Goal: Task Accomplishment & Management: Use online tool/utility

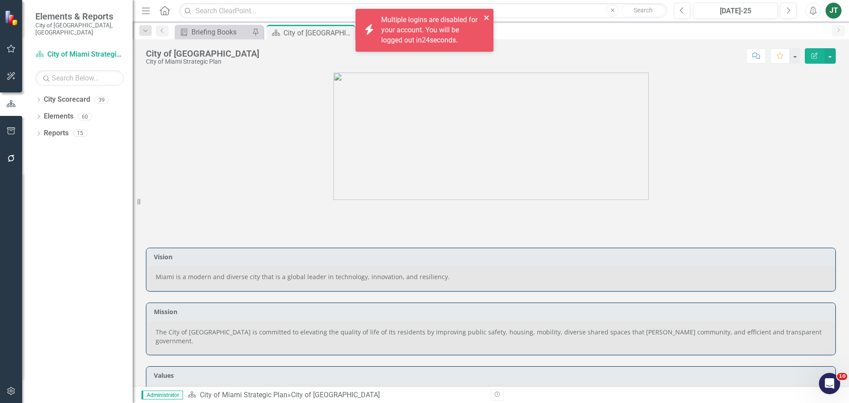
click at [488, 15] on icon "close" at bounding box center [487, 17] width 6 height 7
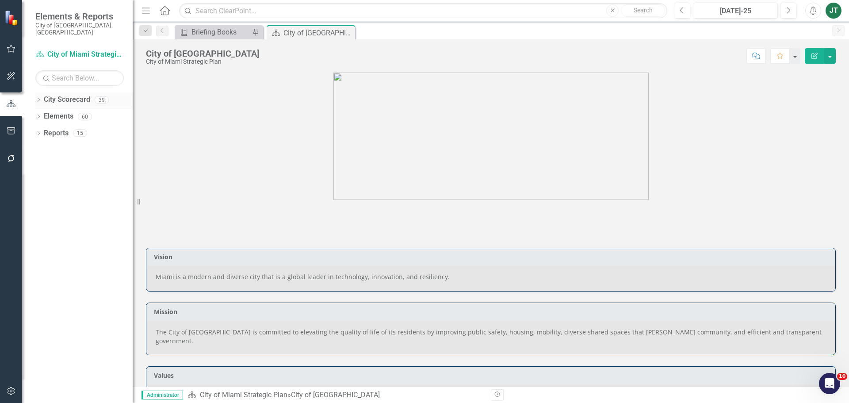
click at [39, 98] on icon at bounding box center [39, 100] width 2 height 4
click at [43, 130] on icon "Dropdown" at bounding box center [43, 132] width 7 height 5
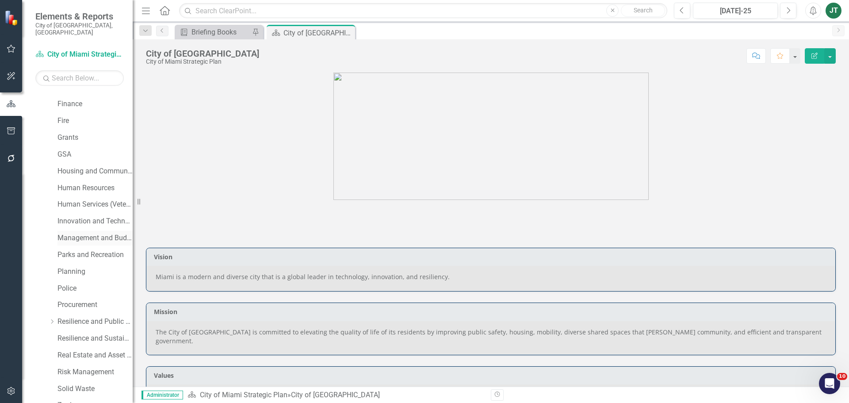
scroll to position [221, 0]
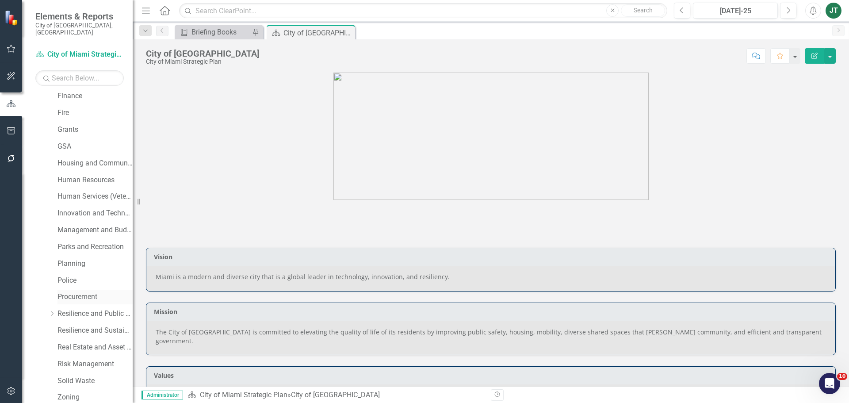
click at [78, 292] on link "Procurement" at bounding box center [94, 297] width 75 height 10
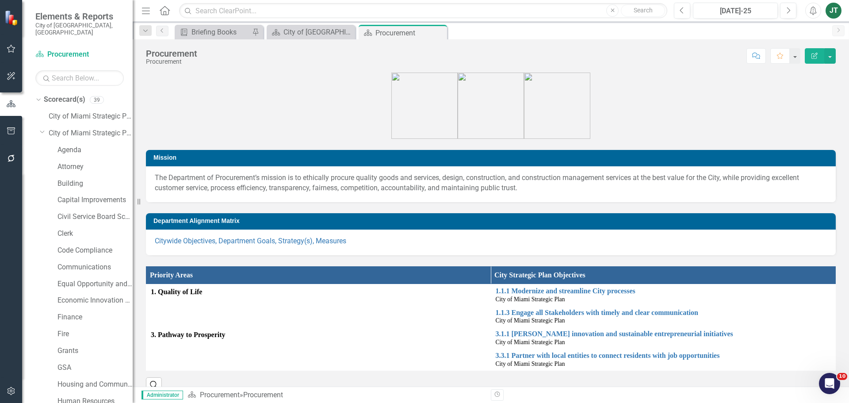
click at [36, 124] on div "Dropdown Scorecard(s) 39 City of Miami Strategic Plan Dropdown City of Miami St…" at bounding box center [83, 410] width 97 height 636
click at [40, 128] on icon "Dropdown" at bounding box center [42, 131] width 5 height 7
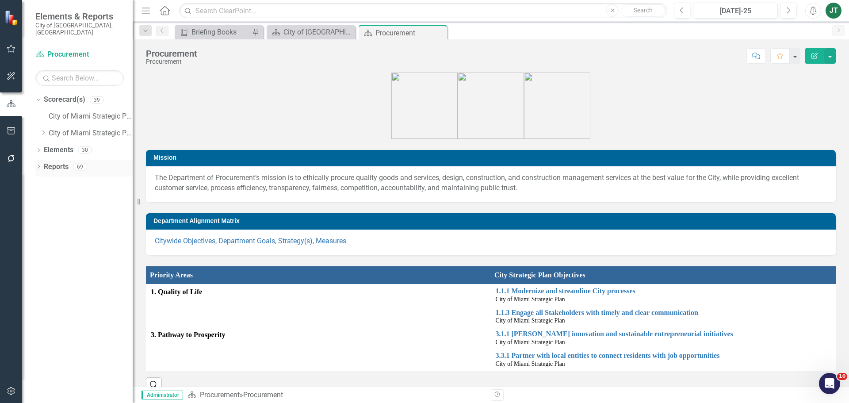
click at [58, 162] on link "Reports" at bounding box center [56, 167] width 25 height 10
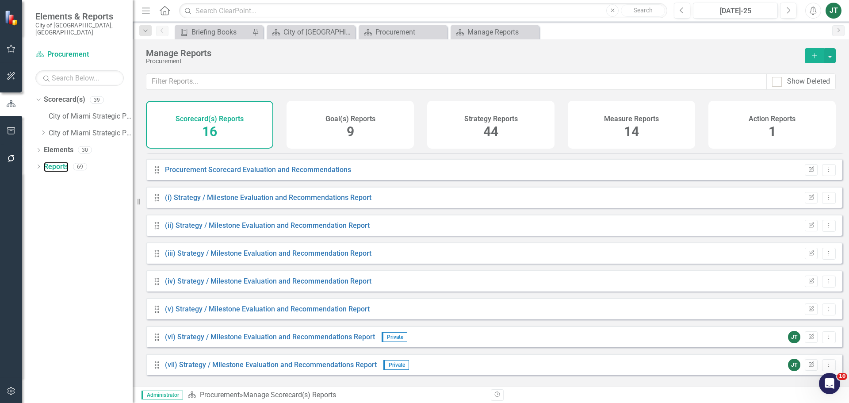
scroll to position [130, 0]
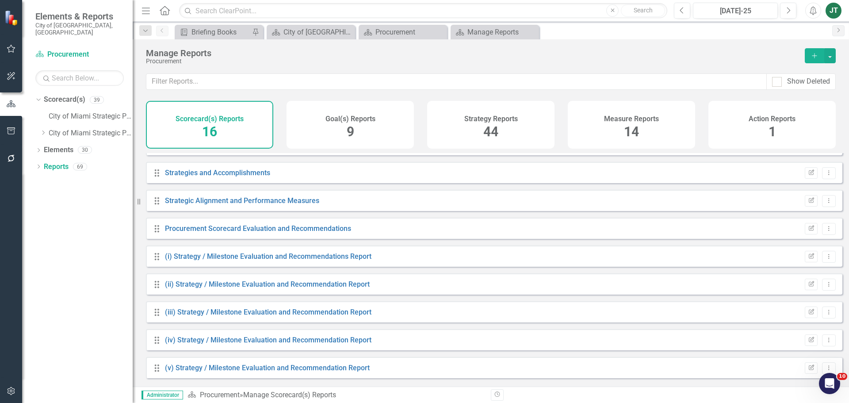
drag, startPoint x: 335, startPoint y: 133, endPoint x: 325, endPoint y: 156, distance: 25.0
click at [335, 133] on div "Goal(s) Reports 9" at bounding box center [349, 125] width 127 height 48
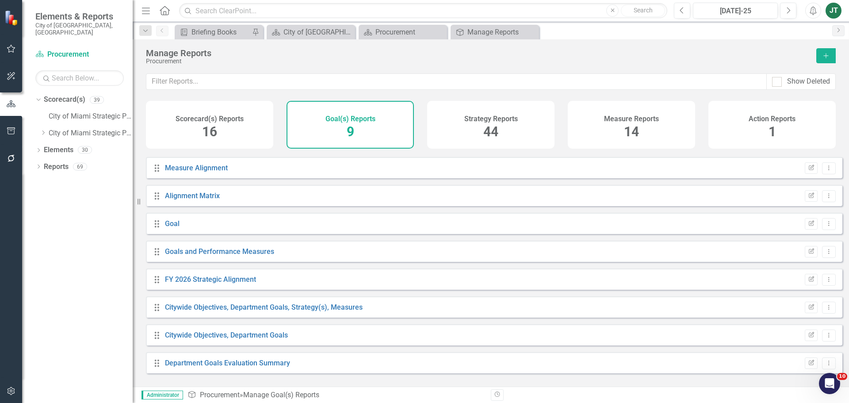
scroll to position [24, 0]
click at [218, 311] on link "Citywide Objectives, Department Goals, Strategy(s), Measures" at bounding box center [264, 307] width 198 height 8
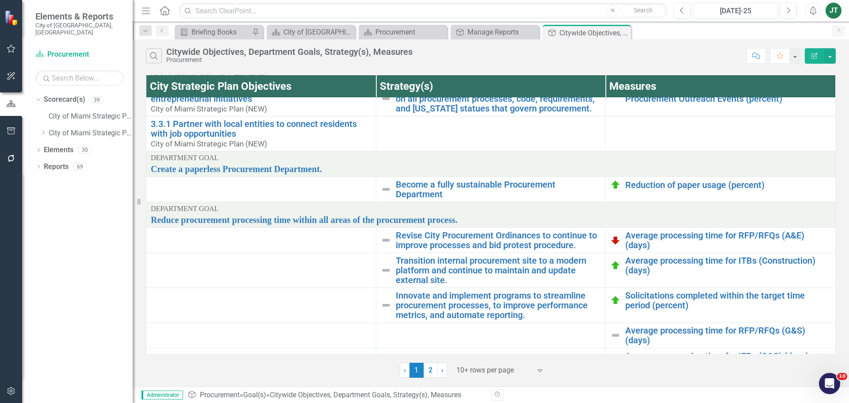
scroll to position [133, 0]
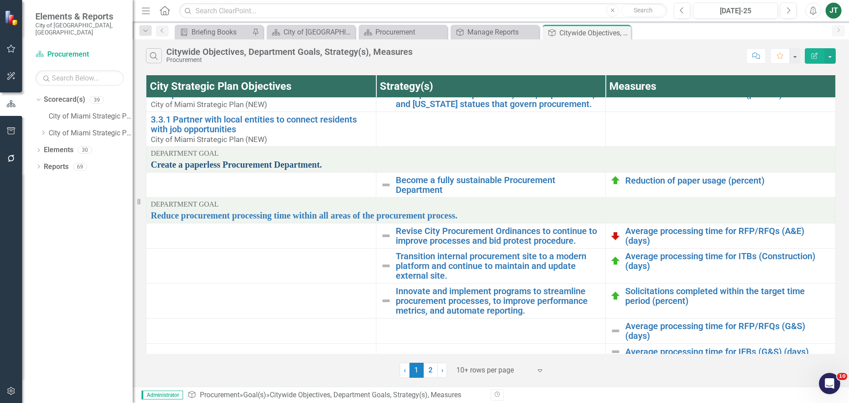
click at [212, 164] on link "Create a paperless Procurement Department." at bounding box center [491, 165] width 680 height 10
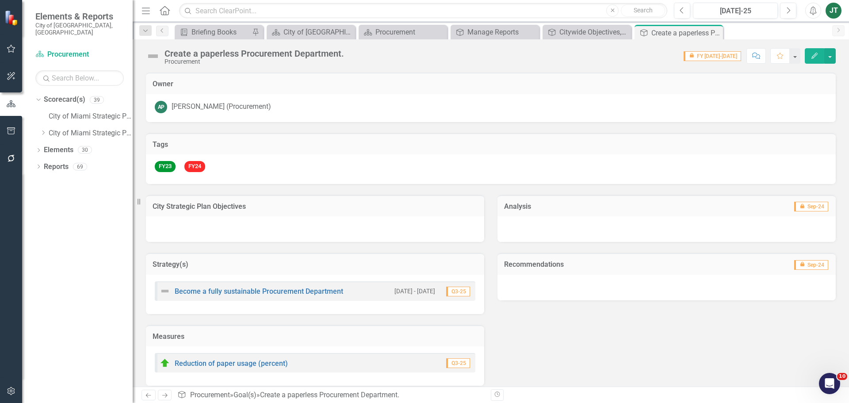
click at [283, 208] on h3 "City Strategic Plan Objectives" at bounding box center [315, 206] width 325 height 8
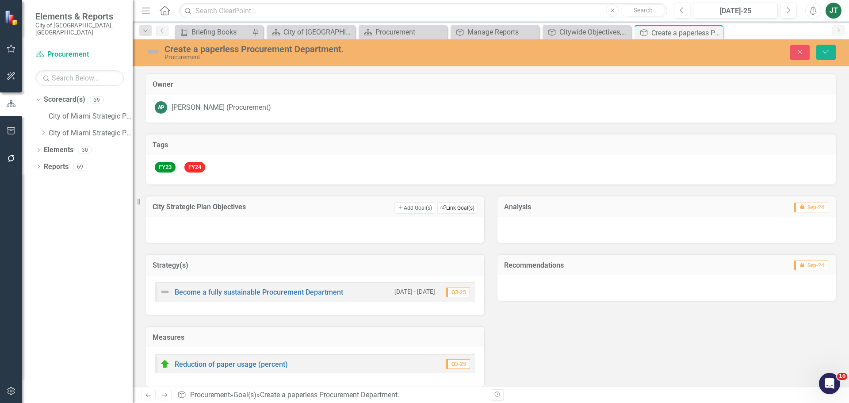
click at [471, 206] on button "Link Tag Link Goal(s)" at bounding box center [457, 207] width 40 height 11
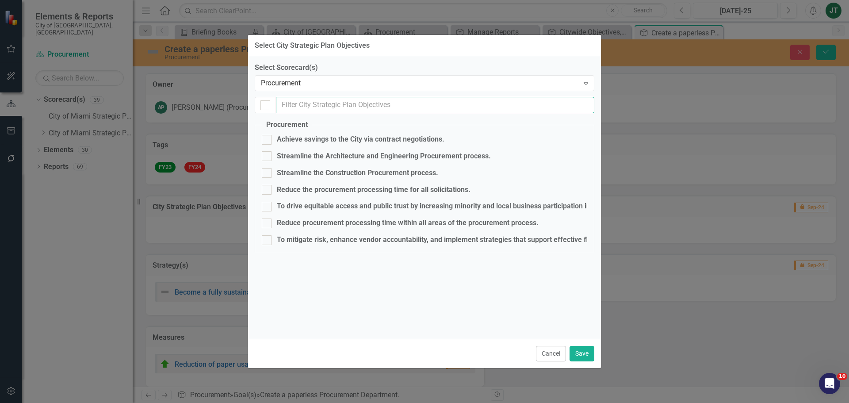
click at [310, 97] on input "text" at bounding box center [435, 105] width 318 height 16
click at [315, 84] on div "Procurement" at bounding box center [420, 83] width 318 height 10
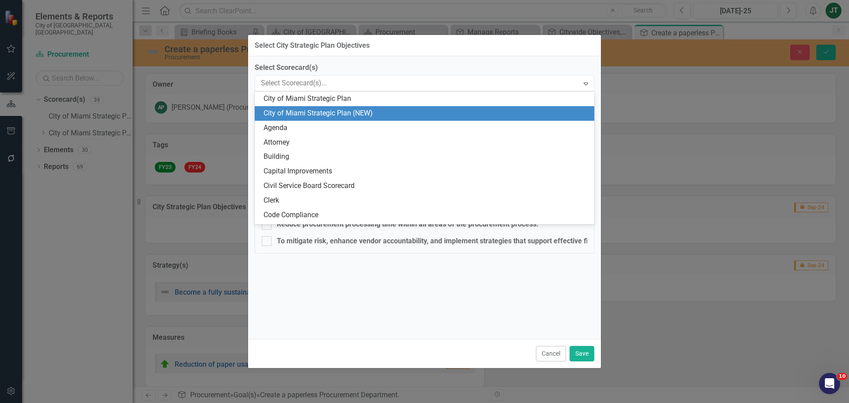
click at [343, 110] on div "City of Miami Strategic Plan (NEW)" at bounding box center [425, 113] width 325 height 10
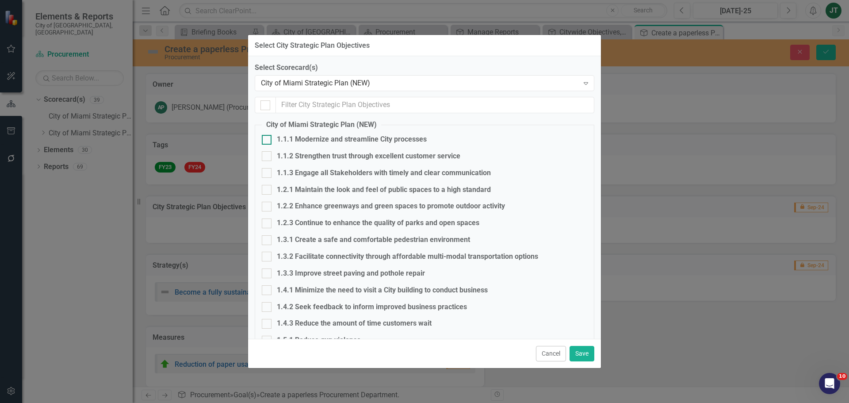
click at [313, 142] on div "1.1.1 Modernize and streamline City processes" at bounding box center [352, 139] width 150 height 10
click at [267, 141] on input "1.1.1 Modernize and streamline City processes" at bounding box center [265, 138] width 6 height 6
checkbox input "true"
click at [583, 353] on button "Save" at bounding box center [581, 353] width 25 height 15
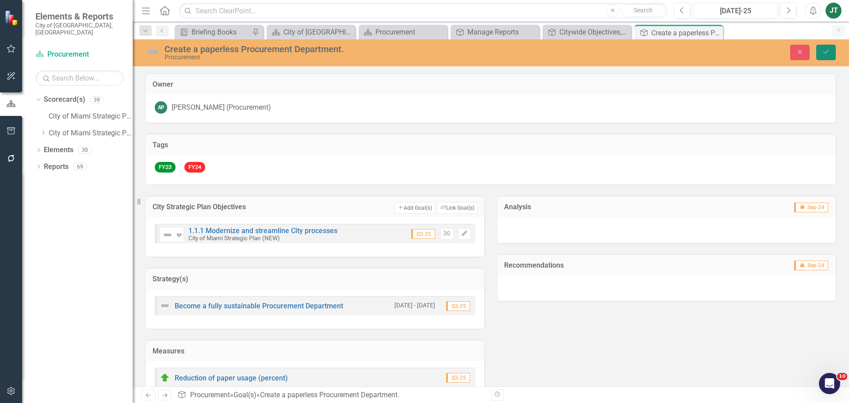
click at [823, 55] on icon "Save" at bounding box center [826, 52] width 8 height 6
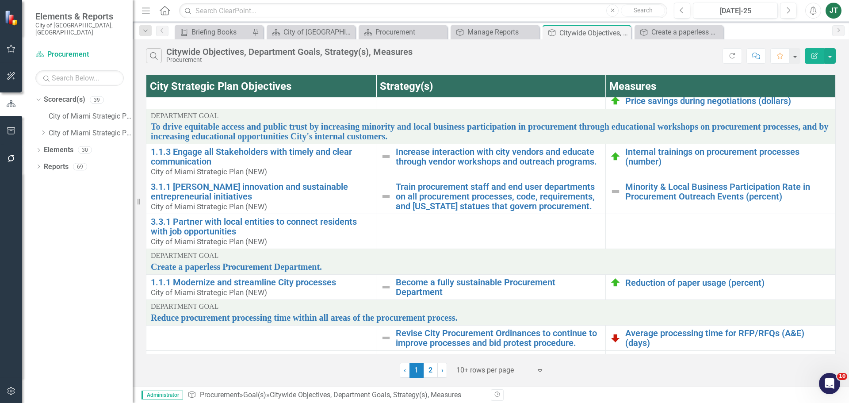
scroll to position [44, 0]
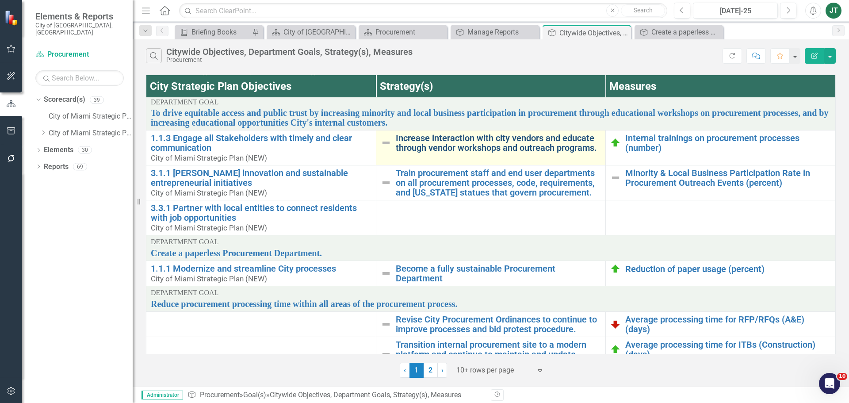
click at [502, 148] on link "Increase interaction with city vendors and educate through vendor workshops and…" at bounding box center [499, 142] width 206 height 19
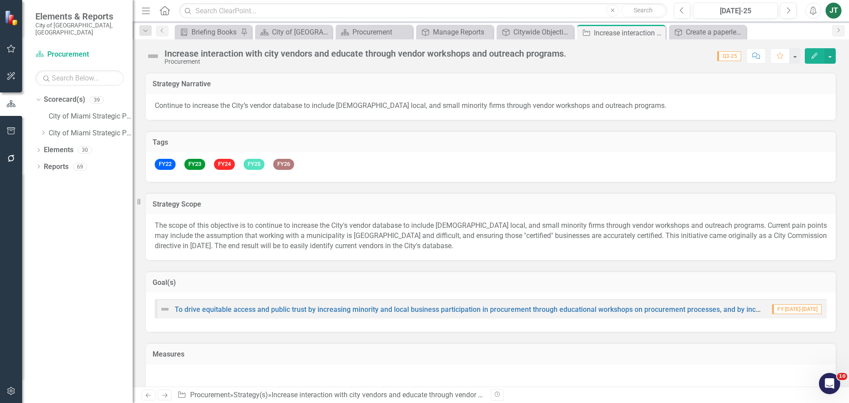
click at [614, 276] on div "Goal(s)" at bounding box center [491, 282] width 690 height 22
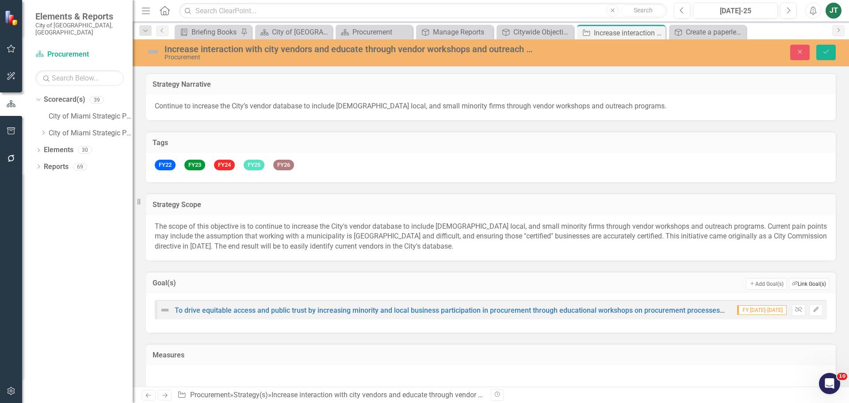
click at [800, 286] on button "Link Tag Link Goal(s)" at bounding box center [809, 283] width 40 height 11
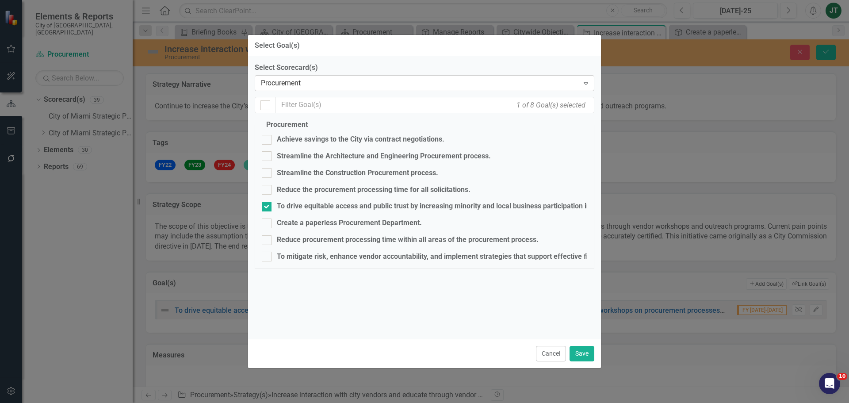
click at [317, 84] on div "Procurement" at bounding box center [420, 83] width 318 height 10
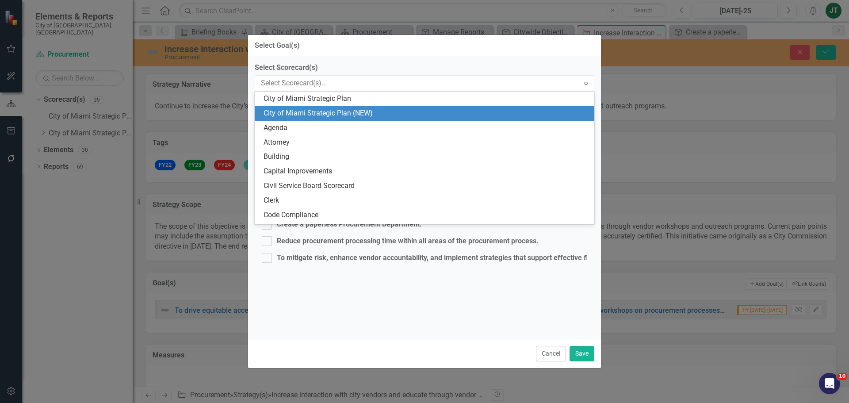
click at [328, 115] on div "City of Miami Strategic Plan (NEW)" at bounding box center [425, 113] width 325 height 10
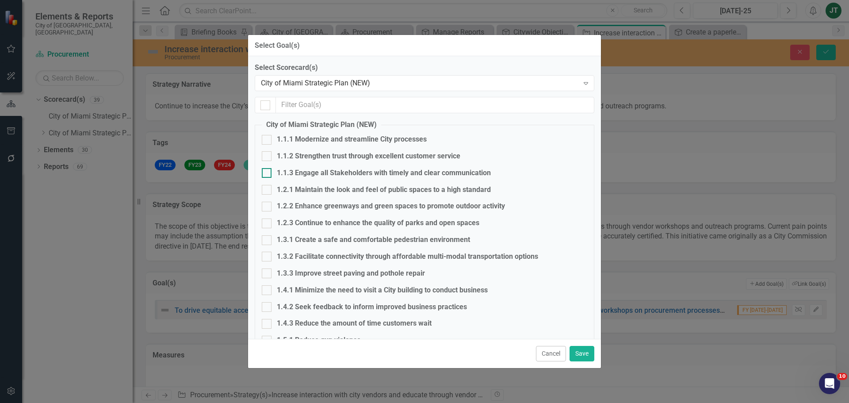
click at [276, 173] on div "1.1.3 Engage all Stakeholders with timely and clear communication" at bounding box center [424, 173] width 325 height 10
click at [267, 173] on input "1.1.3 Engage all Stakeholders with timely and clear communication" at bounding box center [265, 171] width 6 height 6
checkbox input "true"
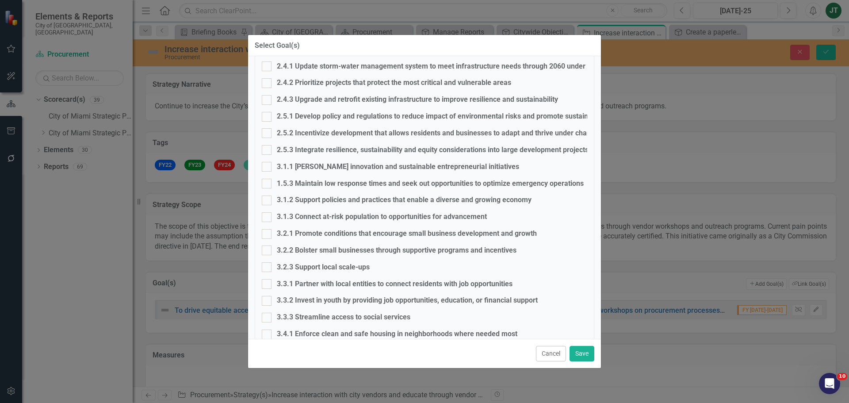
scroll to position [425, 0]
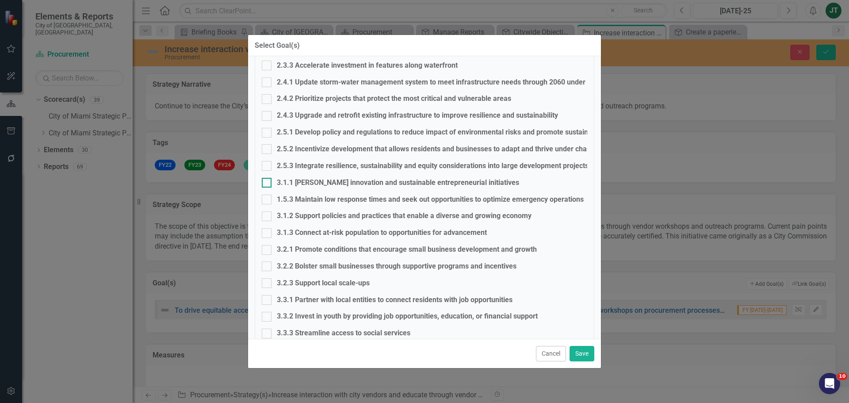
click at [301, 182] on div "3.1.1 Foster innovation and sustainable entrepreneurial initiatives" at bounding box center [398, 183] width 242 height 10
click at [267, 182] on input "3.1.1 Foster innovation and sustainable entrepreneurial initiatives" at bounding box center [265, 181] width 6 height 6
checkbox input "true"
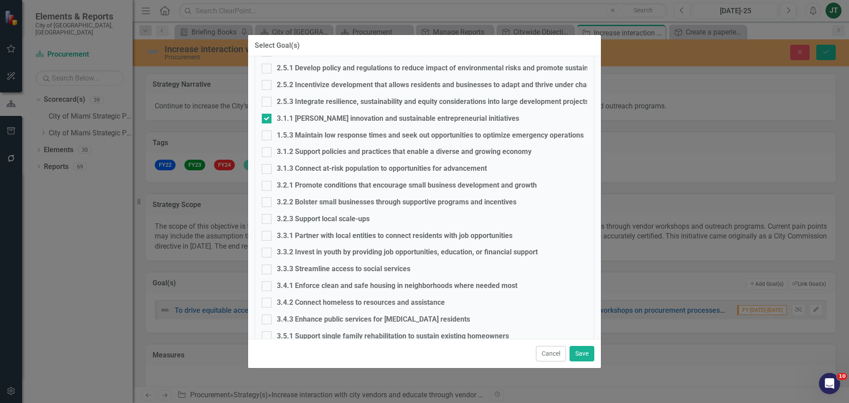
scroll to position [558, 0]
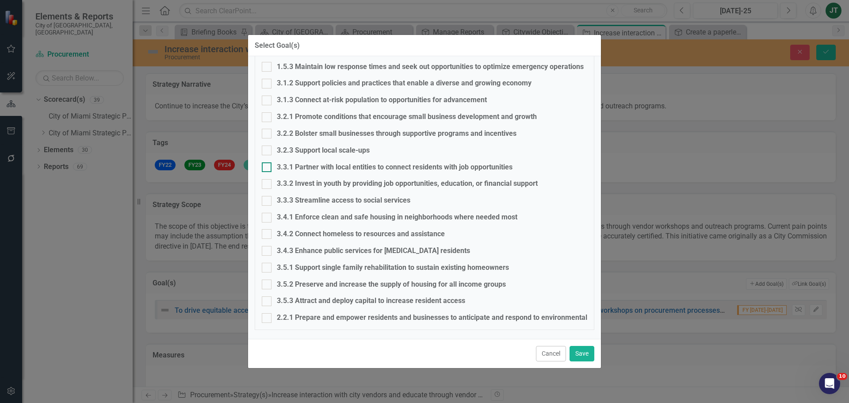
click at [294, 165] on div "3.3.1 Partner with local entities to connect residents with job opportunities" at bounding box center [395, 167] width 236 height 10
click at [267, 165] on input "3.3.1 Partner with local entities to connect residents with job opportunities" at bounding box center [265, 165] width 6 height 6
checkbox input "true"
click at [579, 358] on button "Save" at bounding box center [581, 353] width 25 height 15
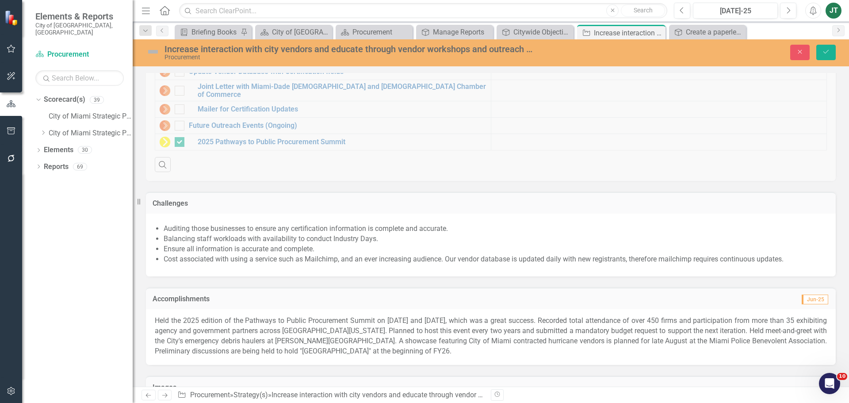
scroll to position [924, 0]
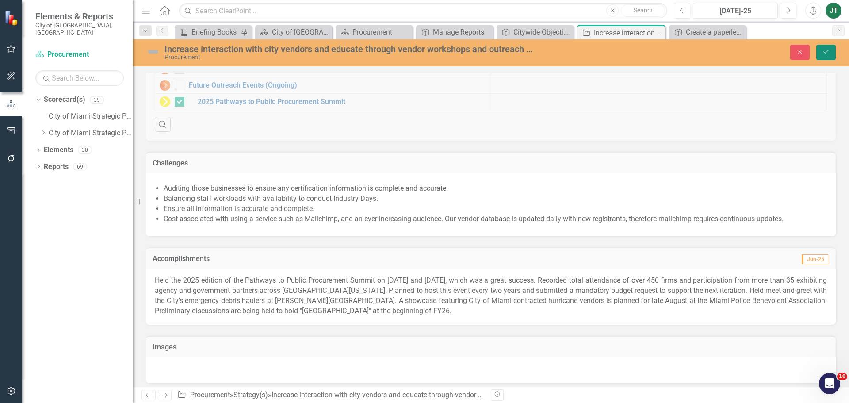
click at [820, 52] on button "Save" at bounding box center [825, 52] width 19 height 15
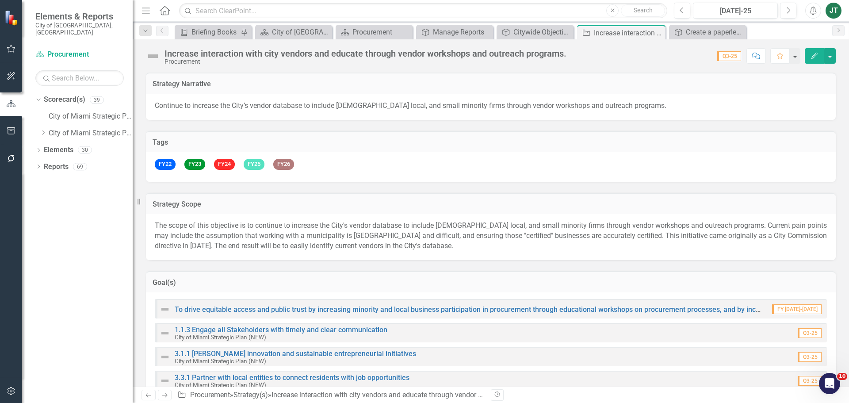
checkbox input "true"
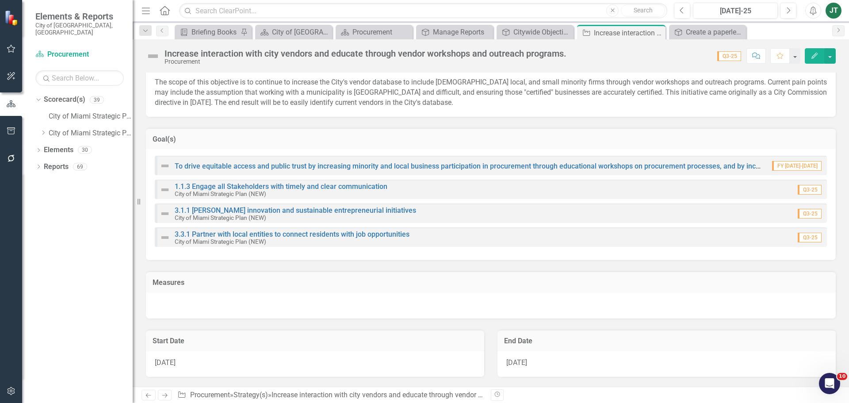
scroll to position [177, 0]
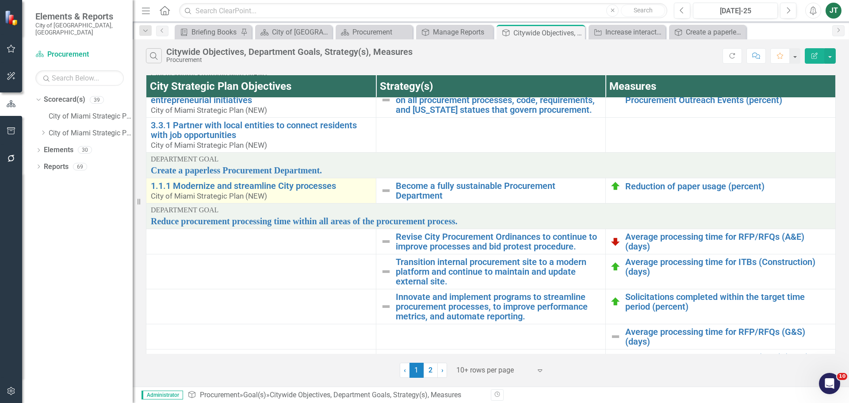
scroll to position [139, 0]
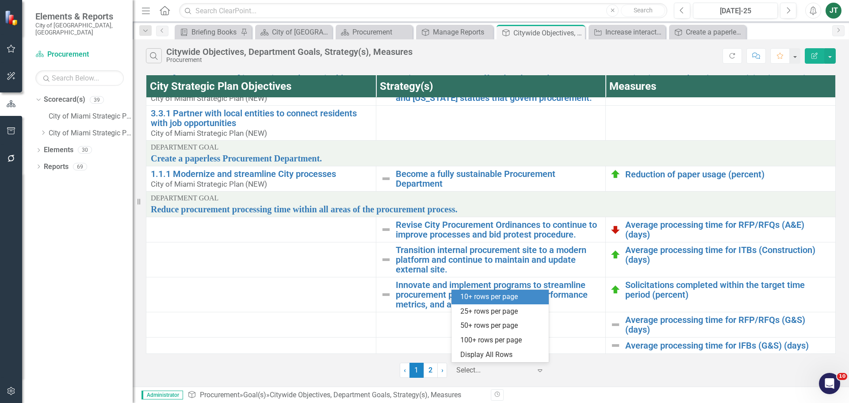
click at [492, 371] on div at bounding box center [493, 370] width 75 height 12
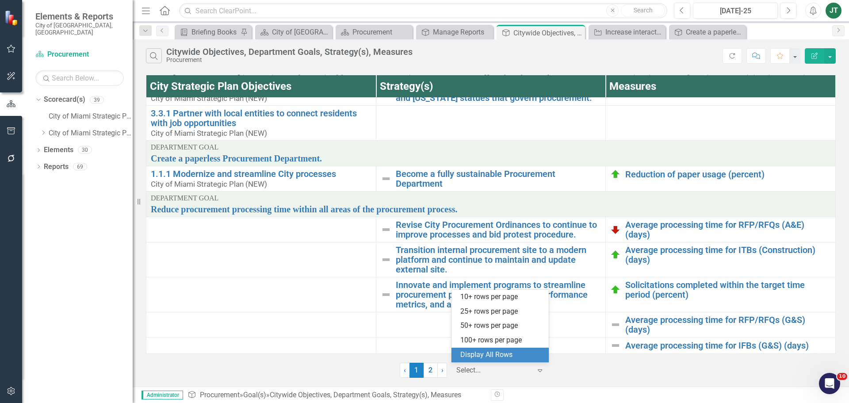
click at [515, 354] on div "Display All Rows" at bounding box center [501, 355] width 83 height 10
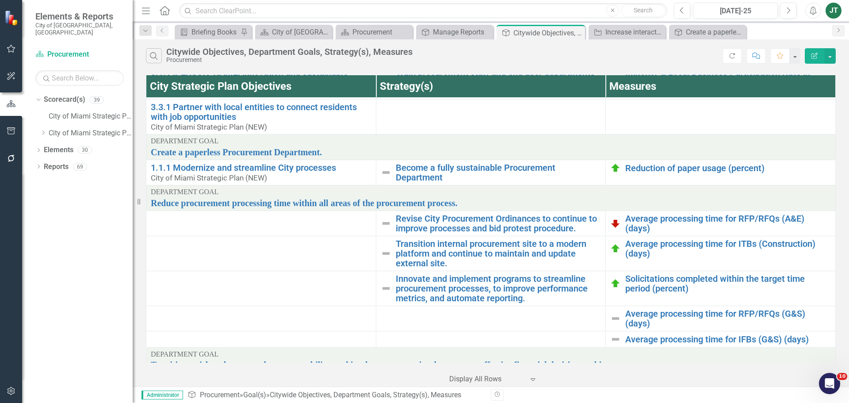
scroll to position [144, 0]
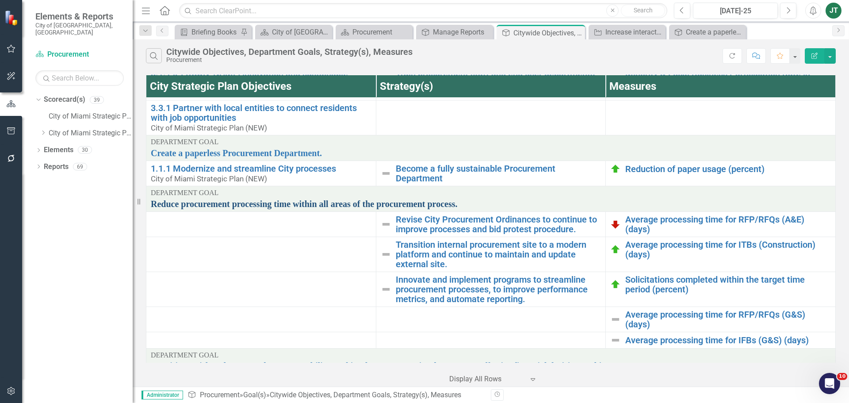
click at [380, 201] on link "Reduce procurement processing time within all areas of the procurement process." at bounding box center [491, 204] width 680 height 10
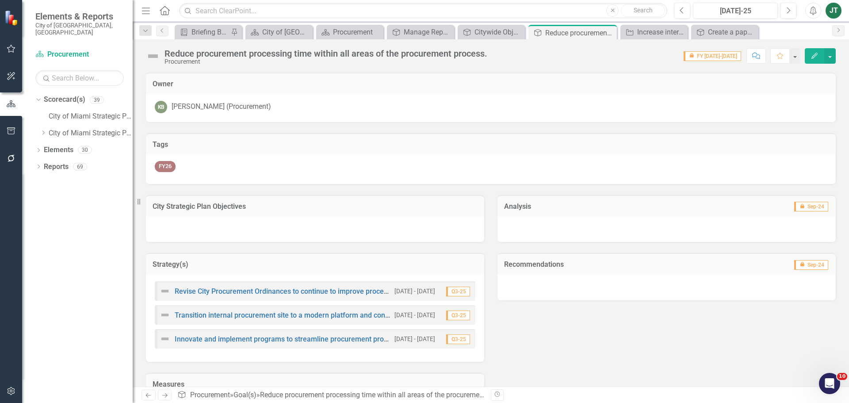
click at [217, 216] on div "City Strategic Plan Objectives" at bounding box center [315, 206] width 338 height 22
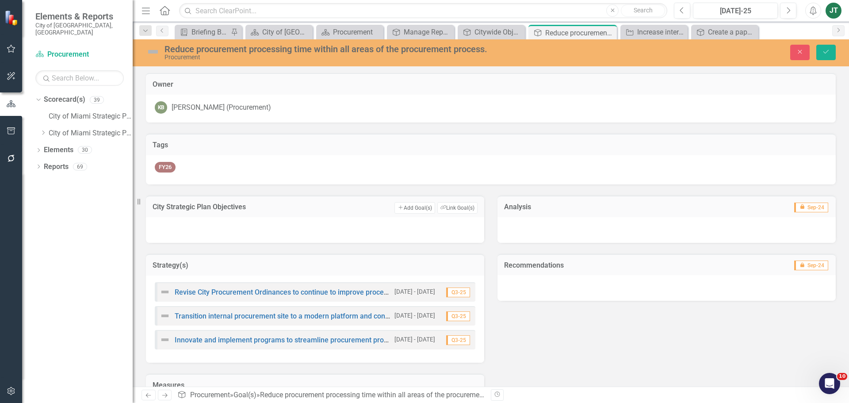
click at [479, 202] on div "City Strategic Plan Objectives Add Add Goal(s) Link Tag Link Goal(s)" at bounding box center [315, 206] width 338 height 22
click at [462, 206] on button "Link Tag Link Goal(s)" at bounding box center [457, 207] width 40 height 11
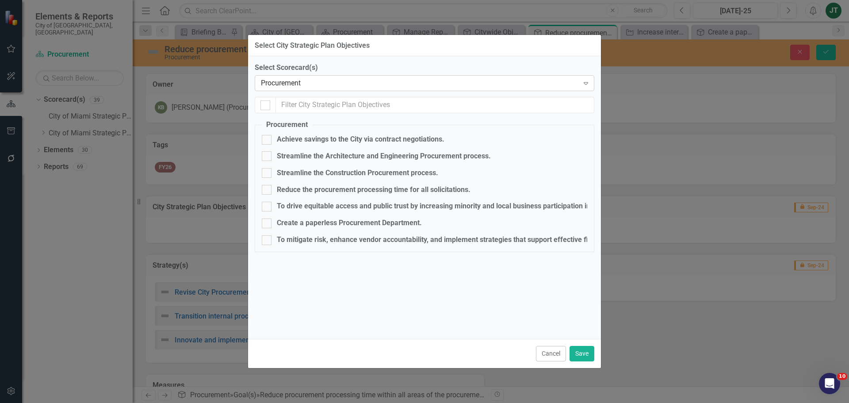
click at [330, 85] on div "Procurement" at bounding box center [420, 83] width 318 height 10
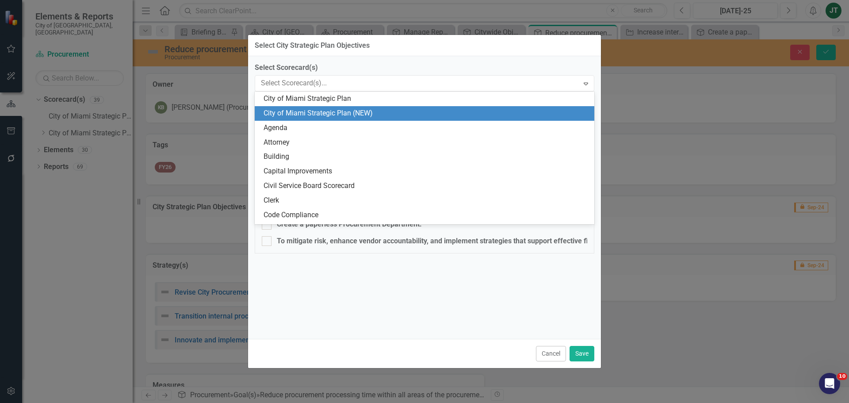
click at [366, 116] on div "City of Miami Strategic Plan (NEW)" at bounding box center [425, 113] width 325 height 10
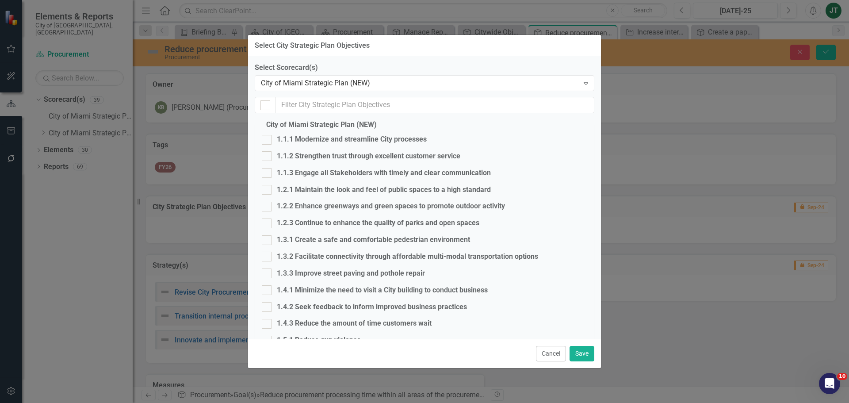
click at [389, 136] on div "1.1.1 Modernize and streamline City processes" at bounding box center [352, 139] width 150 height 10
click at [267, 136] on input "1.1.1 Modernize and streamline City processes" at bounding box center [265, 138] width 6 height 6
checkbox input "true"
click at [581, 353] on button "Save" at bounding box center [581, 353] width 25 height 15
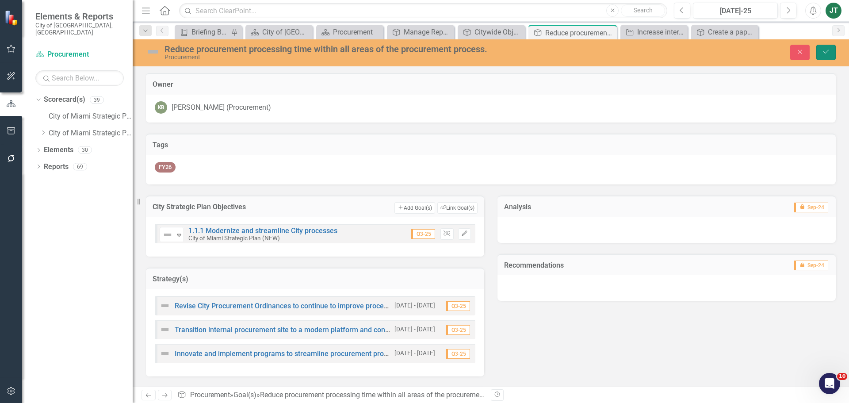
click at [823, 52] on icon "Save" at bounding box center [826, 52] width 8 height 6
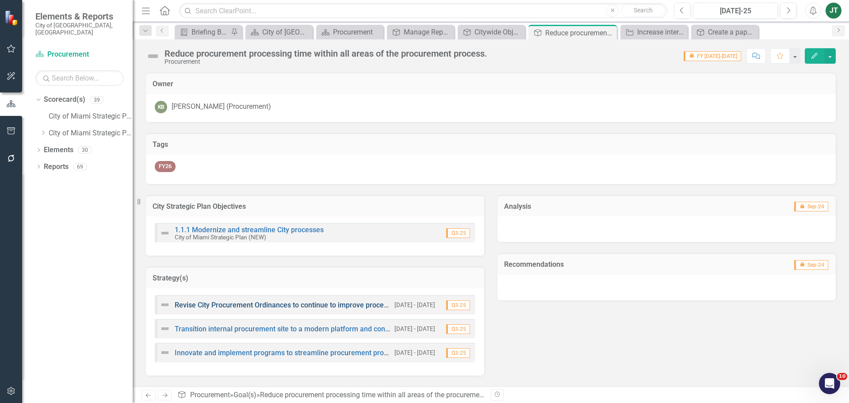
click at [304, 304] on link "Revise City Procurement Ordinances to continue to improve processes and bid pro…" at bounding box center [329, 305] width 309 height 8
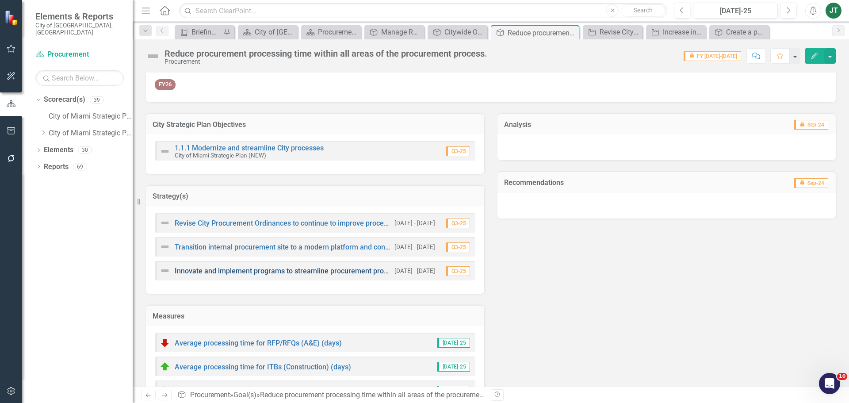
scroll to position [88, 0]
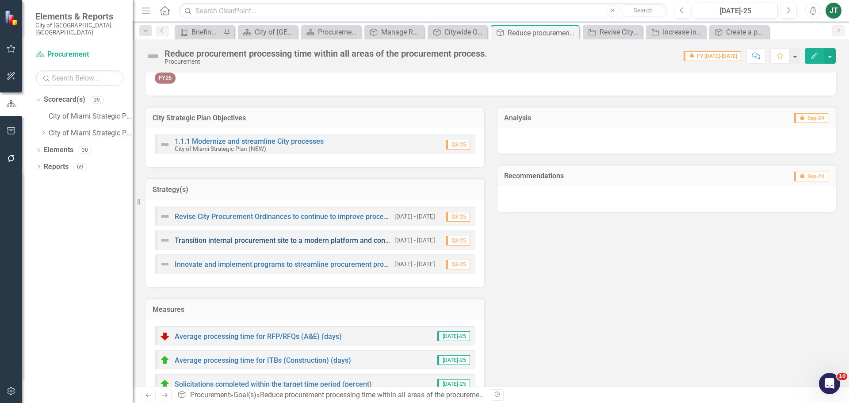
click at [227, 240] on link "Transition internal procurement site to a modern platform and continue to maint…" at bounding box center [347, 240] width 344 height 8
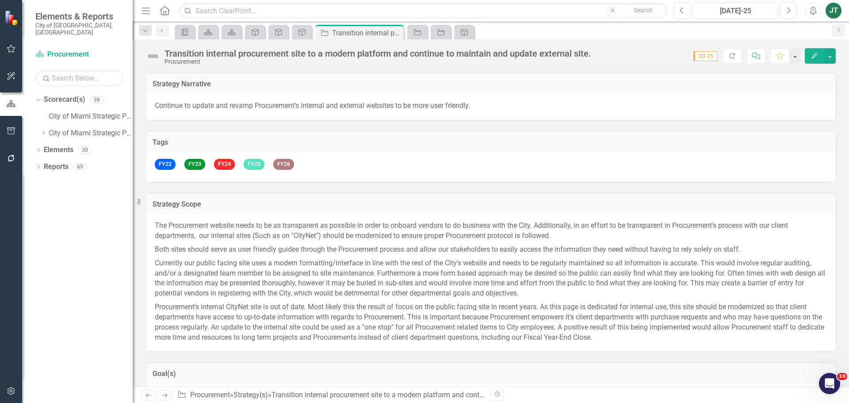
checkbox input "true"
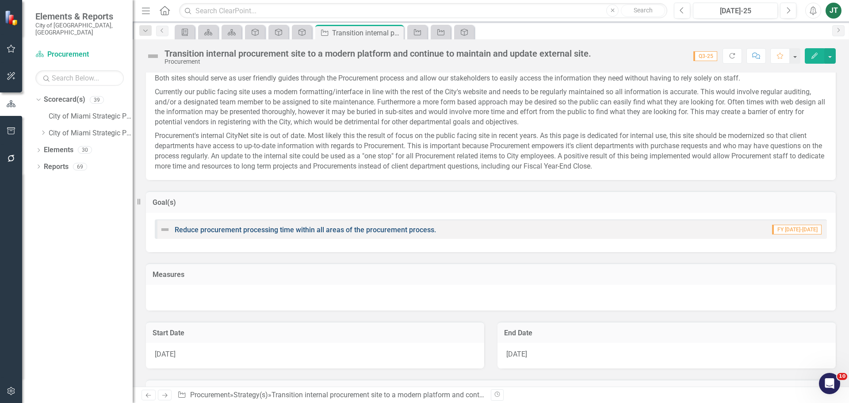
scroll to position [177, 0]
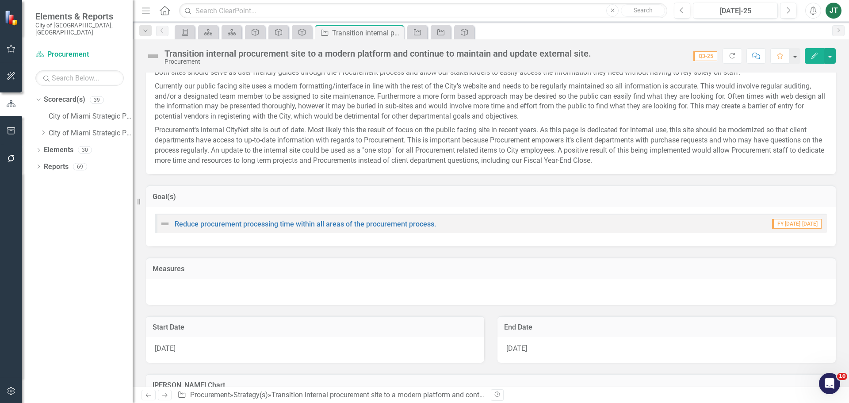
click at [305, 198] on h3 "Goal(s)" at bounding box center [491, 197] width 676 height 8
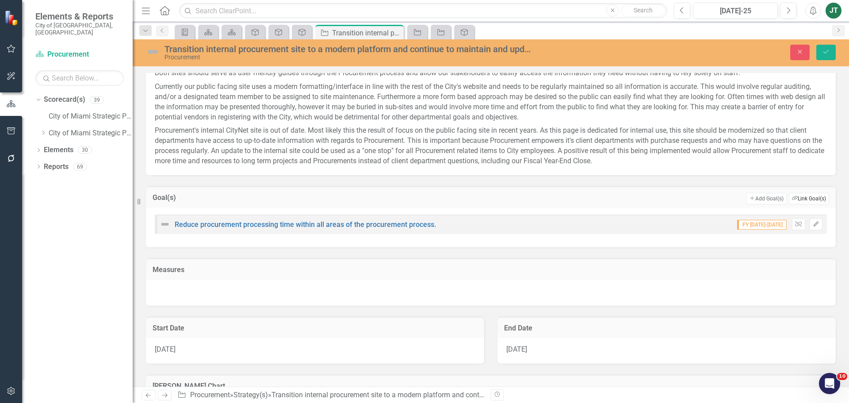
click at [809, 198] on button "Link Tag Link Goal(s)" at bounding box center [809, 198] width 40 height 11
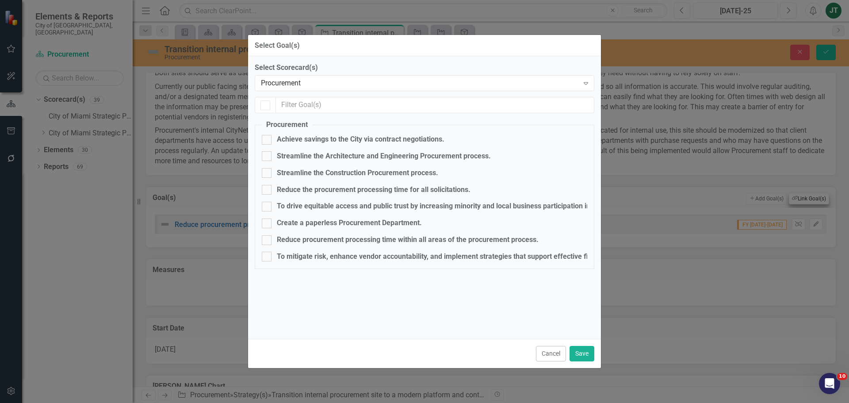
checkbox input "false"
checkbox input "true"
click at [309, 81] on div "Procurement" at bounding box center [420, 83] width 318 height 10
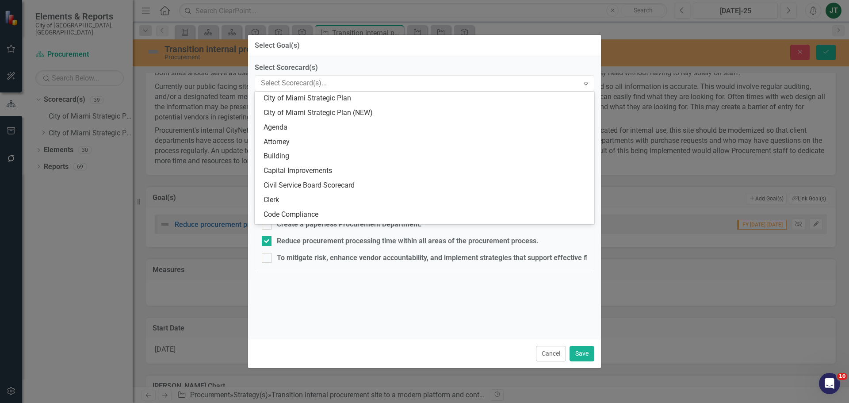
scroll to position [0, 0]
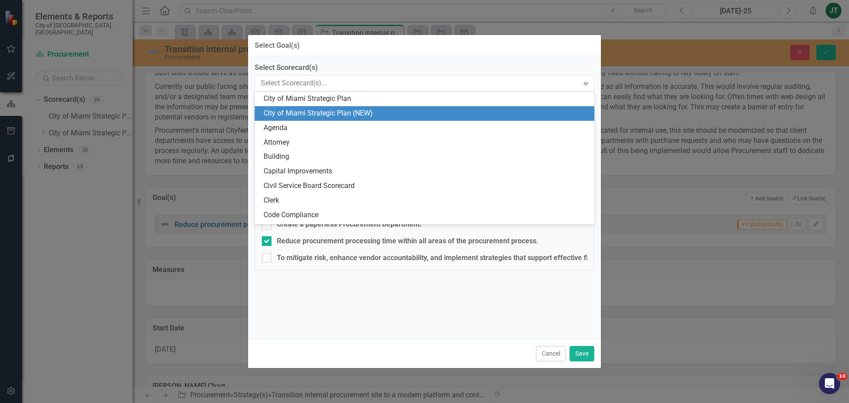
click at [323, 112] on div "City of Miami Strategic Plan (NEW)" at bounding box center [425, 113] width 325 height 10
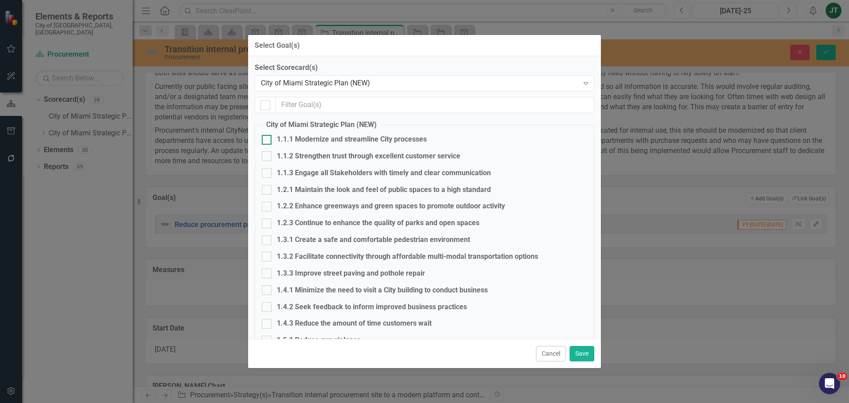
click at [287, 140] on div "1.1.1 Modernize and streamline City processes" at bounding box center [352, 139] width 150 height 10
click at [267, 140] on input "1.1.1 Modernize and streamline City processes" at bounding box center [265, 138] width 6 height 6
checkbox input "true"
click at [585, 353] on button "Save" at bounding box center [581, 353] width 25 height 15
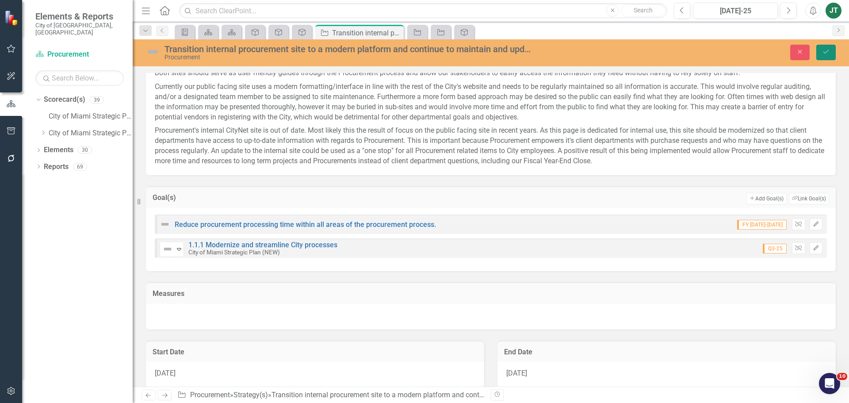
click at [828, 45] on button "Save" at bounding box center [825, 52] width 19 height 15
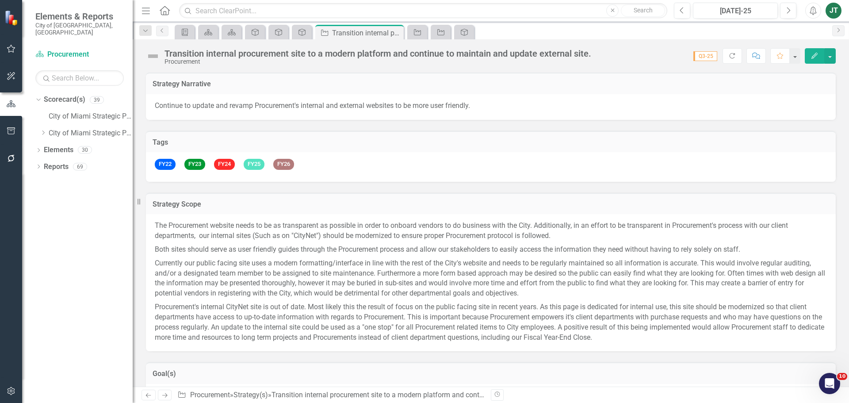
checkbox input "false"
checkbox input "true"
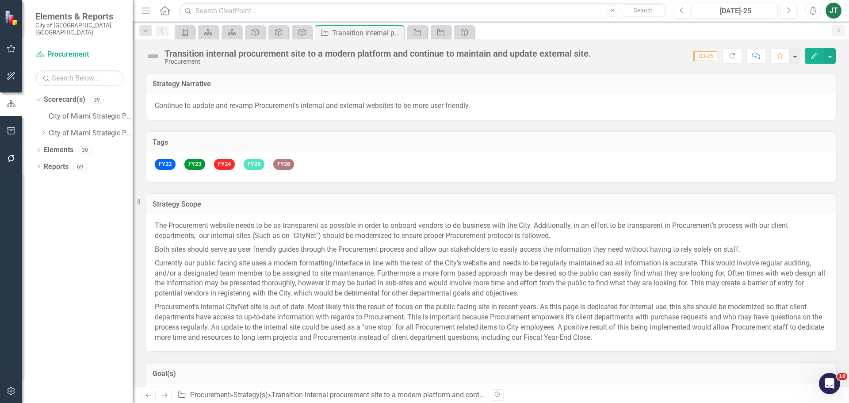
checkbox input "true"
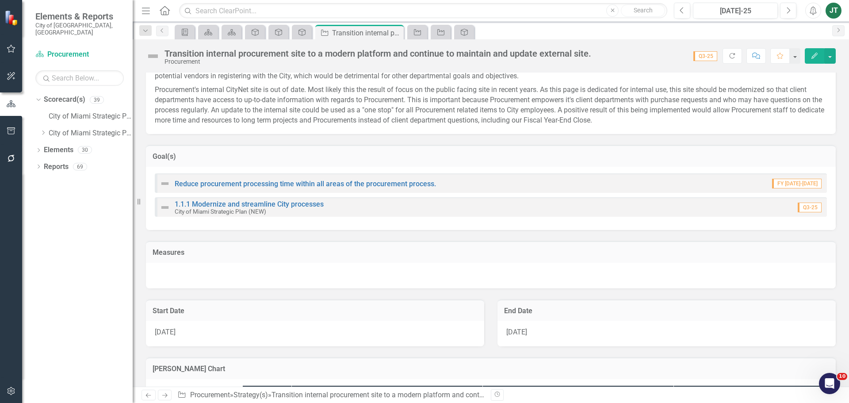
scroll to position [221, 0]
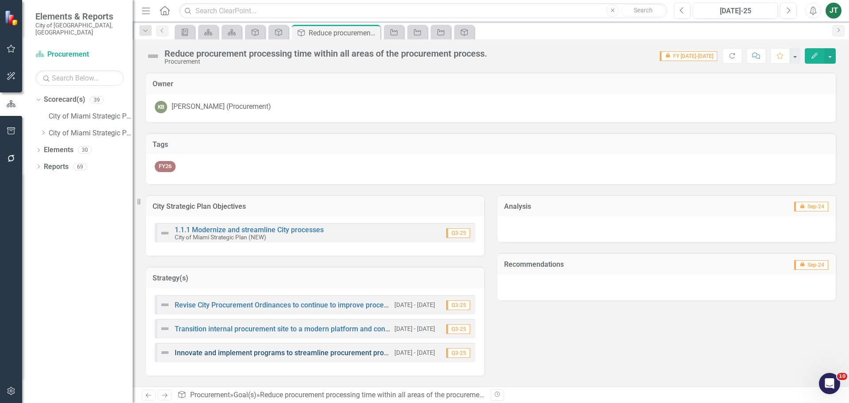
click at [246, 353] on link "Innovate and implement programs to streamline procurement processes, to improve…" at bounding box center [384, 352] width 418 height 8
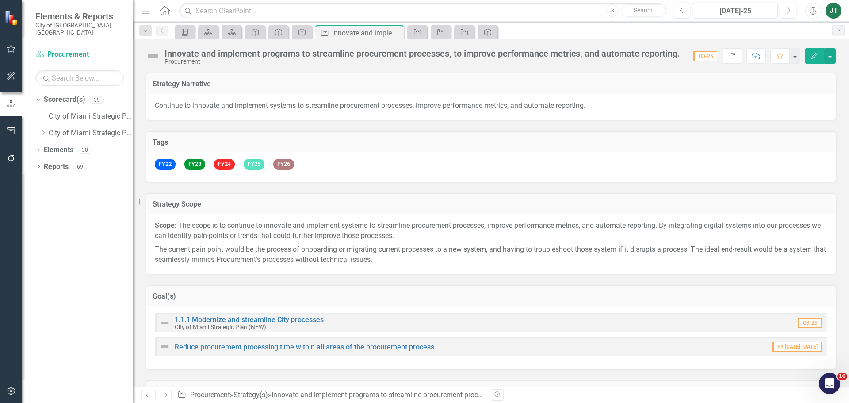
scroll to position [177, 0]
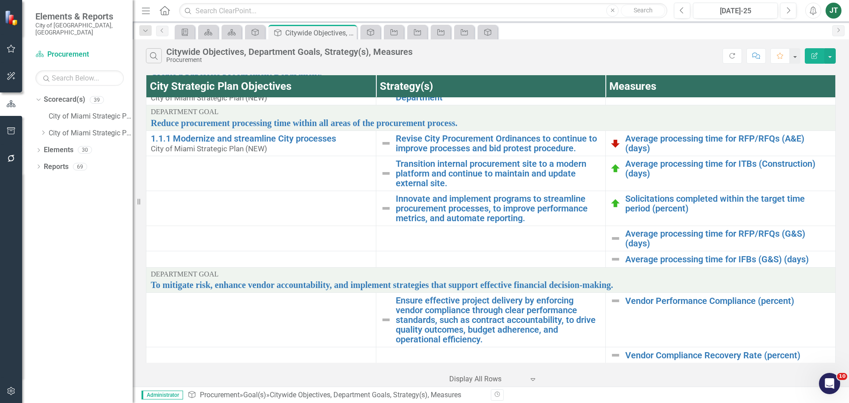
scroll to position [226, 0]
click at [318, 283] on link "To mitigate risk, enhance vendor accountability, and implement strategies that …" at bounding box center [491, 284] width 680 height 10
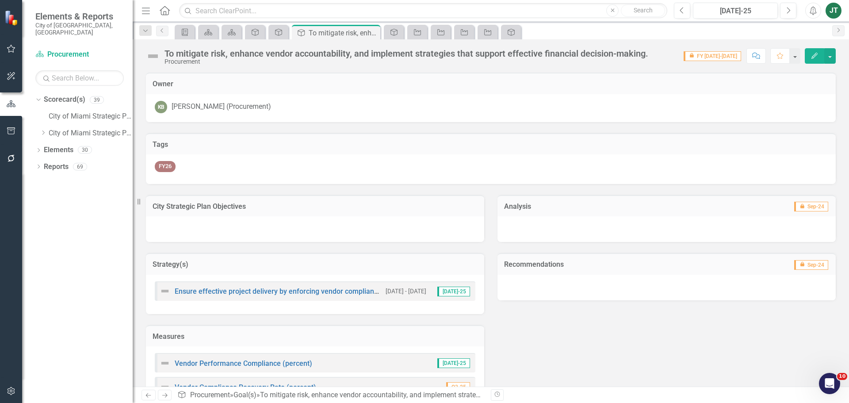
click at [328, 208] on h3 "City Strategic Plan Objectives" at bounding box center [315, 206] width 325 height 8
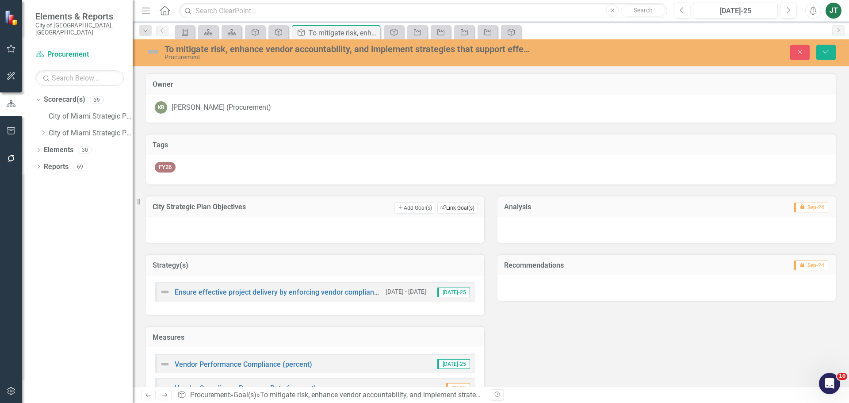
click at [468, 202] on button "Link Tag Link Goal(s)" at bounding box center [457, 207] width 40 height 11
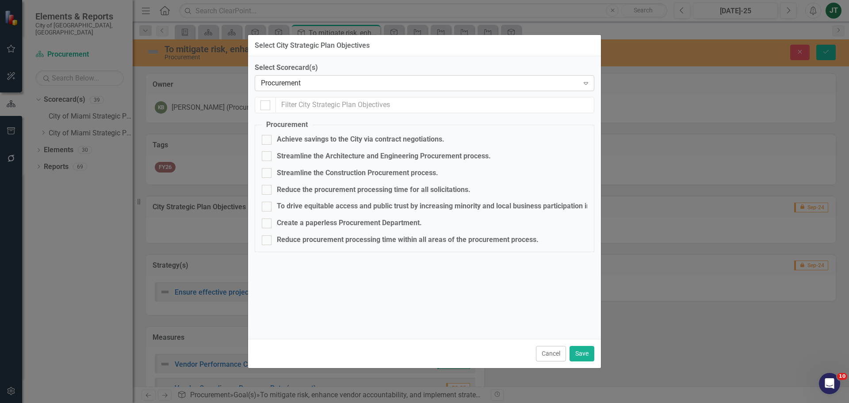
click at [308, 80] on div "Procurement" at bounding box center [420, 83] width 318 height 10
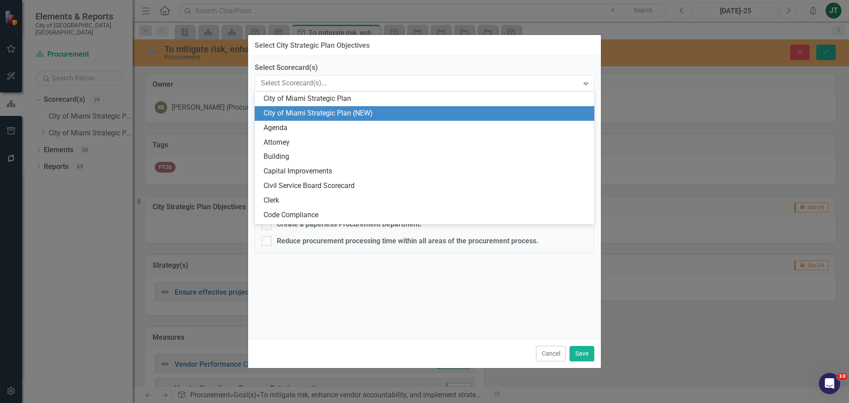
click at [332, 107] on div "City of Miami Strategic Plan (NEW)" at bounding box center [424, 113] width 339 height 15
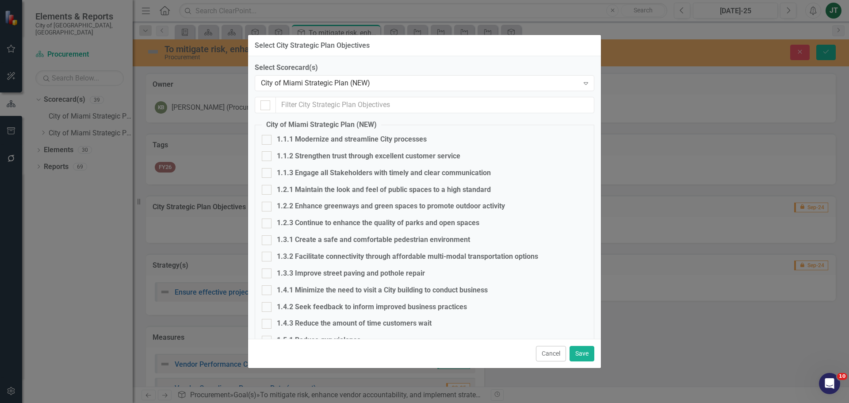
click at [310, 142] on div "1.1.1 Modernize and streamline City processes" at bounding box center [352, 139] width 150 height 10
click at [267, 141] on input "1.1.1 Modernize and streamline City processes" at bounding box center [265, 138] width 6 height 6
checkbox input "true"
click at [344, 154] on div "1.1.2 Strengthen trust through excellent customer service" at bounding box center [368, 156] width 183 height 10
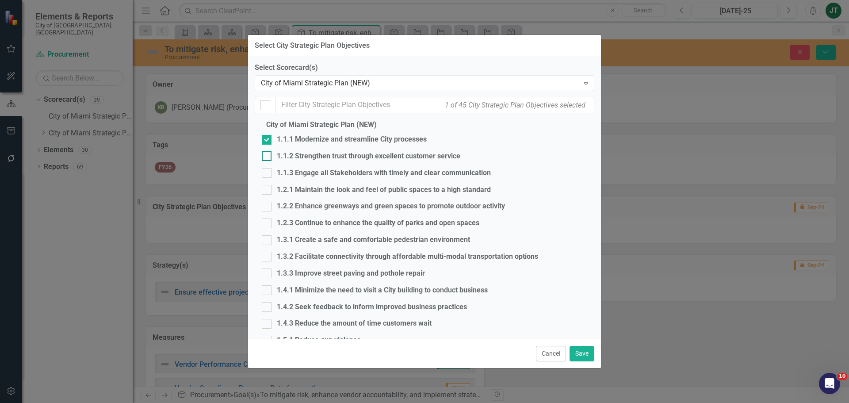
click at [267, 154] on input "1.1.2 Strengthen trust through excellent customer service" at bounding box center [265, 154] width 6 height 6
click at [306, 158] on div "1.1.2 Strengthen trust through excellent customer service" at bounding box center [368, 156] width 183 height 10
click at [267, 157] on input "1.1.2 Strengthen trust through excellent customer service" at bounding box center [265, 154] width 6 height 6
checkbox input "false"
click at [315, 175] on div "1.1.3 Engage all Stakeholders with timely and clear communication" at bounding box center [384, 173] width 214 height 10
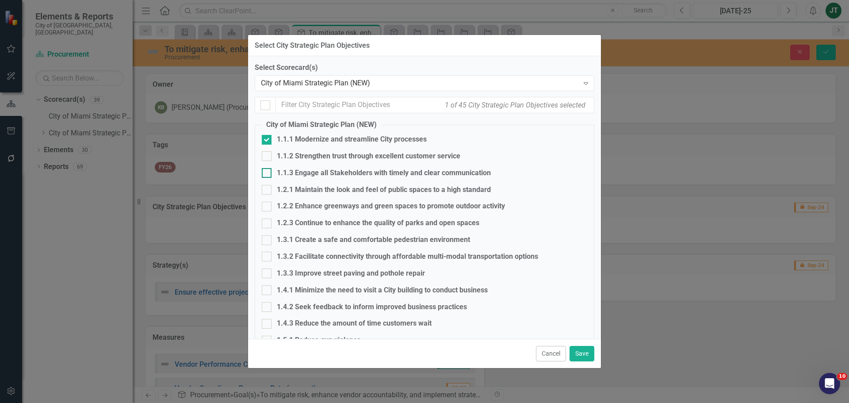
click at [267, 174] on input "1.1.3 Engage all Stakeholders with timely and clear communication" at bounding box center [265, 171] width 6 height 6
checkbox input "true"
click at [588, 349] on button "Save" at bounding box center [581, 353] width 25 height 15
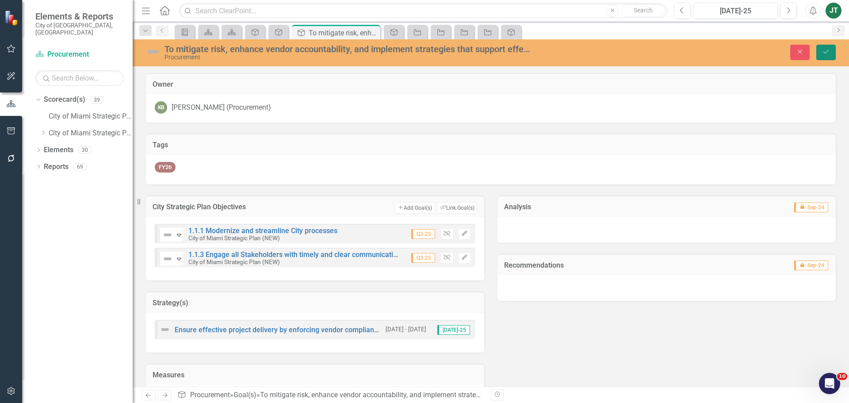
click at [828, 52] on icon "Save" at bounding box center [826, 52] width 8 height 6
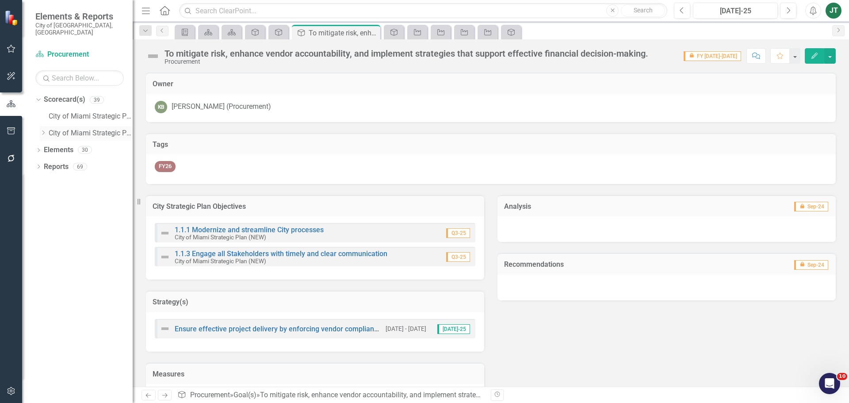
click at [46, 130] on icon "Dropdown" at bounding box center [43, 132] width 7 height 5
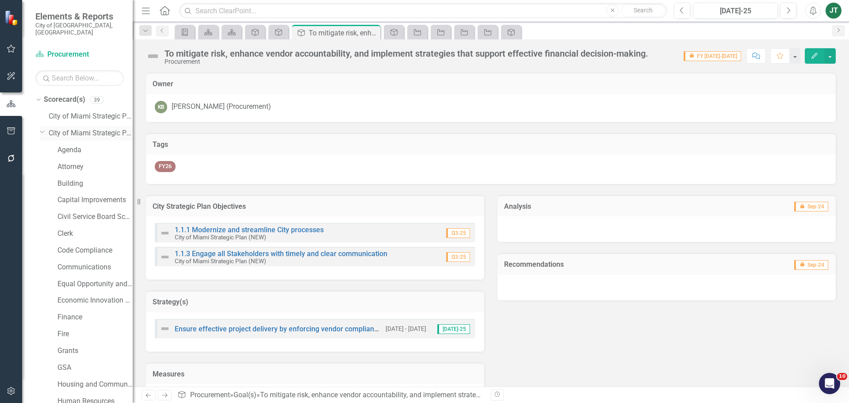
click at [44, 128] on icon "Dropdown" at bounding box center [42, 131] width 5 height 7
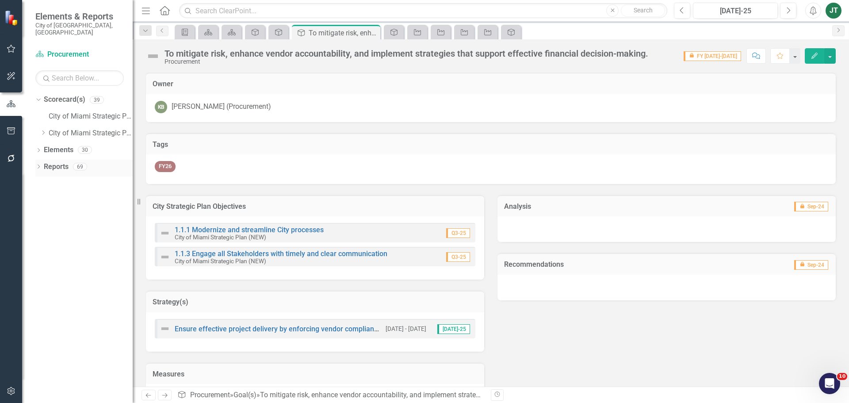
click at [39, 165] on icon "Dropdown" at bounding box center [38, 167] width 6 height 5
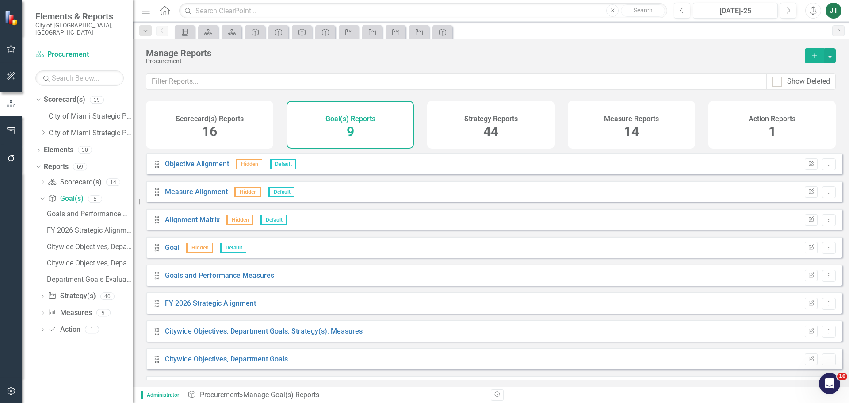
scroll to position [24, 0]
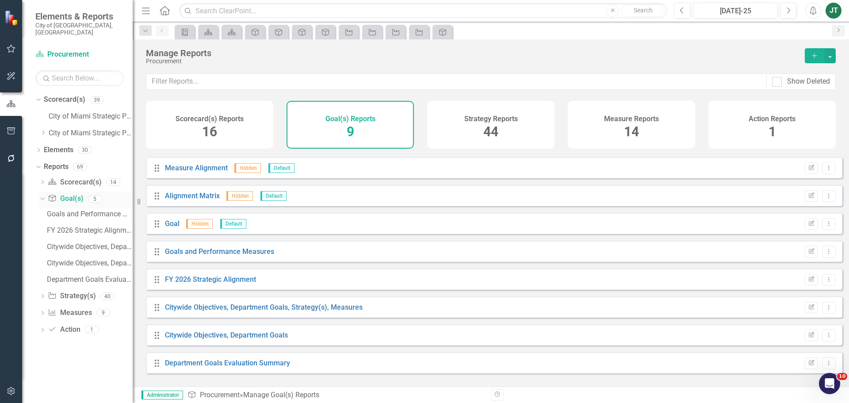
click at [42, 195] on icon "Dropdown" at bounding box center [41, 198] width 5 height 6
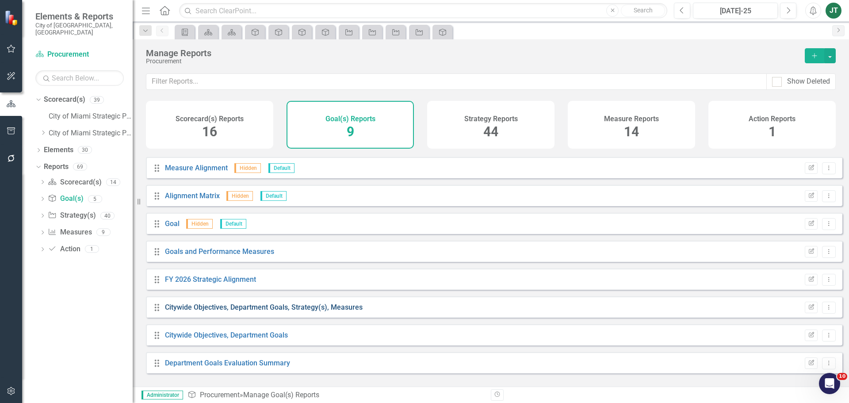
click at [241, 311] on link "Citywide Objectives, Department Goals, Strategy(s), Measures" at bounding box center [264, 307] width 198 height 8
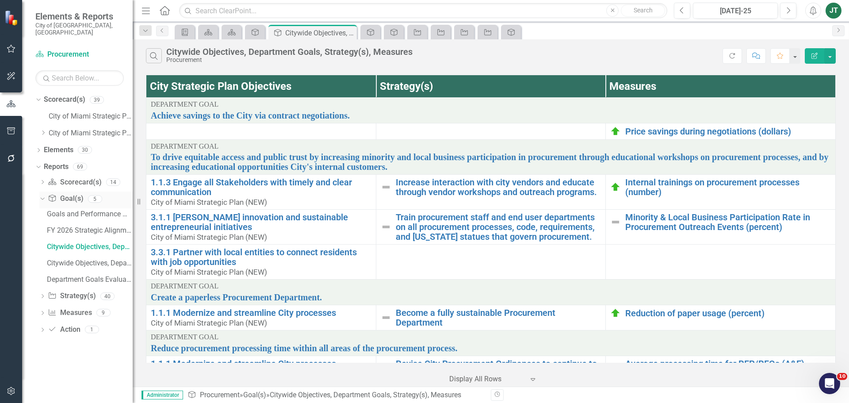
click at [40, 195] on icon "Dropdown" at bounding box center [41, 198] width 5 height 6
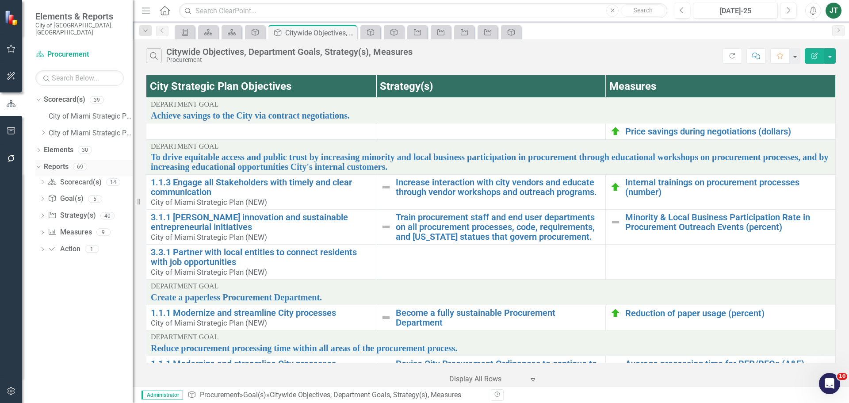
click at [41, 163] on div "Dropdown" at bounding box center [37, 166] width 8 height 6
click at [42, 130] on icon "Dropdown" at bounding box center [43, 132] width 7 height 5
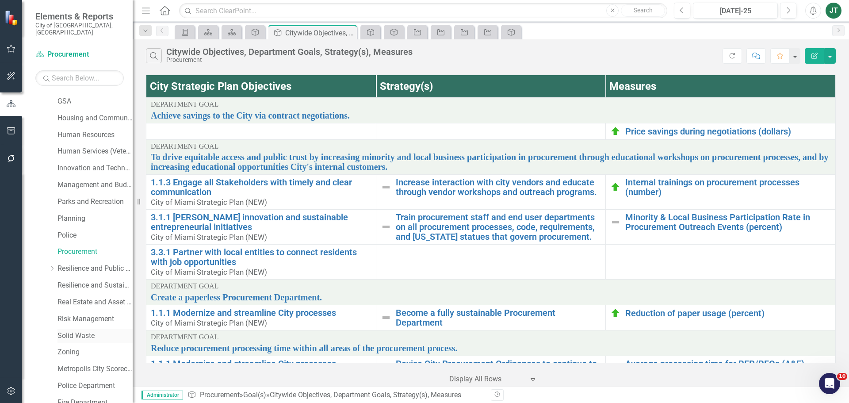
scroll to position [309, 0]
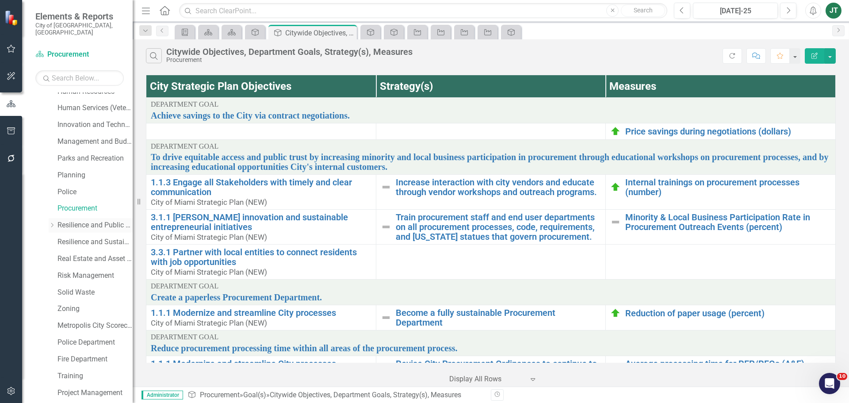
click at [80, 220] on link "Resilience and Public Works" at bounding box center [94, 225] width 75 height 10
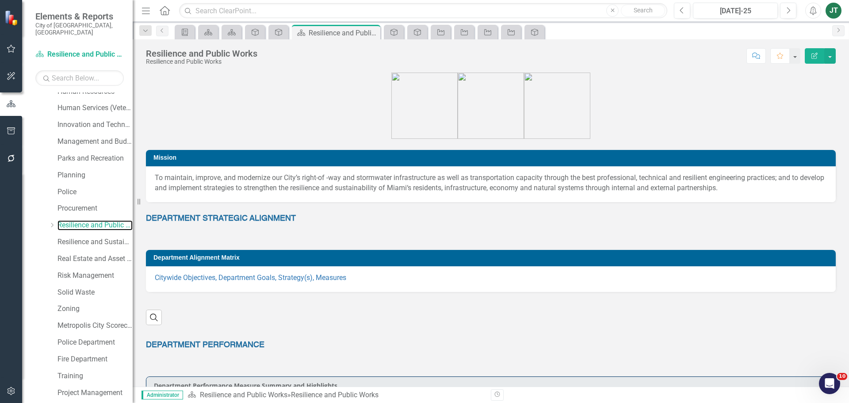
scroll to position [44, 0]
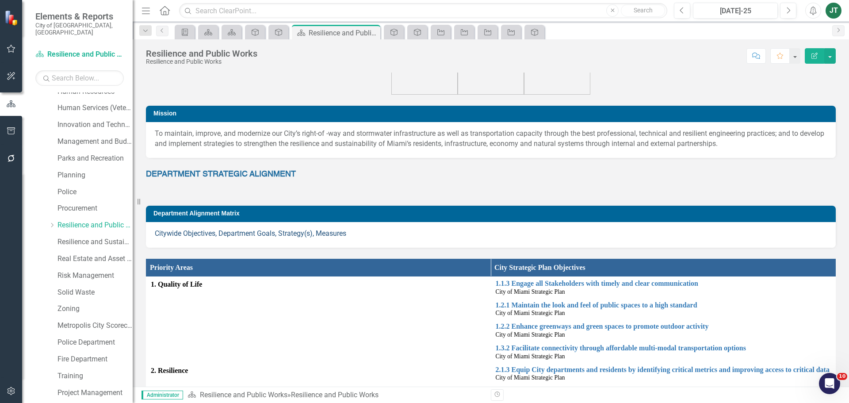
click at [264, 230] on link "Citywide Objectives, Department Goals, Strategy(s), Measures" at bounding box center [250, 233] width 191 height 8
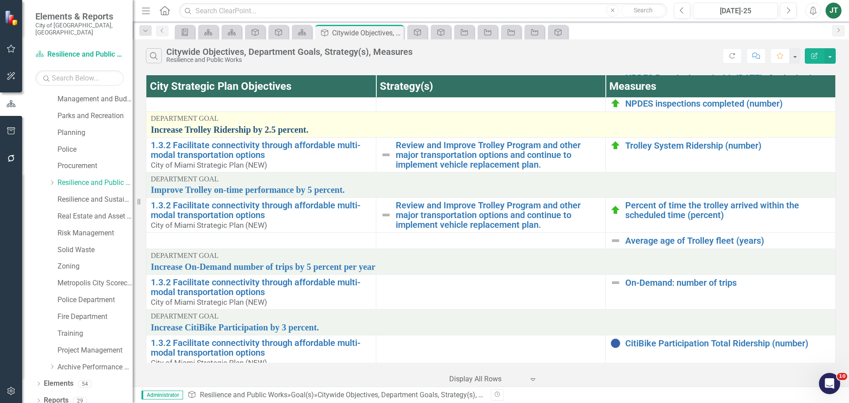
scroll to position [771, 0]
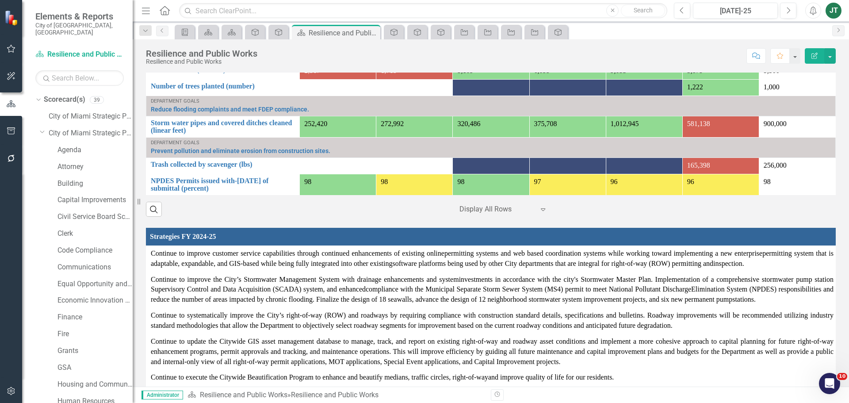
drag, startPoint x: 40, startPoint y: 124, endPoint x: 79, endPoint y: 142, distance: 42.5
click at [40, 131] on icon at bounding box center [42, 132] width 4 height 2
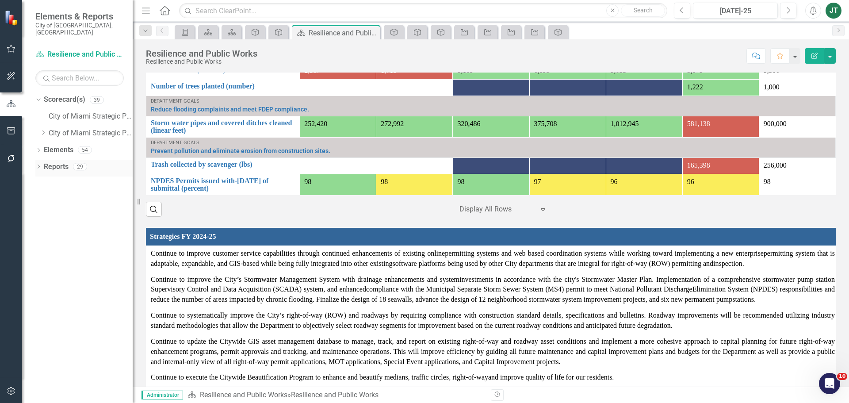
click at [46, 162] on link "Reports" at bounding box center [56, 167] width 25 height 10
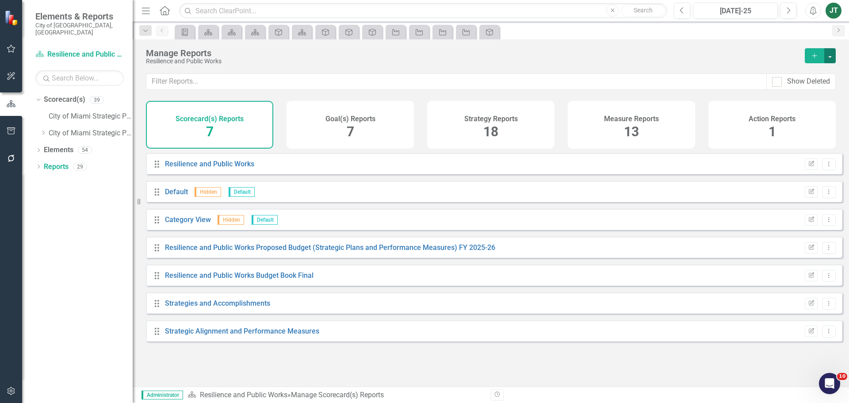
click at [834, 53] on button "button" at bounding box center [829, 55] width 11 height 15
click at [805, 108] on link "Reference Add Report Reference" at bounding box center [791, 104] width 88 height 16
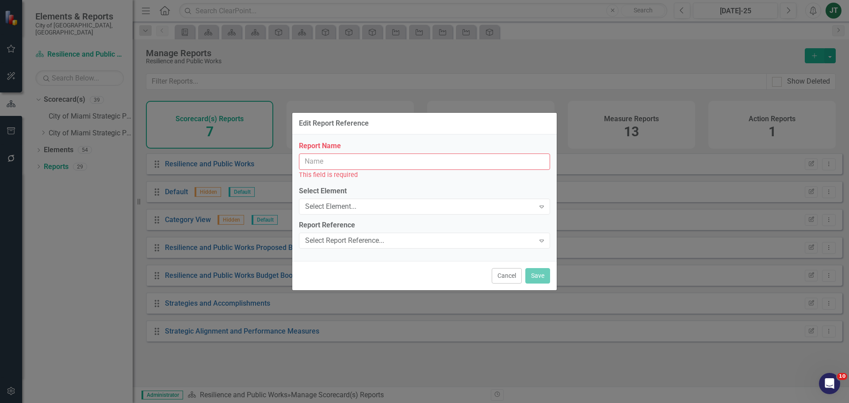
click at [345, 164] on input "Report Name" at bounding box center [424, 161] width 251 height 16
click at [513, 274] on button "Cancel" at bounding box center [507, 275] width 30 height 15
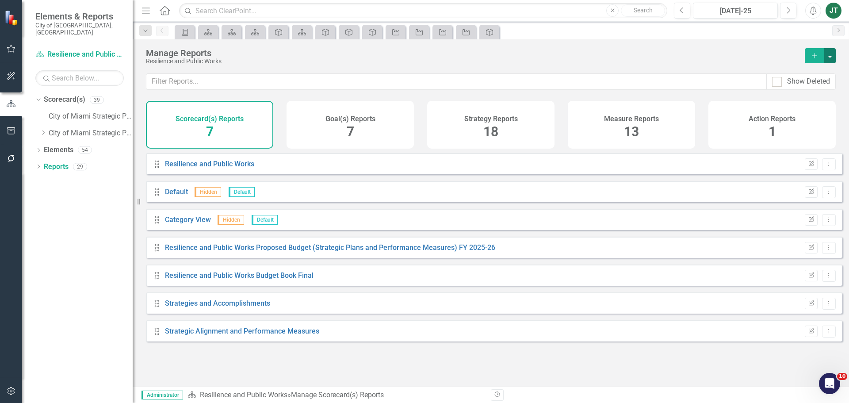
click at [830, 51] on button "button" at bounding box center [829, 55] width 11 height 15
click at [794, 87] on link "Copy Add From Template" at bounding box center [791, 88] width 88 height 16
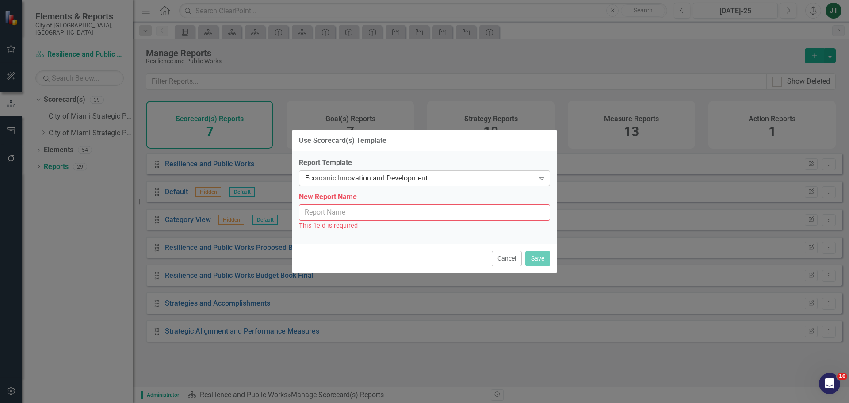
click at [344, 175] on div "Economic Innovation and Development" at bounding box center [419, 178] width 229 height 10
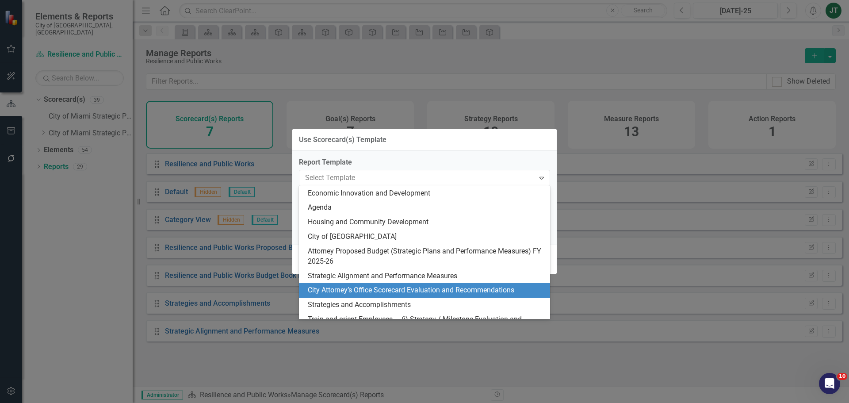
click at [442, 291] on div "City Attorney’s Office Scorecard Evaluation and Recommendations" at bounding box center [426, 290] width 237 height 10
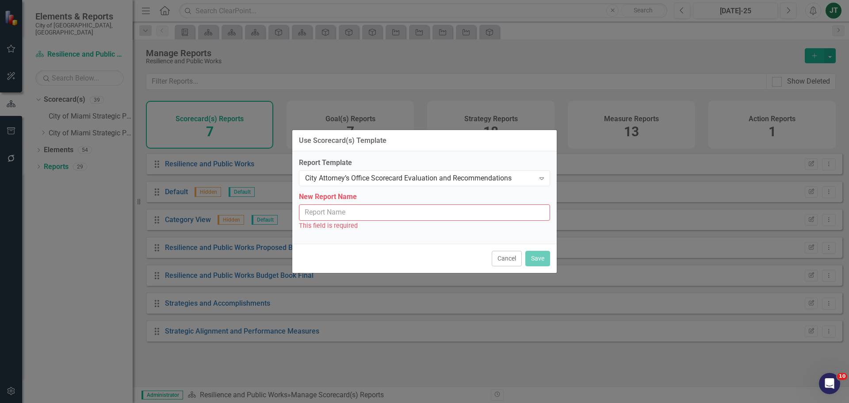
click at [333, 209] on input "New Report Name" at bounding box center [424, 212] width 251 height 16
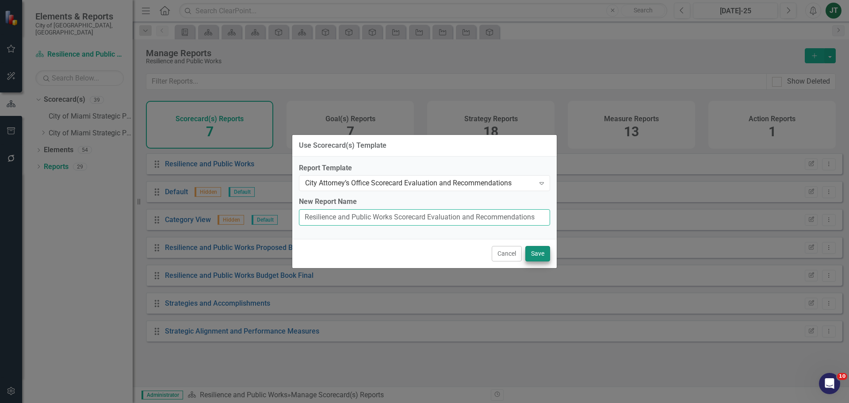
type input "Resilience and Public Works Scorecard Evaluation and Recommendations"
click at [534, 252] on button "Save" at bounding box center [537, 253] width 25 height 15
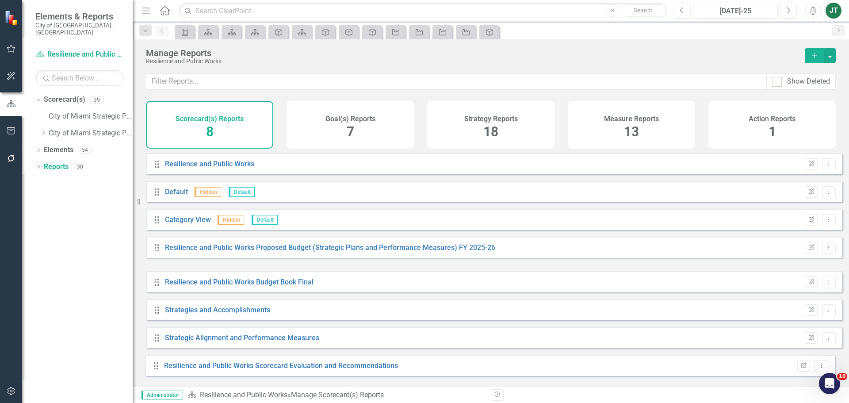
drag, startPoint x: 156, startPoint y: 280, endPoint x: 155, endPoint y: 362, distance: 82.2
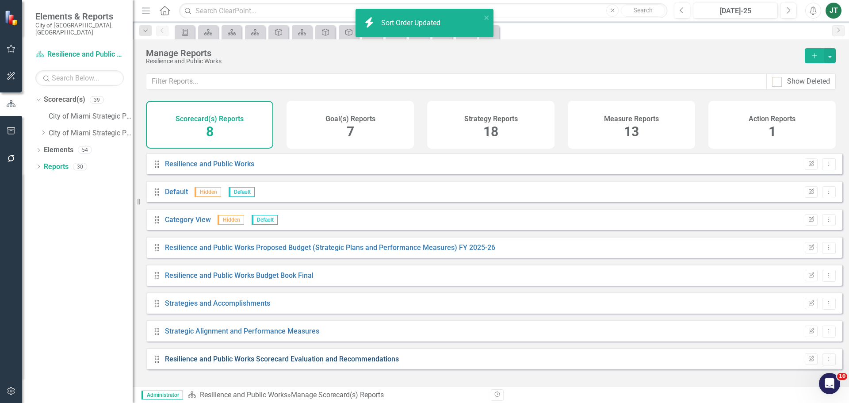
click at [209, 363] on link "Resilience and Public Works Scorecard Evaluation and Recommendations" at bounding box center [282, 359] width 234 height 8
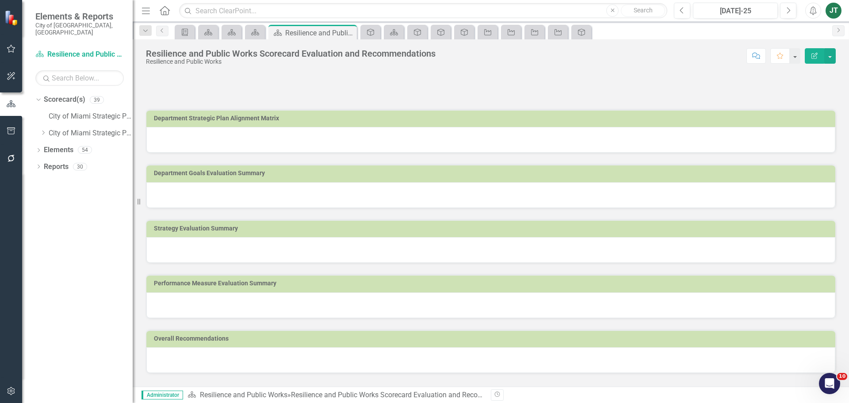
click at [299, 139] on div at bounding box center [490, 140] width 689 height 26
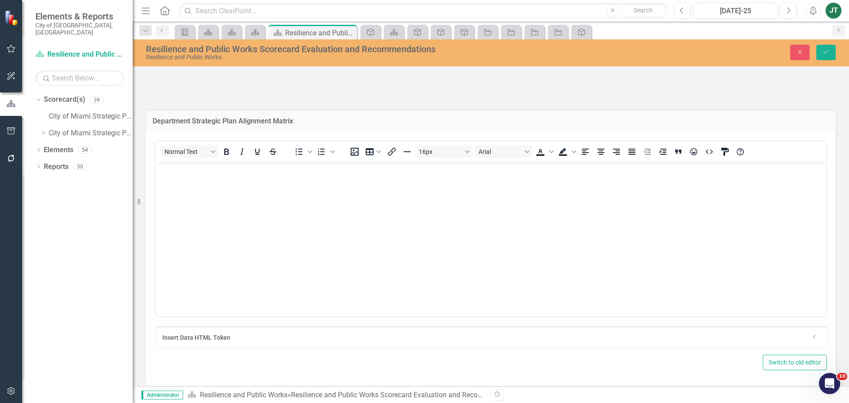
click at [802, 339] on div "Insert Data HTML Token" at bounding box center [486, 337] width 649 height 9
click at [811, 340] on div "Dropdown" at bounding box center [814, 337] width 7 height 8
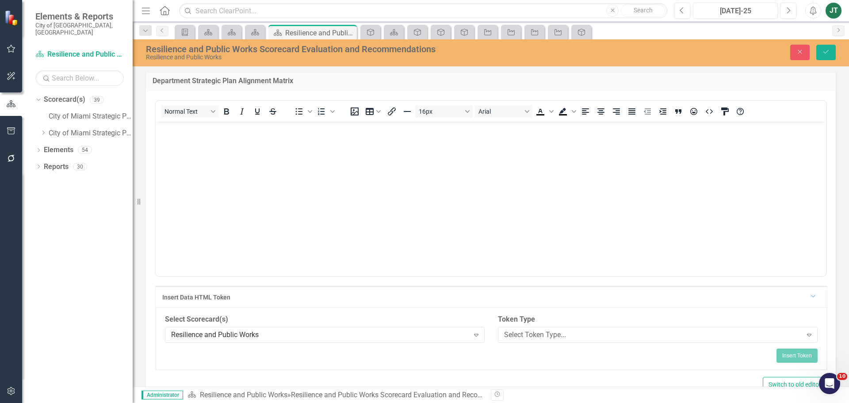
scroll to position [133, 0]
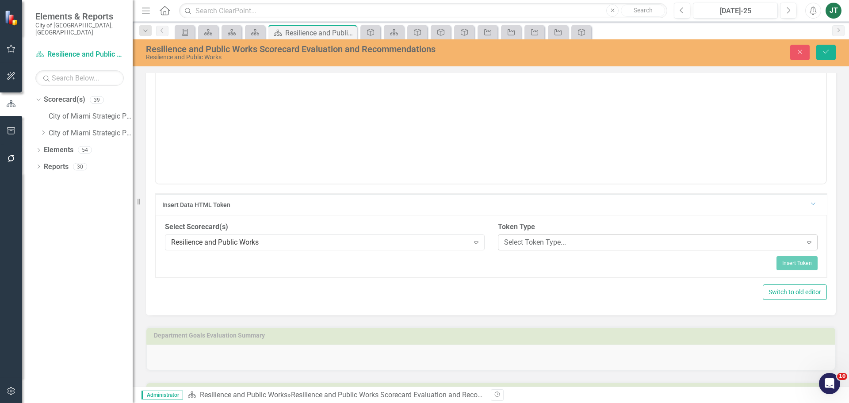
click at [535, 241] on div "Select Token Type..." at bounding box center [653, 242] width 298 height 10
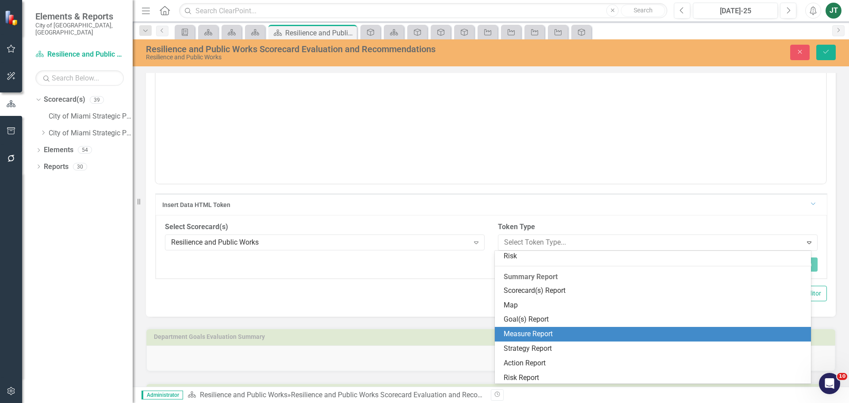
scroll to position [134, 0]
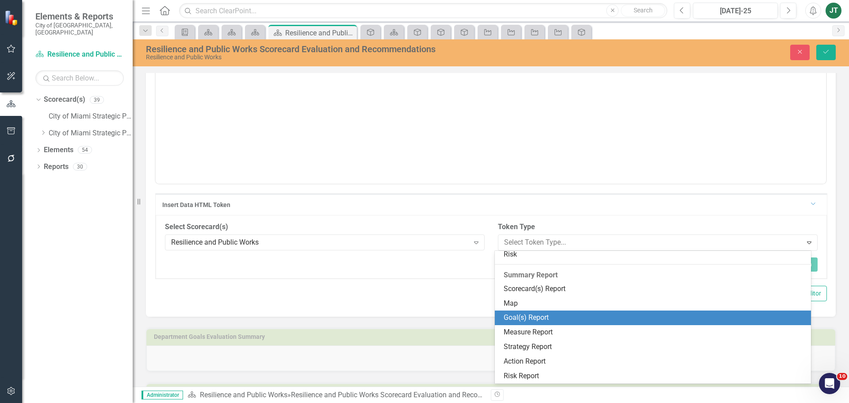
click at [523, 322] on div "Goal(s) Report" at bounding box center [654, 318] width 302 height 10
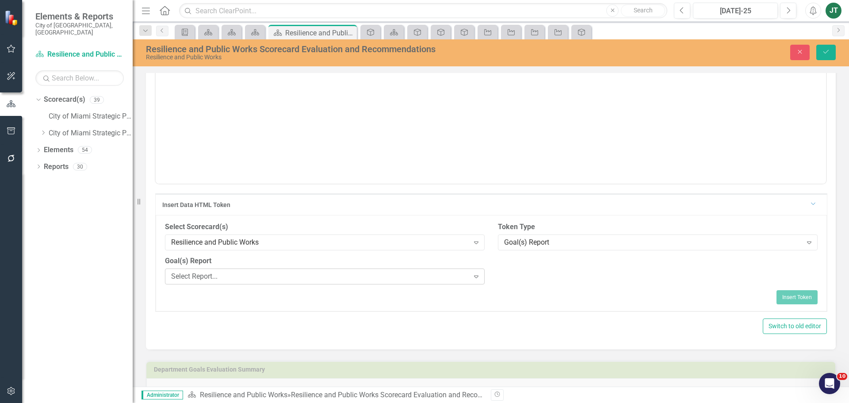
click at [397, 277] on div "Select Report..." at bounding box center [320, 276] width 298 height 10
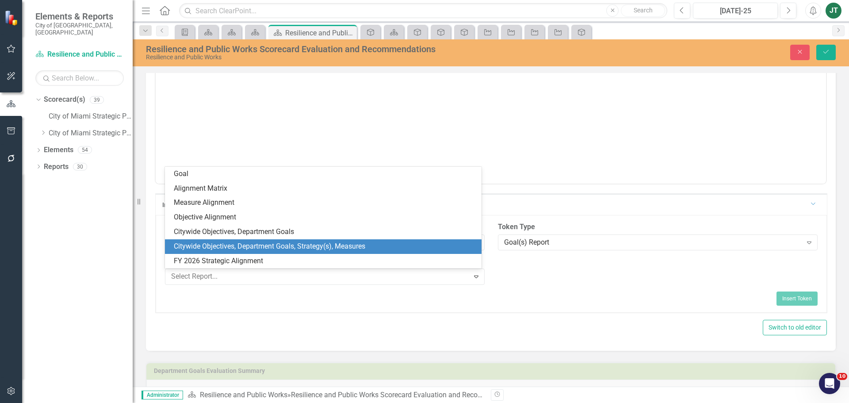
click at [238, 248] on div "Citywide Objectives, Department Goals, Strategy(s), Measures" at bounding box center [325, 246] width 302 height 10
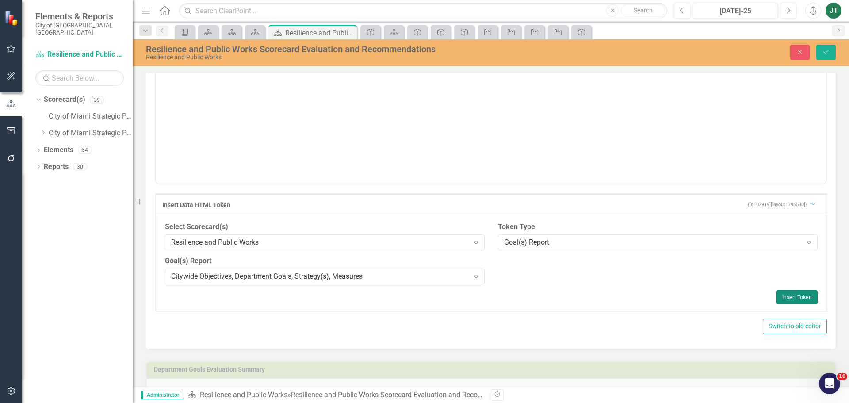
click at [787, 296] on button "Insert Token" at bounding box center [796, 297] width 41 height 14
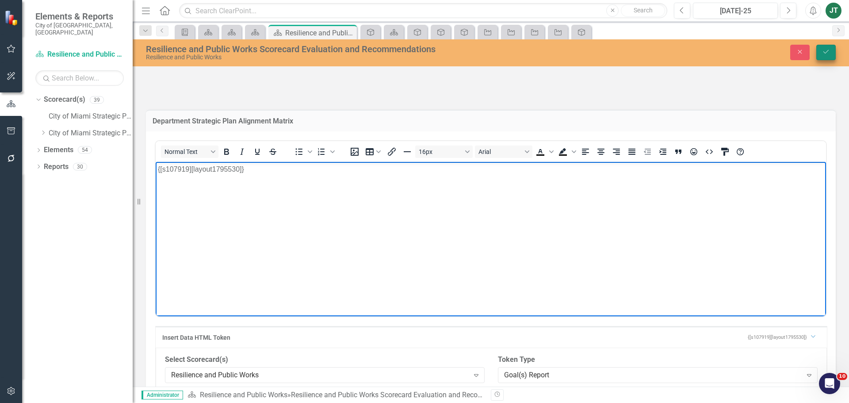
click at [826, 51] on icon "Save" at bounding box center [826, 52] width 8 height 6
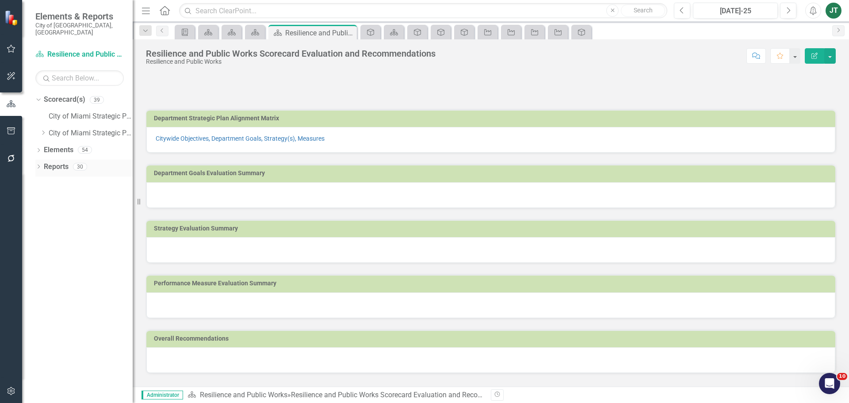
drag, startPoint x: 50, startPoint y: 159, endPoint x: 56, endPoint y: 158, distance: 5.4
click at [50, 162] on link "Reports" at bounding box center [56, 167] width 25 height 10
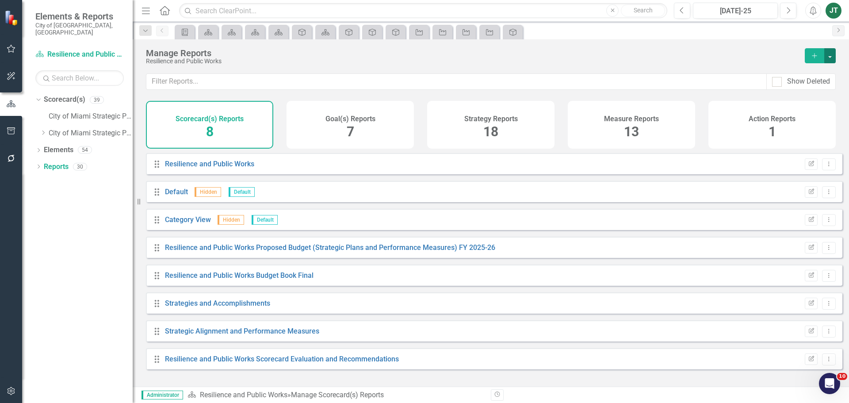
click at [827, 54] on button "button" at bounding box center [829, 55] width 11 height 15
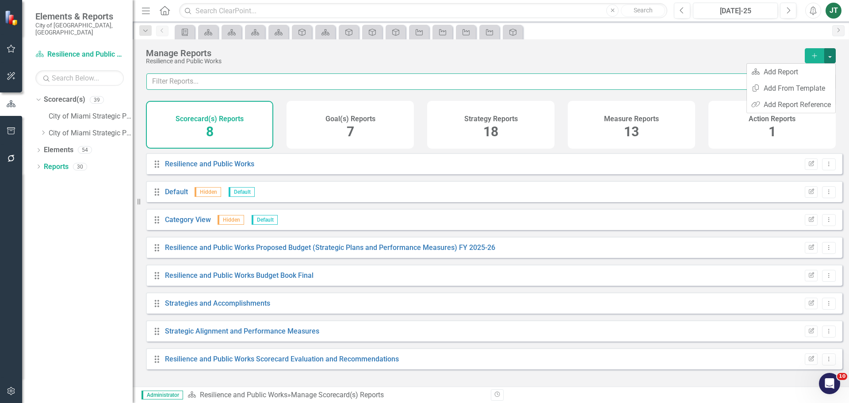
click at [371, 89] on input "text" at bounding box center [456, 81] width 620 height 16
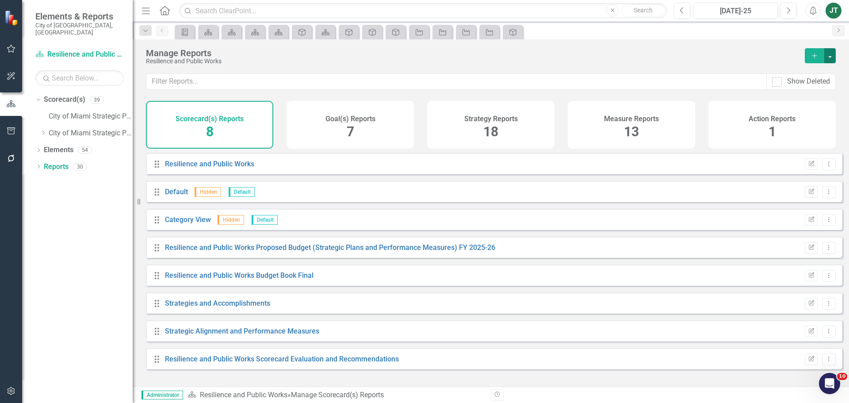
click at [829, 53] on button "button" at bounding box center [829, 55] width 11 height 15
click at [802, 88] on link "Copy Add From Template" at bounding box center [791, 88] width 88 height 16
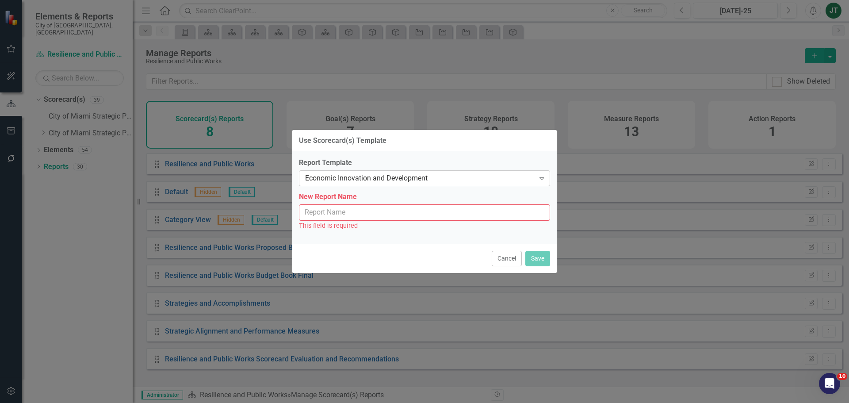
click at [372, 179] on div "Economic Innovation and Development" at bounding box center [419, 178] width 229 height 10
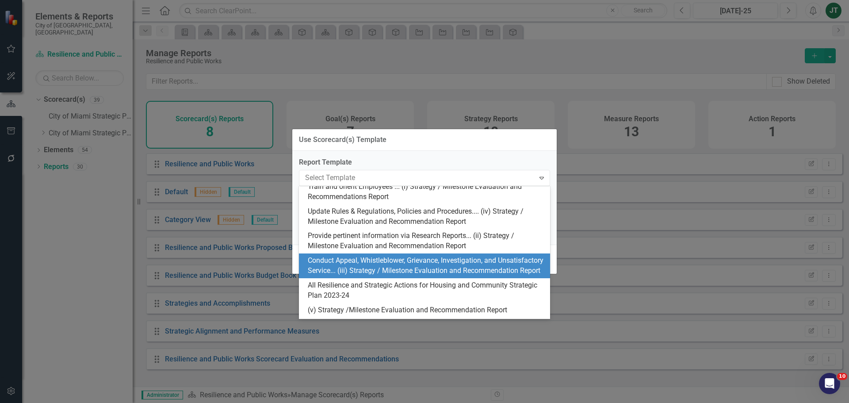
scroll to position [243, 0]
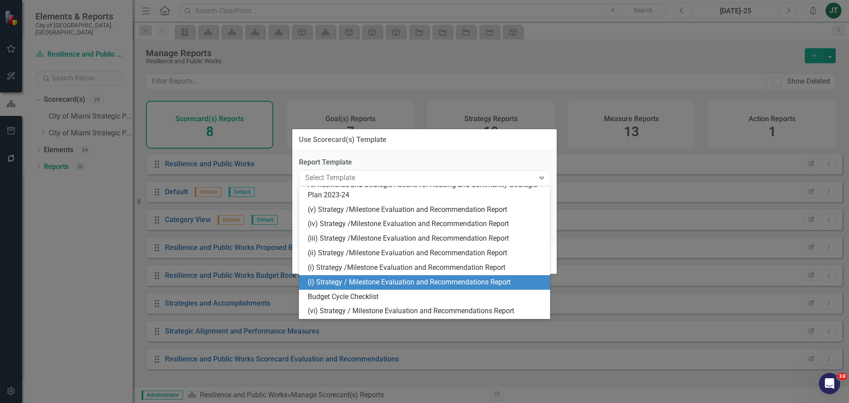
click at [336, 282] on div "(i) Strategy / Milestone Evaluation and Recommendations Report" at bounding box center [426, 282] width 237 height 10
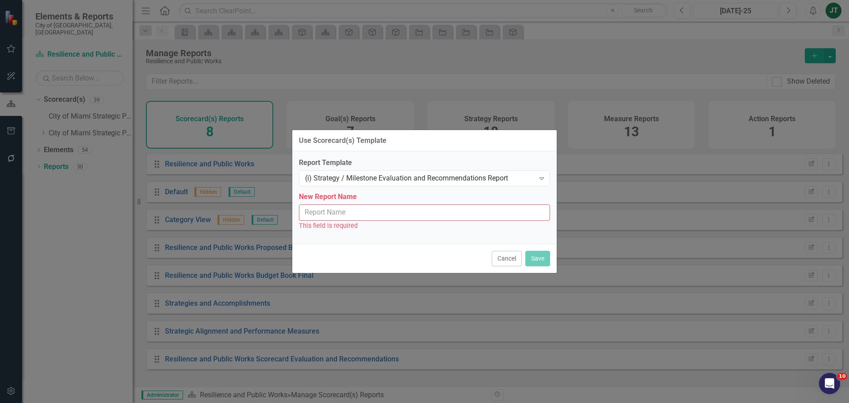
click at [336, 210] on input "New Report Name" at bounding box center [424, 212] width 251 height 16
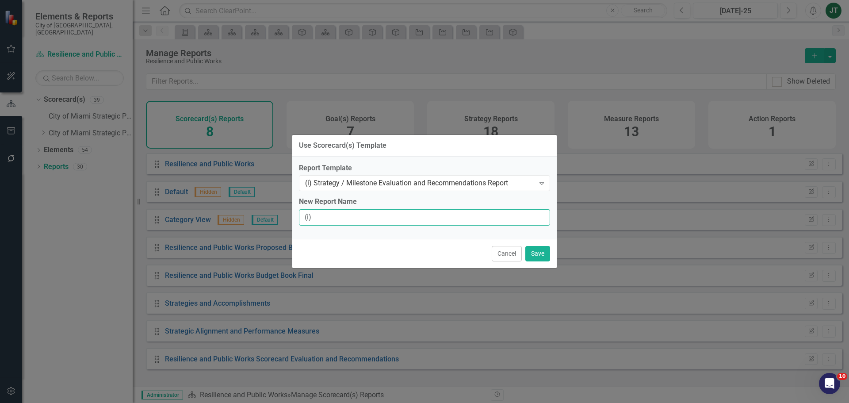
click at [350, 217] on input "(i)" at bounding box center [424, 217] width 251 height 16
type input "(i) Strategy / Milestone Evaluation and Recommendations Report"
click at [542, 251] on button "Save" at bounding box center [537, 253] width 25 height 15
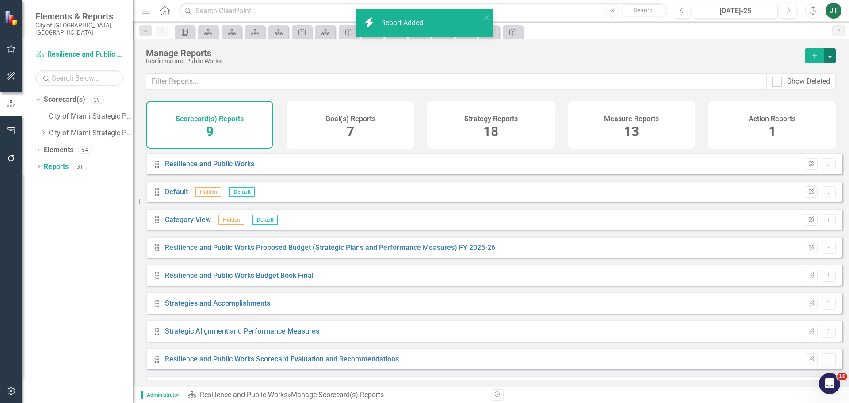
click at [825, 53] on button "button" at bounding box center [829, 55] width 11 height 15
click at [816, 87] on link "Copy Add From Template" at bounding box center [791, 88] width 88 height 16
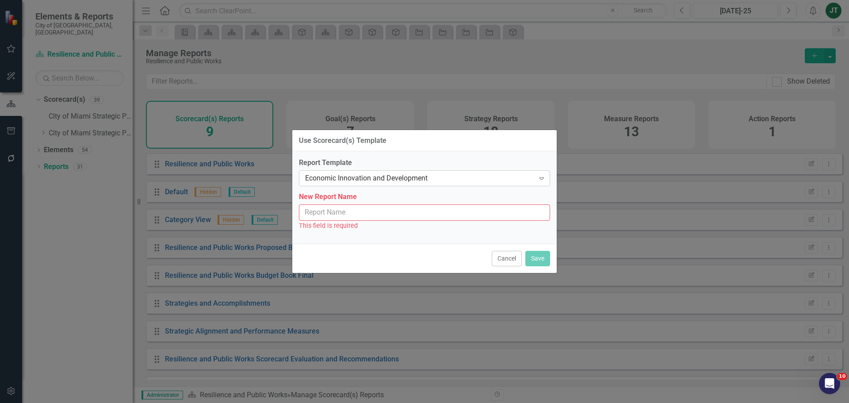
click at [454, 175] on div "Economic Innovation and Development" at bounding box center [419, 178] width 229 height 10
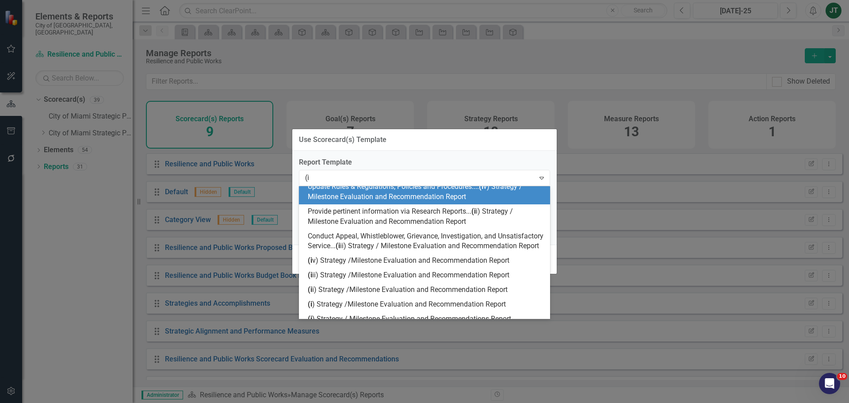
scroll to position [6, 0]
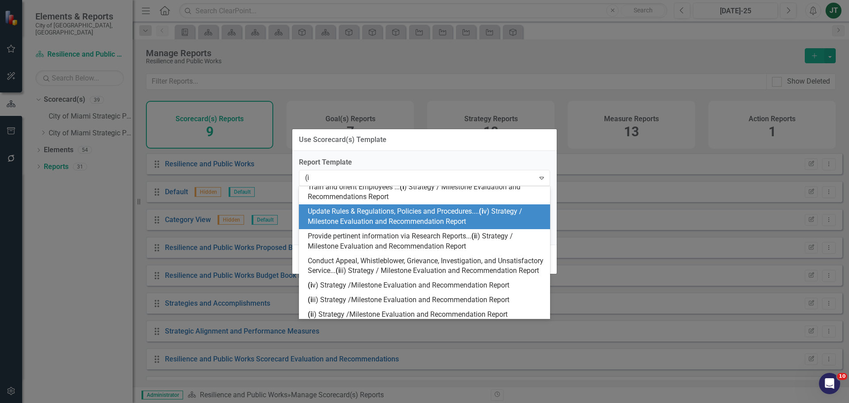
type input "(ii"
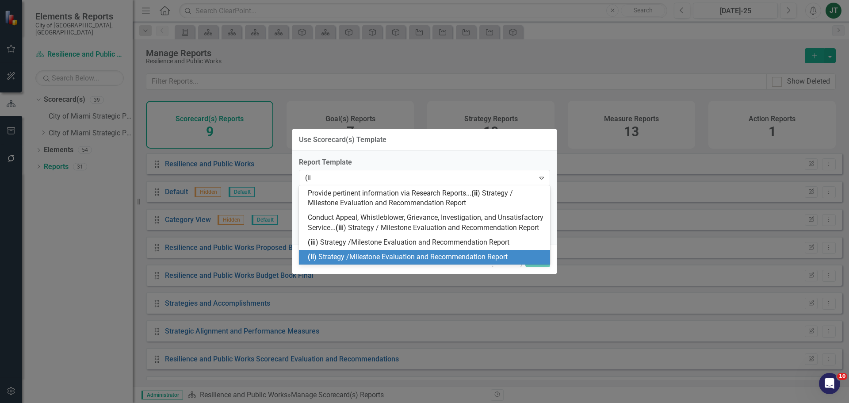
click at [351, 261] on span "(ii ) Strategy /Milestone Evaluation and Recommendation Report" at bounding box center [408, 256] width 200 height 8
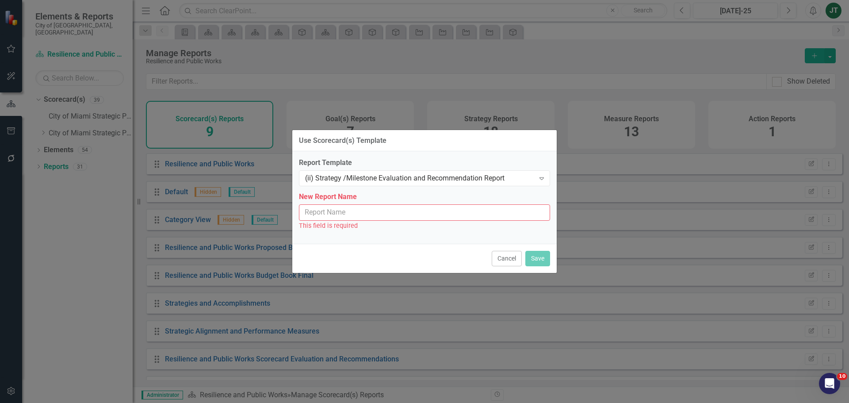
click at [325, 212] on input "New Report Name" at bounding box center [424, 212] width 251 height 16
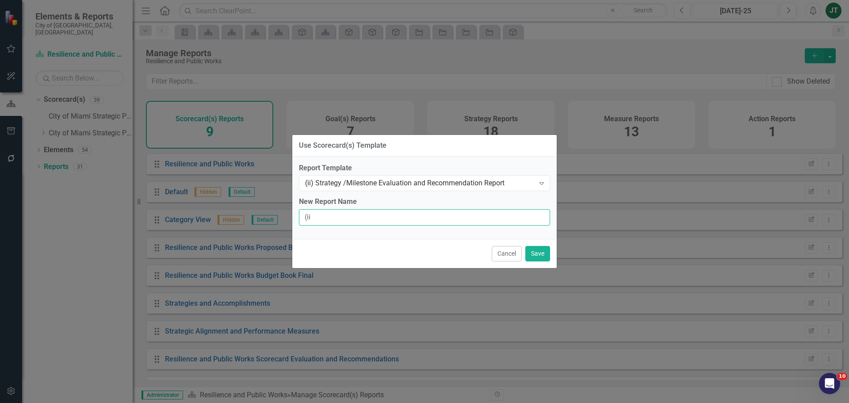
type input "(ii) Strategy / Milestone Evaluation and Recommendation Report"
click at [536, 251] on button "Save" at bounding box center [537, 253] width 25 height 15
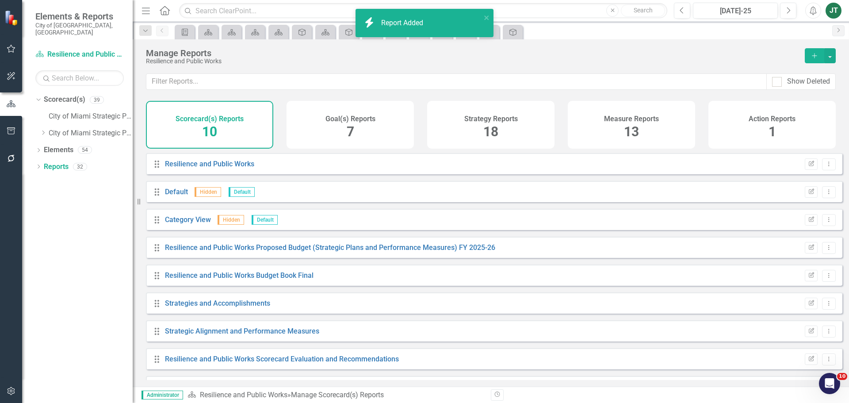
scroll to position [52, 0]
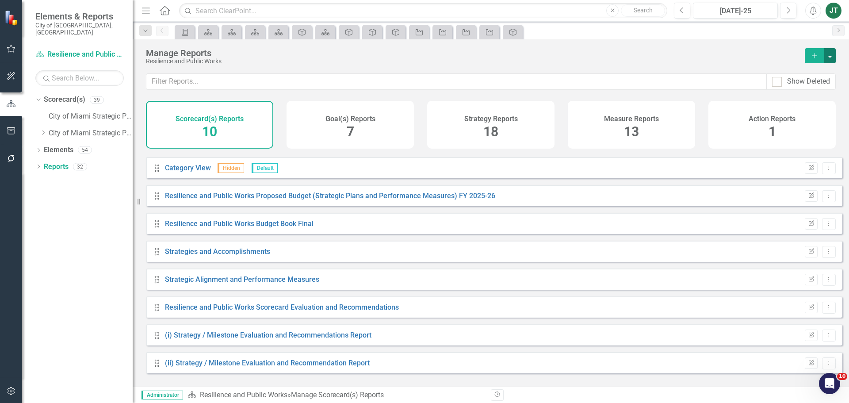
click at [829, 49] on button "button" at bounding box center [829, 55] width 11 height 15
click at [806, 89] on link "Copy Add From Template" at bounding box center [791, 88] width 88 height 16
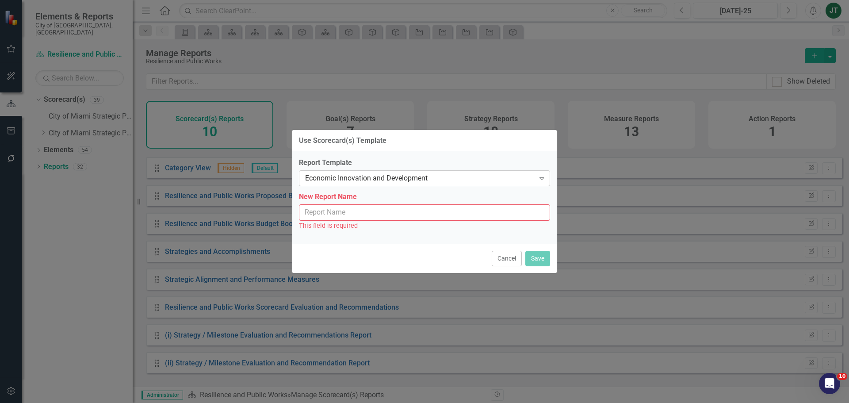
click at [378, 178] on div "Economic Innovation and Development" at bounding box center [419, 178] width 229 height 10
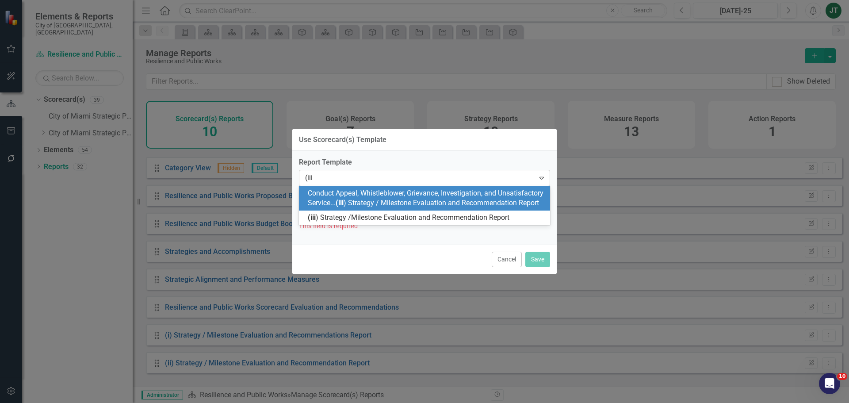
type input "(iii)"
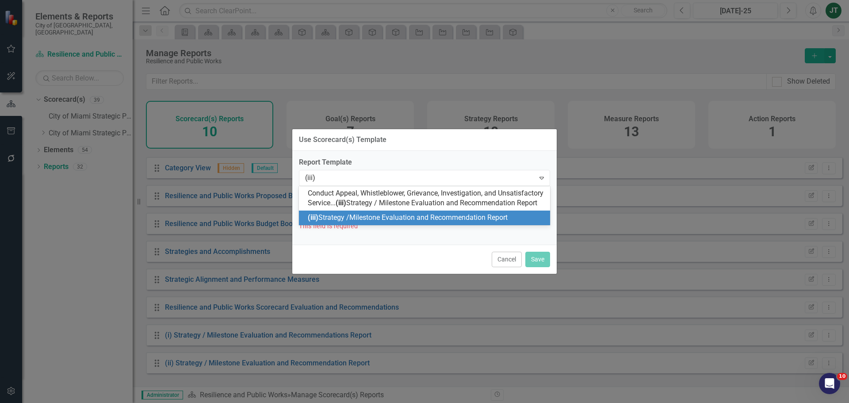
click at [391, 221] on div "(iii) Strategy /Milestone Evaluation and Recommendation Report" at bounding box center [424, 217] width 251 height 15
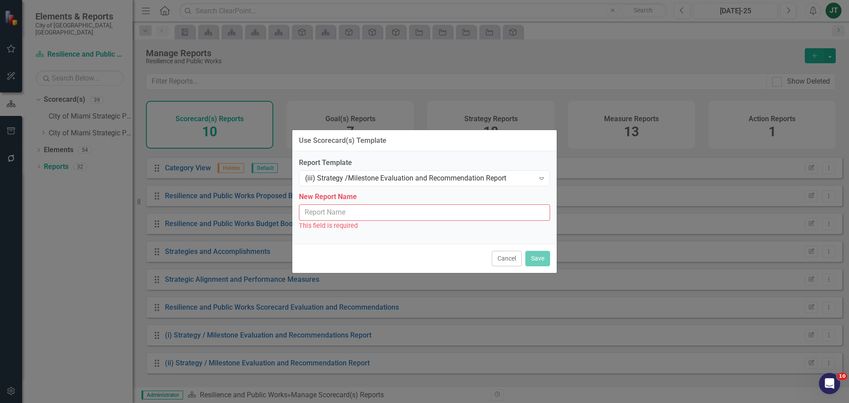
click at [431, 209] on input "New Report Name" at bounding box center [424, 212] width 251 height 16
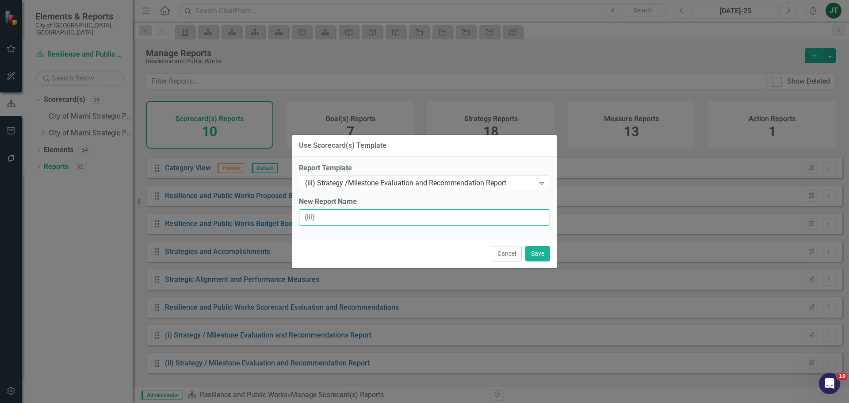
type input "(iii) Strategy / Milestone Evaluation and Recommendation Report"
click at [528, 252] on button "Save" at bounding box center [537, 253] width 25 height 15
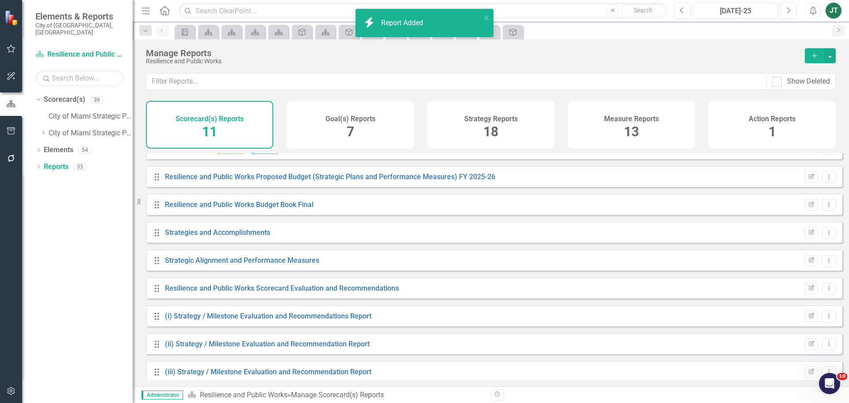
scroll to position [80, 0]
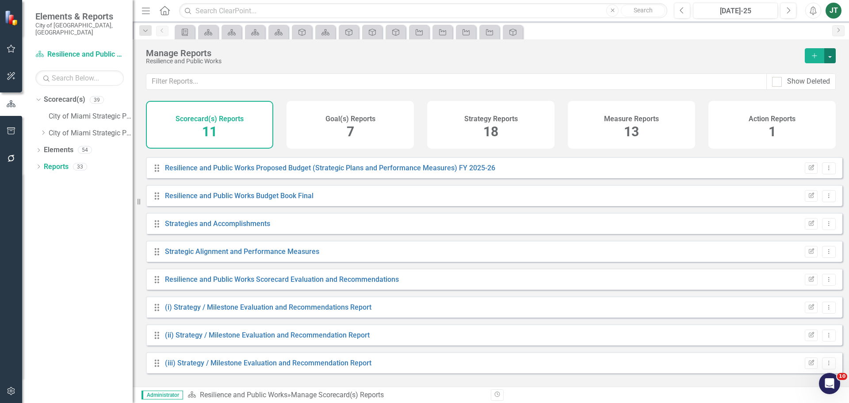
click at [829, 55] on button "button" at bounding box center [829, 55] width 11 height 15
click at [786, 91] on link "Copy Add From Template" at bounding box center [791, 88] width 88 height 16
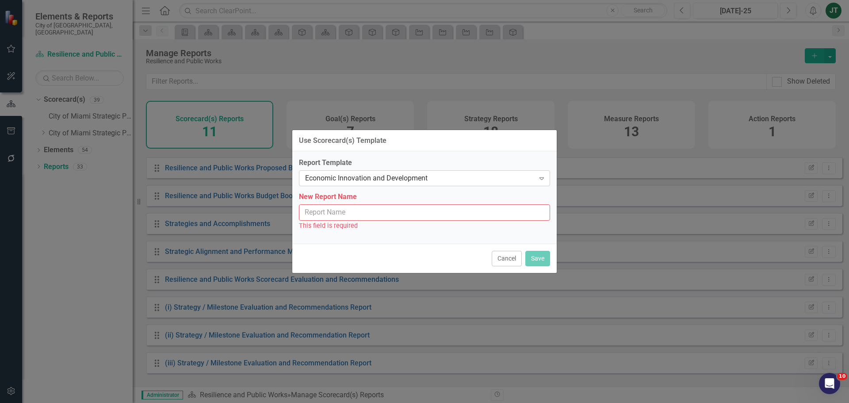
click at [389, 177] on div "Economic Innovation and Development" at bounding box center [419, 178] width 229 height 10
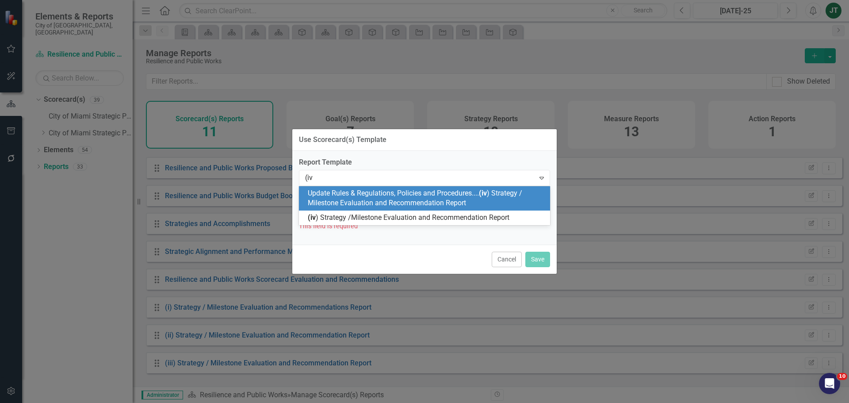
type input "(iv)"
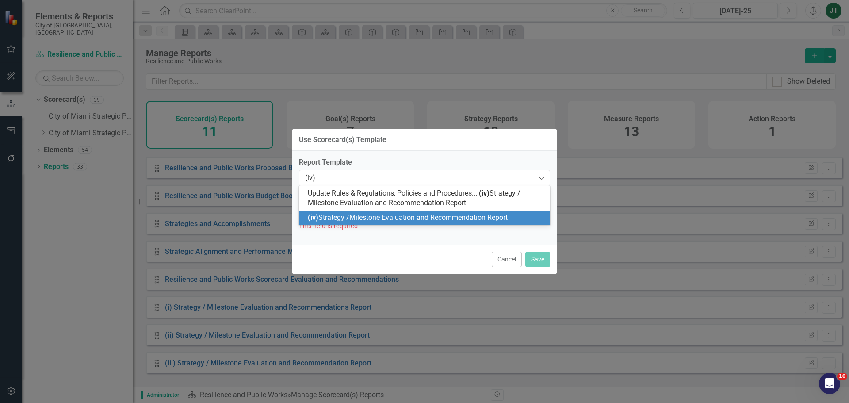
click at [394, 214] on span "(iv) Strategy /Milestone Evaluation and Recommendation Report" at bounding box center [408, 217] width 200 height 8
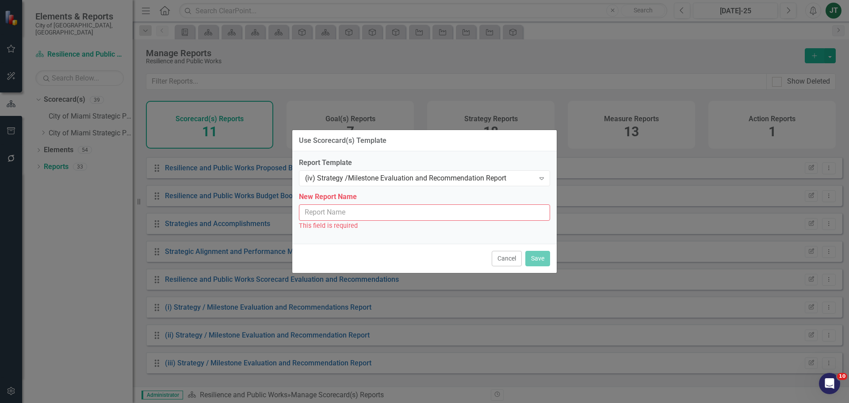
click at [435, 210] on input "New Report Name" at bounding box center [424, 212] width 251 height 16
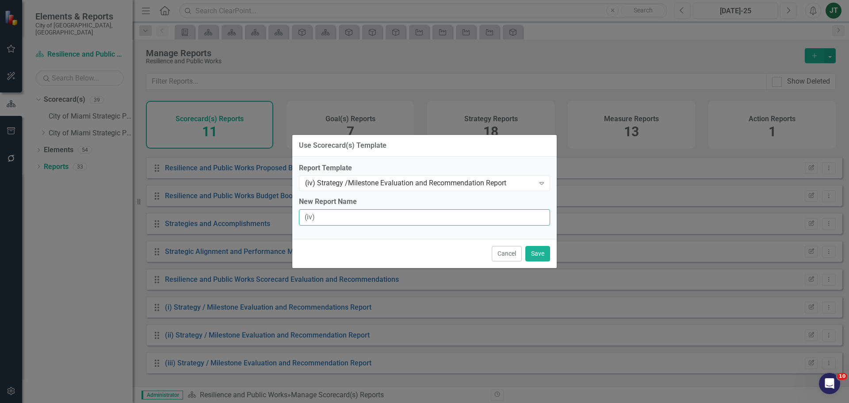
type input "(iv) Strategy / Milestone Evaluation and Recommendation Report"
click at [539, 252] on button "Save" at bounding box center [537, 253] width 25 height 15
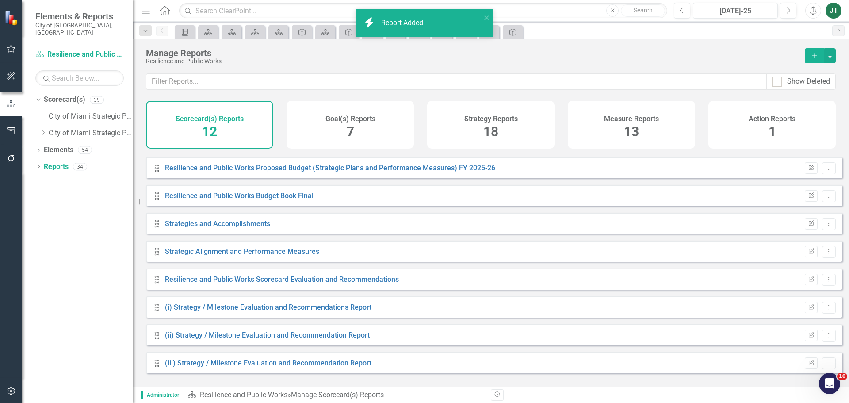
scroll to position [107, 0]
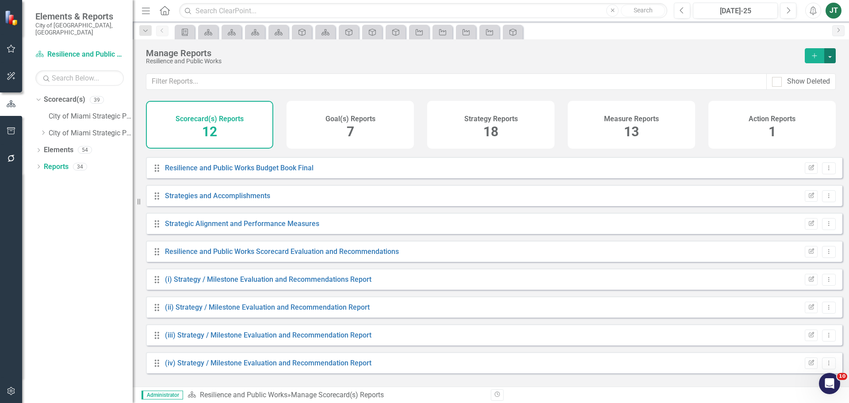
click at [833, 56] on button "button" at bounding box center [829, 55] width 11 height 15
click at [793, 88] on link "Copy Add From Template" at bounding box center [791, 88] width 88 height 16
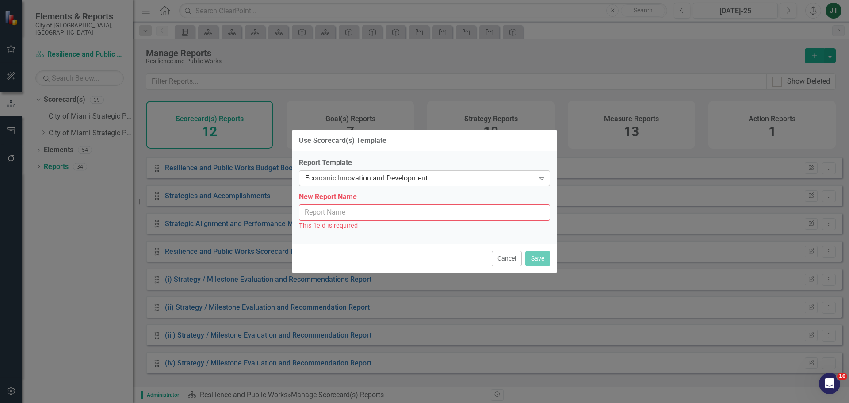
click at [425, 179] on div "Economic Innovation and Development" at bounding box center [419, 178] width 229 height 10
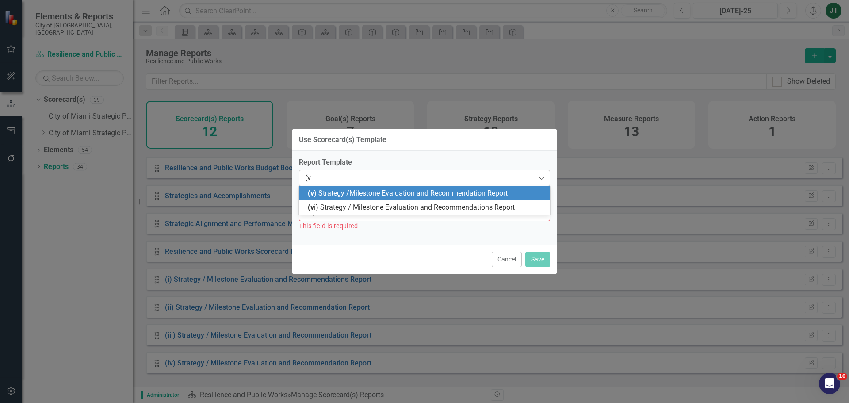
type input "(v)"
click at [419, 191] on span "(v) Strategy /Milestone Evaluation and Recommendation Report" at bounding box center [407, 193] width 198 height 8
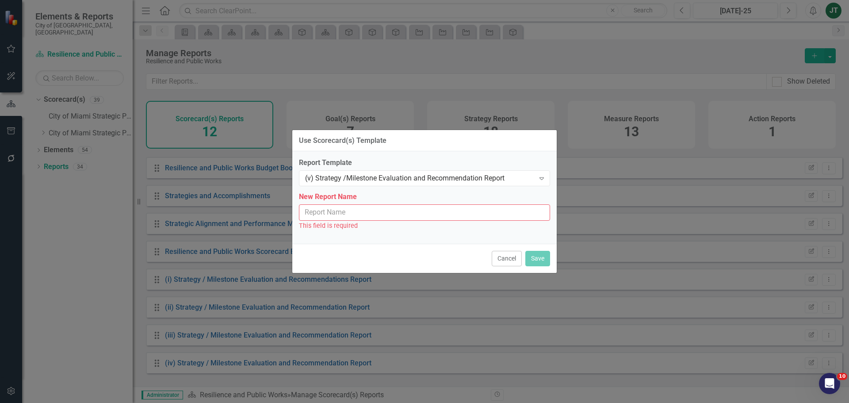
drag, startPoint x: 367, startPoint y: 218, endPoint x: 382, endPoint y: 215, distance: 14.9
click at [367, 218] on input "New Report Name" at bounding box center [424, 212] width 251 height 16
click at [367, 214] on input "New Report Name" at bounding box center [424, 212] width 251 height 16
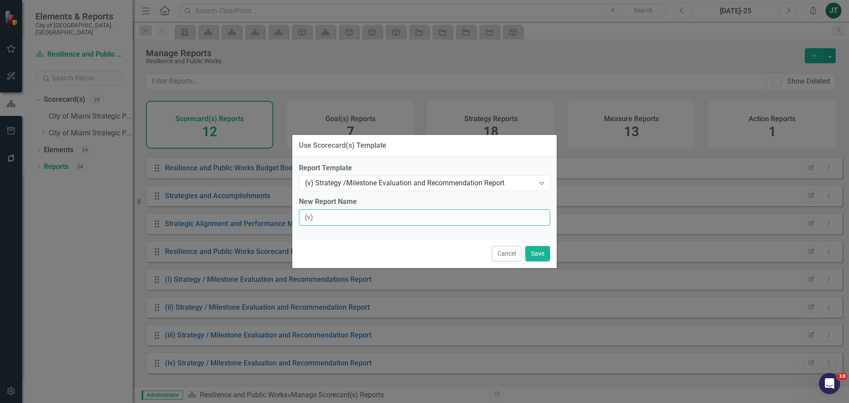
type input "(v) Strategy / Milestone Evaluation and Recommendation Report"
click at [539, 250] on button "Save" at bounding box center [537, 253] width 25 height 15
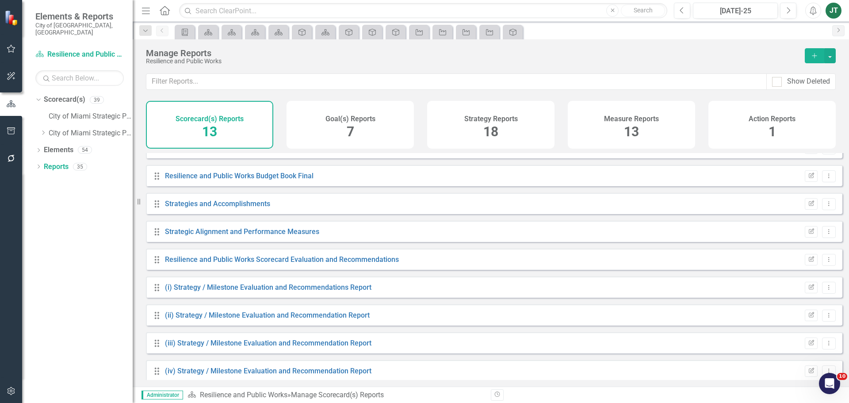
scroll to position [135, 0]
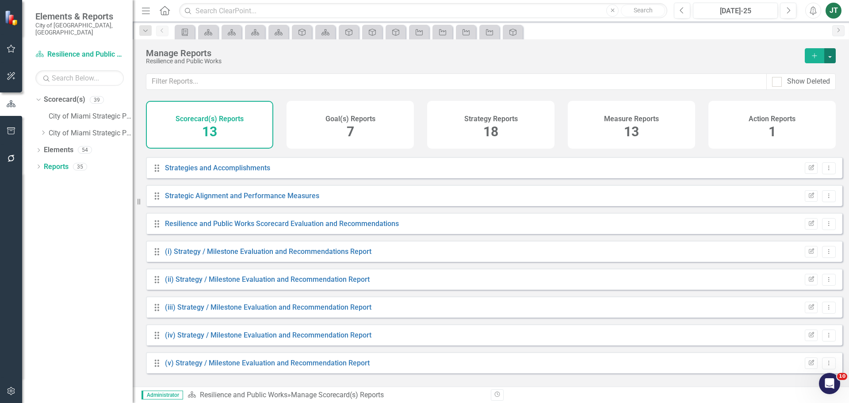
click at [833, 54] on button "button" at bounding box center [829, 55] width 11 height 15
click at [790, 100] on link "Reference Add Report Reference" at bounding box center [791, 104] width 88 height 16
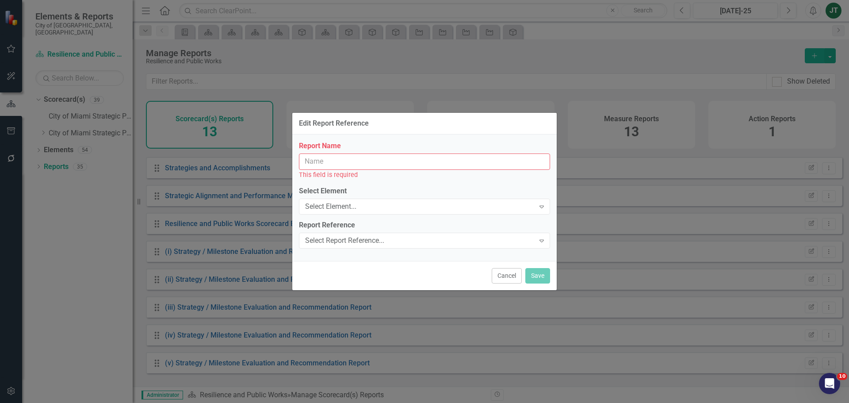
drag, startPoint x: 492, startPoint y: 275, endPoint x: 528, endPoint y: 259, distance: 40.0
click at [496, 274] on button "Cancel" at bounding box center [507, 275] width 30 height 15
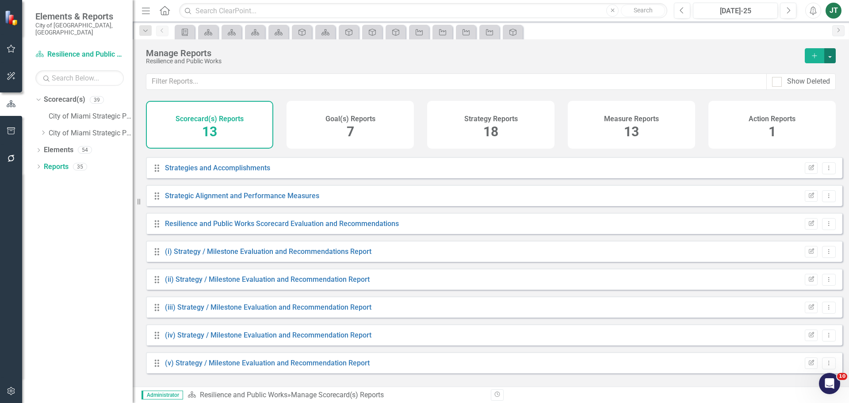
click at [834, 56] on button "button" at bounding box center [829, 55] width 11 height 15
click at [800, 85] on link "Copy Add From Template" at bounding box center [791, 88] width 88 height 16
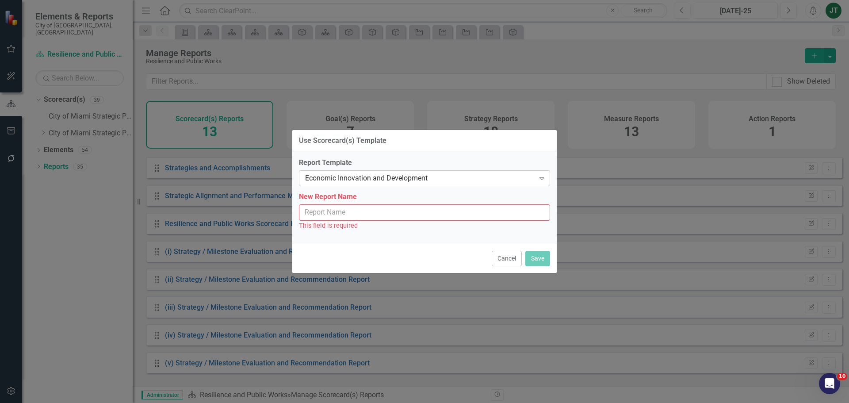
click at [438, 175] on div "Economic Innovation and Development" at bounding box center [419, 178] width 229 height 10
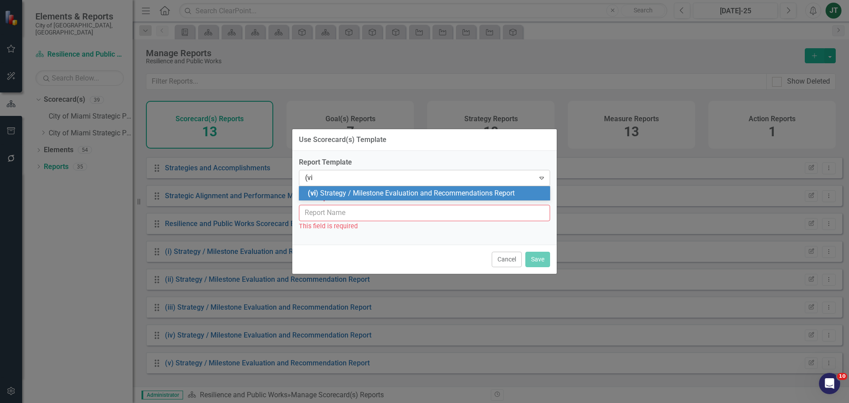
type input "(vi)"
click at [460, 191] on span "(vi) Strategy / Milestone Evaluation and Recommendations Report" at bounding box center [410, 193] width 205 height 8
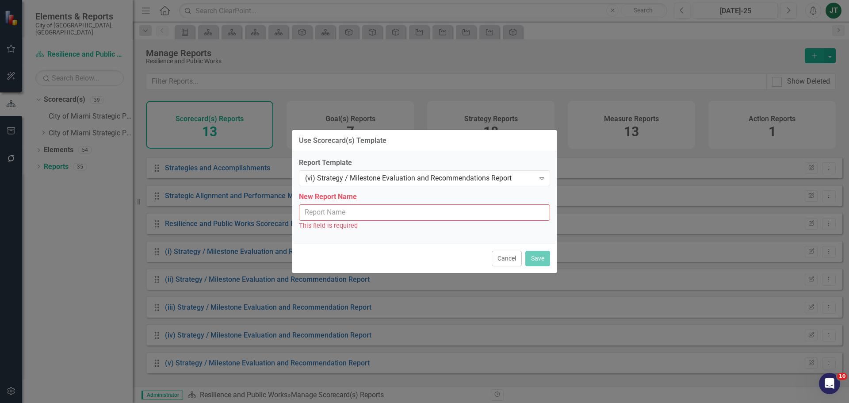
click at [362, 213] on input "New Report Name" at bounding box center [424, 212] width 251 height 16
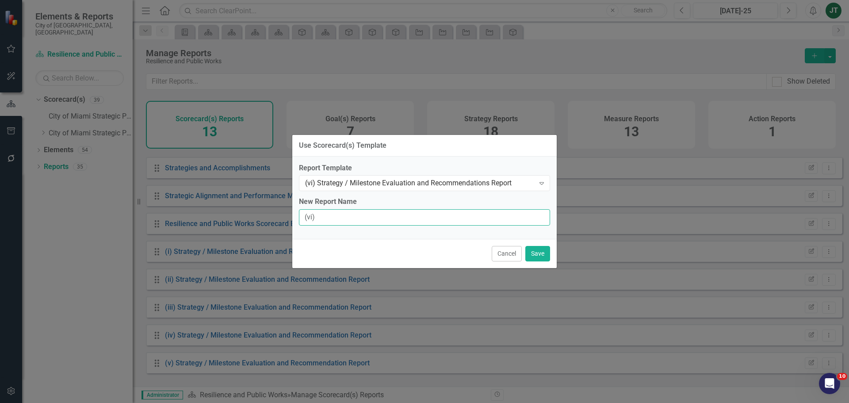
type input "(vi) Strategy / Milestone Evaluation and Recommendations Report"
click at [540, 258] on button "Save" at bounding box center [537, 253] width 25 height 15
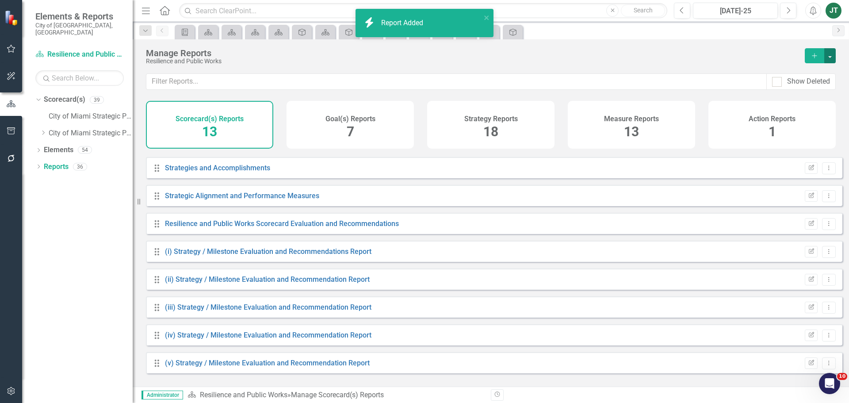
click at [830, 57] on button "button" at bounding box center [829, 55] width 11 height 15
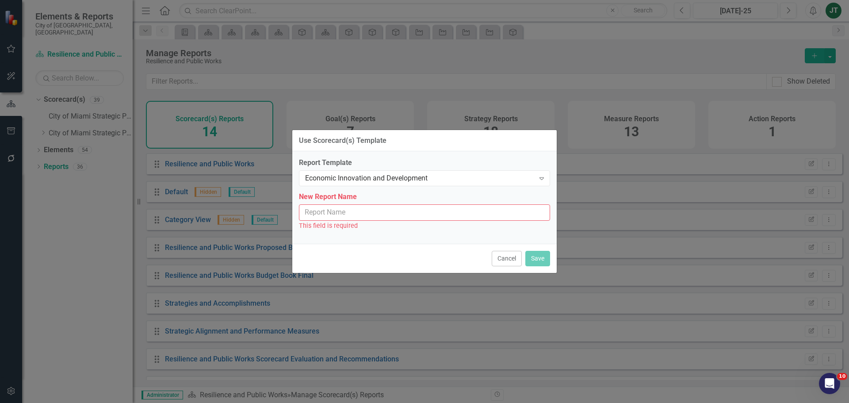
click at [396, 172] on div "Economic Innovation and Development Expand" at bounding box center [424, 178] width 251 height 16
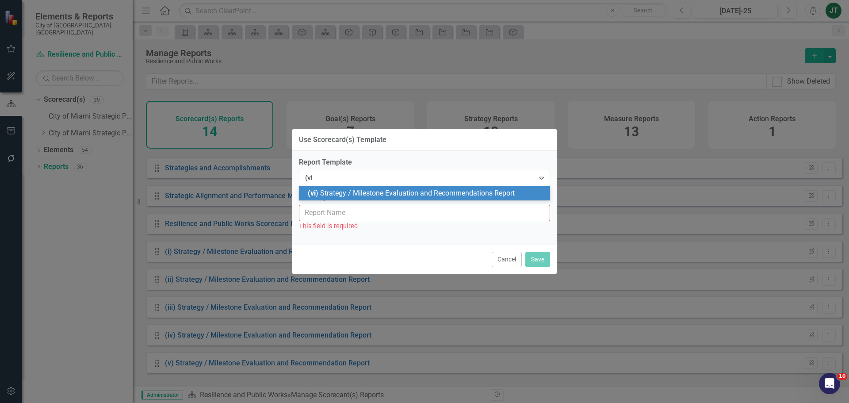
type input "(vi)"
click at [444, 193] on span "(vi) Strategy / Milestone Evaluation and Recommendations Report" at bounding box center [410, 193] width 205 height 8
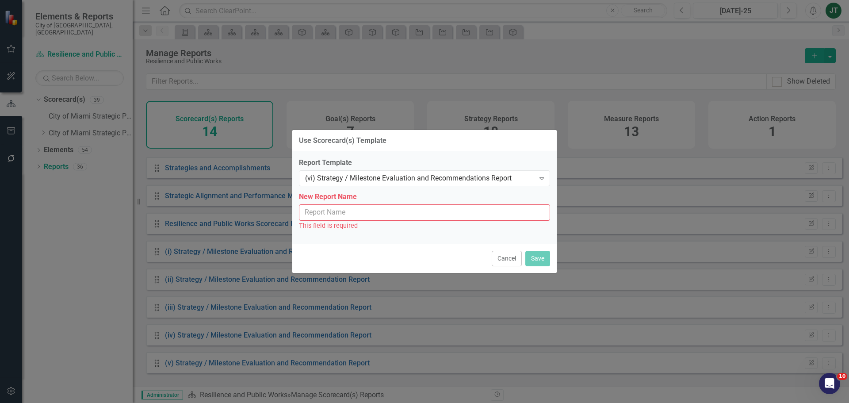
click at [403, 212] on input "New Report Name" at bounding box center [424, 212] width 251 height 16
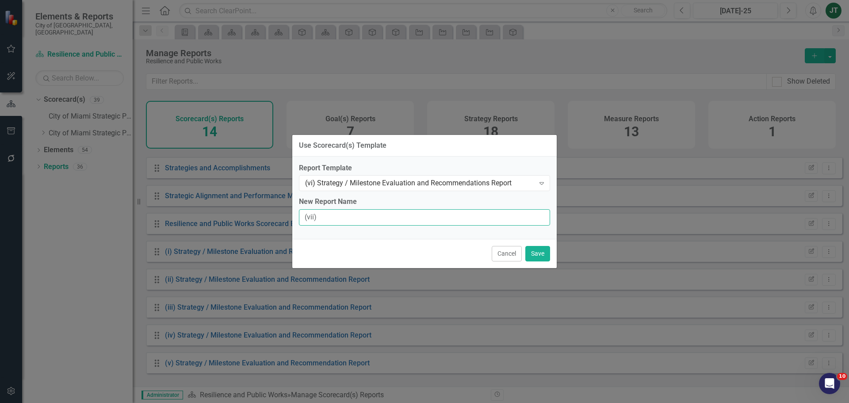
type input "(vii) Strategy / Milestone Evaluation and Recommendations Report"
click at [538, 250] on button "Save" at bounding box center [537, 253] width 25 height 15
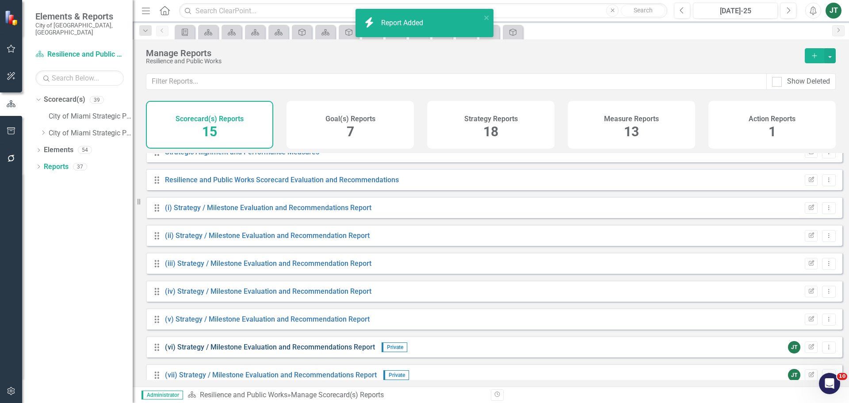
scroll to position [191, 0]
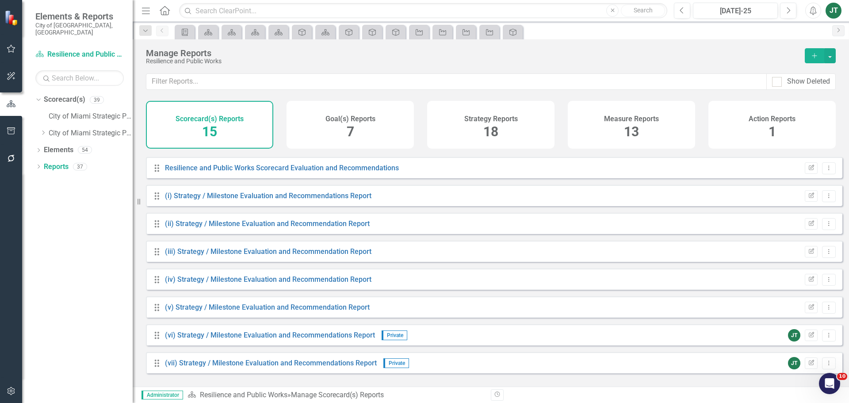
drag, startPoint x: 382, startPoint y: 135, endPoint x: 373, endPoint y: 144, distance: 12.5
click at [382, 135] on div "Goal(s) Reports 7" at bounding box center [349, 125] width 127 height 48
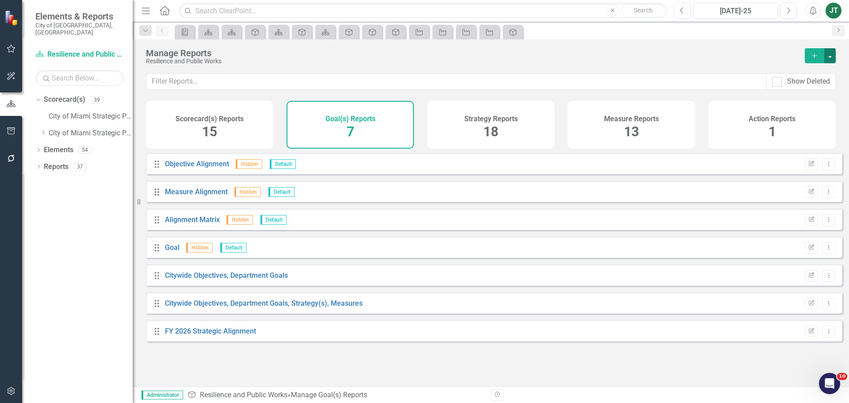
click at [830, 53] on button "button" at bounding box center [829, 55] width 11 height 15
click at [801, 87] on link "Copy Add From Template" at bounding box center [793, 88] width 83 height 16
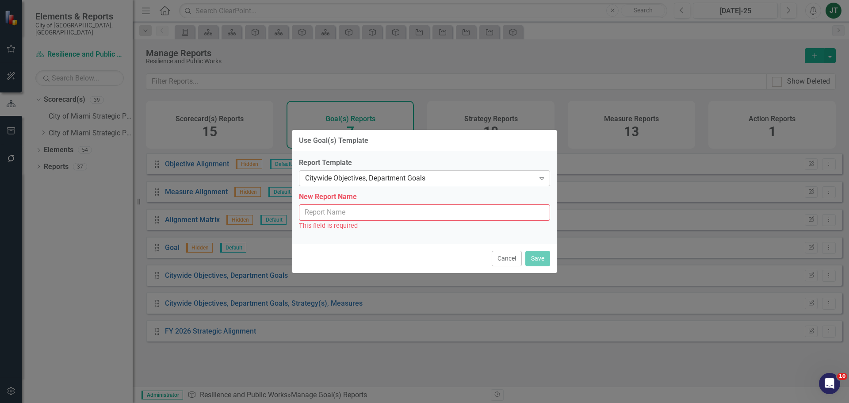
click at [411, 173] on div "Citywide Objectives, Department Goals" at bounding box center [419, 178] width 229 height 10
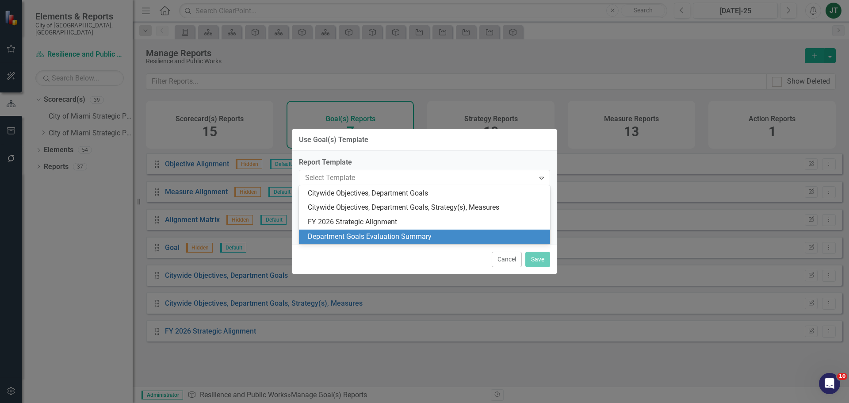
click at [399, 237] on div "Department Goals Evaluation Summary" at bounding box center [426, 237] width 237 height 10
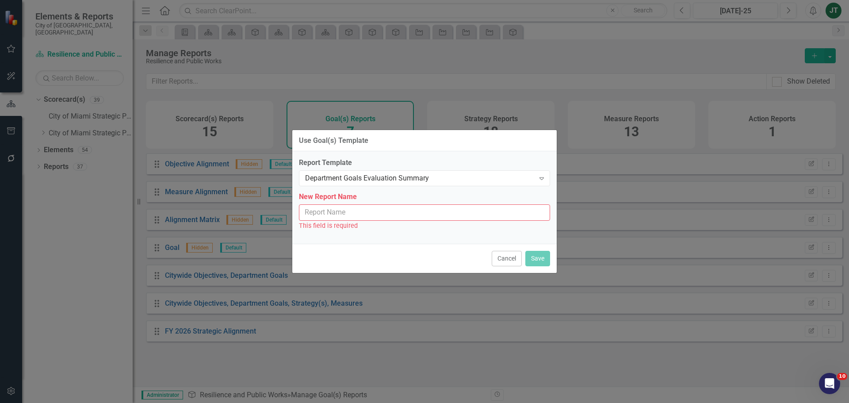
click at [376, 207] on input "New Report Name" at bounding box center [424, 212] width 251 height 16
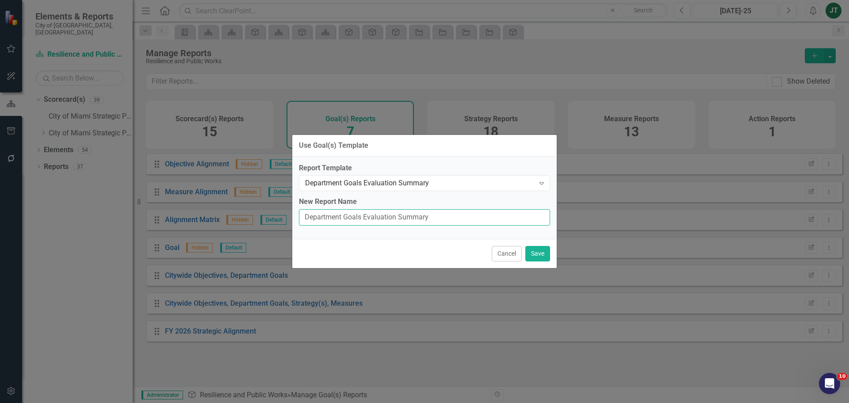
click at [408, 217] on input "Department Goals Evaluation Summary" at bounding box center [424, 217] width 251 height 16
type input "Department Goals Evaluation Summary"
click at [535, 250] on button "Save" at bounding box center [537, 253] width 25 height 15
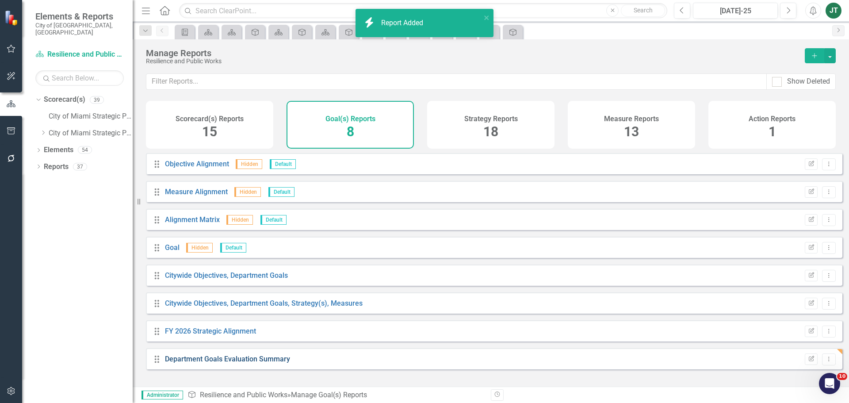
click at [214, 363] on link "Department Goals Evaluation Summary" at bounding box center [227, 359] width 125 height 8
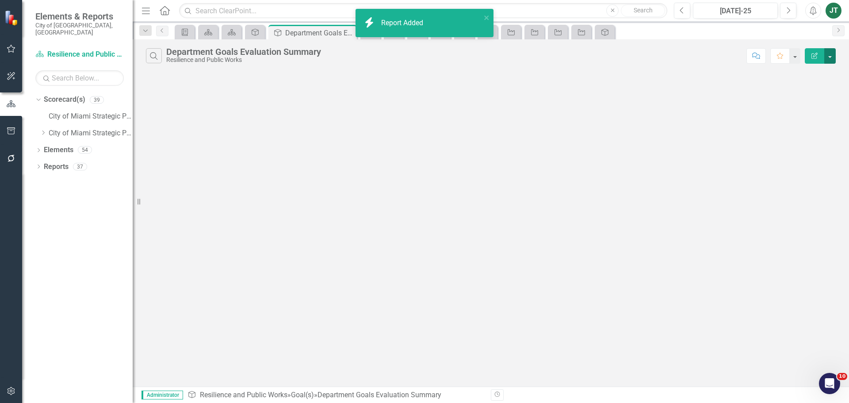
click at [828, 54] on button "button" at bounding box center [829, 55] width 11 height 15
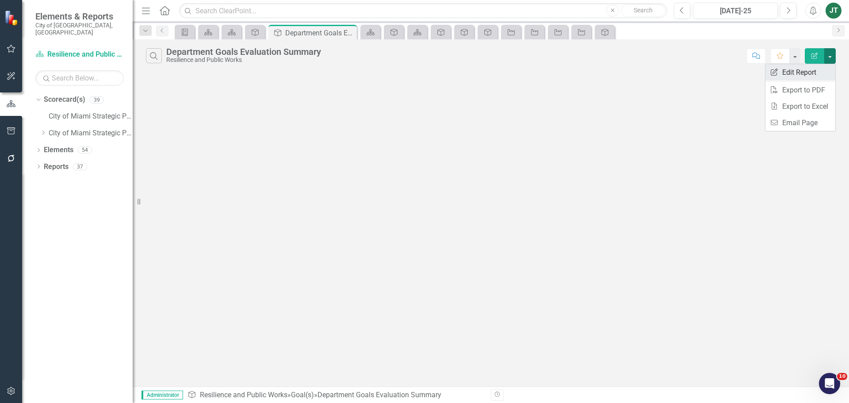
click at [801, 72] on link "Edit Report Edit Report" at bounding box center [800, 72] width 70 height 16
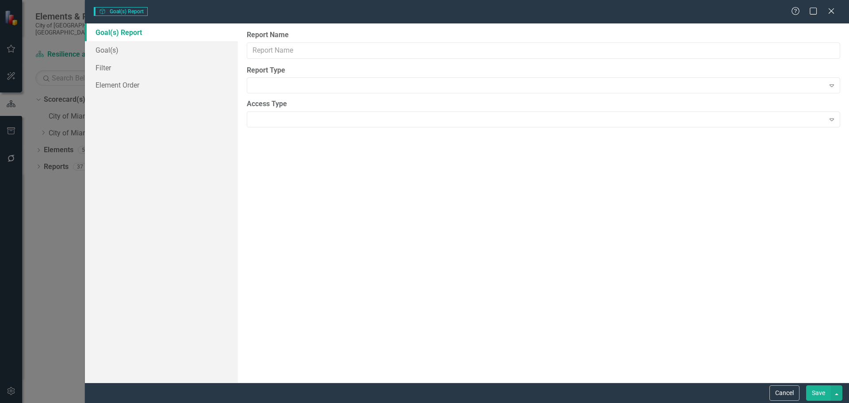
type input "Department Goals Evaluation Summary"
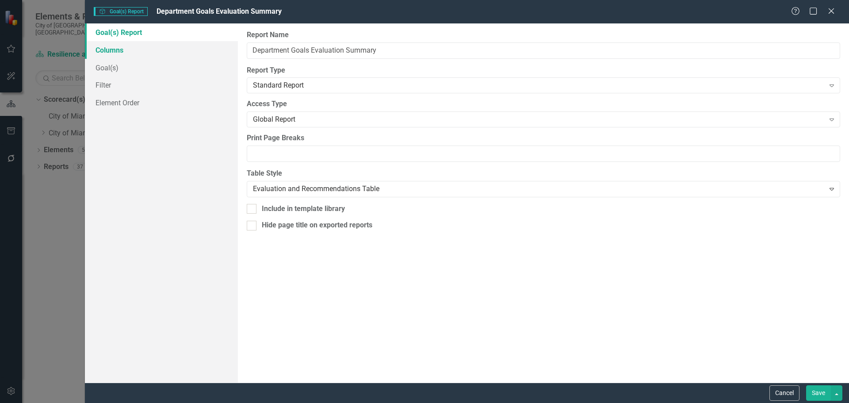
click at [135, 55] on link "Columns" at bounding box center [161, 50] width 153 height 18
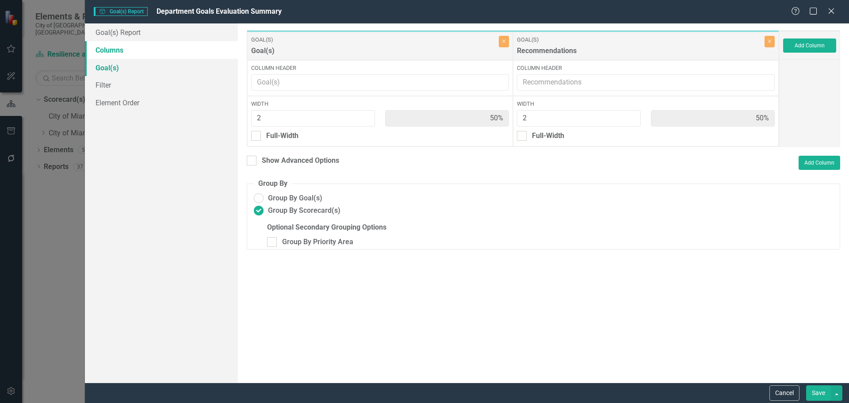
click at [125, 69] on link "Goal(s)" at bounding box center [161, 68] width 153 height 18
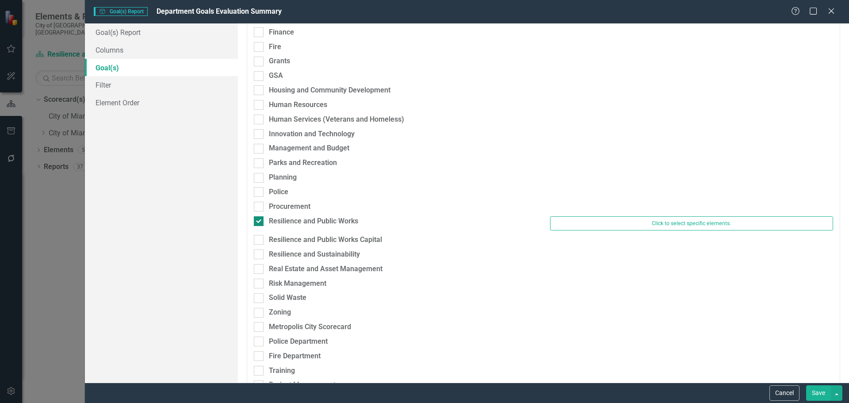
click at [293, 216] on div "Resilience and Public Works" at bounding box center [313, 221] width 89 height 10
click at [259, 216] on input "Resilience and Public Works" at bounding box center [257, 219] width 6 height 6
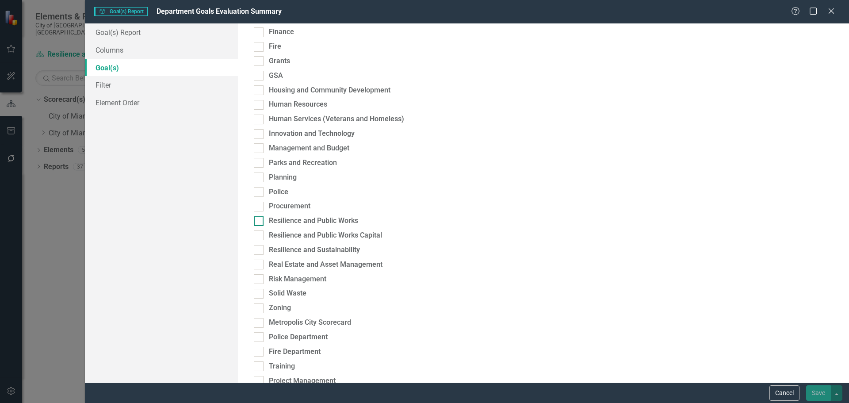
click at [293, 219] on div "Resilience and Public Works" at bounding box center [313, 221] width 89 height 10
click at [259, 219] on input "Resilience and Public Works" at bounding box center [257, 219] width 6 height 6
checkbox input "true"
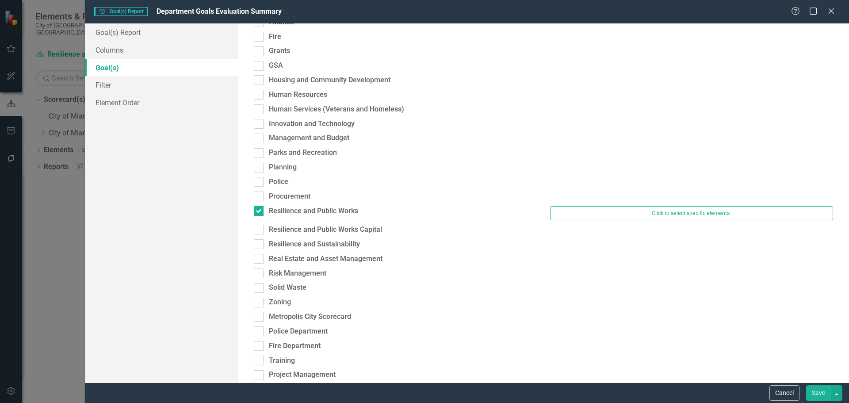
scroll to position [221, 0]
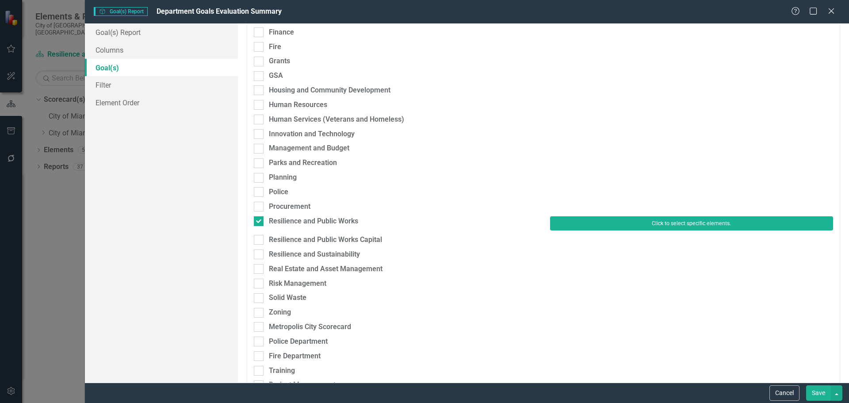
click at [645, 229] on button "Click to select specific elements." at bounding box center [691, 223] width 283 height 14
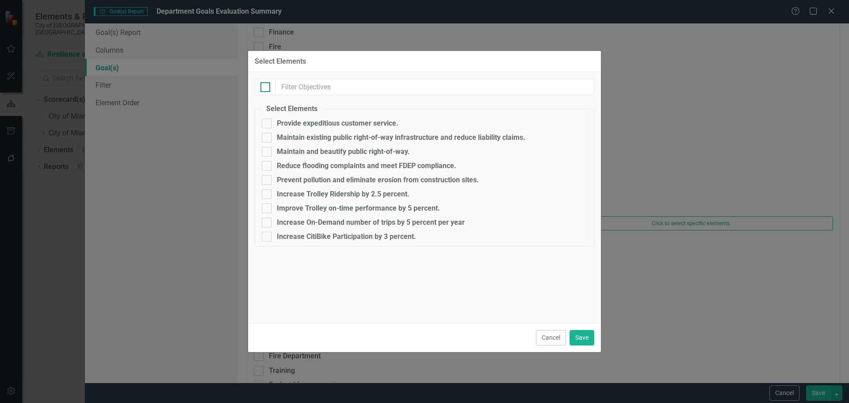
click at [262, 90] on div at bounding box center [265, 87] width 10 height 10
click at [262, 88] on input "checkbox" at bounding box center [263, 85] width 6 height 6
checkbox input "true"
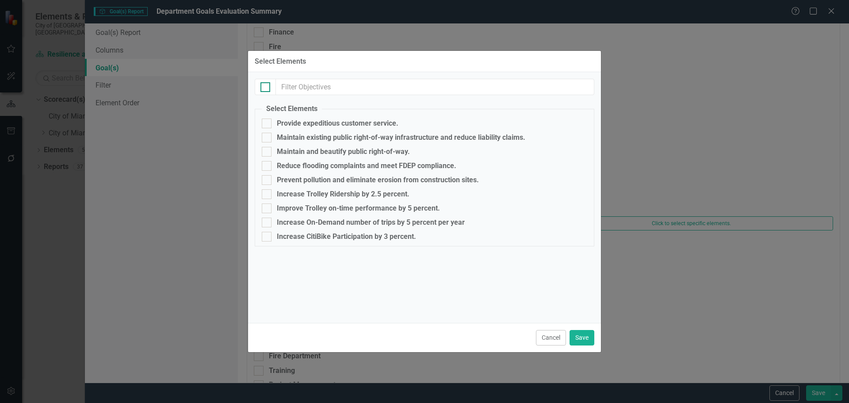
checkbox input "true"
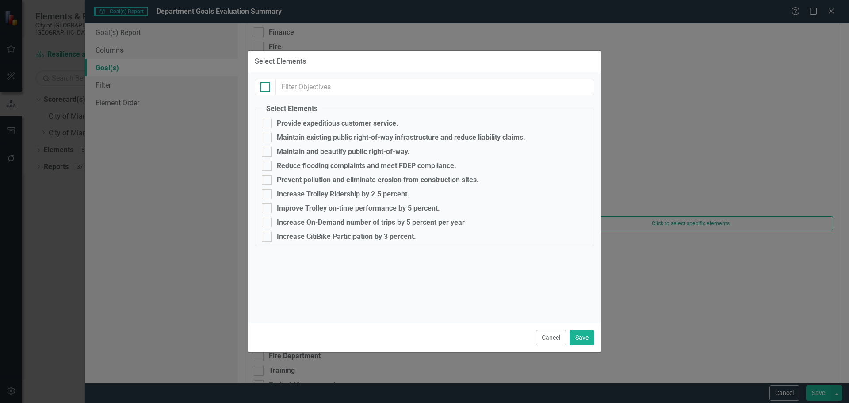
checkbox input "true"
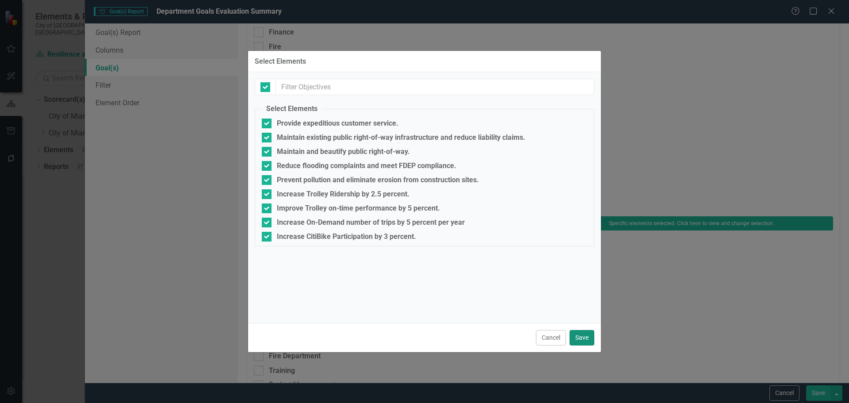
click at [586, 336] on button "Save" at bounding box center [581, 337] width 25 height 15
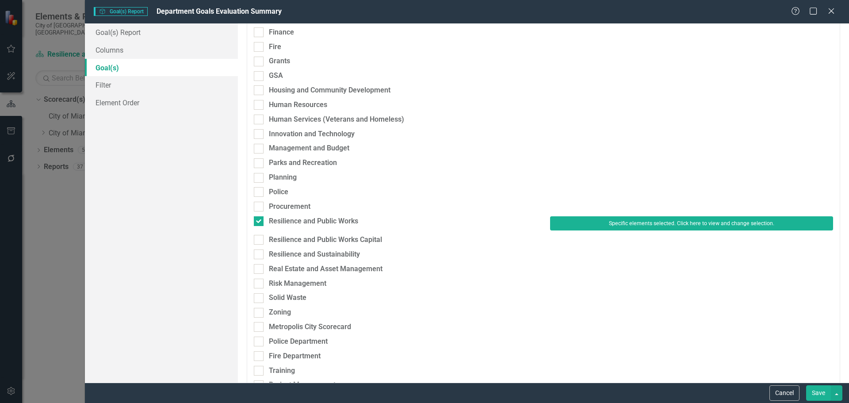
click at [824, 393] on button "Save" at bounding box center [818, 392] width 25 height 15
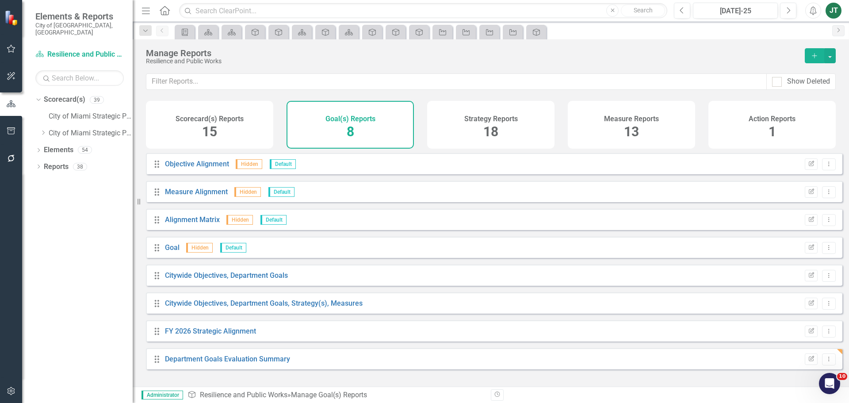
click at [502, 131] on div "Strategy Reports 18" at bounding box center [490, 125] width 127 height 48
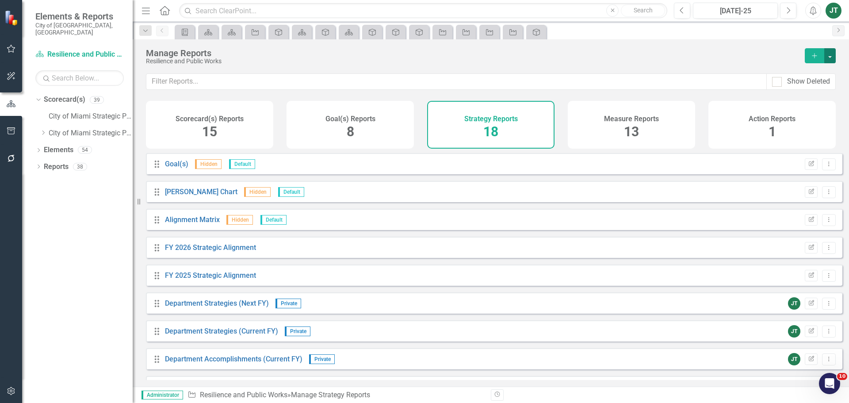
click at [830, 52] on button "button" at bounding box center [829, 55] width 11 height 15
click at [809, 84] on link "Copy Add From Template" at bounding box center [793, 88] width 83 height 16
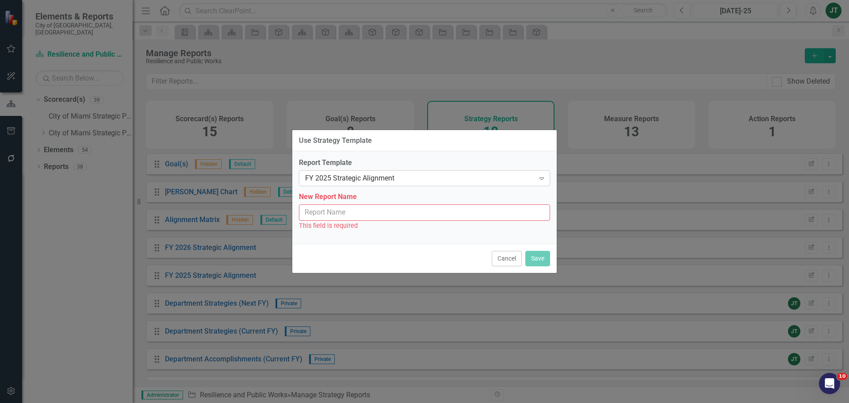
click at [389, 180] on div "FY 2025 Strategic Alignment" at bounding box center [419, 178] width 229 height 10
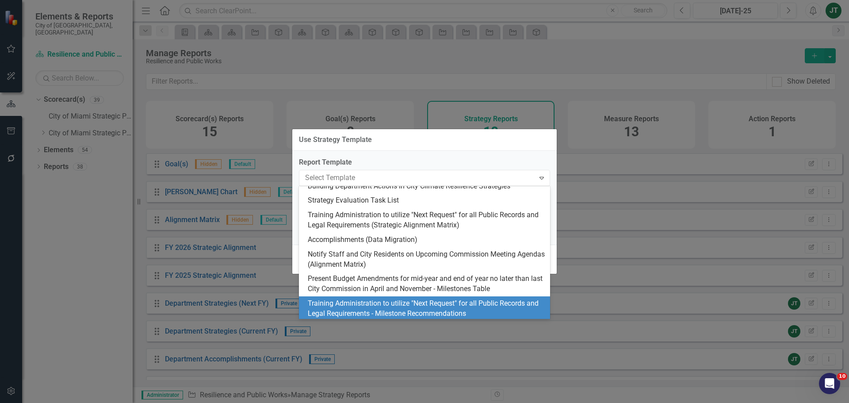
scroll to position [44, 0]
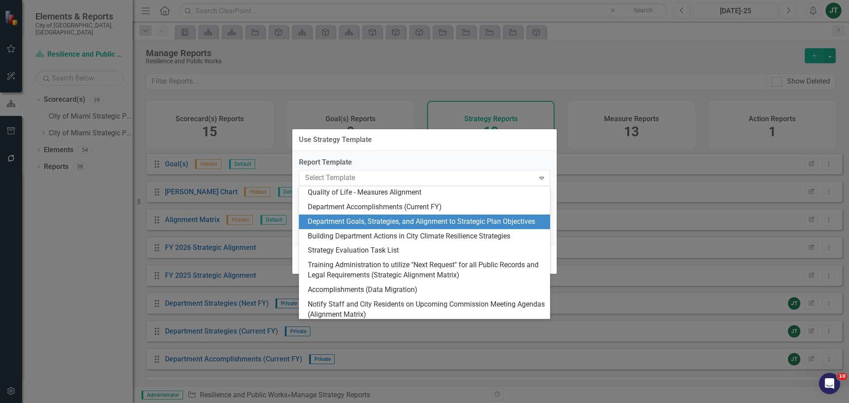
click at [684, 116] on div "Use Strategy Template Report Template 19 results available. Use Up and Down to …" at bounding box center [424, 201] width 849 height 403
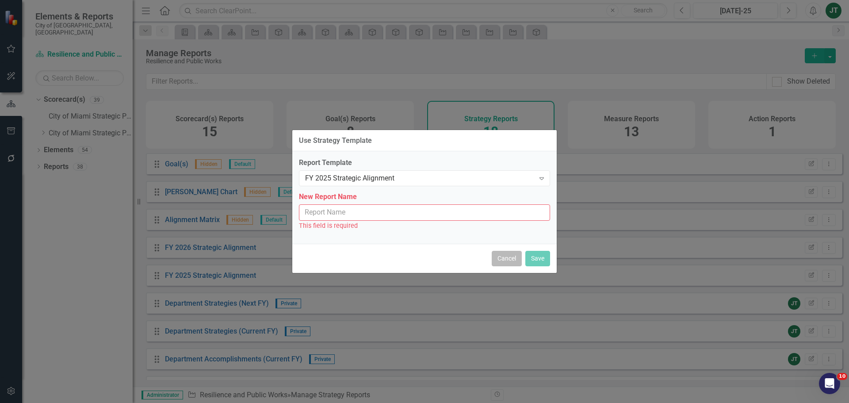
click at [502, 252] on button "Cancel" at bounding box center [507, 258] width 30 height 15
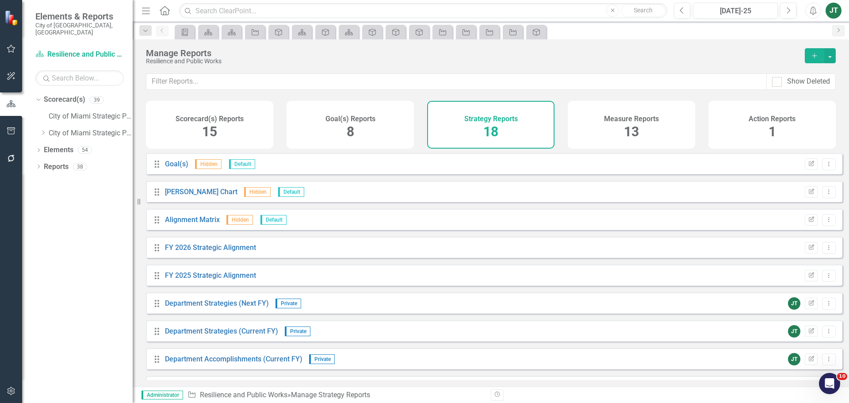
click at [627, 139] on span "13" at bounding box center [631, 131] width 15 height 15
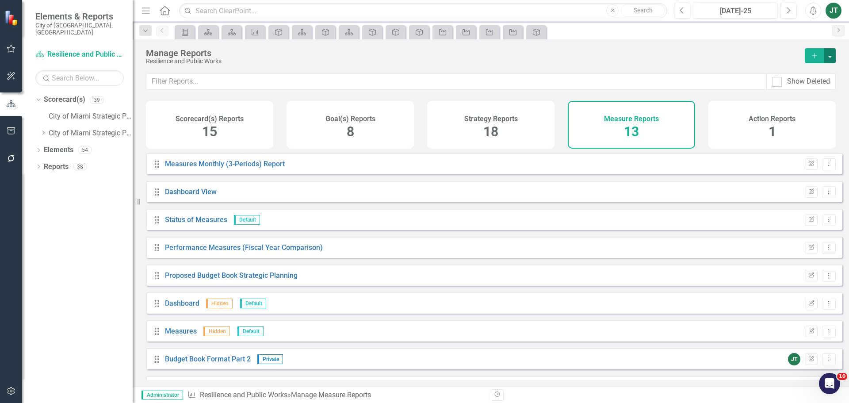
click at [828, 54] on button "button" at bounding box center [829, 55] width 11 height 15
click at [809, 86] on link "Copy Add From Template" at bounding box center [793, 88] width 83 height 16
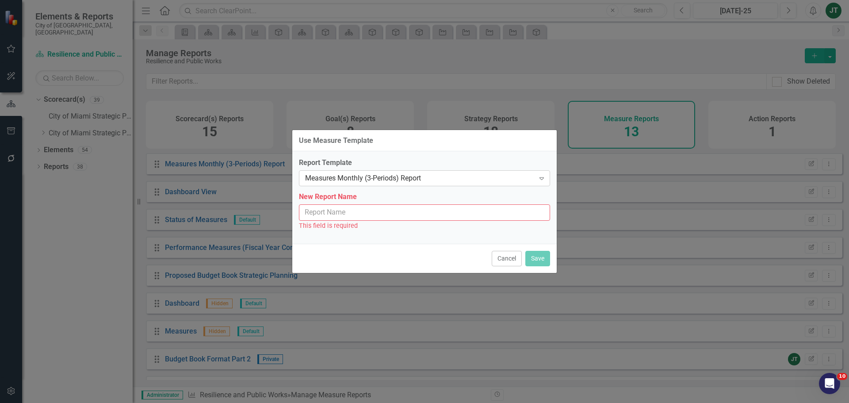
click at [377, 176] on div "Measures Monthly (3-Periods) Report" at bounding box center [419, 178] width 229 height 10
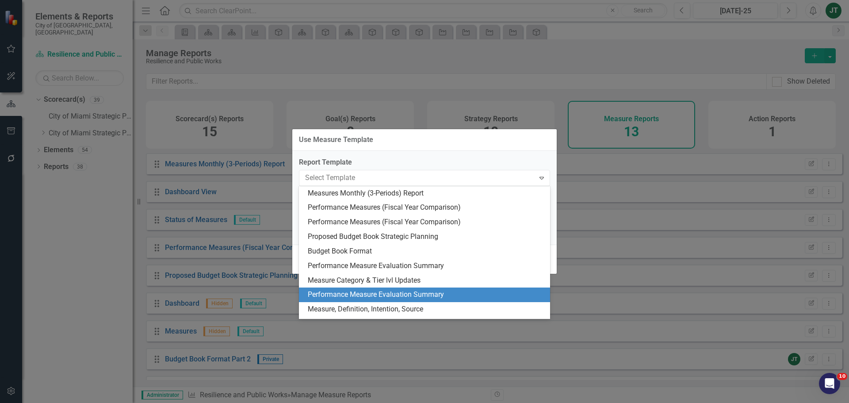
click at [369, 297] on div "Performance Measure Evaluation Summary" at bounding box center [426, 295] width 237 height 10
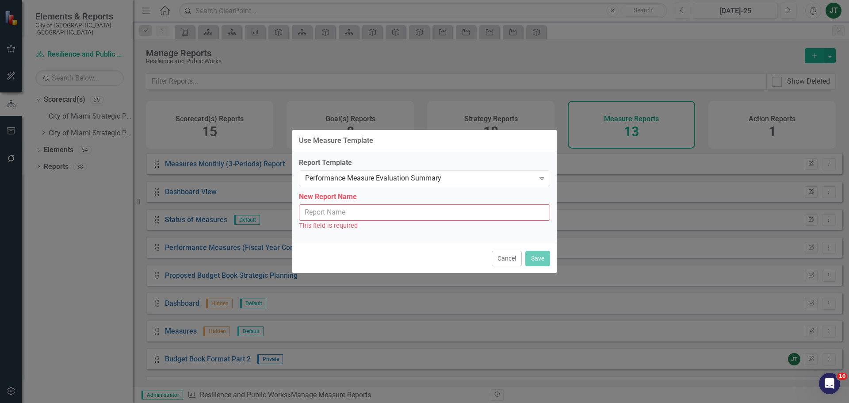
click at [378, 218] on input "New Report Name" at bounding box center [424, 212] width 251 height 16
click at [392, 179] on div "Performance Measure Evaluation Summary" at bounding box center [419, 178] width 229 height 10
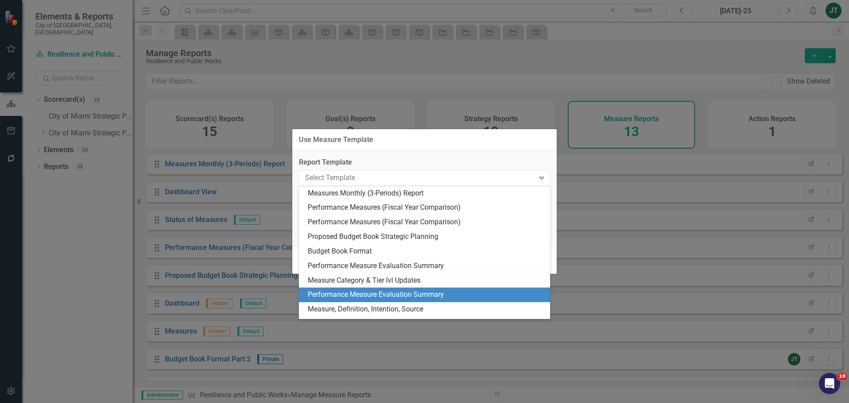
scroll to position [12, 0]
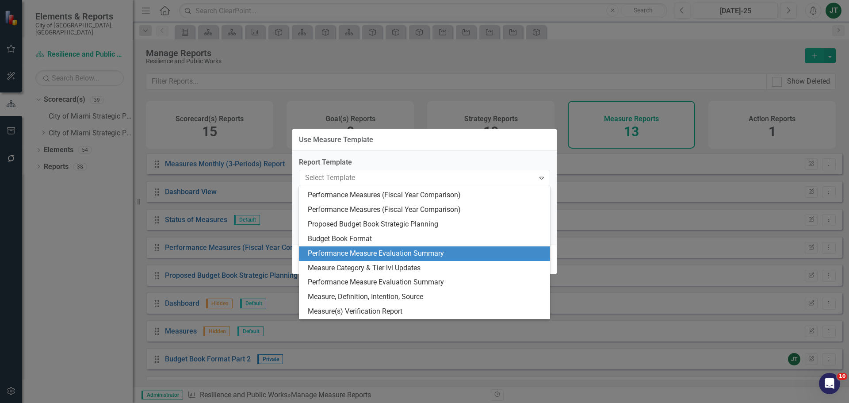
click at [407, 251] on div "Performance Measure Evaluation Summary" at bounding box center [426, 253] width 237 height 10
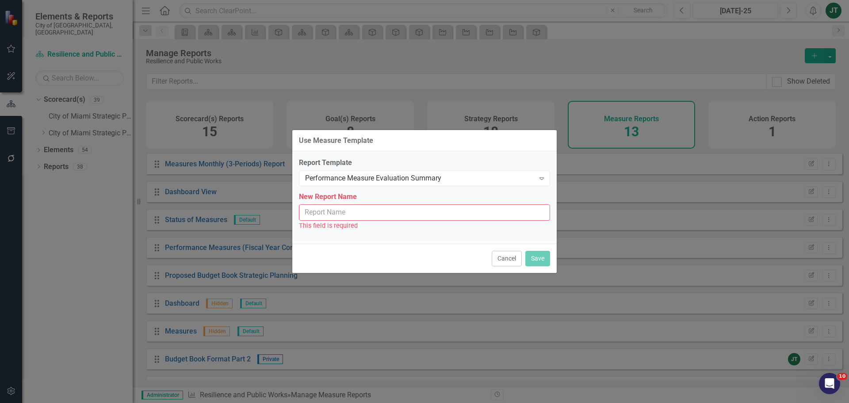
click at [393, 213] on input "New Report Name" at bounding box center [424, 212] width 251 height 16
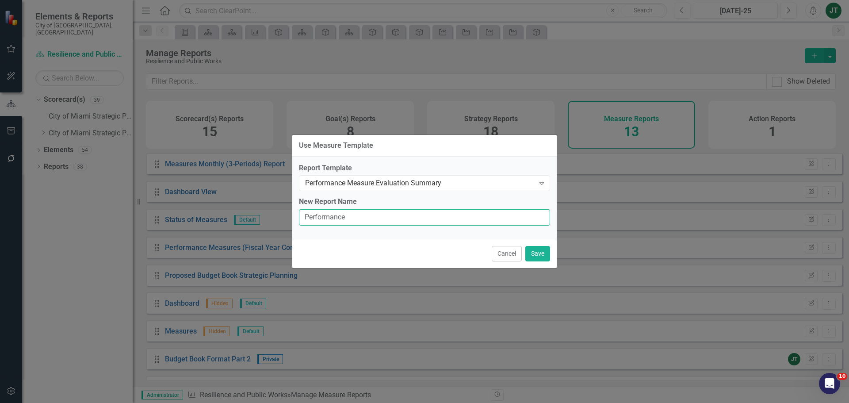
type input "Performance Measure Evaluation Summary"
click at [536, 256] on button "Save" at bounding box center [537, 253] width 25 height 15
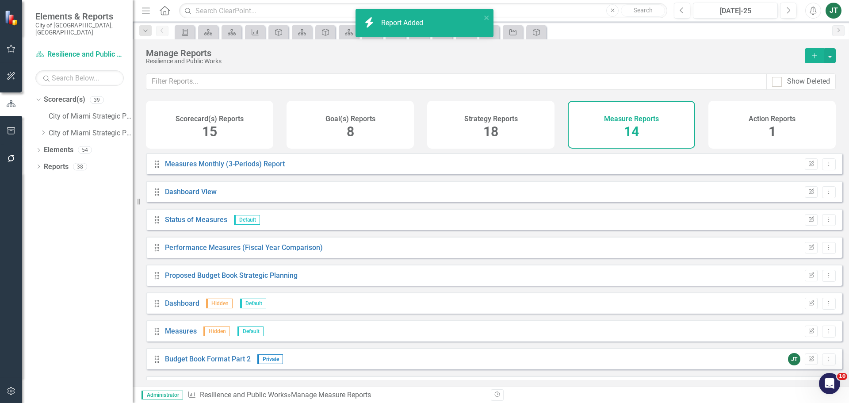
scroll to position [163, 0]
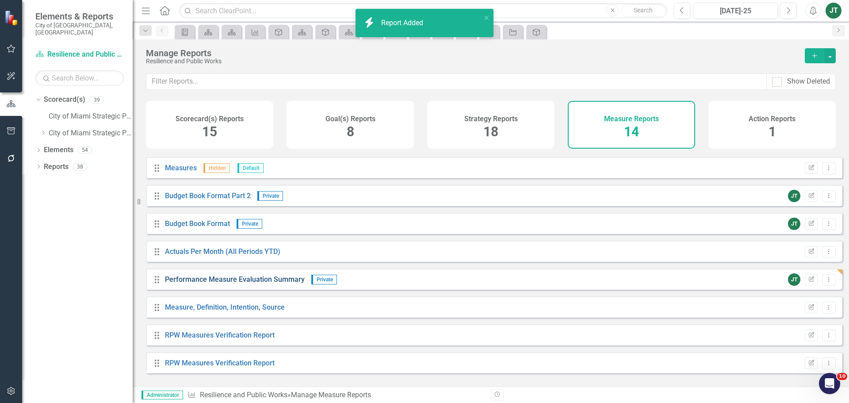
click at [250, 282] on link "Performance Measure Evaluation Summary" at bounding box center [235, 279] width 140 height 8
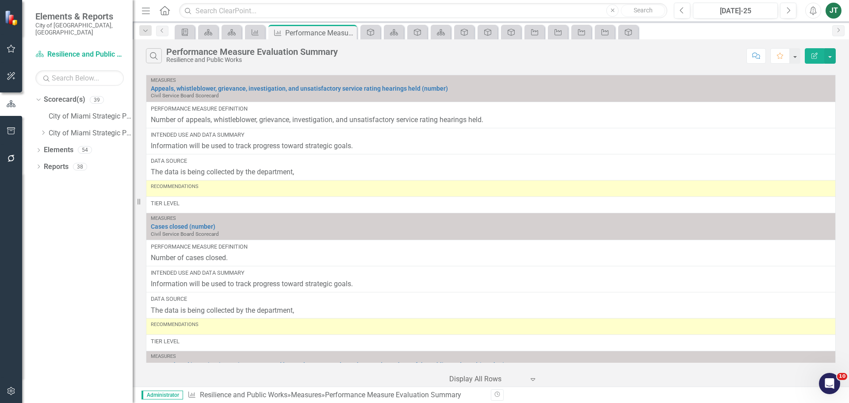
click at [820, 55] on button "Edit Report" at bounding box center [814, 55] width 19 height 15
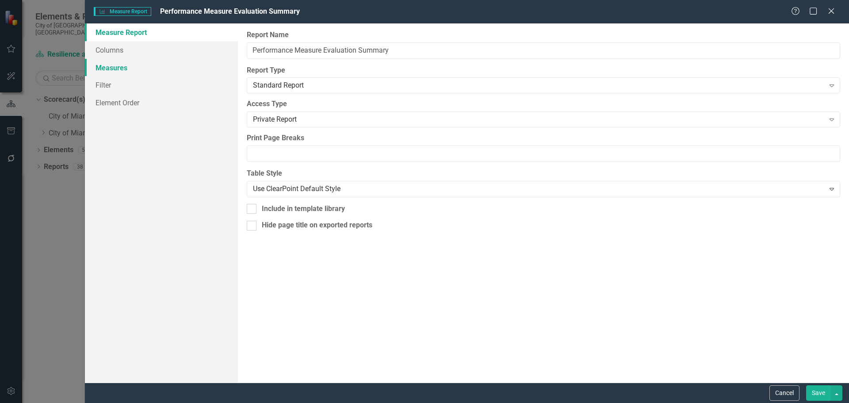
click at [138, 70] on link "Measures" at bounding box center [161, 68] width 153 height 18
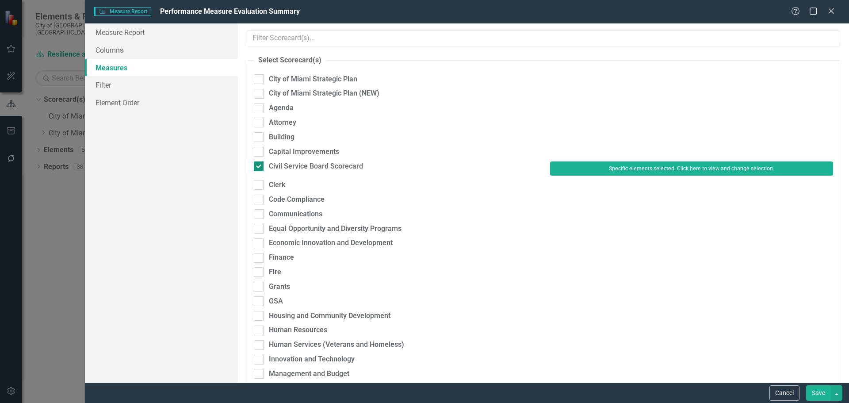
click at [323, 168] on div "Civil Service Board Scorecard" at bounding box center [316, 166] width 94 height 10
click at [259, 167] on input "Civil Service Board Scorecard" at bounding box center [257, 164] width 6 height 6
checkbox input "false"
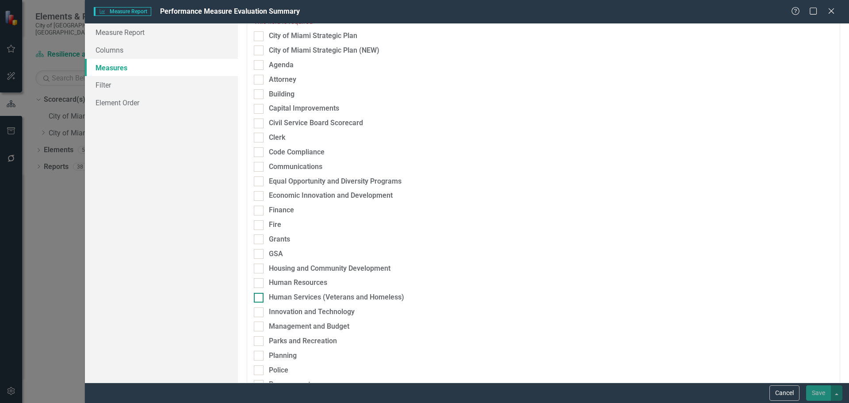
scroll to position [177, 0]
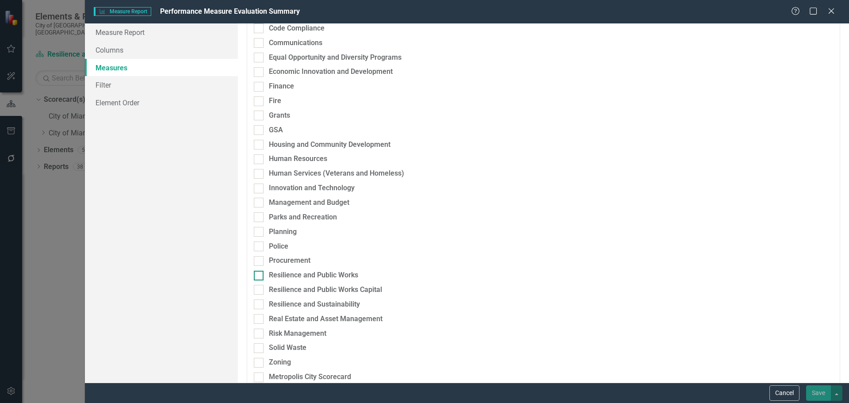
click at [313, 274] on div "Resilience and Public Works" at bounding box center [313, 275] width 89 height 10
click at [259, 274] on input "Resilience and Public Works" at bounding box center [257, 274] width 6 height 6
checkbox input "true"
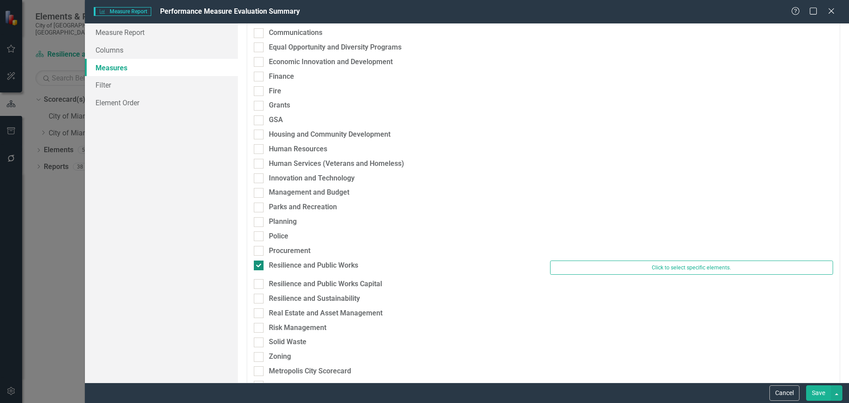
scroll to position [167, 0]
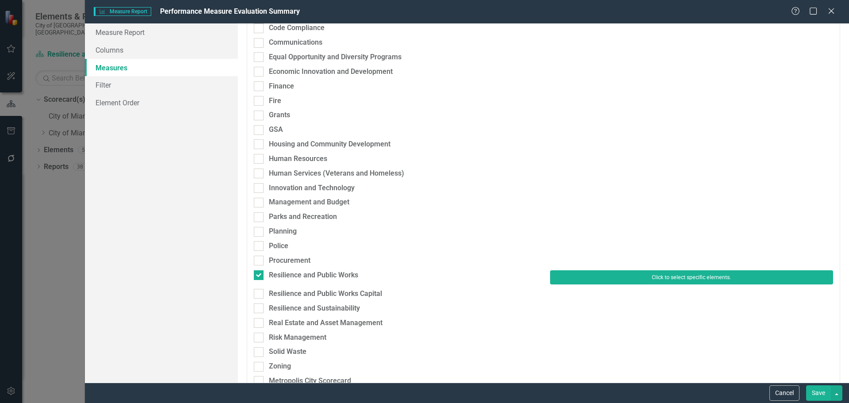
click at [638, 280] on button "Click to select specific elements." at bounding box center [691, 277] width 283 height 14
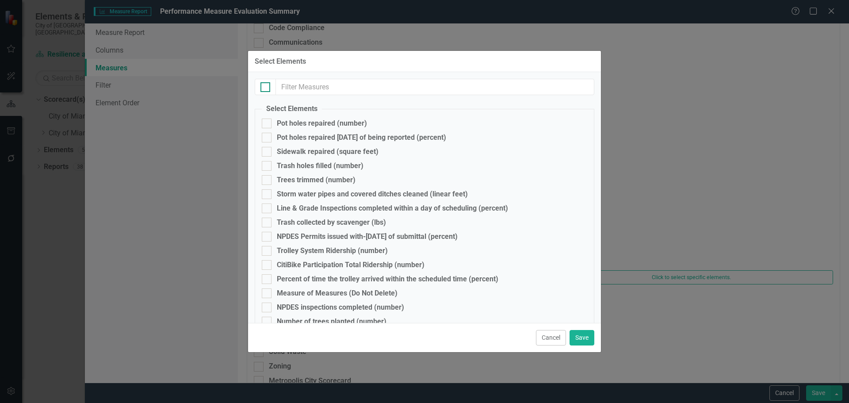
click at [266, 86] on div at bounding box center [265, 87] width 10 height 10
click at [266, 86] on input "checkbox" at bounding box center [263, 85] width 6 height 6
checkbox input "true"
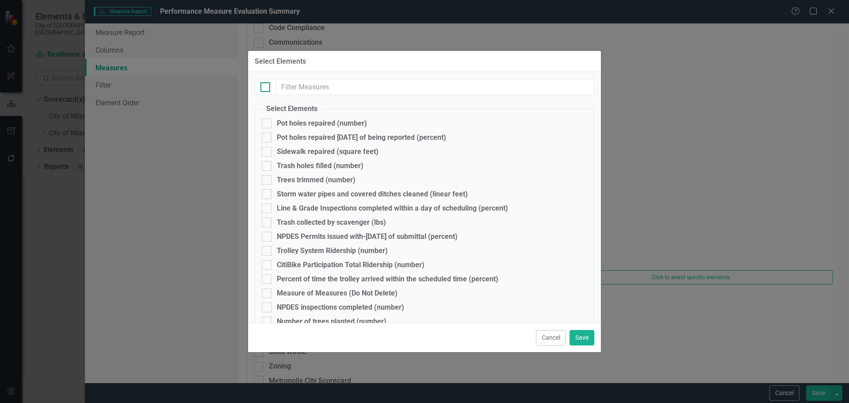
checkbox input "true"
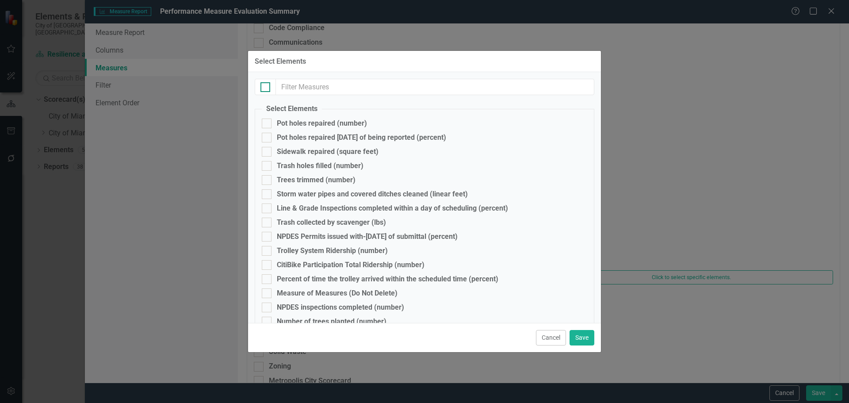
checkbox input "true"
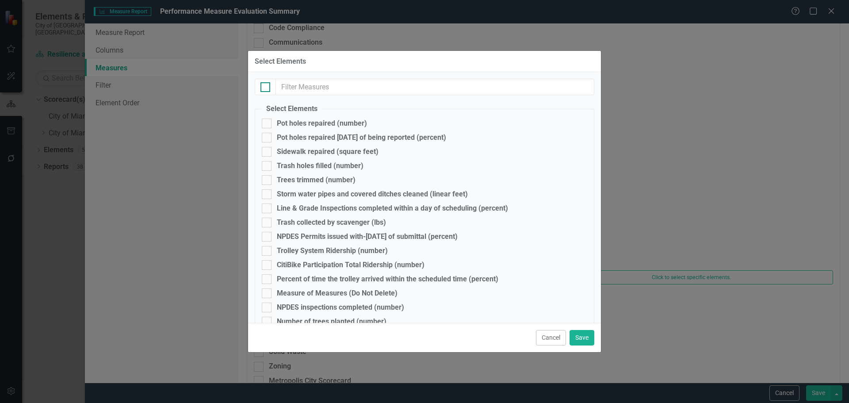
checkbox input "true"
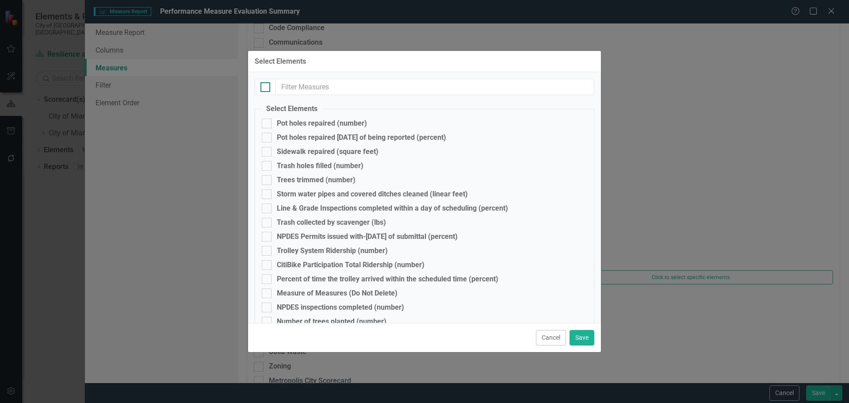
checkbox input "true"
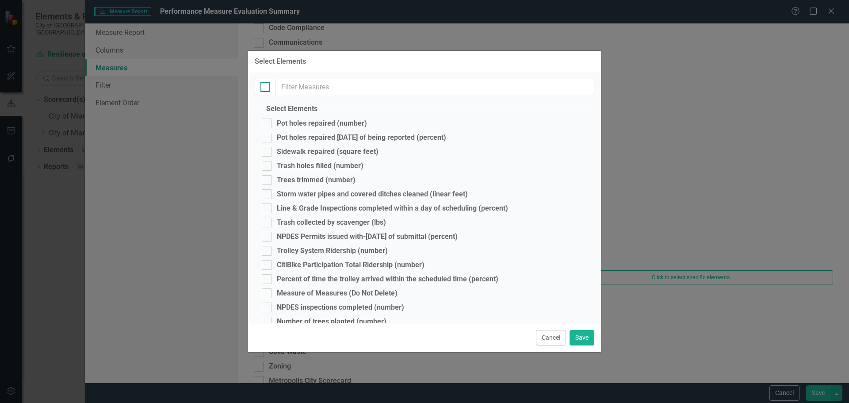
checkbox input "true"
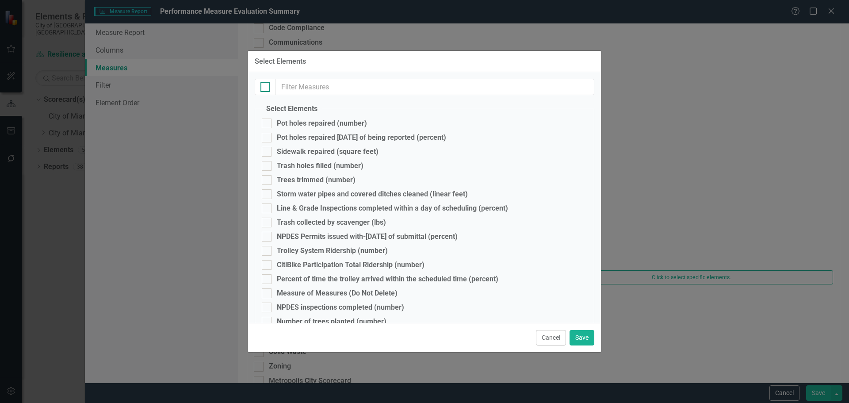
checkbox input "true"
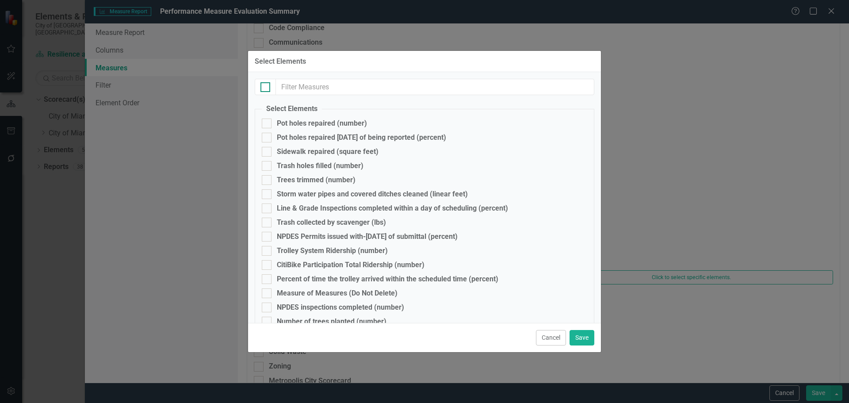
checkbox input "true"
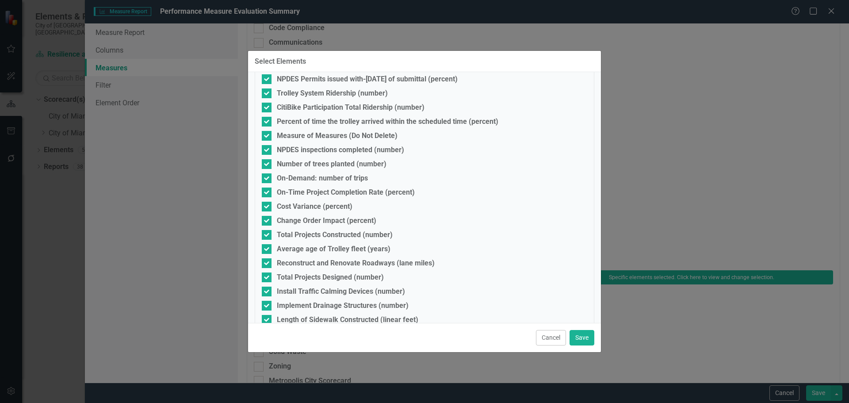
scroll to position [77, 0]
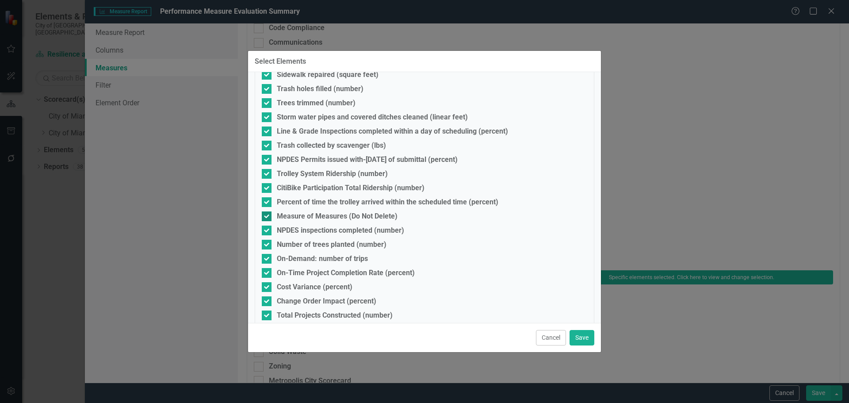
click at [263, 216] on input "Measure of Measures (Do Not Delete)" at bounding box center [265, 214] width 6 height 6
checkbox input "false"
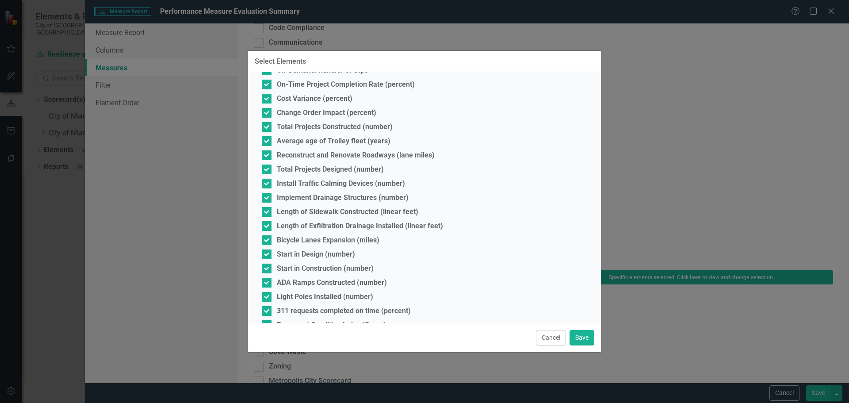
scroll to position [298, 0]
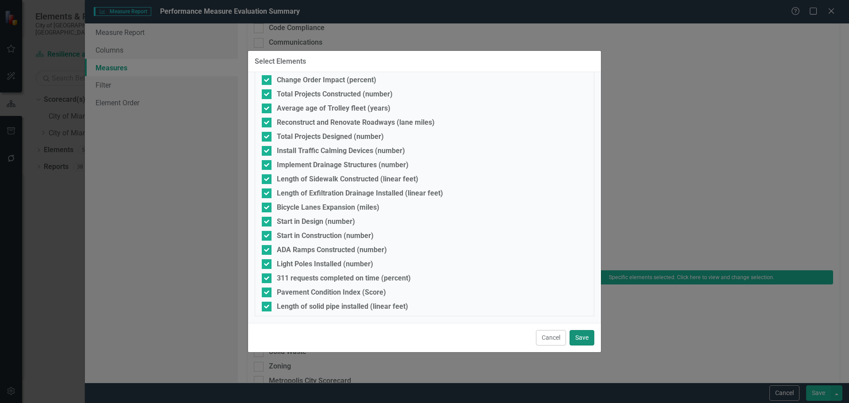
click at [591, 340] on button "Save" at bounding box center [581, 337] width 25 height 15
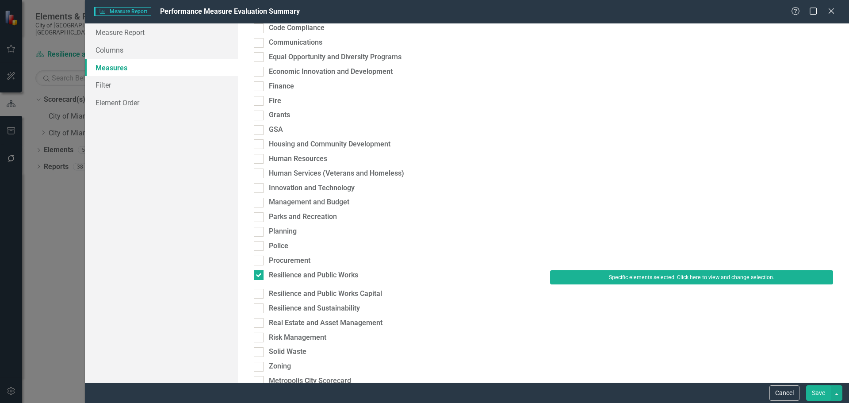
click at [829, 393] on button "Save" at bounding box center [818, 392] width 25 height 15
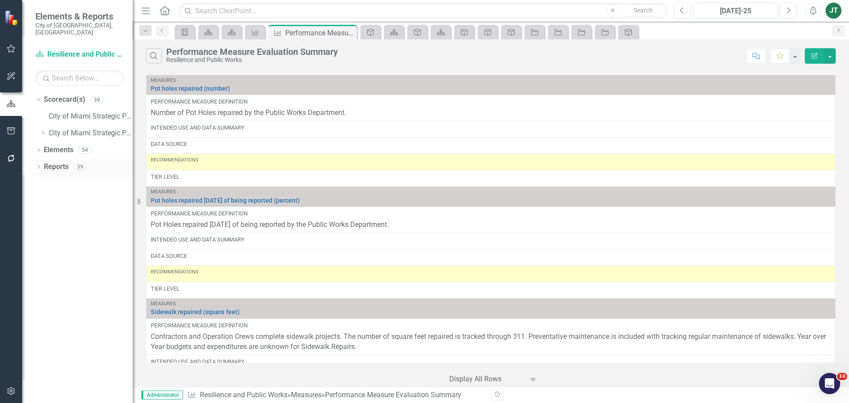
click at [64, 162] on link "Reports" at bounding box center [56, 167] width 25 height 10
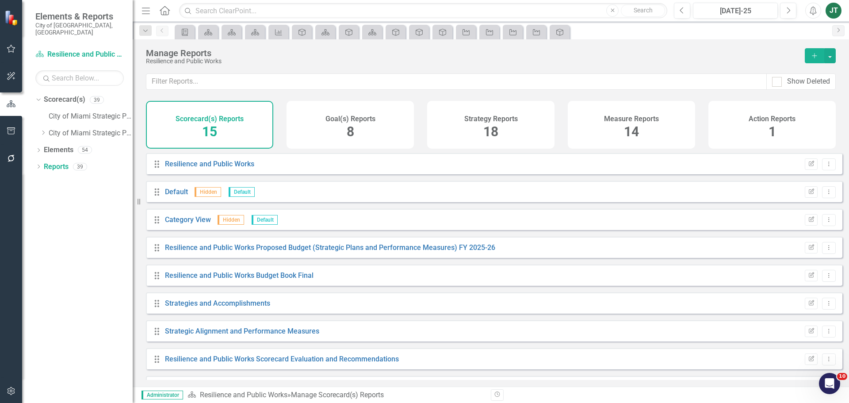
click at [472, 125] on div "Strategy Reports 18" at bounding box center [490, 125] width 127 height 48
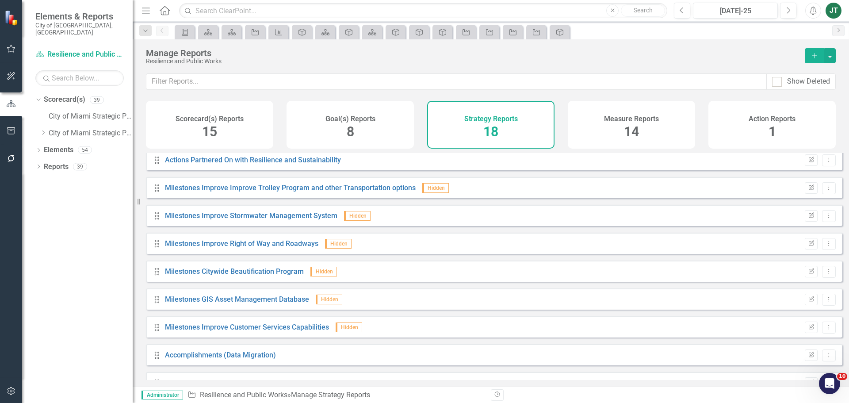
scroll to position [275, 0]
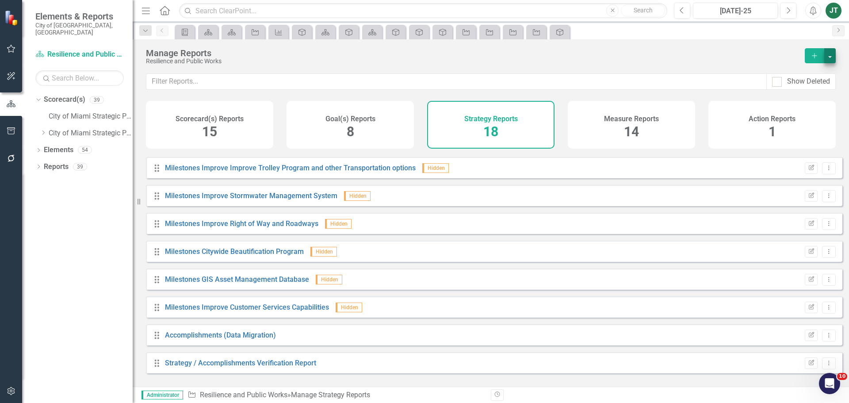
drag, startPoint x: 833, startPoint y: 48, endPoint x: 831, endPoint y: 57, distance: 9.0
click at [833, 50] on div "Manage Reports Resilience and Public Works Add" at bounding box center [491, 56] width 716 height 34
click at [831, 58] on button "button" at bounding box center [829, 55] width 11 height 15
click at [812, 89] on link "Copy Add From Template" at bounding box center [793, 88] width 83 height 16
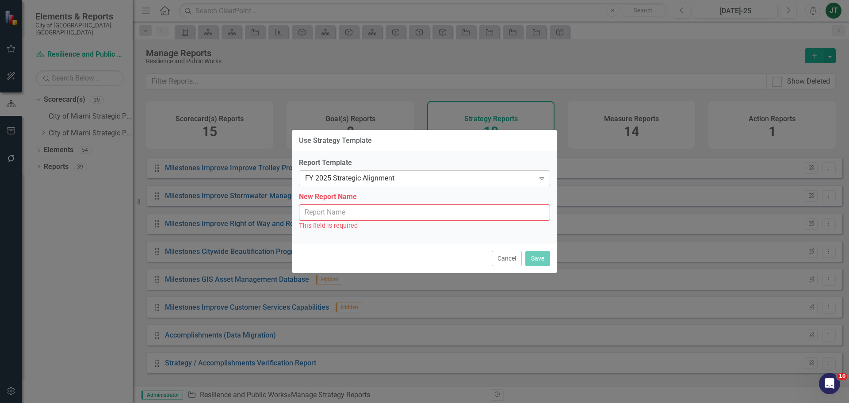
click at [396, 186] on div "FY 2025 Strategic Alignment Expand" at bounding box center [424, 178] width 251 height 16
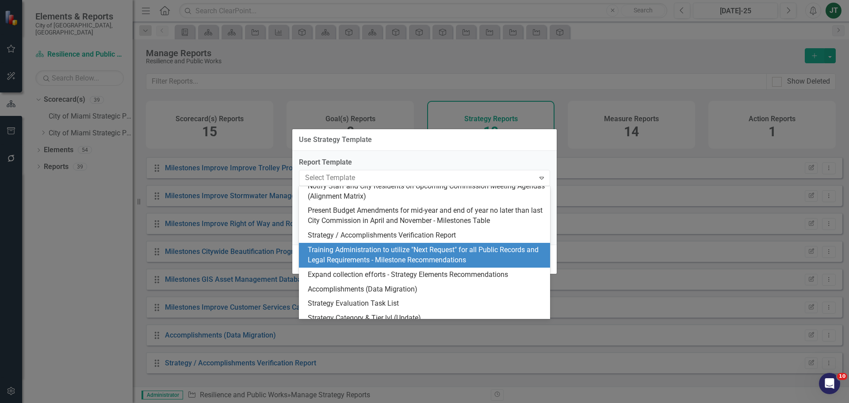
scroll to position [177, 0]
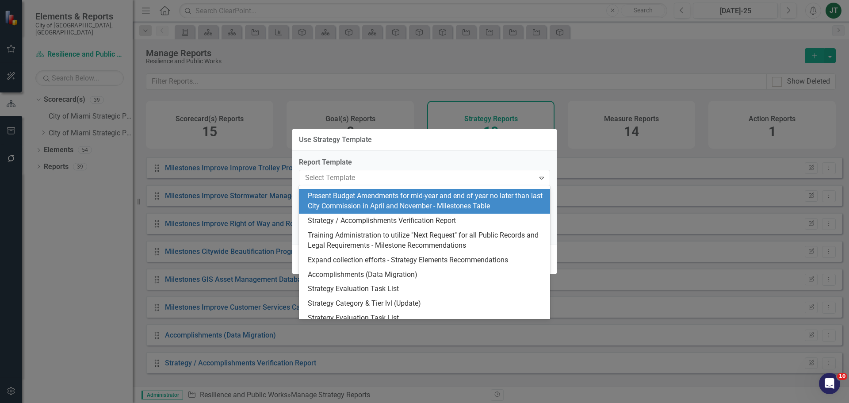
click at [446, 206] on div "Present Budget Amendments for mid-year and end of year no later than last City …" at bounding box center [426, 201] width 237 height 20
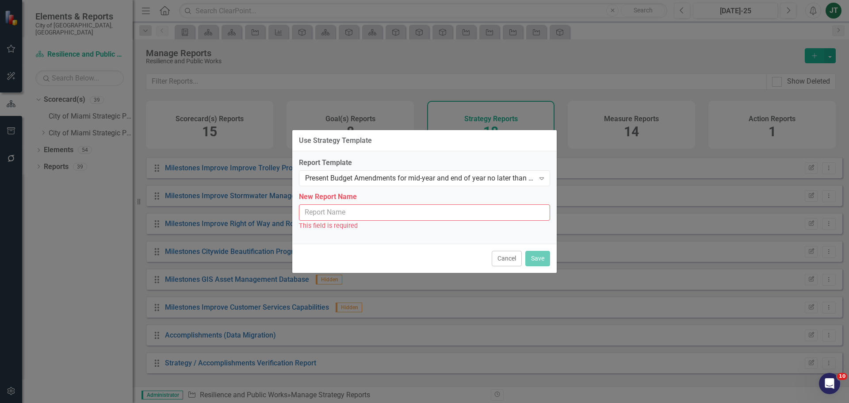
click at [358, 214] on input "New Report Name" at bounding box center [424, 212] width 251 height 16
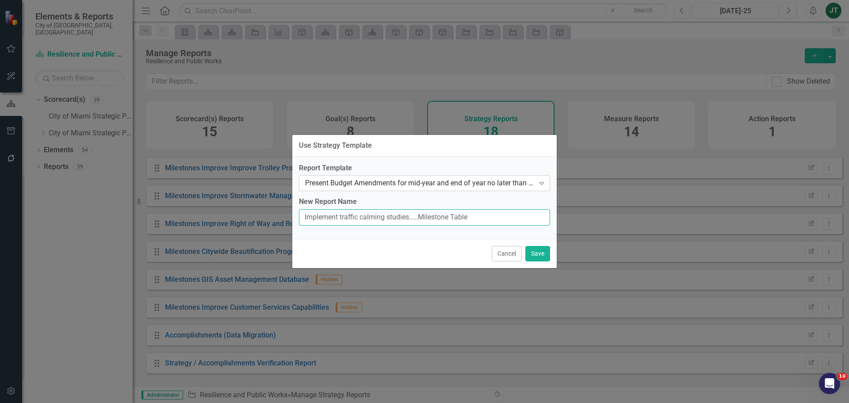
type input "Implement traffic calming studies.....Milestone Table"
click at [506, 185] on div "Present Budget Amendments for mid-year and end of year no later than last City …" at bounding box center [419, 183] width 229 height 10
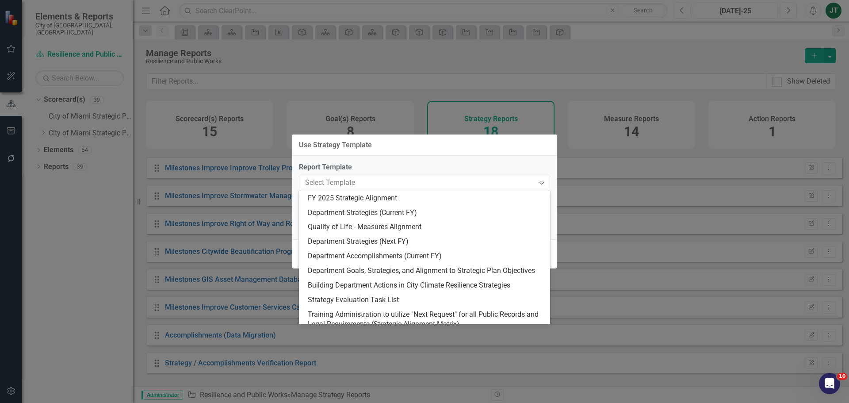
scroll to position [180, 0]
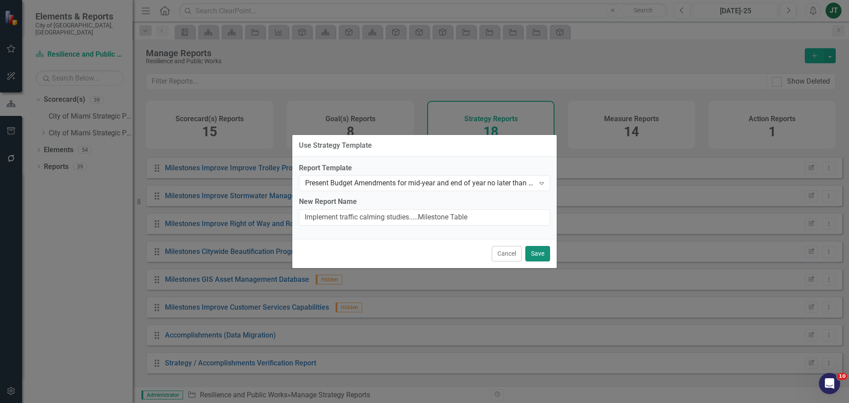
click at [534, 256] on button "Save" at bounding box center [537, 253] width 25 height 15
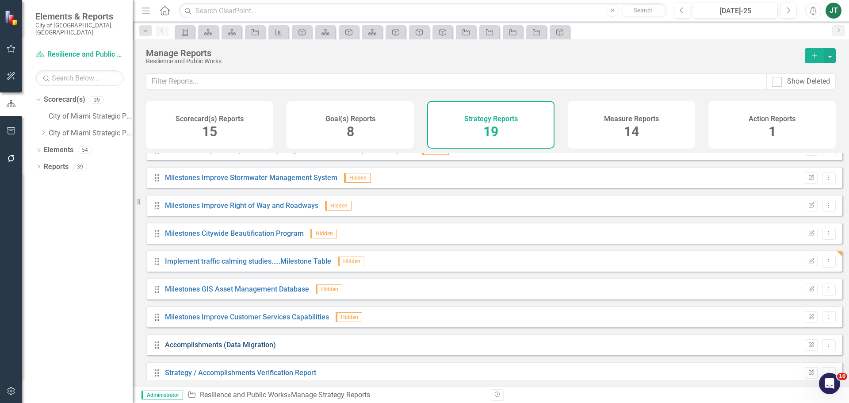
scroll to position [302, 0]
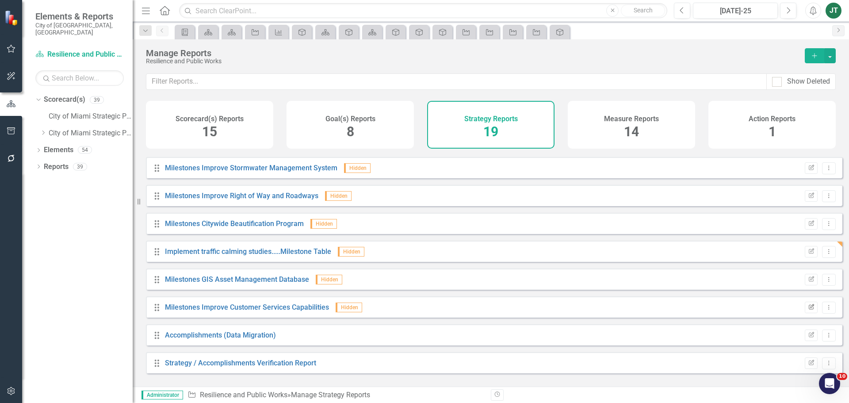
click at [805, 311] on button "Edit Report" at bounding box center [811, 306] width 13 height 11
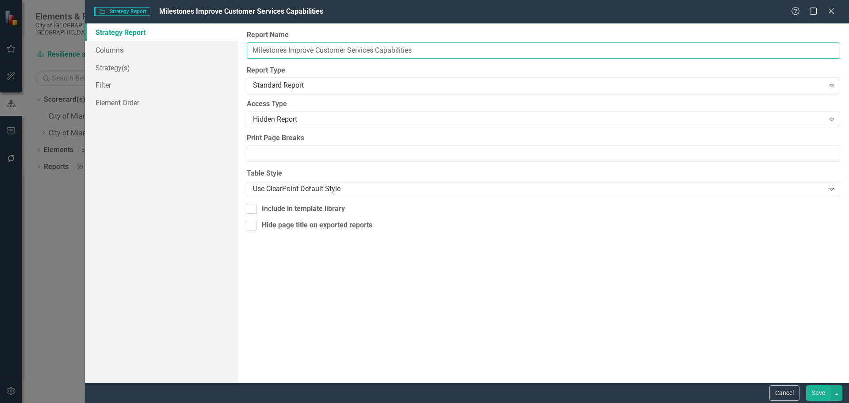
drag, startPoint x: 289, startPoint y: 48, endPoint x: 255, endPoint y: 53, distance: 34.8
click at [249, 50] on input "Milestones Improve Customer Services Capabilities" at bounding box center [543, 50] width 593 height 16
click at [395, 50] on input "Improve Customer Services Capabilities" at bounding box center [543, 50] width 593 height 16
paste input "Milestones"
type input "Improve Customer Services Capabilities.....Milestones"
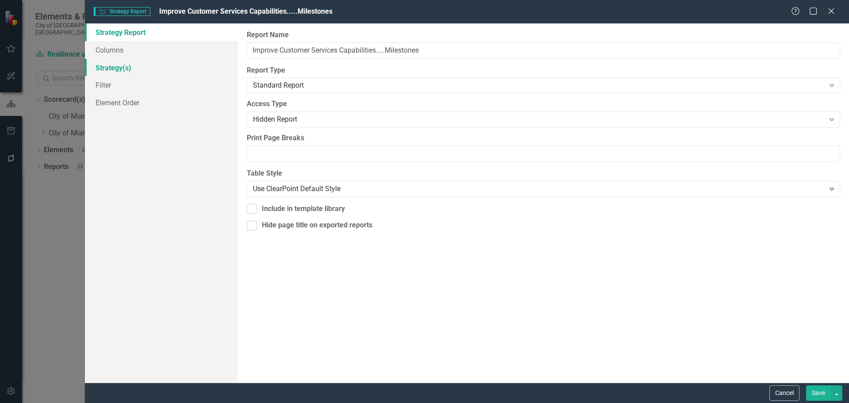
click at [135, 70] on link "Strategy(s)" at bounding box center [161, 68] width 153 height 18
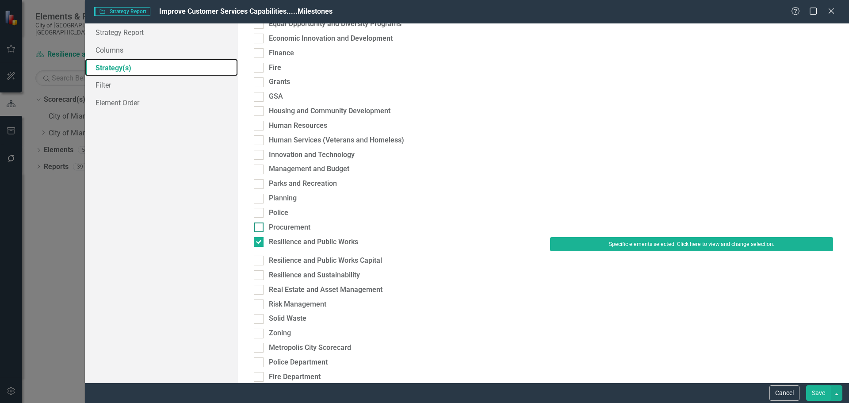
scroll to position [221, 0]
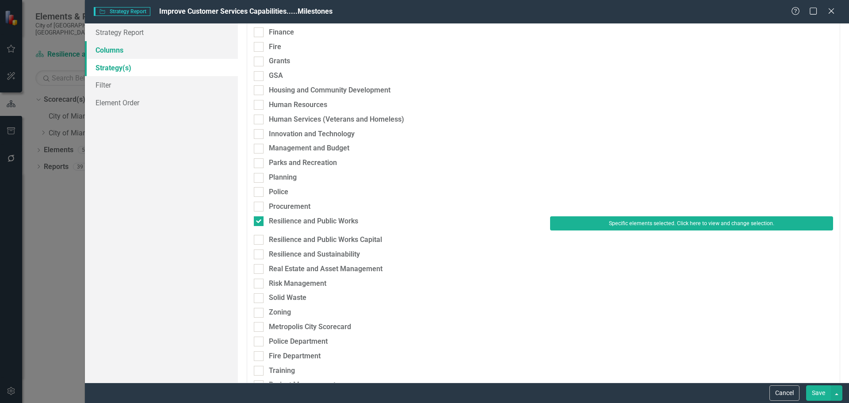
click at [109, 46] on link "Columns" at bounding box center [161, 50] width 153 height 18
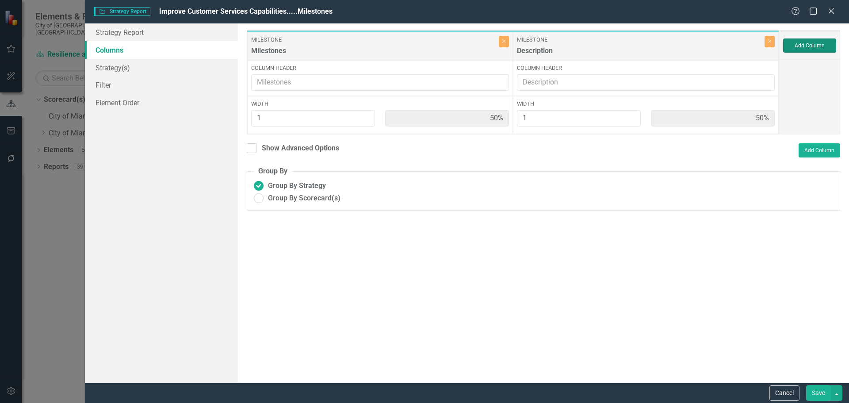
click at [811, 48] on button "Add Column" at bounding box center [809, 45] width 53 height 14
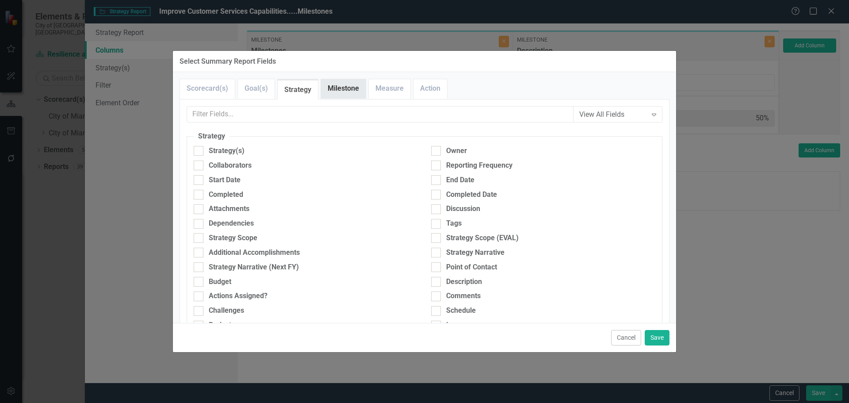
click at [343, 89] on link "Milestone" at bounding box center [343, 88] width 45 height 19
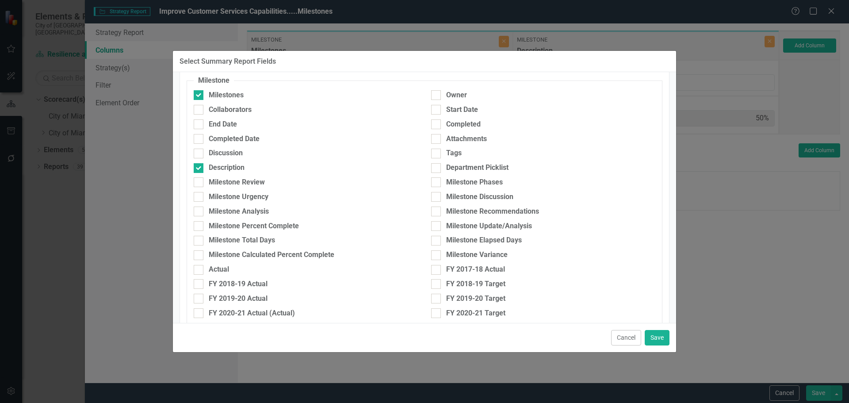
scroll to position [54, 0]
click at [480, 225] on div "Milestone Update/Analysis" at bounding box center [489, 227] width 86 height 10
click at [437, 225] on input "Milestone Update/Analysis" at bounding box center [434, 225] width 6 height 6
checkbox input "true"
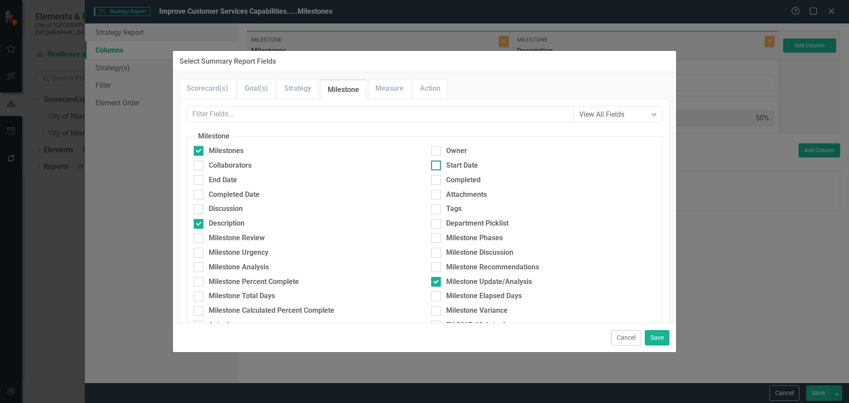
click at [455, 163] on div "Start Date" at bounding box center [462, 165] width 32 height 10
click at [437, 163] on input "Start Date" at bounding box center [434, 163] width 6 height 6
checkbox input "true"
click at [225, 177] on div "End Date" at bounding box center [223, 180] width 28 height 10
click at [199, 177] on input "End Date" at bounding box center [197, 178] width 6 height 6
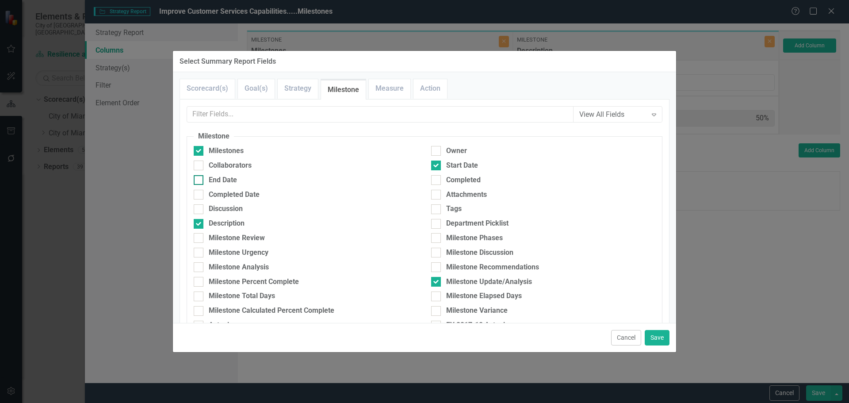
checkbox input "true"
click at [659, 334] on button "Save" at bounding box center [657, 337] width 25 height 15
type input "20%"
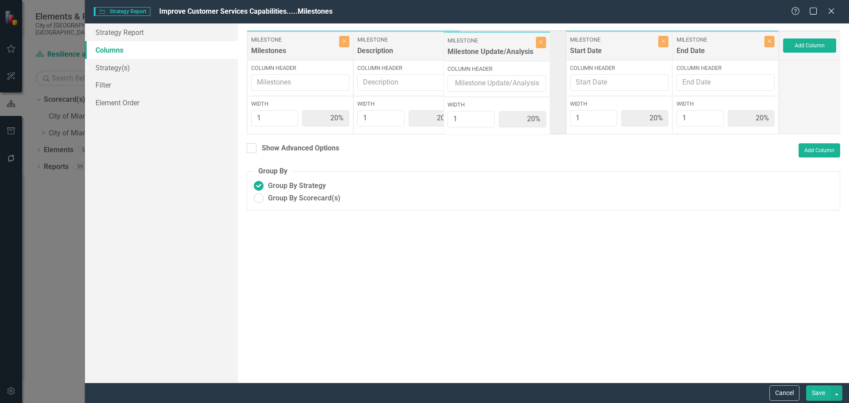
drag, startPoint x: 732, startPoint y: 56, endPoint x: 503, endPoint y: 57, distance: 228.5
click at [503, 57] on div "Milestone Milestones Close Column Header Width 1 20% Milestone Description Clos…" at bounding box center [513, 82] width 532 height 104
click at [822, 390] on button "Save" at bounding box center [818, 392] width 25 height 15
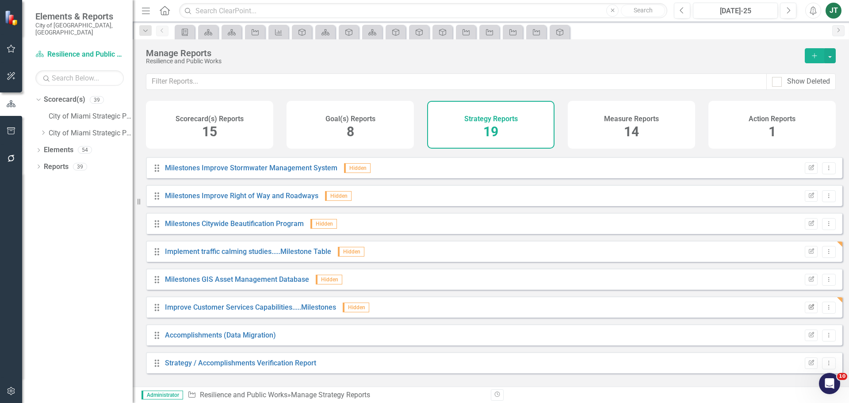
click at [808, 309] on icon "button" at bounding box center [810, 306] width 5 height 5
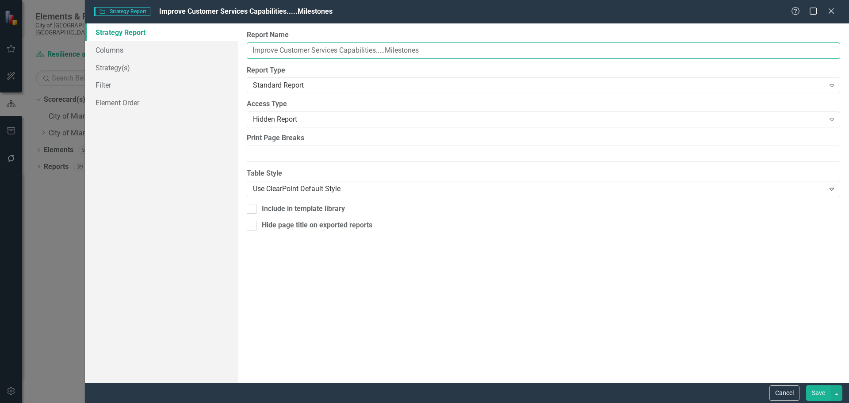
click at [431, 45] on input "Improve Customer Services Capabilities.....Milestones" at bounding box center [543, 50] width 593 height 16
type input "Improve Customer Services Capabilities.....Milestone Table"
click at [819, 391] on button "Save" at bounding box center [818, 392] width 25 height 15
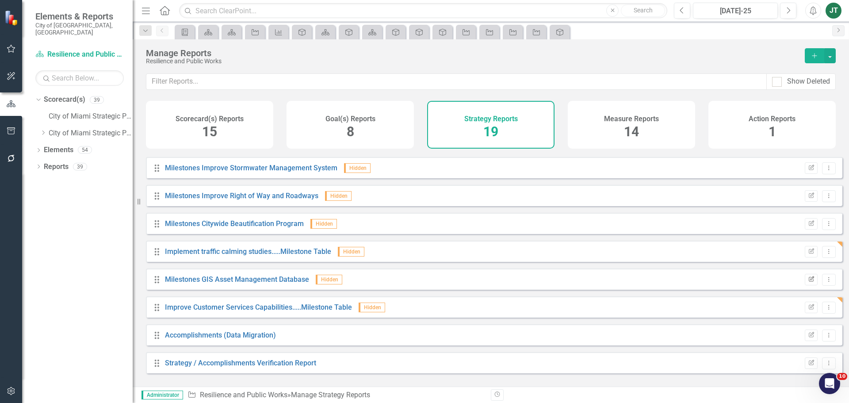
click at [805, 281] on button "Edit Report" at bounding box center [811, 279] width 13 height 11
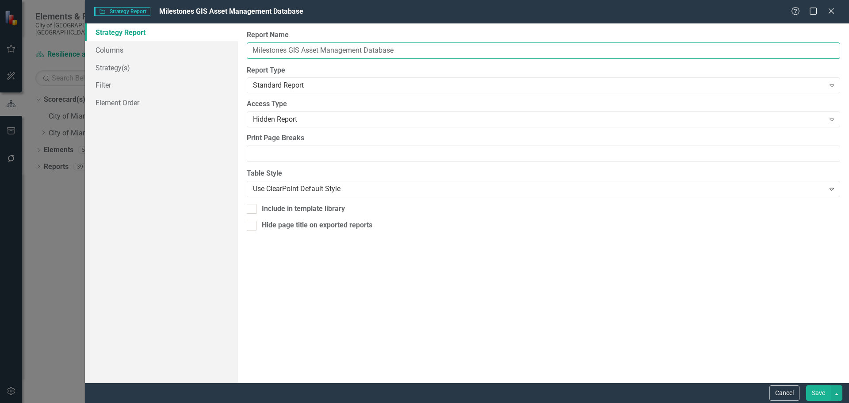
click at [303, 50] on input "Milestones GIS Asset Management Database" at bounding box center [543, 50] width 593 height 16
drag, startPoint x: 290, startPoint y: 48, endPoint x: 236, endPoint y: 53, distance: 54.6
click at [236, 53] on div "Strategy Report Columns Strategy(s) Filter Element Order Report Name Milestones…" at bounding box center [467, 202] width 764 height 359
click at [416, 46] on input "GIS Asset Management Database" at bounding box center [543, 50] width 593 height 16
paste input "Milestones"
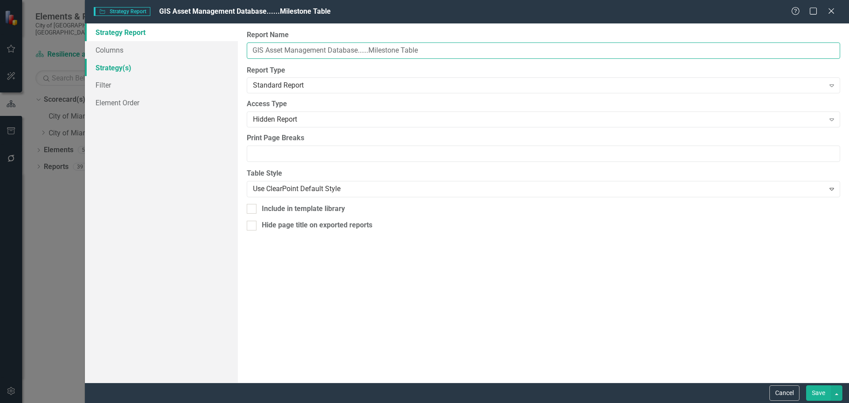
type input "GIS Asset Management Database......Milestone Table"
click at [123, 66] on link "Strategy(s)" at bounding box center [161, 68] width 153 height 18
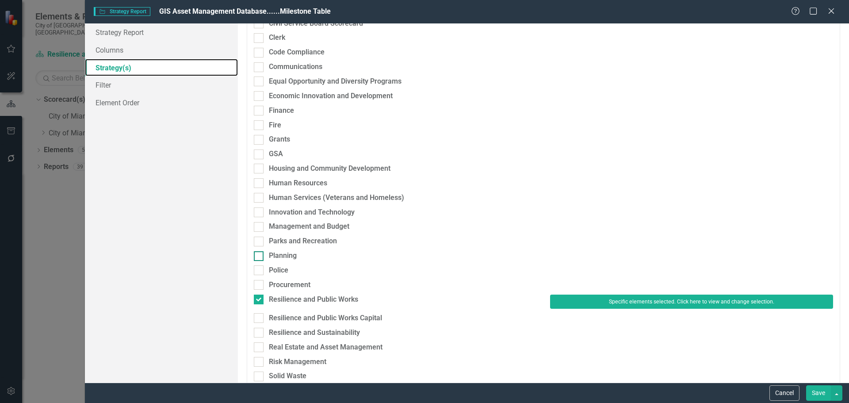
scroll to position [177, 0]
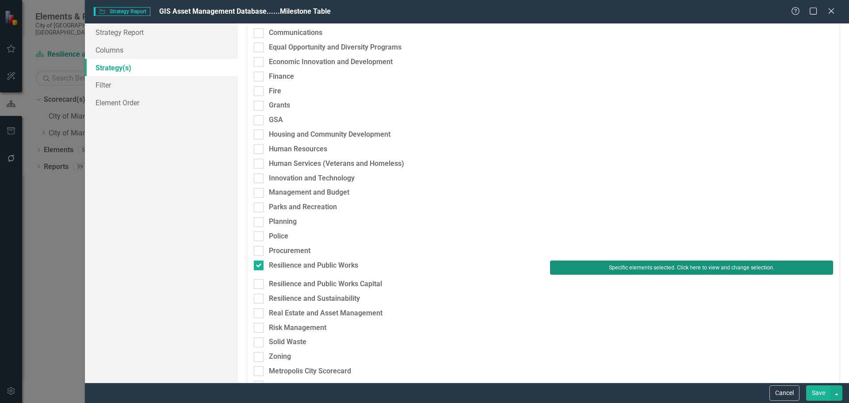
click at [640, 268] on button "Specific elements selected. Click here to view and change selection." at bounding box center [691, 267] width 283 height 14
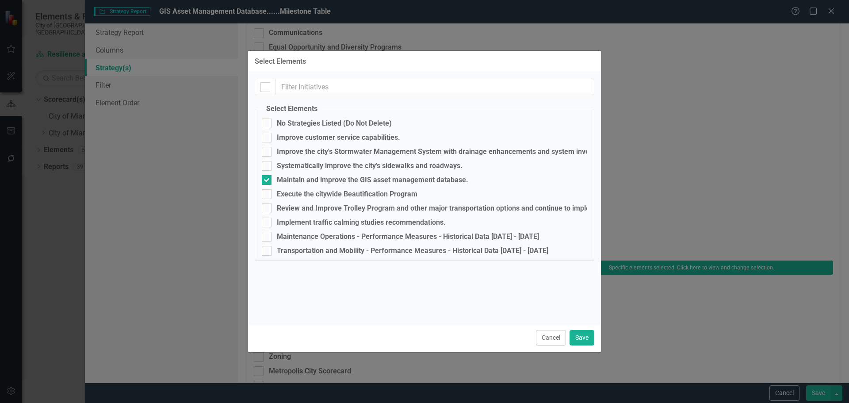
click at [545, 338] on button "Cancel" at bounding box center [551, 337] width 30 height 15
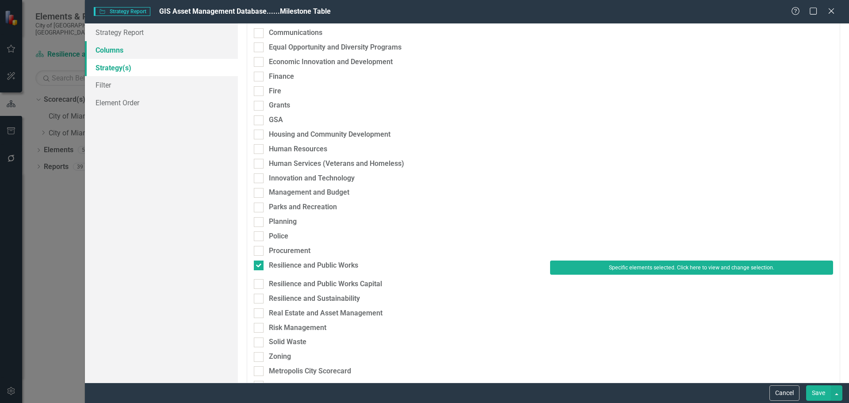
click at [122, 49] on link "Columns" at bounding box center [161, 50] width 153 height 18
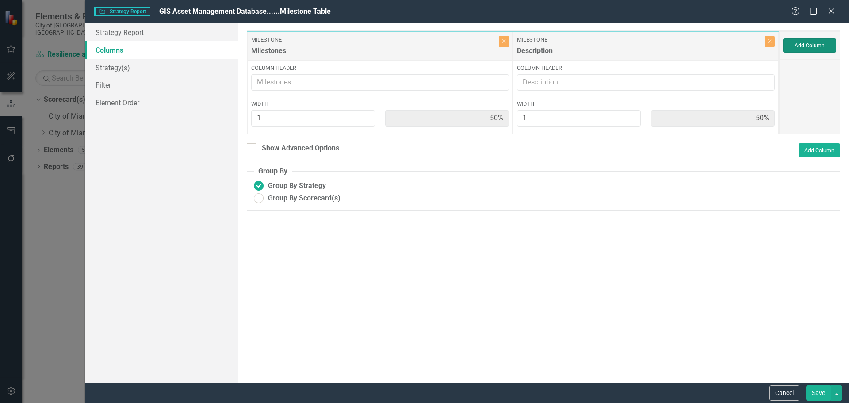
click at [798, 44] on button "Add Column" at bounding box center [809, 45] width 53 height 14
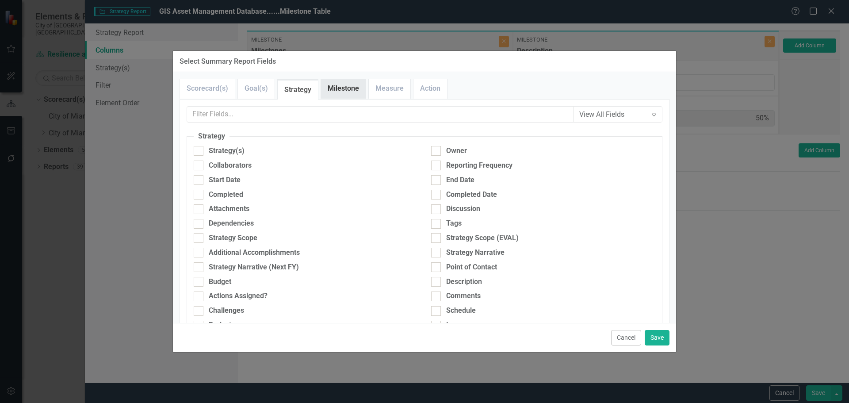
click at [355, 90] on link "Milestone" at bounding box center [343, 88] width 45 height 19
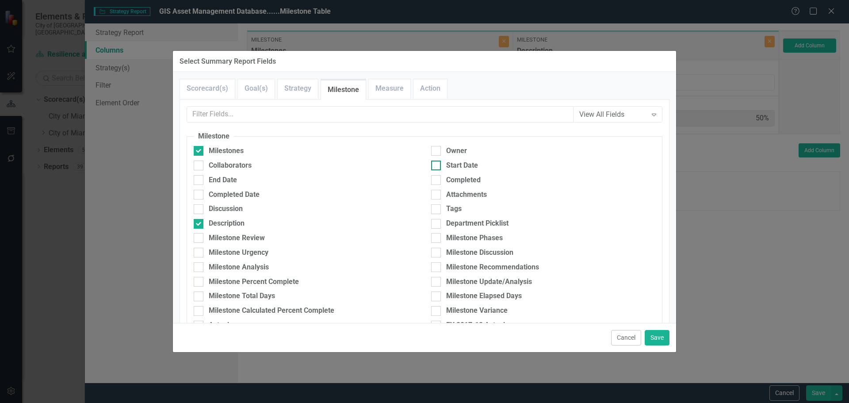
click at [465, 165] on div "Start Date" at bounding box center [462, 165] width 32 height 10
click at [437, 165] on input "Start Date" at bounding box center [434, 163] width 6 height 6
checkbox input "true"
drag, startPoint x: 231, startPoint y: 179, endPoint x: 253, endPoint y: 188, distance: 24.0
click at [231, 179] on div "End Date" at bounding box center [223, 180] width 28 height 10
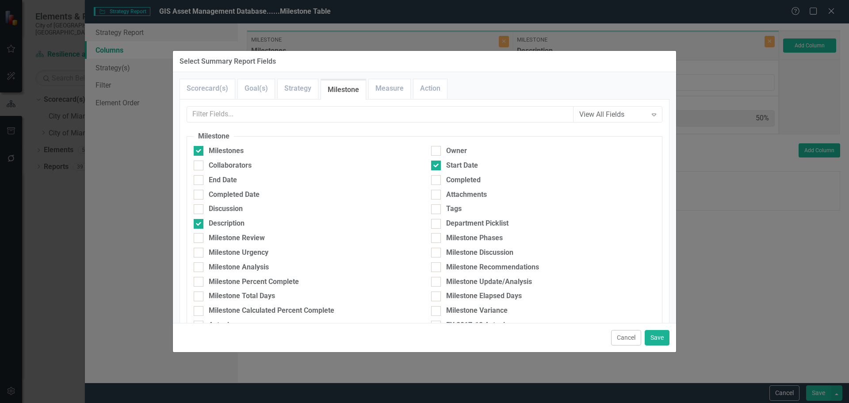
click at [199, 179] on input "End Date" at bounding box center [197, 178] width 6 height 6
checkbox input "true"
click at [488, 278] on div "Milestone Update/Analysis" at bounding box center [489, 282] width 86 height 10
click at [437, 278] on input "Milestone Update/Analysis" at bounding box center [434, 280] width 6 height 6
checkbox input "true"
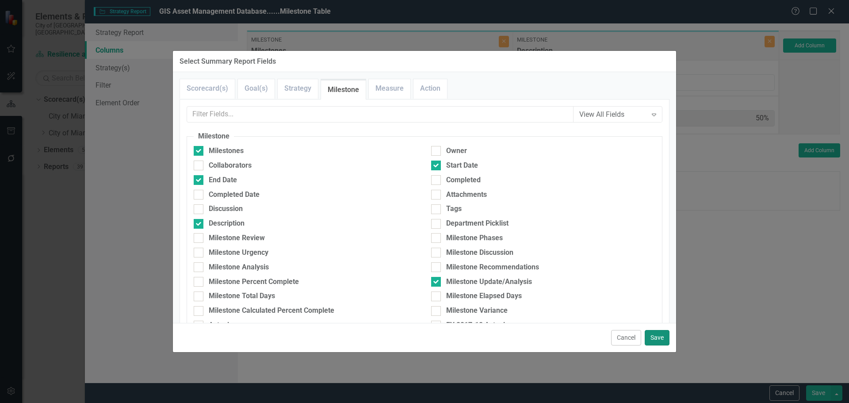
click at [661, 335] on button "Save" at bounding box center [657, 337] width 25 height 15
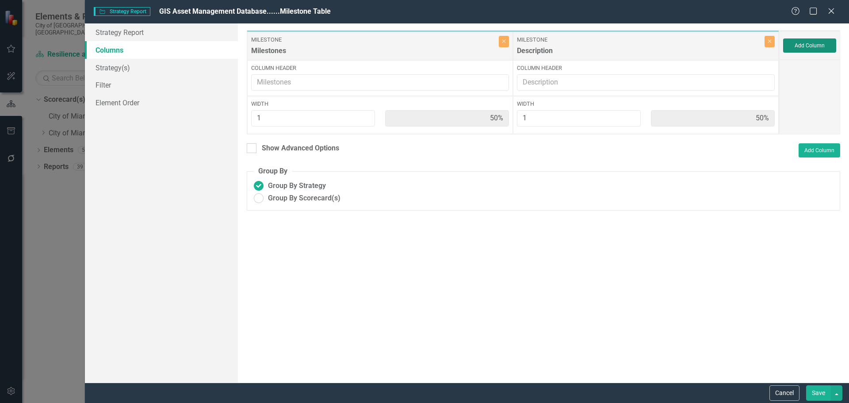
type input "20%"
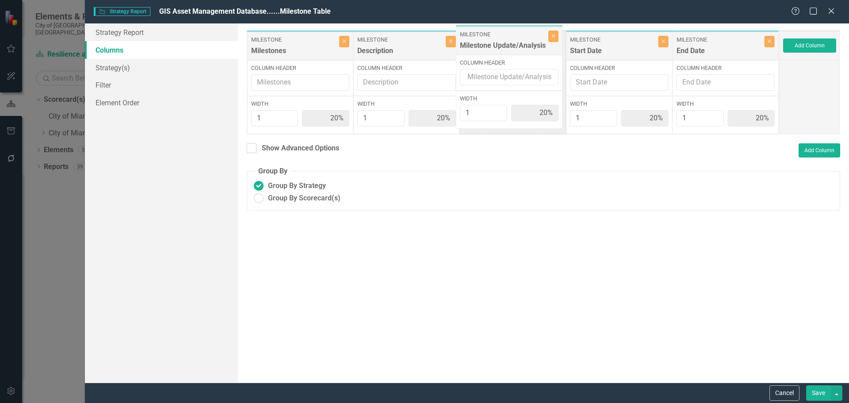
drag, startPoint x: 728, startPoint y: 50, endPoint x: 512, endPoint y: 45, distance: 216.2
click at [512, 45] on div "Milestone Milestones Close Column Header Width 1 20% Milestone Description Clos…" at bounding box center [513, 82] width 532 height 104
click at [819, 388] on button "Save" at bounding box center [818, 392] width 25 height 15
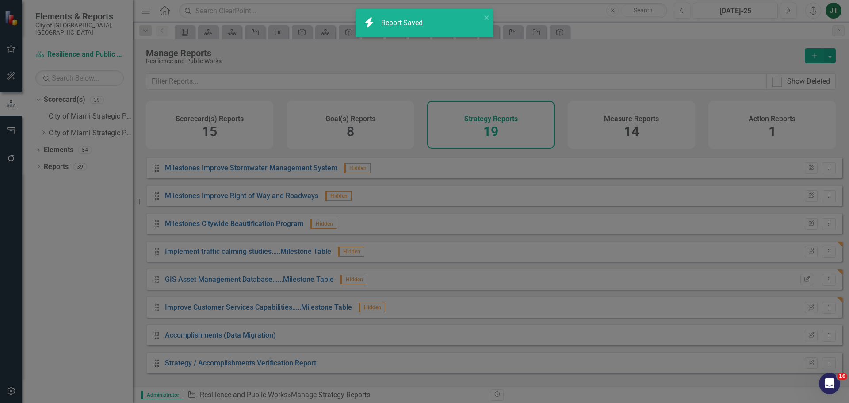
radio input "true"
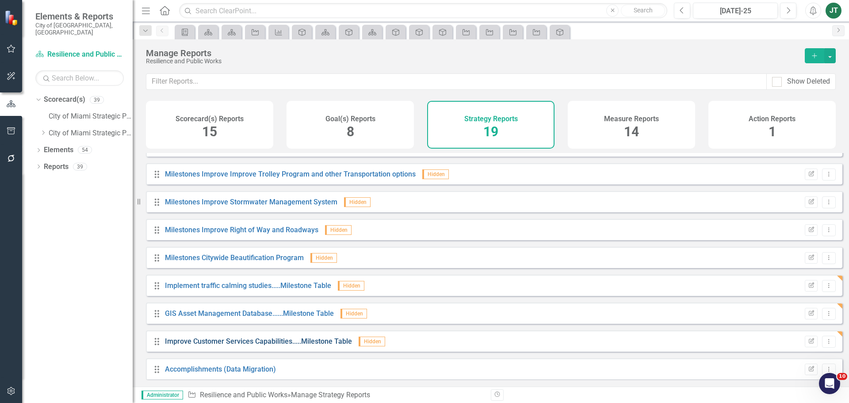
scroll to position [302, 0]
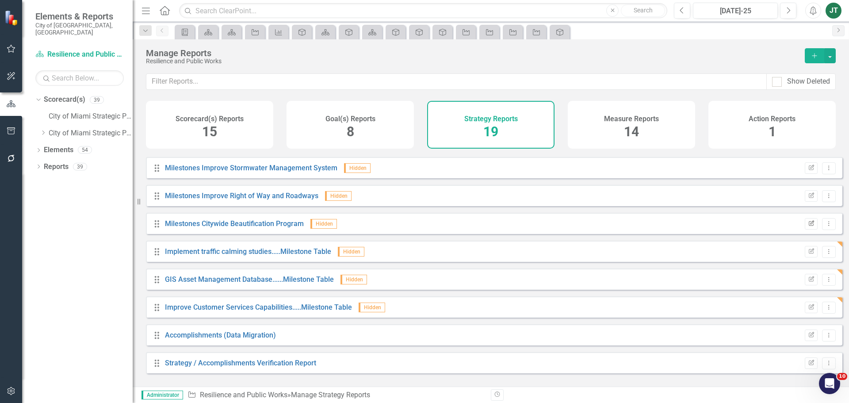
click at [808, 229] on button "Edit Report" at bounding box center [811, 223] width 13 height 11
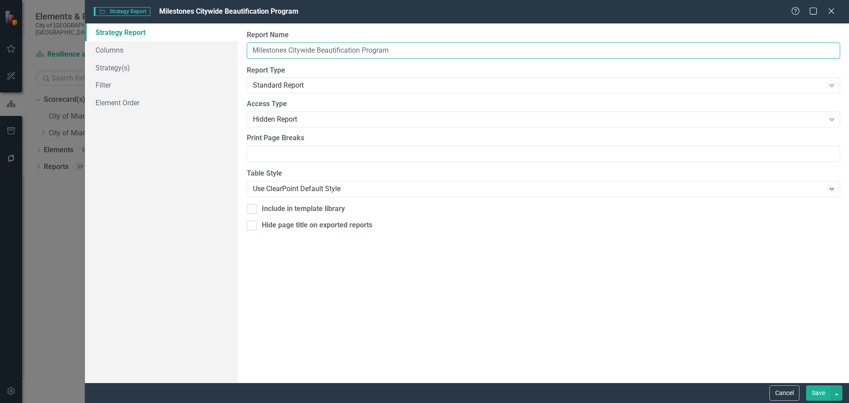
drag, startPoint x: 288, startPoint y: 49, endPoint x: 239, endPoint y: 49, distance: 49.1
click at [239, 49] on div "Report Name Milestones Citywide Beautification Program Report Type Standard Rep…" at bounding box center [543, 202] width 611 height 359
click at [397, 54] on input "Citywide Beautification Program" at bounding box center [543, 50] width 593 height 16
paste input "Milestones"
type input "Citywide Beautification Program.....Milestone Table"
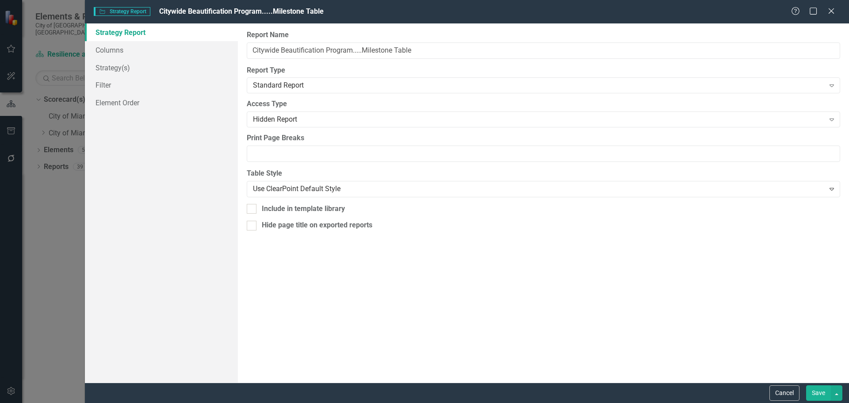
click at [818, 393] on button "Save" at bounding box center [818, 392] width 25 height 15
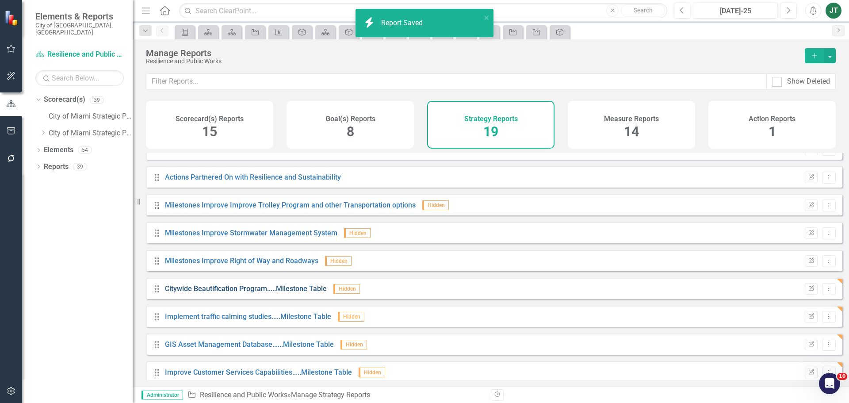
scroll to position [214, 0]
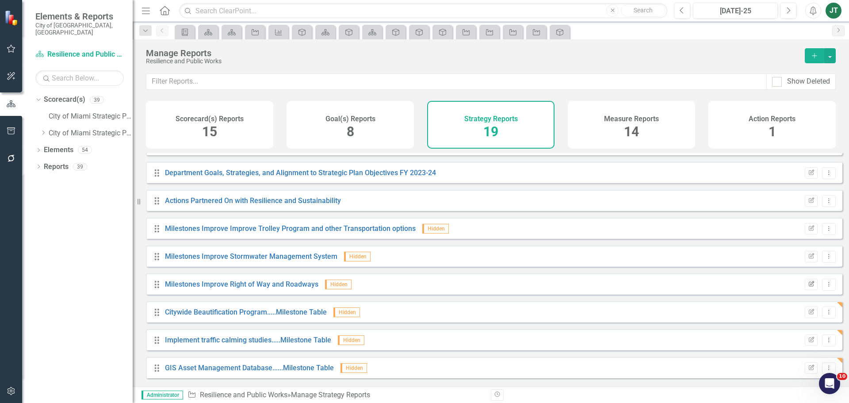
click at [808, 290] on button "Edit Report" at bounding box center [811, 283] width 13 height 11
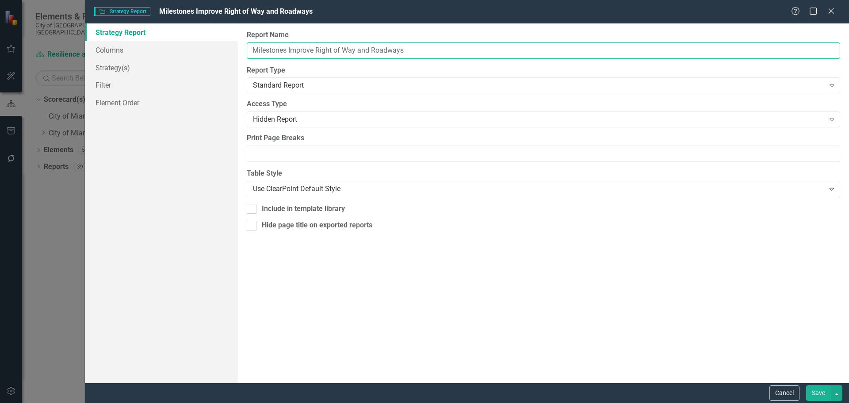
drag, startPoint x: 289, startPoint y: 49, endPoint x: 244, endPoint y: 52, distance: 45.2
click at [244, 52] on div "Report Name Milestones Improve Right of Way and Roadways Report Type Standard R…" at bounding box center [543, 202] width 611 height 359
click at [416, 52] on input "Improve Right of Way and Roadways" at bounding box center [543, 50] width 593 height 16
type input "Improve Right of Way and Roadways......Milestone Table"
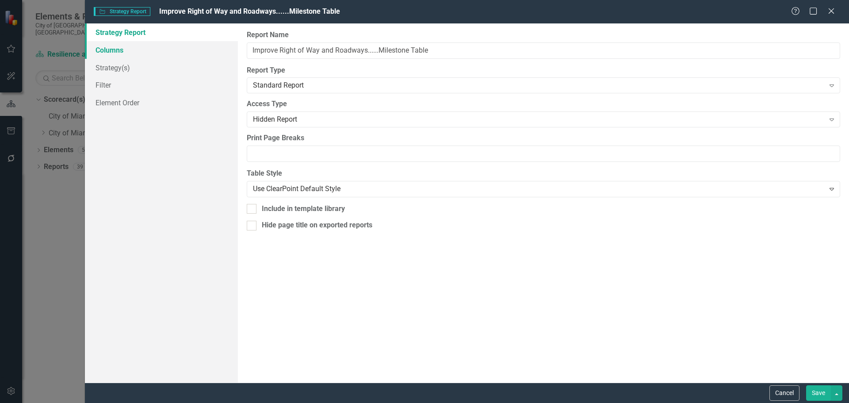
click at [156, 52] on link "Columns" at bounding box center [161, 50] width 153 height 18
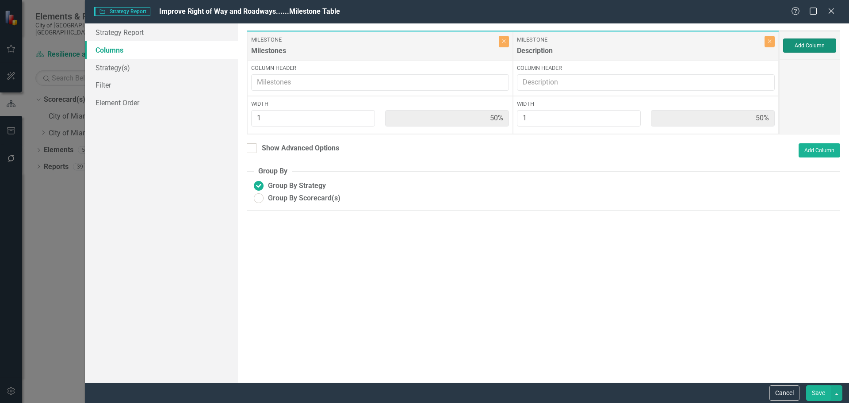
click at [823, 50] on button "Add Column" at bounding box center [809, 45] width 53 height 14
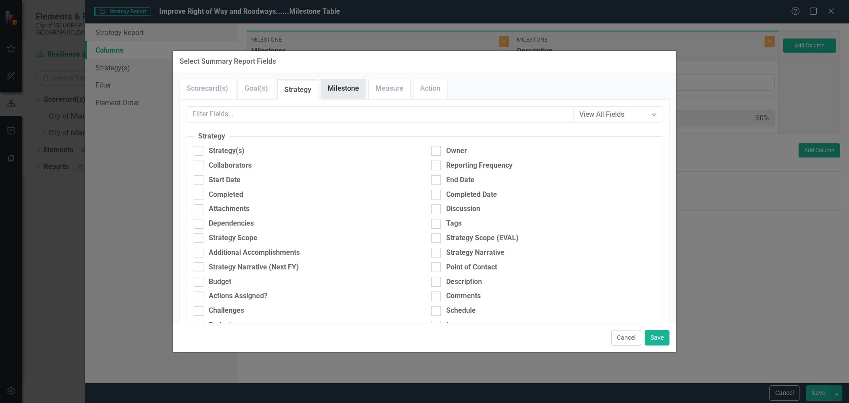
click at [333, 92] on link "Milestone" at bounding box center [343, 88] width 45 height 19
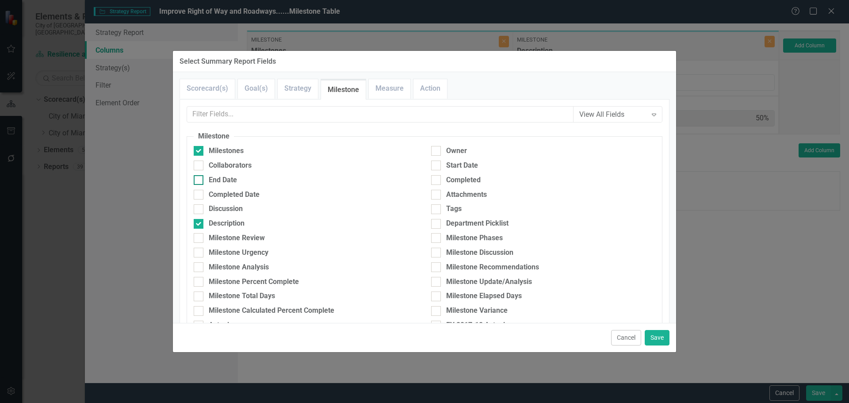
click at [210, 179] on div "End Date" at bounding box center [223, 180] width 28 height 10
click at [199, 179] on input "End Date" at bounding box center [197, 178] width 6 height 6
checkbox input "true"
click at [466, 164] on div "Start Date" at bounding box center [462, 165] width 32 height 10
click at [437, 164] on input "Start Date" at bounding box center [434, 163] width 6 height 6
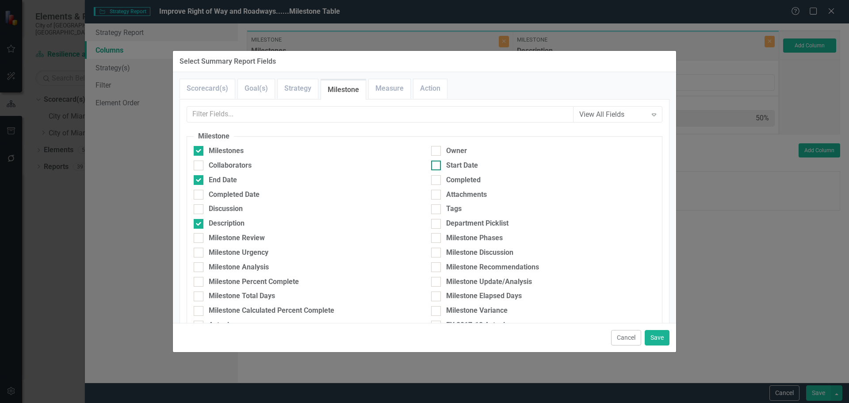
checkbox input "true"
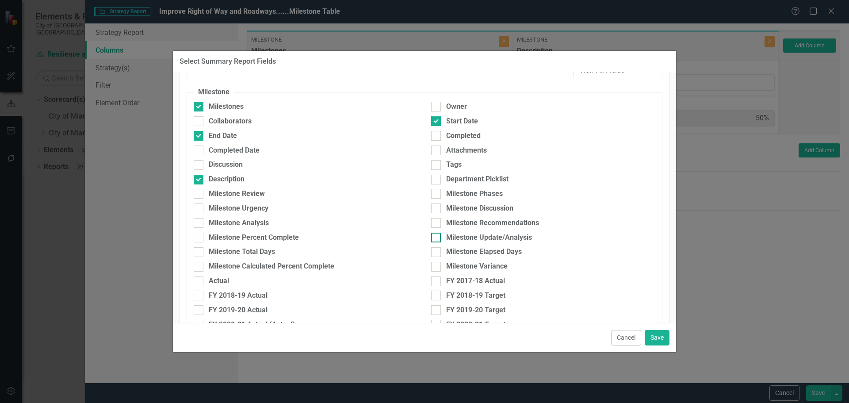
click at [481, 237] on div "Milestone Update/Analysis" at bounding box center [489, 238] width 86 height 10
click at [437, 237] on input "Milestone Update/Analysis" at bounding box center [434, 236] width 6 height 6
checkbox input "true"
click at [660, 336] on button "Save" at bounding box center [657, 337] width 25 height 15
type input "20%"
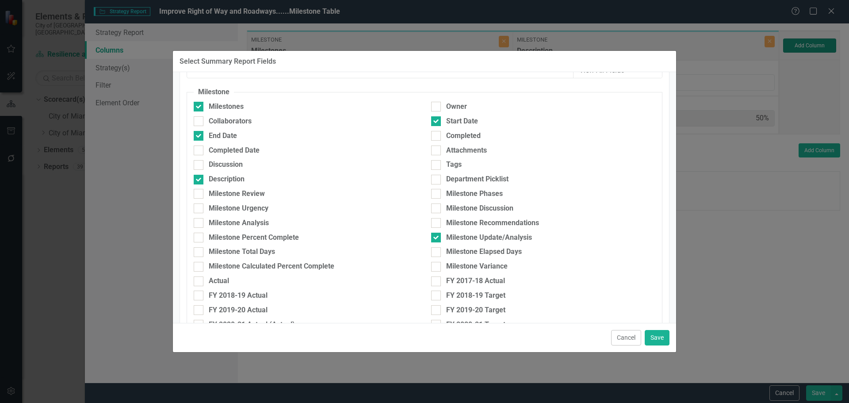
type input "20%"
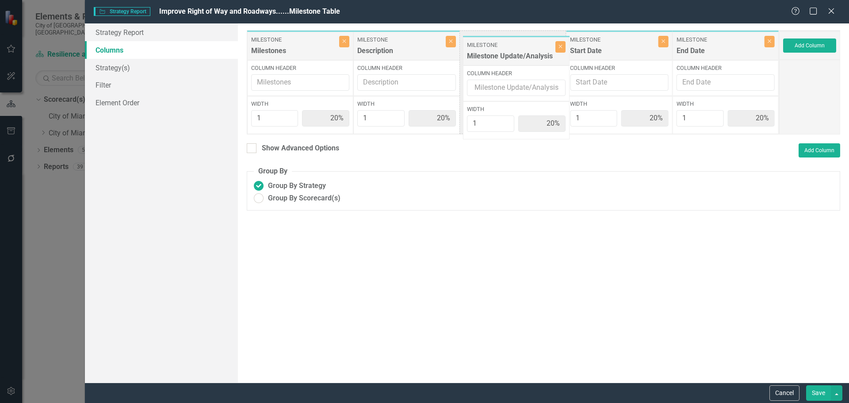
drag, startPoint x: 715, startPoint y: 52, endPoint x: 484, endPoint y: 54, distance: 231.2
click at [484, 54] on div "Milestone Milestones Close Column Header Width 1 20% Milestone Description Clos…" at bounding box center [513, 82] width 532 height 104
click at [814, 392] on button "Save" at bounding box center [818, 392] width 25 height 15
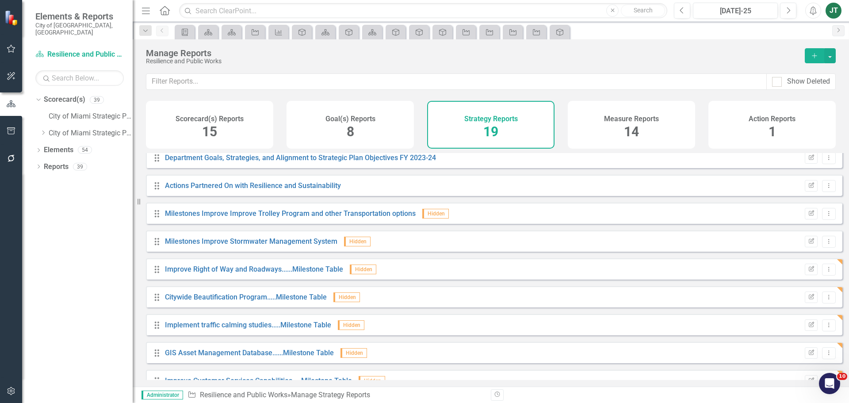
scroll to position [214, 0]
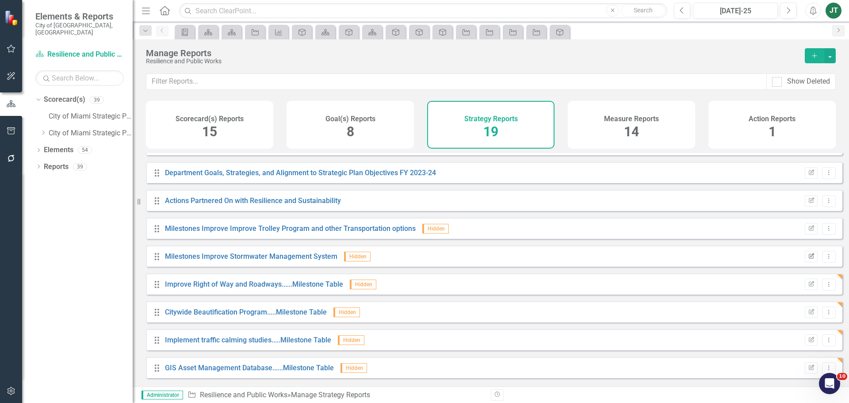
click at [808, 259] on icon "Edit Report" at bounding box center [811, 256] width 7 height 5
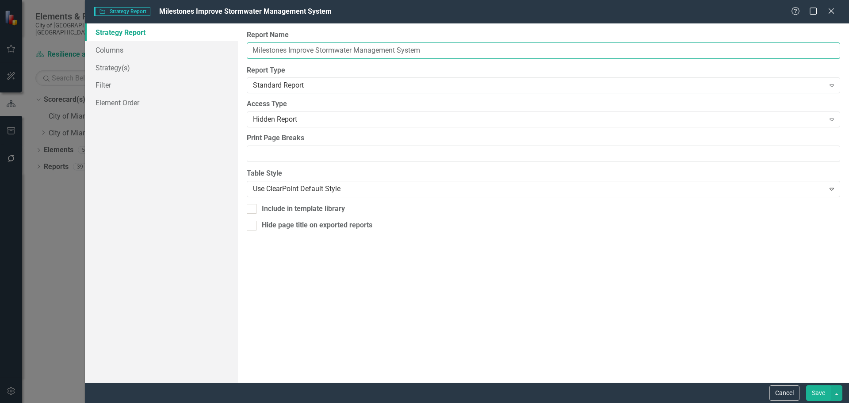
click at [293, 56] on input "Milestones Improve Stormwater Management System" at bounding box center [543, 50] width 593 height 16
drag, startPoint x: 289, startPoint y: 49, endPoint x: 250, endPoint y: 50, distance: 39.4
click at [250, 50] on input "Milestones Improve Stormwater Management System" at bounding box center [543, 50] width 593 height 16
click at [404, 51] on input "Improve Stormwater Management System" at bounding box center [543, 50] width 593 height 16
paste input "Milestones"
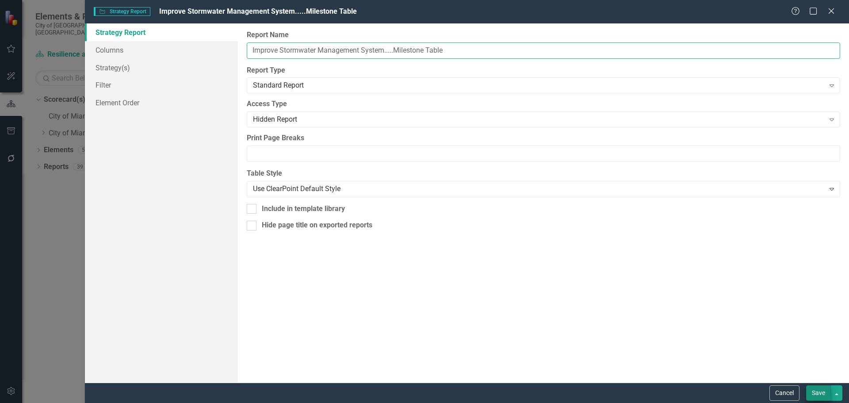
type input "Improve Stormwater Management System.....Milestone Table"
click at [818, 393] on button "Save" at bounding box center [818, 392] width 25 height 15
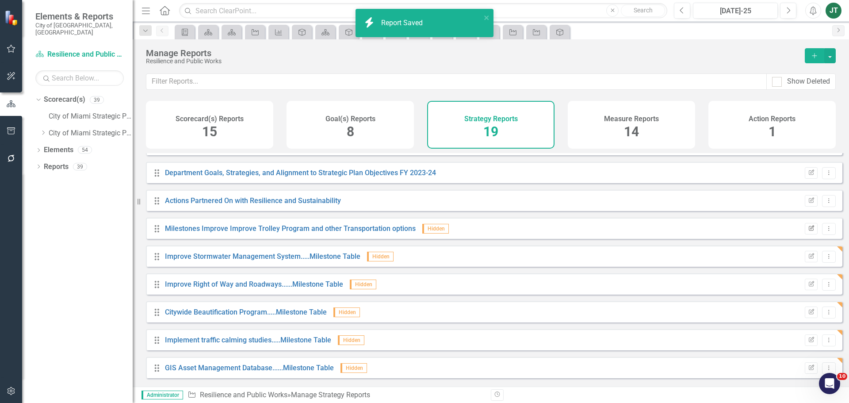
click at [808, 231] on icon "Edit Report" at bounding box center [811, 228] width 7 height 5
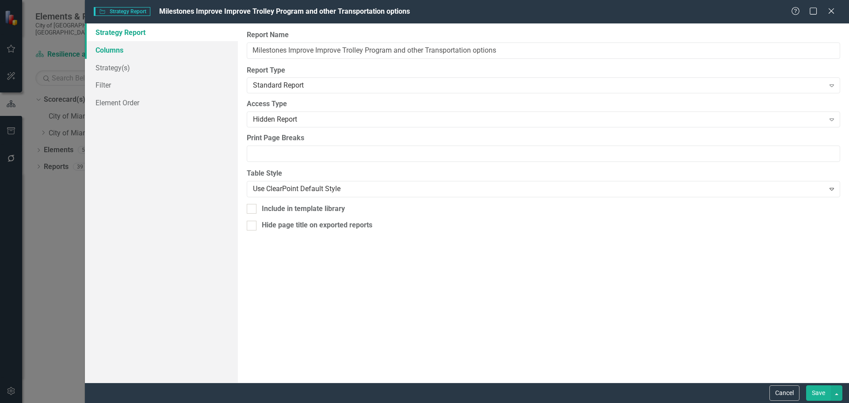
click at [106, 43] on link "Columns" at bounding box center [161, 50] width 153 height 18
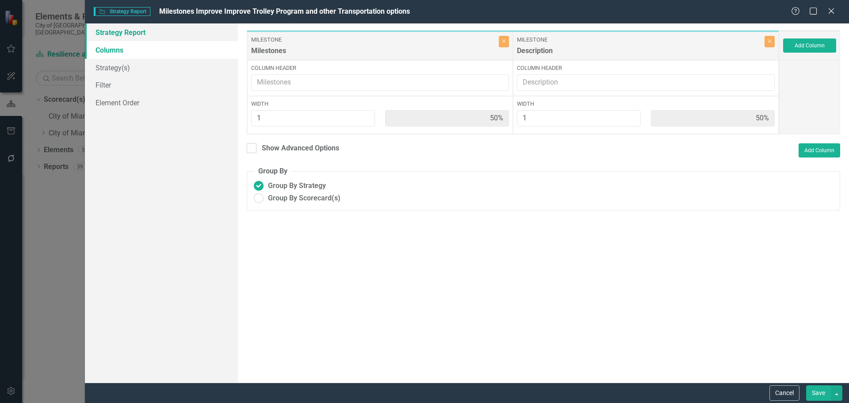
click at [116, 32] on link "Strategy Report" at bounding box center [161, 32] width 153 height 18
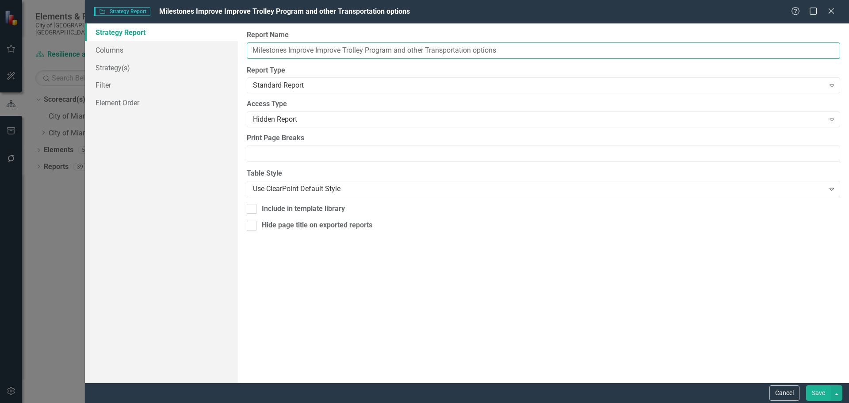
click at [285, 56] on input "Milestones Improve Improve Trolley Program and other Transportation options" at bounding box center [543, 50] width 593 height 16
drag, startPoint x: 288, startPoint y: 50, endPoint x: 219, endPoint y: 50, distance: 69.4
click at [217, 50] on div "Strategy Report Columns Strategy(s) Filter Element Order Report Name Milestones…" at bounding box center [467, 202] width 764 height 359
drag, startPoint x: 339, startPoint y: 56, endPoint x: 438, endPoint y: 49, distance: 99.7
click at [345, 54] on input "Improve Improve Trolley Program and other Transportation options" at bounding box center [543, 50] width 593 height 16
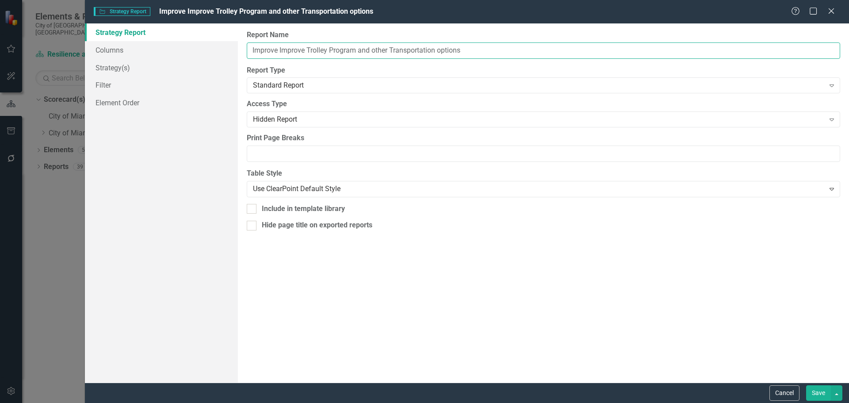
click at [481, 49] on input "Improve Improve Trolley Program and other Transportation options" at bounding box center [543, 50] width 593 height 16
paste input "Milestones"
type input "Improve Improve Trolley Program and other Transportation options.....Milestone …"
click at [820, 399] on button "Save" at bounding box center [818, 392] width 25 height 15
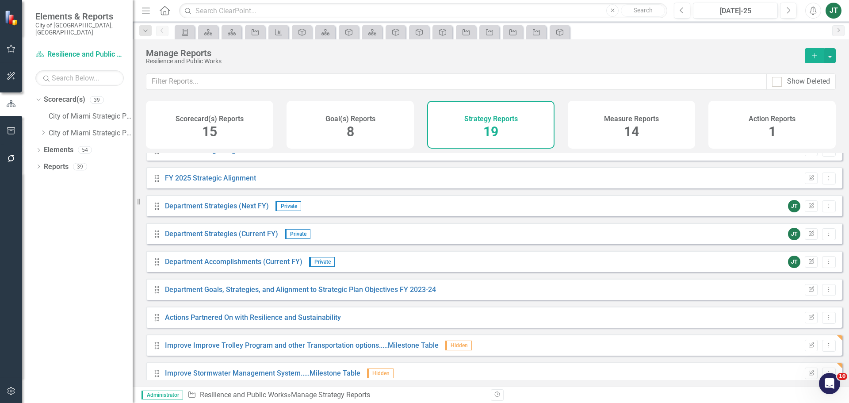
scroll to position [0, 0]
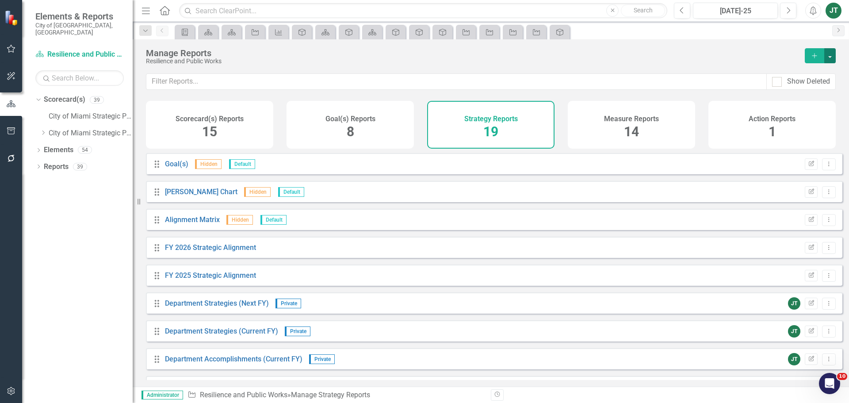
drag, startPoint x: 825, startPoint y: 320, endPoint x: 834, endPoint y: 54, distance: 265.8
click at [834, 54] on button "button" at bounding box center [829, 55] width 11 height 15
click at [780, 89] on link "Copy Add From Template" at bounding box center [793, 88] width 83 height 16
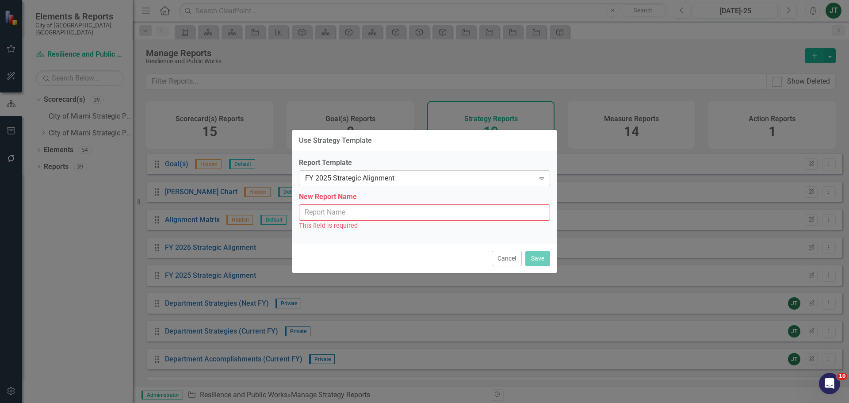
click at [373, 176] on div "FY 2025 Strategic Alignment" at bounding box center [419, 178] width 229 height 10
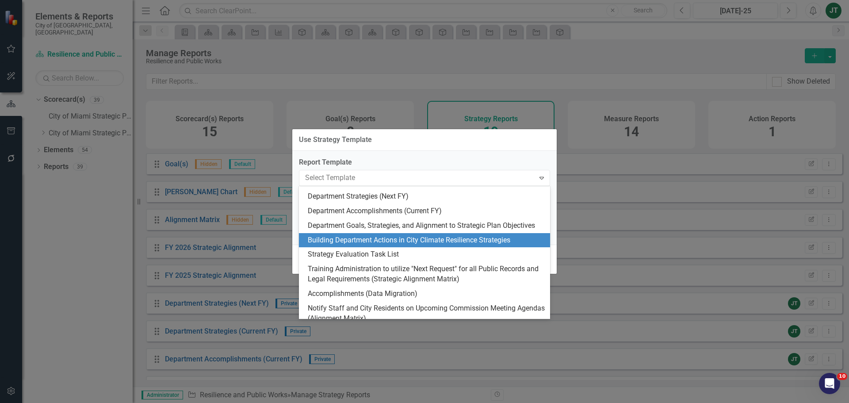
scroll to position [88, 0]
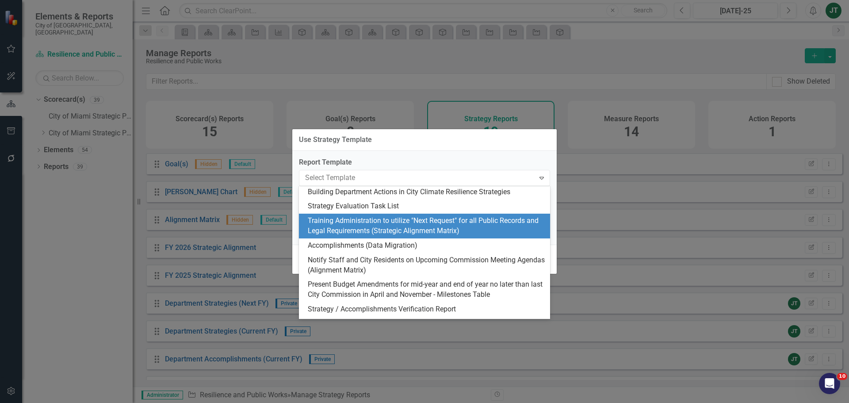
click at [432, 233] on div "Training Administration to utilize "Next Request" for all Public Records and Le…" at bounding box center [426, 226] width 237 height 20
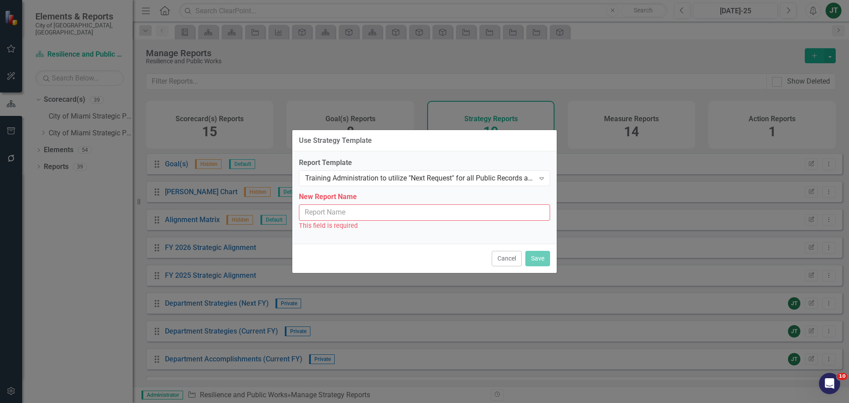
click at [409, 206] on input "New Report Name" at bounding box center [424, 212] width 251 height 16
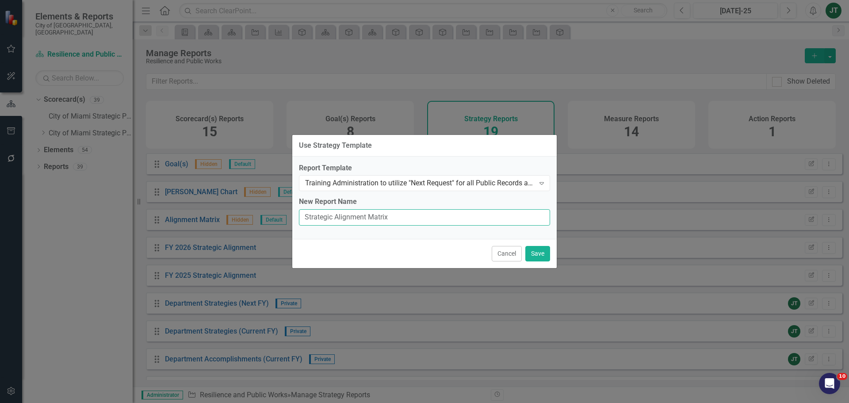
click at [301, 216] on input "Strategic Alignment Matrix" at bounding box center [424, 217] width 251 height 16
paste input "Improve customer service capabilities."
type input "Improve customer service capabilities......Strategic Alignment Matrix"
click at [534, 254] on button "Save" at bounding box center [537, 253] width 25 height 15
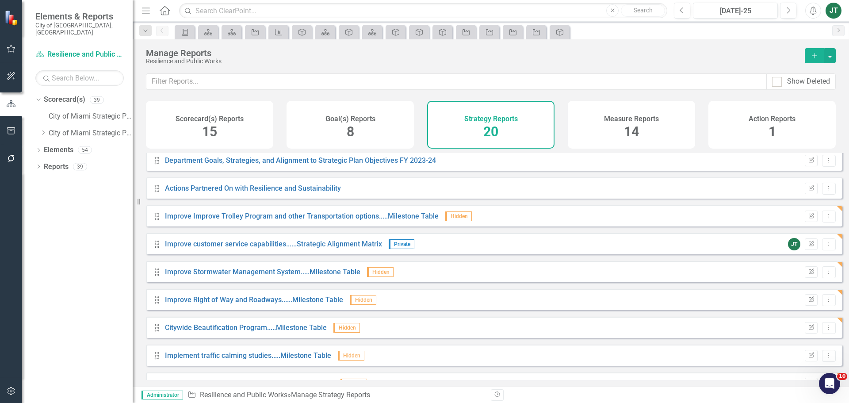
scroll to position [198, 0]
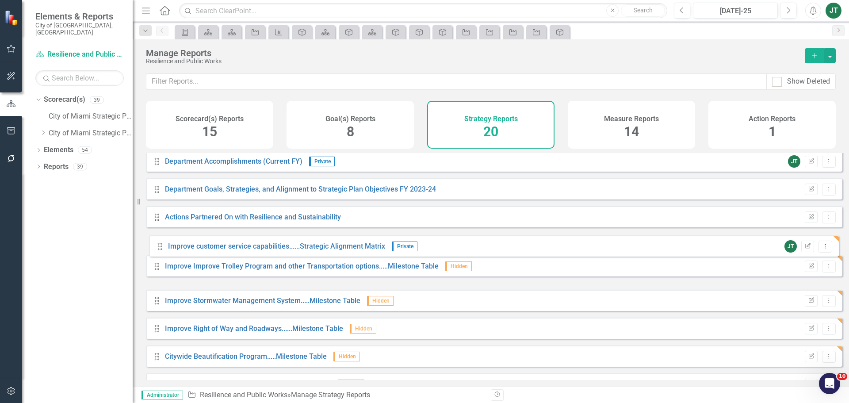
drag, startPoint x: 156, startPoint y: 278, endPoint x: 159, endPoint y: 245, distance: 33.3
click at [159, 245] on div "Drag Goal(s) Hidden Default Edit Report Dropdown Menu Drag Gantt Chart Hidden D…" at bounding box center [494, 230] width 696 height 550
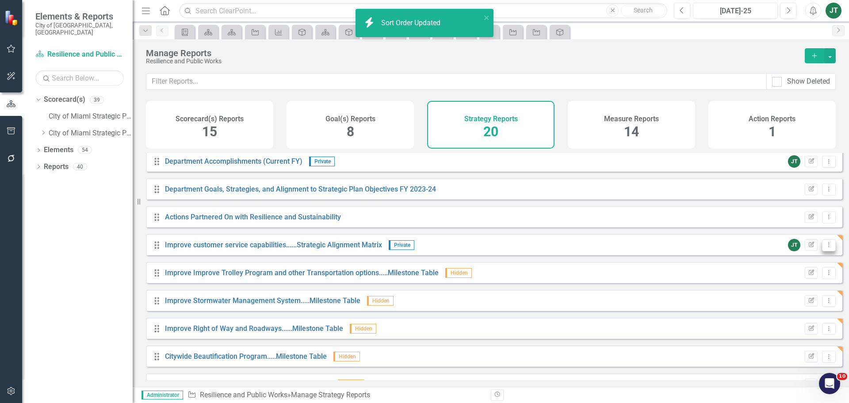
click at [825, 248] on icon "Dropdown Menu" at bounding box center [829, 245] width 8 height 6
click at [797, 301] on link "Copy Duplicate Report" at bounding box center [791, 299] width 73 height 16
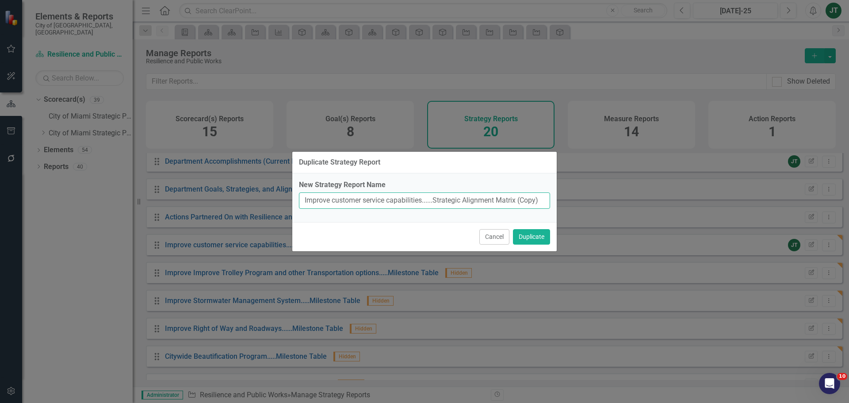
click at [395, 197] on input "Improve customer service capabilities......Strategic Alignment Matrix (Copy)" at bounding box center [424, 200] width 251 height 16
click at [487, 199] on input "Improve customer service capabilities......Strategic Alignment Matrix (Copy)" at bounding box center [424, 200] width 251 height 16
drag, startPoint x: 518, startPoint y: 198, endPoint x: 565, endPoint y: 202, distance: 47.8
click at [565, 202] on div "Duplicate Strategy Report New Strategy Report Name Improve customer service cap…" at bounding box center [424, 201] width 849 height 403
click at [411, 197] on input "Improve customer service capabilities......Strategic Alignment Matrix" at bounding box center [424, 200] width 251 height 16
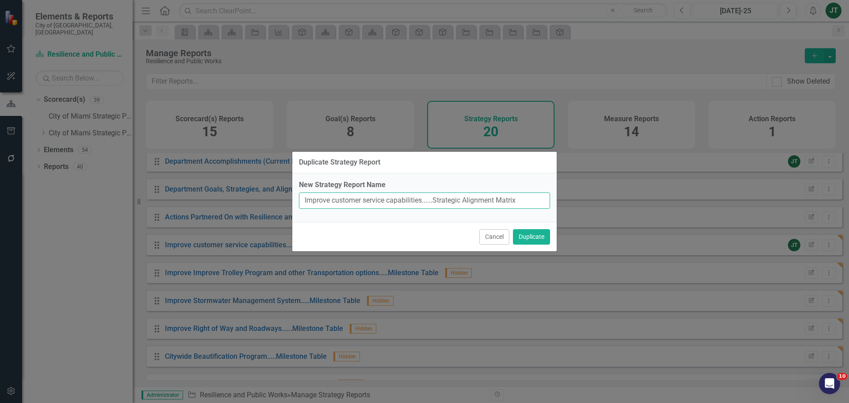
drag, startPoint x: 424, startPoint y: 200, endPoint x: 290, endPoint y: 207, distance: 134.6
click at [290, 207] on div "Duplicate Strategy Report New Strategy Report Name Improve customer service cap…" at bounding box center [424, 201] width 849 height 403
type input "Improve customer service capabilities......Strategic Alignment Matrix"
click at [495, 234] on button "Cancel" at bounding box center [494, 236] width 30 height 15
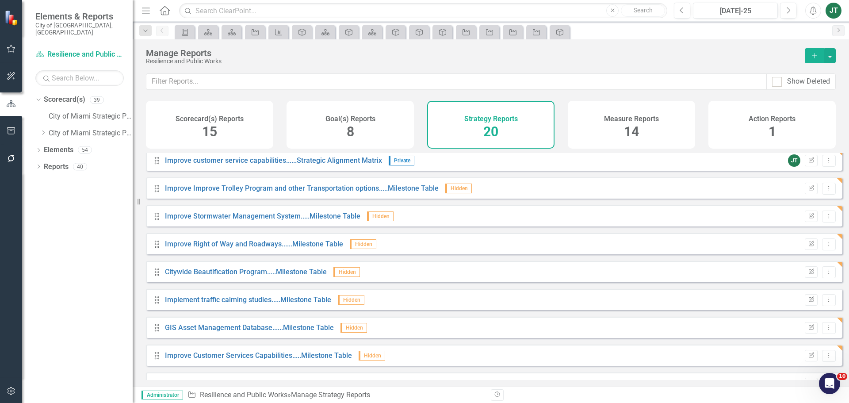
scroll to position [286, 0]
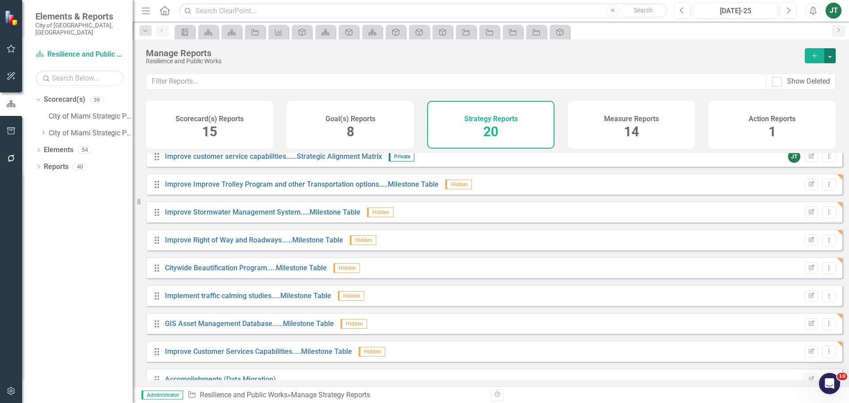
click at [825, 59] on button "button" at bounding box center [829, 55] width 11 height 15
click at [806, 87] on link "Copy Add From Template" at bounding box center [793, 88] width 83 height 16
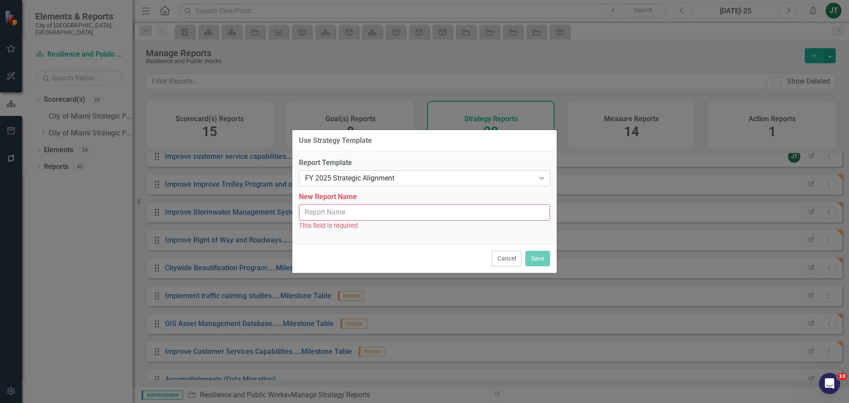
click at [387, 174] on div "FY 2025 Strategic Alignment" at bounding box center [419, 178] width 229 height 10
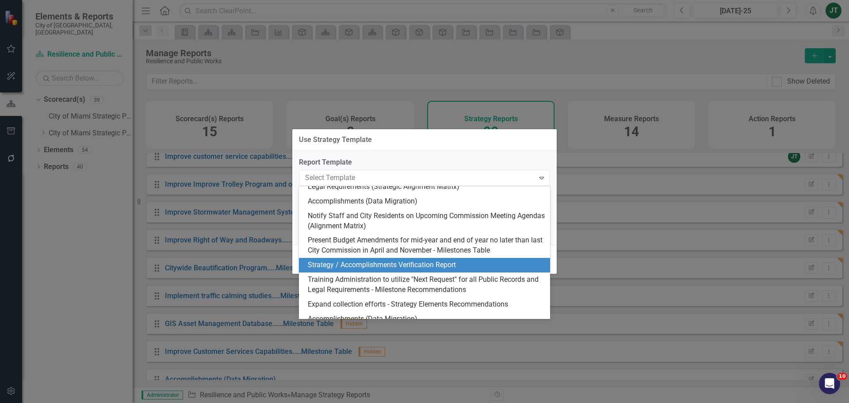
scroll to position [183, 0]
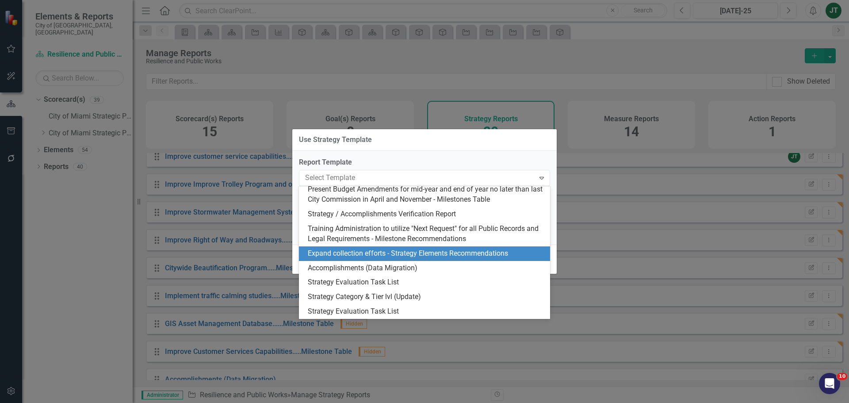
click at [437, 254] on div "Expand collection efforts - Strategy Elements Recommendations" at bounding box center [426, 253] width 237 height 10
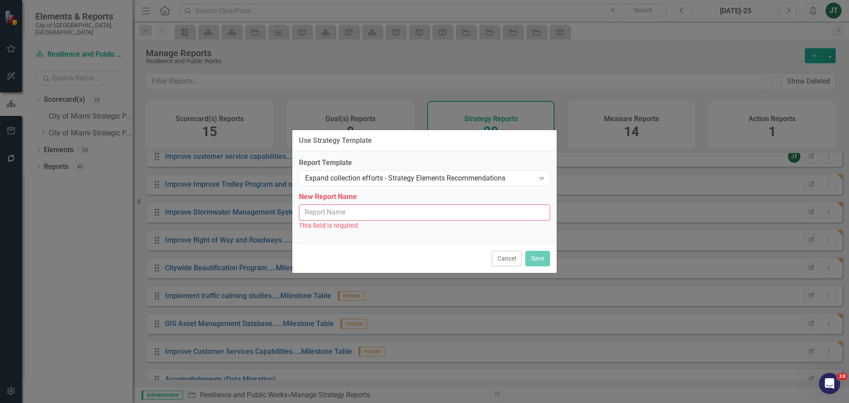
click at [328, 217] on input "New Report Name" at bounding box center [424, 212] width 251 height 16
paste input "Improve customer service capabilities."
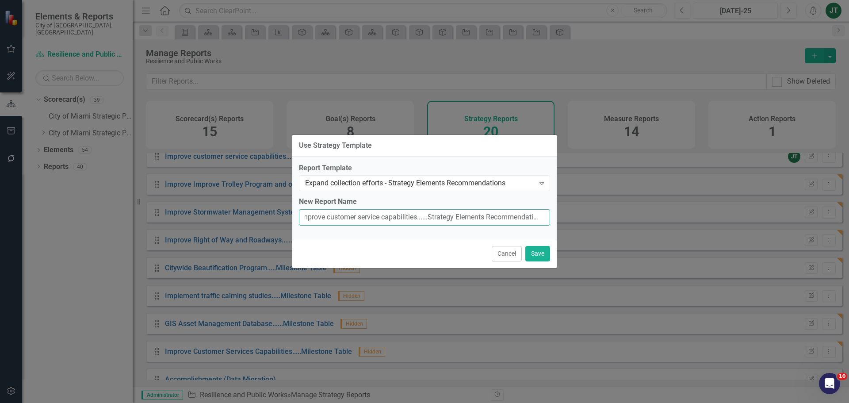
scroll to position [0, 9]
type input "Improve customer service capabilities......Strategy Elements Recommendations"
click at [535, 255] on button "Save" at bounding box center [537, 253] width 25 height 15
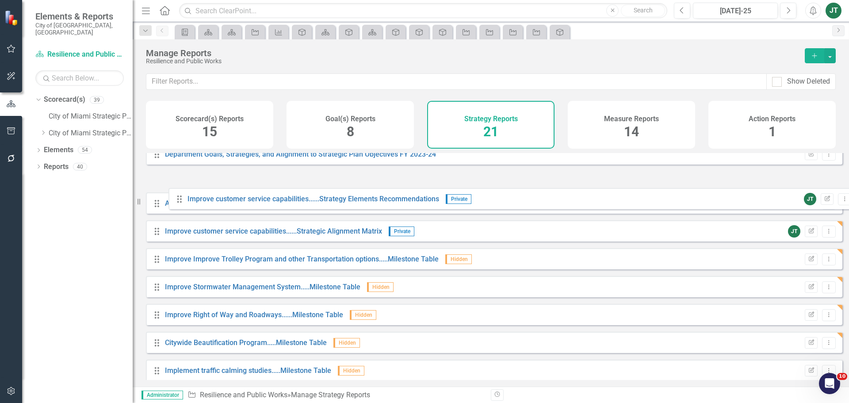
scroll to position [228, 0]
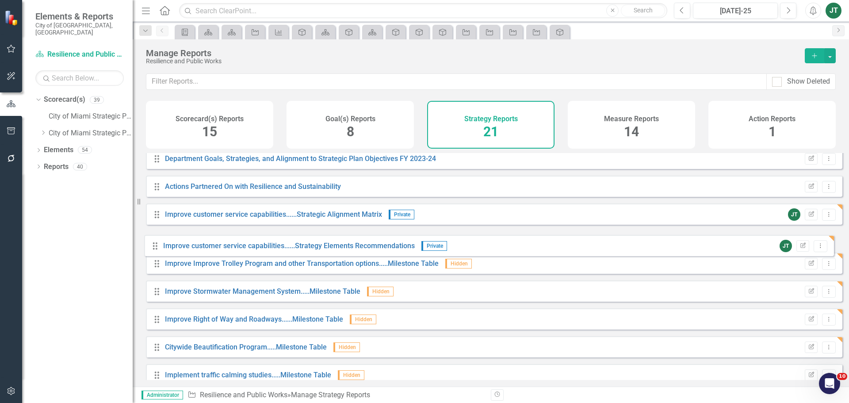
drag, startPoint x: 158, startPoint y: 371, endPoint x: 156, endPoint y: 247, distance: 123.8
click at [156, 247] on div "Drag Goal(s) Hidden Default Edit Report Dropdown Menu Drag Gantt Chart Hidden D…" at bounding box center [494, 214] width 696 height 578
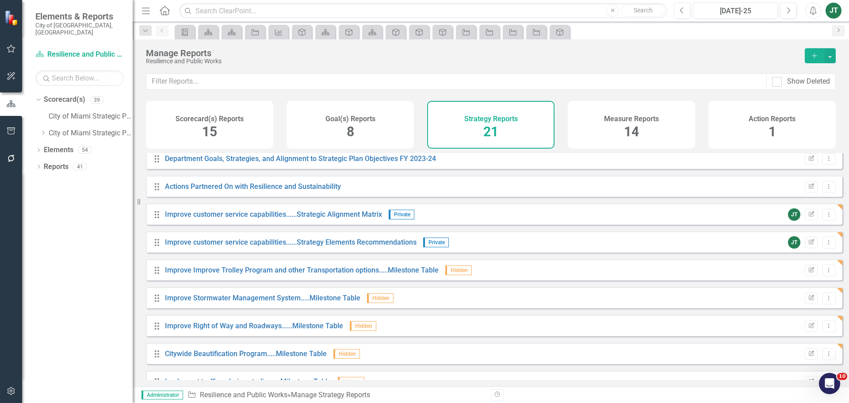
click at [156, 247] on icon "Drag" at bounding box center [156, 242] width 11 height 9
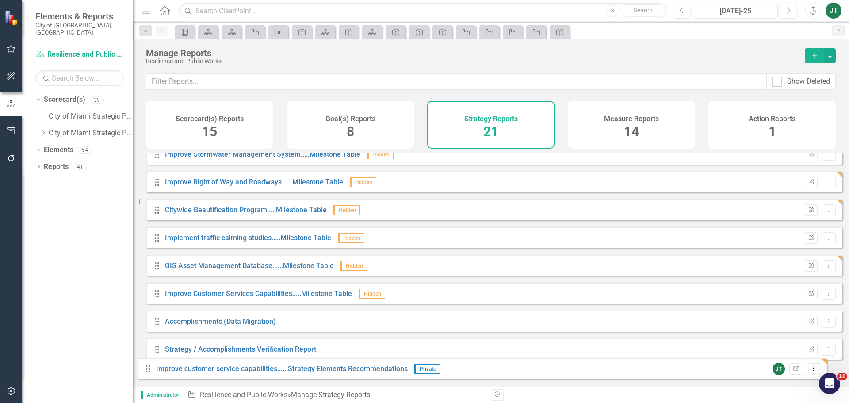
scroll to position [358, 0]
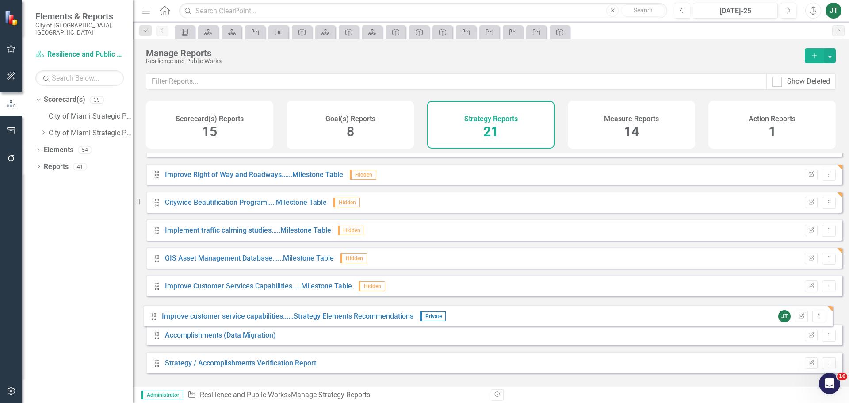
drag, startPoint x: 156, startPoint y: 251, endPoint x: 153, endPoint y: 318, distance: 67.3
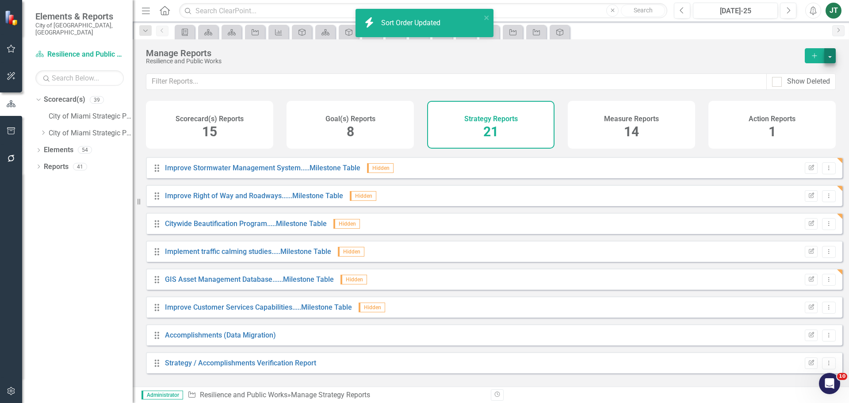
click at [834, 56] on div "Manage Reports Resilience and Public Works Add" at bounding box center [491, 56] width 716 height 34
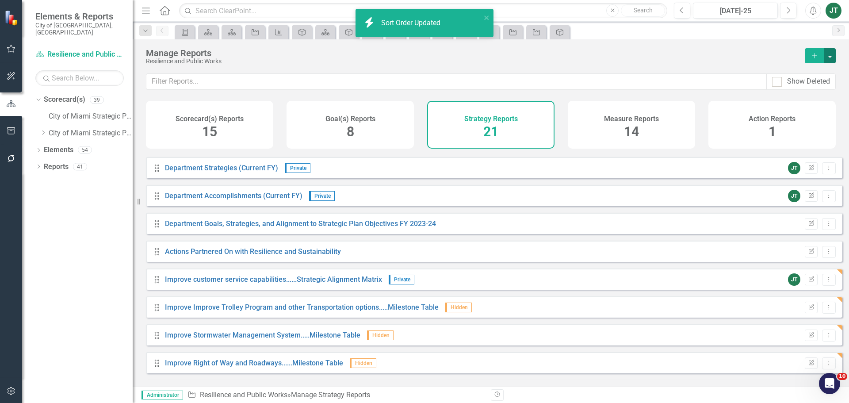
click at [834, 56] on button "button" at bounding box center [829, 55] width 11 height 15
click at [801, 90] on link "Copy Add From Template" at bounding box center [793, 88] width 83 height 16
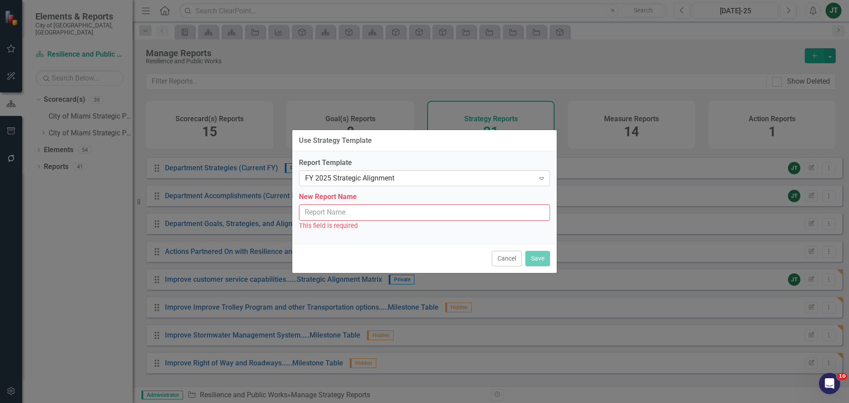
click at [386, 177] on div "FY 2025 Strategic Alignment" at bounding box center [419, 178] width 229 height 10
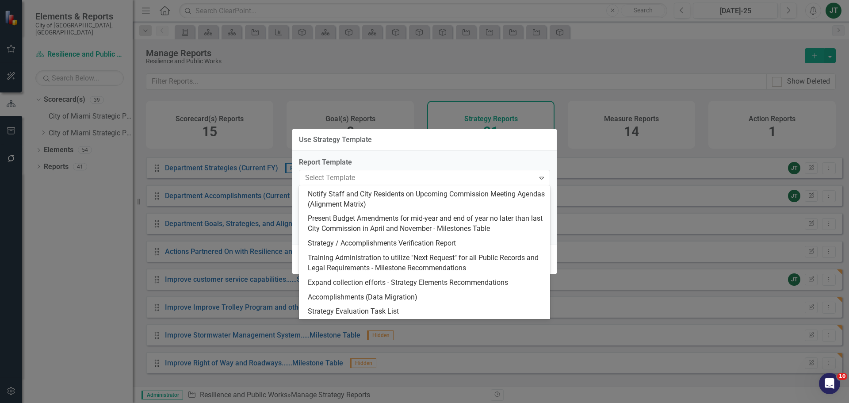
scroll to position [177, 0]
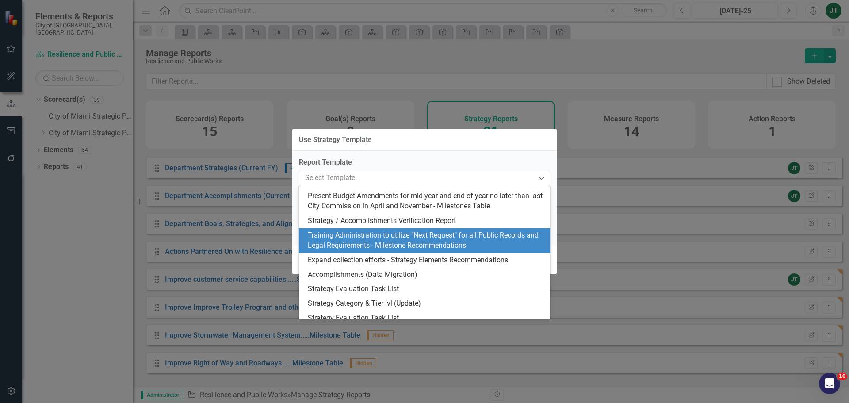
click at [461, 244] on div "Training Administration to utilize "Next Request" for all Public Records and Le…" at bounding box center [426, 240] width 237 height 20
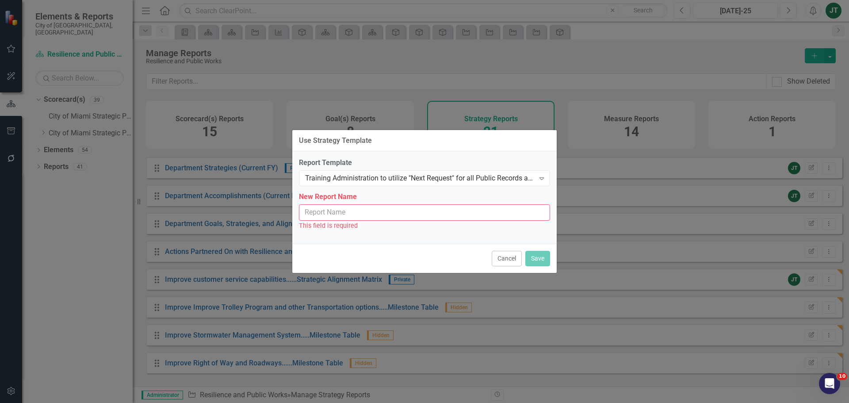
click at [336, 214] on input "New Report Name" at bounding box center [424, 212] width 251 height 16
paste input "Improve customer service capabilities."
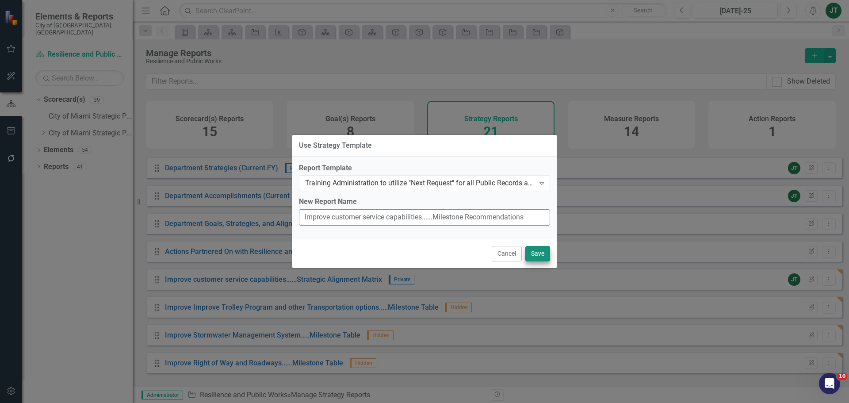
type input "Improve customer service capabilities......Milestone Recommendations"
click at [534, 258] on button "Save" at bounding box center [537, 253] width 25 height 15
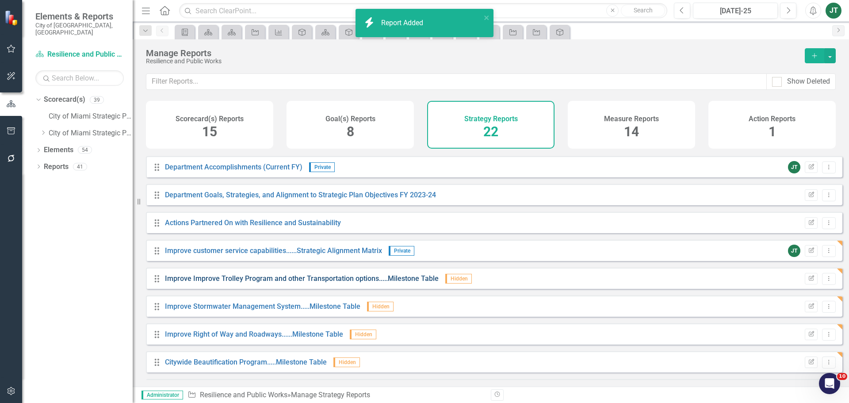
scroll to position [207, 0]
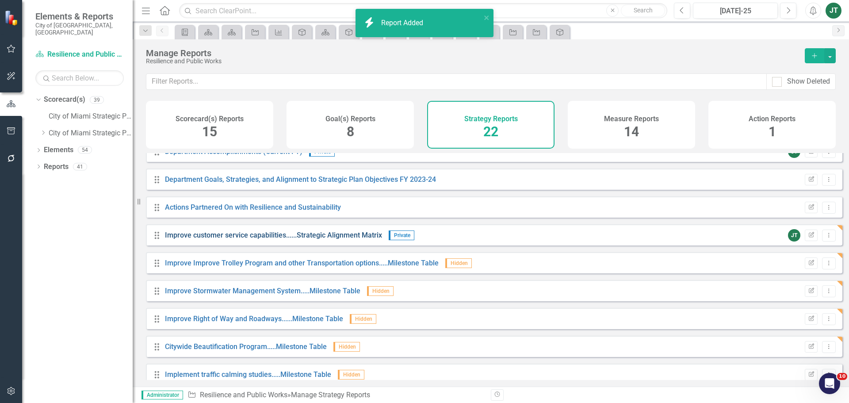
click at [344, 239] on link "Improve customer service capabilities......Strategic Alignment Matrix" at bounding box center [273, 235] width 217 height 8
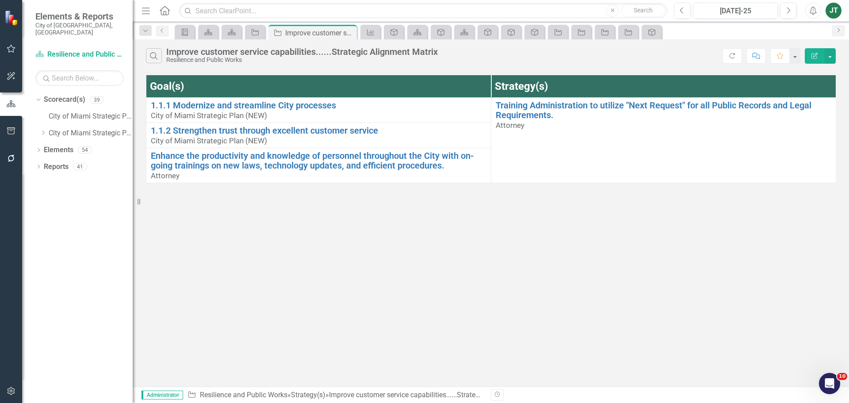
click at [816, 55] on icon "Edit Report" at bounding box center [814, 56] width 8 height 6
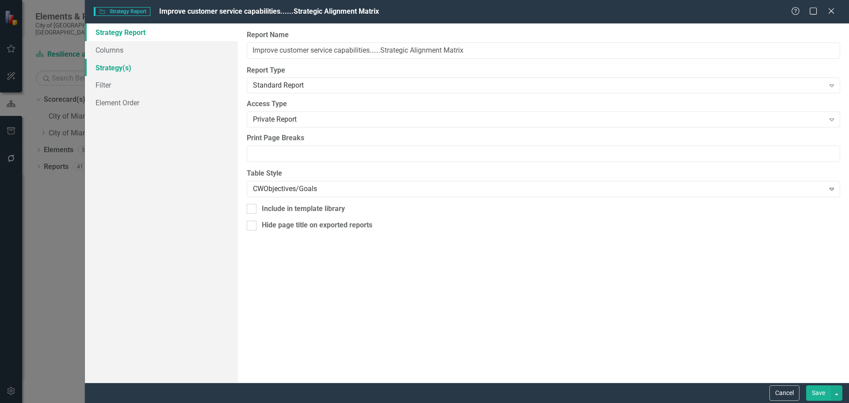
click at [115, 65] on link "Strategy(s)" at bounding box center [161, 68] width 153 height 18
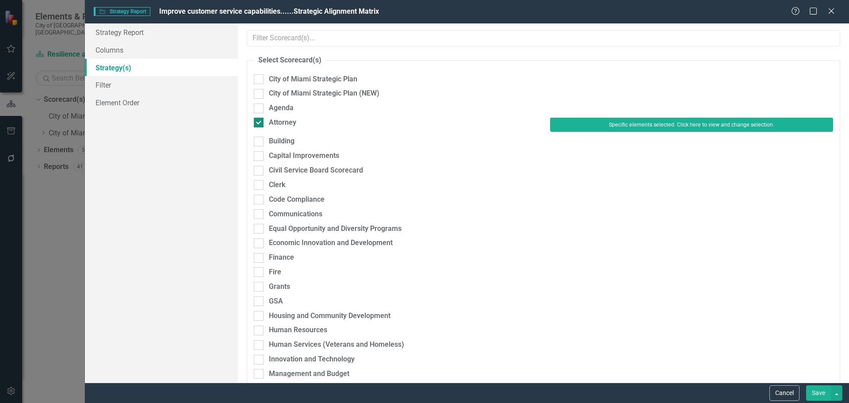
click at [264, 124] on div "Attorney" at bounding box center [395, 123] width 283 height 10
click at [259, 123] on input "Attorney" at bounding box center [257, 121] width 6 height 6
checkbox input "false"
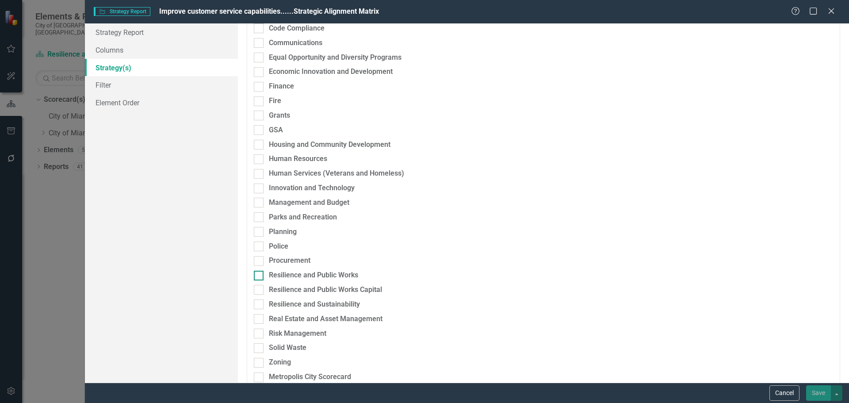
click at [301, 272] on div "Resilience and Public Works" at bounding box center [313, 275] width 89 height 10
click at [259, 272] on input "Resilience and Public Works" at bounding box center [257, 274] width 6 height 6
checkbox input "true"
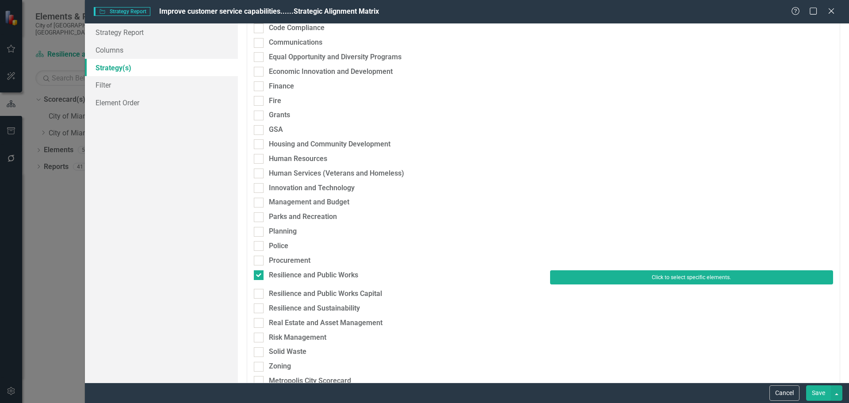
click at [581, 278] on button "Click to select specific elements." at bounding box center [691, 277] width 283 height 14
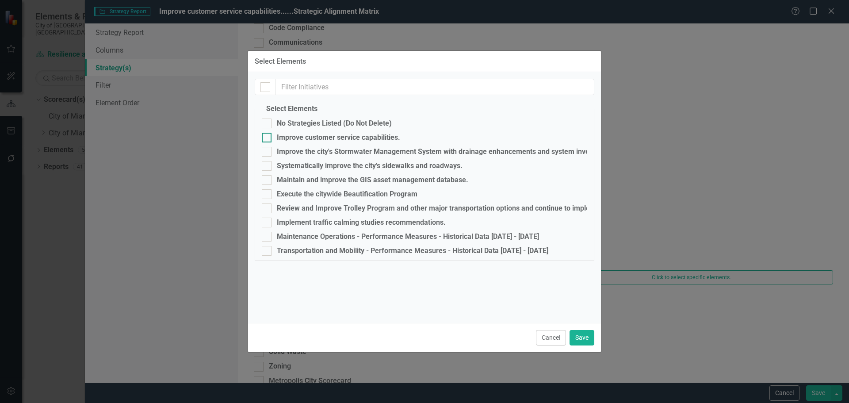
click at [314, 136] on div "Improve customer service capabilities." at bounding box center [338, 137] width 123 height 8
click at [267, 136] on input "Improve customer service capabilities." at bounding box center [265, 136] width 6 height 6
checkbox input "true"
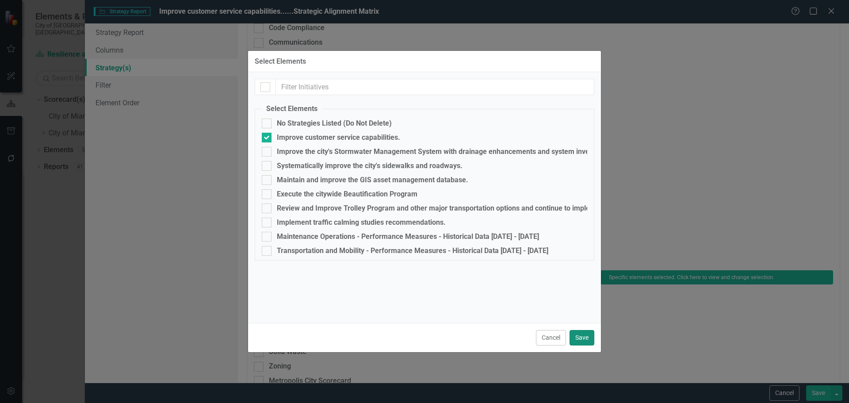
click at [583, 333] on button "Save" at bounding box center [581, 337] width 25 height 15
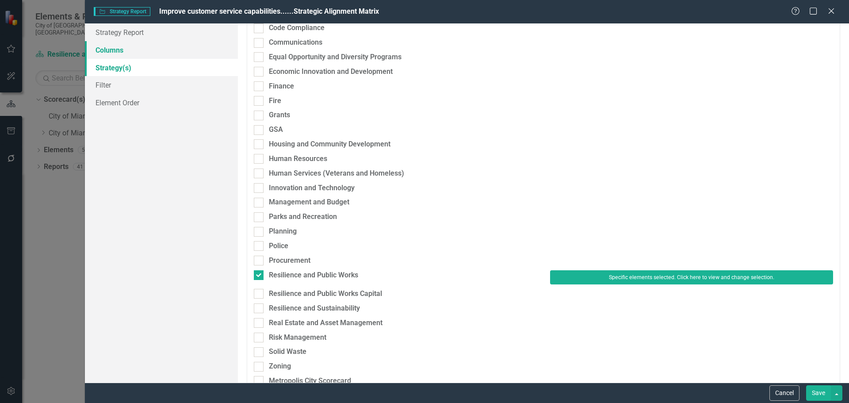
click at [142, 47] on link "Columns" at bounding box center [161, 50] width 153 height 18
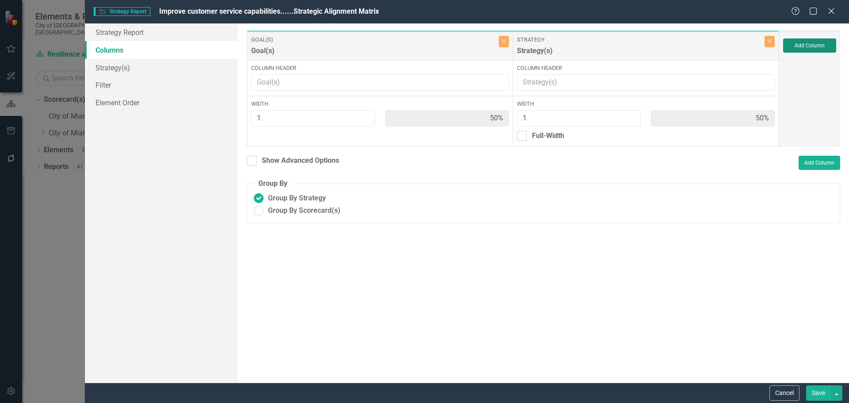
click at [814, 48] on button "Add Column" at bounding box center [809, 45] width 53 height 14
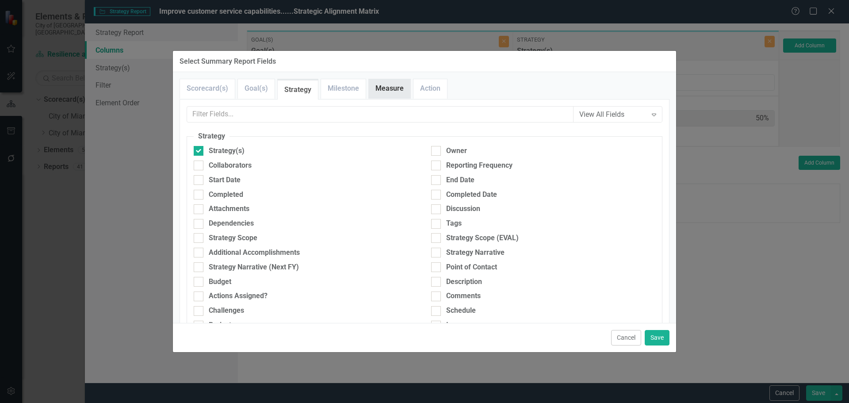
click at [379, 95] on link "Measure" at bounding box center [390, 88] width 42 height 19
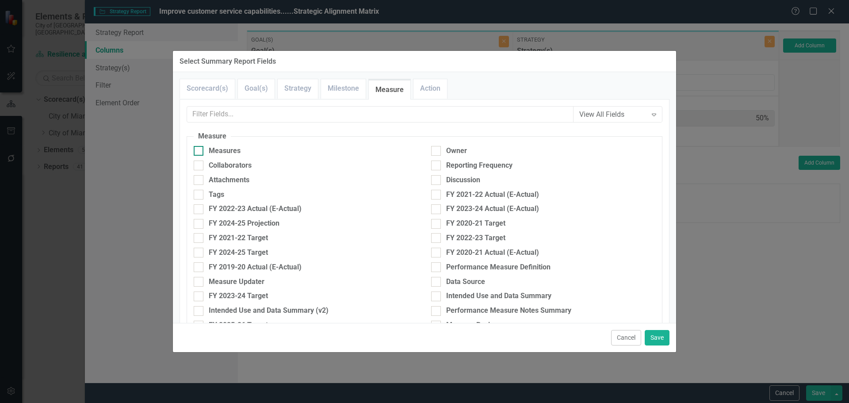
drag, startPoint x: 221, startPoint y: 148, endPoint x: 230, endPoint y: 151, distance: 9.7
click at [221, 148] on div "Measures" at bounding box center [225, 151] width 32 height 10
click at [199, 148] on input "Measures" at bounding box center [197, 149] width 6 height 6
checkbox input "true"
click at [664, 338] on button "Save" at bounding box center [657, 337] width 25 height 15
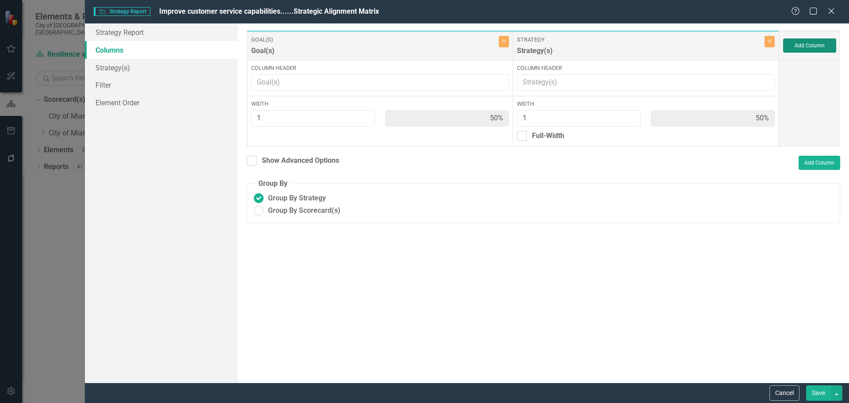
type input "33%"
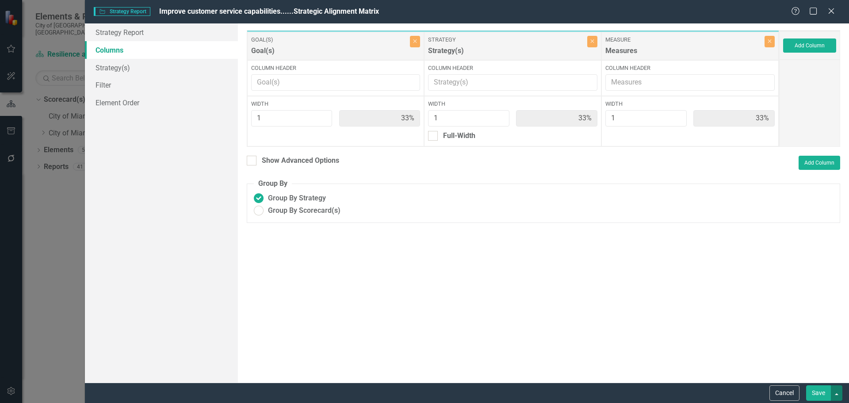
click at [831, 398] on button "button" at bounding box center [836, 392] width 11 height 15
click at [821, 396] on button "Save" at bounding box center [818, 392] width 25 height 15
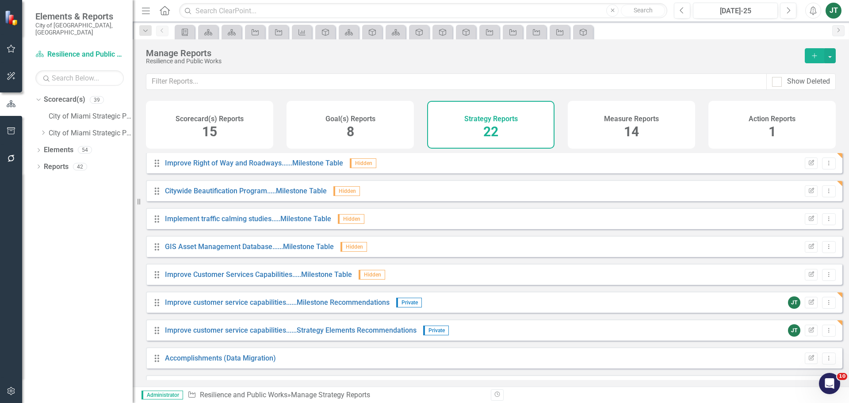
scroll to position [386, 0]
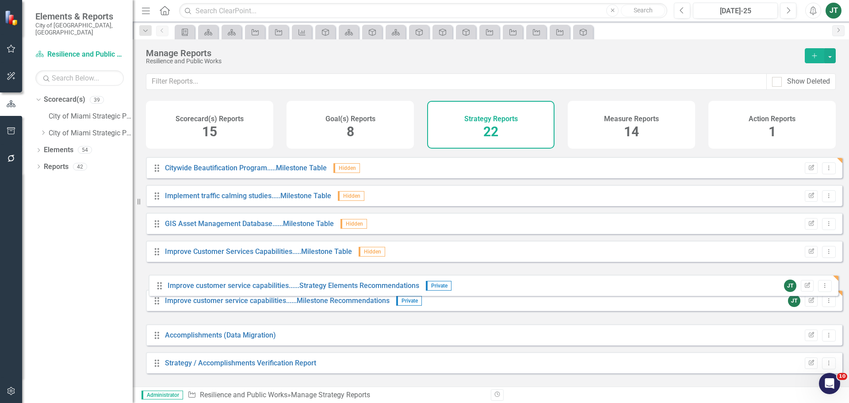
drag, startPoint x: 164, startPoint y: 300, endPoint x: 179, endPoint y: 285, distance: 21.3
click at [164, 284] on div "Drag Goal(s) Hidden Default Edit Report Dropdown Menu Drag Gantt Chart Hidden D…" at bounding box center [494, 70] width 696 height 606
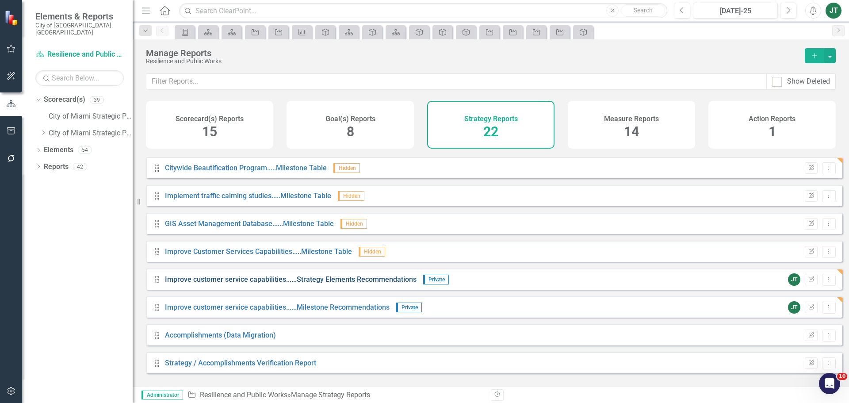
click at [349, 283] on link "Improve customer service capabilities......Strategy Elements Recommendations" at bounding box center [291, 279] width 252 height 8
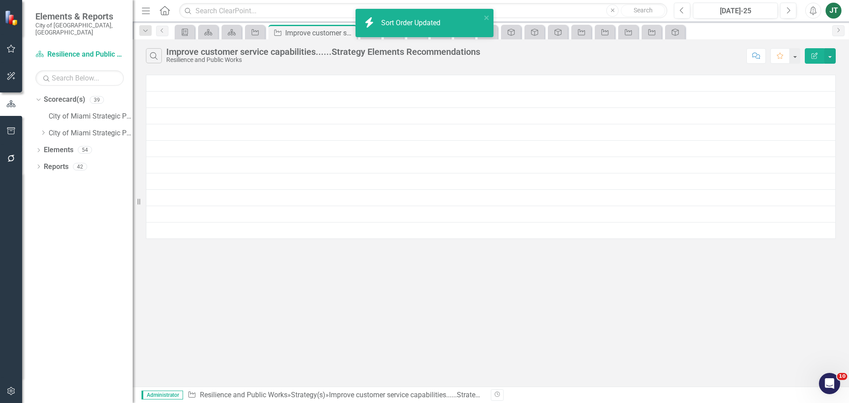
click at [815, 56] on icon "button" at bounding box center [814, 56] width 6 height 6
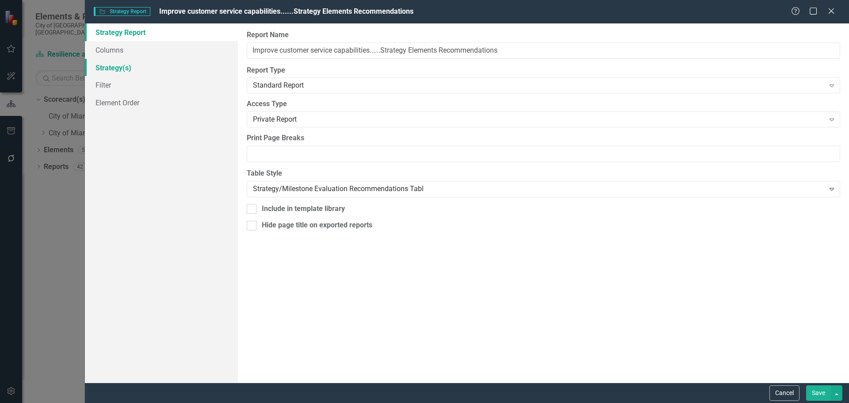
click at [103, 68] on link "Strategy(s)" at bounding box center [161, 68] width 153 height 18
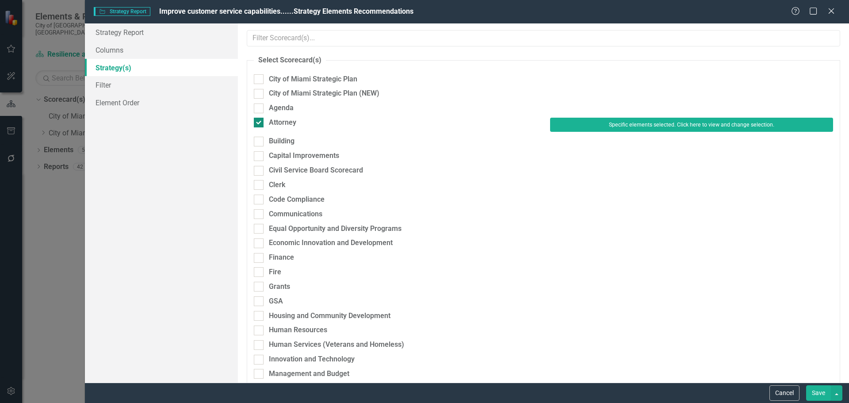
click at [285, 123] on div "Attorney" at bounding box center [282, 123] width 27 height 10
click at [259, 123] on input "Attorney" at bounding box center [257, 121] width 6 height 6
checkbox input "false"
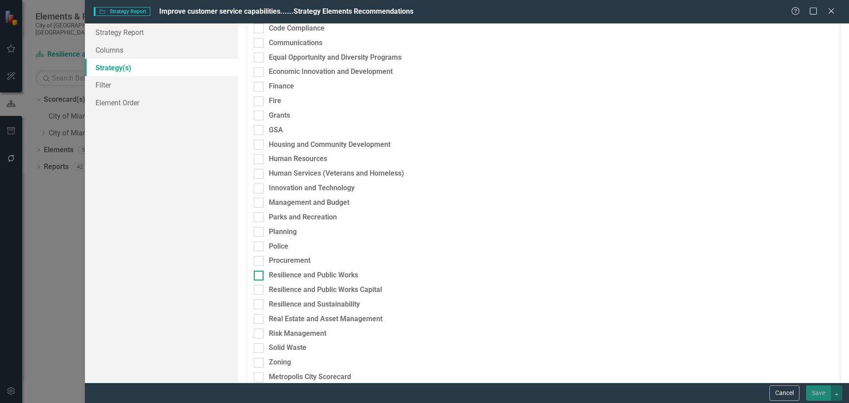
click at [317, 275] on div "Resilience and Public Works" at bounding box center [313, 275] width 89 height 10
click at [259, 275] on input "Resilience and Public Works" at bounding box center [257, 274] width 6 height 6
checkbox input "true"
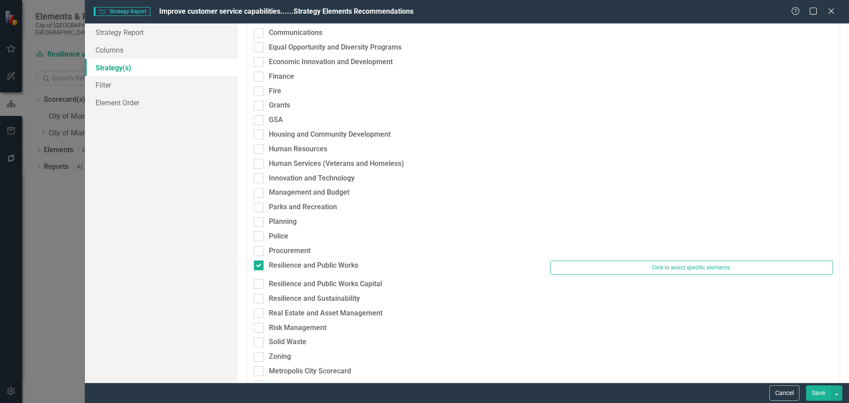
scroll to position [167, 0]
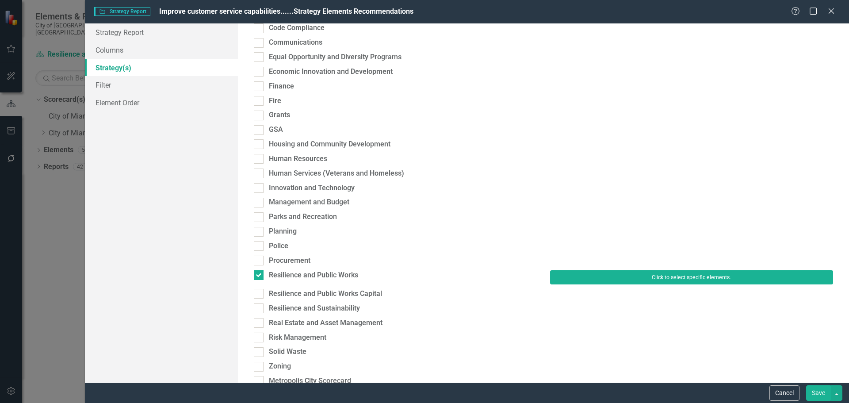
click at [614, 274] on button "Click to select specific elements." at bounding box center [691, 277] width 283 height 14
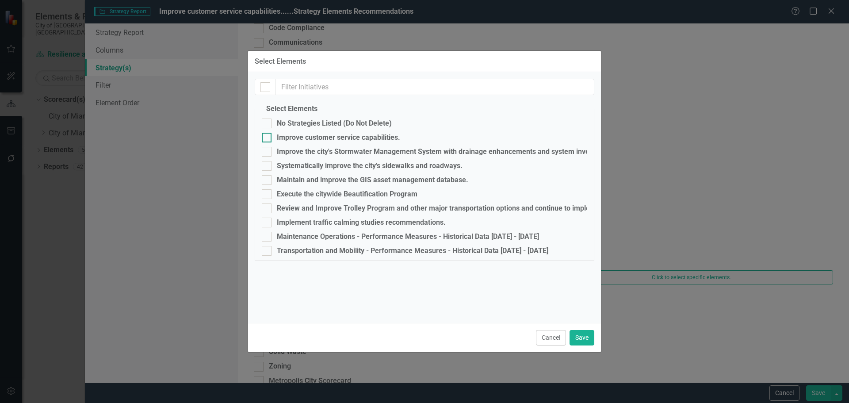
click at [288, 135] on div "Improve customer service capabilities." at bounding box center [338, 137] width 123 height 8
click at [267, 135] on input "Improve customer service capabilities." at bounding box center [265, 136] width 6 height 6
checkbox input "true"
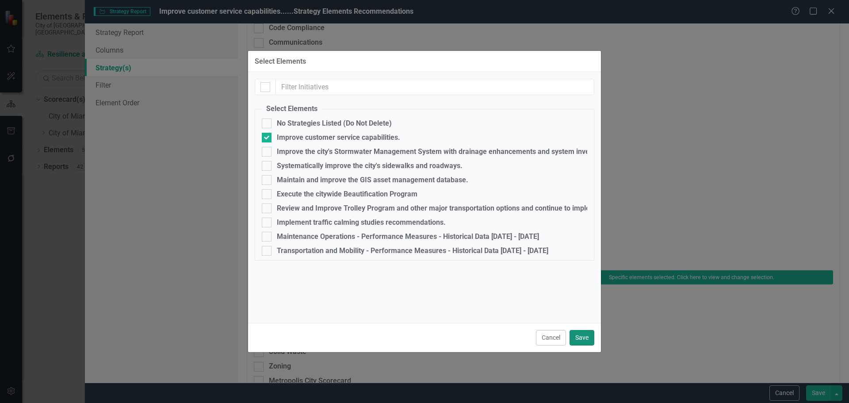
click at [580, 334] on button "Save" at bounding box center [581, 337] width 25 height 15
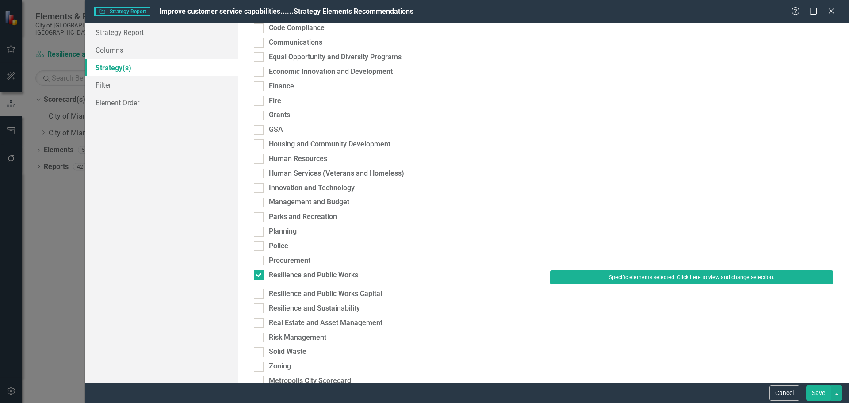
click at [818, 389] on button "Save" at bounding box center [818, 392] width 25 height 15
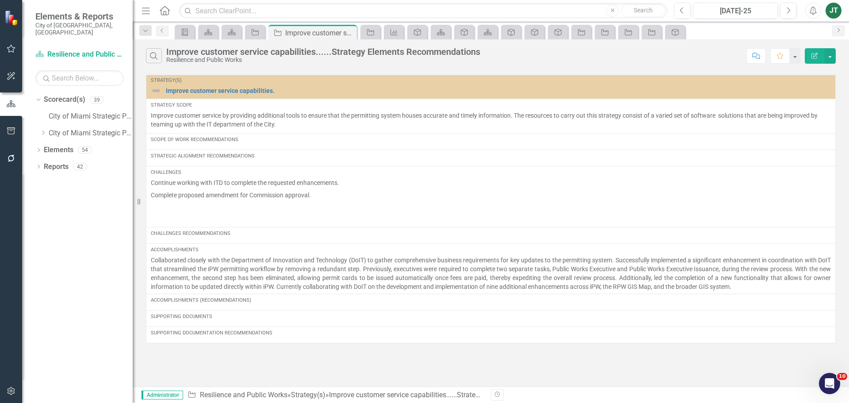
click at [815, 51] on button "Edit Report" at bounding box center [814, 55] width 19 height 15
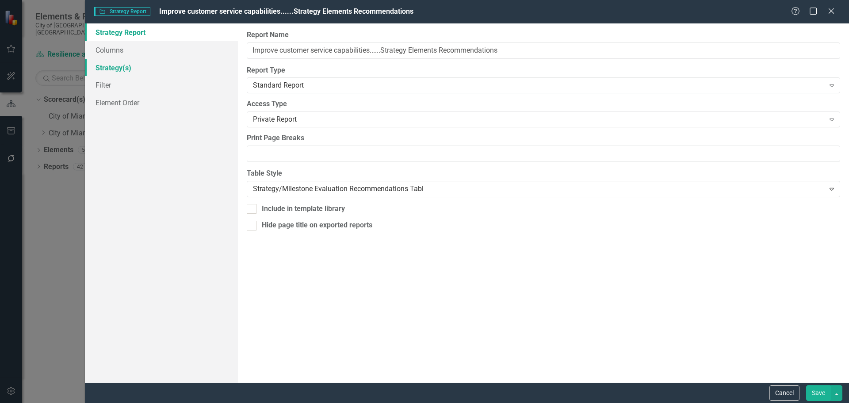
click at [122, 74] on link "Strategy(s)" at bounding box center [161, 68] width 153 height 18
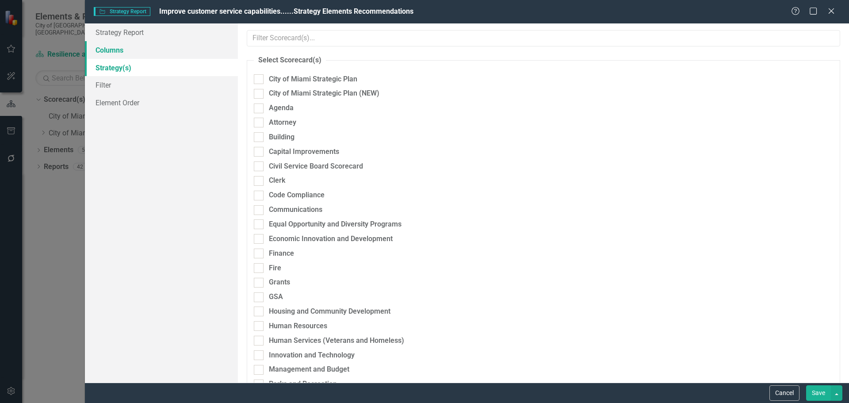
click at [106, 50] on link "Columns" at bounding box center [161, 50] width 153 height 18
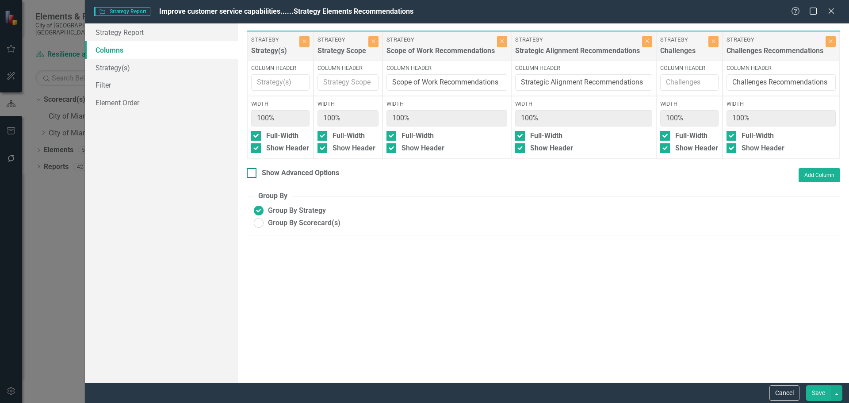
click at [301, 178] on div "Show Advanced Options" at bounding box center [300, 173] width 77 height 10
click at [252, 174] on input "Show Advanced Options" at bounding box center [250, 171] width 6 height 6
checkbox input "true"
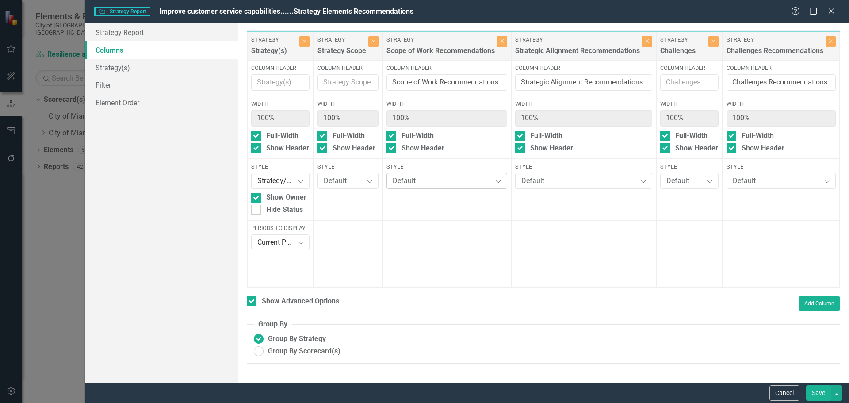
click at [479, 183] on div "Default" at bounding box center [442, 181] width 99 height 10
type input "gray"
click at [553, 174] on div "Default Expand" at bounding box center [583, 181] width 137 height 16
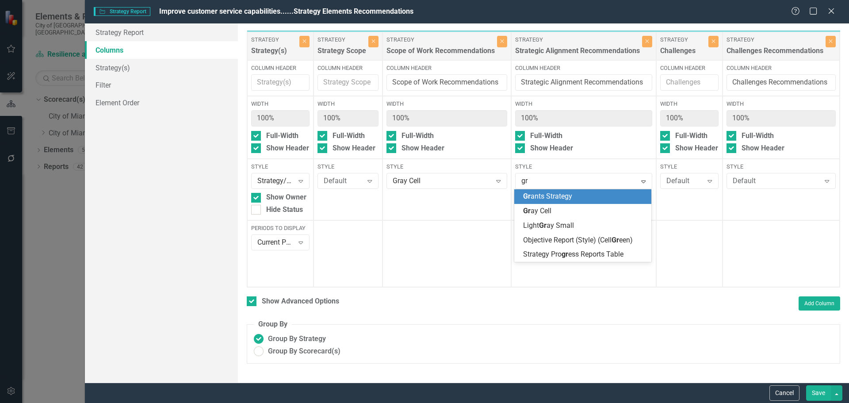
type input "gra"
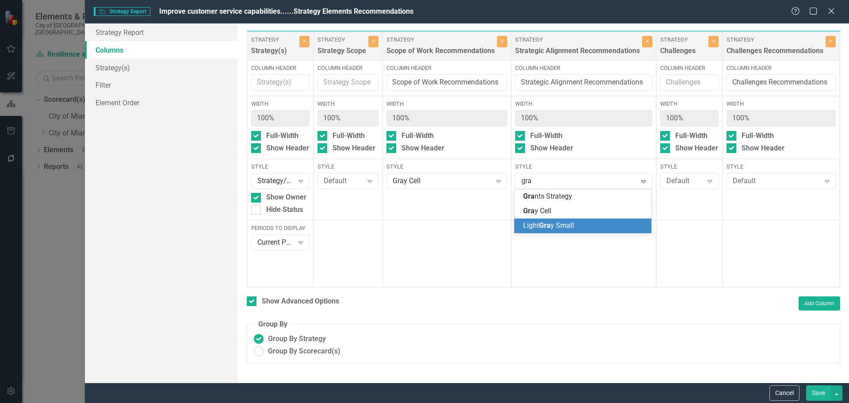
click at [544, 218] on div "Light Gra y Small" at bounding box center [582, 225] width 137 height 15
click at [547, 176] on div "Light Gray Small" at bounding box center [578, 181] width 115 height 10
type input "gra"
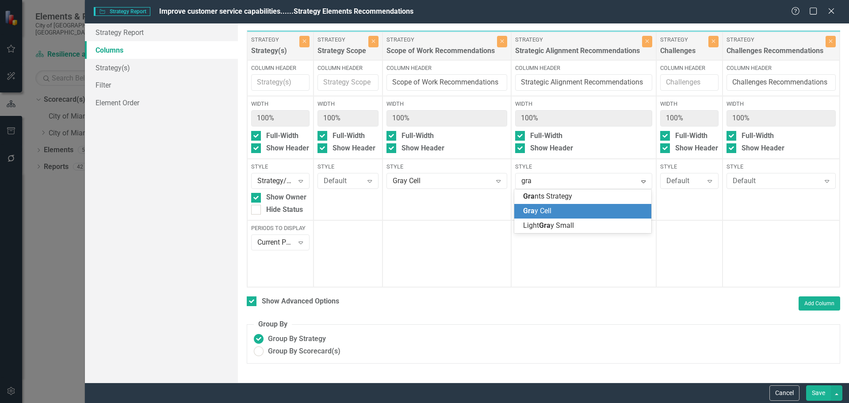
click at [542, 206] on div "Gra y Cell" at bounding box center [584, 211] width 123 height 10
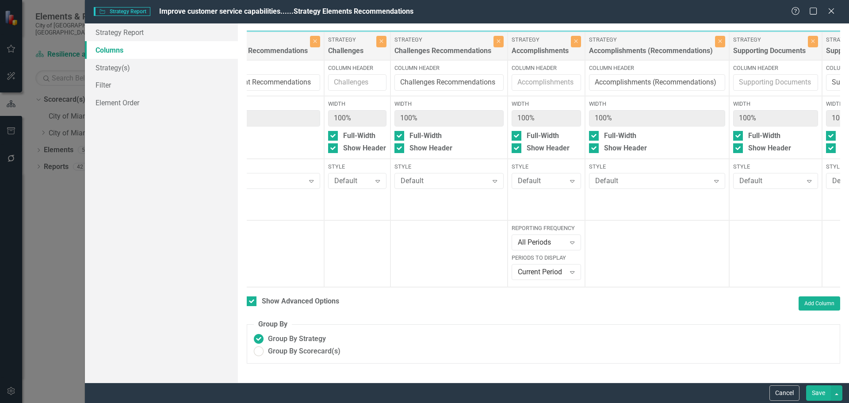
scroll to position [0, 333]
click at [450, 179] on div "Default" at bounding box center [444, 181] width 88 height 10
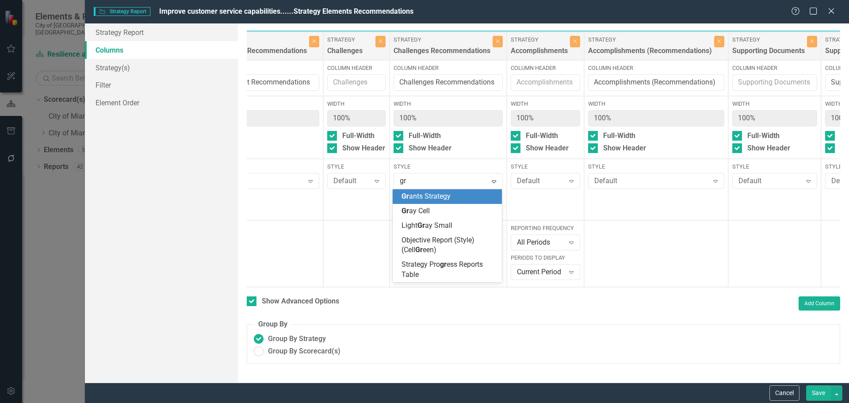
type input "gra"
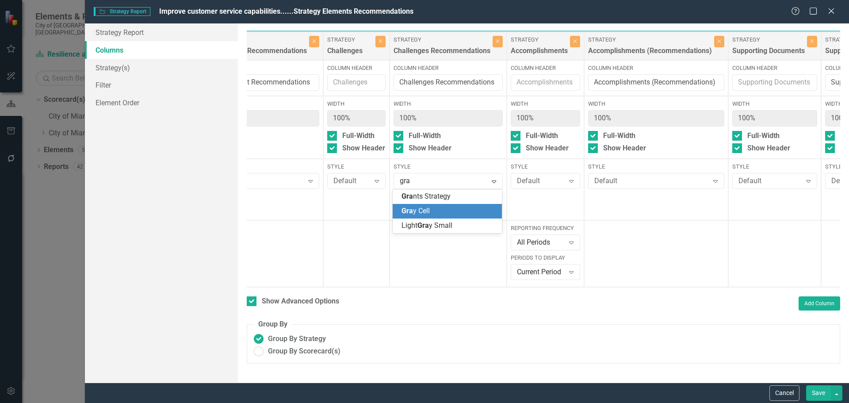
click at [434, 208] on div "Gra y Cell" at bounding box center [448, 211] width 95 height 10
click at [622, 184] on div "Default" at bounding box center [651, 181] width 114 height 10
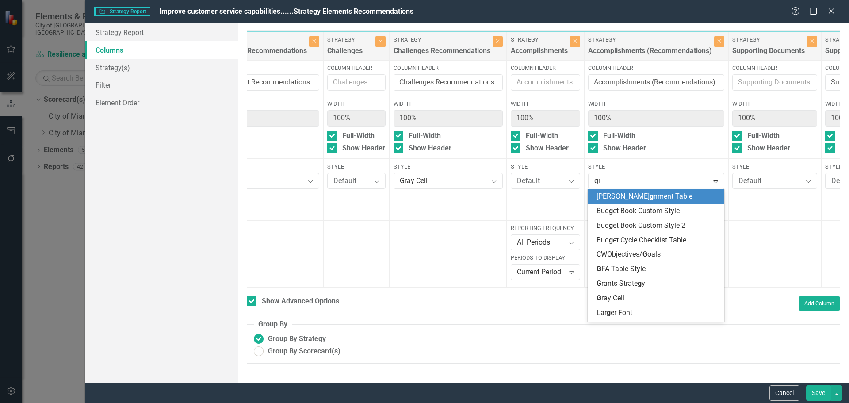
type input "gra"
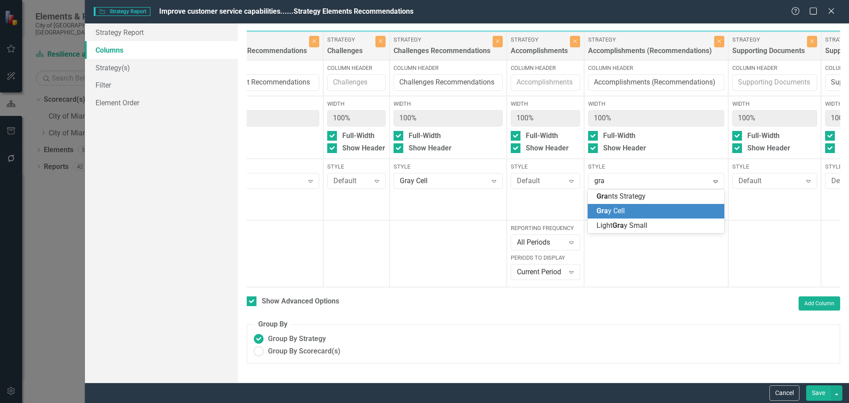
click at [622, 210] on span "Gra y Cell" at bounding box center [610, 210] width 28 height 8
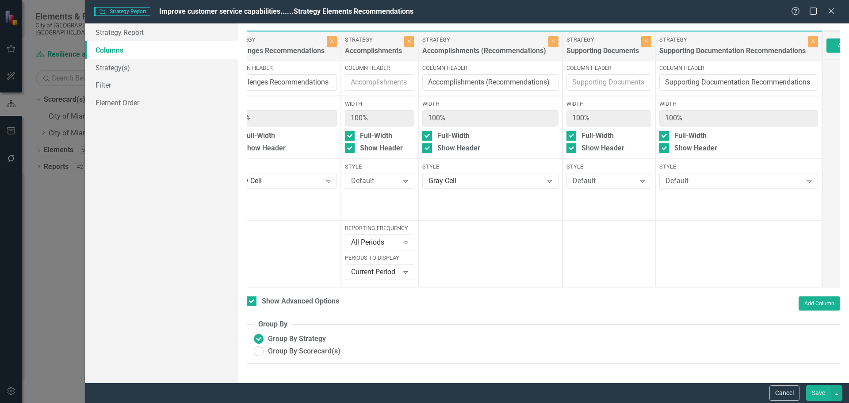
scroll to position [0, 543]
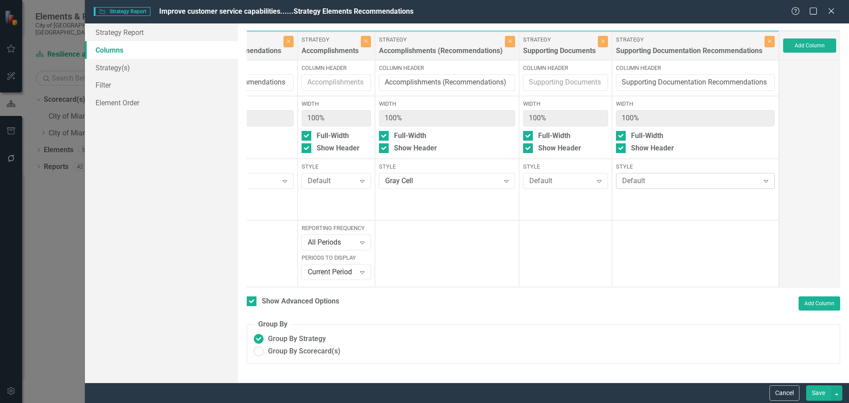
click at [668, 181] on div "Default" at bounding box center [690, 181] width 137 height 10
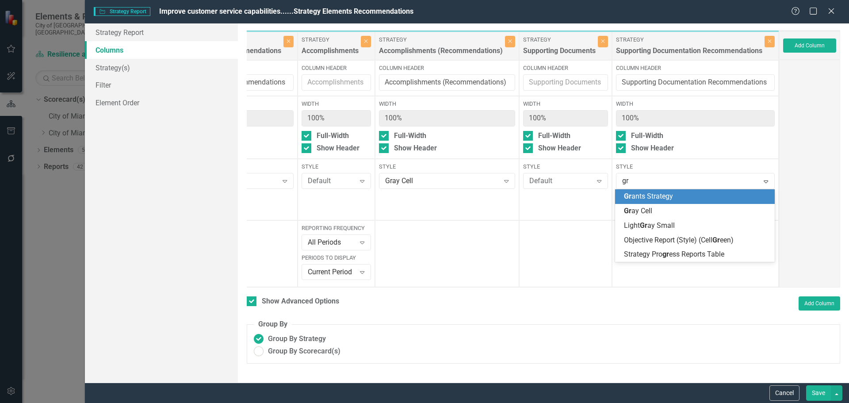
type input "gra"
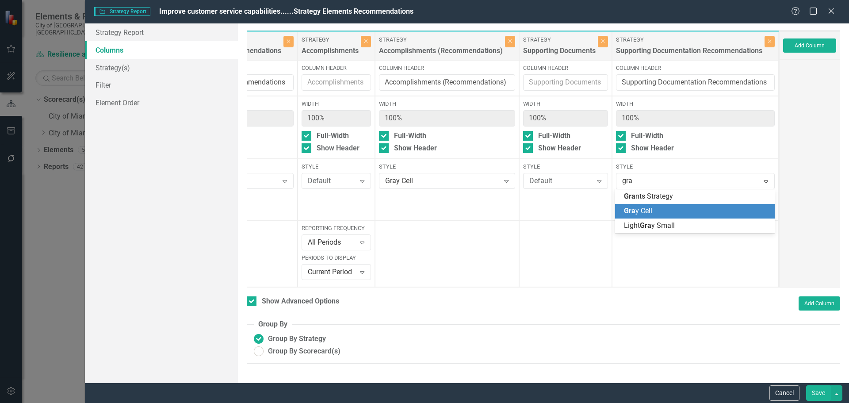
click at [647, 206] on span "Gra y Cell" at bounding box center [638, 210] width 28 height 8
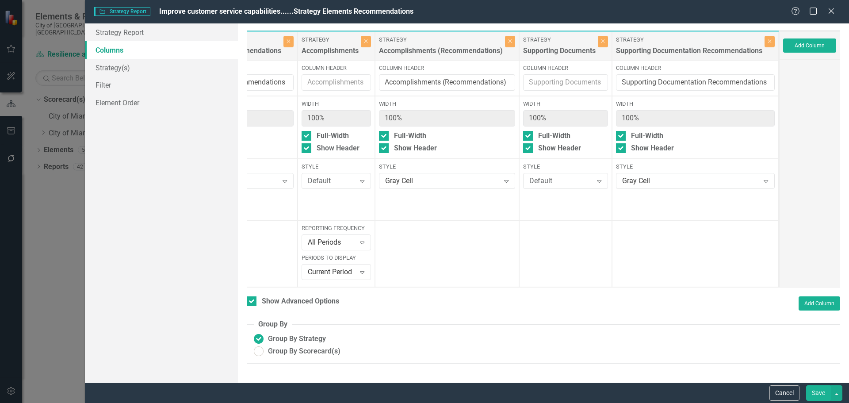
click at [816, 388] on button "Save" at bounding box center [818, 392] width 25 height 15
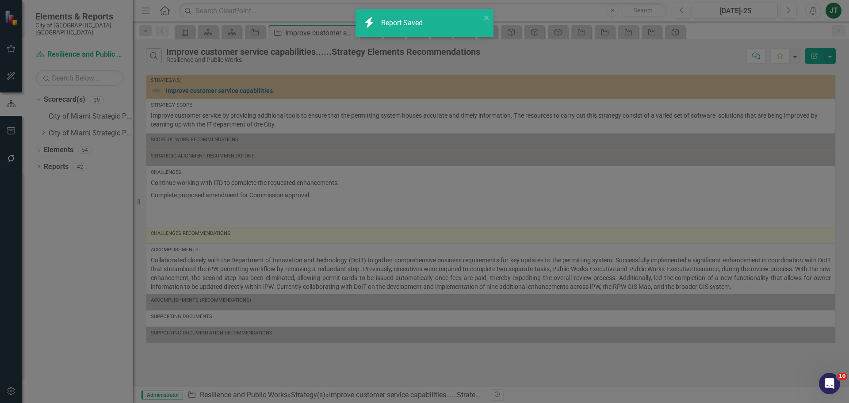
checkbox input "false"
radio input "false"
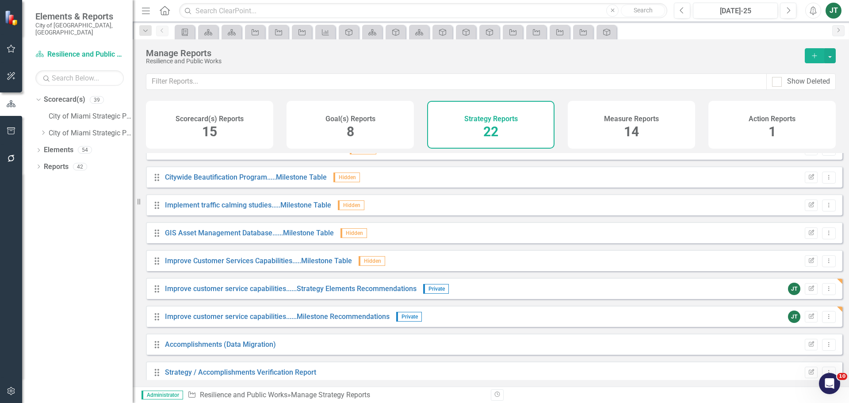
scroll to position [386, 0]
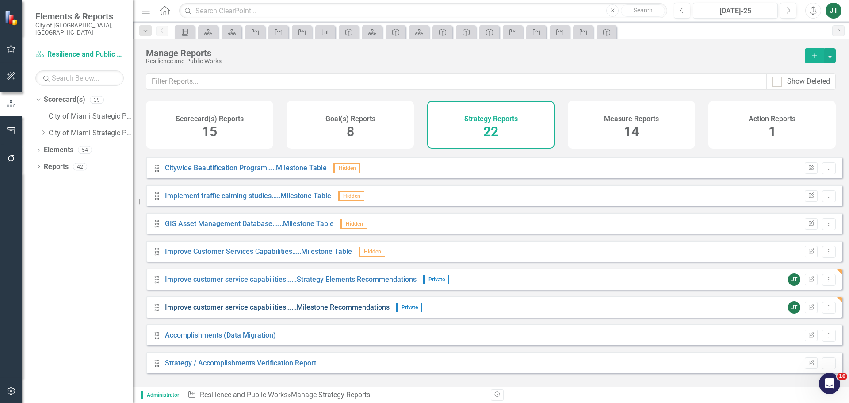
click at [339, 311] on link "Improve customer service capabilities......Milestone Recommendations" at bounding box center [277, 307] width 225 height 8
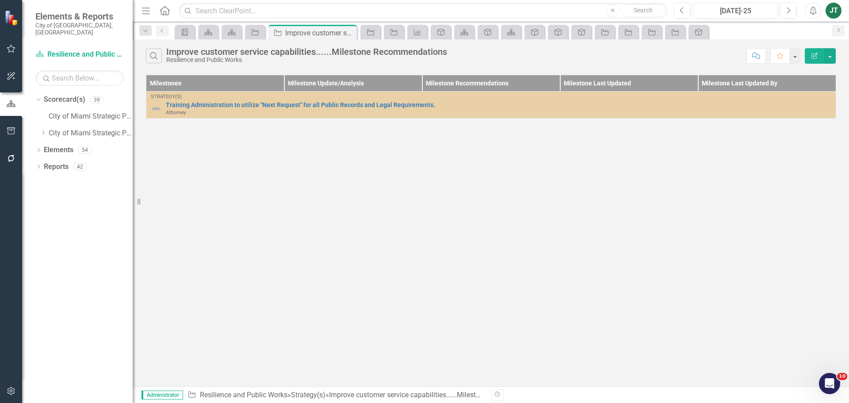
click at [810, 57] on icon "Edit Report" at bounding box center [814, 56] width 8 height 6
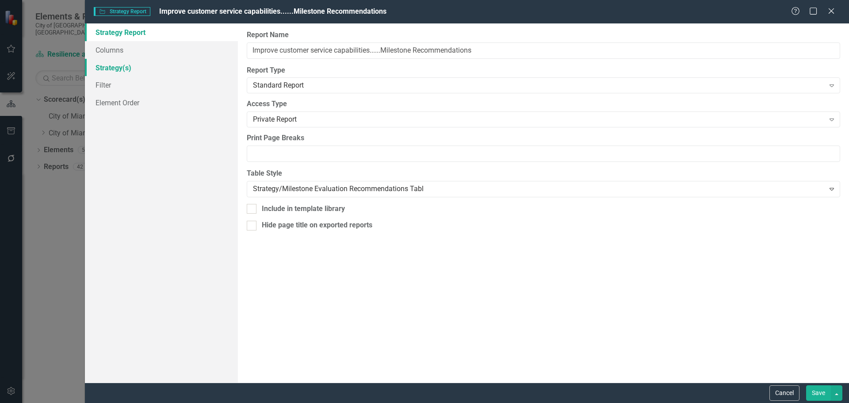
click at [109, 69] on link "Strategy(s)" at bounding box center [161, 68] width 153 height 18
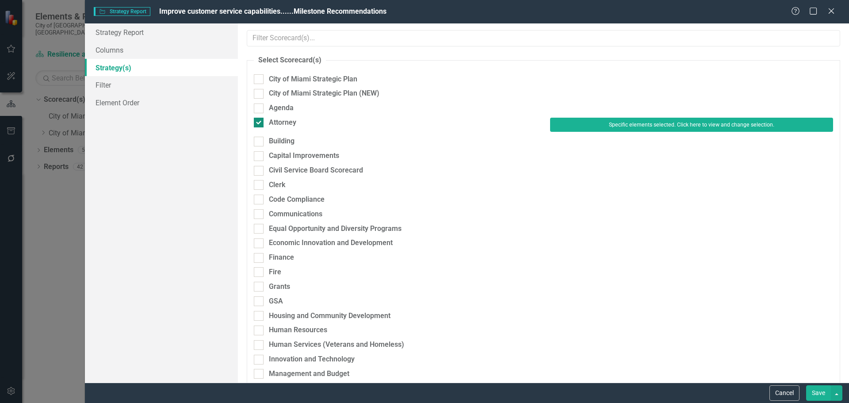
click at [290, 121] on div "Attorney" at bounding box center [282, 123] width 27 height 10
click at [259, 121] on input "Attorney" at bounding box center [257, 121] width 6 height 6
checkbox input "false"
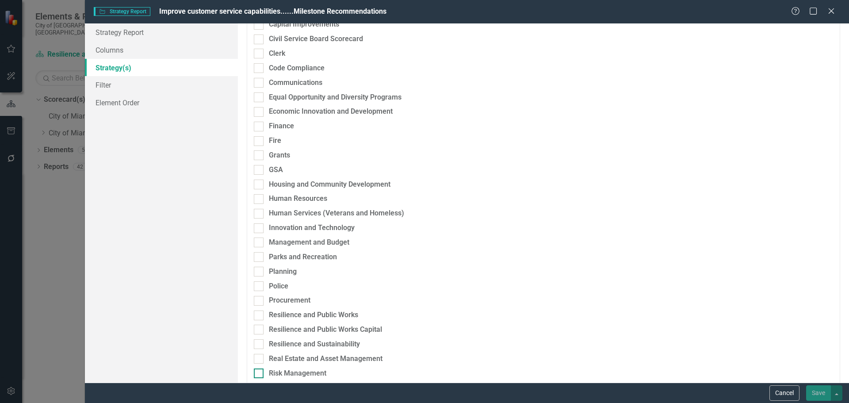
scroll to position [177, 0]
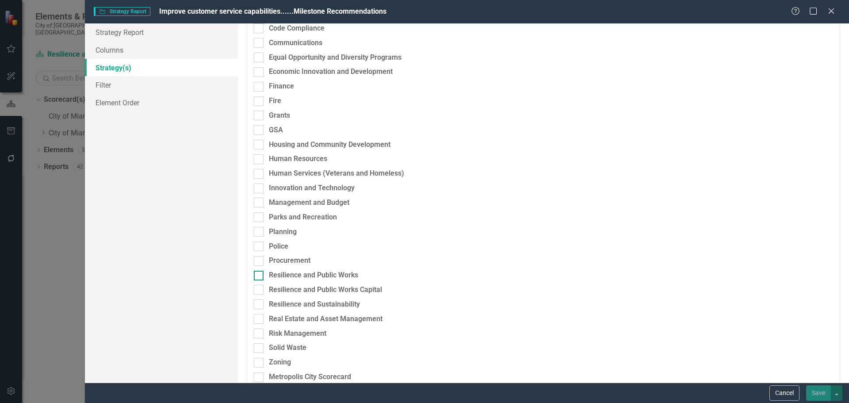
click at [311, 275] on div "Resilience and Public Works" at bounding box center [313, 275] width 89 height 10
click at [259, 275] on input "Resilience and Public Works" at bounding box center [257, 274] width 6 height 6
checkbox input "true"
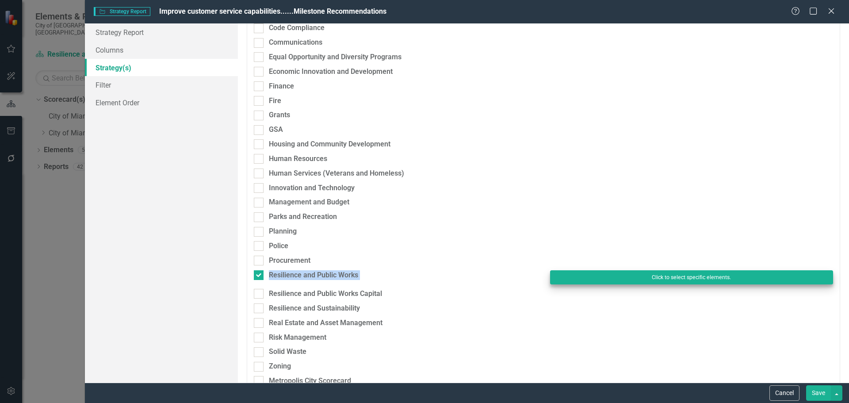
click at [636, 273] on fieldset "Select Scorecard(s) City of Miami Strategic Plan City of Miami Strategic Plan (…" at bounding box center [543, 183] width 593 height 590
click at [637, 276] on button "Click to select specific elements." at bounding box center [691, 277] width 283 height 14
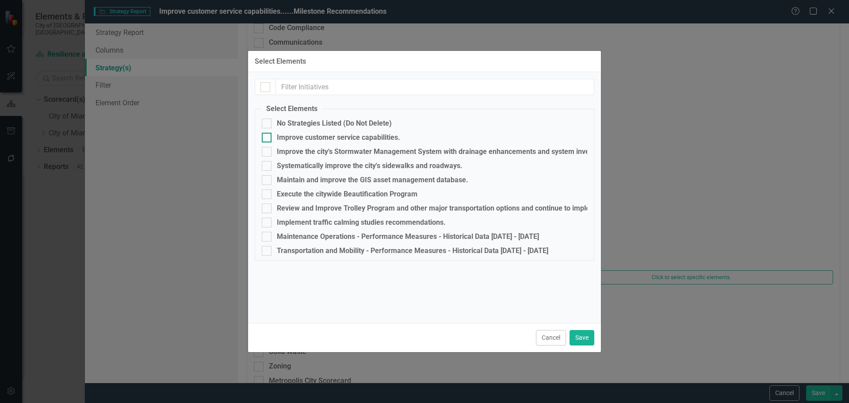
click at [293, 133] on div "Improve customer service capabilities." at bounding box center [338, 137] width 123 height 8
click at [267, 133] on input "Improve customer service capabilities." at bounding box center [265, 136] width 6 height 6
checkbox input "true"
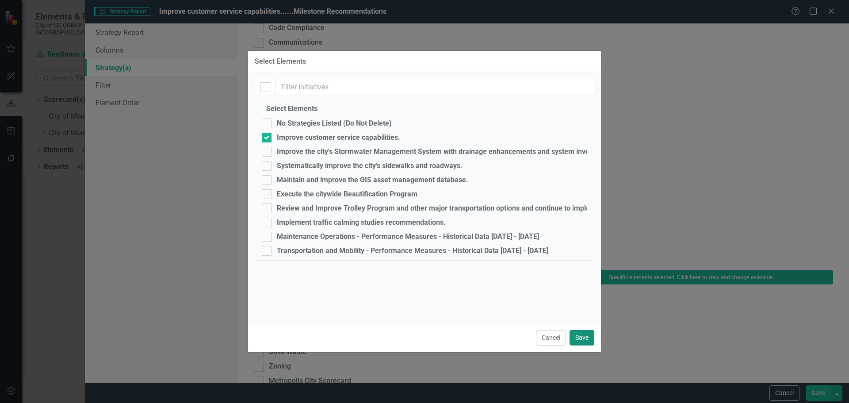
click at [589, 336] on button "Save" at bounding box center [581, 337] width 25 height 15
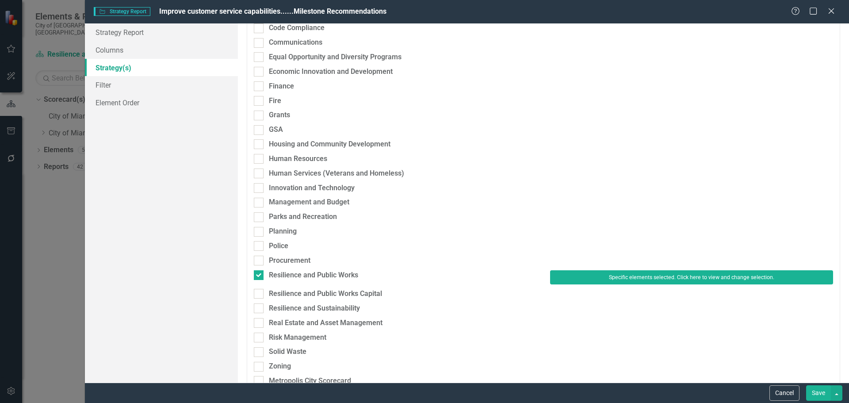
click at [820, 391] on button "Save" at bounding box center [818, 392] width 25 height 15
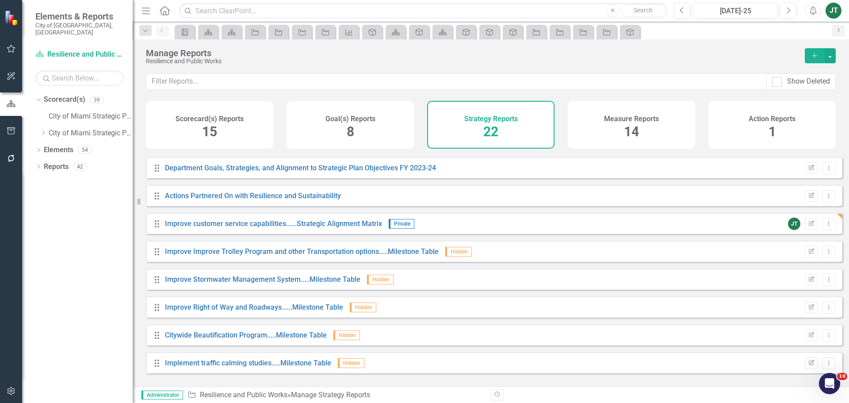
scroll to position [221, 0]
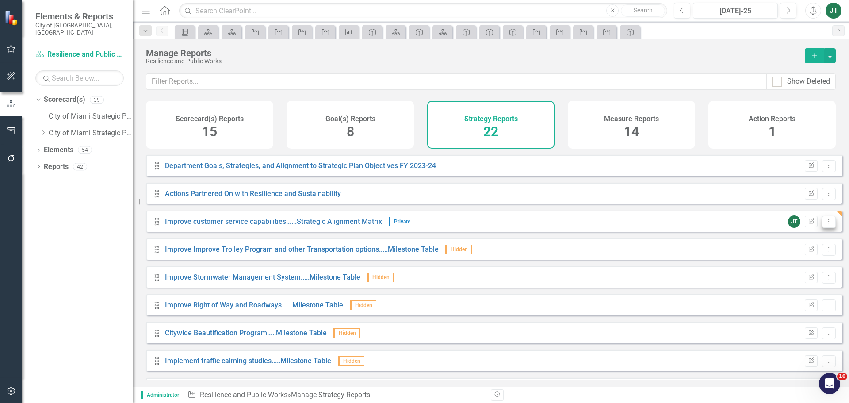
click at [825, 224] on icon "Dropdown Menu" at bounding box center [829, 221] width 8 height 6
click at [805, 275] on link "Copy Duplicate Report" at bounding box center [791, 275] width 73 height 16
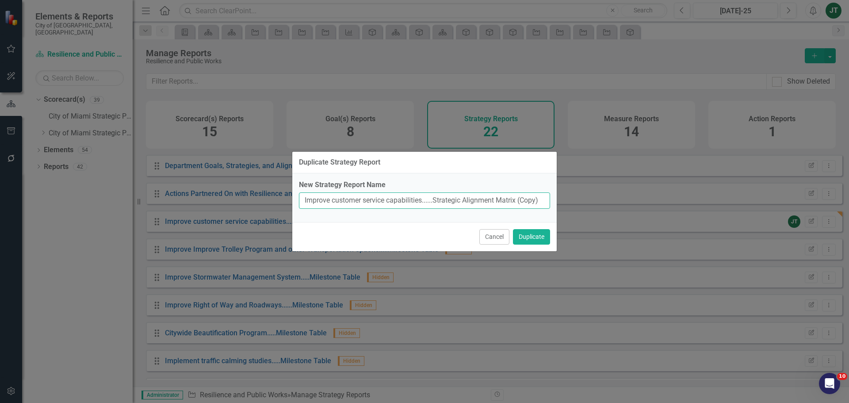
drag, startPoint x: 518, startPoint y: 198, endPoint x: 599, endPoint y: 197, distance: 80.9
click at [586, 201] on div "Duplicate Strategy Report New Strategy Report Name Improve customer service cap…" at bounding box center [424, 201] width 849 height 403
click at [430, 204] on input "Improve customer service capabilities......Strategic Alignment Matrix" at bounding box center [424, 200] width 251 height 16
drag, startPoint x: 423, startPoint y: 201, endPoint x: 294, endPoint y: 202, distance: 129.1
click at [294, 202] on div "New Strategy Report Name Improve customer service capabilities......Strategic A…" at bounding box center [424, 197] width 264 height 49
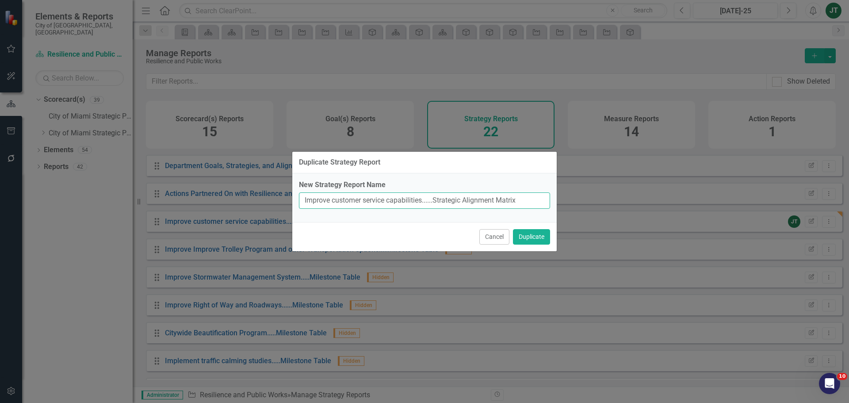
paste input "the city's Stormwater Management"
type input "Improve the city's Stormwater Management......Strategic Alignment Matrix"
click at [528, 237] on button "Duplicate" at bounding box center [531, 236] width 37 height 15
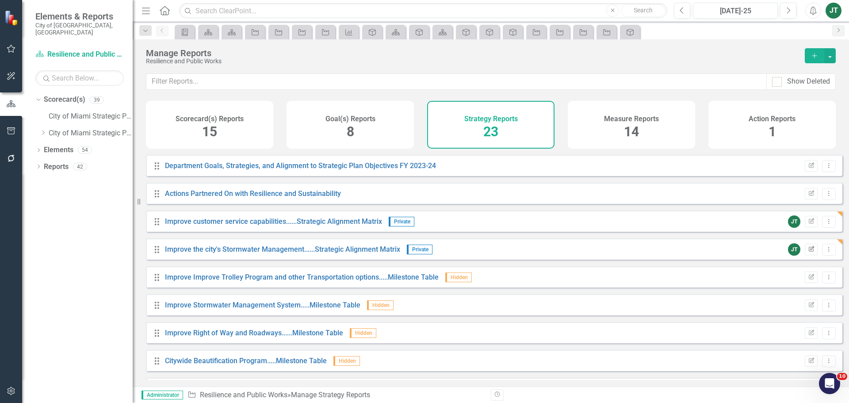
click at [808, 252] on icon "Edit Report" at bounding box center [811, 249] width 7 height 5
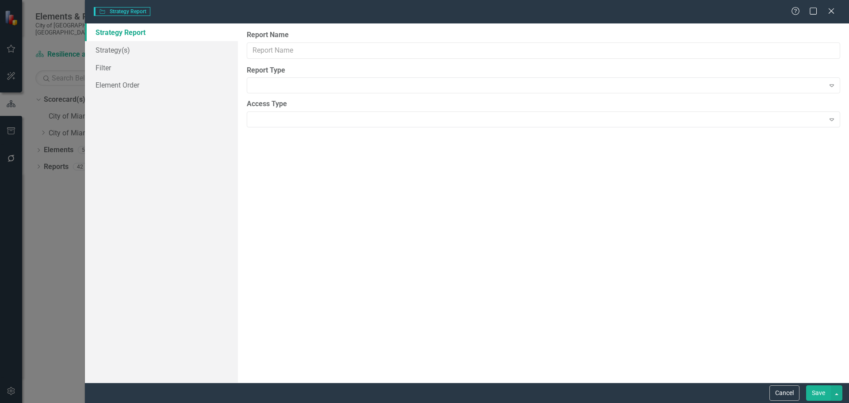
type input "Improve the city's Stormwater Management......Strategic Alignment Matrix"
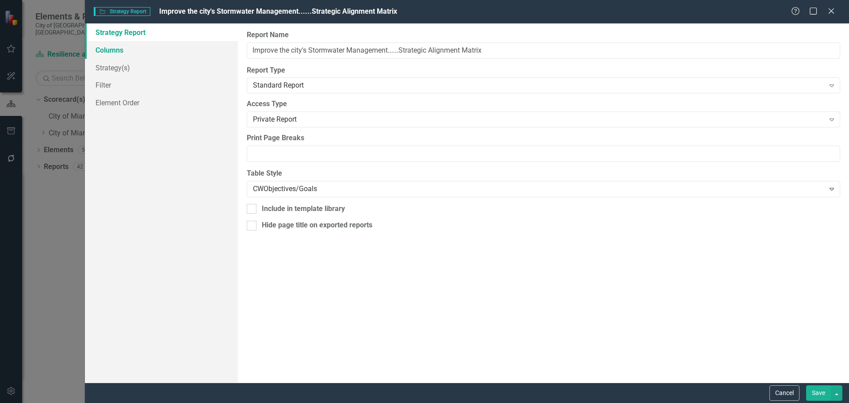
click at [114, 53] on link "Columns" at bounding box center [161, 50] width 153 height 18
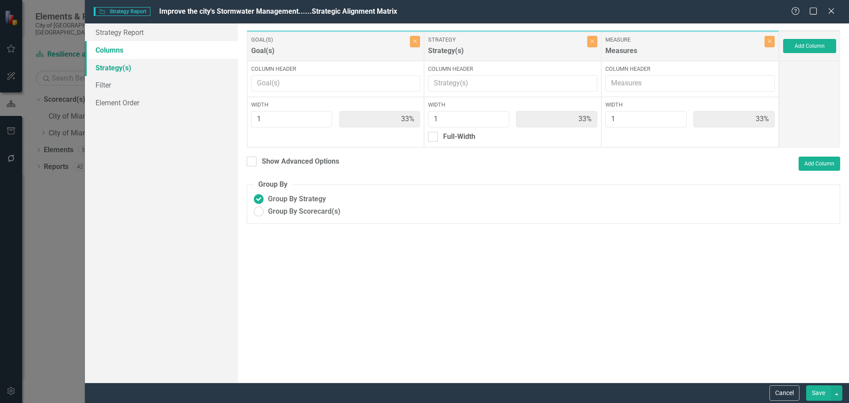
click at [116, 64] on link "Strategy(s)" at bounding box center [161, 68] width 153 height 18
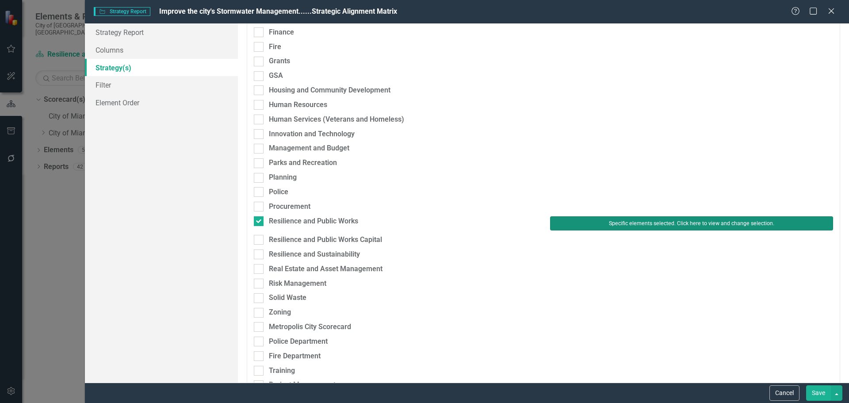
click at [590, 224] on button "Specific elements selected. Click here to view and change selection." at bounding box center [691, 223] width 283 height 14
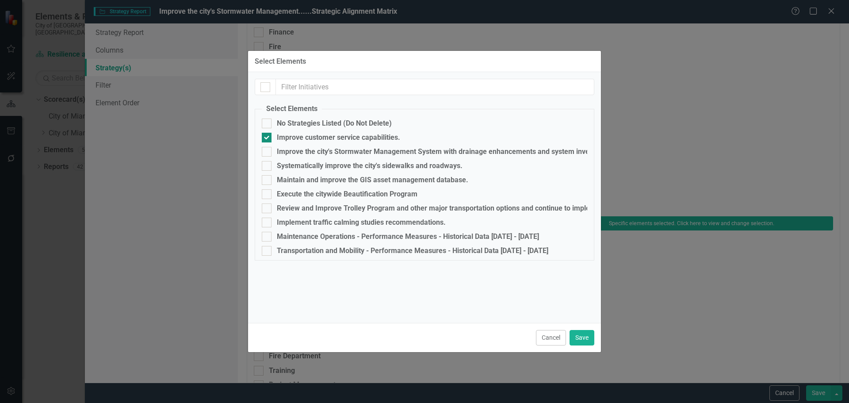
click at [305, 136] on div "Improve customer service capabilities." at bounding box center [338, 137] width 123 height 8
click at [267, 136] on input "Improve customer service capabilities." at bounding box center [265, 136] width 6 height 6
checkbox input "false"
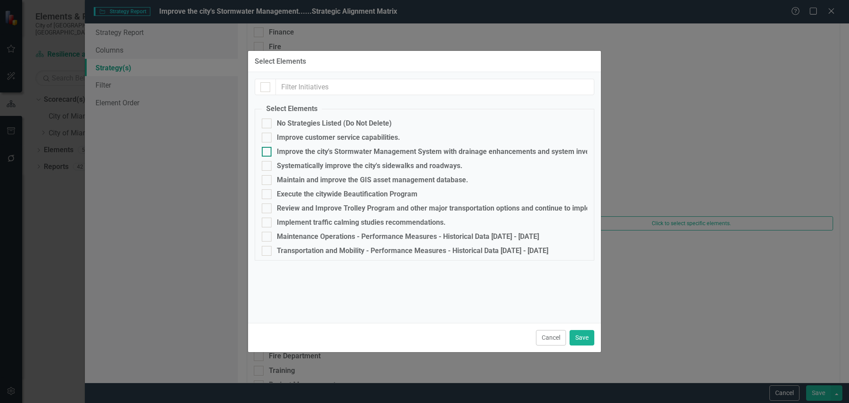
click at [314, 153] on div "Improve the city's Stormwater Management System with drainage enhancements and …" at bounding box center [447, 152] width 340 height 8
click at [267, 153] on input "Improve the city's Stormwater Management System with drainage enhancements and …" at bounding box center [265, 150] width 6 height 6
checkbox input "true"
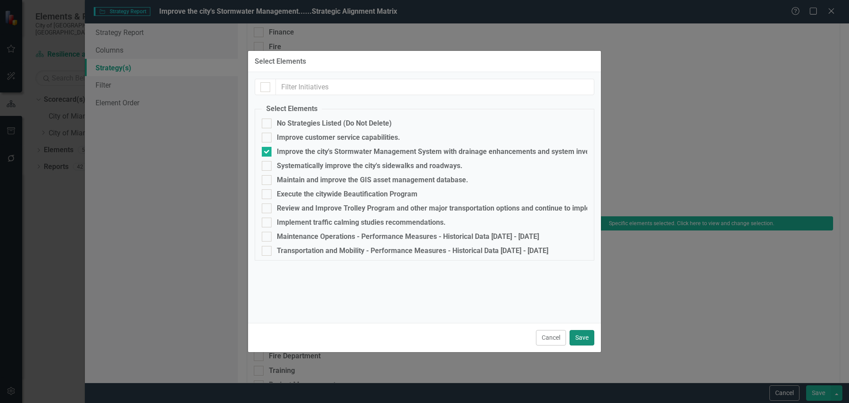
click at [580, 336] on button "Save" at bounding box center [581, 337] width 25 height 15
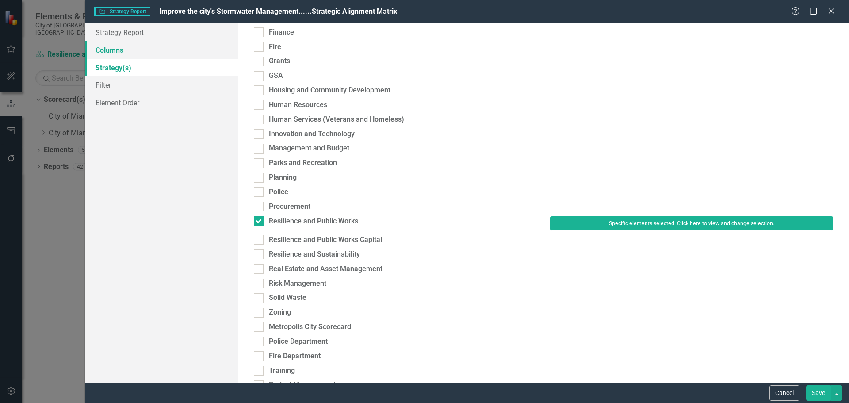
click at [134, 53] on link "Columns" at bounding box center [161, 50] width 153 height 18
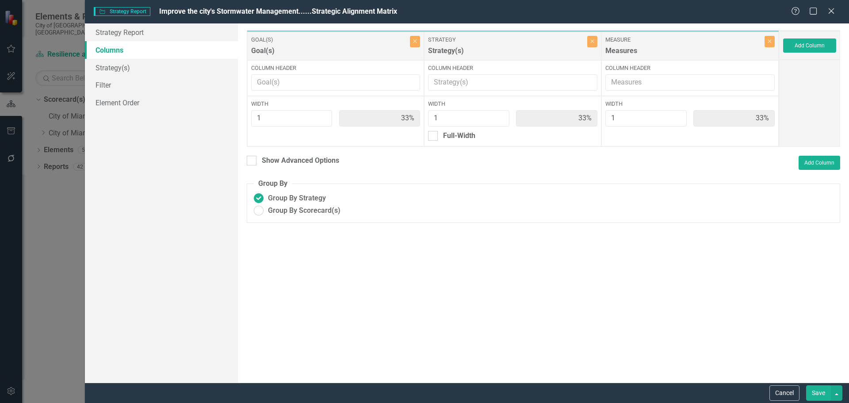
click at [823, 390] on button "Save" at bounding box center [818, 392] width 25 height 15
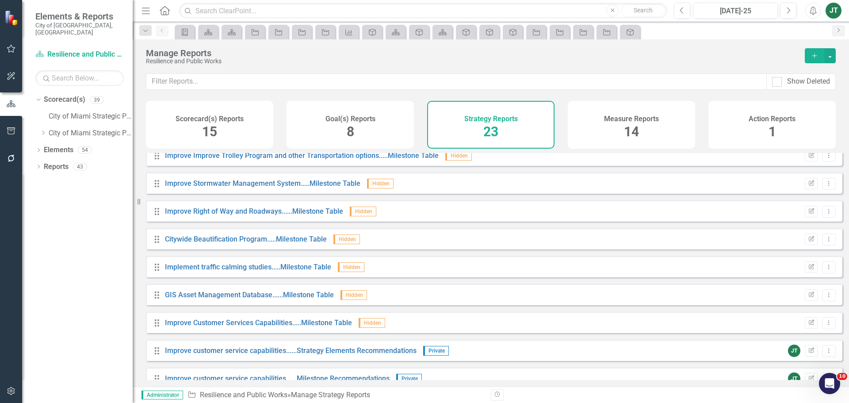
scroll to position [414, 0]
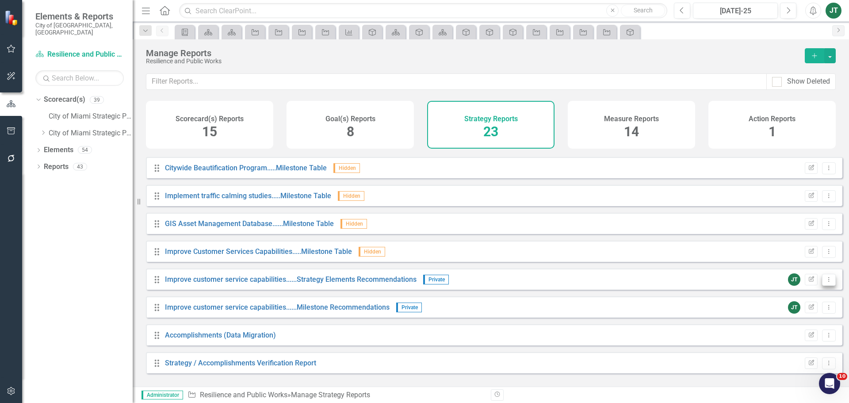
click at [827, 284] on button "Dropdown Menu" at bounding box center [829, 280] width 14 height 12
click at [786, 333] on link "Copy Duplicate Report" at bounding box center [791, 333] width 73 height 16
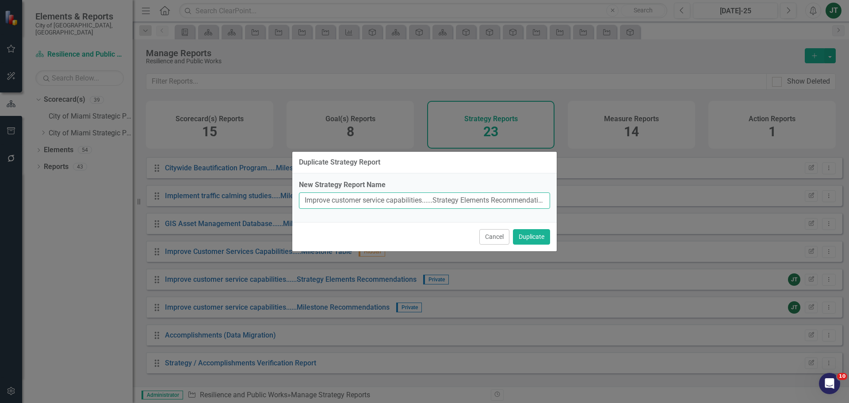
click at [411, 198] on input "Improve customer service capabilities......Strategy Elements Recommendations (C…" at bounding box center [424, 200] width 251 height 16
drag, startPoint x: 423, startPoint y: 198, endPoint x: 273, endPoint y: 199, distance: 149.9
click at [273, 199] on div "Duplicate Strategy Report New Strategy Report Name Improve customer service cap…" at bounding box center [424, 201] width 849 height 403
paste input "the city's Stormwater Management"
click at [466, 199] on input "Improve the city's Stormwater Management ......Strategy Elements Recommendation…" at bounding box center [424, 200] width 251 height 16
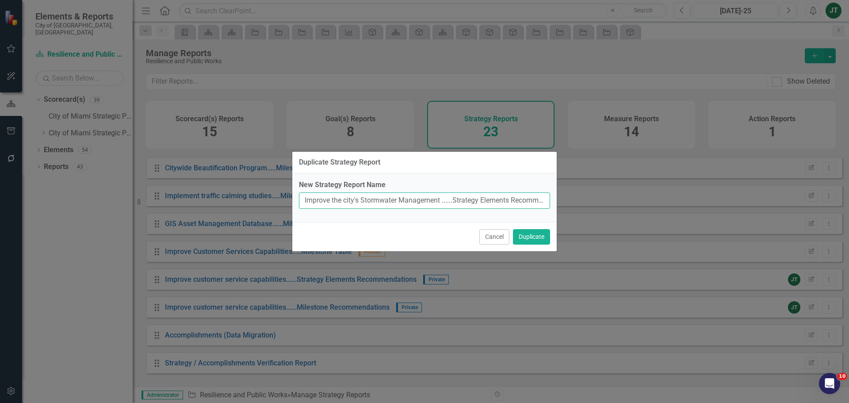
click at [448, 202] on input "Improve the city's Stormwater Management ......Strategy Elements Recommendation…" at bounding box center [424, 200] width 251 height 16
click at [448, 202] on input "Improve the city's Stormwater Management......Strategy Elements Recommendations…" at bounding box center [424, 200] width 251 height 16
drag, startPoint x: 405, startPoint y: 201, endPoint x: 545, endPoint y: 209, distance: 140.3
click at [545, 209] on div "New Strategy Report Name Improve the city's Stormwater Management......Strategy…" at bounding box center [424, 197] width 264 height 49
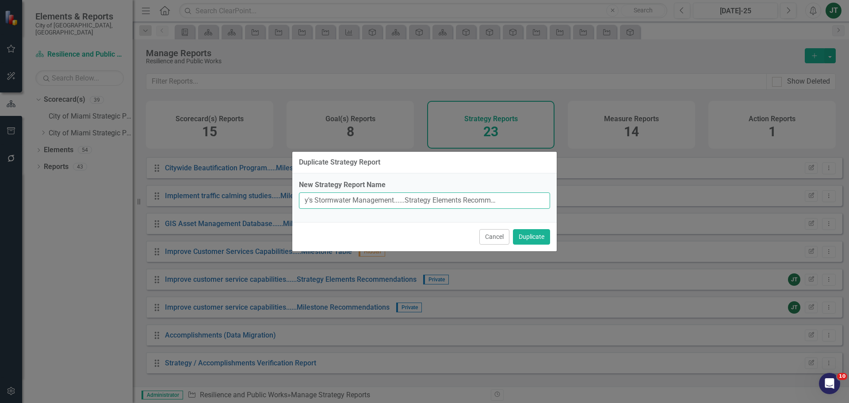
click at [541, 206] on input "Improve the city's Stormwater Management......Strategy Elements Recommendations…" at bounding box center [424, 200] width 251 height 16
click at [530, 202] on input "Improve the city's Stormwater Management......Strategy Elements Recommendations…" at bounding box center [424, 200] width 251 height 16
drag, startPoint x: 520, startPoint y: 198, endPoint x: 566, endPoint y: 198, distance: 46.0
click at [561, 200] on div "Duplicate Strategy Report New Strategy Report Name Improve the city's Stormwate…" at bounding box center [424, 201] width 849 height 403
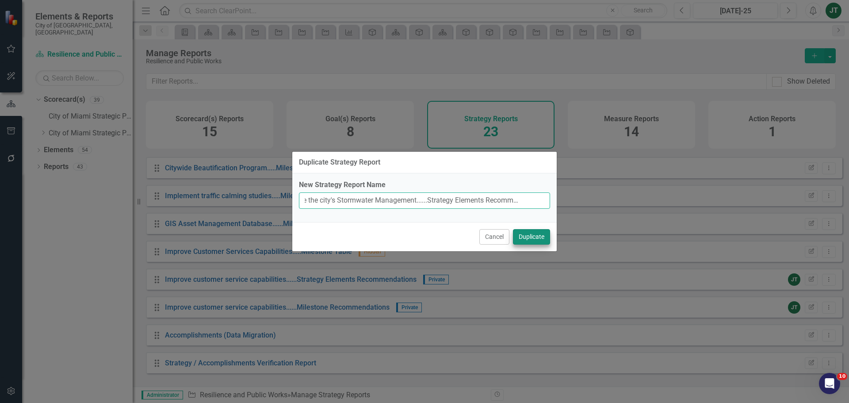
type input "Improve the city's Stormwater Management......Strategy Elements Recommendations"
click at [539, 230] on button "Duplicate" at bounding box center [531, 236] width 37 height 15
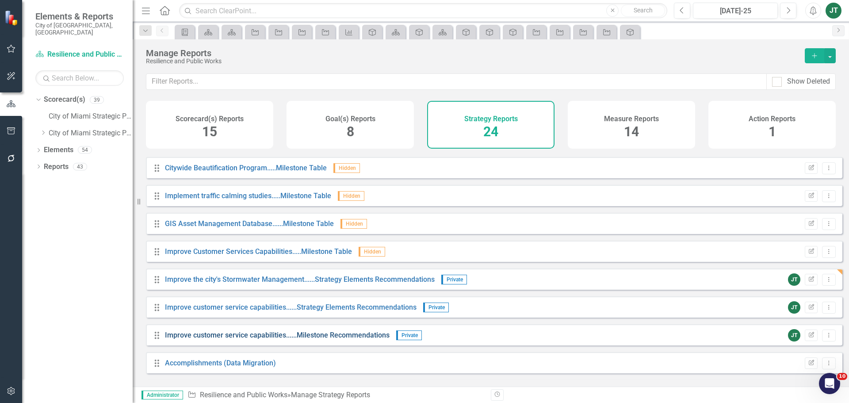
scroll to position [442, 0]
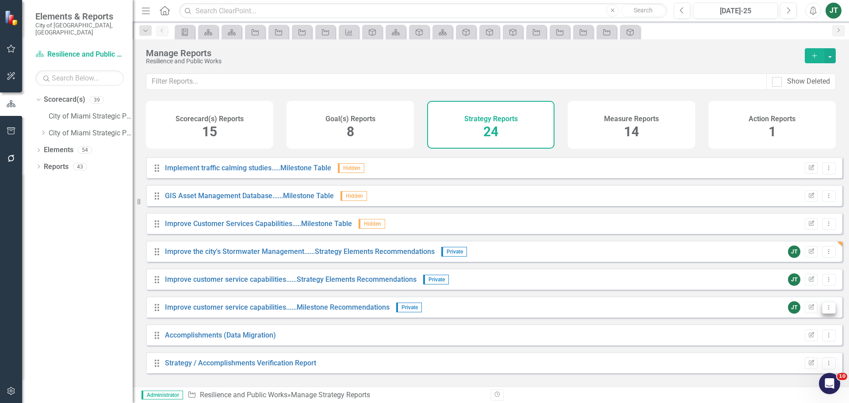
click at [826, 313] on button "Dropdown Menu" at bounding box center [829, 307] width 14 height 12
click at [792, 358] on link "Copy Duplicate Report" at bounding box center [791, 361] width 73 height 16
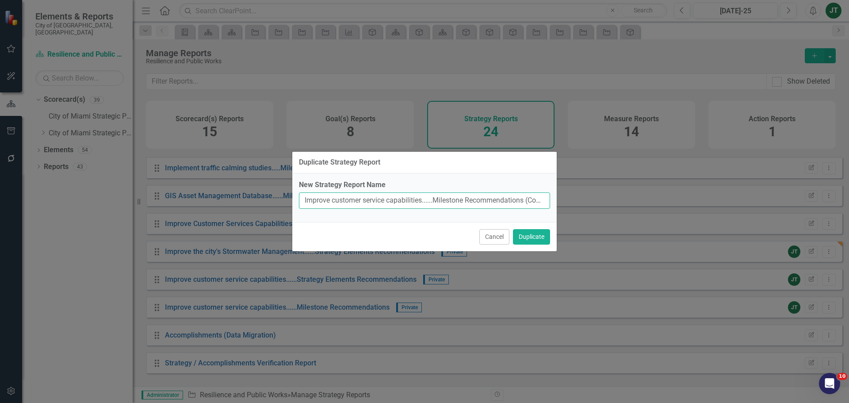
drag, startPoint x: 416, startPoint y: 203, endPoint x: 420, endPoint y: 199, distance: 5.0
click at [417, 202] on input "Improve customer service capabilities......Milestone Recommendations (Copy)" at bounding box center [424, 200] width 251 height 16
drag, startPoint x: 423, startPoint y: 199, endPoint x: 298, endPoint y: 198, distance: 125.5
click at [297, 198] on div "New Strategy Report Name Improve customer service capabilities......Milestone R…" at bounding box center [424, 197] width 264 height 49
paste input "the city's Stormwater Management"
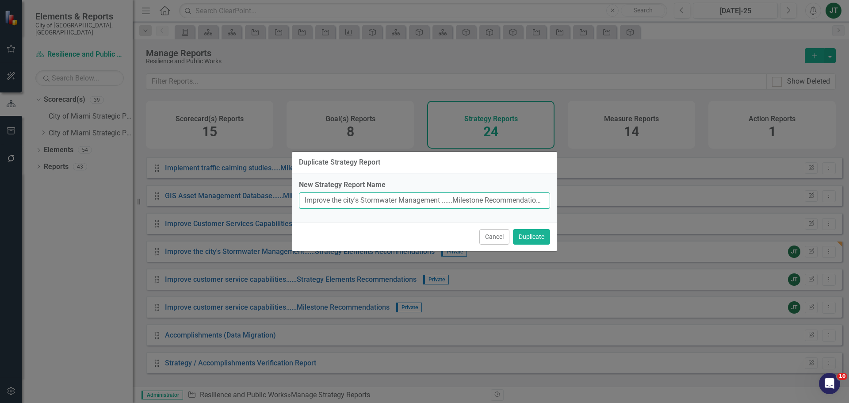
click at [453, 198] on input "Improve the city's Stormwater Management ......Milestone Recommendations (Copy)" at bounding box center [424, 200] width 251 height 16
click at [463, 202] on input "Improve the city's Stormwater Management ......Milestone Recommendations (Copy)" at bounding box center [424, 200] width 251 height 16
drag, startPoint x: 409, startPoint y: 204, endPoint x: 553, endPoint y: 203, distance: 144.6
click at [553, 203] on div "New Strategy Report Name Improve the city's Stormwater Management ......Milesto…" at bounding box center [424, 197] width 264 height 49
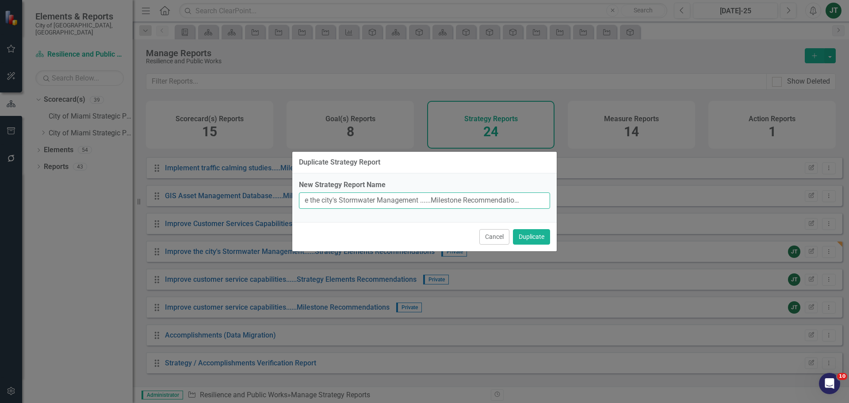
click at [540, 203] on input "Improve the city's Stormwater Management ......Milestone Recommendations (Copy)" at bounding box center [424, 200] width 251 height 16
drag, startPoint x: 522, startPoint y: 202, endPoint x: 594, endPoint y: 202, distance: 72.1
click at [594, 202] on div "Duplicate Strategy Report New Strategy Report Name Improve the city's Stormwate…" at bounding box center [424, 201] width 849 height 403
type input "Improve the city's Stormwater Management ......Milestone Recommendations"
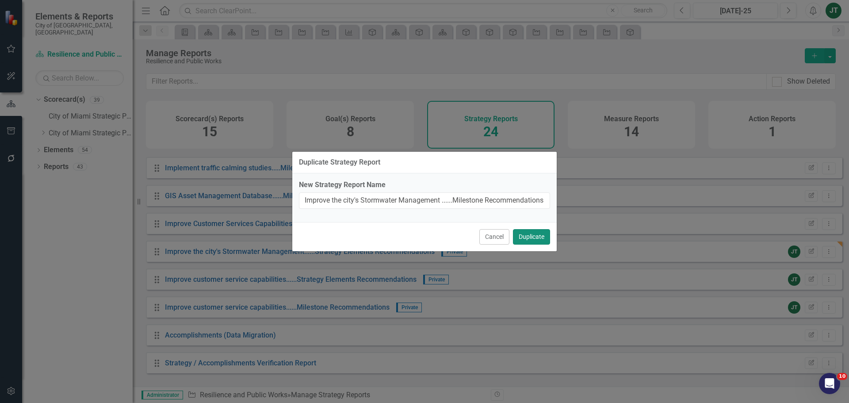
scroll to position [0, 0]
click at [535, 236] on button "Duplicate" at bounding box center [531, 236] width 37 height 15
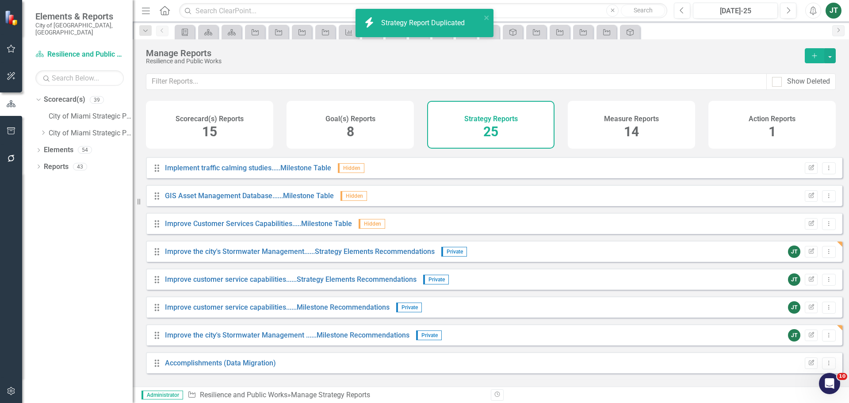
scroll to position [469, 0]
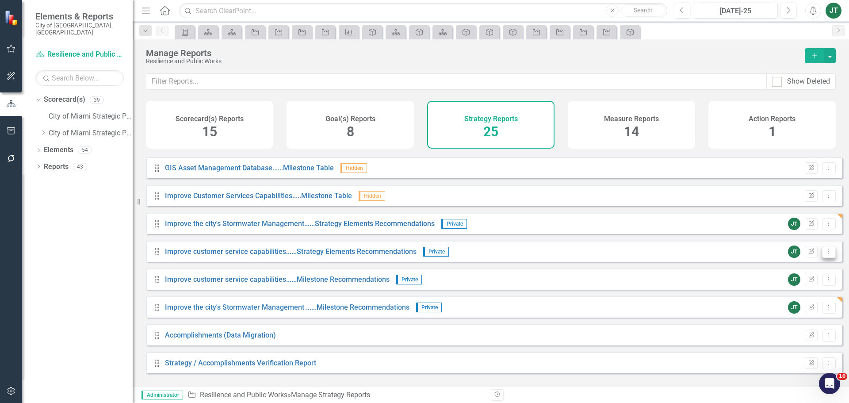
click at [822, 258] on button "Dropdown Menu" at bounding box center [829, 252] width 14 height 12
click at [797, 273] on link "Edit Report Edit Report" at bounding box center [791, 273] width 73 height 16
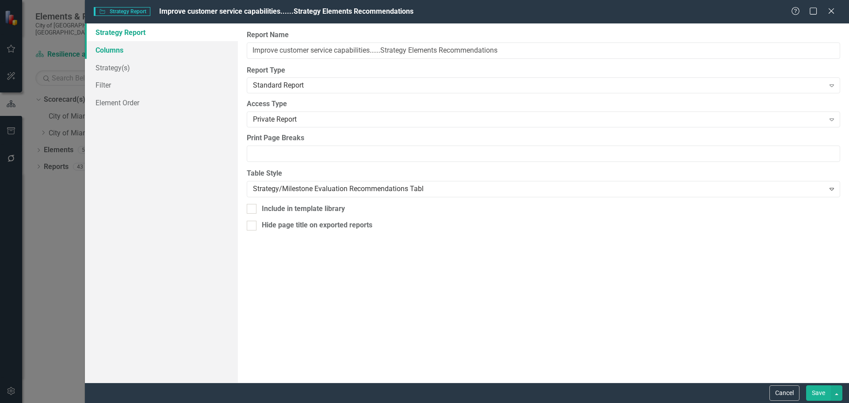
click at [117, 47] on link "Columns" at bounding box center [161, 50] width 153 height 18
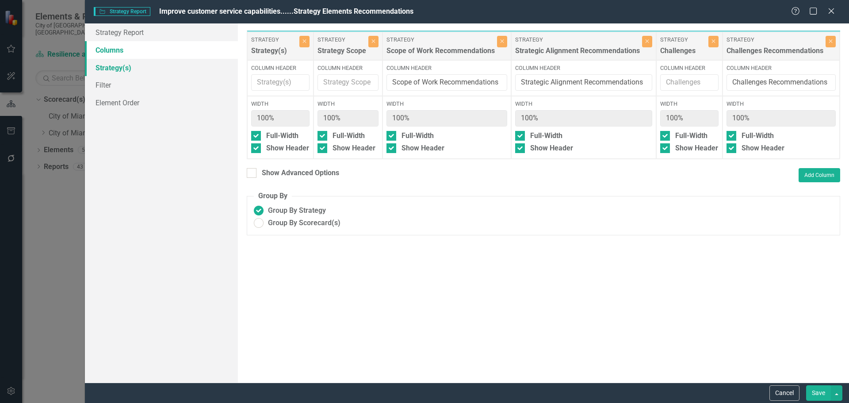
click at [130, 68] on link "Strategy(s)" at bounding box center [161, 68] width 153 height 18
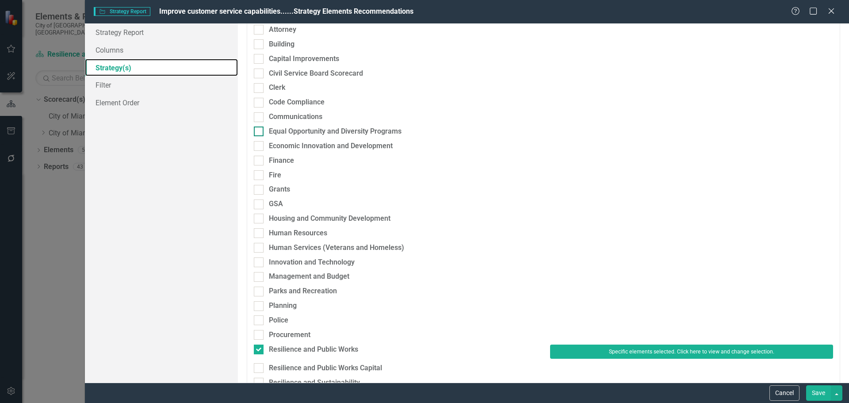
scroll to position [133, 0]
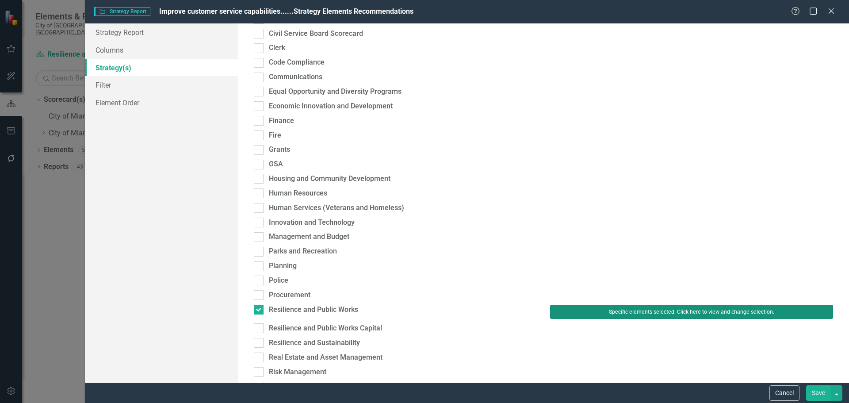
click at [600, 305] on button "Specific elements selected. Click here to view and change selection." at bounding box center [691, 312] width 283 height 14
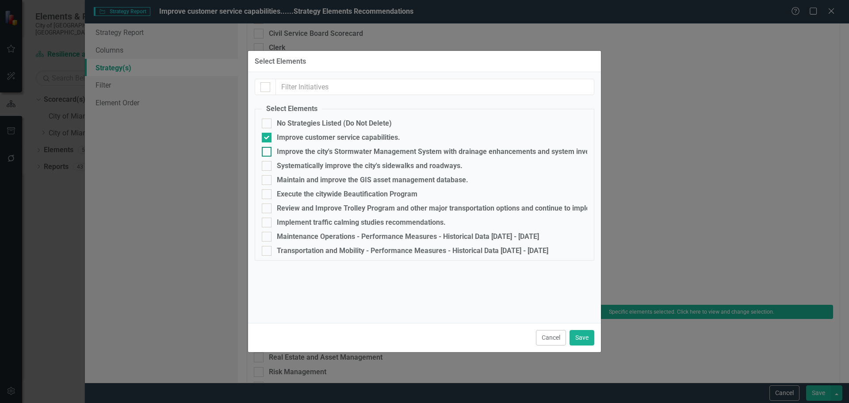
click at [286, 153] on div "Improve the city's Stormwater Management System with drainage enhancements and …" at bounding box center [447, 152] width 340 height 8
click at [267, 153] on input "Improve the city's Stormwater Management System with drainage enhancements and …" at bounding box center [265, 150] width 6 height 6
checkbox input "true"
click at [325, 136] on div "Improve customer service capabilities." at bounding box center [338, 137] width 123 height 8
click at [267, 136] on input "Improve customer service capabilities." at bounding box center [265, 136] width 6 height 6
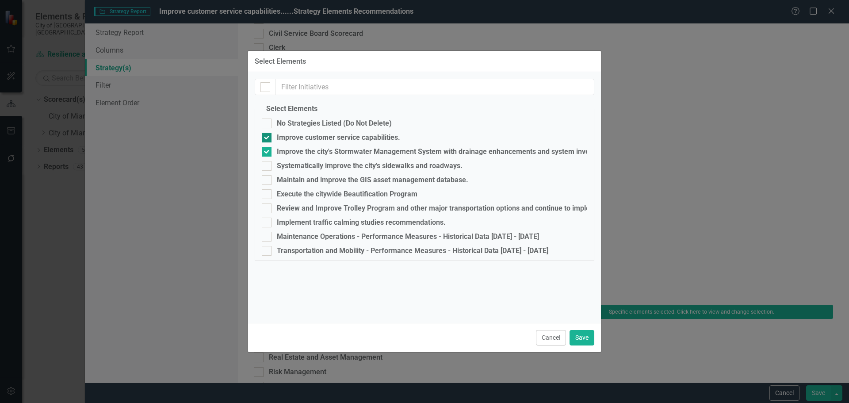
checkbox input "false"
click at [580, 337] on button "Save" at bounding box center [581, 337] width 25 height 15
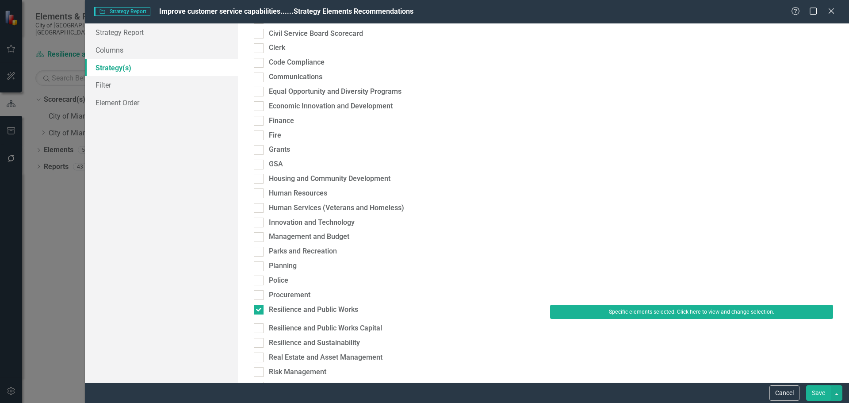
click at [816, 391] on button "Save" at bounding box center [818, 392] width 25 height 15
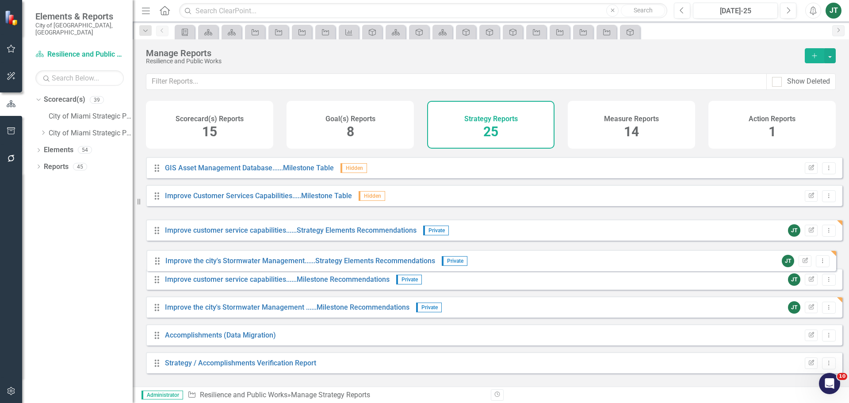
drag, startPoint x: 156, startPoint y: 229, endPoint x: 157, endPoint y: 261, distance: 31.8
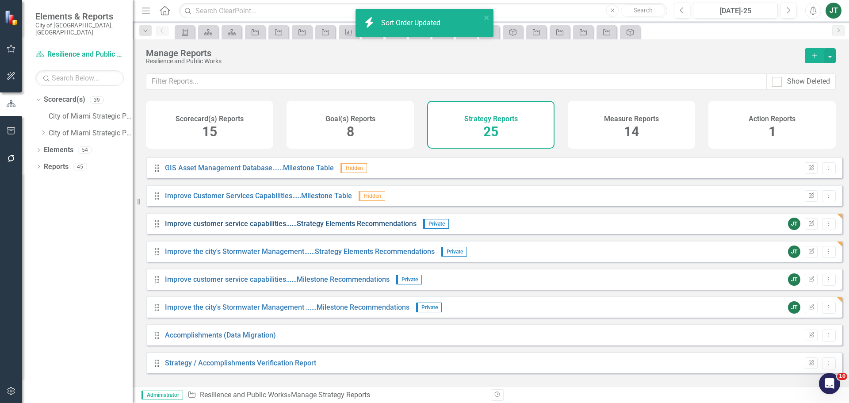
click at [243, 228] on link "Improve customer service capabilities......Strategy Elements Recommendations" at bounding box center [291, 223] width 252 height 8
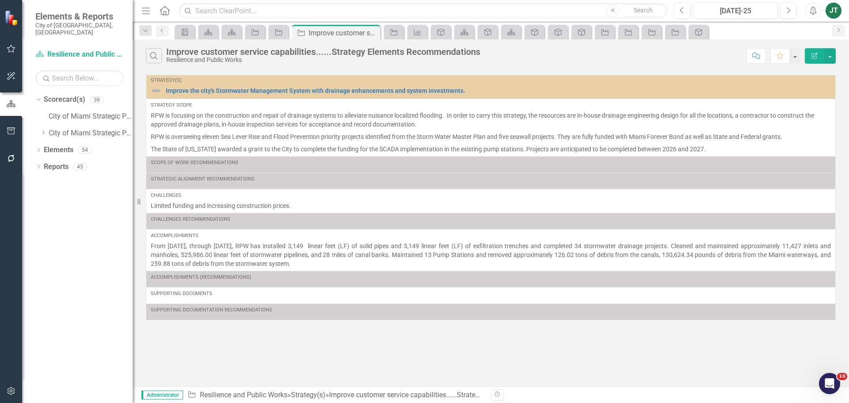
click at [811, 55] on icon "Edit Report" at bounding box center [814, 56] width 8 height 6
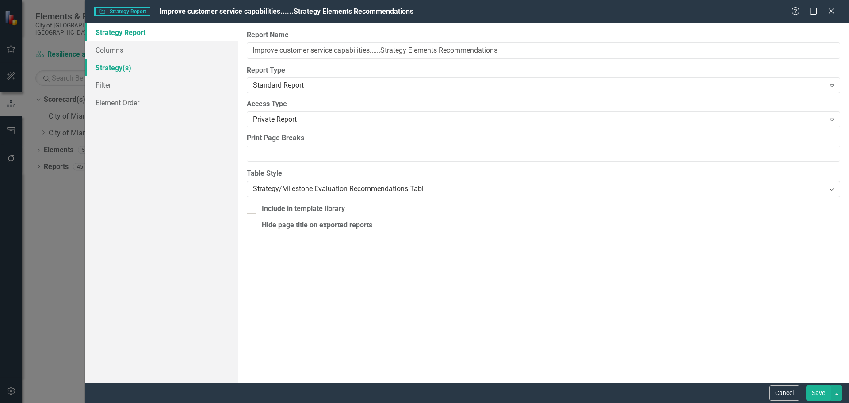
click at [131, 69] on link "Strategy(s)" at bounding box center [161, 68] width 153 height 18
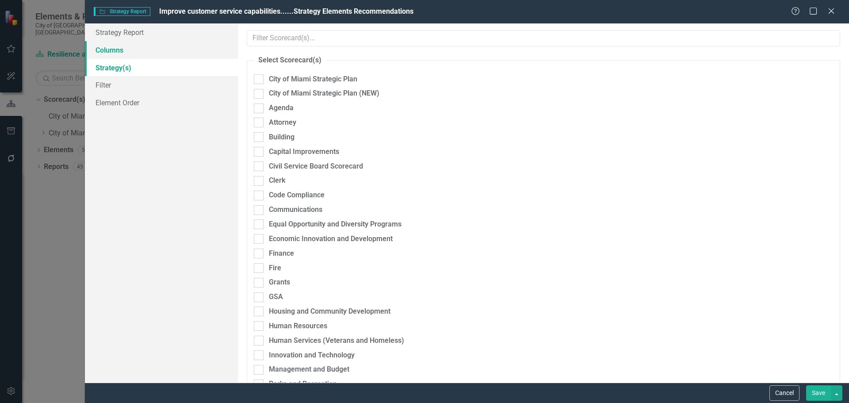
click at [114, 53] on link "Columns" at bounding box center [161, 50] width 153 height 18
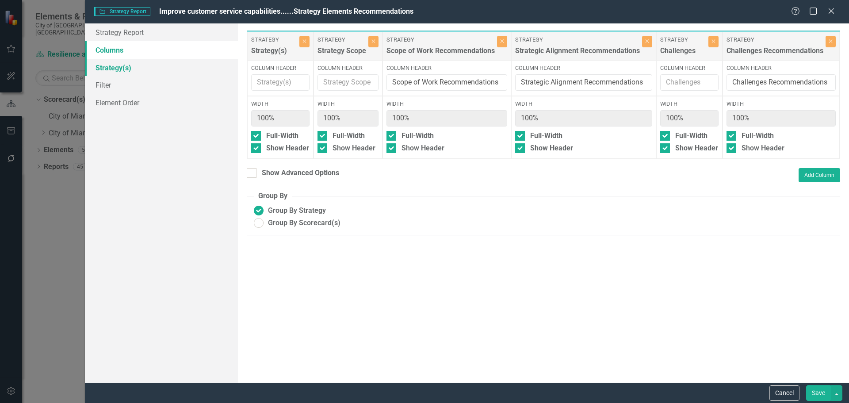
click at [114, 69] on link "Strategy(s)" at bounding box center [161, 68] width 153 height 18
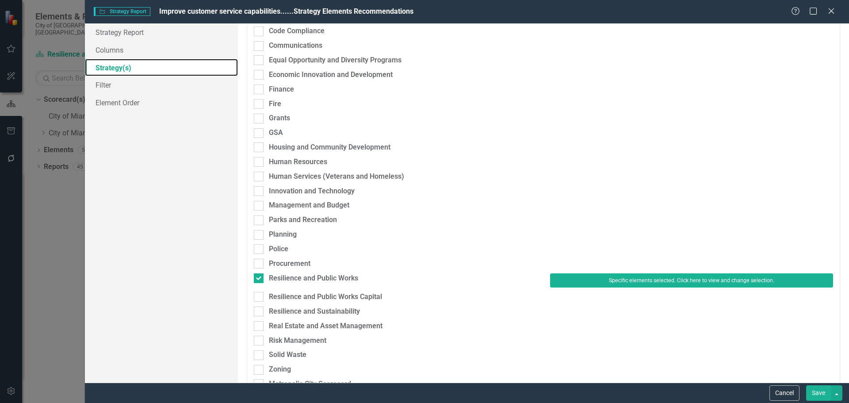
scroll to position [133, 0]
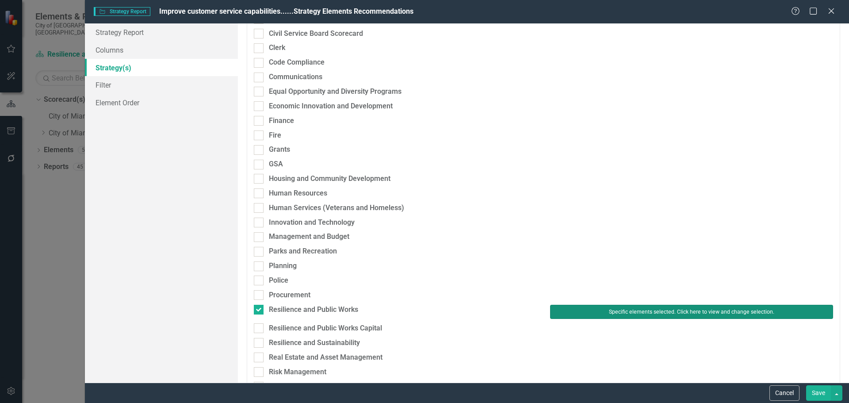
click at [622, 313] on button "Specific elements selected. Click here to view and change selection." at bounding box center [691, 312] width 283 height 14
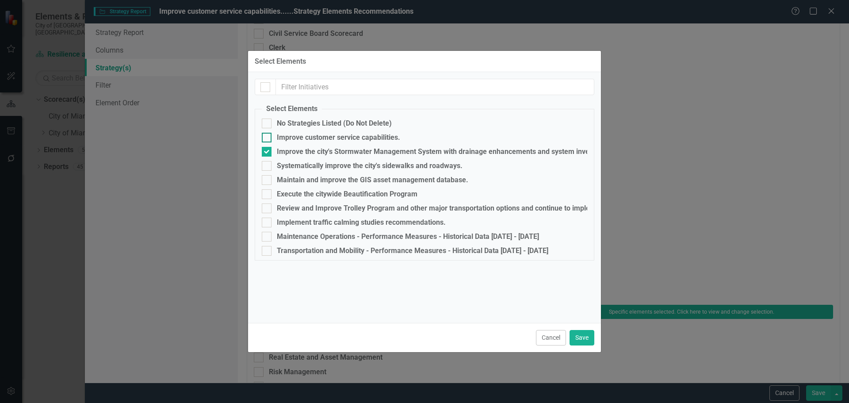
click at [290, 137] on div "Improve customer service capabilities." at bounding box center [338, 137] width 123 height 8
click at [267, 137] on input "Improve customer service capabilities." at bounding box center [265, 136] width 6 height 6
checkbox input "true"
click at [297, 148] on div "Improve the city's Stormwater Management System with drainage enhancements and …" at bounding box center [447, 152] width 340 height 8
click at [267, 148] on input "Improve the city's Stormwater Management System with drainage enhancements and …" at bounding box center [265, 150] width 6 height 6
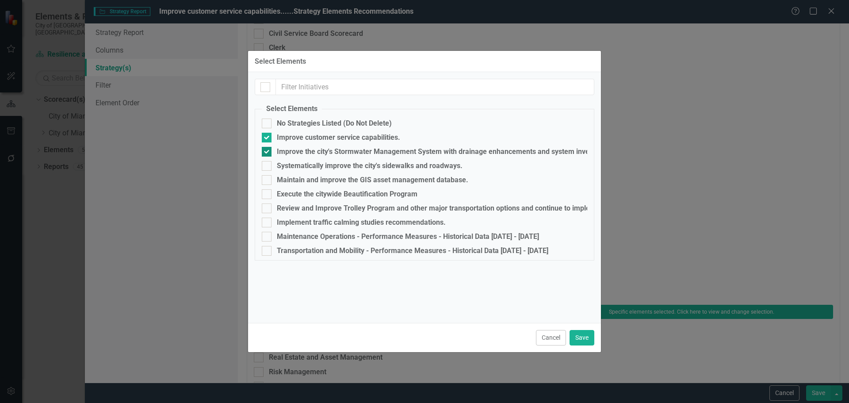
checkbox input "false"
click at [580, 338] on button "Save" at bounding box center [581, 337] width 25 height 15
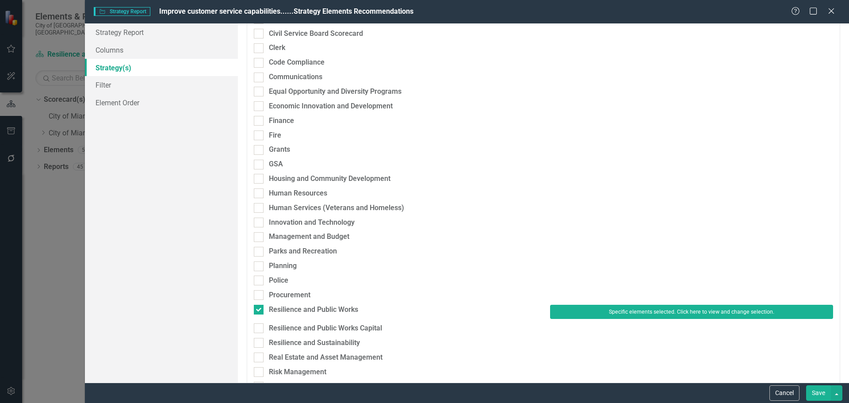
click at [820, 393] on button "Save" at bounding box center [818, 392] width 25 height 15
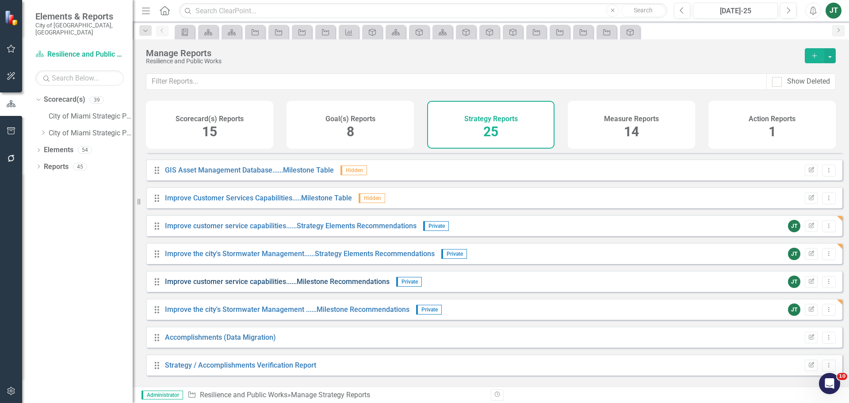
scroll to position [469, 0]
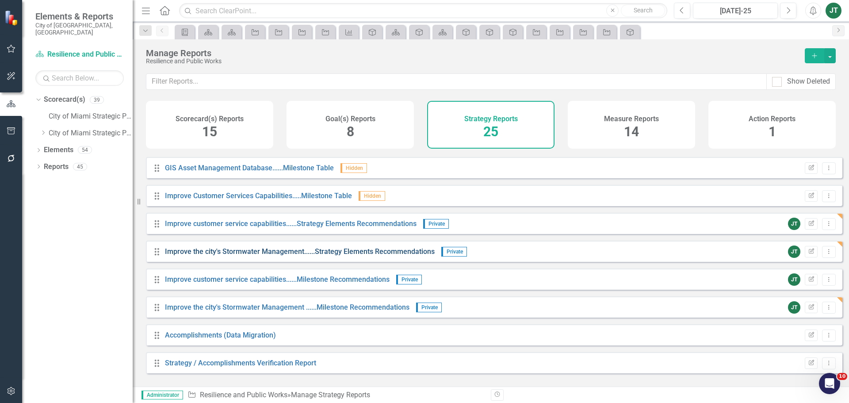
click at [414, 256] on link "Improve the city's Stormwater Management......Strategy Elements Recommendations" at bounding box center [300, 251] width 270 height 8
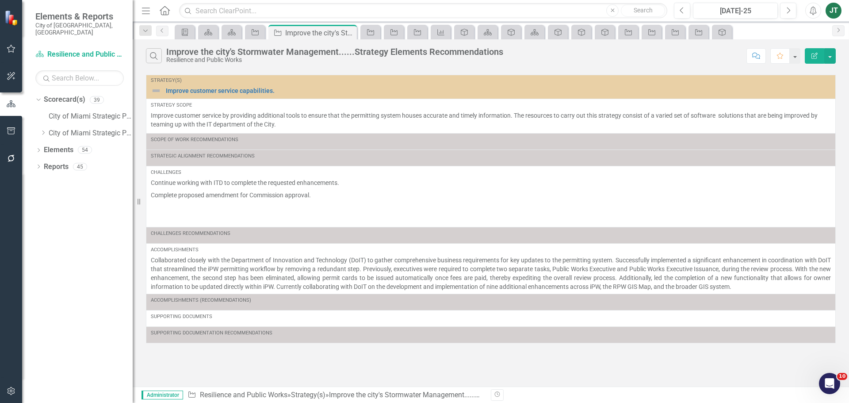
click at [811, 54] on icon "Edit Report" at bounding box center [814, 56] width 8 height 6
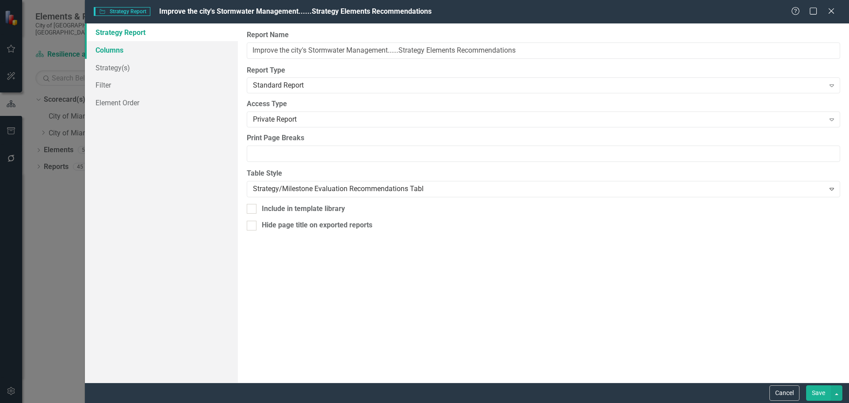
click at [109, 45] on link "Columns" at bounding box center [161, 50] width 153 height 18
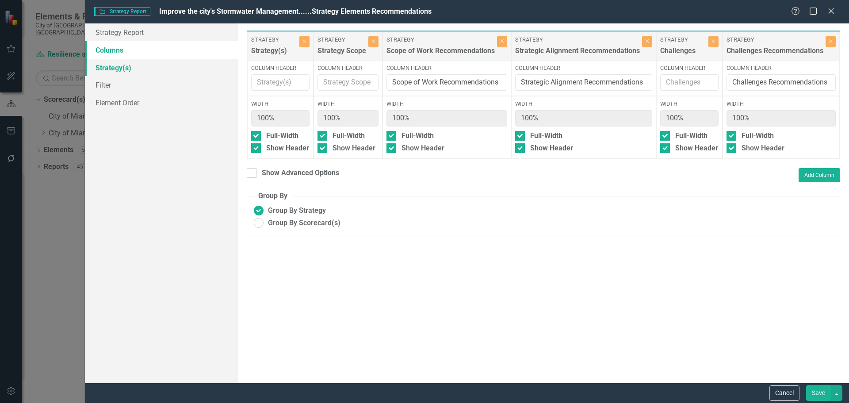
click at [108, 65] on link "Strategy(s)" at bounding box center [161, 68] width 153 height 18
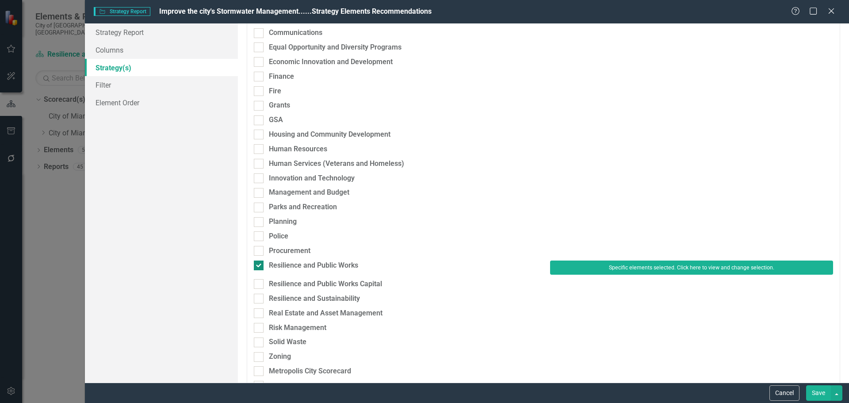
click at [304, 266] on div "Resilience and Public Works" at bounding box center [313, 265] width 89 height 10
click at [259, 266] on input "Resilience and Public Works" at bounding box center [257, 263] width 6 height 6
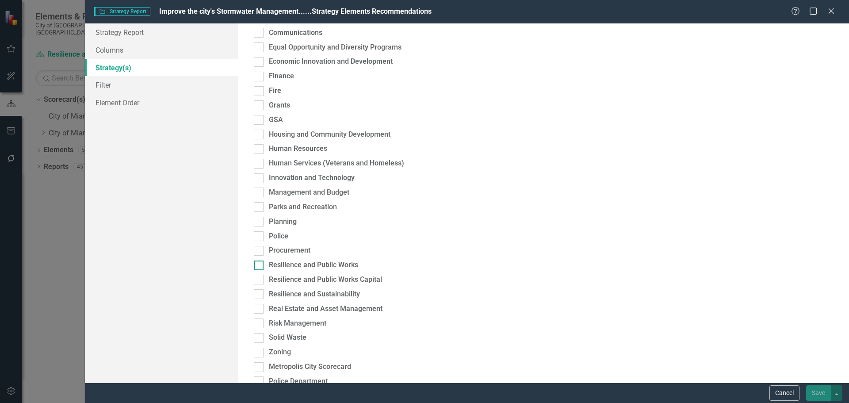
click at [333, 264] on div "Resilience and Public Works" at bounding box center [313, 265] width 89 height 10
click at [259, 264] on input "Resilience and Public Works" at bounding box center [257, 263] width 6 height 6
checkbox input "true"
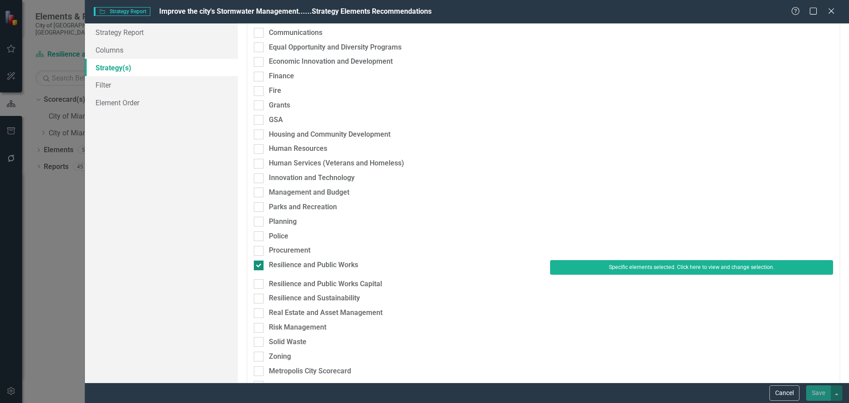
scroll to position [177, 0]
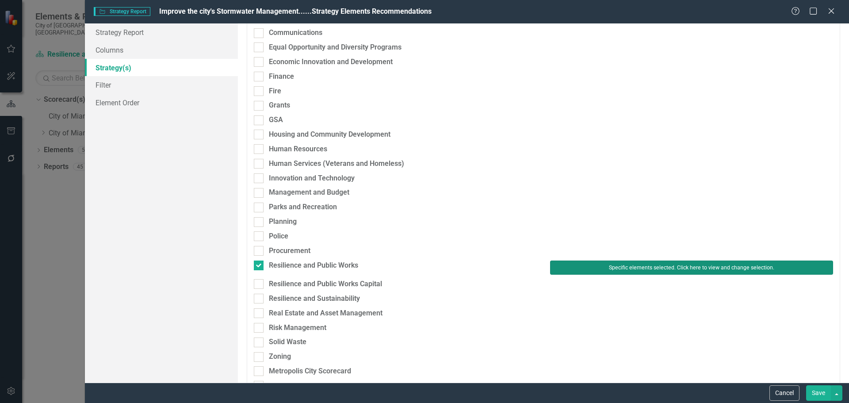
click at [595, 269] on button "Specific elements selected. Click here to view and change selection." at bounding box center [691, 267] width 283 height 14
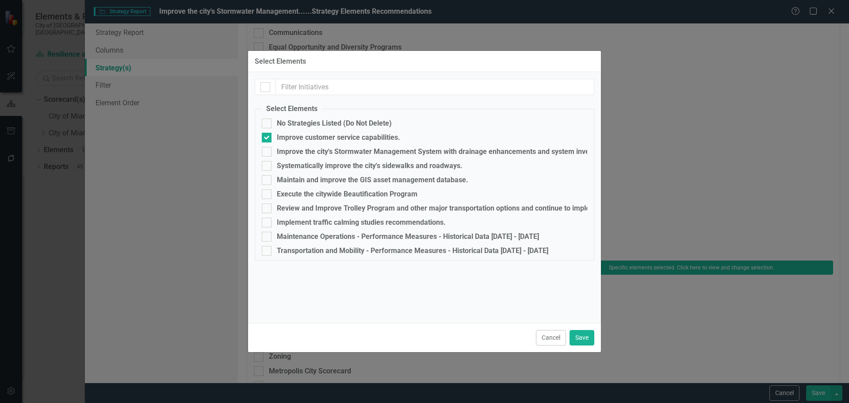
click at [283, 146] on fieldset "Select Elements No Strategies Listed (Do Not Delete) Improve customer service c…" at bounding box center [424, 182] width 339 height 156
click at [283, 151] on div "Improve the city's Stormwater Management System with drainage enhancements and …" at bounding box center [447, 152] width 340 height 8
click at [267, 151] on input "Improve the city's Stormwater Management System with drainage enhancements and …" at bounding box center [265, 150] width 6 height 6
checkbox input "true"
click at [288, 141] on div "Improve customer service capabilities." at bounding box center [338, 137] width 123 height 8
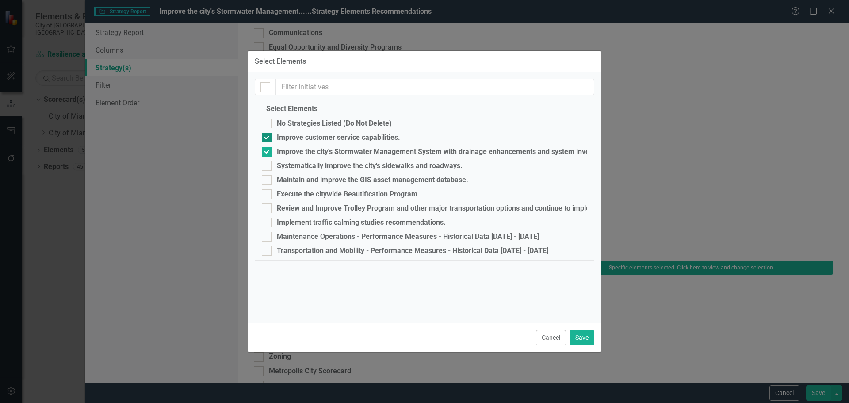
click at [267, 138] on input "Improve customer service capabilities." at bounding box center [265, 136] width 6 height 6
checkbox input "false"
click at [583, 335] on button "Save" at bounding box center [581, 337] width 25 height 15
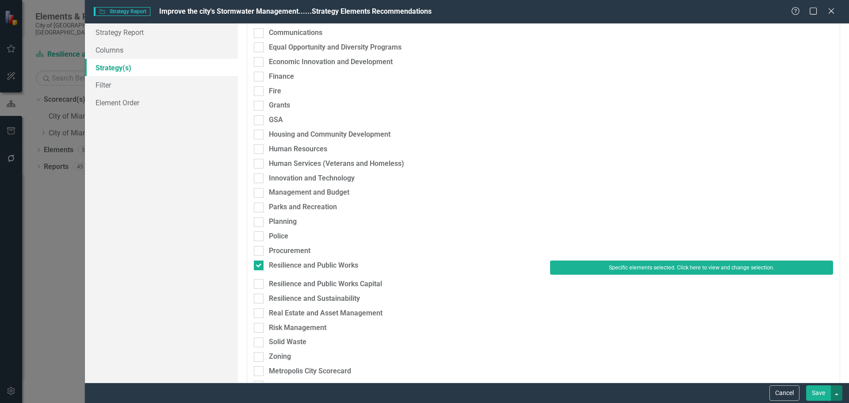
click at [832, 396] on button "button" at bounding box center [836, 392] width 11 height 15
click at [817, 394] on button "Save" at bounding box center [818, 392] width 25 height 15
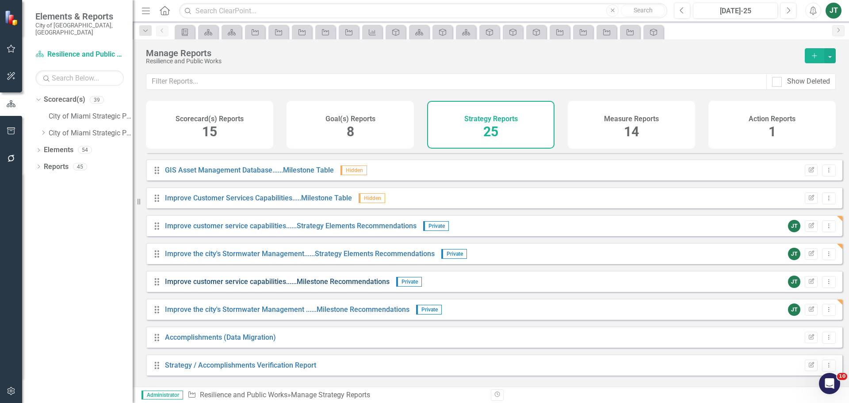
scroll to position [469, 0]
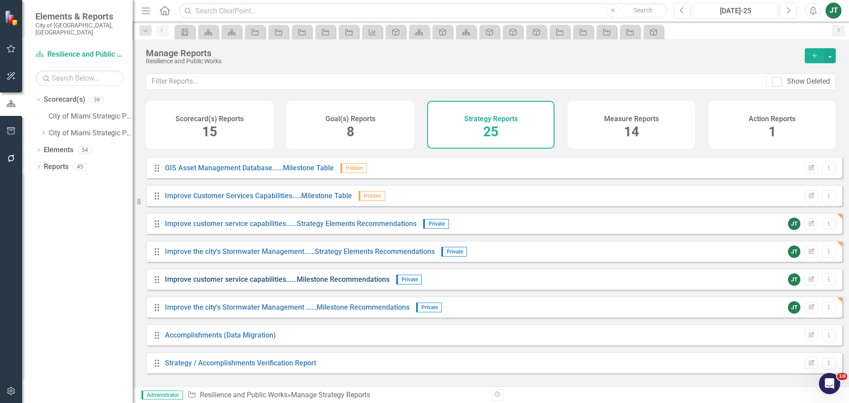
click at [223, 283] on link "Improve customer service capabilities......Milestone Recommendations" at bounding box center [277, 279] width 225 height 8
click at [808, 310] on icon "Edit Report" at bounding box center [811, 307] width 7 height 5
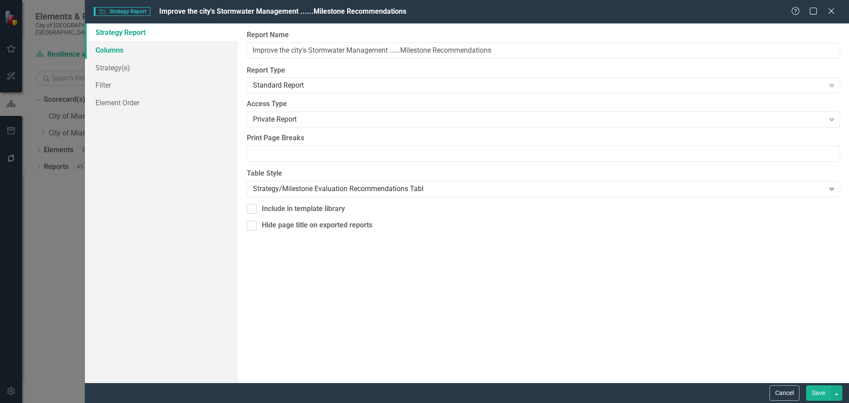
click at [120, 51] on link "Columns" at bounding box center [161, 50] width 153 height 18
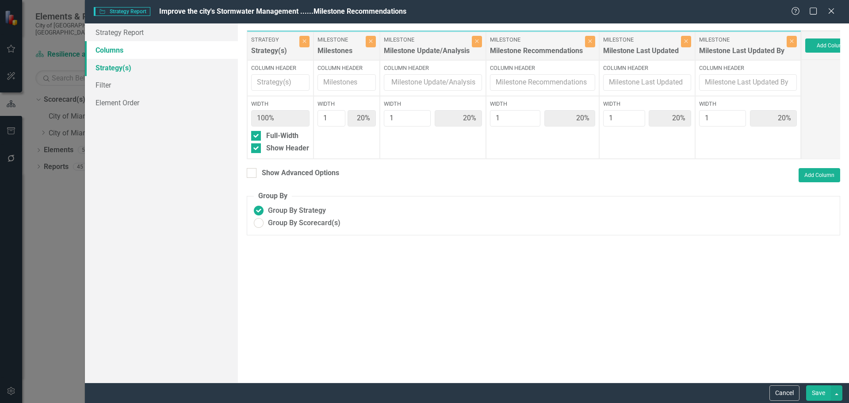
click at [132, 69] on link "Strategy(s)" at bounding box center [161, 68] width 153 height 18
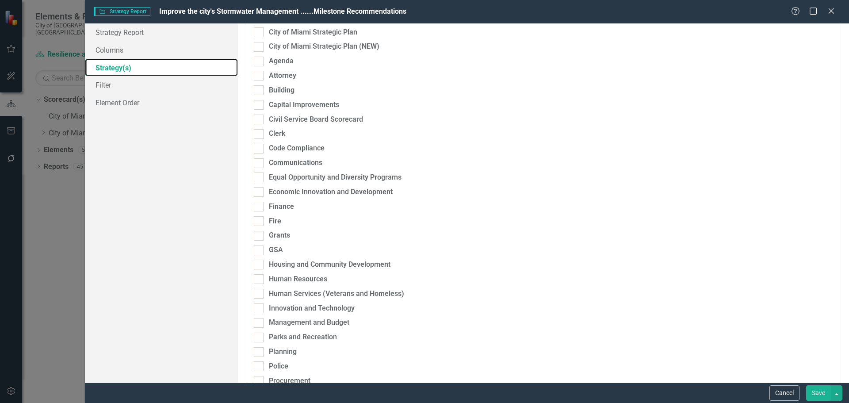
scroll to position [133, 0]
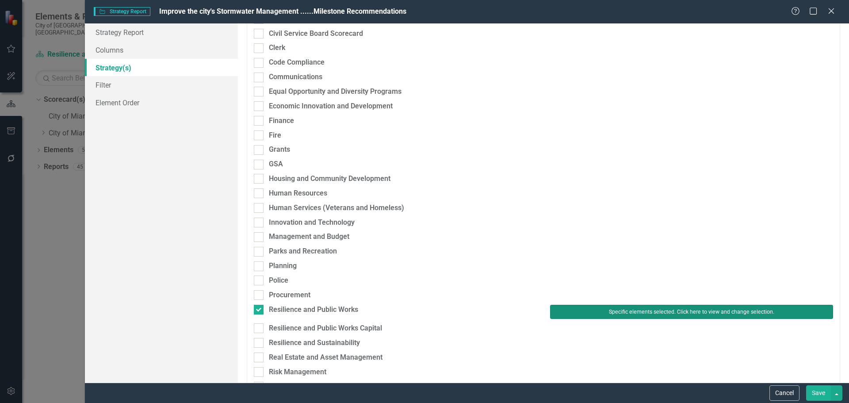
click at [725, 311] on button "Specific elements selected. Click here to view and change selection." at bounding box center [691, 312] width 283 height 14
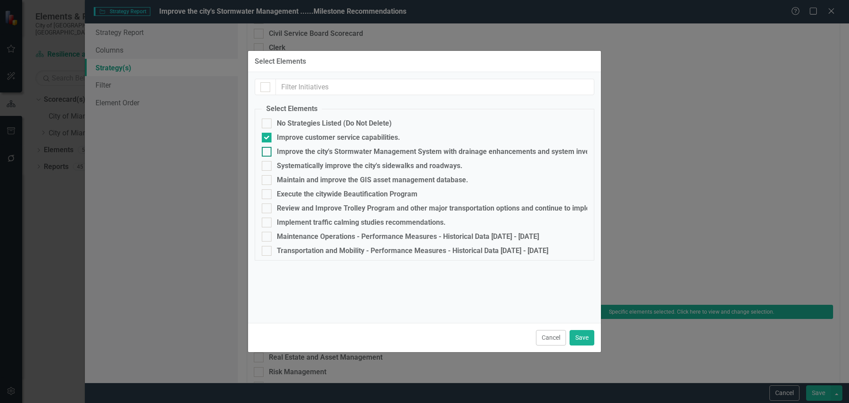
click at [311, 147] on div "Improve the city's Stormwater Management System with drainage enhancements and …" at bounding box center [424, 152] width 325 height 10
click at [267, 147] on input "Improve the city's Stormwater Management System with drainage enhancements and …" at bounding box center [265, 150] width 6 height 6
checkbox input "true"
drag, startPoint x: 305, startPoint y: 140, endPoint x: 329, endPoint y: 147, distance: 24.5
click at [305, 139] on div "Improve customer service capabilities." at bounding box center [338, 137] width 123 height 8
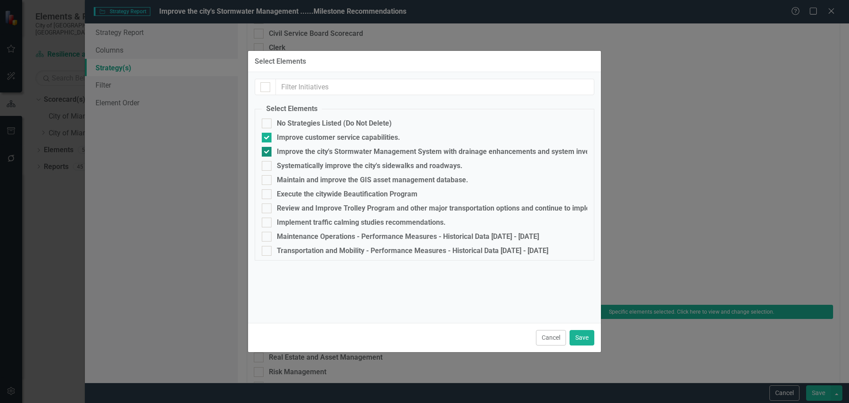
click at [267, 138] on input "Improve customer service capabilities." at bounding box center [265, 136] width 6 height 6
checkbox input "false"
click at [587, 336] on button "Save" at bounding box center [581, 337] width 25 height 15
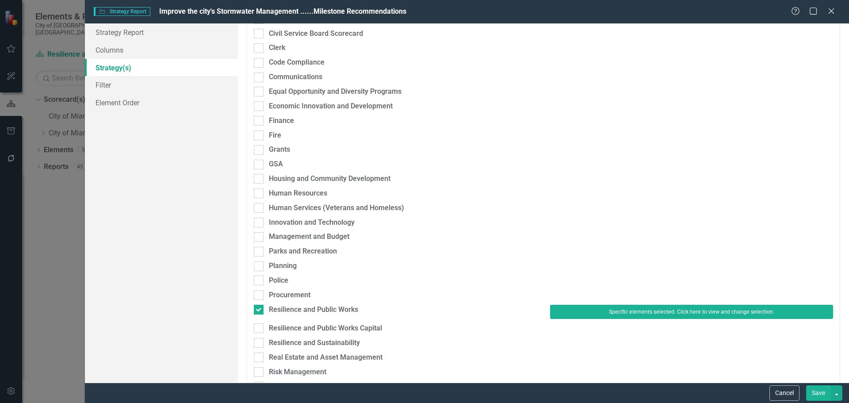
click at [823, 389] on button "Save" at bounding box center [818, 392] width 25 height 15
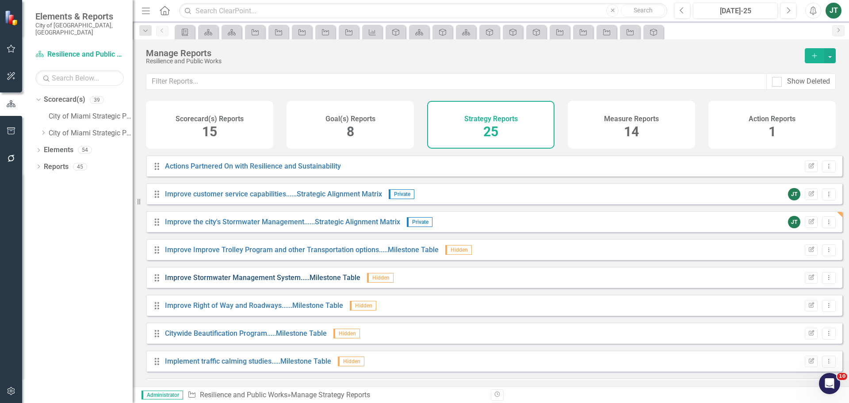
scroll to position [204, 0]
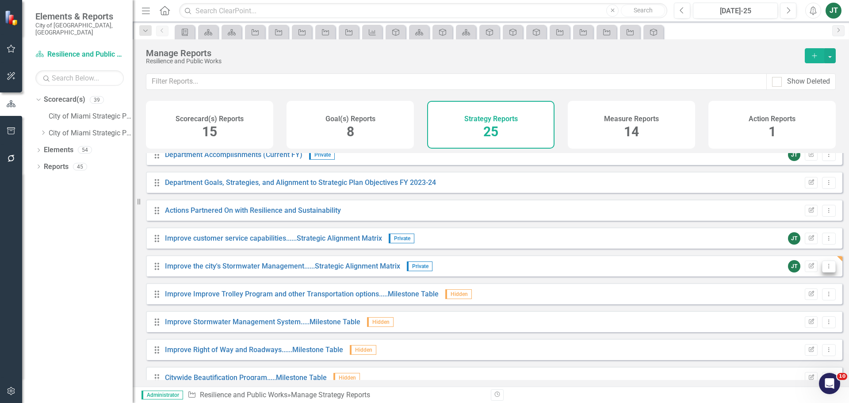
click at [825, 269] on icon "Dropdown Menu" at bounding box center [829, 266] width 8 height 6
click at [785, 317] on link "Copy Duplicate Report" at bounding box center [791, 320] width 73 height 16
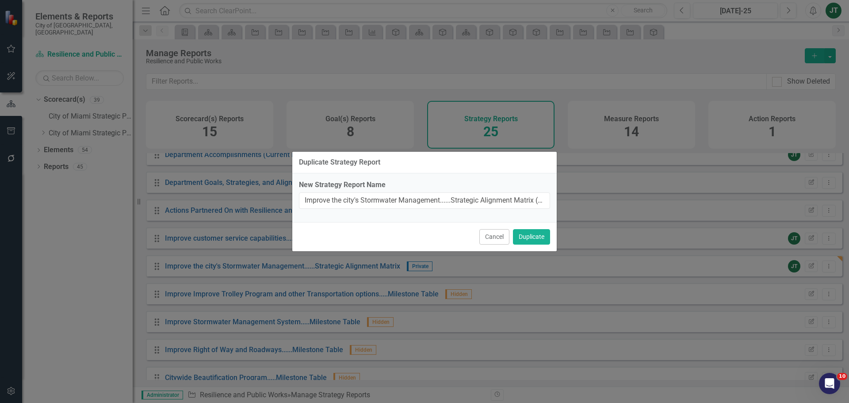
click at [447, 210] on div "New Strategy Report Name Improve the city's Stormwater Management......Strategi…" at bounding box center [424, 197] width 264 height 49
click at [440, 199] on input "Improve the city's Stormwater Management......Strategic Alignment Matrix (Copy)" at bounding box center [424, 200] width 251 height 16
drag, startPoint x: 442, startPoint y: 199, endPoint x: 336, endPoint y: 198, distance: 106.5
click at [290, 194] on div "Duplicate Strategy Report New Strategy Report Name Improve the city's Stormwate…" at bounding box center [424, 201] width 849 height 403
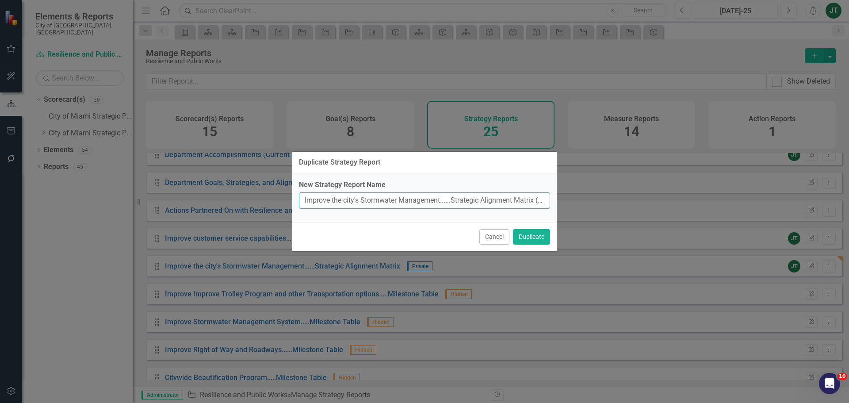
paste input "Systematically improve the city's sidewalks and roadways."
click at [450, 202] on input "Systematically improve the city's sidewalks and roadways.......Strategic Alignm…" at bounding box center [424, 200] width 251 height 16
drag, startPoint x: 366, startPoint y: 199, endPoint x: 555, endPoint y: 206, distance: 188.9
click at [555, 206] on div "New Strategy Report Name Systematically improve the city's sidewalks and roadwa…" at bounding box center [424, 197] width 264 height 49
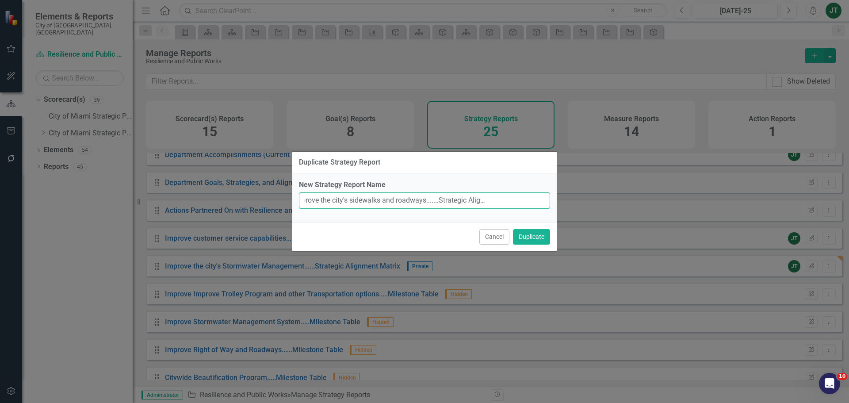
click at [516, 200] on input "Systematically improve the city's sidewalks and roadways.......Strategic Alignm…" at bounding box center [424, 200] width 251 height 16
drag, startPoint x: 521, startPoint y: 200, endPoint x: 583, endPoint y: 206, distance: 62.2
click at [583, 206] on div "Duplicate Strategy Report New Strategy Report Name Systematically improve the c…" at bounding box center [424, 201] width 849 height 403
type input "Systematically improve the city's sidewalks and roadways.......Strategic Alignm…"
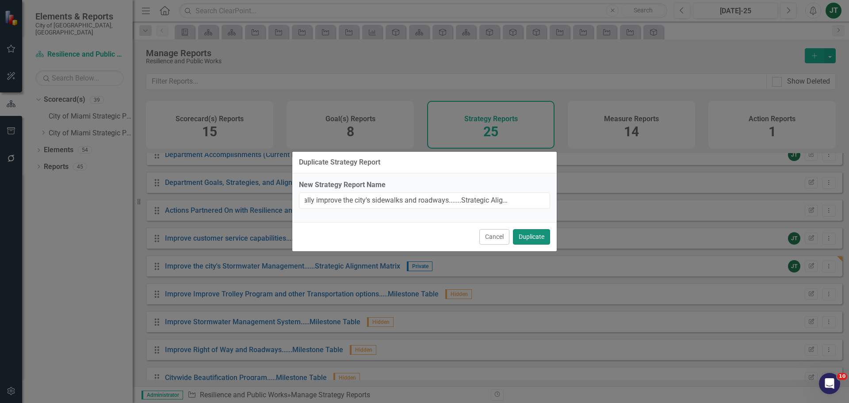
scroll to position [0, 0]
click at [534, 238] on button "Duplicate" at bounding box center [531, 236] width 37 height 15
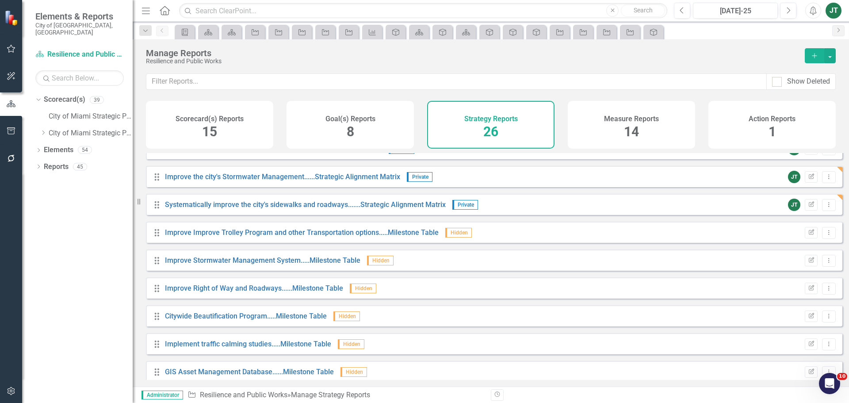
scroll to position [293, 0]
click at [381, 209] on link "Systematically improve the city's sidewalks and roadways.......Strategic Alignm…" at bounding box center [305, 205] width 281 height 8
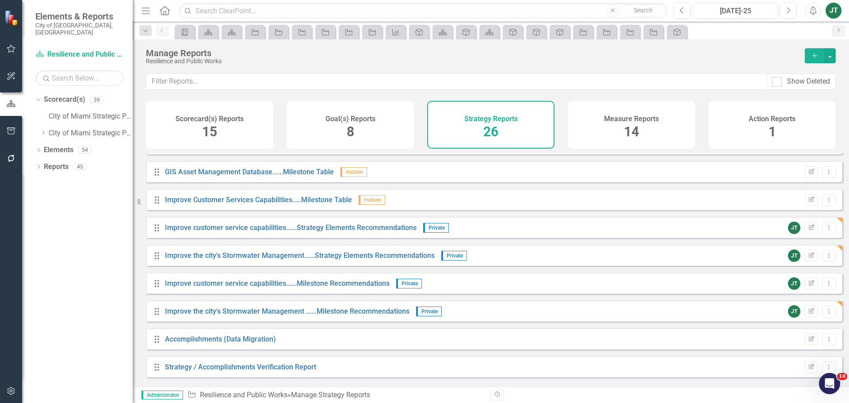
scroll to position [497, 0]
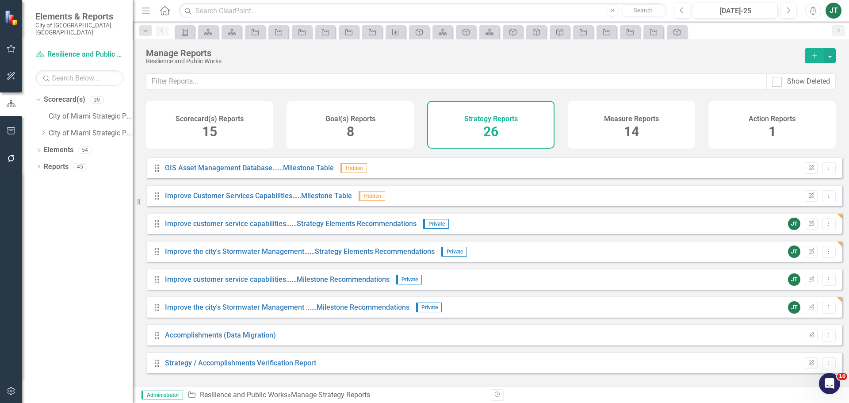
click at [831, 258] on div "Drag Improve the city's Stormwater Management......Strategy Elements Recommenda…" at bounding box center [494, 250] width 696 height 21
click at [828, 253] on icon at bounding box center [828, 251] width 1 height 4
click at [797, 308] on link "Copy Duplicate Report" at bounding box center [791, 305] width 73 height 16
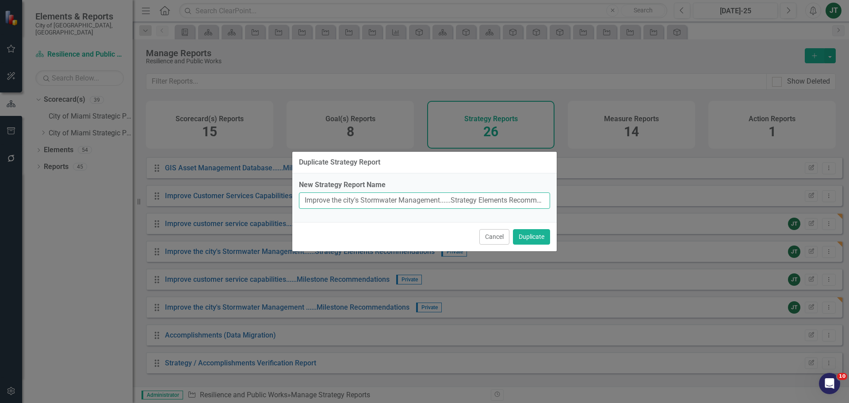
drag, startPoint x: 409, startPoint y: 207, endPoint x: 412, endPoint y: 203, distance: 4.8
click at [409, 206] on input "Improve the city's Stormwater Management......Strategy Elements Recommendations…" at bounding box center [424, 200] width 251 height 16
drag, startPoint x: 442, startPoint y: 198, endPoint x: 330, endPoint y: 203, distance: 111.9
click at [301, 199] on input "Improve the city's Stormwater Management......Strategy Elements Recommendations…" at bounding box center [424, 200] width 251 height 16
paste input "Systematically improve the city's sidewalks and roadways."
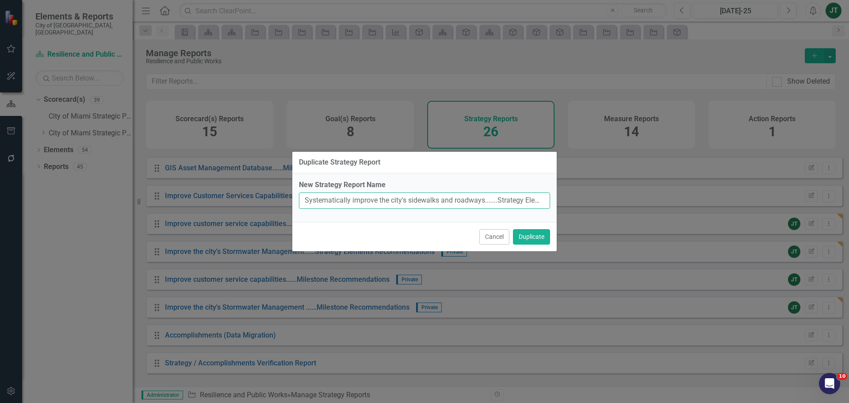
click at [500, 199] on input "Systematically improve the city's sidewalks and roadways.......Strategy Element…" at bounding box center [424, 200] width 251 height 16
drag, startPoint x: 431, startPoint y: 201, endPoint x: 591, endPoint y: 201, distance: 159.6
click at [591, 201] on div "Duplicate Strategy Report New Strategy Report Name Systematically improve the c…" at bounding box center [424, 201] width 849 height 403
click at [529, 198] on input "Systematically improve the city's sidewalks and roadways.......Strategy Element…" at bounding box center [424, 200] width 251 height 16
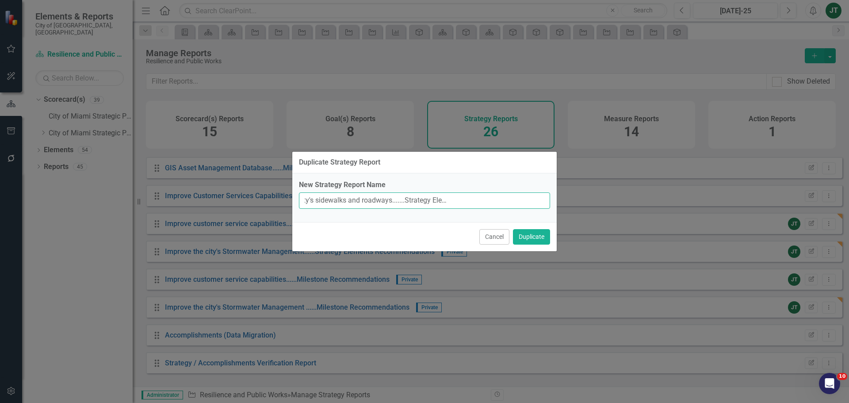
drag, startPoint x: 522, startPoint y: 202, endPoint x: 592, endPoint y: 200, distance: 70.3
click at [590, 200] on div "Duplicate Strategy Report New Strategy Report Name Systematically improve the c…" at bounding box center [424, 201] width 849 height 403
type input "Systematically improve the city's sidewalks and roadways.......Strategy Element…"
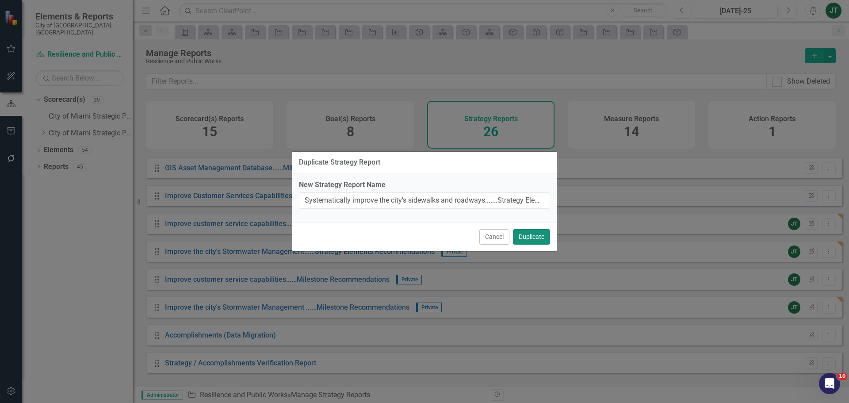
click at [526, 238] on button "Duplicate" at bounding box center [531, 236] width 37 height 15
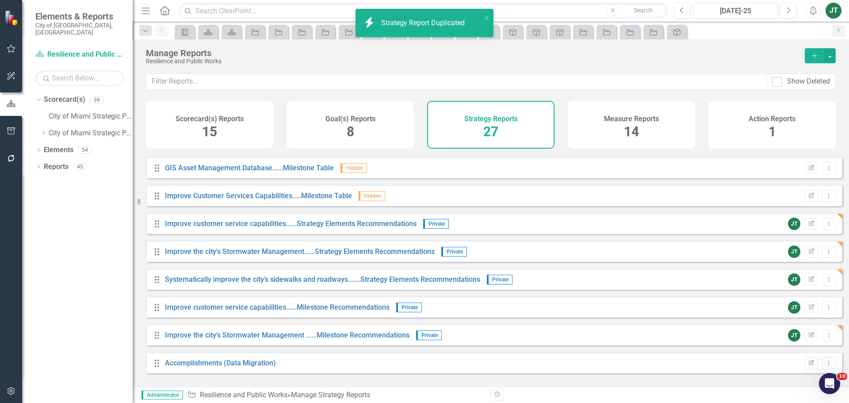
scroll to position [525, 0]
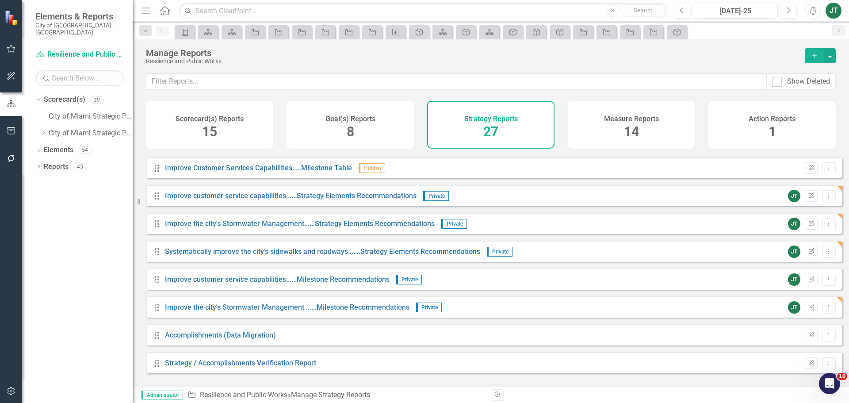
click at [808, 254] on icon "Edit Report" at bounding box center [811, 251] width 7 height 5
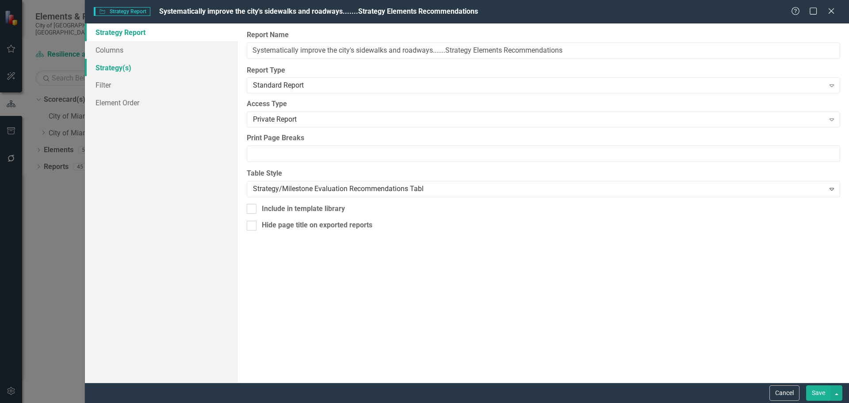
click at [136, 65] on link "Strategy(s)" at bounding box center [161, 68] width 153 height 18
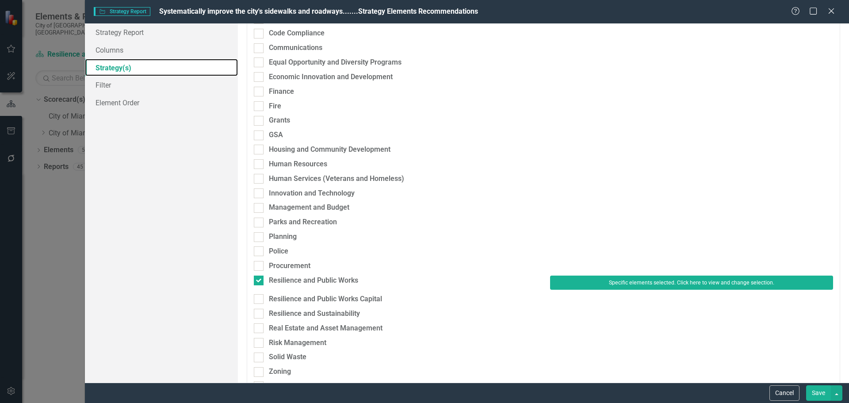
scroll to position [177, 0]
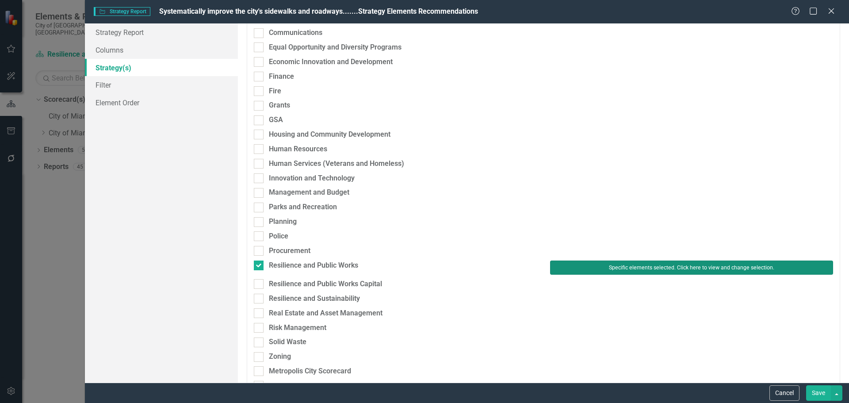
click at [597, 271] on button "Specific elements selected. Click here to view and change selection." at bounding box center [691, 267] width 283 height 14
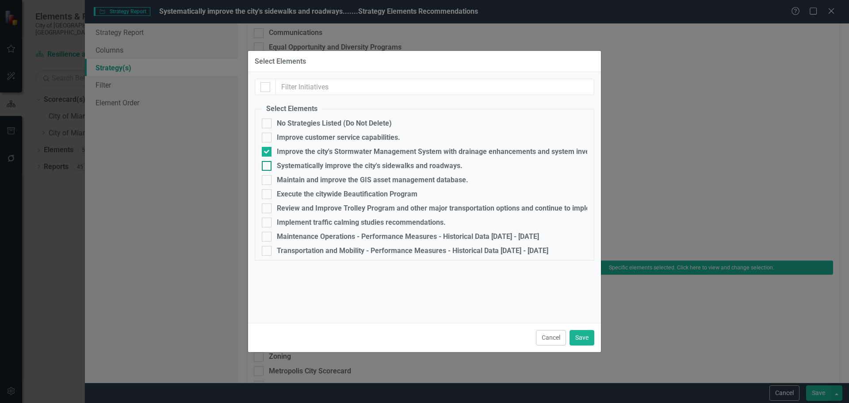
click at [319, 165] on div "Systematically improve the city's sidewalks and roadways." at bounding box center [370, 166] width 186 height 8
click at [267, 165] on input "Systematically improve the city's sidewalks and roadways." at bounding box center [265, 164] width 6 height 6
checkbox input "true"
click at [320, 154] on div "Improve the city's Stormwater Management System with drainage enhancements and …" at bounding box center [447, 152] width 340 height 8
click at [267, 153] on input "Improve the city's Stormwater Management System with drainage enhancements and …" at bounding box center [265, 150] width 6 height 6
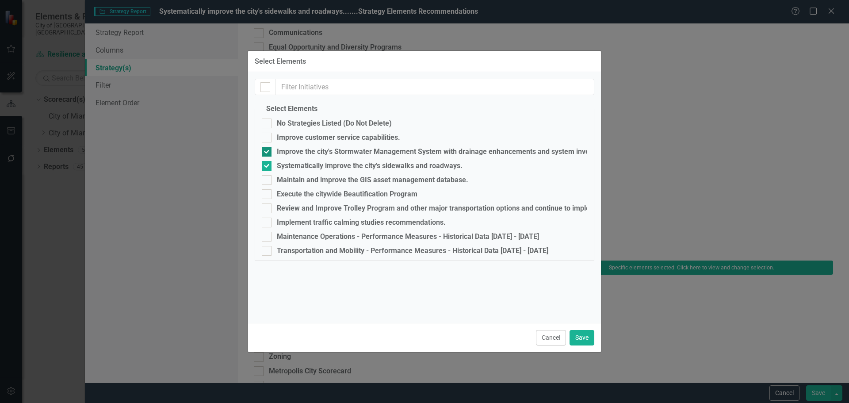
checkbox input "false"
click at [583, 336] on button "Save" at bounding box center [581, 337] width 25 height 15
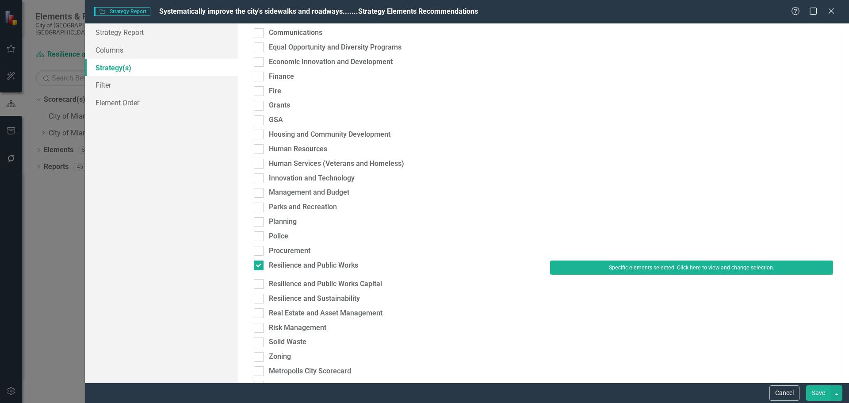
click at [824, 395] on button "Save" at bounding box center [818, 392] width 25 height 15
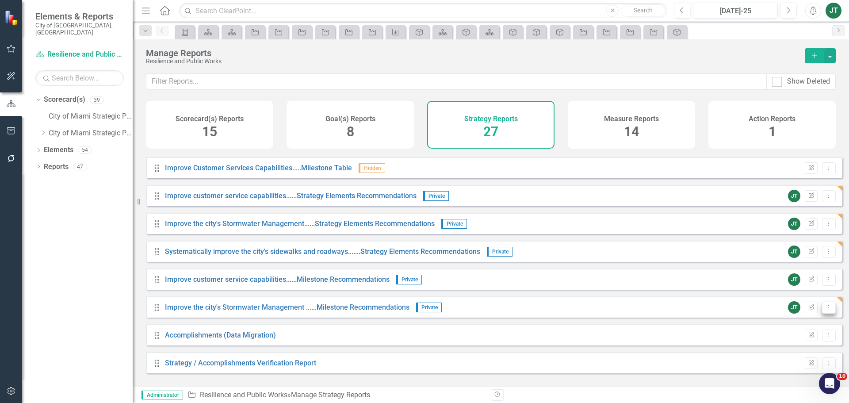
click at [825, 310] on icon "Dropdown Menu" at bounding box center [829, 307] width 8 height 6
click at [789, 360] on link "Copy Duplicate Report" at bounding box center [791, 361] width 73 height 16
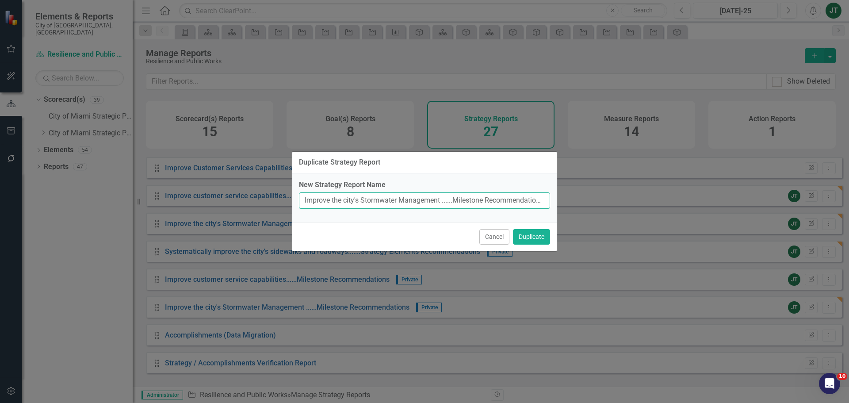
click at [430, 198] on input "Improve the city's Stormwater Management ......Milestone Recommendations (Copy)" at bounding box center [424, 200] width 251 height 16
drag, startPoint x: 443, startPoint y: 199, endPoint x: 307, endPoint y: 203, distance: 136.2
click at [307, 203] on input "Improve the city's Stormwater Management ......Milestone Recommendations (Copy)" at bounding box center [424, 200] width 251 height 16
click at [335, 199] on input "Improve the city's Stormwater Management ......Milestone Recommendations (Copy)" at bounding box center [424, 200] width 251 height 16
drag, startPoint x: 442, startPoint y: 199, endPoint x: 312, endPoint y: 201, distance: 130.4
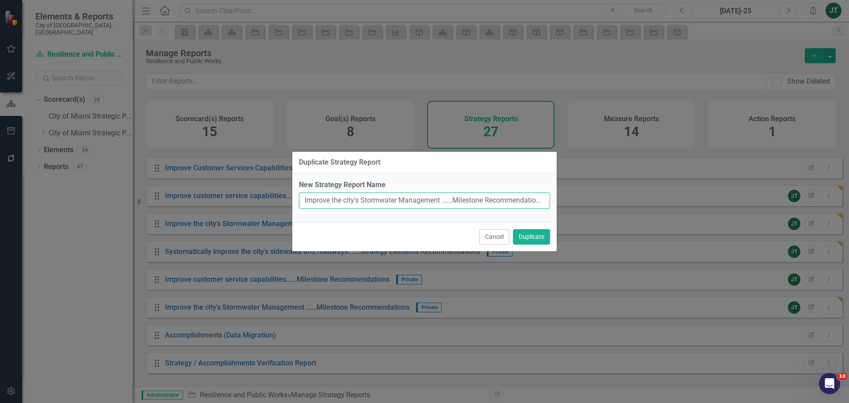
click at [311, 201] on input "Improve the city's Stormwater Management ......Milestone Recommendations (Copy)" at bounding box center [424, 200] width 251 height 16
click at [403, 203] on input "Improve the city's Stormwater Management ......Milestone Recommendations (Copy)" at bounding box center [424, 200] width 251 height 16
drag, startPoint x: 443, startPoint y: 199, endPoint x: 331, endPoint y: 201, distance: 112.3
click at [274, 201] on div "Duplicate Strategy Report New Strategy Report Name Improve the city's Stormwate…" at bounding box center [424, 201] width 849 height 403
paste input "Systematically improve the city's sidewalks and roadways."
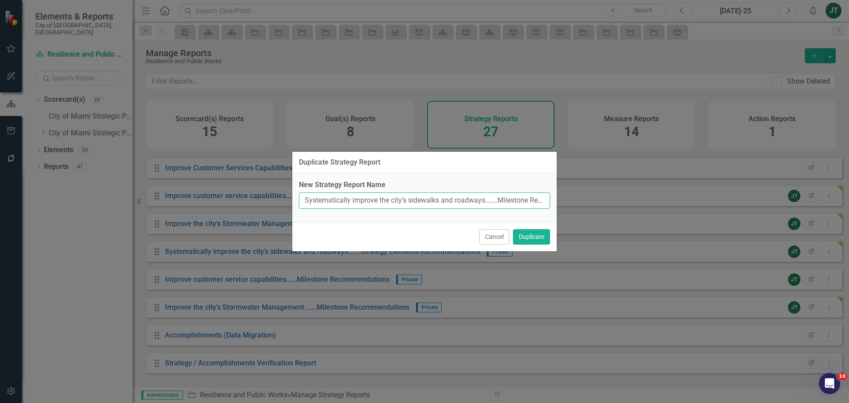
click at [402, 208] on input "Systematically improve the city's sidewalks and roadways.......Milestone Recomm…" at bounding box center [424, 200] width 251 height 16
type input "Systematically improve the city's sidewalks and roadways.......Milestone Recomm…"
click at [530, 241] on button "Duplicate" at bounding box center [531, 236] width 37 height 15
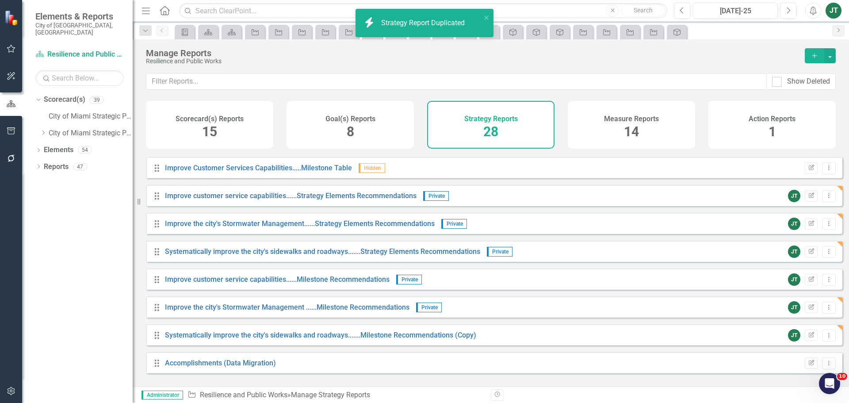
scroll to position [553, 0]
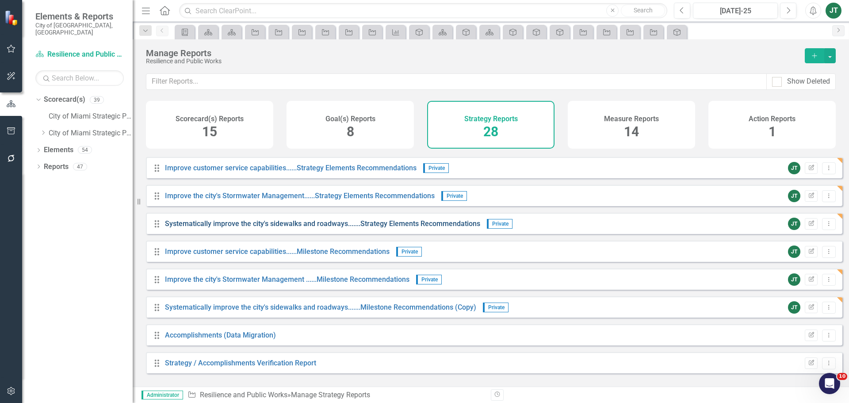
click at [381, 228] on link "Systematically improve the city's sidewalks and roadways.......Strategy Element…" at bounding box center [322, 223] width 315 height 8
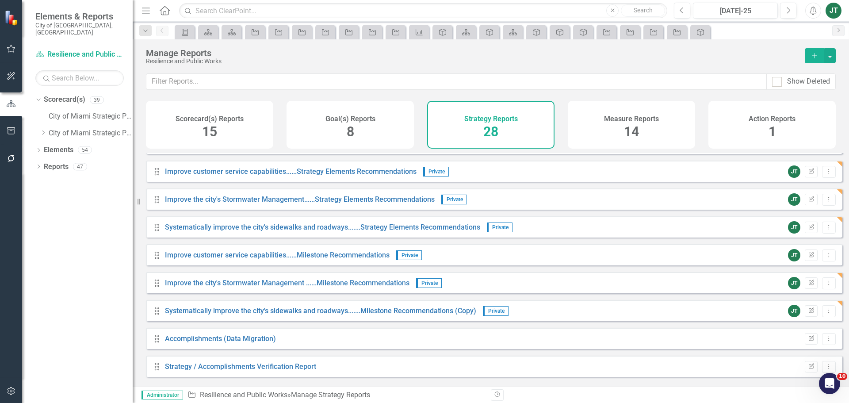
scroll to position [553, 0]
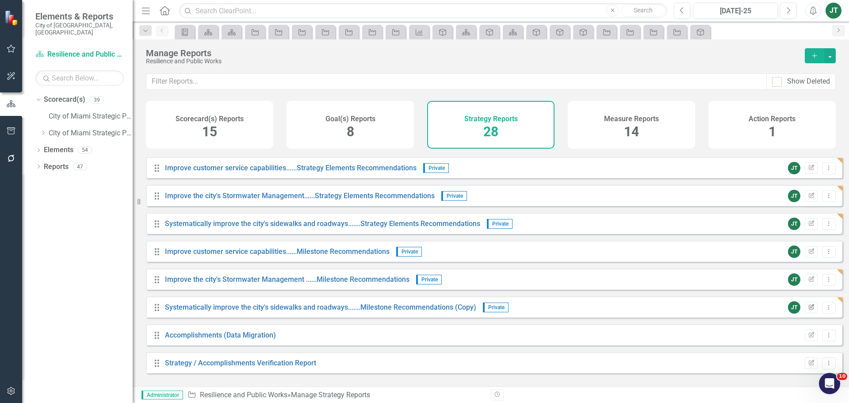
click at [808, 310] on icon "Edit Report" at bounding box center [811, 307] width 7 height 5
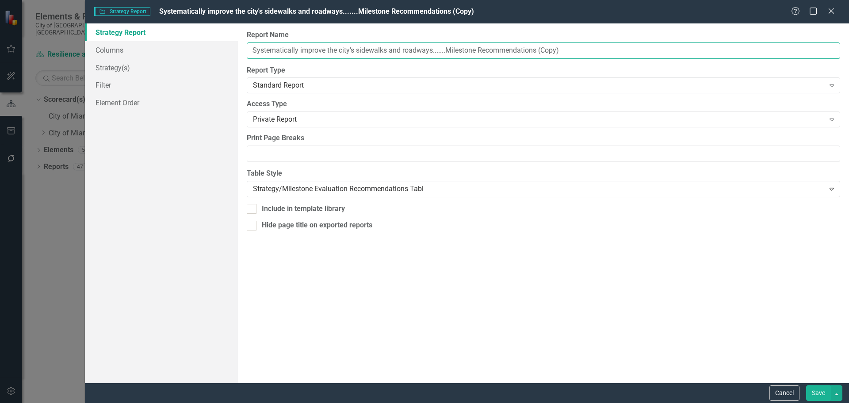
click at [485, 52] on input "Systematically improve the city's sidewalks and roadways.......Milestone Recomm…" at bounding box center [543, 50] width 593 height 16
drag, startPoint x: 536, startPoint y: 51, endPoint x: 597, endPoint y: 51, distance: 61.0
click at [595, 52] on input "Systematically improve the city's sidewalks and roadways.......Milestone Recomm…" at bounding box center [543, 50] width 593 height 16
type input "Systematically improve the city's sidewalks and roadways.......Milestone Recomm…"
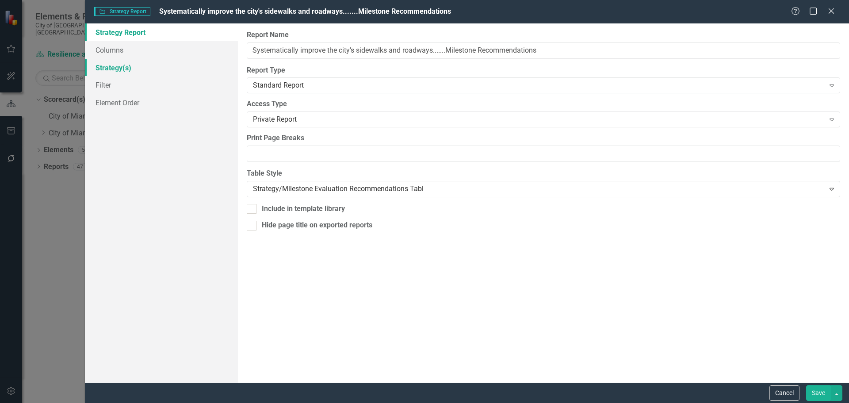
click at [140, 71] on link "Strategy(s)" at bounding box center [161, 68] width 153 height 18
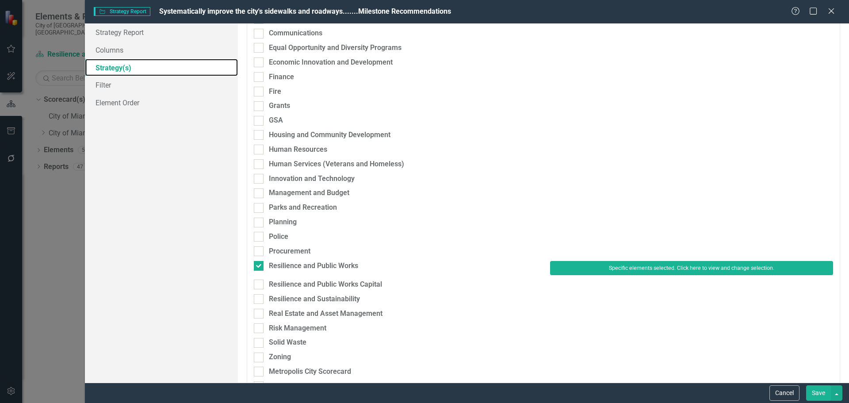
scroll to position [177, 0]
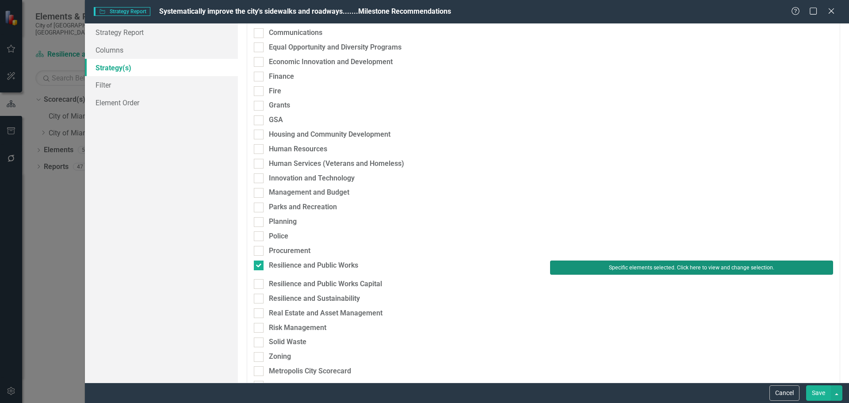
click at [595, 268] on button "Specific elements selected. Click here to view and change selection." at bounding box center [691, 267] width 283 height 14
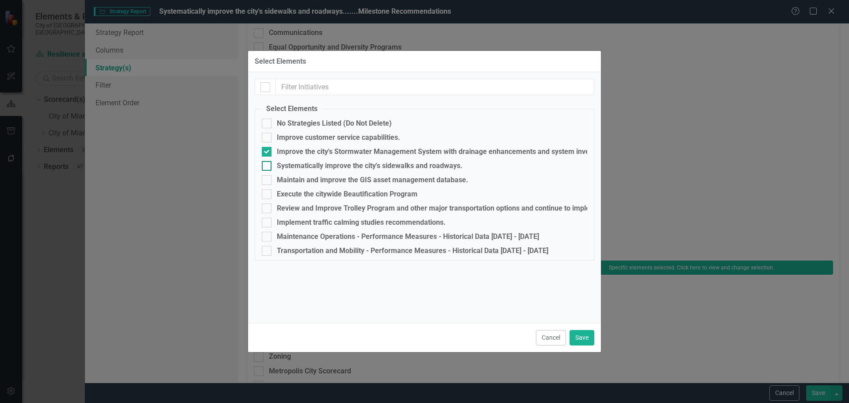
click at [290, 163] on div "Systematically improve the city's sidewalks and roadways." at bounding box center [370, 166] width 186 height 8
click at [267, 163] on input "Systematically improve the city's sidewalks and roadways." at bounding box center [265, 164] width 6 height 6
checkbox input "true"
click at [294, 150] on div "Improve the city's Stormwater Management System with drainage enhancements and …" at bounding box center [447, 152] width 340 height 8
click at [267, 150] on input "Improve the city's Stormwater Management System with drainage enhancements and …" at bounding box center [265, 150] width 6 height 6
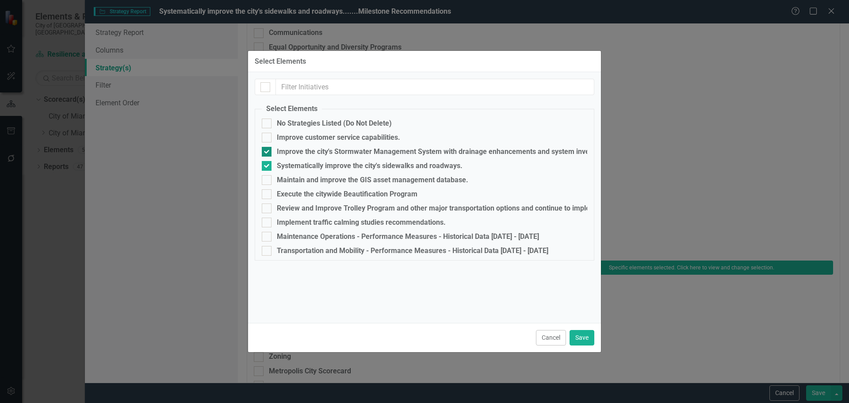
checkbox input "false"
drag, startPoint x: 576, startPoint y: 334, endPoint x: 592, endPoint y: 339, distance: 16.8
click at [576, 334] on button "Save" at bounding box center [581, 337] width 25 height 15
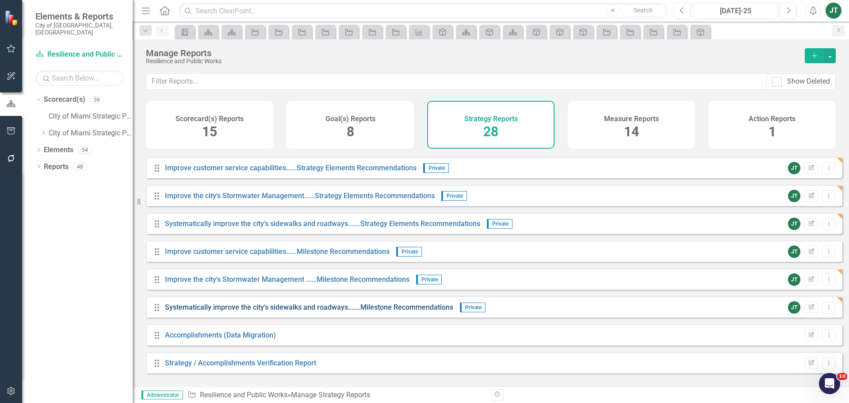
click at [343, 311] on link "Systematically improve the city's sidewalks and roadways.......Milestone Recomm…" at bounding box center [309, 307] width 288 height 8
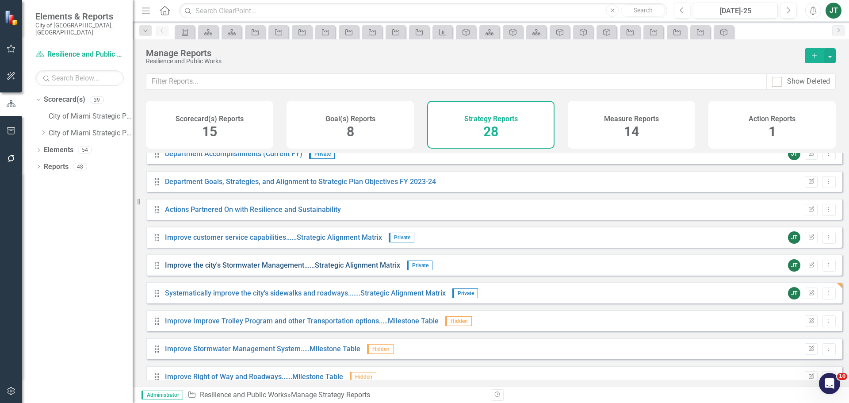
scroll to position [221, 0]
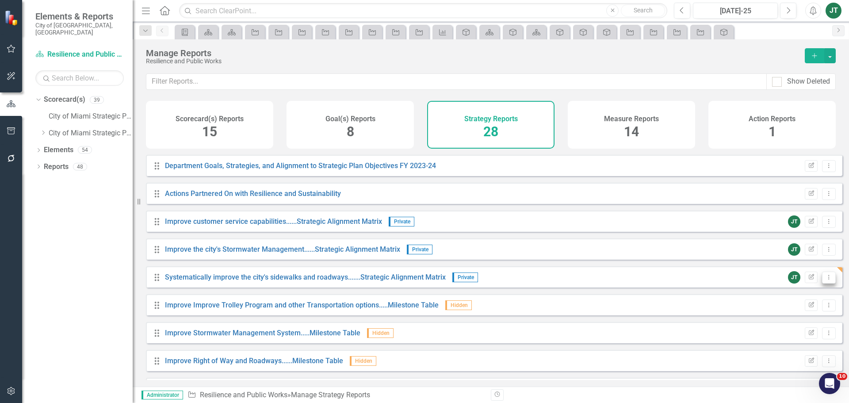
click at [825, 280] on icon "Dropdown Menu" at bounding box center [829, 277] width 8 height 6
click at [795, 328] on link "Copy Duplicate Report" at bounding box center [791, 331] width 73 height 16
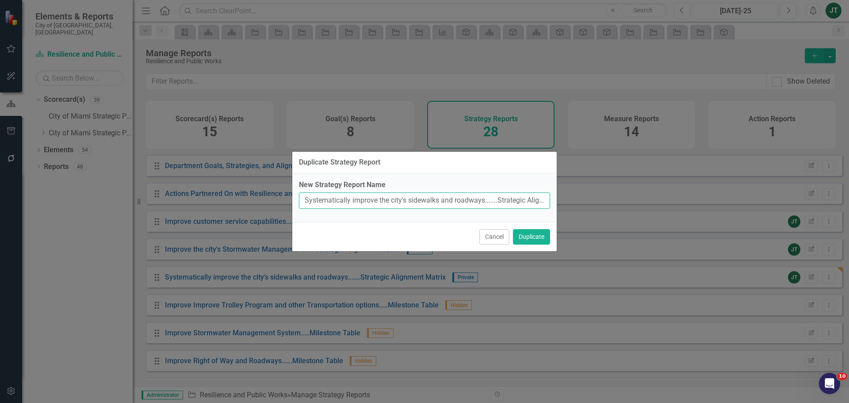
click at [419, 204] on input "Systematically improve the city's sidewalks and roadways.......Strategic Alignm…" at bounding box center [424, 200] width 251 height 16
drag, startPoint x: 485, startPoint y: 198, endPoint x: 289, endPoint y: 198, distance: 196.7
click at [288, 198] on div "Duplicate Strategy Report New Strategy Report Name Systematically improve the c…" at bounding box center [424, 201] width 849 height 403
paste input "Maintain and improve the GIS asset management database."
click at [494, 203] on input "Maintain and improve the GIS asset management database........Strategic Alignme…" at bounding box center [424, 200] width 251 height 16
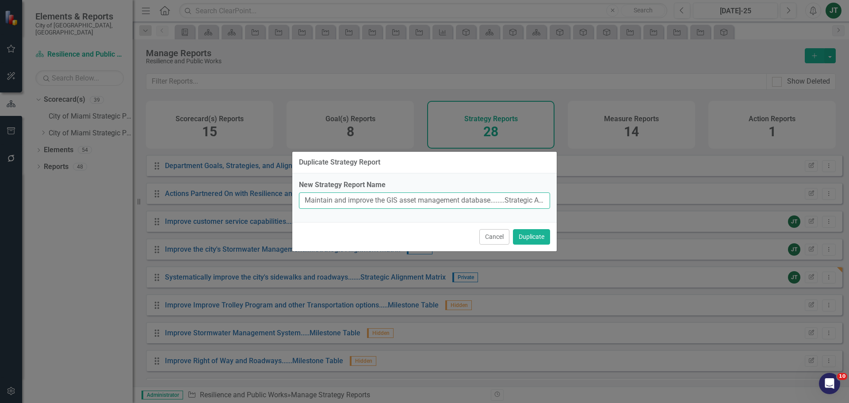
scroll to position [0, 67]
drag, startPoint x: 415, startPoint y: 206, endPoint x: 594, endPoint y: 204, distance: 179.0
click at [594, 204] on div "Duplicate Strategy Report New Strategy Report Name Maintain and improve the GIS…" at bounding box center [424, 201] width 849 height 403
click at [521, 200] on input "Maintain and improve the GIS asset management database........Strategic Alignme…" at bounding box center [424, 200] width 251 height 16
drag, startPoint x: 522, startPoint y: 197, endPoint x: 573, endPoint y: 206, distance: 51.5
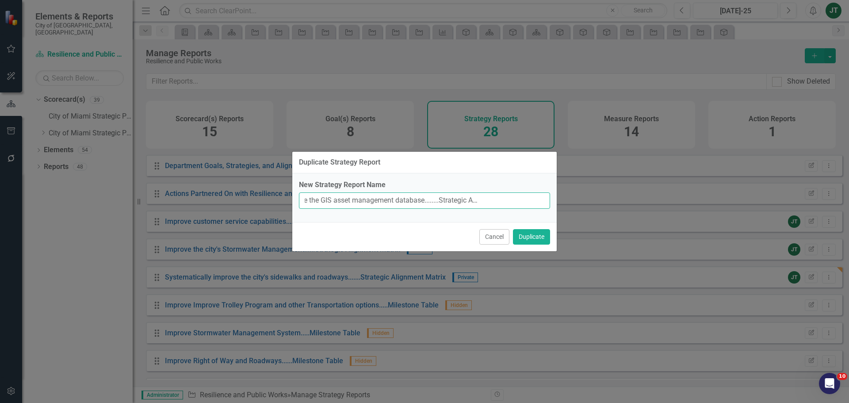
click at [573, 205] on div "Duplicate Strategy Report New Strategy Report Name Maintain and improve the GIS…" at bounding box center [424, 201] width 849 height 403
type input "Maintain and improve the GIS asset management database........Strategic Alignme…"
click at [535, 234] on button "Duplicate" at bounding box center [531, 236] width 37 height 15
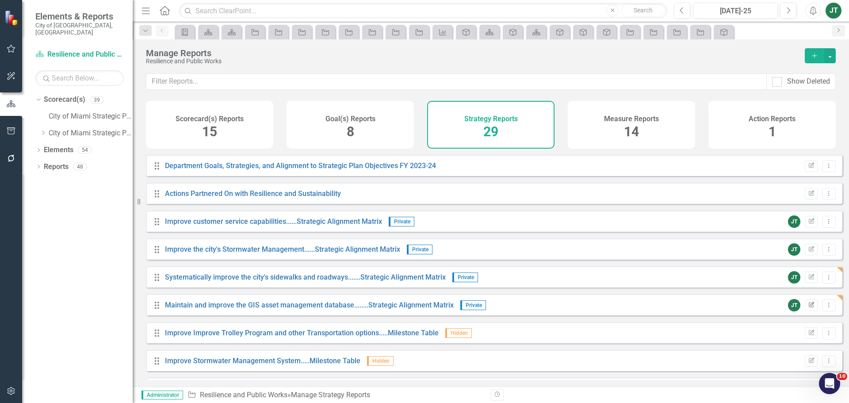
click at [808, 307] on icon "button" at bounding box center [810, 303] width 5 height 5
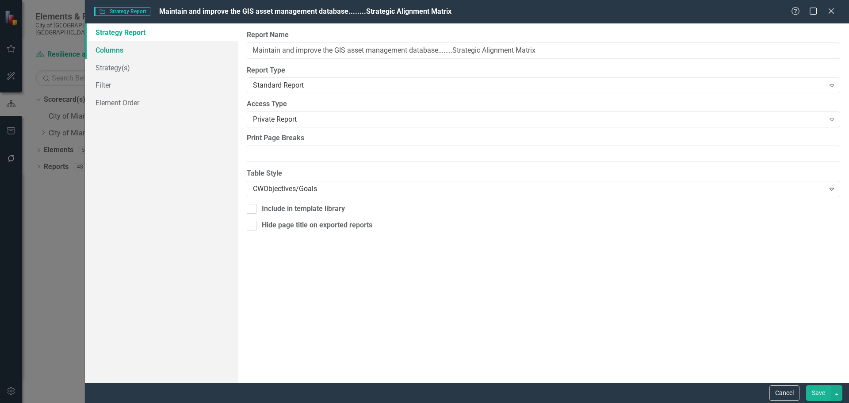
click at [117, 54] on link "Columns" at bounding box center [161, 50] width 153 height 18
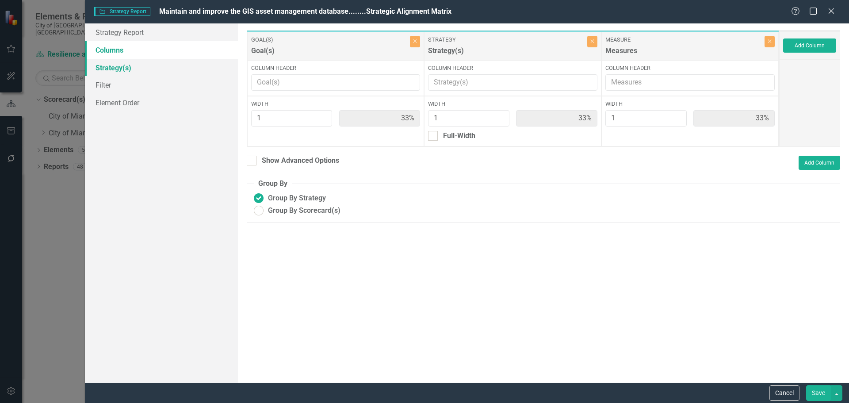
click at [117, 70] on link "Strategy(s)" at bounding box center [161, 68] width 153 height 18
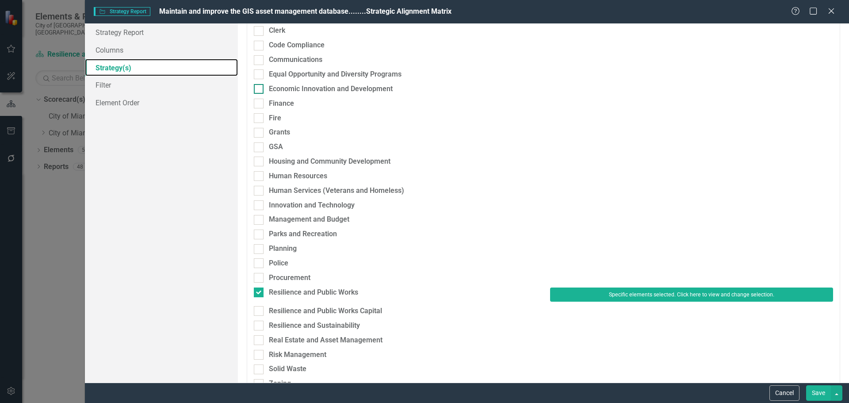
scroll to position [221, 0]
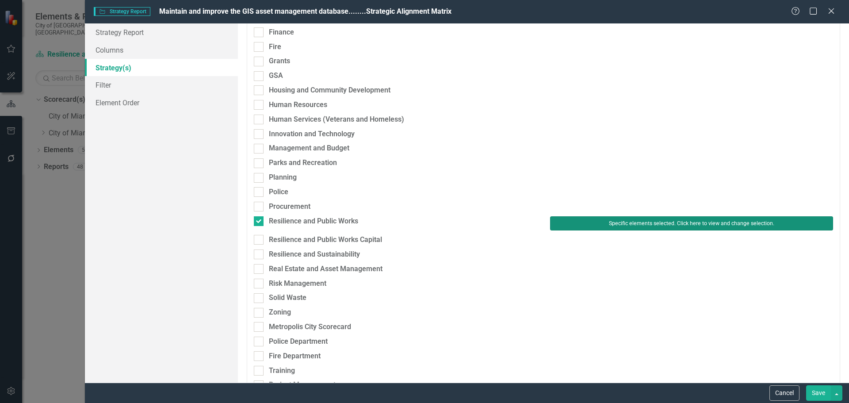
click at [607, 223] on button "Specific elements selected. Click here to view and change selection." at bounding box center [691, 223] width 283 height 14
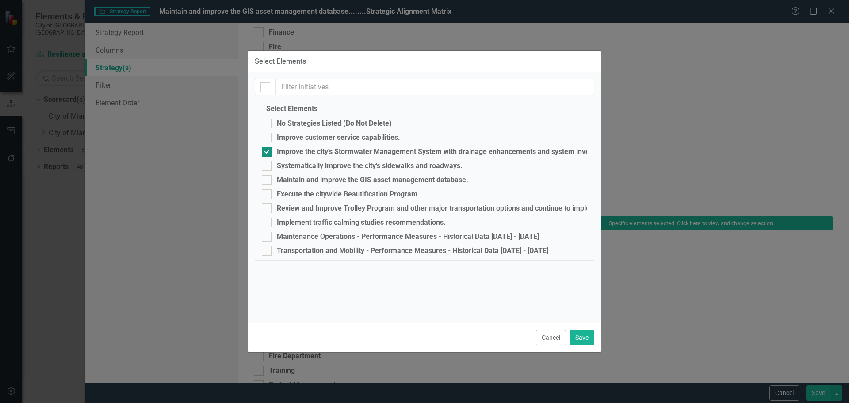
click at [295, 149] on div "Improve the city's Stormwater Management System with drainage enhancements and …" at bounding box center [447, 152] width 340 height 8
click at [267, 149] on input "Improve the city's Stormwater Management System with drainage enhancements and …" at bounding box center [265, 150] width 6 height 6
checkbox input "false"
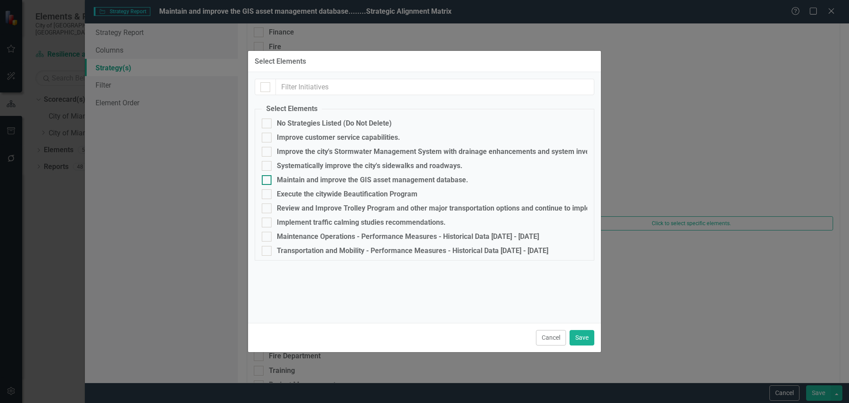
click at [292, 180] on div "Maintain and improve the GIS asset management database." at bounding box center [372, 180] width 191 height 8
click at [267, 180] on input "Maintain and improve the GIS asset management database." at bounding box center [265, 178] width 6 height 6
checkbox input "true"
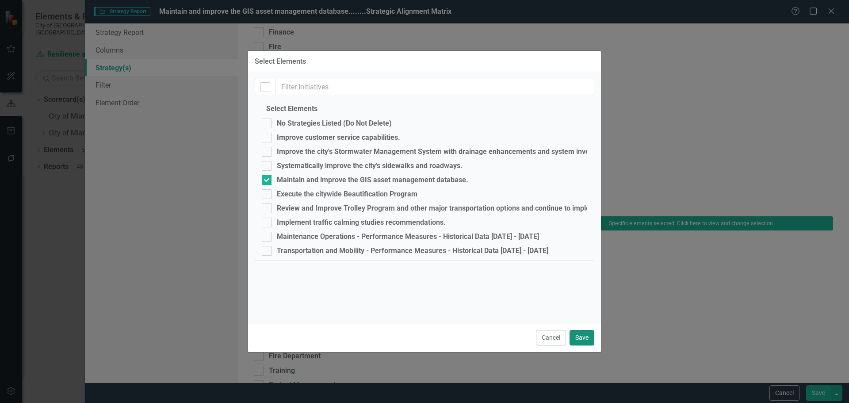
click at [579, 333] on button "Save" at bounding box center [581, 337] width 25 height 15
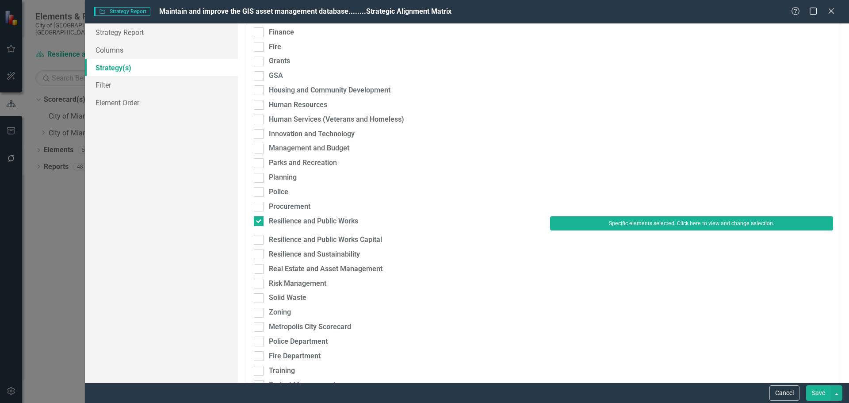
click at [821, 393] on button "Save" at bounding box center [818, 392] width 25 height 15
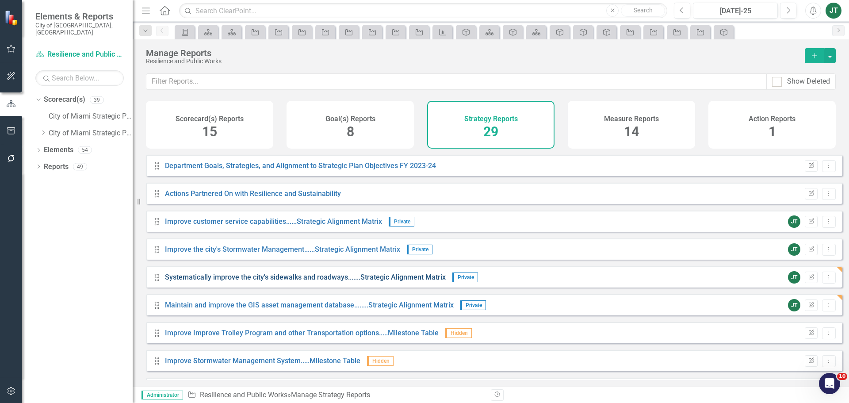
click at [249, 281] on link "Systematically improve the city's sidewalks and roadways.......Strategic Alignm…" at bounding box center [305, 277] width 281 height 8
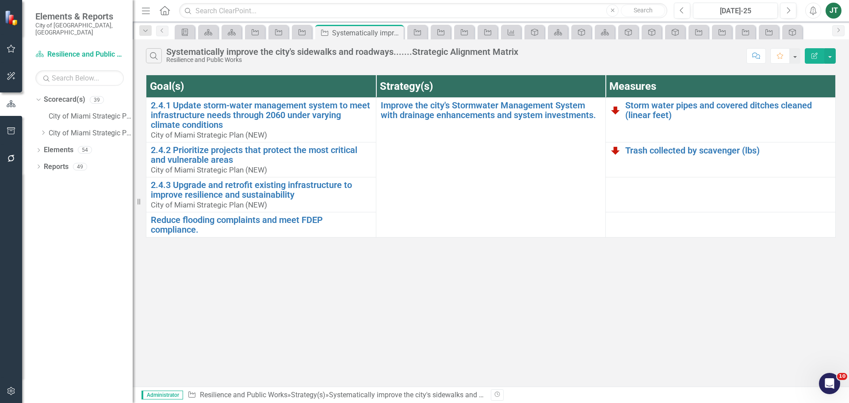
click at [818, 55] on button "Edit Report" at bounding box center [814, 55] width 19 height 15
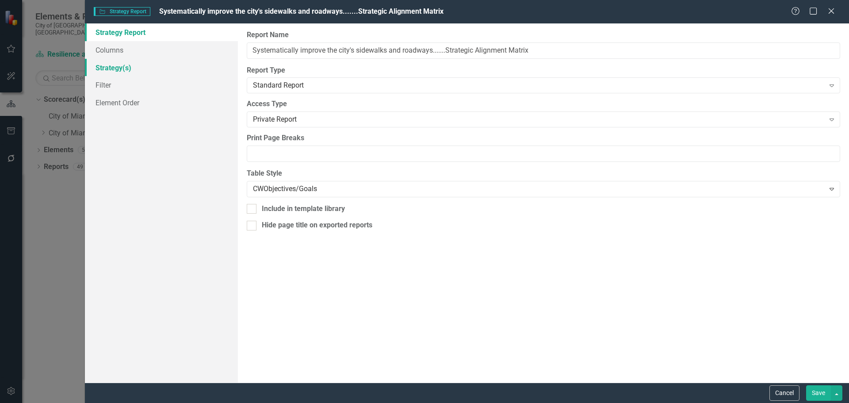
click at [121, 64] on link "Strategy(s)" at bounding box center [161, 68] width 153 height 18
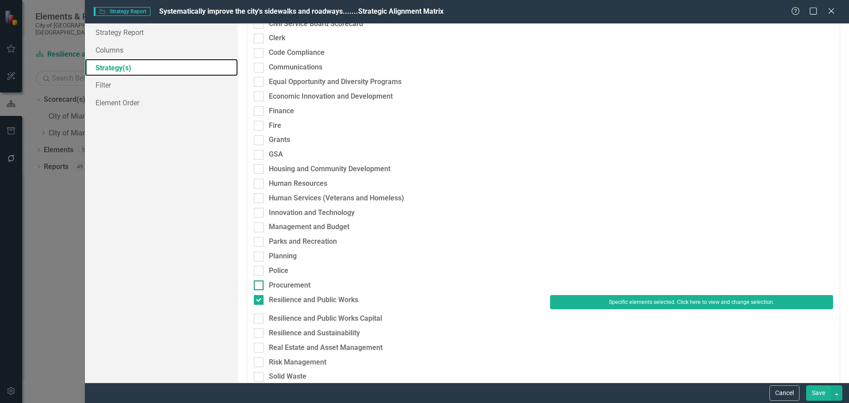
scroll to position [177, 0]
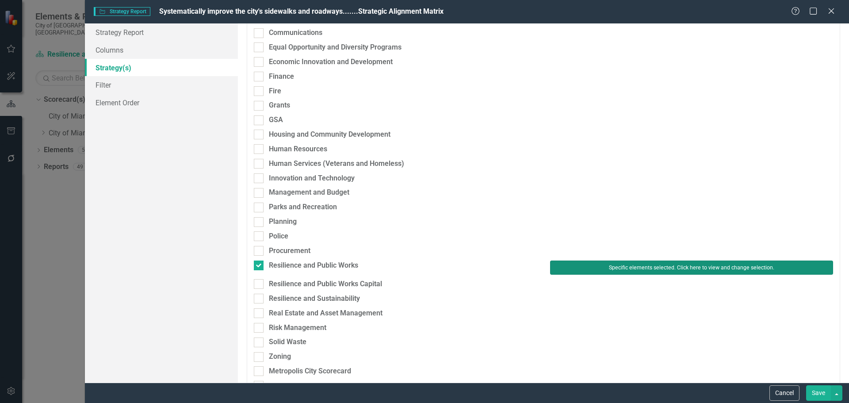
click at [596, 264] on button "Specific elements selected. Click here to view and change selection." at bounding box center [691, 267] width 283 height 14
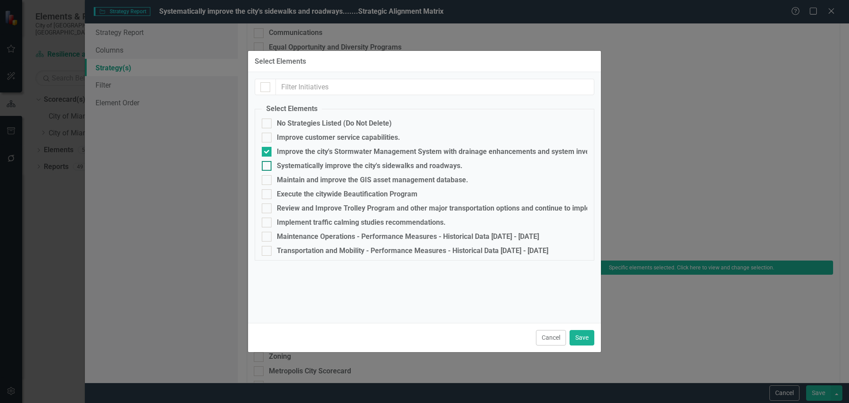
click at [309, 162] on div "Systematically improve the city's sidewalks and roadways." at bounding box center [370, 166] width 186 height 8
click at [267, 161] on input "Systematically improve the city's sidewalks and roadways." at bounding box center [265, 164] width 6 height 6
checkbox input "true"
click at [303, 148] on div "Improve the city's Stormwater Management System with drainage enhancements and …" at bounding box center [447, 152] width 340 height 8
click at [267, 148] on input "Improve the city's Stormwater Management System with drainage enhancements and …" at bounding box center [265, 150] width 6 height 6
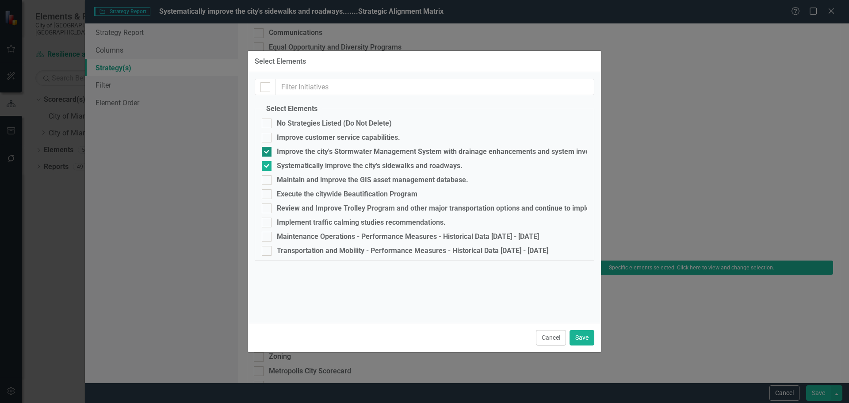
checkbox input "false"
click at [581, 339] on button "Save" at bounding box center [581, 337] width 25 height 15
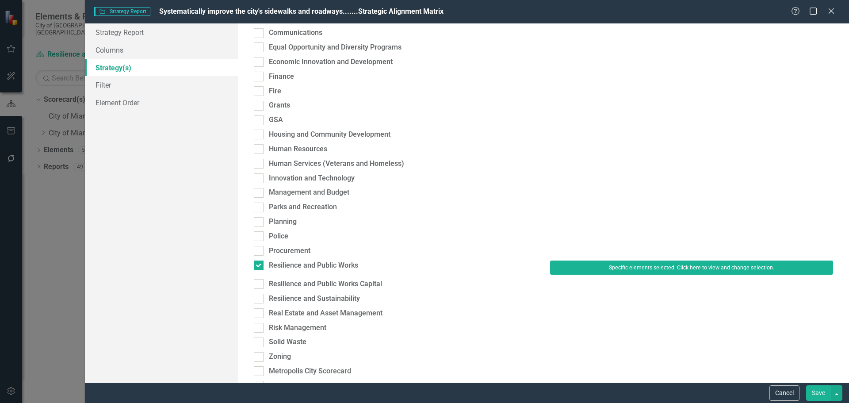
click at [817, 395] on button "Save" at bounding box center [818, 392] width 25 height 15
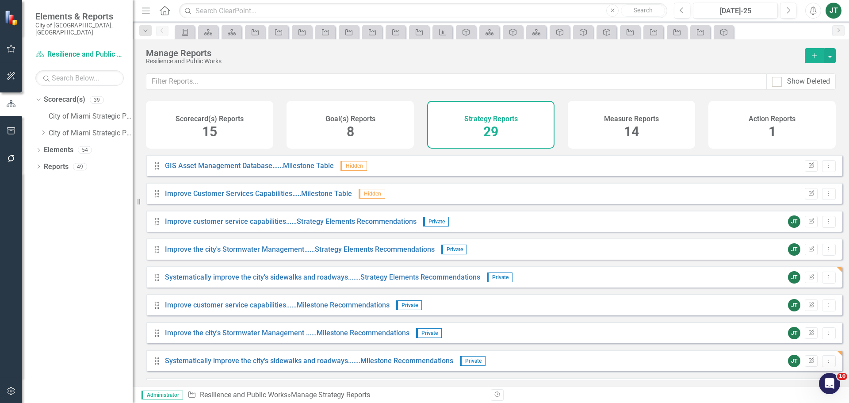
scroll to position [530, 0]
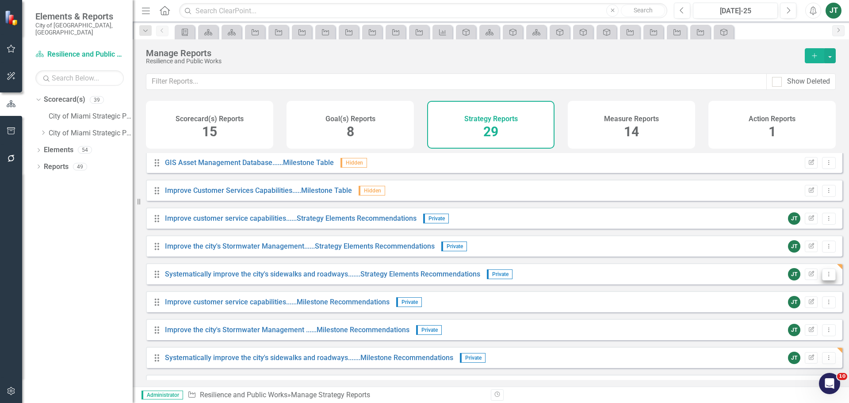
click at [826, 279] on button "Dropdown Menu" at bounding box center [829, 274] width 14 height 12
click at [796, 325] on link "Copy Duplicate Report" at bounding box center [791, 328] width 73 height 16
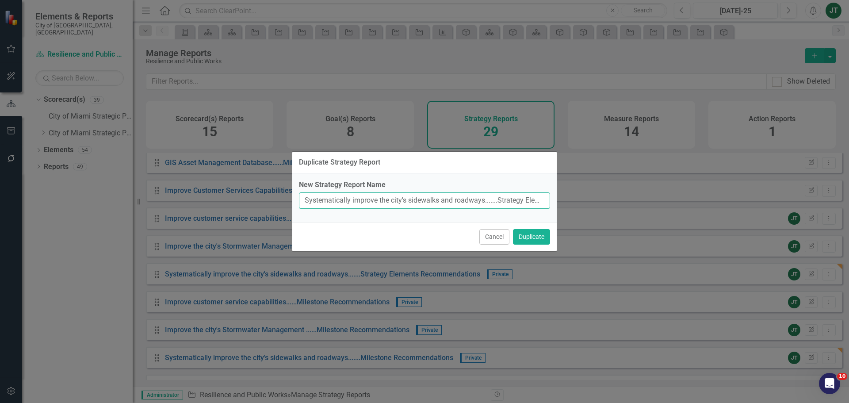
click at [476, 204] on input "Systematically improve the city's sidewalks and roadways.......Strategy Element…" at bounding box center [424, 200] width 251 height 16
drag, startPoint x: 484, startPoint y: 201, endPoint x: 302, endPoint y: 195, distance: 181.3
click at [296, 195] on div "New Strategy Report Name Systematically improve the city's sidewalks and roadwa…" at bounding box center [424, 197] width 264 height 49
paste input "Maintain and improve the GIS asset management database."
click at [404, 202] on input "Maintain and improve the GIS asset management database........Strategy Elements…" at bounding box center [424, 200] width 251 height 16
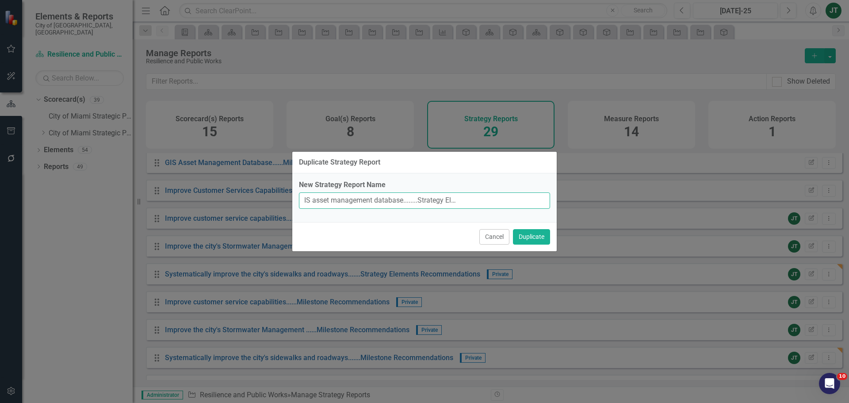
scroll to position [0, 102]
drag, startPoint x: 365, startPoint y: 198, endPoint x: 566, endPoint y: 201, distance: 201.2
click at [566, 201] on div "Duplicate Strategy Report New Strategy Report Name Maintain and improve the GIS…" at bounding box center [424, 201] width 849 height 403
click at [536, 201] on input "Maintain and improve the GIS asset management database........Strategy Elements…" at bounding box center [424, 200] width 251 height 16
click at [523, 201] on input "Maintain and improve the GIS asset management database........Strategy Elements…" at bounding box center [424, 200] width 251 height 16
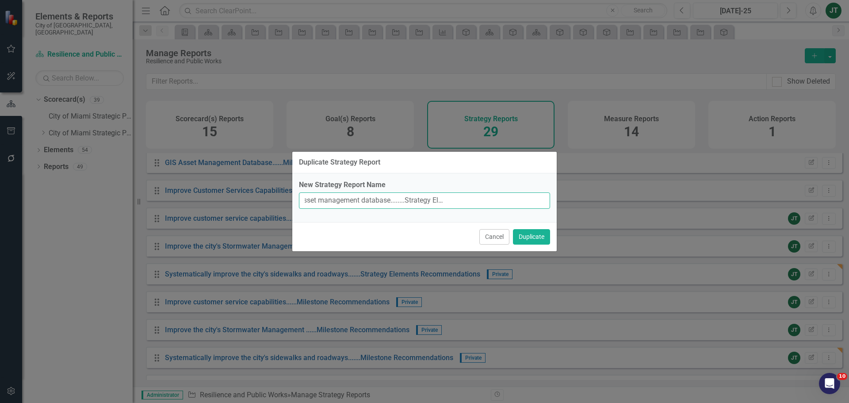
drag, startPoint x: 522, startPoint y: 200, endPoint x: 586, endPoint y: 198, distance: 64.1
click at [582, 200] on div "Duplicate Strategy Report New Strategy Report Name Maintain and improve the GIS…" at bounding box center [424, 201] width 849 height 403
type input "Maintain and improve the GIS asset management database........Strategy Elements…"
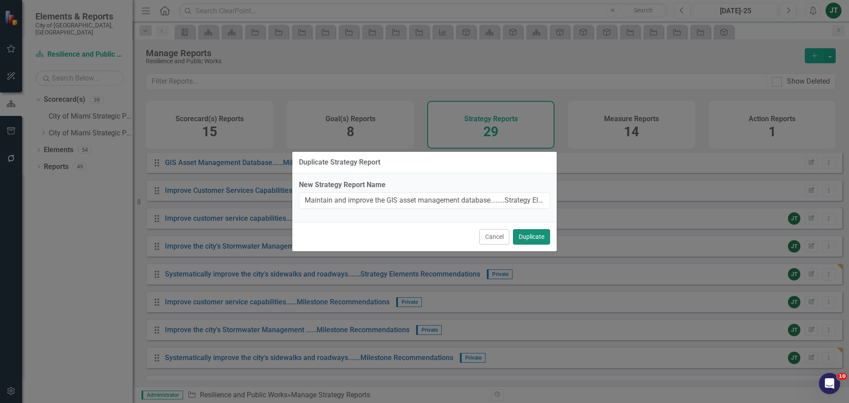
click at [523, 239] on button "Duplicate" at bounding box center [531, 236] width 37 height 15
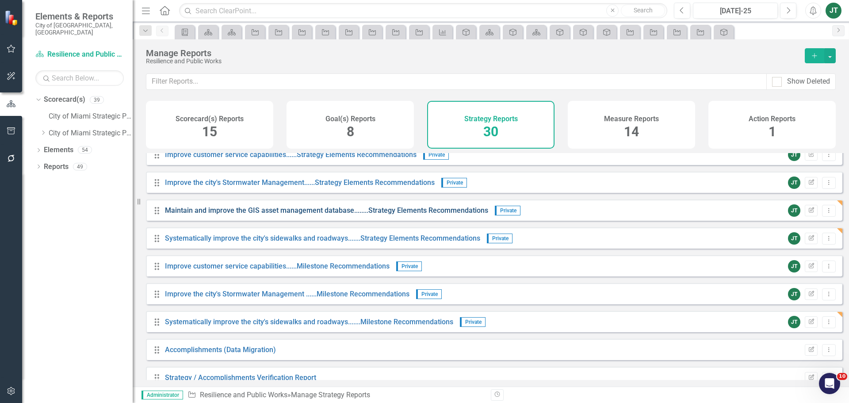
scroll to position [609, 0]
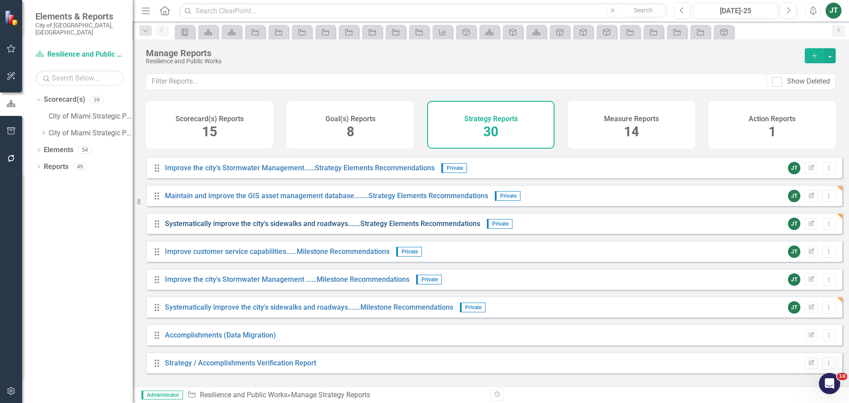
click at [446, 228] on link "Systematically improve the city's sidewalks and roadways.......Strategy Element…" at bounding box center [322, 223] width 315 height 8
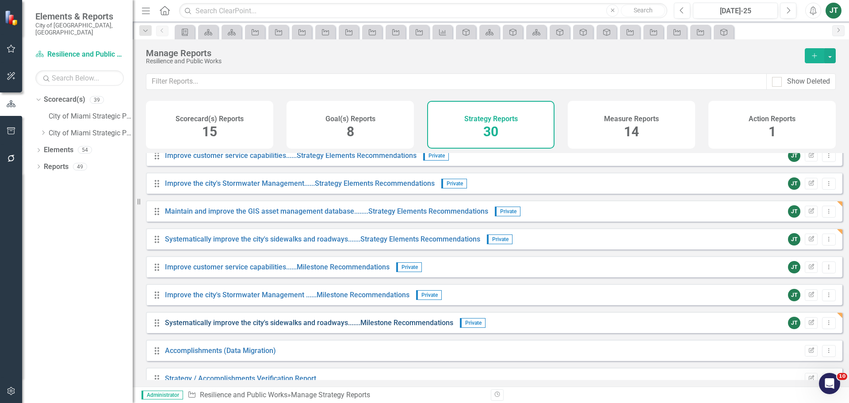
scroll to position [609, 0]
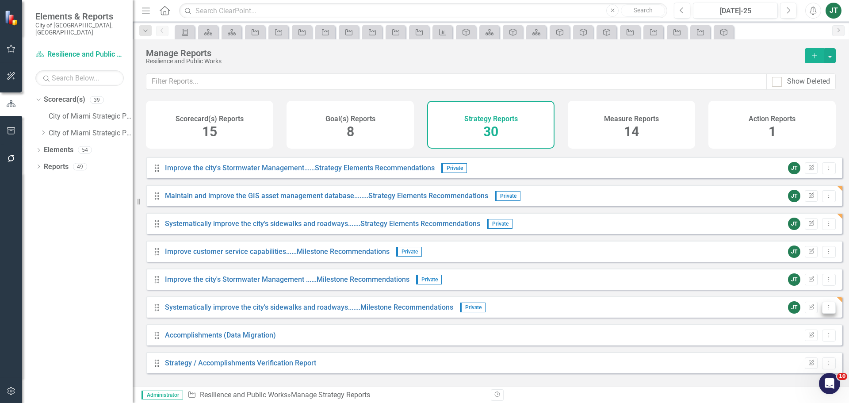
click at [825, 310] on icon "Dropdown Menu" at bounding box center [829, 307] width 8 height 6
click at [801, 360] on link "Copy Duplicate Report" at bounding box center [791, 361] width 73 height 16
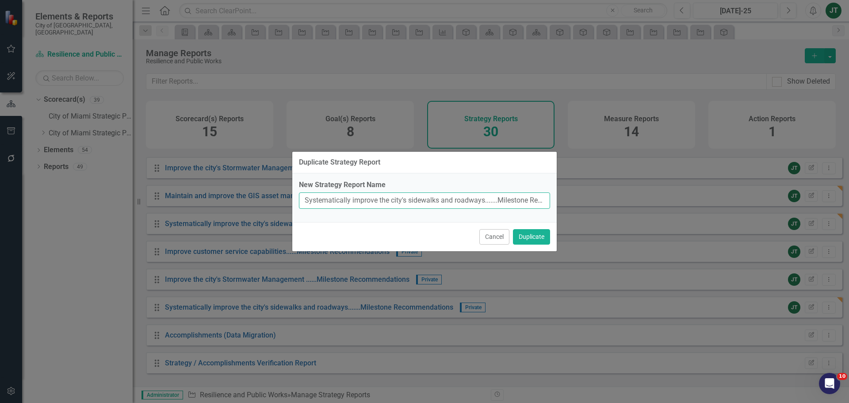
click at [463, 206] on input "Systematically improve the city's sidewalks and roadways.......Milestone Recomm…" at bounding box center [424, 200] width 251 height 16
drag, startPoint x: 484, startPoint y: 199, endPoint x: 324, endPoint y: 205, distance: 160.1
click at [297, 196] on div "New Strategy Report Name Systematically improve the city's sidewalks and roadwa…" at bounding box center [424, 197] width 264 height 49
paste input "Maintain and improve the GIS asset management database."
click at [445, 198] on input "Maintain and improve the GIS asset management database........Milestone Recomme…" at bounding box center [424, 200] width 251 height 16
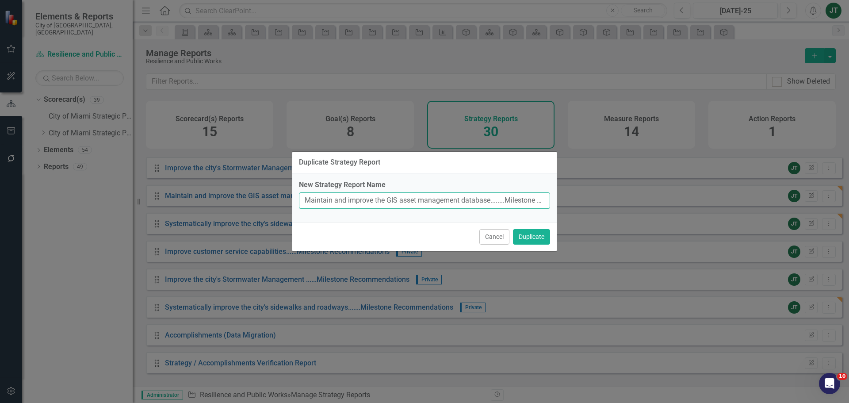
scroll to position [0, 76]
drag, startPoint x: 373, startPoint y: 200, endPoint x: 578, endPoint y: 203, distance: 205.6
click at [578, 203] on div "Duplicate Strategy Report New Strategy Report Name Maintain and improve the GIS…" at bounding box center [424, 201] width 849 height 403
click at [519, 203] on input "Maintain and improve the GIS asset management database........Milestone Recomme…" at bounding box center [424, 200] width 251 height 16
drag, startPoint x: 522, startPoint y: 200, endPoint x: 581, endPoint y: 199, distance: 59.7
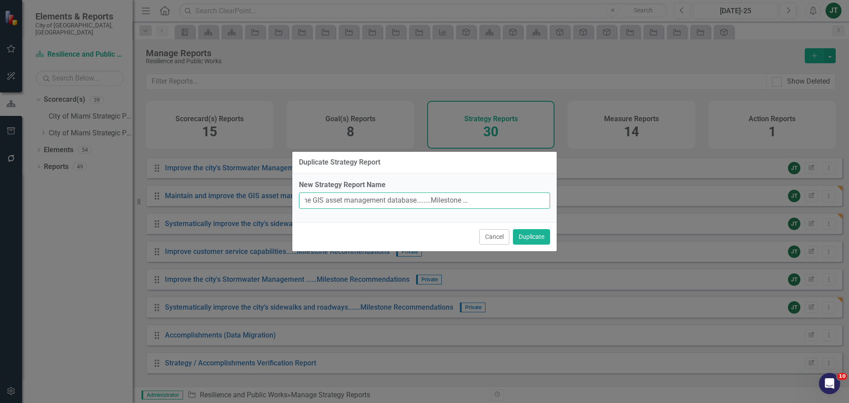
click at [580, 199] on div "Duplicate Strategy Report New Strategy Report Name Maintain and improve the GIS…" at bounding box center [424, 201] width 849 height 403
type input "Maintain and improve the GIS asset management database........Milestone Recomme…"
click at [541, 235] on button "Duplicate" at bounding box center [531, 236] width 37 height 15
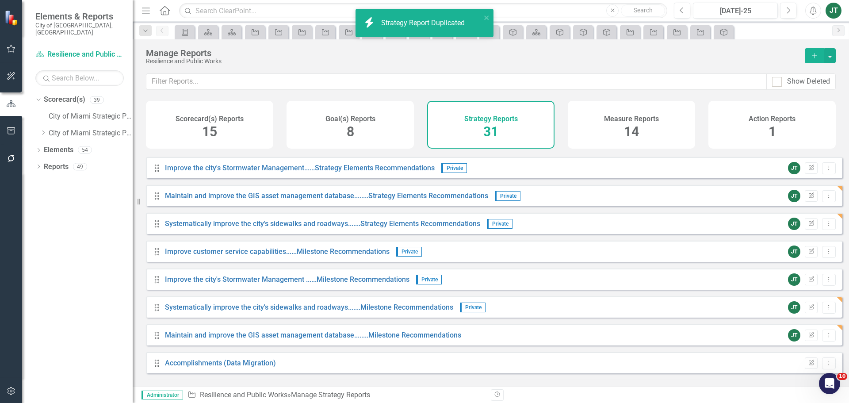
scroll to position [637, 0]
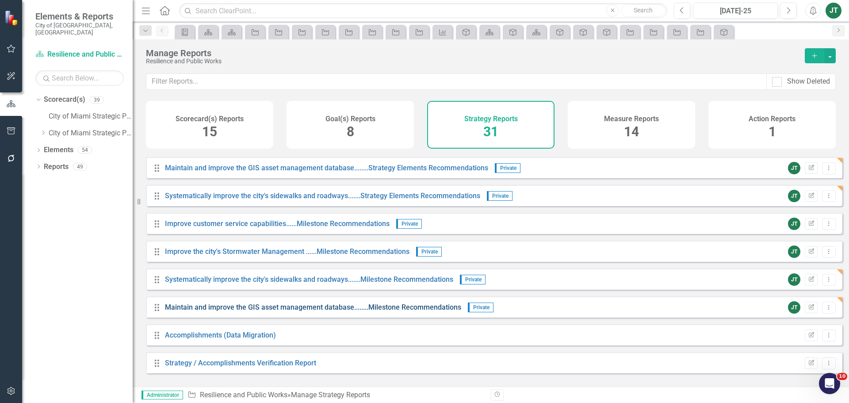
click at [381, 311] on link "Maintain and improve the GIS asset management database........Milestone Recomme…" at bounding box center [313, 307] width 296 height 8
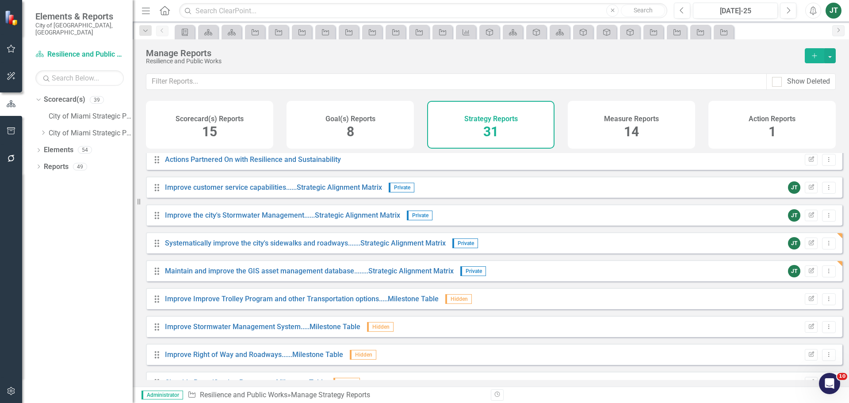
scroll to position [239, 0]
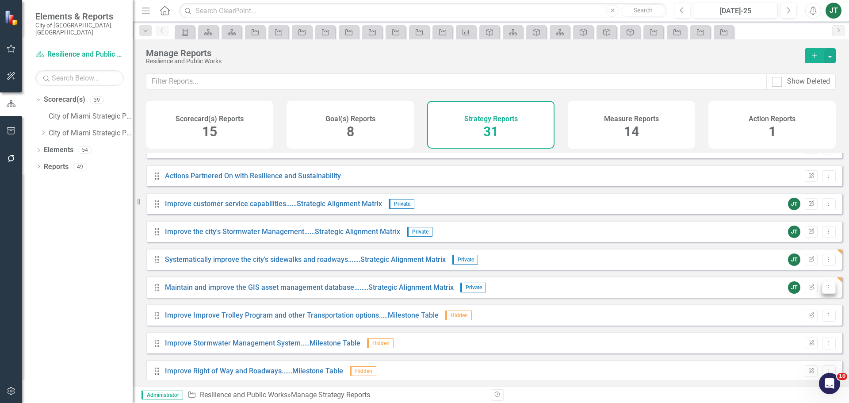
click at [822, 290] on button "Dropdown Menu" at bounding box center [829, 288] width 14 height 12
click at [797, 339] on link "Copy Duplicate Report" at bounding box center [791, 341] width 73 height 16
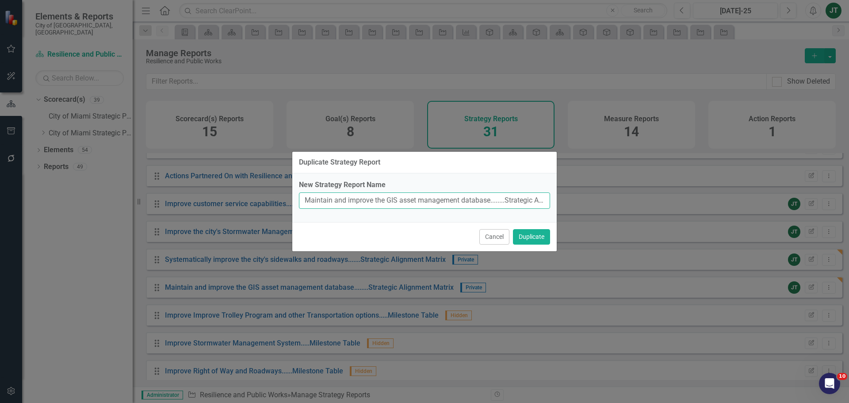
click at [458, 198] on input "Maintain and improve the GIS asset management database........Strategic Alignme…" at bounding box center [424, 200] width 251 height 16
drag, startPoint x: 489, startPoint y: 198, endPoint x: 321, endPoint y: 200, distance: 167.5
click at [259, 197] on div "Duplicate Strategy Report New Strategy Report Name Maintain and improve the GIS…" at bounding box center [424, 201] width 849 height 403
paste input "Execute the citywide Beautification Program"
click at [466, 197] on input "Execute the citywide Beautification Program........Strategic Alignment Matrix (…" at bounding box center [424, 200] width 251 height 16
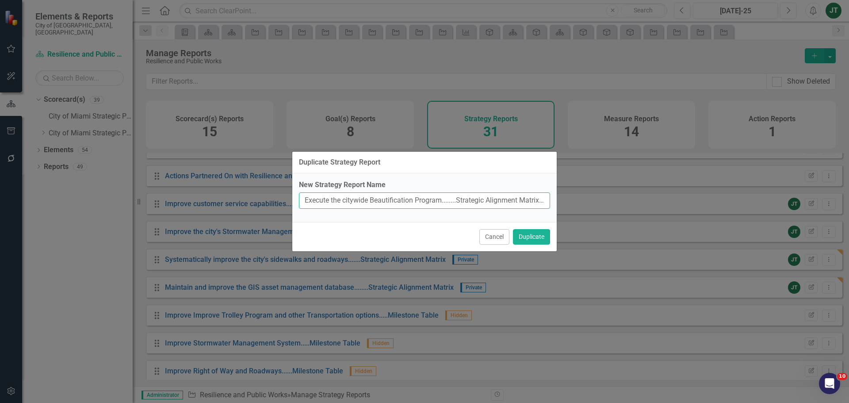
scroll to position [0, 20]
drag, startPoint x: 402, startPoint y: 202, endPoint x: 581, endPoint y: 204, distance: 179.0
click at [581, 204] on div "Duplicate Strategy Report New Strategy Report Name Execute the citywide Beautif…" at bounding box center [424, 201] width 849 height 403
click at [538, 204] on input "Execute the citywide Beautification Program........Strategic Alignment Matrix (…" at bounding box center [424, 200] width 251 height 16
click at [521, 202] on input "Execute the citywide Beautification Program........Strategic Alignment Matrix (…" at bounding box center [424, 200] width 251 height 16
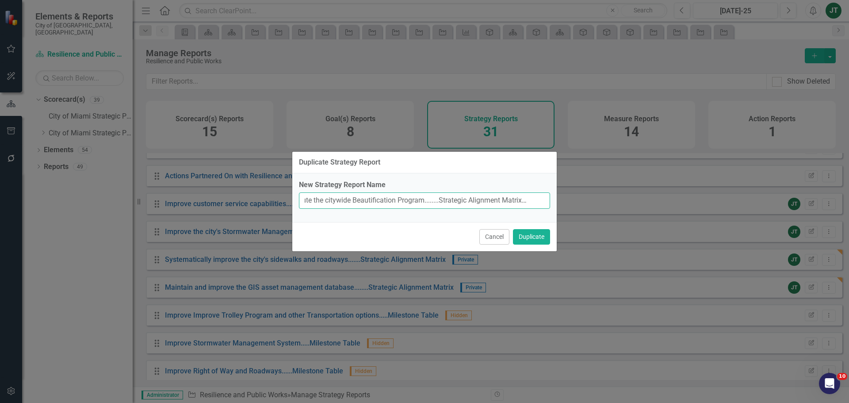
click at [522, 201] on input "Execute the citywide Beautification Program........Strategic Alignment Matrix (…" at bounding box center [424, 200] width 251 height 16
drag, startPoint x: 522, startPoint y: 200, endPoint x: 561, endPoint y: 199, distance: 38.9
click at [560, 199] on div "Duplicate Strategy Report New Strategy Report Name Execute the citywide Beautif…" at bounding box center [424, 201] width 849 height 403
type input "Execute the citywide Beautification Program........Strategic Alignment Matrix"
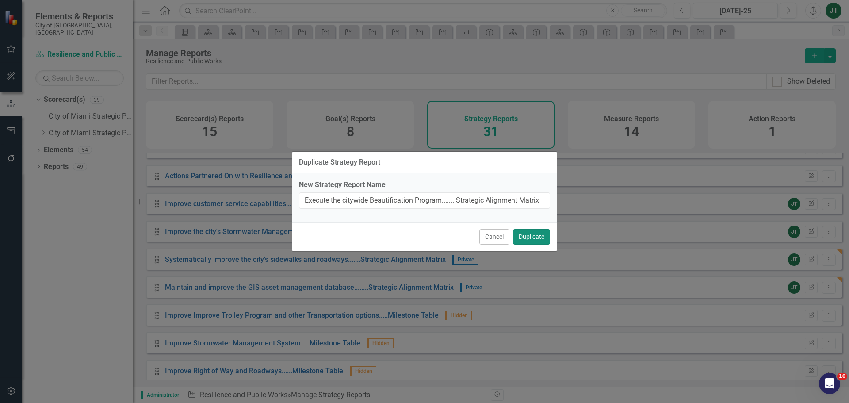
click at [533, 238] on button "Duplicate" at bounding box center [531, 236] width 37 height 15
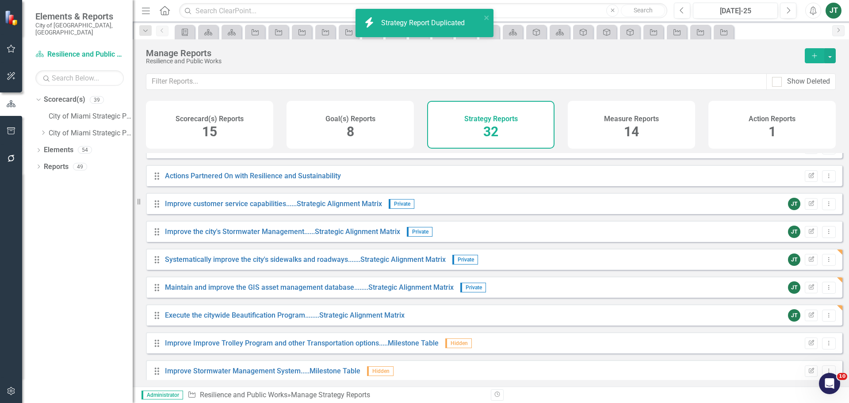
scroll to position [327, 0]
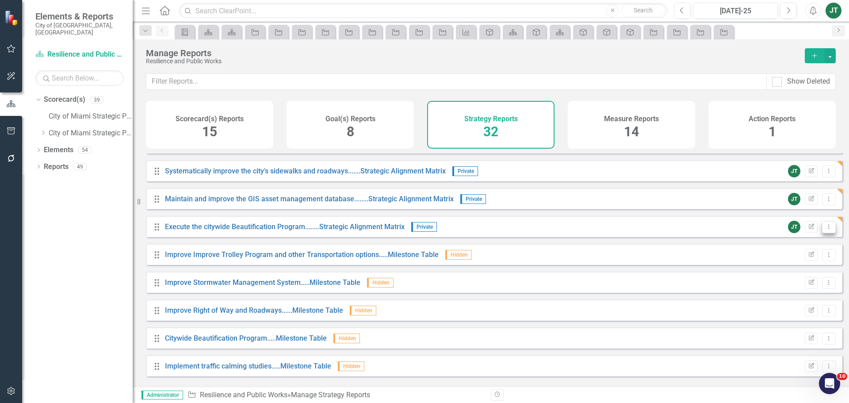
drag, startPoint x: 824, startPoint y: 232, endPoint x: 819, endPoint y: 238, distance: 7.9
click at [825, 229] on icon "Dropdown Menu" at bounding box center [829, 227] width 8 height 6
click at [795, 247] on link "Edit Report Edit Report" at bounding box center [791, 248] width 73 height 16
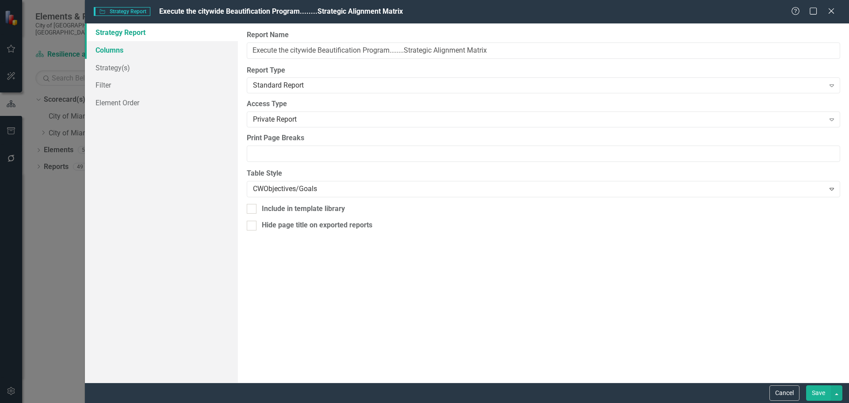
click at [120, 52] on link "Columns" at bounding box center [161, 50] width 153 height 18
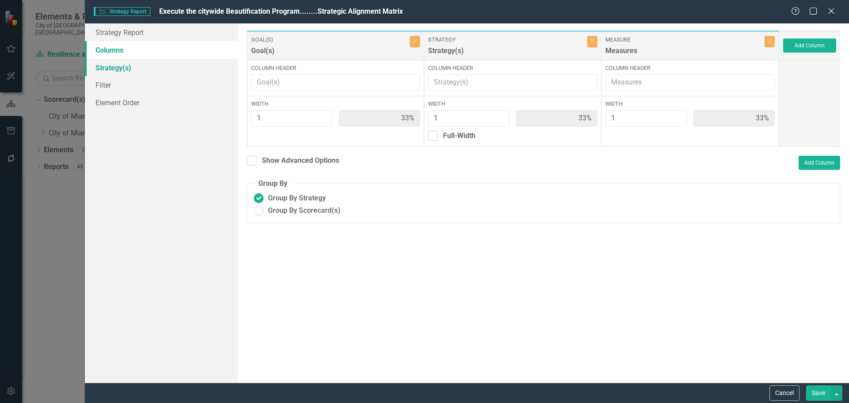
click at [100, 66] on link "Strategy(s)" at bounding box center [161, 68] width 153 height 18
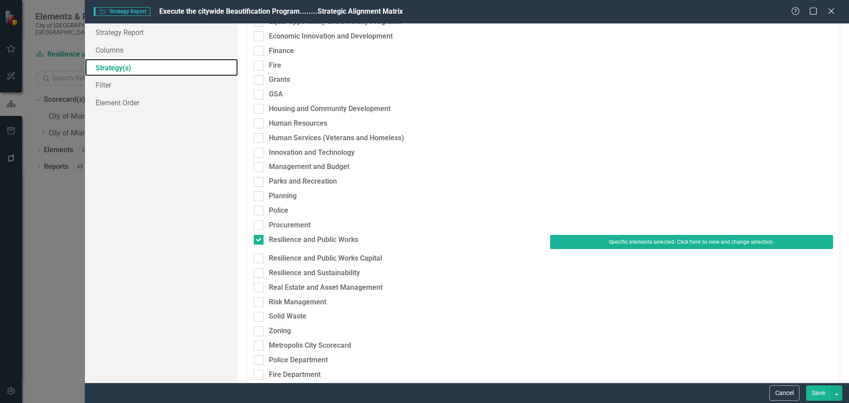
scroll to position [221, 0]
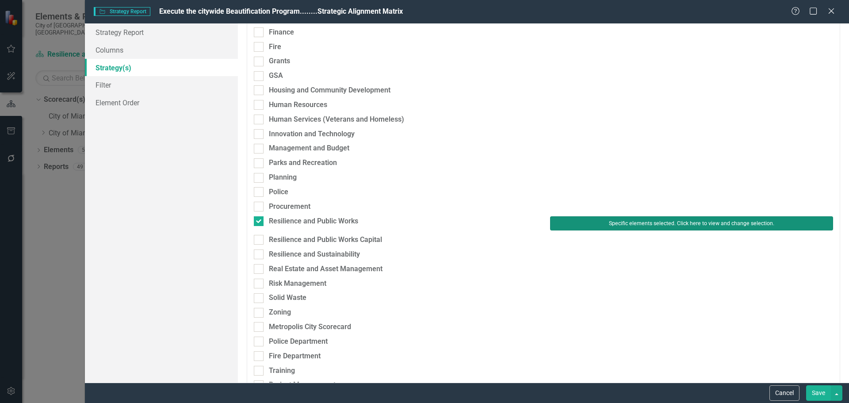
click at [606, 226] on button "Specific elements selected. Click here to view and change selection." at bounding box center [691, 223] width 283 height 14
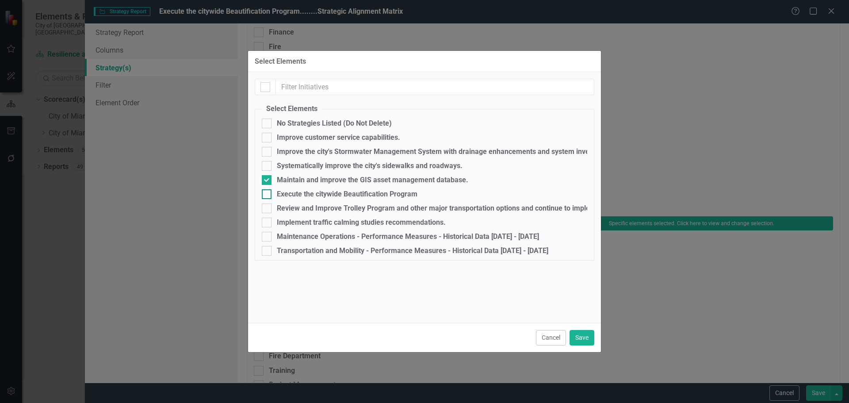
click at [287, 194] on div "Execute the citywide Beautification Program" at bounding box center [347, 194] width 141 height 8
click at [267, 194] on input "Execute the citywide Beautification Program" at bounding box center [265, 192] width 6 height 6
checkbox input "true"
click at [292, 182] on div "Maintain and improve the GIS asset management database." at bounding box center [372, 180] width 191 height 8
click at [267, 181] on input "Maintain and improve the GIS asset management database." at bounding box center [265, 178] width 6 height 6
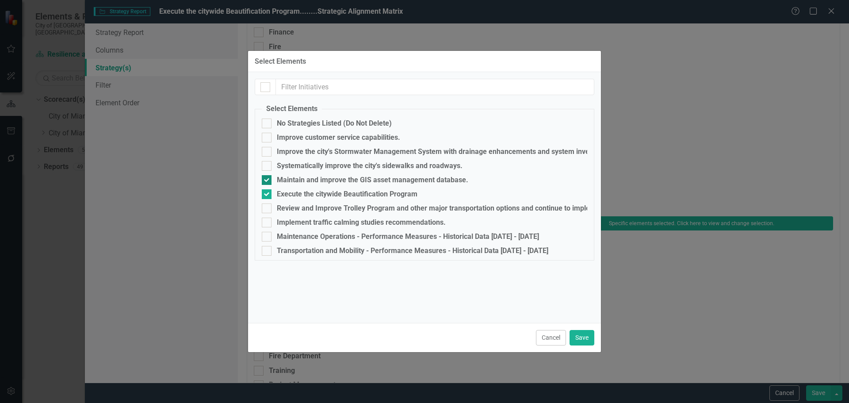
checkbox input "false"
click at [579, 335] on button "Save" at bounding box center [581, 337] width 25 height 15
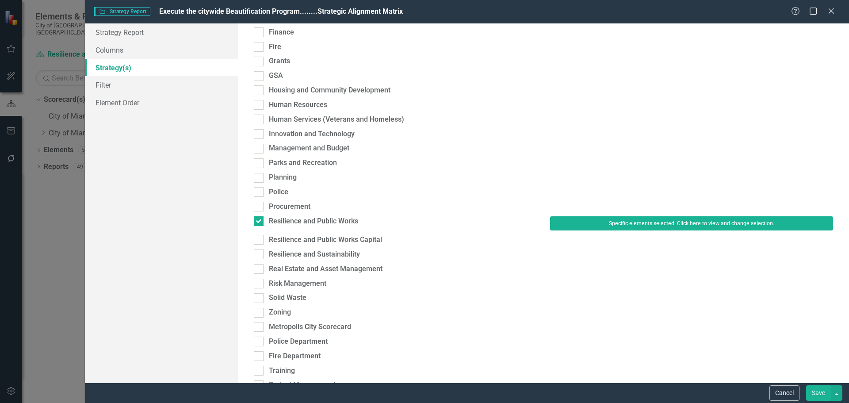
click at [813, 389] on button "Save" at bounding box center [818, 392] width 25 height 15
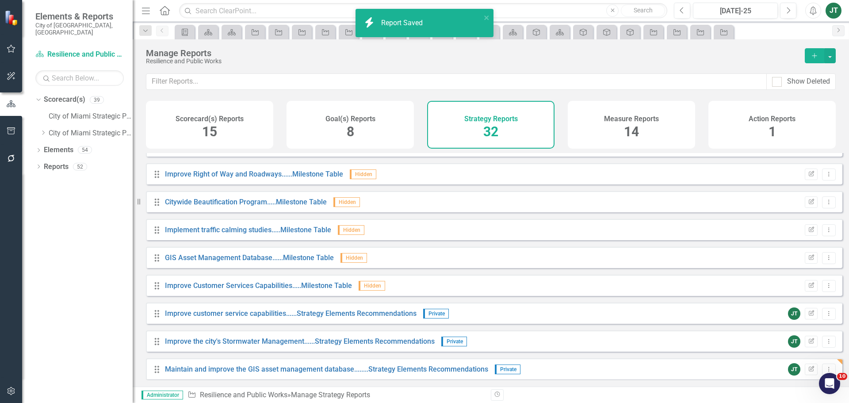
scroll to position [548, 0]
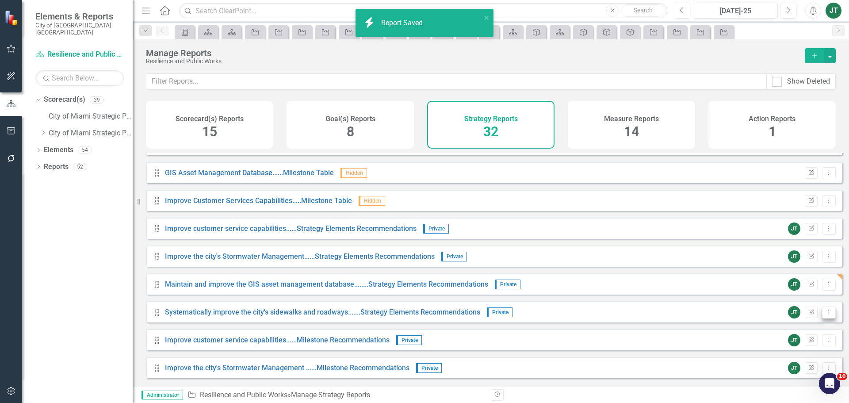
click at [825, 315] on icon "Dropdown Menu" at bounding box center [829, 312] width 8 height 6
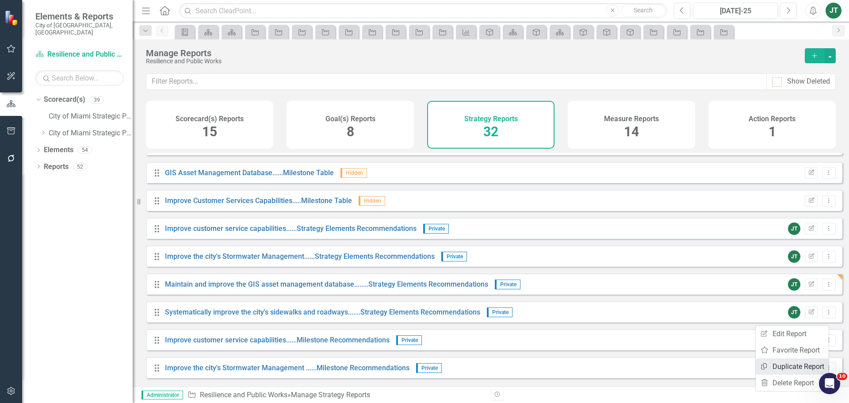
click at [784, 366] on link "Copy Duplicate Report" at bounding box center [791, 366] width 73 height 16
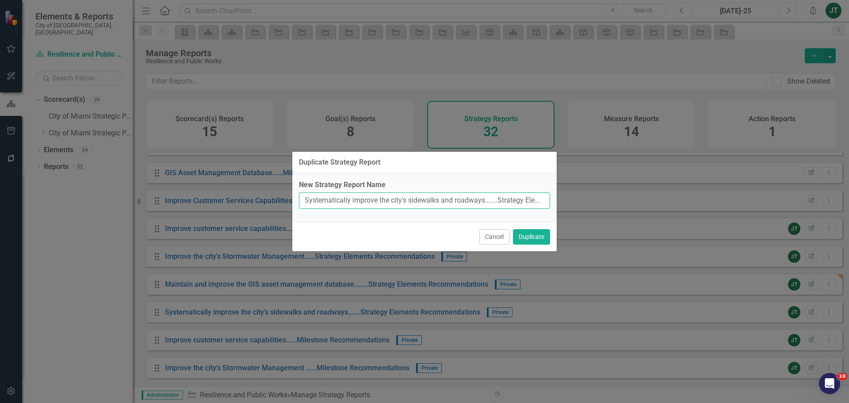
click at [459, 203] on input "Systematically improve the city's sidewalks and roadways.......Strategy Element…" at bounding box center [424, 200] width 251 height 16
drag, startPoint x: 485, startPoint y: 199, endPoint x: 305, endPoint y: 199, distance: 180.4
click at [304, 199] on input "Systematically improve the city's sidewalks and roadways.......Strategy Element…" at bounding box center [424, 200] width 251 height 16
paste input "Execute the citywide Beautification Program"
click at [467, 199] on input "Execute the citywide Beautification Program.......Strategy Elements Recommendat…" at bounding box center [424, 200] width 251 height 16
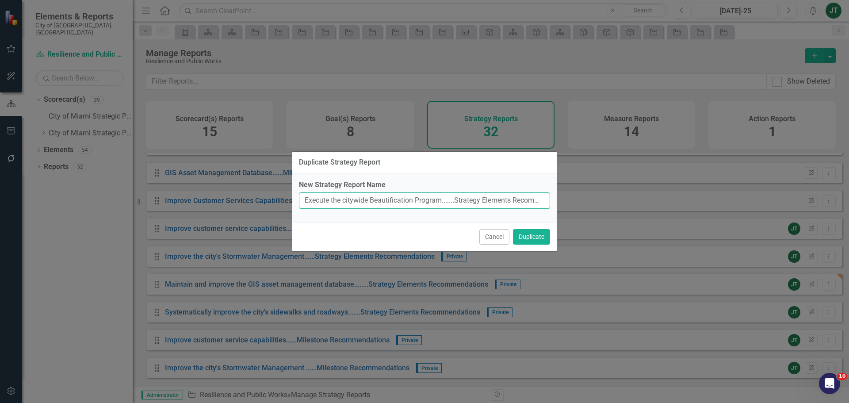
scroll to position [0, 53]
drag, startPoint x: 405, startPoint y: 201, endPoint x: 572, endPoint y: 207, distance: 166.7
click at [574, 207] on div "Duplicate Strategy Report New Strategy Report Name Execute the citywide Beautif…" at bounding box center [424, 201] width 849 height 403
click at [520, 202] on input "Execute the citywide Beautification Program.......Strategy Elements Recommendat…" at bounding box center [424, 200] width 251 height 16
drag, startPoint x: 520, startPoint y: 199, endPoint x: 581, endPoint y: 202, distance: 61.1
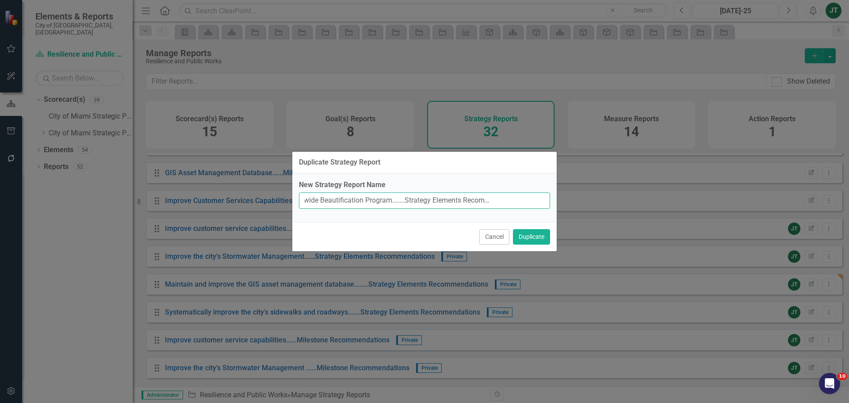
click at [580, 202] on div "Duplicate Strategy Report New Strategy Report Name Execute the citywide Beautif…" at bounding box center [424, 201] width 849 height 403
type input "Execute the citywide Beautification Program.......Strategy Elements Recommendat…"
click at [533, 238] on button "Duplicate" at bounding box center [531, 236] width 37 height 15
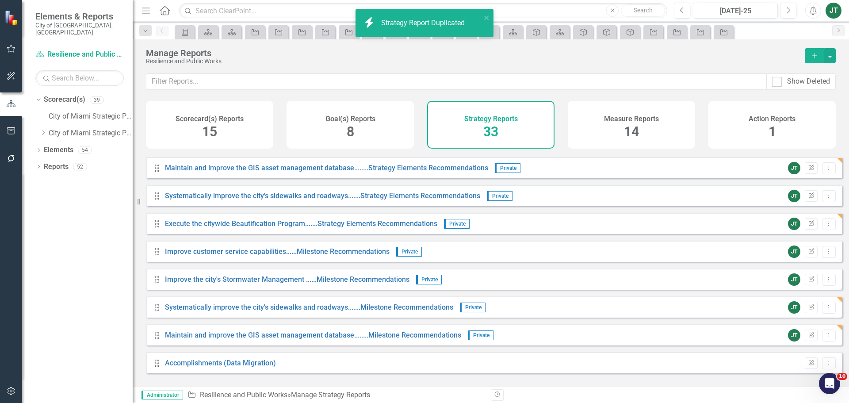
scroll to position [692, 0]
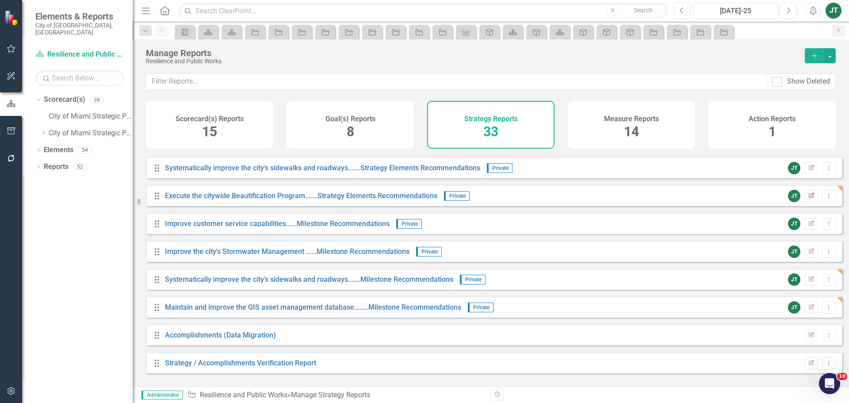
click at [808, 198] on icon "button" at bounding box center [810, 194] width 5 height 5
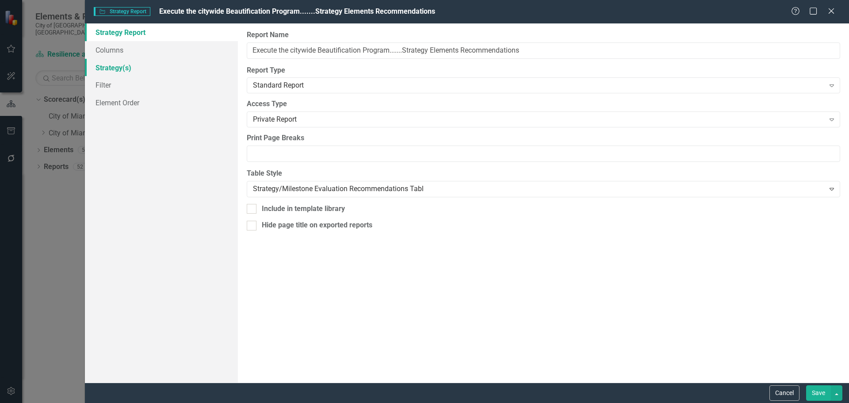
click at [126, 71] on link "Strategy(s)" at bounding box center [161, 68] width 153 height 18
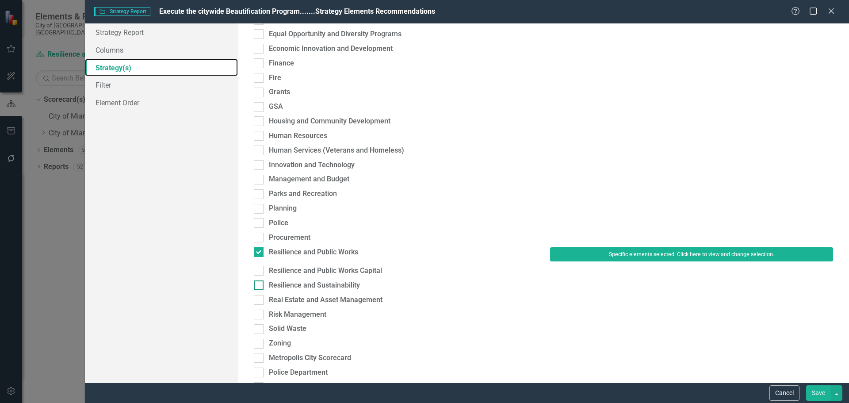
scroll to position [221, 0]
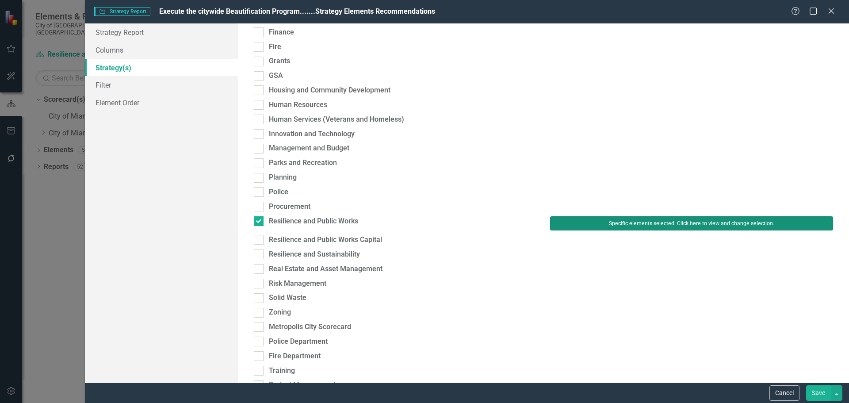
click at [597, 220] on button "Specific elements selected. Click here to view and change selection." at bounding box center [691, 223] width 283 height 14
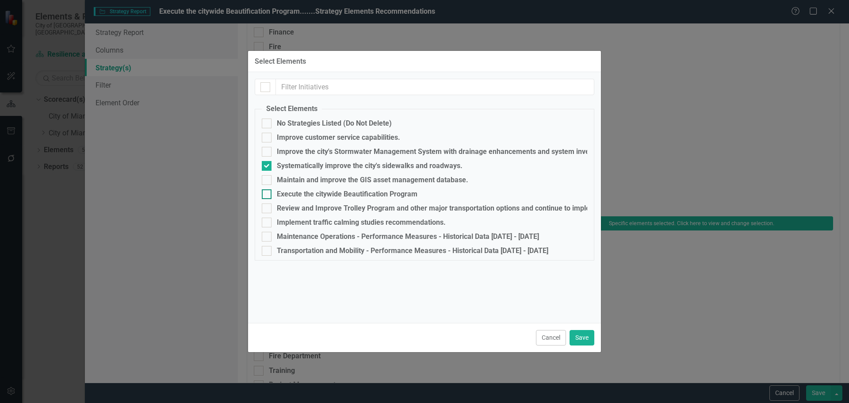
click at [286, 193] on div "Execute the citywide Beautification Program" at bounding box center [347, 194] width 141 height 8
click at [267, 193] on input "Execute the citywide Beautification Program" at bounding box center [265, 192] width 6 height 6
checkbox input "true"
click at [293, 168] on div "Systematically improve the city's sidewalks and roadways." at bounding box center [370, 166] width 186 height 8
click at [267, 167] on input "Systematically improve the city's sidewalks and roadways." at bounding box center [265, 164] width 6 height 6
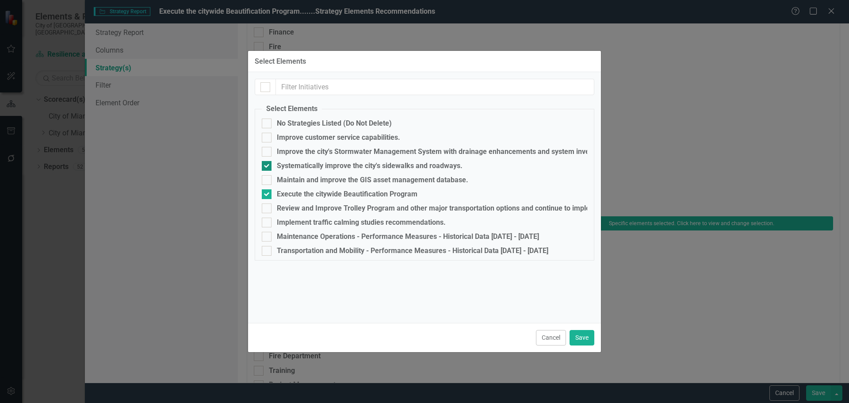
checkbox input "false"
click at [584, 335] on button "Save" at bounding box center [581, 337] width 25 height 15
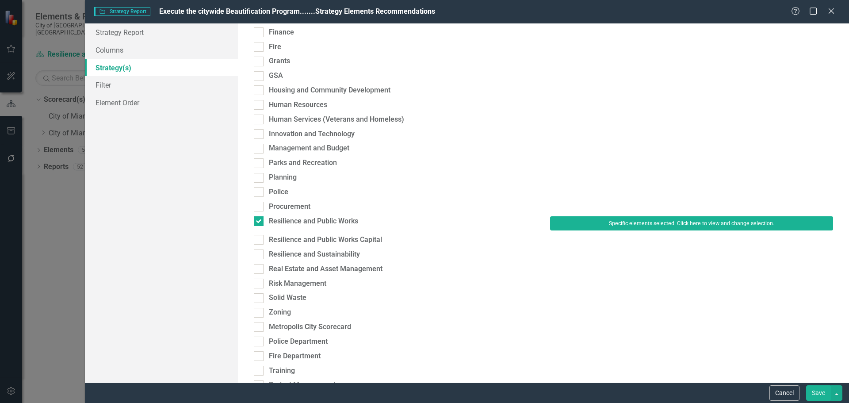
click at [824, 390] on button "Save" at bounding box center [818, 392] width 25 height 15
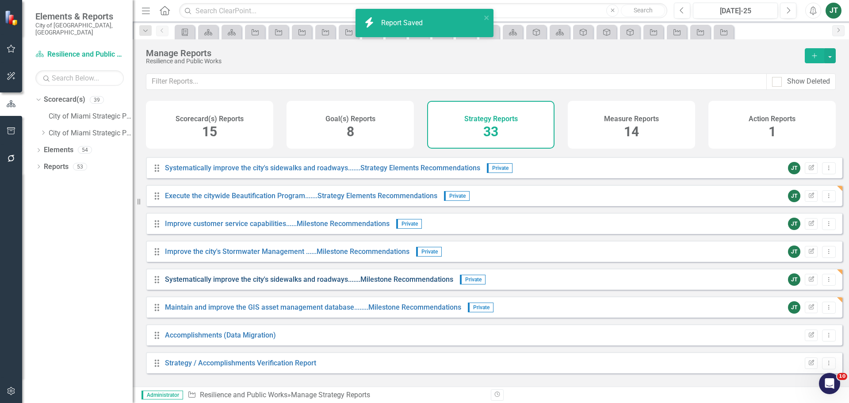
click at [206, 283] on link "Systematically improve the city's sidewalks and roadways.......Milestone Recomm…" at bounding box center [309, 279] width 288 height 8
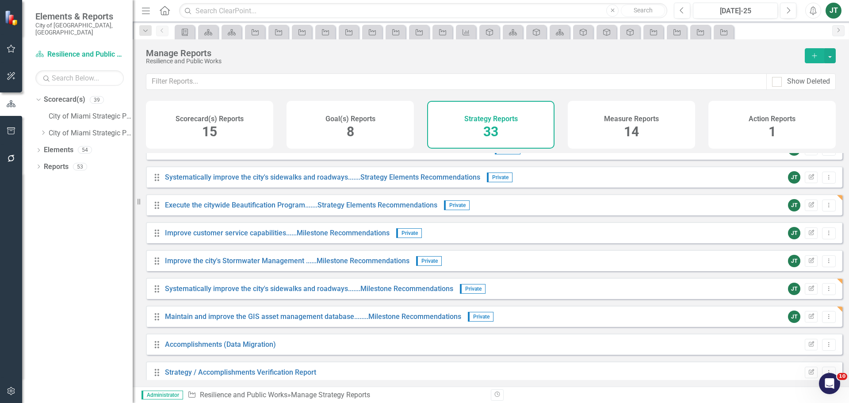
scroll to position [692, 0]
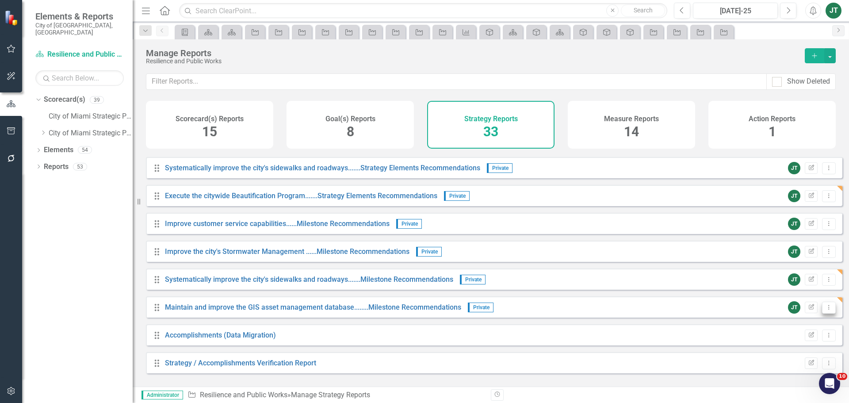
click at [825, 310] on icon "Dropdown Menu" at bounding box center [829, 307] width 8 height 6
click at [791, 360] on link "Copy Duplicate Report" at bounding box center [791, 361] width 73 height 16
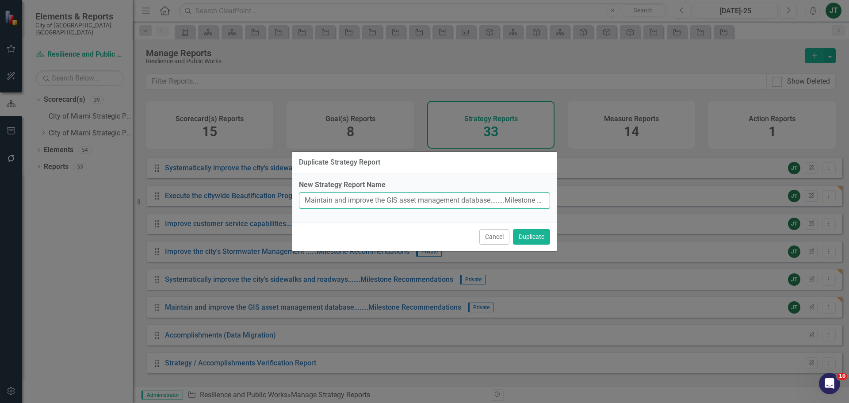
click at [485, 205] on input "Maintain and improve the GIS asset management database........Milestone Recomme…" at bounding box center [424, 200] width 251 height 16
drag, startPoint x: 489, startPoint y: 198, endPoint x: 300, endPoint y: 201, distance: 188.8
click at [297, 201] on div "New Strategy Report Name Maintain and improve the GIS asset management database…" at bounding box center [424, 197] width 264 height 49
paste input "Execute the citywide Beautification Program"
click at [462, 200] on input "Execute the citywide Beautification Program........Milestone Recommendations (C…" at bounding box center [424, 200] width 251 height 16
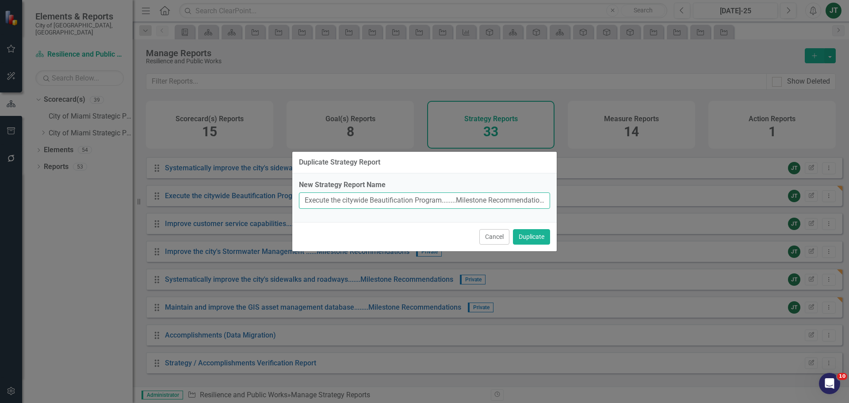
scroll to position [0, 28]
drag, startPoint x: 385, startPoint y: 200, endPoint x: 569, endPoint y: 203, distance: 183.9
click at [569, 203] on div "Duplicate Strategy Report New Strategy Report Name Execute the citywide Beautif…" at bounding box center [424, 201] width 849 height 403
click at [531, 205] on input "Execute the citywide Beautification Program........Milestone Recommendations (C…" at bounding box center [424, 200] width 251 height 16
drag, startPoint x: 521, startPoint y: 200, endPoint x: 600, endPoint y: 200, distance: 79.6
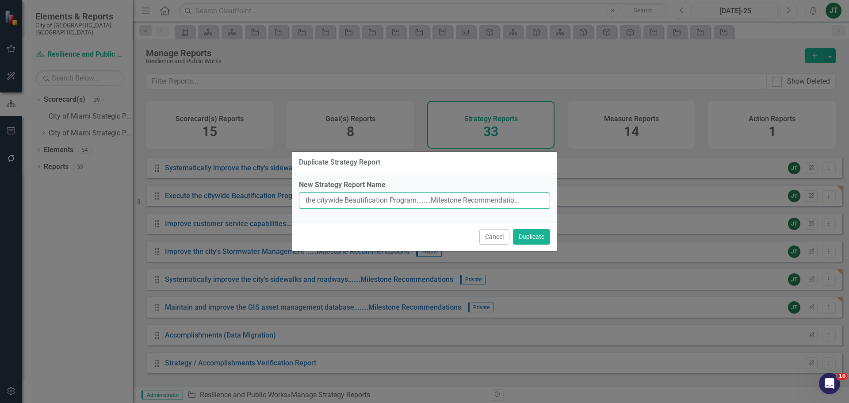
click at [600, 200] on div "Duplicate Strategy Report New Strategy Report Name Execute the citywide Beautif…" at bounding box center [424, 201] width 849 height 403
type input "Execute the citywide Beautification Program........Milestone Recommendations"
click at [540, 236] on button "Duplicate" at bounding box center [531, 236] width 37 height 15
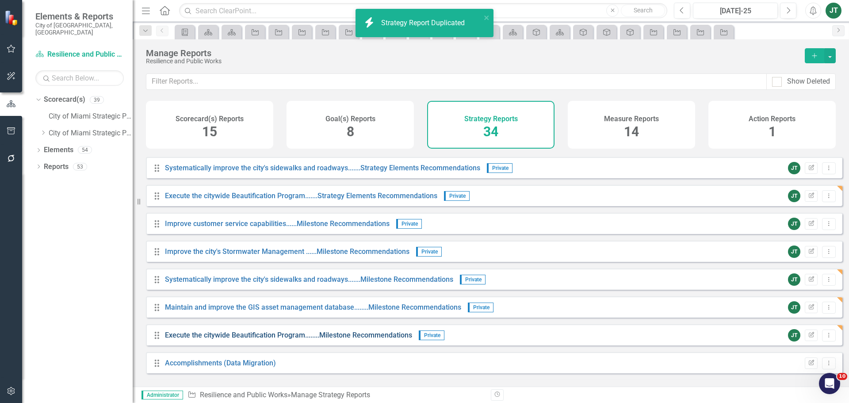
scroll to position [720, 0]
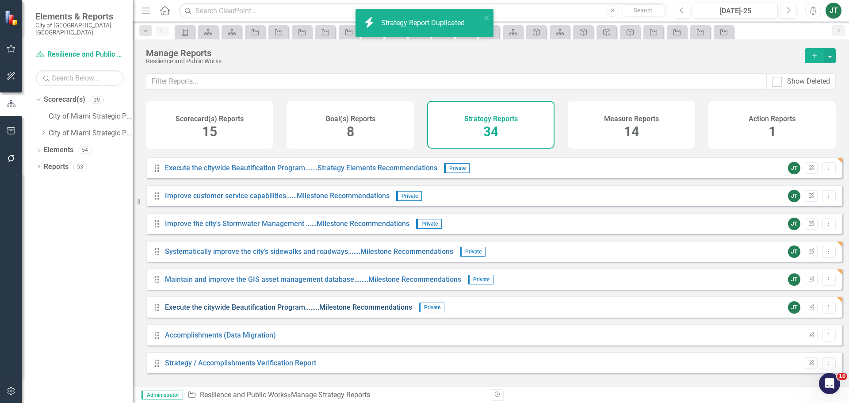
click at [313, 311] on link "Execute the citywide Beautification Program........Milestone Recommendations" at bounding box center [288, 307] width 247 height 8
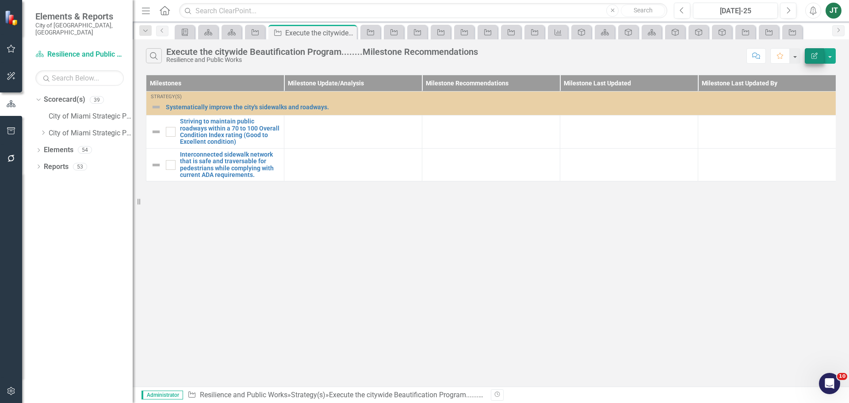
drag, startPoint x: 813, startPoint y: 45, endPoint x: 810, endPoint y: 56, distance: 11.2
click at [812, 47] on div "Search Execute the citywide Beautification Program........Milestone Recommendat…" at bounding box center [491, 53] width 716 height 29
click at [810, 56] on button "Edit Report" at bounding box center [814, 55] width 19 height 15
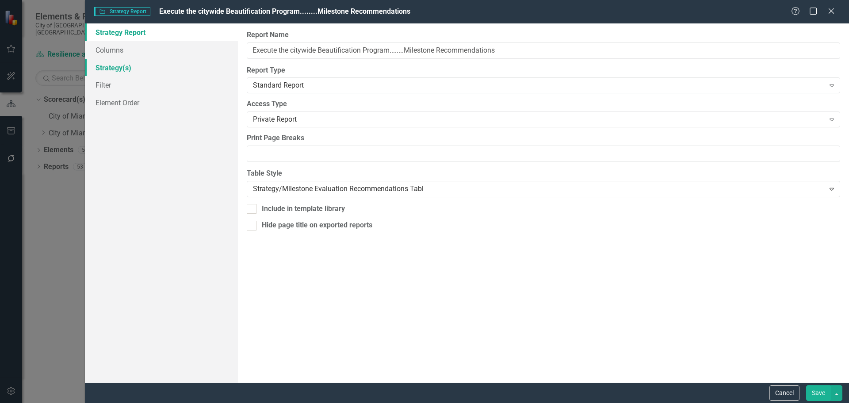
click at [138, 67] on link "Strategy(s)" at bounding box center [161, 68] width 153 height 18
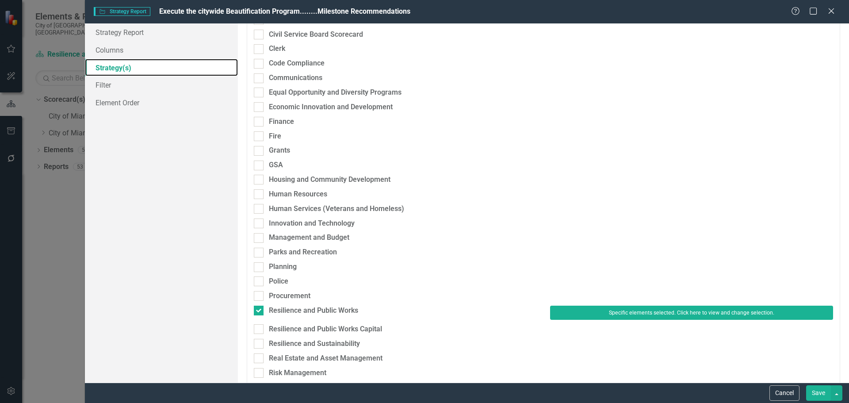
scroll to position [133, 0]
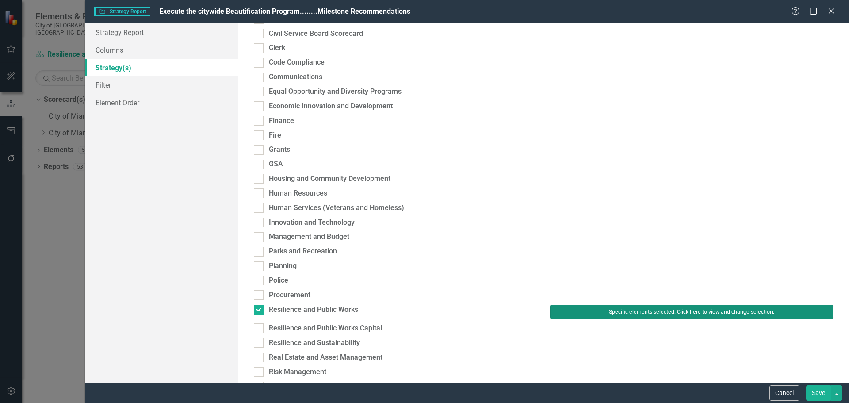
click at [603, 314] on button "Specific elements selected. Click here to view and change selection." at bounding box center [691, 312] width 283 height 14
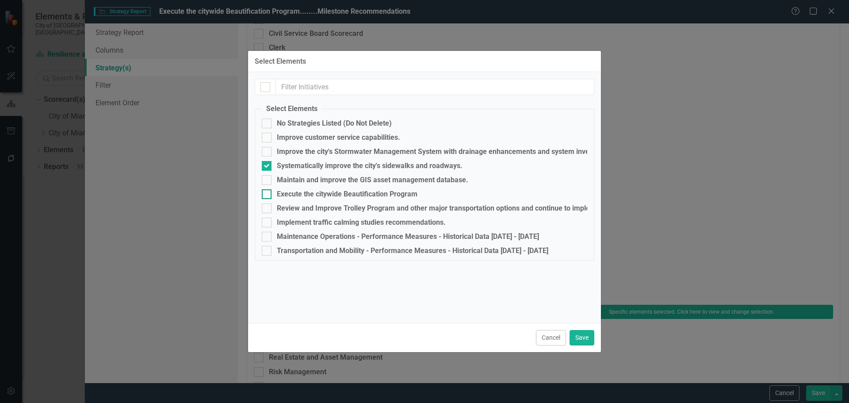
click at [283, 192] on div "Execute the citywide Beautification Program" at bounding box center [347, 194] width 141 height 8
click at [267, 192] on input "Execute the citywide Beautification Program" at bounding box center [265, 192] width 6 height 6
checkbox input "true"
click at [289, 164] on div "Systematically improve the city's sidewalks and roadways." at bounding box center [370, 166] width 186 height 8
click at [267, 164] on input "Systematically improve the city's sidewalks and roadways." at bounding box center [265, 164] width 6 height 6
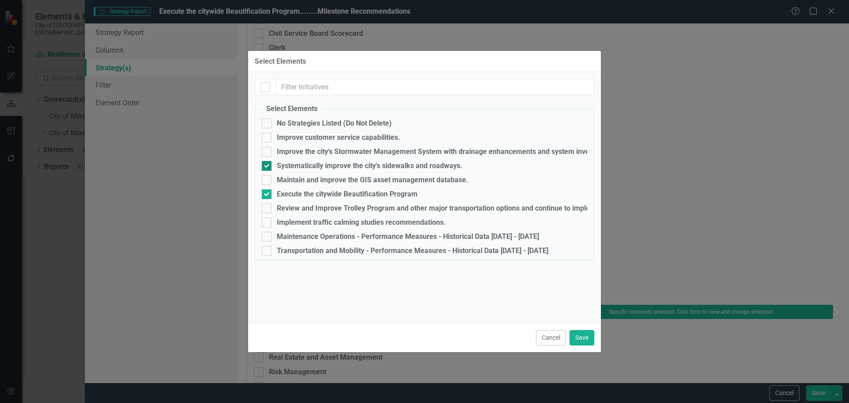
checkbox input "false"
drag, startPoint x: 580, startPoint y: 334, endPoint x: 660, endPoint y: 358, distance: 83.9
click at [580, 334] on button "Save" at bounding box center [581, 337] width 25 height 15
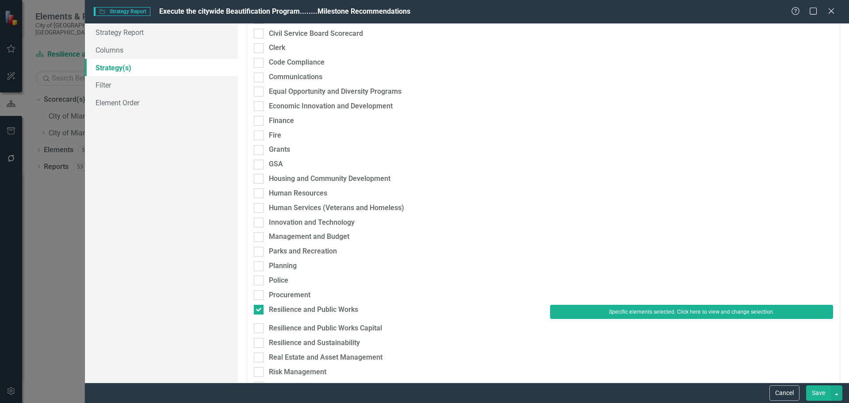
click at [817, 398] on button "Save" at bounding box center [818, 392] width 25 height 15
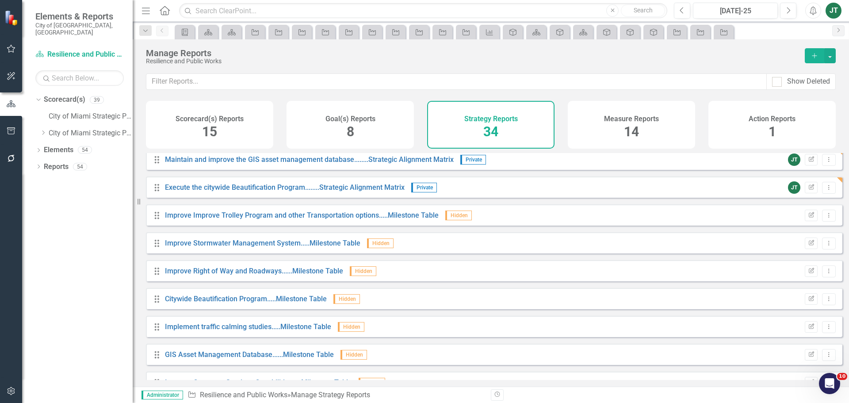
scroll to position [278, 0]
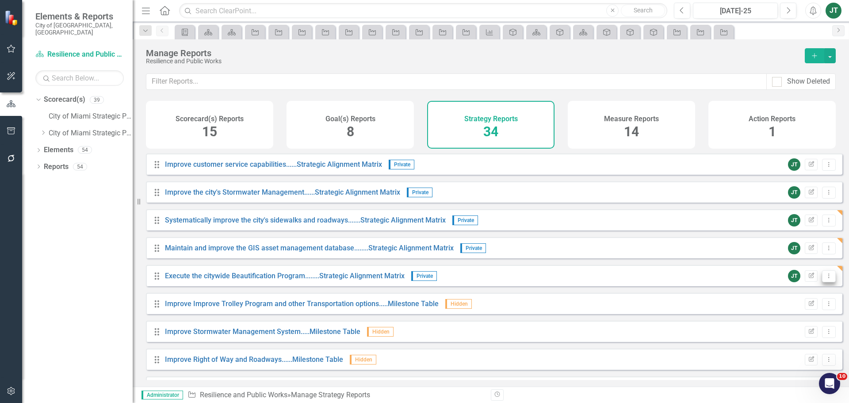
click at [827, 282] on button "Dropdown Menu" at bounding box center [829, 276] width 14 height 12
click at [803, 330] on link "Copy Duplicate Report" at bounding box center [791, 330] width 73 height 16
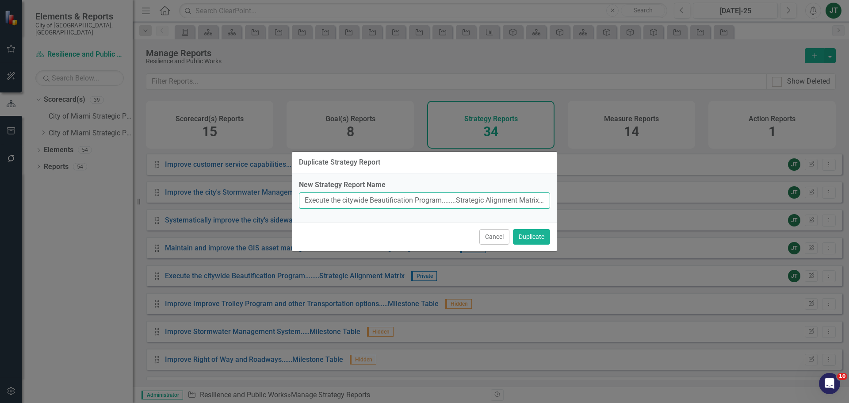
click at [440, 195] on input "Execute the citywide Beautification Program........Strategic Alignment Matrix (…" at bounding box center [424, 200] width 251 height 16
drag, startPoint x: 442, startPoint y: 198, endPoint x: 261, endPoint y: 201, distance: 181.3
click at [261, 201] on div "Duplicate Strategy Report New Strategy Report Name Execute the citywide Beautif…" at bounding box center [424, 201] width 849 height 403
paste input "Review and Improve Trolley"
click at [431, 209] on div "New Strategy Report Name Review and Improve Trolley Program........Strategic Al…" at bounding box center [424, 197] width 264 height 49
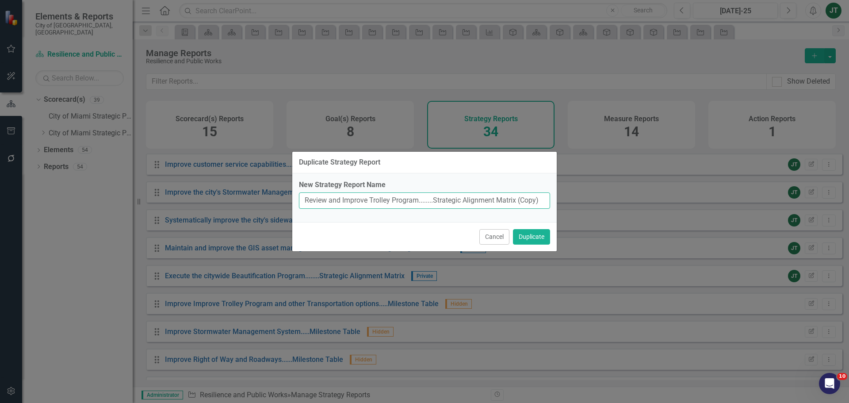
drag, startPoint x: 517, startPoint y: 199, endPoint x: 569, endPoint y: 201, distance: 52.2
click at [567, 202] on div "Duplicate Strategy Report New Strategy Report Name Review and Improve Trolley P…" at bounding box center [424, 201] width 849 height 403
type input "Review and Improve Trolley Program........Strategic Alignment Matrix"
click at [532, 235] on button "Duplicate" at bounding box center [531, 236] width 37 height 15
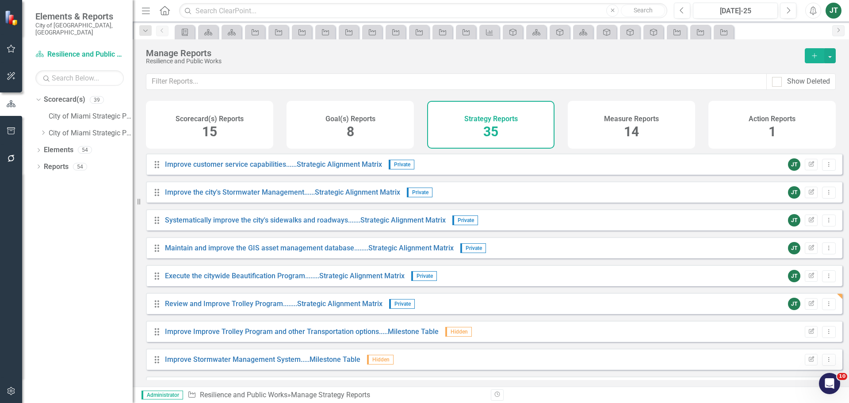
scroll to position [322, 0]
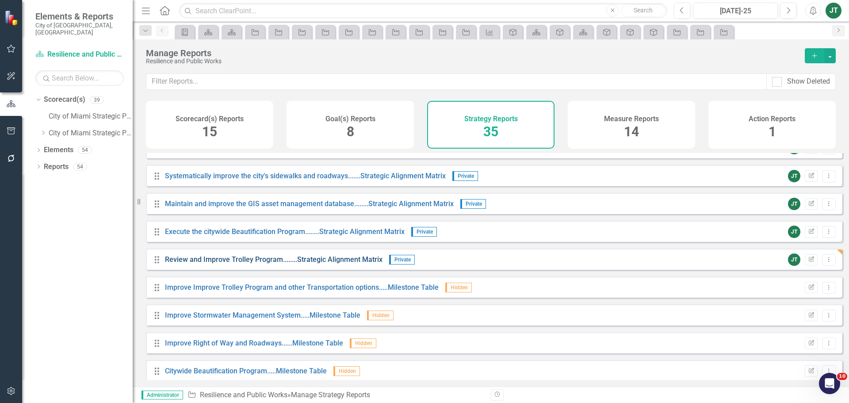
click at [264, 263] on link "Review and Improve Trolley Program........Strategic Alignment Matrix" at bounding box center [273, 259] width 217 height 8
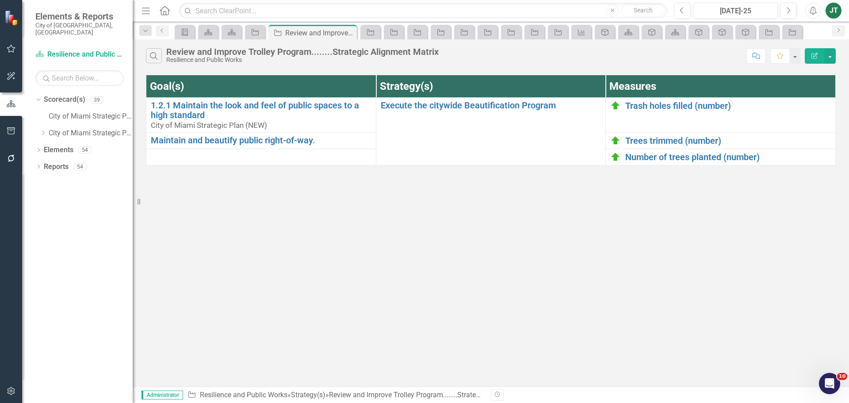
click at [816, 55] on icon "button" at bounding box center [814, 56] width 6 height 6
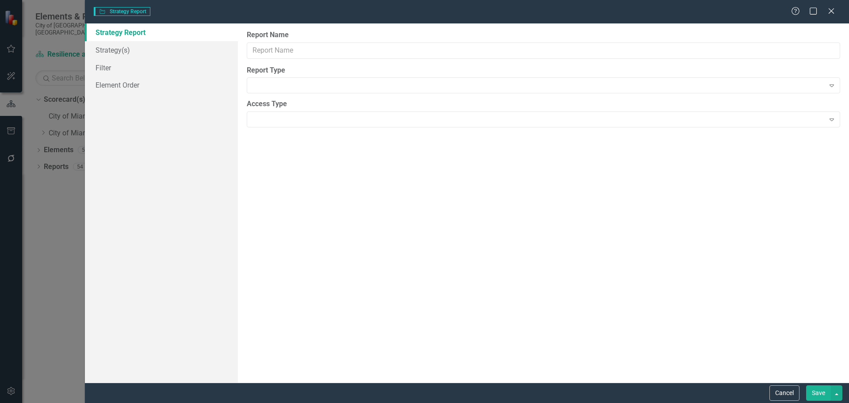
type input "Review and Improve Trolley Program........Strategic Alignment Matrix"
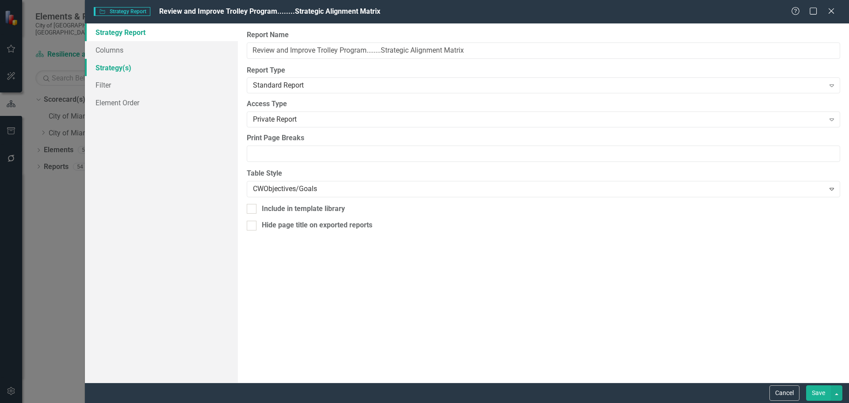
click at [122, 68] on link "Strategy(s)" at bounding box center [161, 68] width 153 height 18
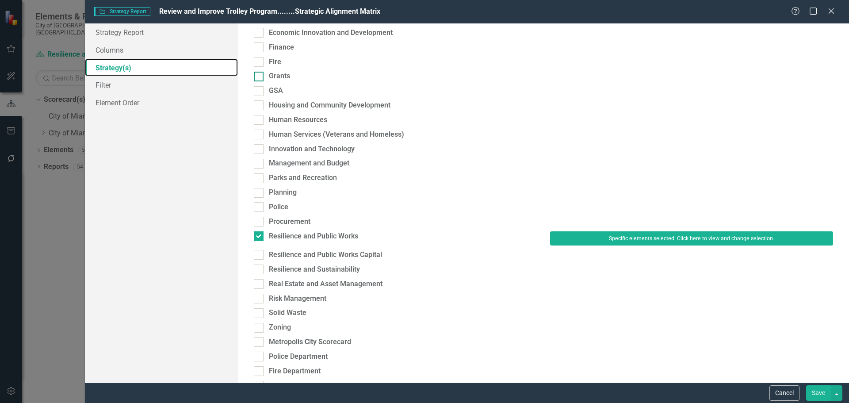
scroll to position [221, 0]
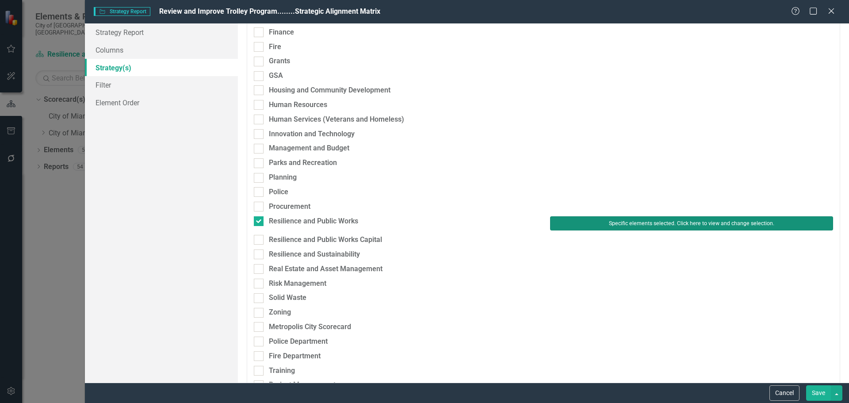
click at [634, 222] on button "Specific elements selected. Click here to view and change selection." at bounding box center [691, 223] width 283 height 14
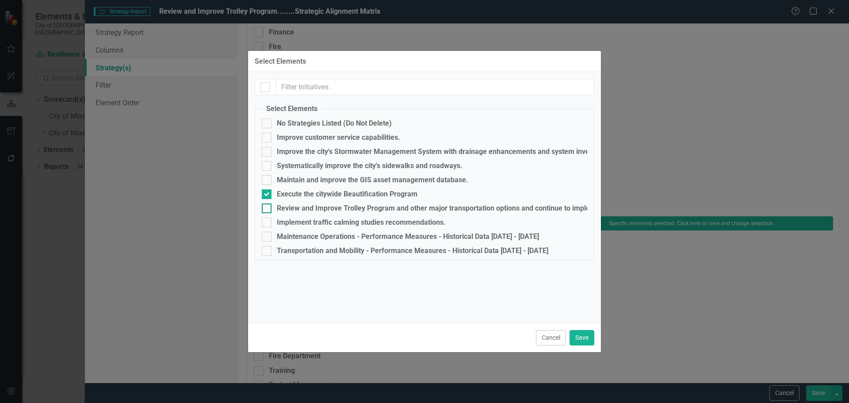
click at [305, 205] on div "Review and Improve Trolley Program and other major transportation options and c…" at bounding box center [483, 208] width 413 height 8
click at [267, 205] on input "Review and Improve Trolley Program and other major transportation options and c…" at bounding box center [265, 206] width 6 height 6
checkbox input "true"
click at [287, 189] on div "Execute the citywide Beautification Program" at bounding box center [424, 194] width 325 height 10
click at [267, 189] on input "Execute the citywide Beautification Program" at bounding box center [265, 192] width 6 height 6
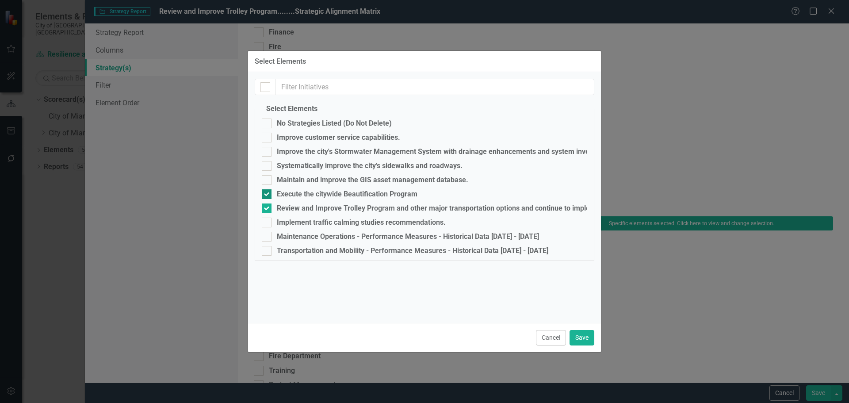
checkbox input "false"
click at [572, 333] on button "Save" at bounding box center [581, 337] width 25 height 15
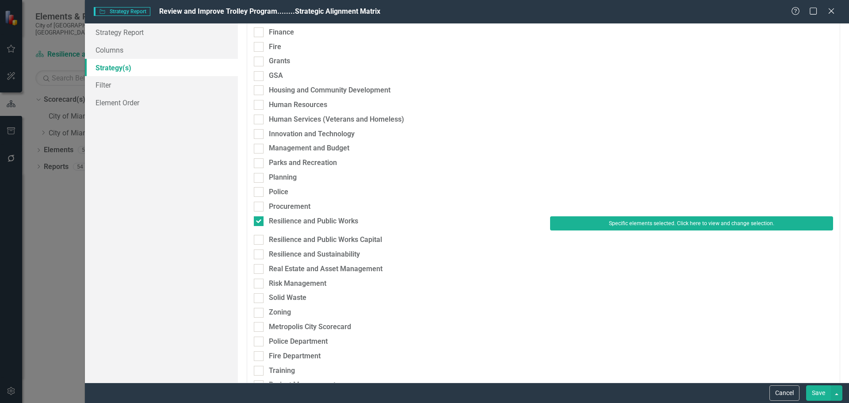
click at [818, 392] on button "Save" at bounding box center [818, 392] width 25 height 15
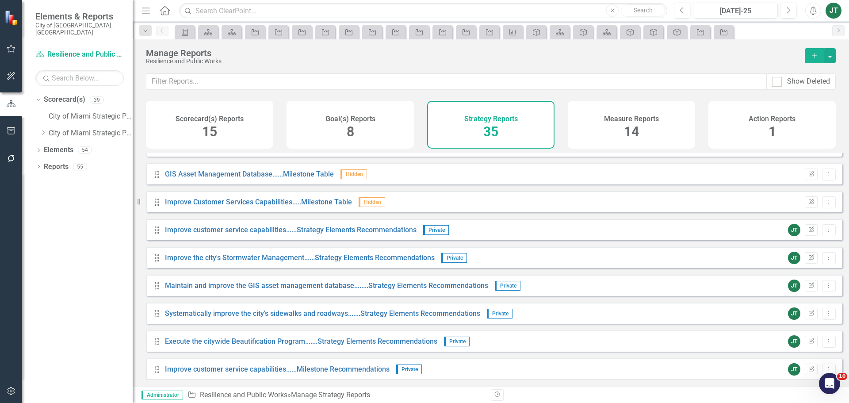
scroll to position [619, 0]
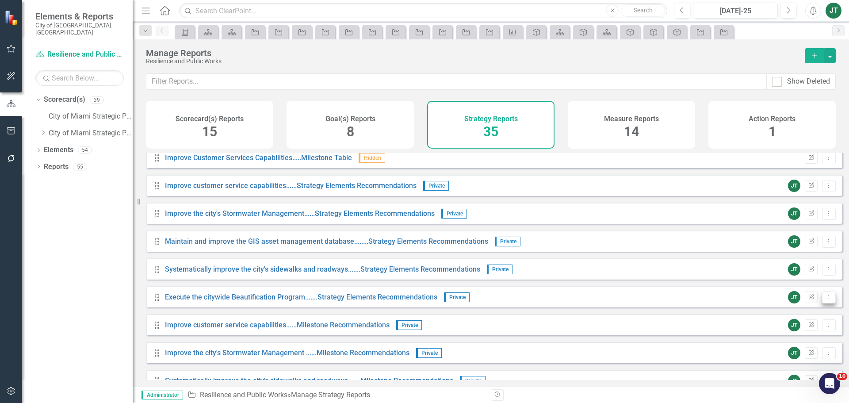
click at [825, 300] on icon "Dropdown Menu" at bounding box center [829, 297] width 8 height 6
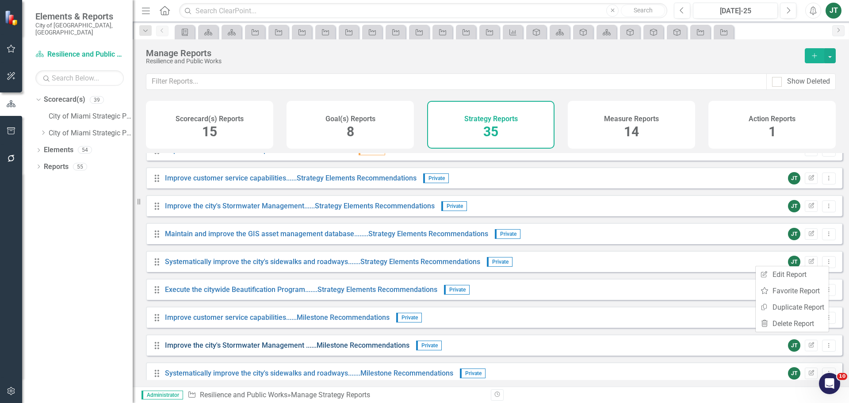
scroll to position [663, 0]
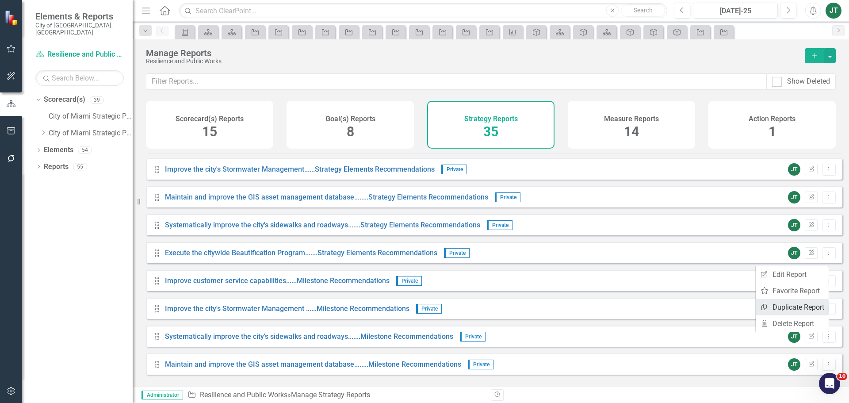
click at [793, 299] on link "Copy Duplicate Report" at bounding box center [791, 307] width 73 height 16
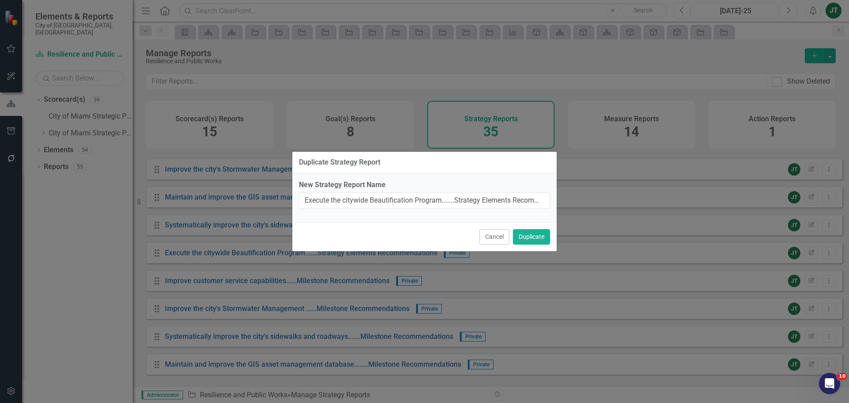
click at [425, 187] on label "New Strategy Report Name" at bounding box center [424, 185] width 251 height 10
click at [425, 192] on input "Execute the citywide Beautification Program.......Strategy Elements Recommendat…" at bounding box center [424, 200] width 251 height 16
click at [432, 199] on input "Execute the citywide Beautification Program.......Strategy Elements Recommendat…" at bounding box center [424, 200] width 251 height 16
click at [401, 201] on input "Execute the citywide Beautification Program.......Strategy Elements Recommendat…" at bounding box center [424, 200] width 251 height 16
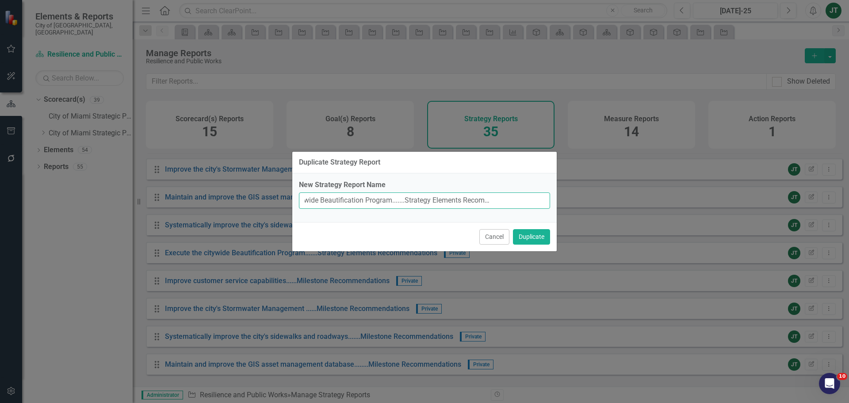
scroll to position [0, 0]
drag, startPoint x: 388, startPoint y: 200, endPoint x: 256, endPoint y: 199, distance: 132.6
click at [252, 199] on div "Duplicate Strategy Report New Strategy Report Name Execute the citywide Beautif…" at bounding box center [424, 201] width 849 height 403
paste input "Review and Improve Trolley"
click at [433, 202] on input "Review and Improve Trolley Program.......Strategy Elements Recommendations (Cop…" at bounding box center [424, 200] width 251 height 16
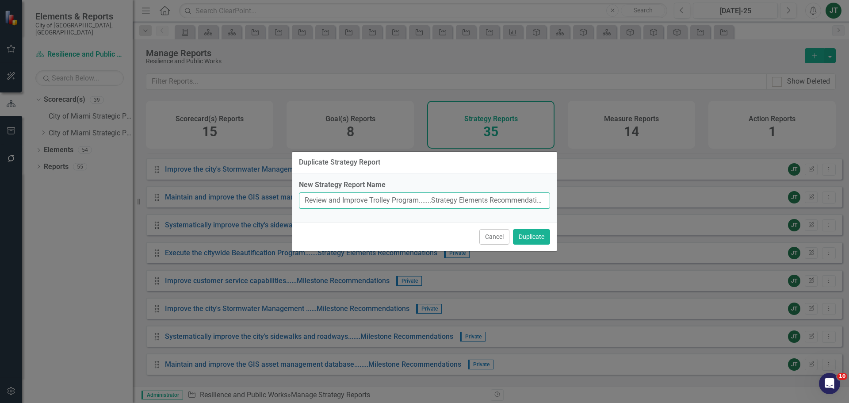
scroll to position [0, 29]
drag, startPoint x: 380, startPoint y: 202, endPoint x: 583, endPoint y: 206, distance: 203.4
click at [583, 206] on div "Duplicate Strategy Report New Strategy Report Name Review and Improve Trolley P…" at bounding box center [424, 201] width 849 height 403
click at [519, 199] on input "Review and Improve Trolley Program.......Strategy Elements Recommendations (Cop…" at bounding box center [424, 200] width 251 height 16
drag, startPoint x: 521, startPoint y: 198, endPoint x: 604, endPoint y: 197, distance: 83.6
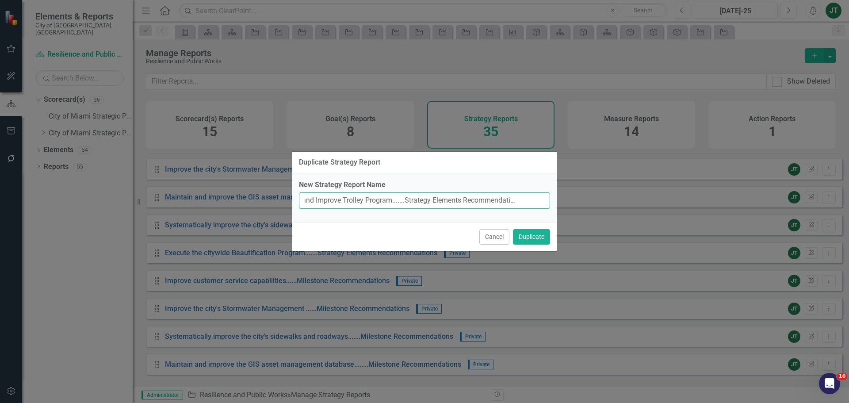
click at [596, 199] on div "Duplicate Strategy Report New Strategy Report Name Review and Improve Trolley P…" at bounding box center [424, 201] width 849 height 403
type input "Review and Improve Trolley Program.......Strategy Elements Recommendations"
click at [532, 234] on button "Duplicate" at bounding box center [531, 236] width 37 height 15
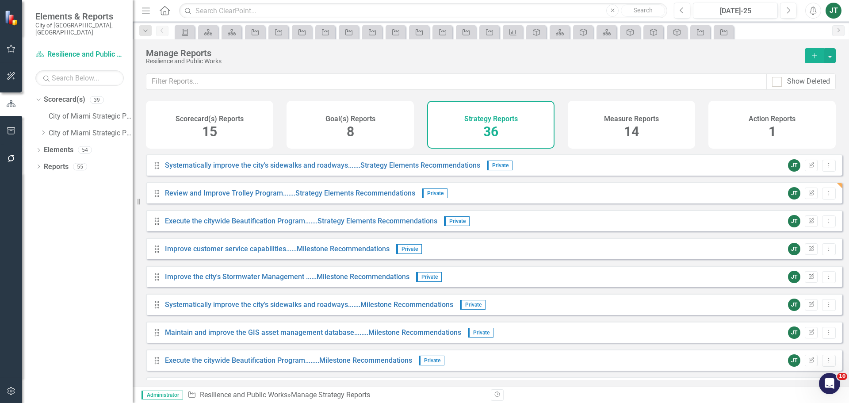
scroll to position [707, 0]
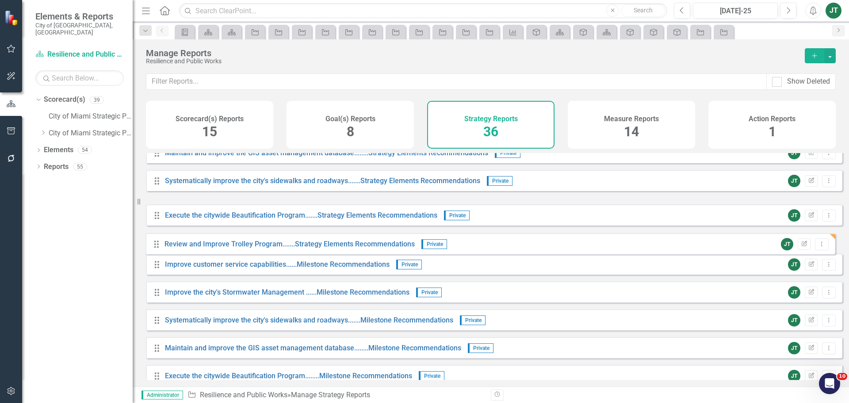
drag, startPoint x: 157, startPoint y: 219, endPoint x: 157, endPoint y: 248, distance: 28.7
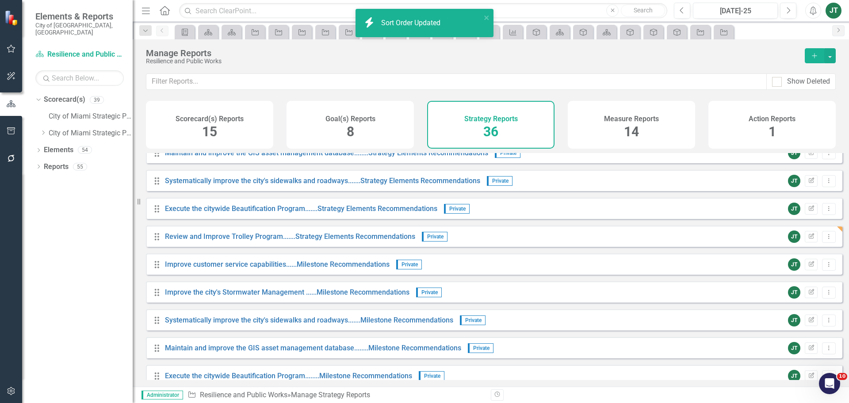
click at [811, 240] on div "JT Edit Report Dropdown Menu" at bounding box center [809, 236] width 52 height 12
click at [808, 238] on icon "button" at bounding box center [810, 235] width 5 height 5
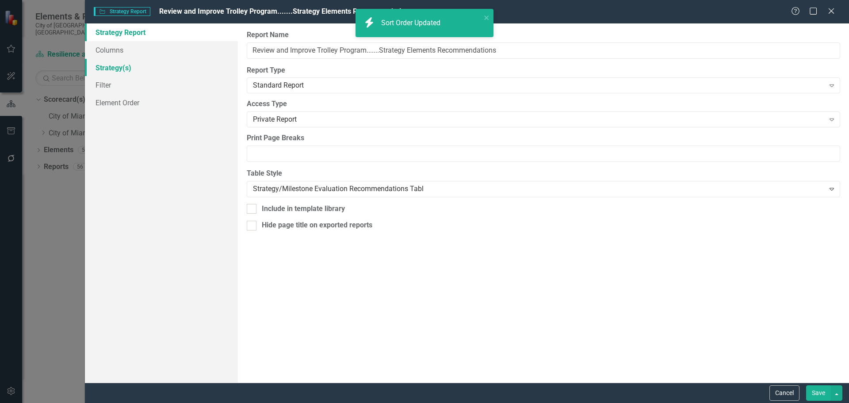
click at [111, 68] on link "Strategy(s)" at bounding box center [161, 68] width 153 height 18
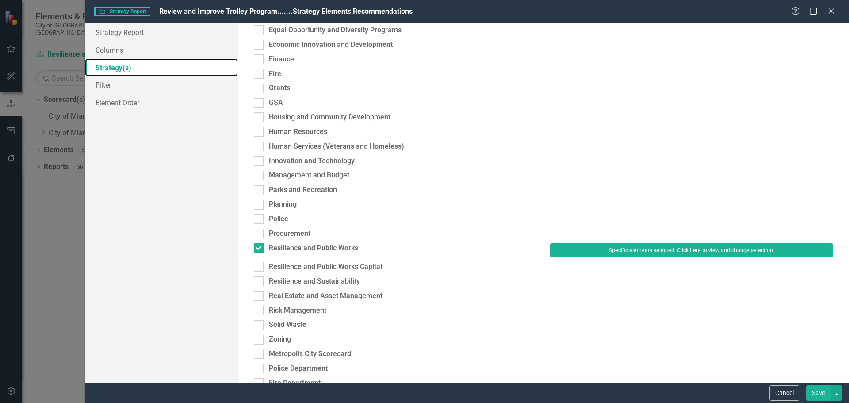
scroll to position [177, 0]
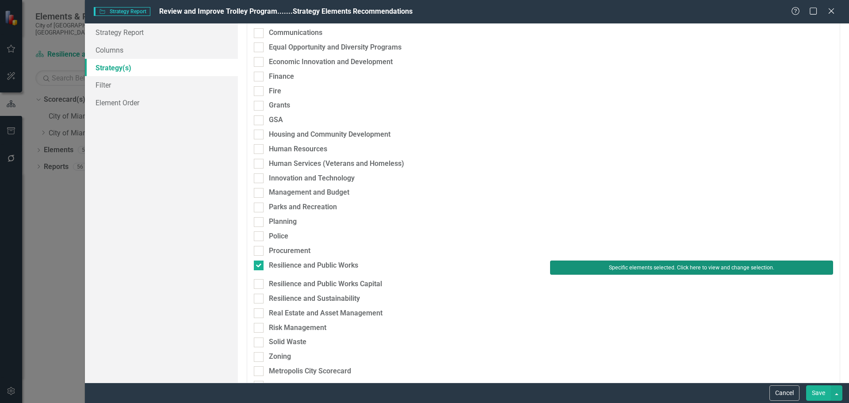
click at [571, 265] on button "Specific elements selected. Click here to view and change selection." at bounding box center [691, 267] width 283 height 14
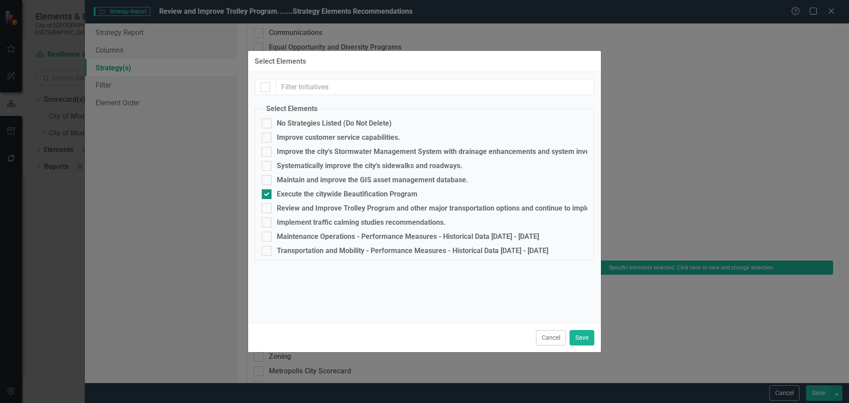
click at [288, 195] on div "Execute the citywide Beautification Program" at bounding box center [347, 194] width 141 height 8
click at [267, 195] on input "Execute the citywide Beautification Program" at bounding box center [265, 192] width 6 height 6
checkbox input "false"
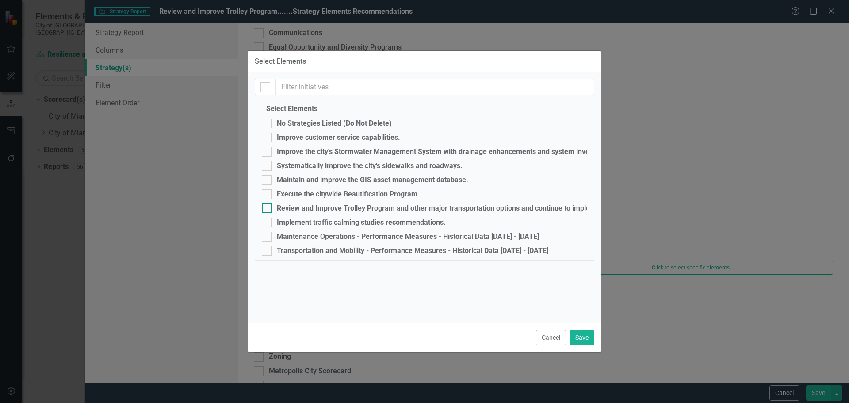
click at [289, 209] on div "Review and Improve Trolley Program and other major transportation options and c…" at bounding box center [483, 208] width 413 height 8
click at [267, 209] on input "Review and Improve Trolley Program and other major transportation options and c…" at bounding box center [265, 206] width 6 height 6
checkbox input "true"
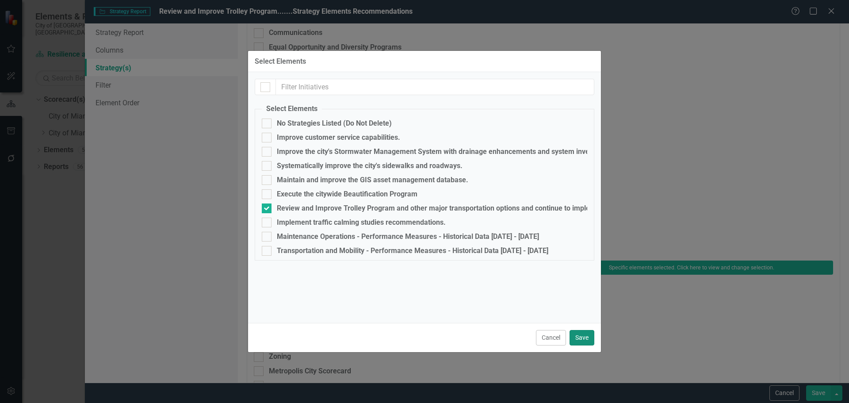
click at [580, 335] on button "Save" at bounding box center [581, 337] width 25 height 15
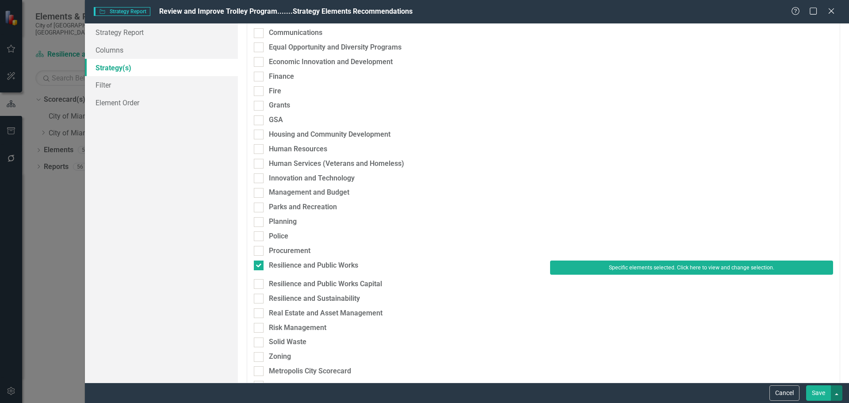
click at [831, 394] on button "button" at bounding box center [836, 392] width 11 height 15
click at [823, 394] on button "Save" at bounding box center [818, 392] width 25 height 15
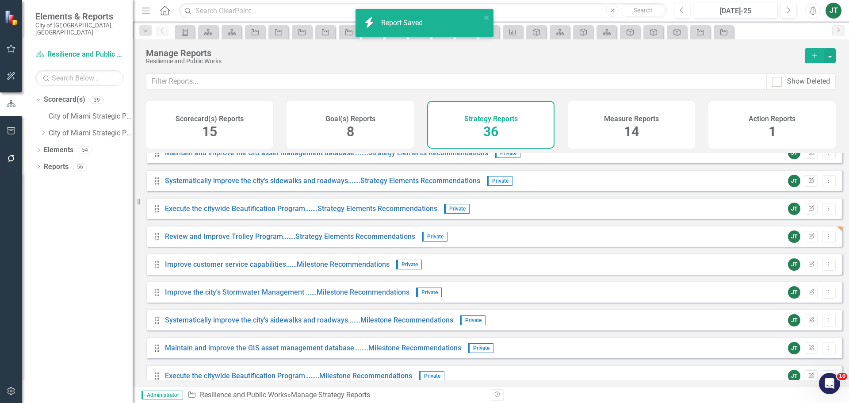
scroll to position [776, 0]
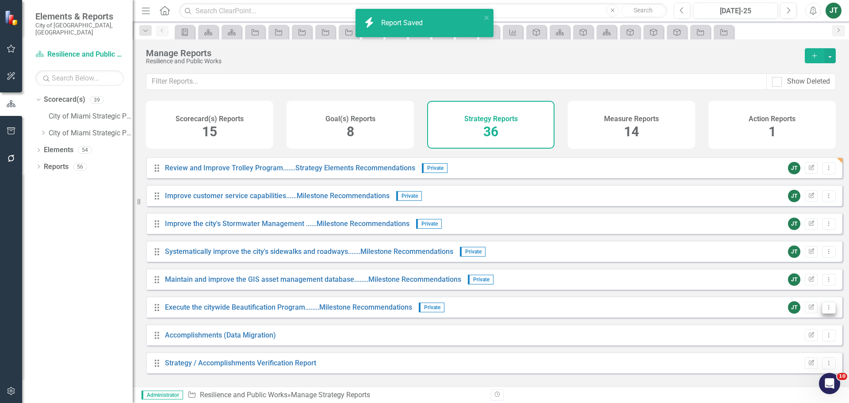
click at [825, 310] on icon "Dropdown Menu" at bounding box center [829, 307] width 8 height 6
click at [795, 363] on link "Copy Duplicate Report" at bounding box center [791, 361] width 73 height 16
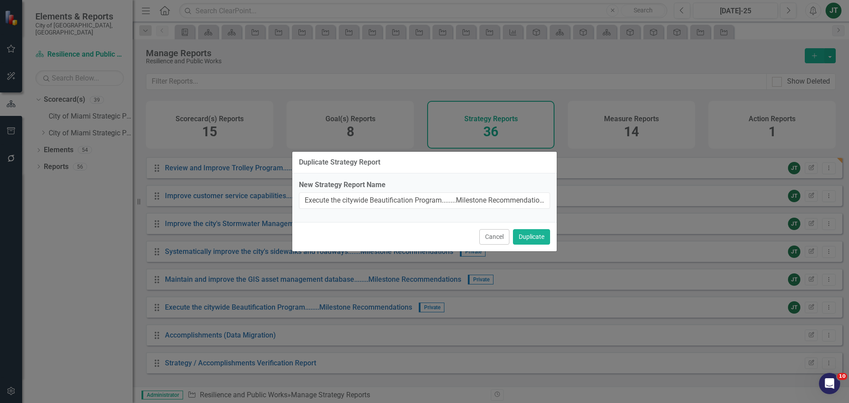
click at [415, 188] on label "New Strategy Report Name" at bounding box center [424, 185] width 251 height 10
click at [415, 192] on input "Execute the citywide Beautification Program........Milestone Recommendations (C…" at bounding box center [424, 200] width 251 height 16
drag, startPoint x: 413, startPoint y: 201, endPoint x: 296, endPoint y: 201, distance: 117.1
click at [280, 201] on div "Duplicate Strategy Report New Strategy Report Name Execute the citywide Beautif…" at bounding box center [424, 201] width 849 height 403
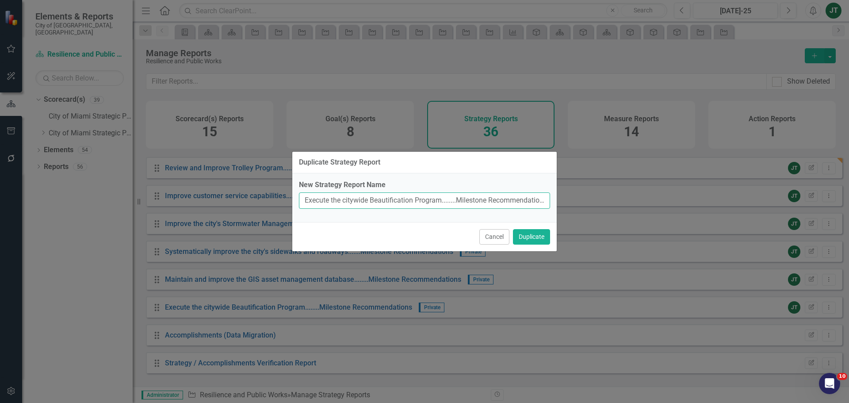
paste input "Review and Improve Trolley"
click at [408, 183] on label "New Strategy Report Name" at bounding box center [424, 185] width 251 height 10
click at [408, 192] on input "Review and Improve Trolley Program........Milestone Recommendations (Copy)" at bounding box center [424, 200] width 251 height 16
click at [406, 206] on input "Review and Improve Trolley Program........Milestone Recommendations (Copy)" at bounding box center [424, 200] width 251 height 16
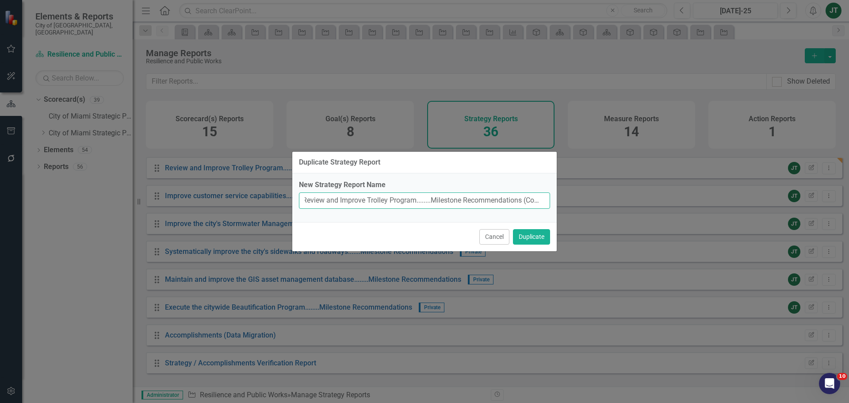
drag, startPoint x: 368, startPoint y: 201, endPoint x: 542, endPoint y: 206, distance: 174.2
click at [542, 206] on input "Review and Improve Trolley Program........Milestone Recommendations (Copy)" at bounding box center [424, 200] width 251 height 16
click at [524, 202] on input "Review and Improve Trolley Program........Milestone Recommendations (Copy)" at bounding box center [424, 200] width 251 height 16
drag, startPoint x: 521, startPoint y: 202, endPoint x: 572, endPoint y: 202, distance: 50.8
click at [570, 202] on div "Duplicate Strategy Report New Strategy Report Name Review and Improve Trolley P…" at bounding box center [424, 201] width 849 height 403
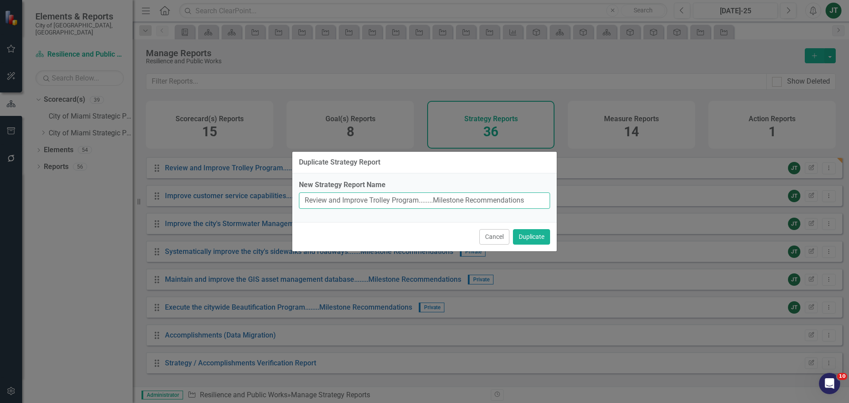
scroll to position [0, 0]
type input "Review and Improve Trolley Program........Milestone Recommendations"
click at [524, 237] on button "Duplicate" at bounding box center [531, 236] width 37 height 15
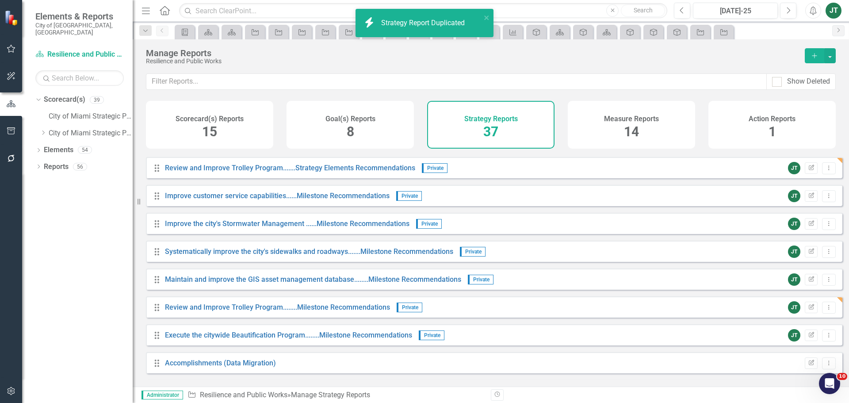
scroll to position [804, 0]
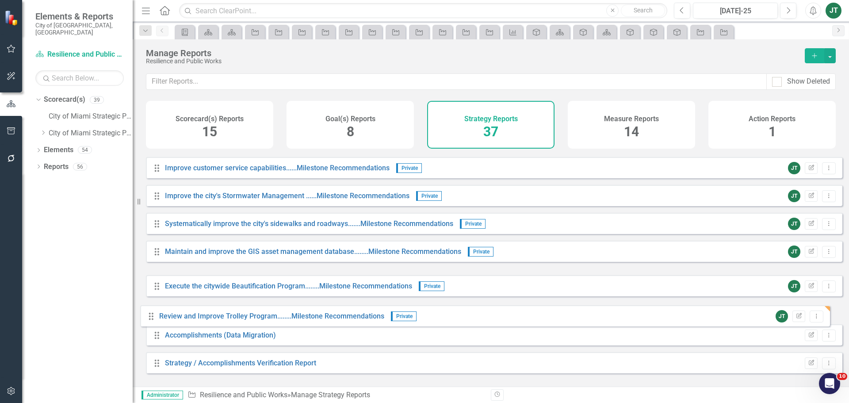
drag, startPoint x: 157, startPoint y: 286, endPoint x: 151, endPoint y: 317, distance: 30.6
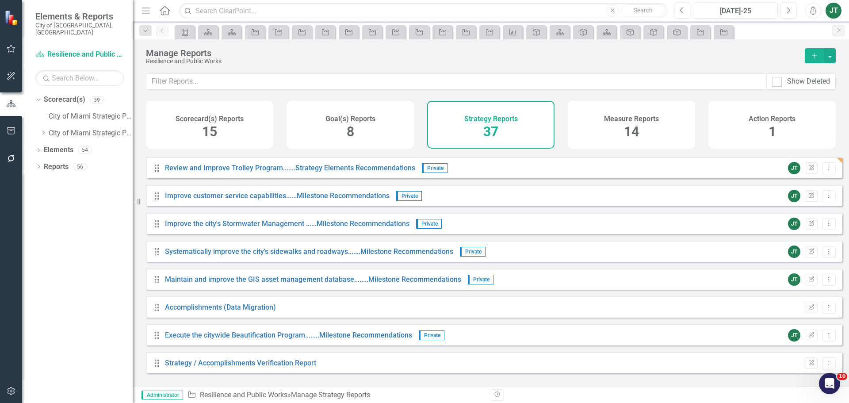
scroll to position [776, 0]
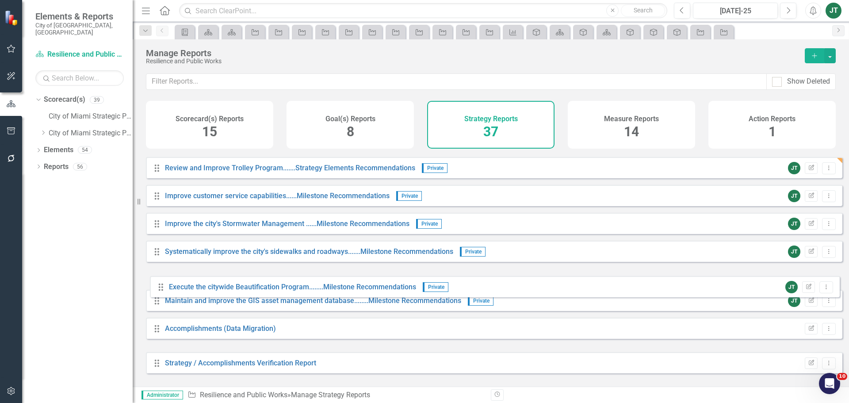
drag, startPoint x: 158, startPoint y: 332, endPoint x: 161, endPoint y: 286, distance: 46.0
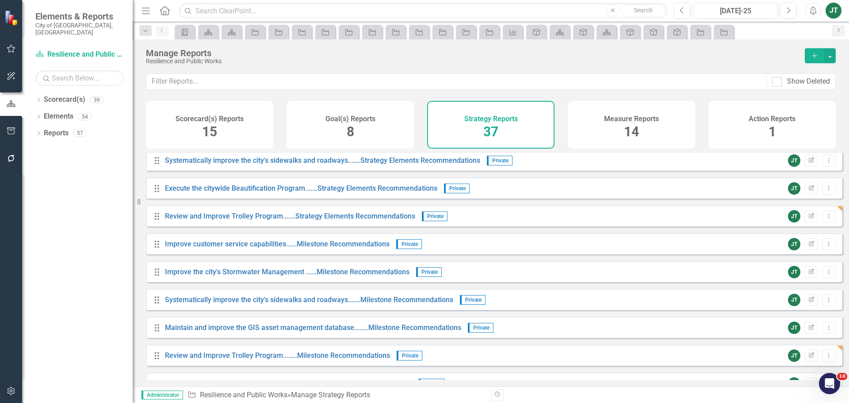
scroll to position [804, 0]
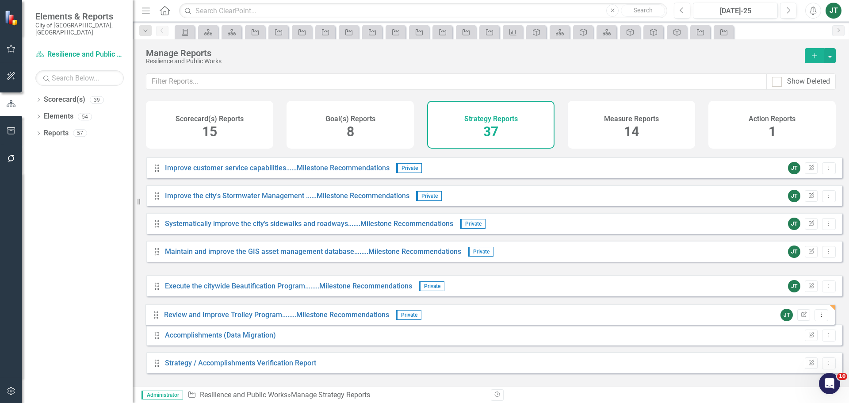
drag, startPoint x: 161, startPoint y: 286, endPoint x: 160, endPoint y: 314, distance: 28.7
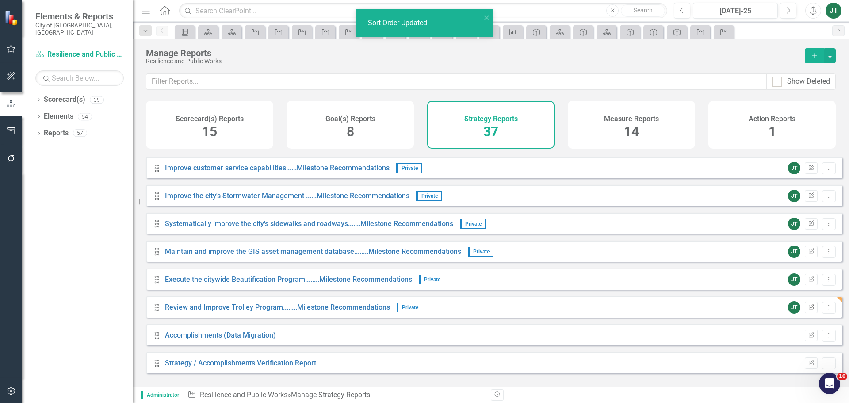
click at [808, 310] on icon "Edit Report" at bounding box center [811, 307] width 7 height 5
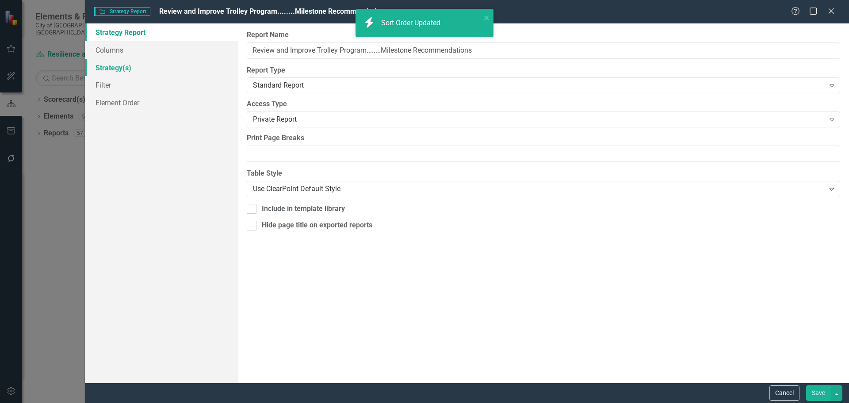
click at [130, 69] on link "Strategy(s)" at bounding box center [161, 68] width 153 height 18
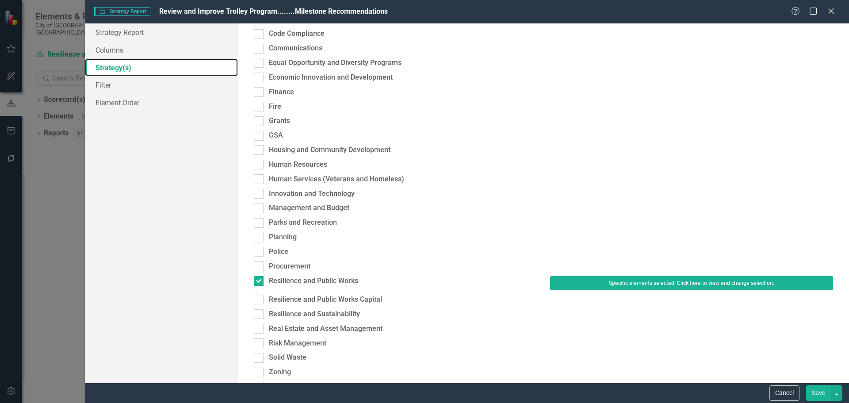
scroll to position [177, 0]
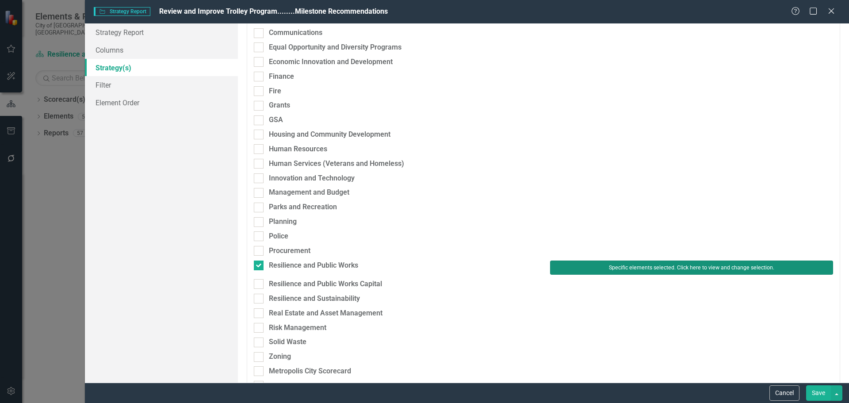
click at [601, 263] on button "Specific elements selected. Click here to view and change selection." at bounding box center [691, 267] width 283 height 14
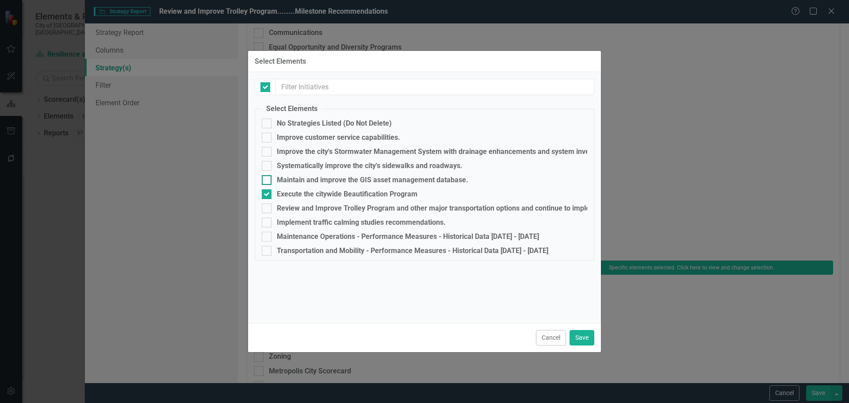
checkbox input "false"
click at [290, 197] on div "Execute the citywide Beautification Program" at bounding box center [347, 194] width 141 height 8
click at [267, 195] on input "Execute the citywide Beautification Program" at bounding box center [265, 192] width 6 height 6
checkbox input "false"
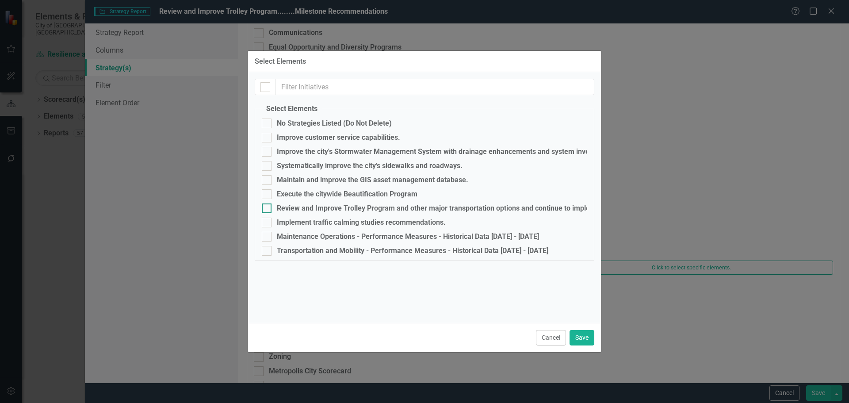
click at [296, 211] on div "Review and Improve Trolley Program and other major transportation options and c…" at bounding box center [483, 208] width 413 height 8
click at [267, 209] on input "Review and Improve Trolley Program and other major transportation options and c…" at bounding box center [265, 206] width 6 height 6
checkbox input "true"
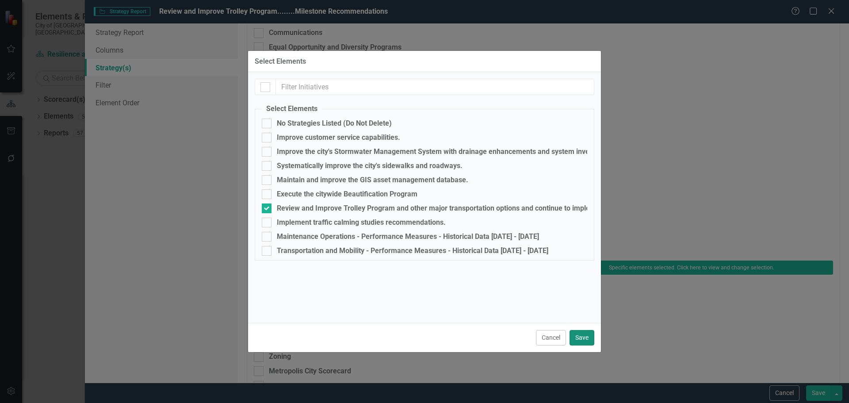
click at [588, 338] on button "Save" at bounding box center [581, 337] width 25 height 15
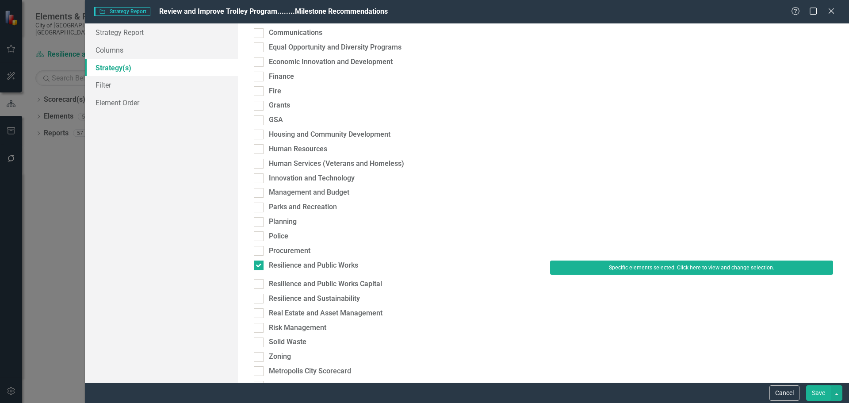
click at [824, 389] on button "Save" at bounding box center [818, 392] width 25 height 15
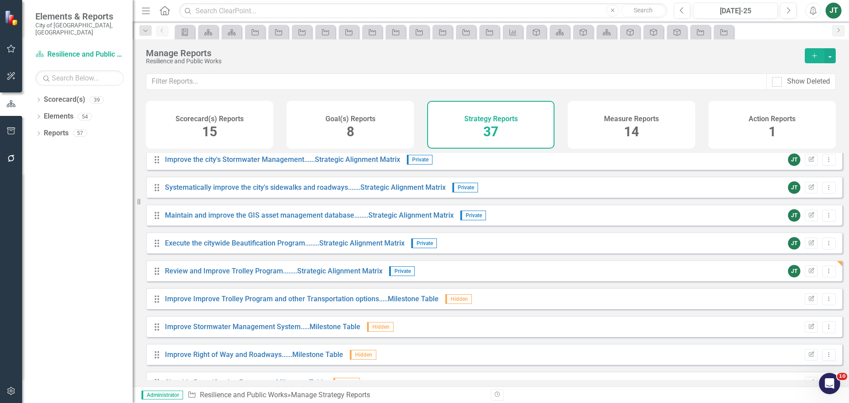
scroll to position [362, 0]
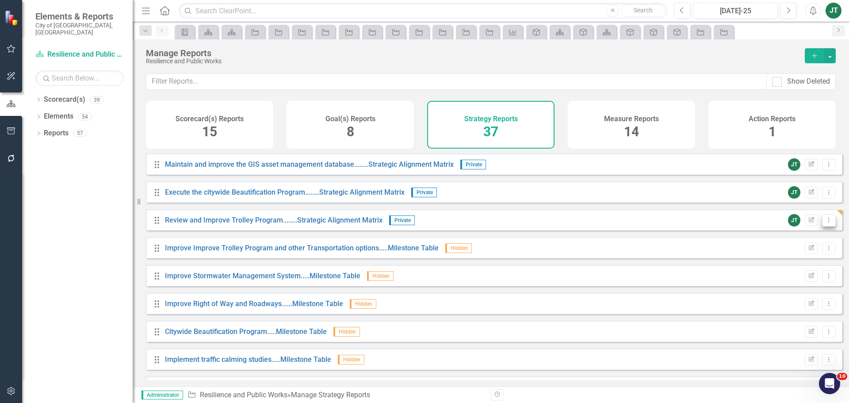
click at [822, 223] on button "Dropdown Menu" at bounding box center [829, 220] width 14 height 12
click at [798, 271] on link "Copy Duplicate Report" at bounding box center [791, 274] width 73 height 16
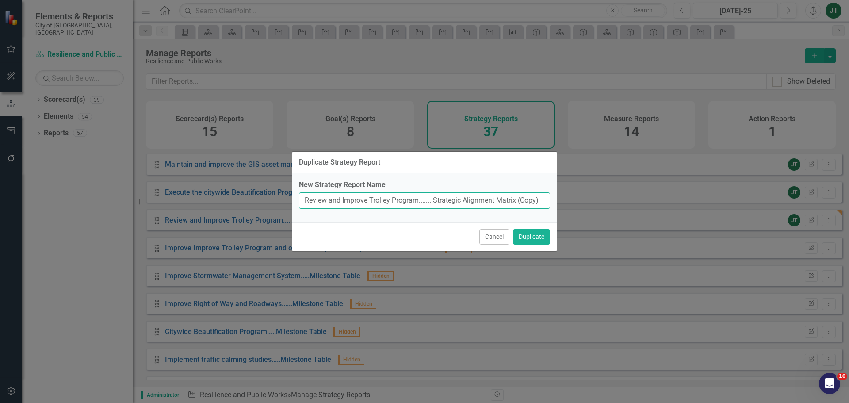
click at [393, 202] on input "Review and Improve Trolley Program........Strategic Alignment Matrix (Copy)" at bounding box center [424, 200] width 251 height 16
drag, startPoint x: 418, startPoint y: 200, endPoint x: 304, endPoint y: 199, distance: 114.0
click at [304, 199] on input "Review and Improve Trolley Program........Strategic Alignment Matrix (Copy)" at bounding box center [424, 200] width 251 height 16
paste input "Implement traffic calming studies recommendations."
click at [485, 206] on input "Implement traffic calming studies recommendations.........Strategic Alignment M…" at bounding box center [424, 200] width 251 height 16
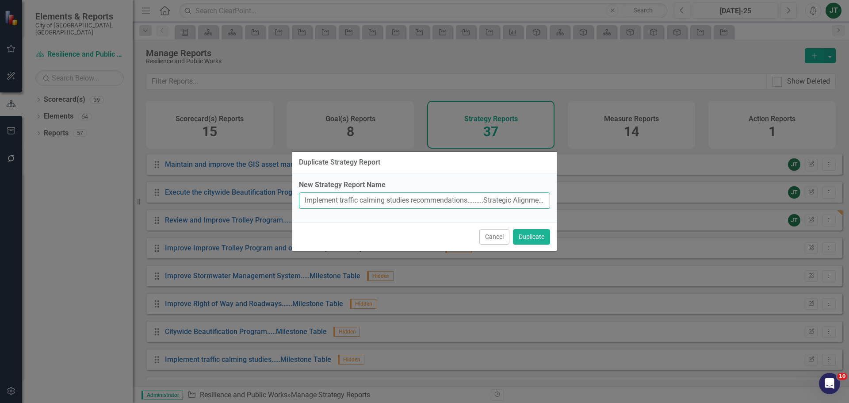
click at [493, 200] on input "Implement traffic calming studies recommendations.........Strategic Alignment M…" at bounding box center [424, 200] width 251 height 16
drag, startPoint x: 465, startPoint y: 200, endPoint x: 560, endPoint y: 201, distance: 94.6
click at [560, 201] on div "Duplicate Strategy Report New Strategy Report Name Implement traffic calming st…" at bounding box center [424, 201] width 849 height 403
click at [529, 201] on input "Implement traffic calming studies recommendations.........Strategic Alignment M…" at bounding box center [424, 200] width 251 height 16
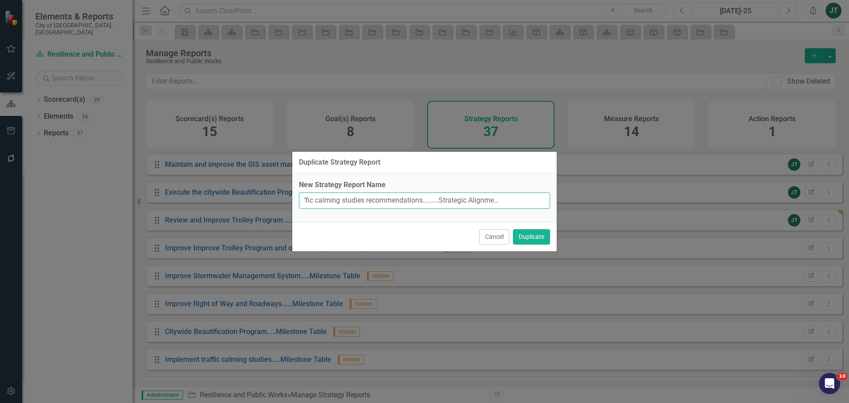
drag, startPoint x: 521, startPoint y: 200, endPoint x: 567, endPoint y: 200, distance: 46.0
click at [567, 200] on div "Duplicate Strategy Report New Strategy Report Name Implement traffic calming st…" at bounding box center [424, 201] width 849 height 403
type input "Implement traffic calming studies recommendations.........Strategic Alignment M…"
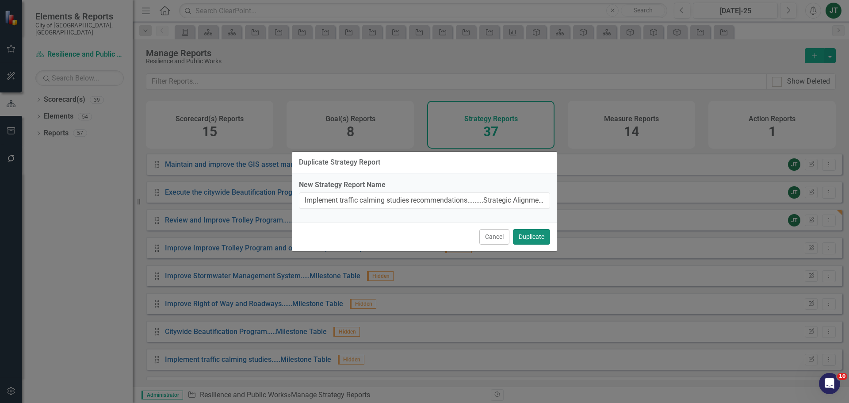
click at [531, 234] on button "Duplicate" at bounding box center [531, 236] width 37 height 15
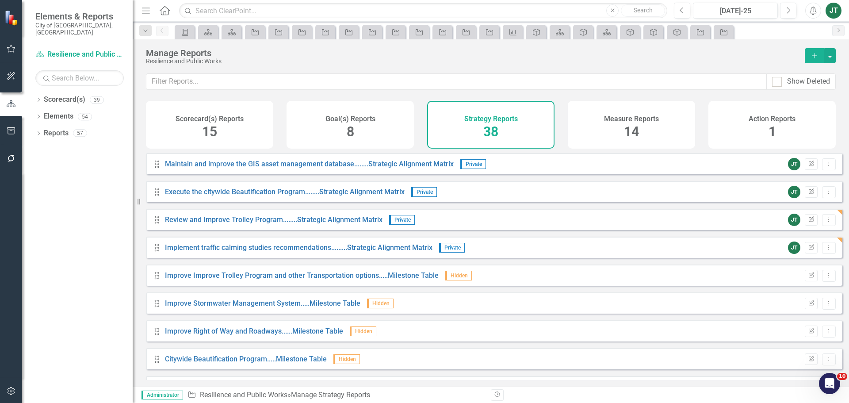
scroll to position [362, 0]
click at [808, 251] on icon "Edit Report" at bounding box center [811, 247] width 7 height 5
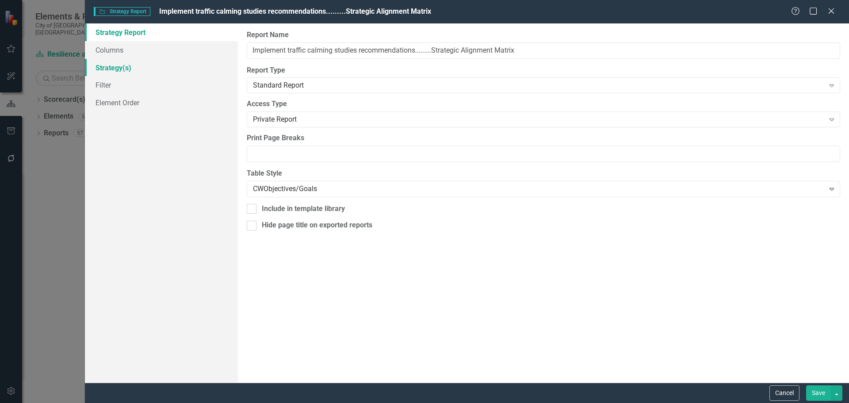
click at [107, 67] on link "Strategy(s)" at bounding box center [161, 68] width 153 height 18
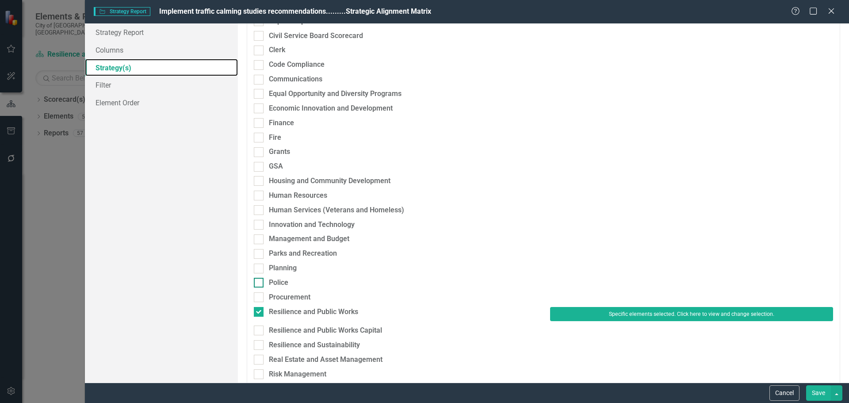
scroll to position [177, 0]
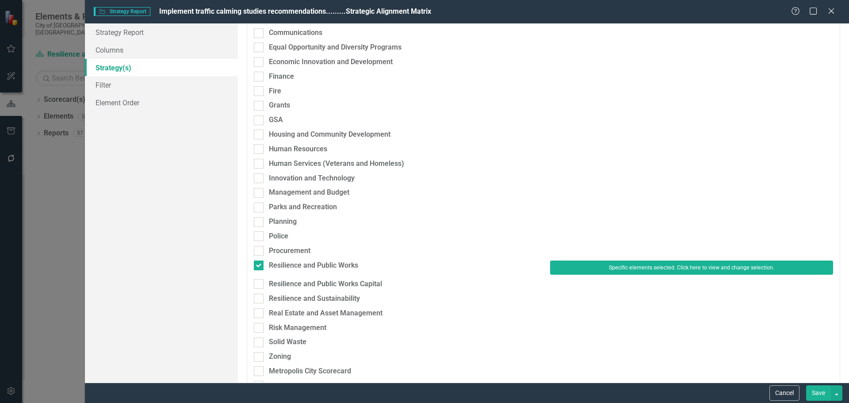
click at [610, 259] on div "Procurement" at bounding box center [543, 253] width 592 height 15
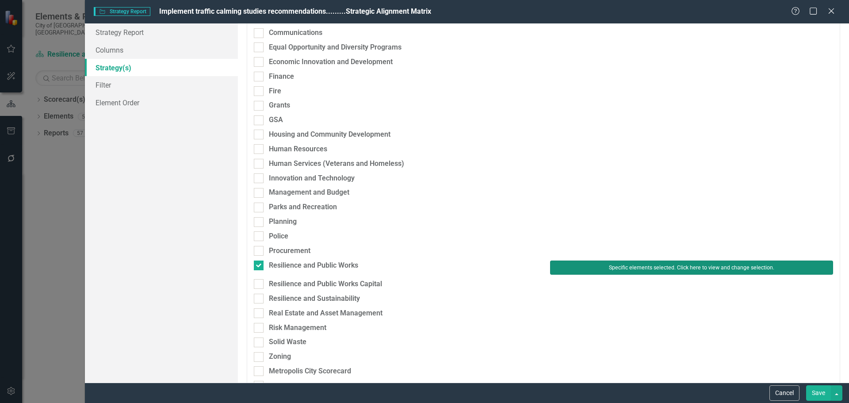
click at [608, 268] on button "Specific elements selected. Click here to view and change selection." at bounding box center [691, 267] width 283 height 14
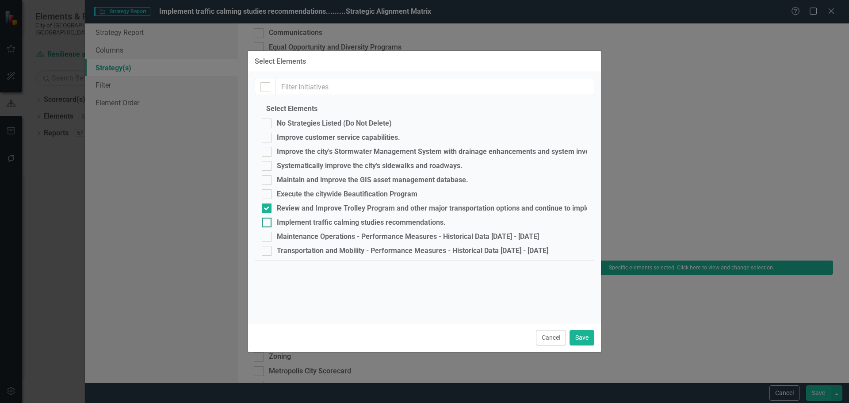
click at [295, 222] on div "Implement traffic calming studies recommendations." at bounding box center [361, 222] width 169 height 8
click at [267, 222] on input "Implement traffic calming studies recommendations." at bounding box center [265, 220] width 6 height 6
checkbox input "true"
click at [293, 207] on div "Review and Improve Trolley Program and other major transportation options and c…" at bounding box center [483, 208] width 413 height 8
click at [267, 207] on input "Review and Improve Trolley Program and other major transportation options and c…" at bounding box center [265, 206] width 6 height 6
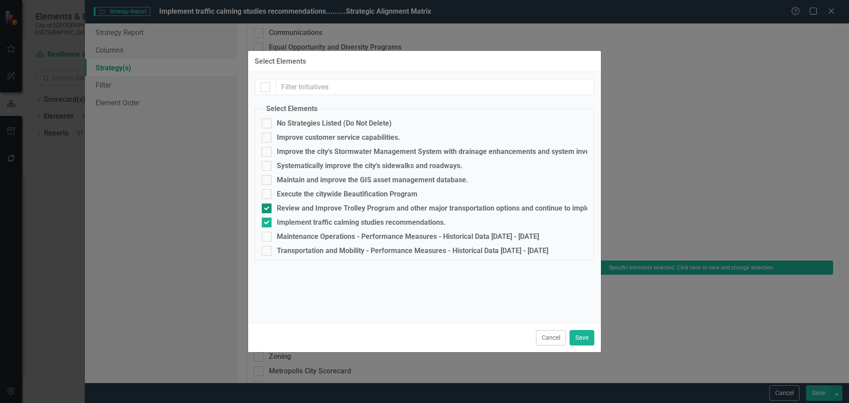
checkbox input "false"
click at [582, 337] on button "Save" at bounding box center [581, 337] width 25 height 15
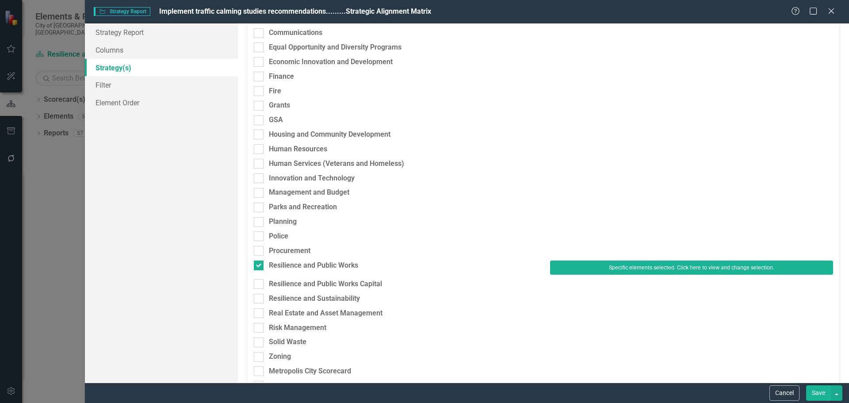
click at [814, 393] on button "Save" at bounding box center [818, 392] width 25 height 15
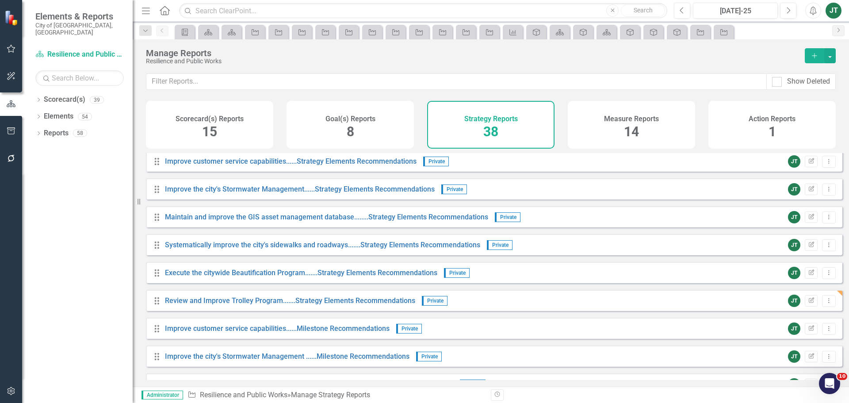
scroll to position [715, 0]
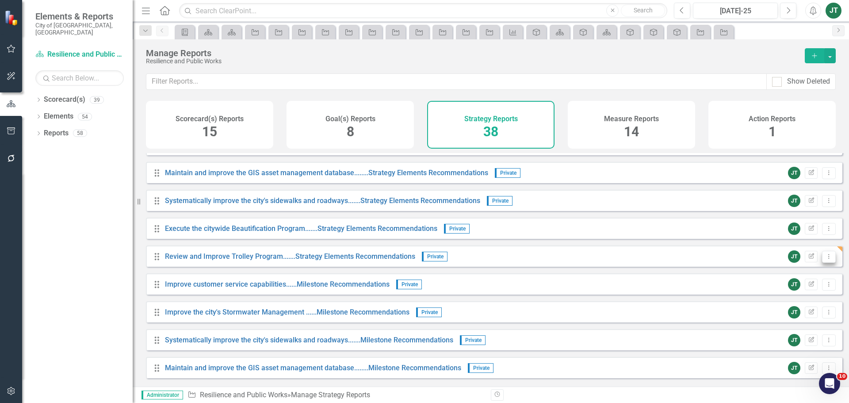
click at [827, 262] on button "Dropdown Menu" at bounding box center [829, 257] width 14 height 12
click at [799, 313] on link "Copy Duplicate Report" at bounding box center [791, 310] width 73 height 16
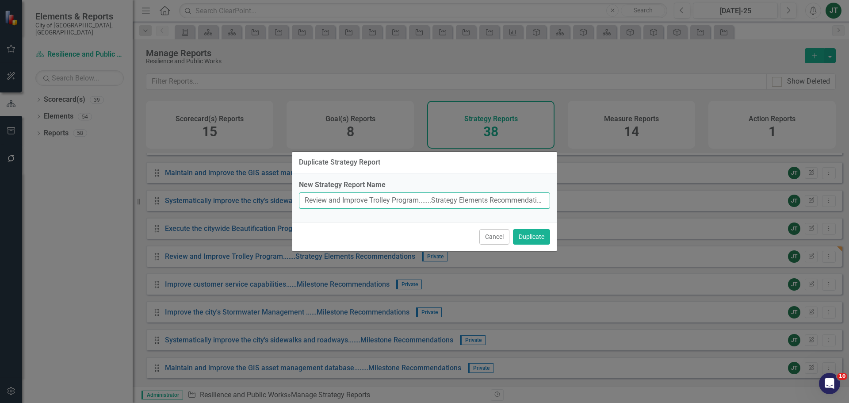
click at [403, 194] on input "Review and Improve Trolley Program.......Strategy Elements Recommendations (Cop…" at bounding box center [424, 200] width 251 height 16
drag, startPoint x: 418, startPoint y: 200, endPoint x: 286, endPoint y: 198, distance: 131.3
click at [285, 198] on div "Duplicate Strategy Report New Strategy Report Name Review and Improve Trolley P…" at bounding box center [424, 201] width 849 height 403
paste input "Implement traffic calming studies recommendations."
click at [464, 196] on input "Implement traffic calming studies recommendations........Strategy Elements Reco…" at bounding box center [424, 200] width 251 height 16
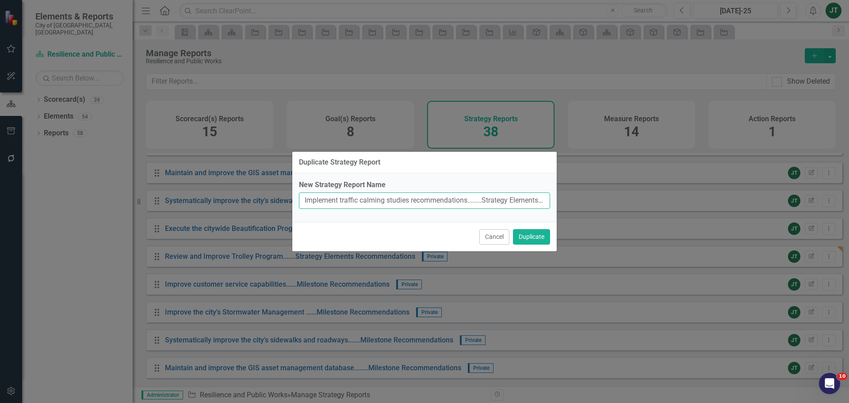
scroll to position [0, 80]
drag, startPoint x: 411, startPoint y: 201, endPoint x: 583, endPoint y: 203, distance: 172.0
click at [583, 203] on div "Duplicate Strategy Report New Strategy Report Name Implement traffic calming st…" at bounding box center [424, 201] width 849 height 403
click at [526, 199] on input "Implement traffic calming studies recommendations........Strategy Elements Reco…" at bounding box center [424, 200] width 251 height 16
drag, startPoint x: 521, startPoint y: 202, endPoint x: 576, endPoint y: 202, distance: 55.3
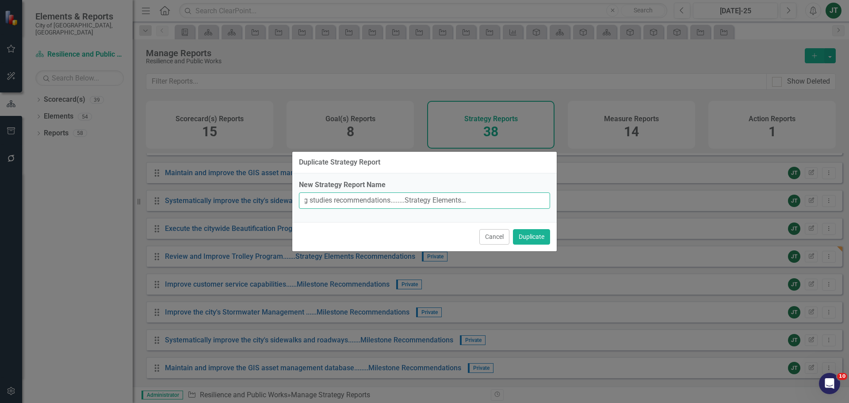
click at [576, 202] on div "Duplicate Strategy Report New Strategy Report Name Implement traffic calming st…" at bounding box center [424, 201] width 849 height 403
type input "Implement traffic calming studies recommendations........Strategy Elements Reco…"
click at [536, 237] on button "Duplicate" at bounding box center [531, 236] width 37 height 15
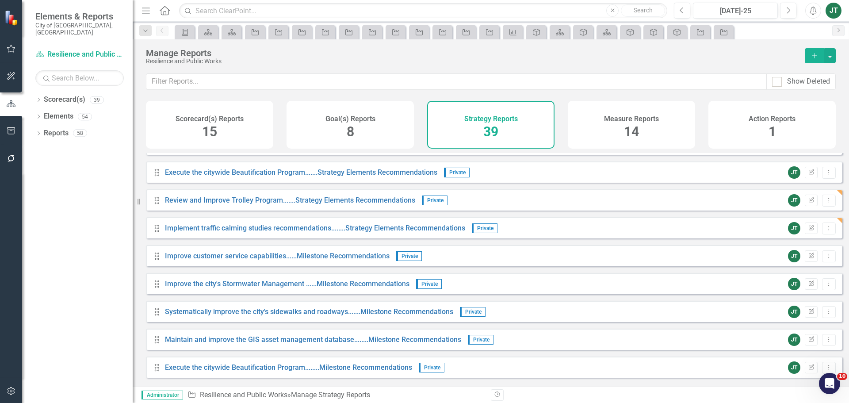
scroll to position [771, 0]
click at [291, 233] on link "Implement traffic calming studies recommendations........Strategy Elements Reco…" at bounding box center [315, 228] width 300 height 8
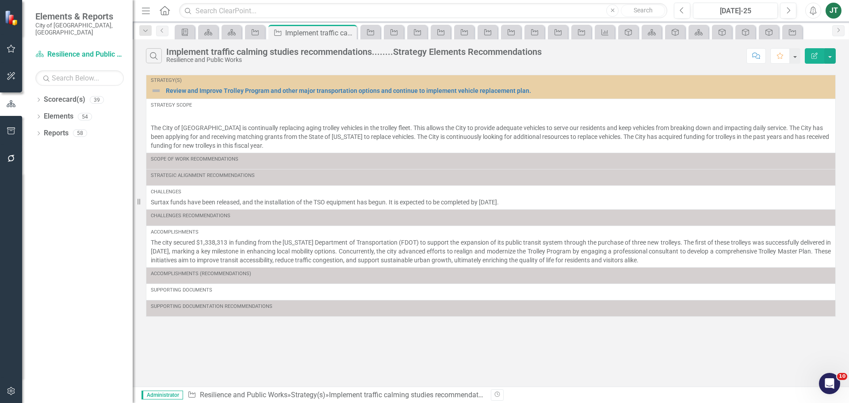
click at [813, 56] on icon "Edit Report" at bounding box center [814, 56] width 8 height 6
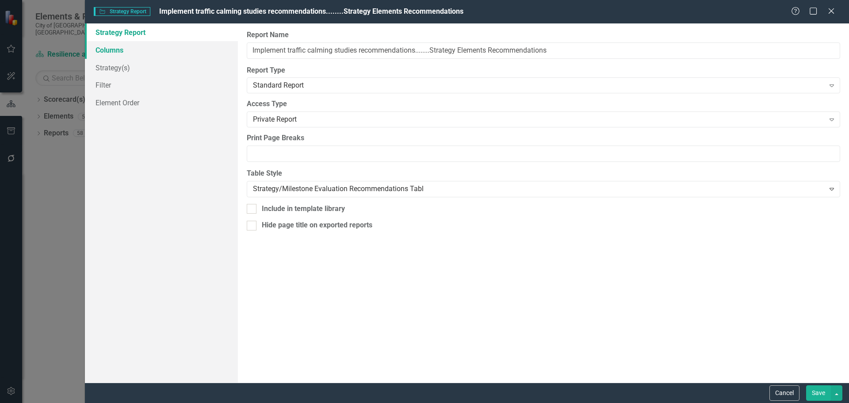
click at [112, 46] on link "Columns" at bounding box center [161, 50] width 153 height 18
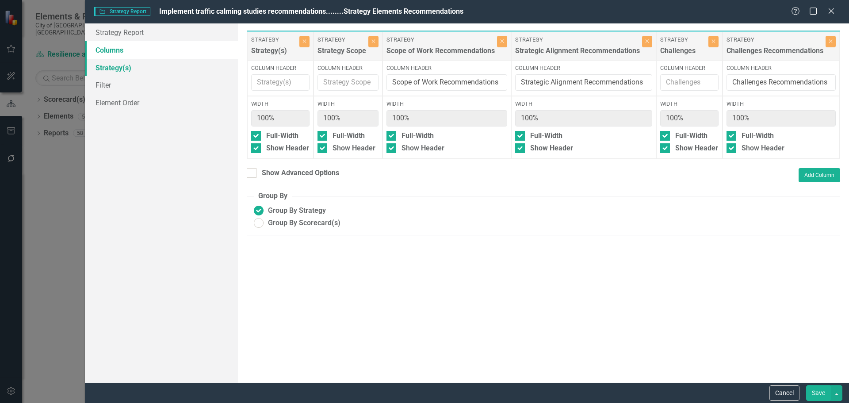
click at [114, 68] on link "Strategy(s)" at bounding box center [161, 68] width 153 height 18
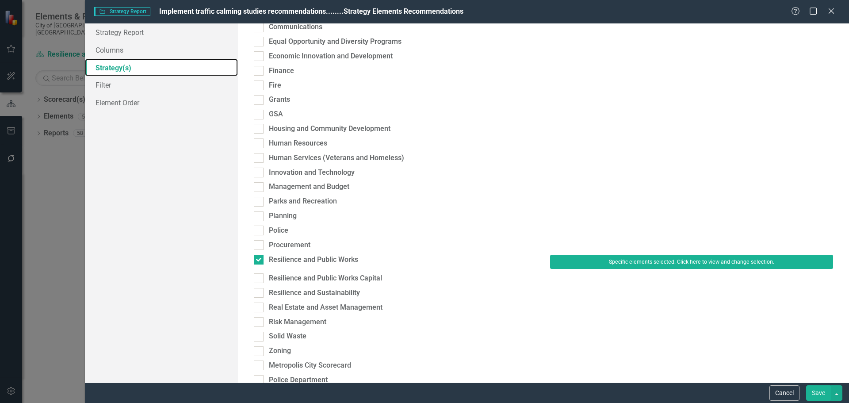
scroll to position [221, 0]
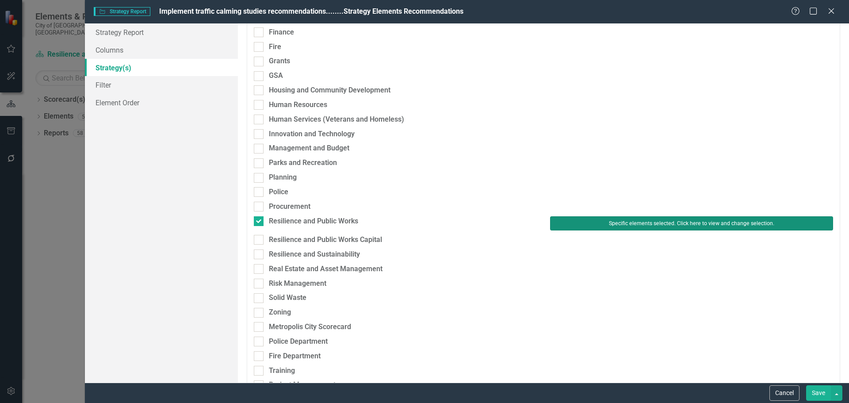
click at [576, 221] on button "Specific elements selected. Click here to view and change selection." at bounding box center [691, 223] width 283 height 14
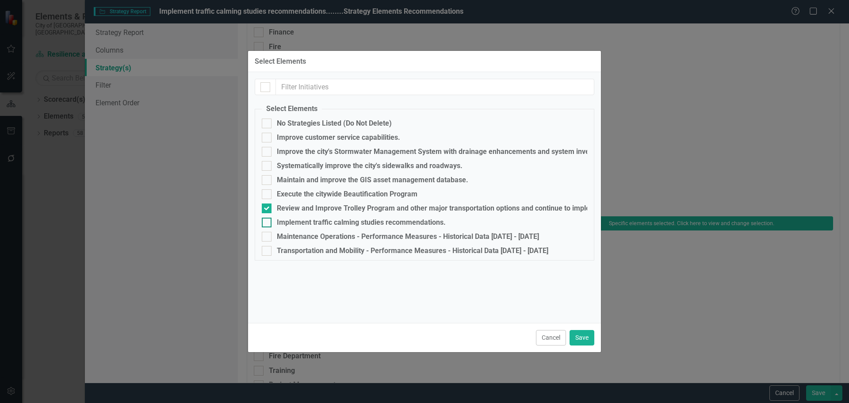
click at [299, 217] on div "Implement traffic calming studies recommendations." at bounding box center [424, 222] width 325 height 10
click at [267, 217] on input "Implement traffic calming studies recommendations." at bounding box center [265, 220] width 6 height 6
click at [297, 219] on div "Implement traffic calming studies recommendations." at bounding box center [361, 222] width 169 height 8
click at [267, 219] on input "Implement traffic calming studies recommendations." at bounding box center [265, 220] width 6 height 6
click at [297, 218] on div "Implement traffic calming studies recommendations." at bounding box center [361, 222] width 169 height 8
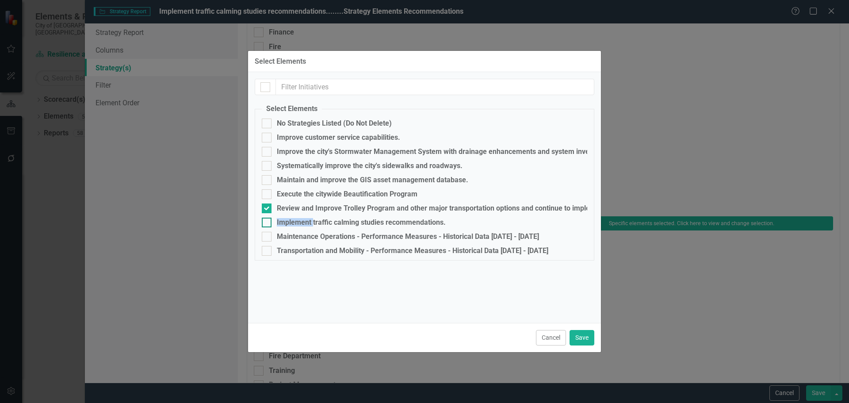
click at [267, 218] on input "Implement traffic calming studies recommendations." at bounding box center [265, 220] width 6 height 6
checkbox input "true"
click at [301, 207] on div "Review and Improve Trolley Program and other major transportation options and c…" at bounding box center [483, 208] width 413 height 8
click at [267, 207] on input "Review and Improve Trolley Program and other major transportation options and c…" at bounding box center [265, 206] width 6 height 6
checkbox input "false"
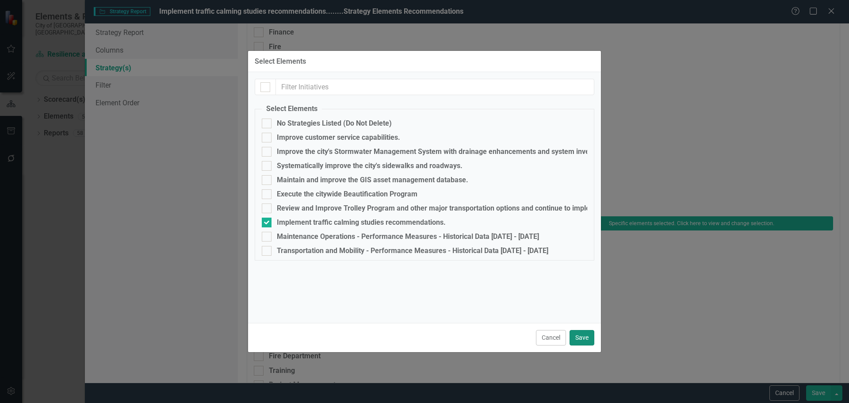
click at [579, 336] on button "Save" at bounding box center [581, 337] width 25 height 15
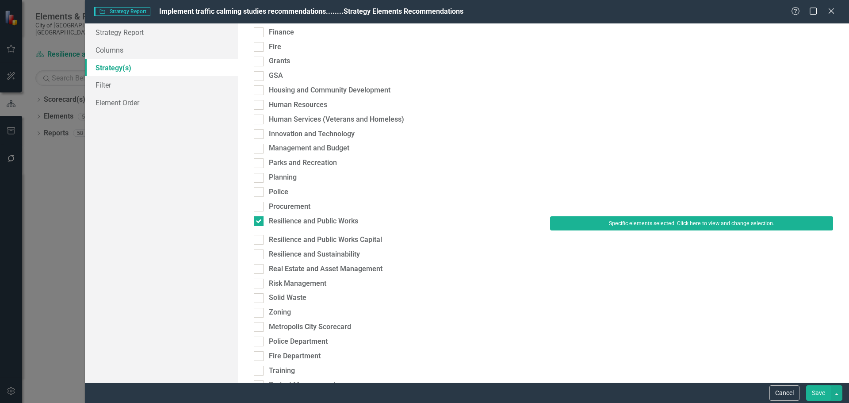
click at [820, 392] on button "Save" at bounding box center [818, 392] width 25 height 15
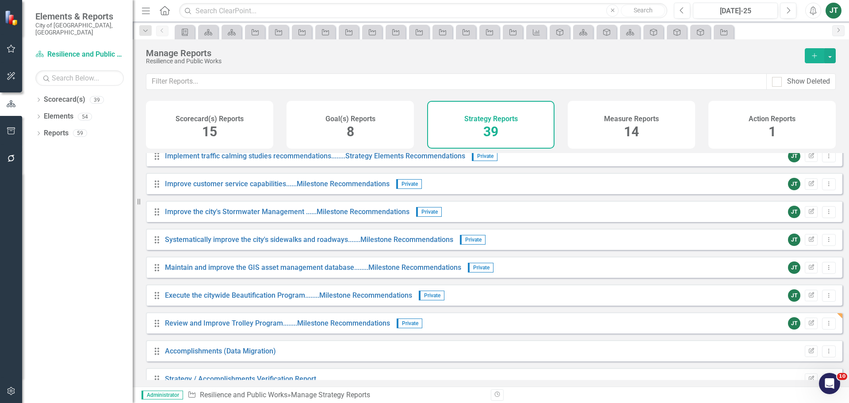
scroll to position [859, 0]
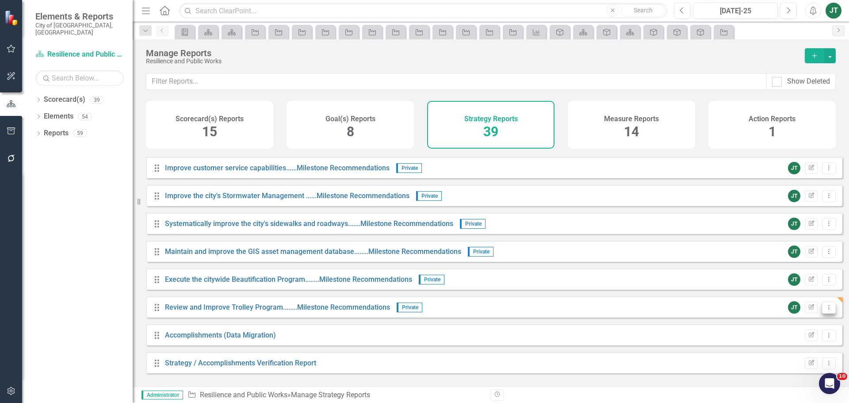
click at [825, 310] on icon "Dropdown Menu" at bounding box center [829, 307] width 8 height 6
click at [793, 357] on link "Copy Duplicate Report" at bounding box center [791, 361] width 73 height 16
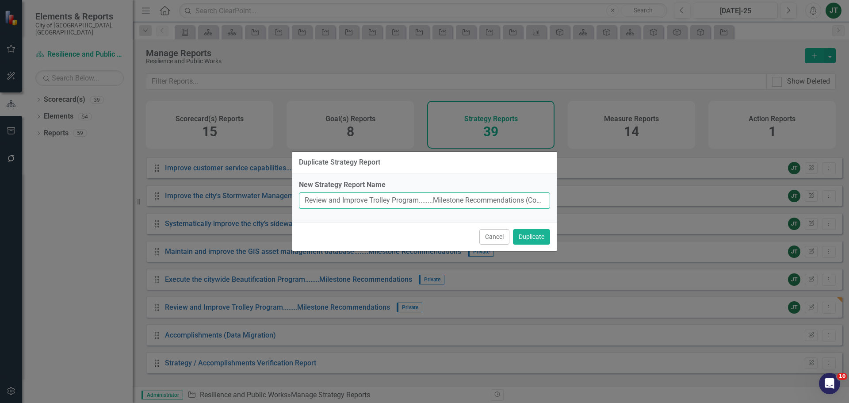
click at [403, 201] on input "Review and Improve Trolley Program........Milestone Recommendations (Copy)" at bounding box center [424, 200] width 251 height 16
drag, startPoint x: 420, startPoint y: 200, endPoint x: 294, endPoint y: 207, distance: 126.6
click at [294, 207] on div "New Strategy Report Name Review and Improve Trolley Program........Milestone Re…" at bounding box center [424, 197] width 264 height 49
paste input "Implement traffic calming studies recommendations"
click at [446, 202] on input "Implement traffic calming studies recommendations........Milestone Recommendati…" at bounding box center [424, 200] width 251 height 16
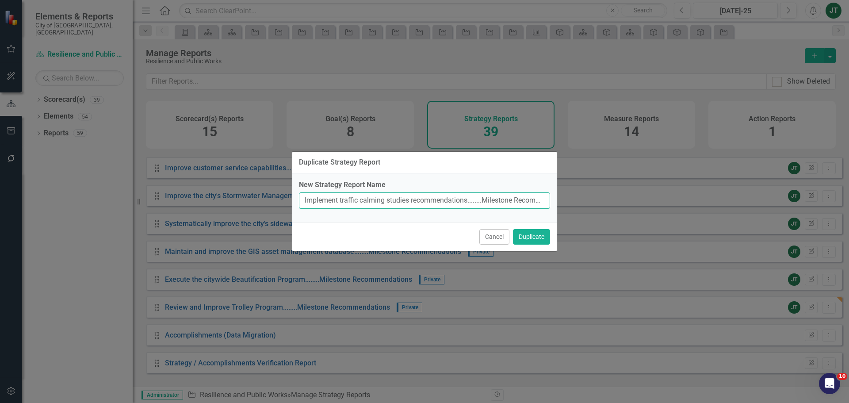
scroll to position [0, 54]
drag, startPoint x: 477, startPoint y: 200, endPoint x: 591, endPoint y: 199, distance: 114.9
click at [591, 199] on div "Duplicate Strategy Report New Strategy Report Name Implement traffic calming st…" at bounding box center [424, 201] width 849 height 403
click at [545, 199] on input "Implement traffic calming studies recommendations........Milestone Recommendati…" at bounding box center [424, 200] width 251 height 16
drag, startPoint x: 522, startPoint y: 200, endPoint x: 585, endPoint y: 199, distance: 62.8
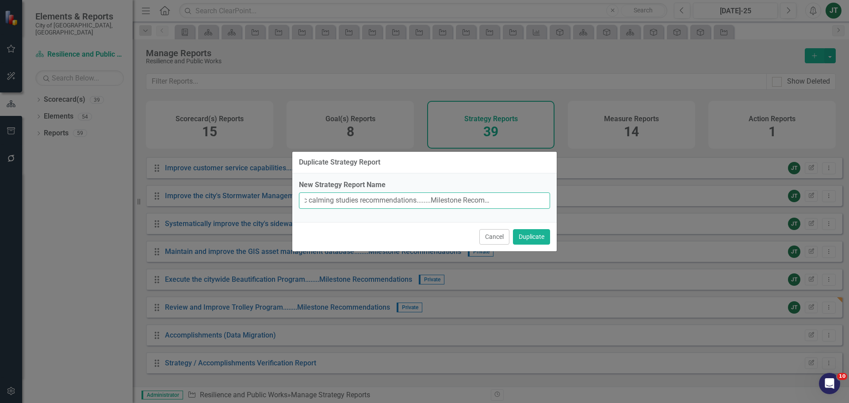
click at [585, 199] on div "Duplicate Strategy Report New Strategy Report Name Implement traffic calming st…" at bounding box center [424, 201] width 849 height 403
type input "Implement traffic calming studies recommendations........Milestone Recommendati…"
click at [537, 238] on button "Duplicate" at bounding box center [531, 236] width 37 height 15
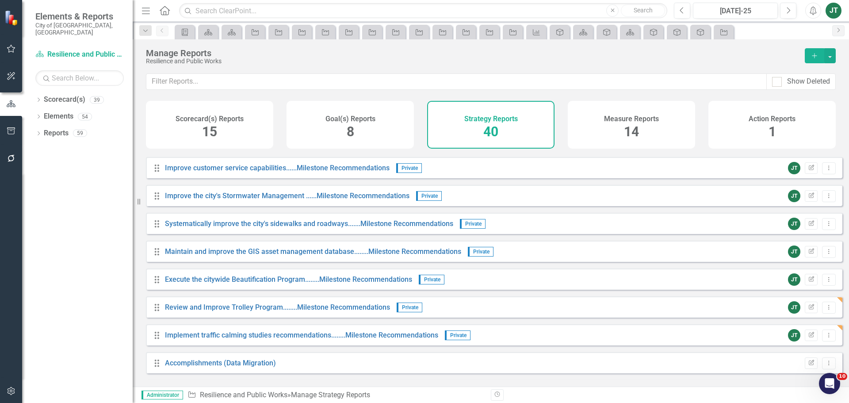
scroll to position [887, 0]
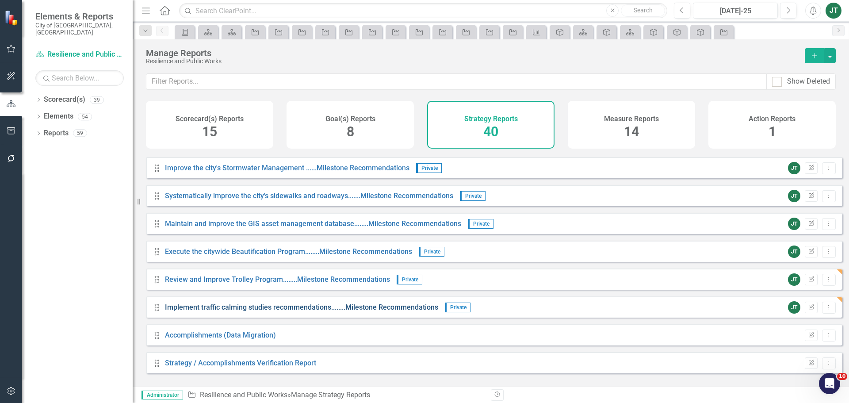
click at [243, 311] on link "Implement traffic calming studies recommendations........Milestone Recommendati…" at bounding box center [301, 307] width 273 height 8
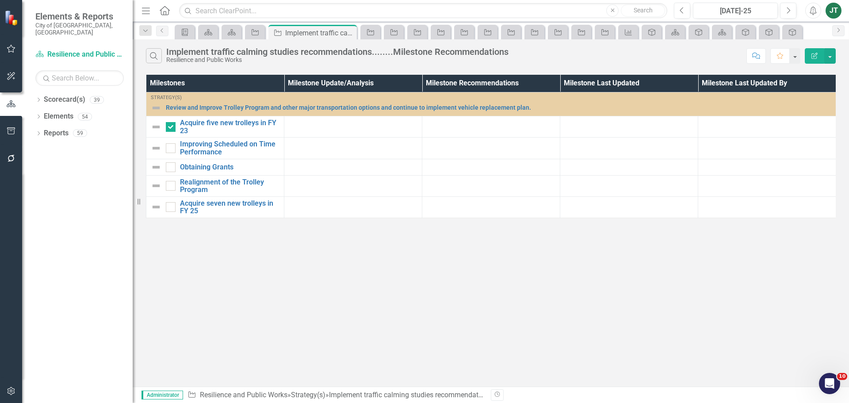
click at [812, 55] on icon "Edit Report" at bounding box center [814, 56] width 8 height 6
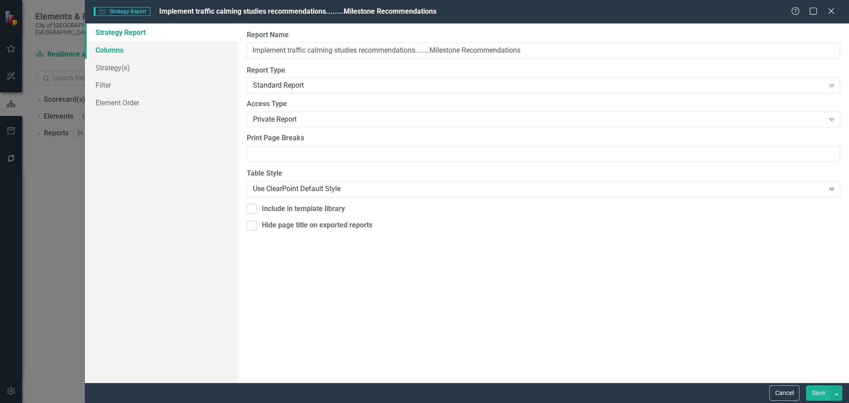
click at [103, 52] on link "Columns" at bounding box center [161, 50] width 153 height 18
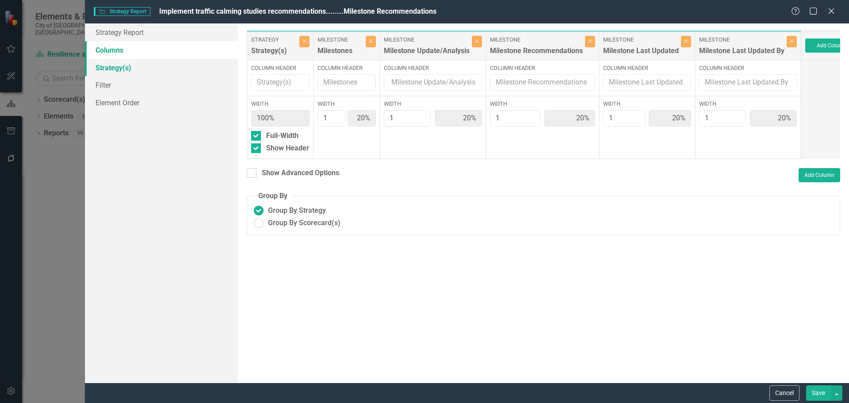
click at [107, 67] on link "Strategy(s)" at bounding box center [161, 68] width 153 height 18
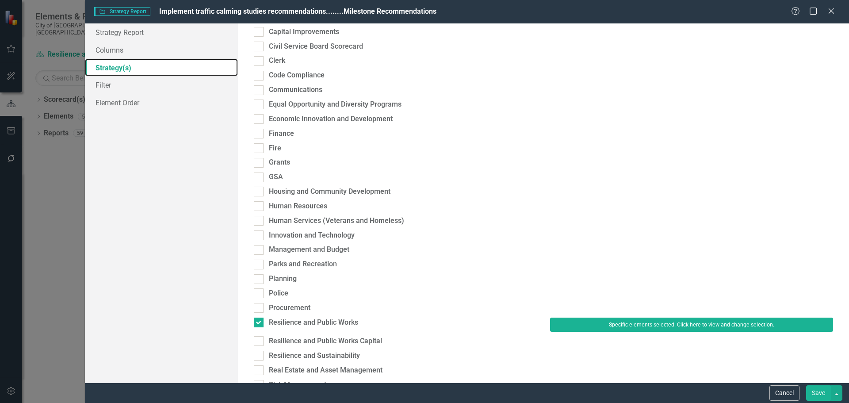
scroll to position [133, 0]
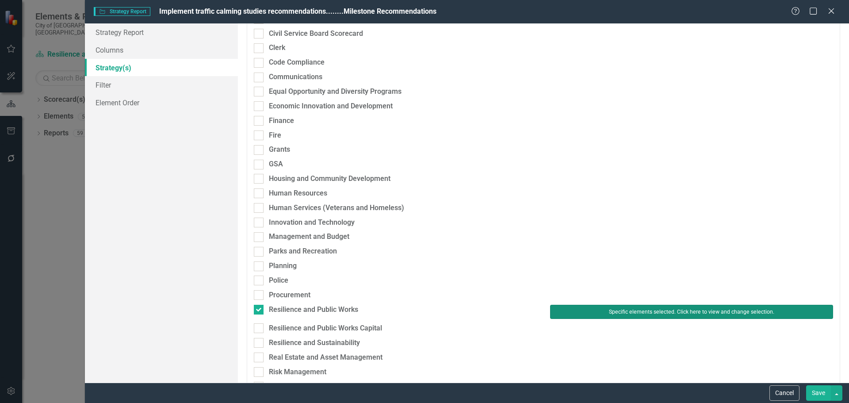
click at [585, 310] on button "Specific elements selected. Click here to view and change selection." at bounding box center [691, 312] width 283 height 14
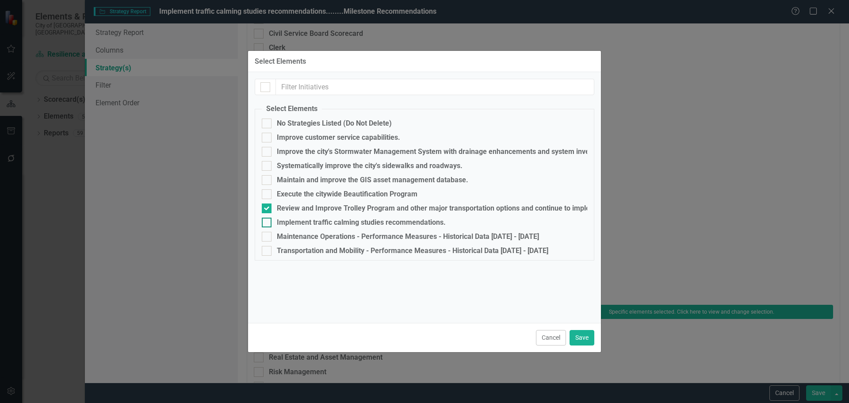
click at [308, 219] on div "Implement traffic calming studies recommendations." at bounding box center [361, 222] width 169 height 8
click at [267, 219] on input "Implement traffic calming studies recommendations." at bounding box center [265, 220] width 6 height 6
checkbox input "true"
click at [309, 206] on div "Review and Improve Trolley Program and other major transportation options and c…" at bounding box center [483, 208] width 413 height 8
click at [267, 206] on input "Review and Improve Trolley Program and other major transportation options and c…" at bounding box center [265, 206] width 6 height 6
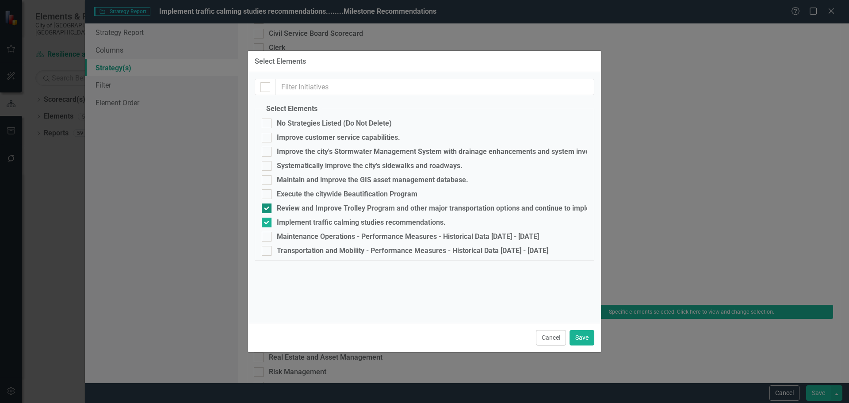
checkbox input "false"
click at [582, 336] on button "Save" at bounding box center [581, 337] width 25 height 15
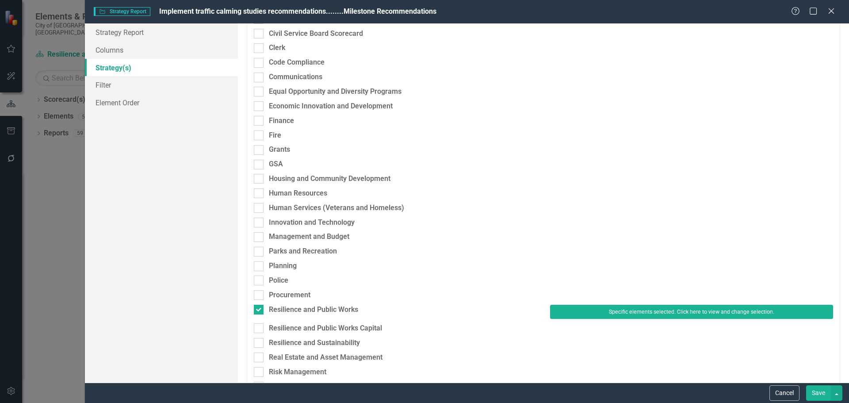
click at [819, 393] on button "Save" at bounding box center [818, 392] width 25 height 15
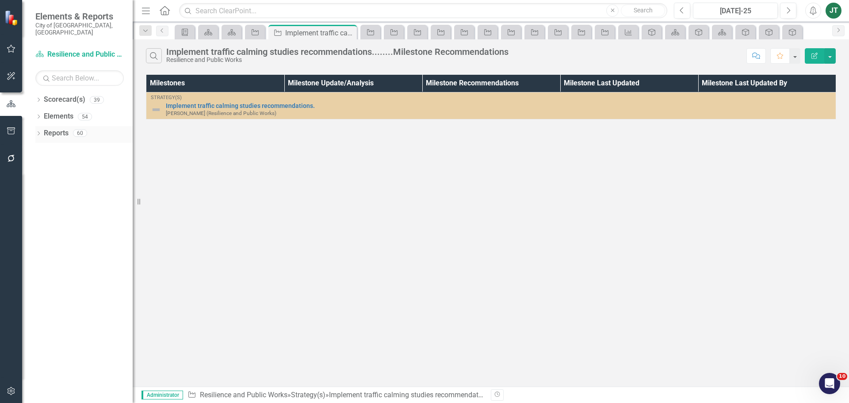
click at [65, 128] on link "Reports" at bounding box center [56, 133] width 25 height 10
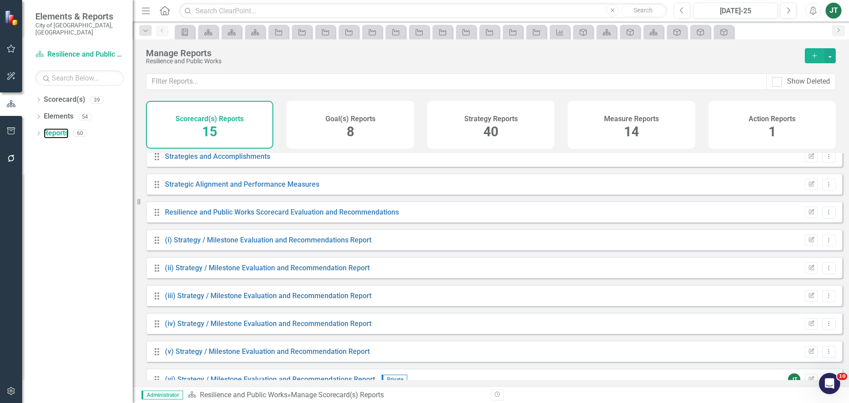
scroll to position [191, 0]
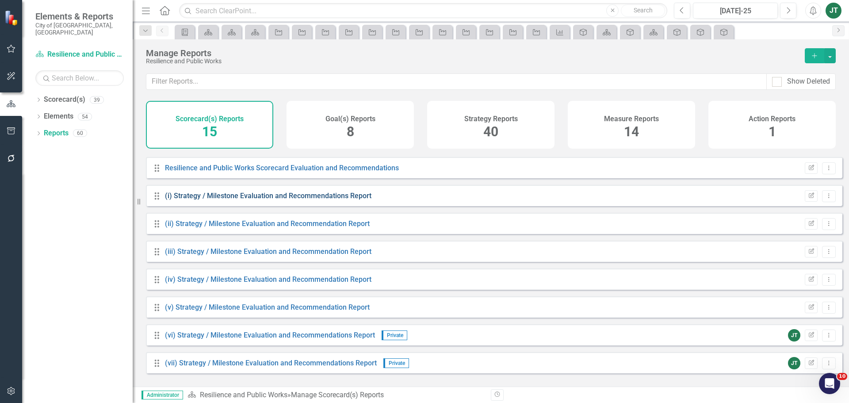
click at [198, 200] on link "(i) Strategy / Milestone Evaluation and Recommendations Report" at bounding box center [268, 195] width 206 height 8
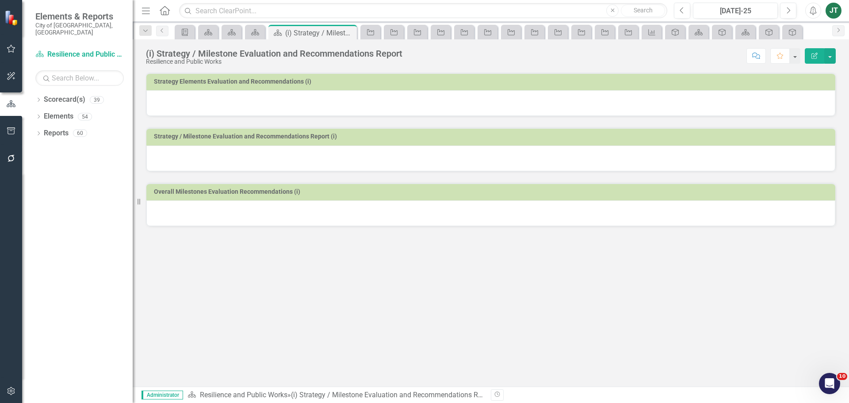
click at [212, 102] on div at bounding box center [490, 103] width 689 height 26
click at [204, 102] on div at bounding box center [490, 103] width 689 height 26
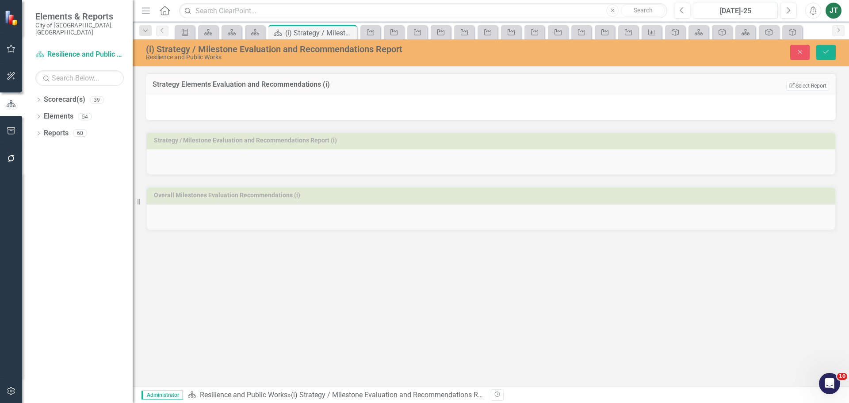
click at [216, 113] on div at bounding box center [491, 108] width 690 height 26
click at [809, 81] on button "Edit Report Select Report" at bounding box center [807, 86] width 43 height 10
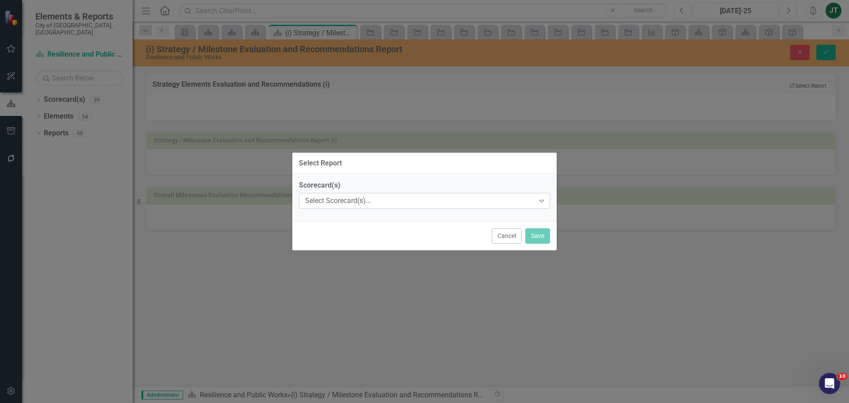
click at [318, 197] on div "Select Scorecard(s)..." at bounding box center [419, 201] width 229 height 10
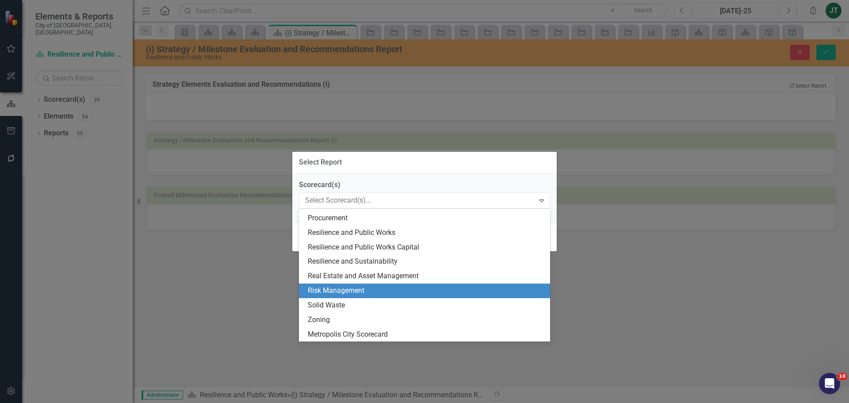
scroll to position [345, 0]
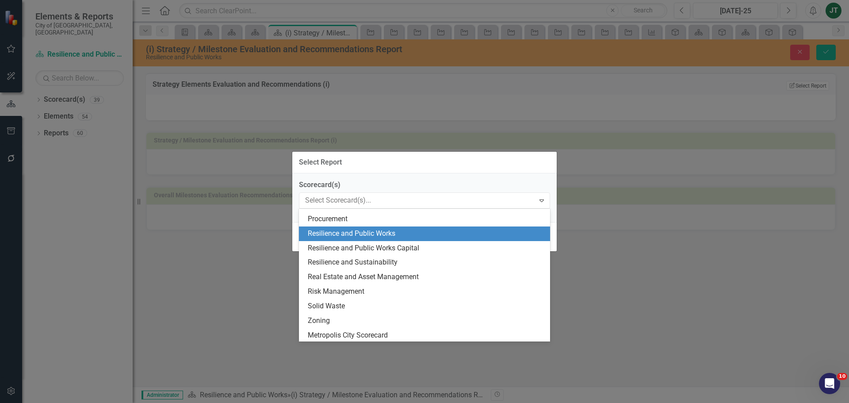
click at [381, 234] on div "Resilience and Public Works" at bounding box center [426, 234] width 237 height 10
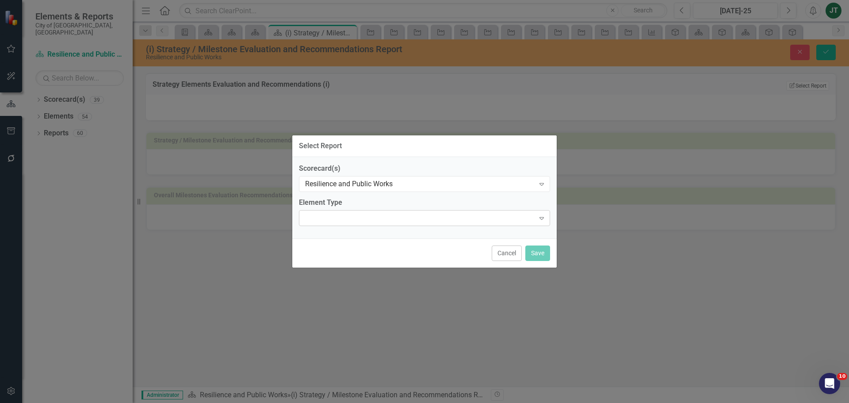
click at [326, 216] on div "Expand" at bounding box center [424, 218] width 251 height 16
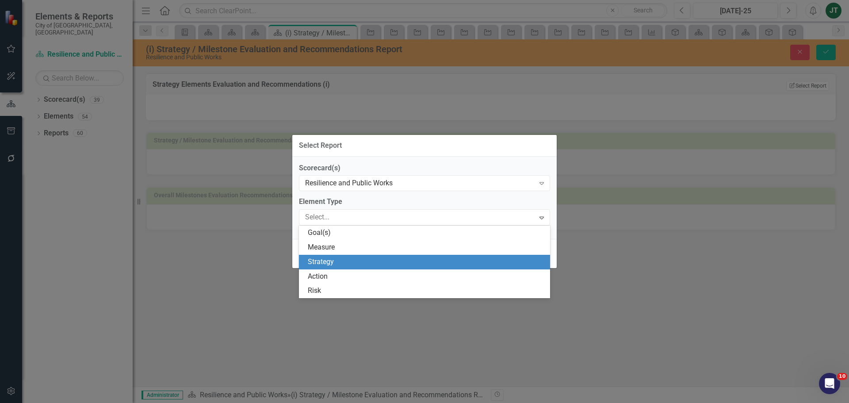
click at [328, 262] on div "Strategy" at bounding box center [426, 262] width 237 height 10
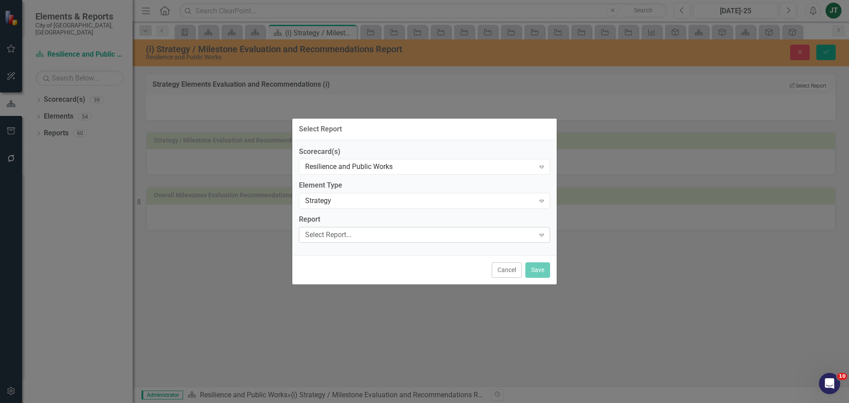
click at [343, 229] on div "Select Report... Expand" at bounding box center [424, 235] width 251 height 16
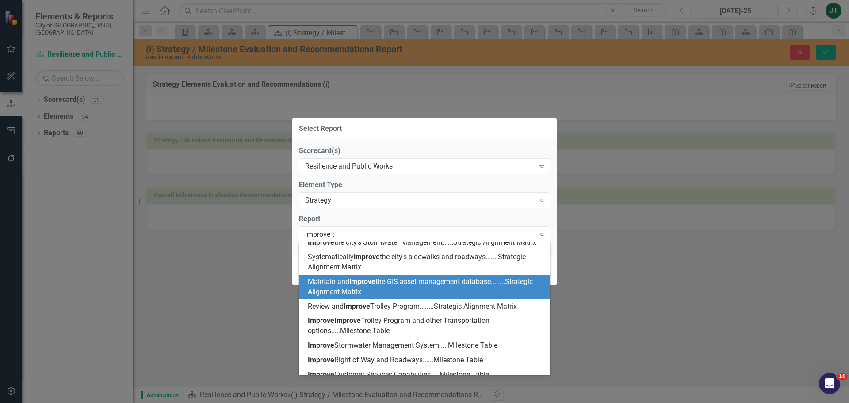
scroll to position [0, 0]
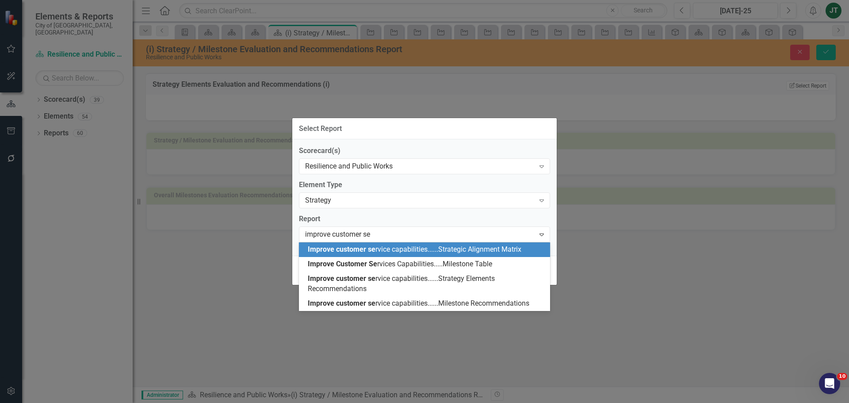
type input "improve customer ser"
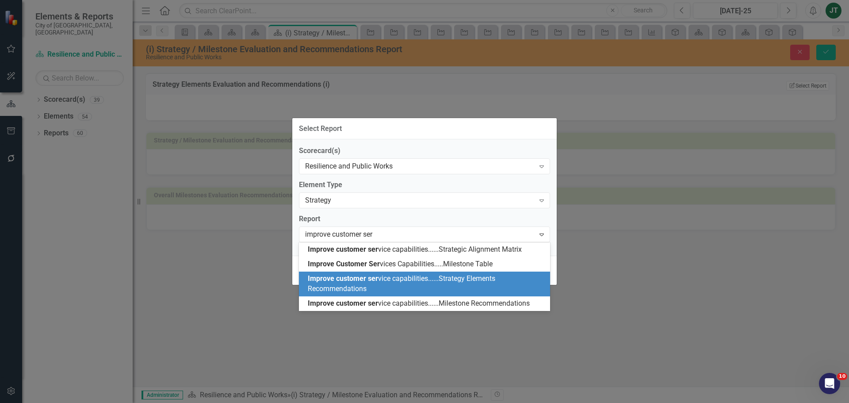
click at [384, 286] on div "Improve customer ser vice capabilities......Strategy Elements Recommendations" at bounding box center [426, 284] width 237 height 20
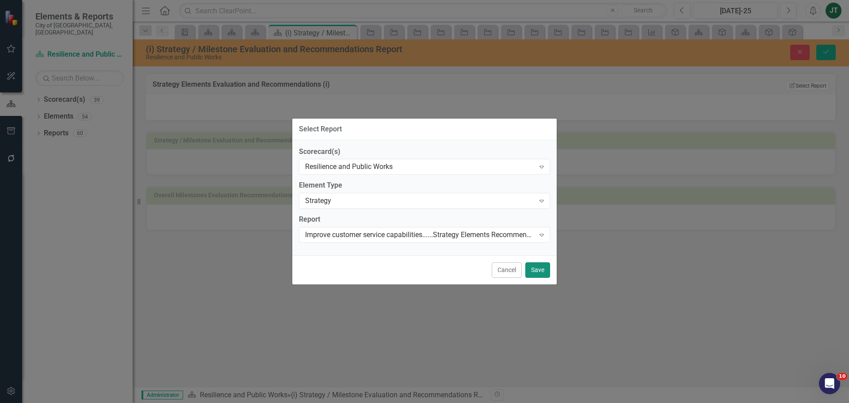
click at [542, 272] on button "Save" at bounding box center [537, 269] width 25 height 15
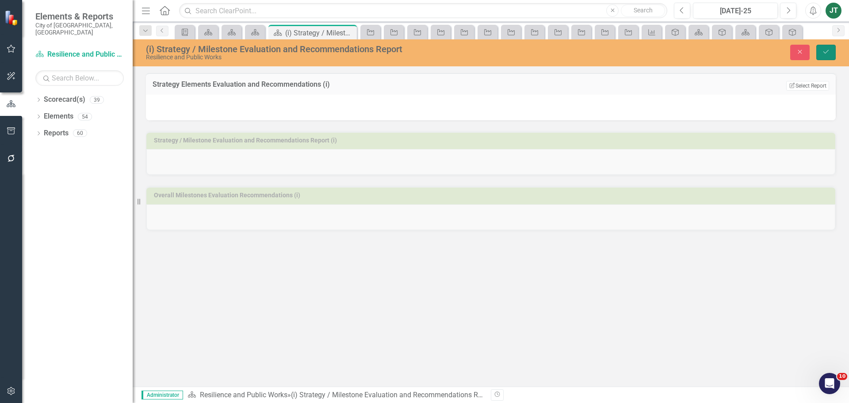
click at [831, 52] on button "Save" at bounding box center [825, 52] width 19 height 15
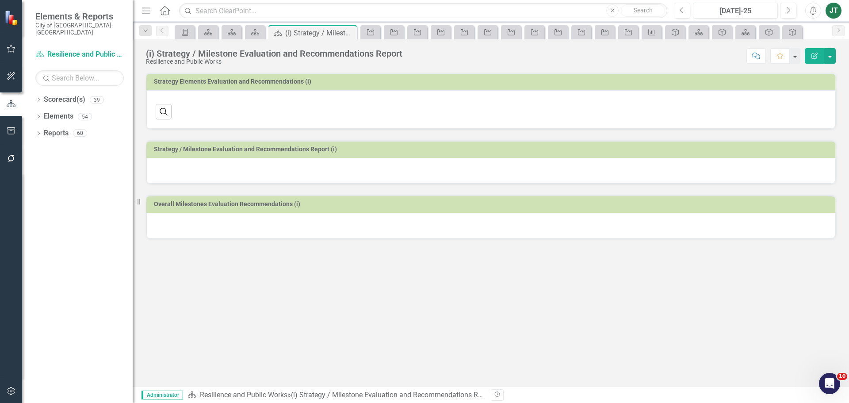
click at [415, 153] on h3 "Strategy / Milestone Evaluation and Recommendations Report (i)" at bounding box center [492, 149] width 677 height 7
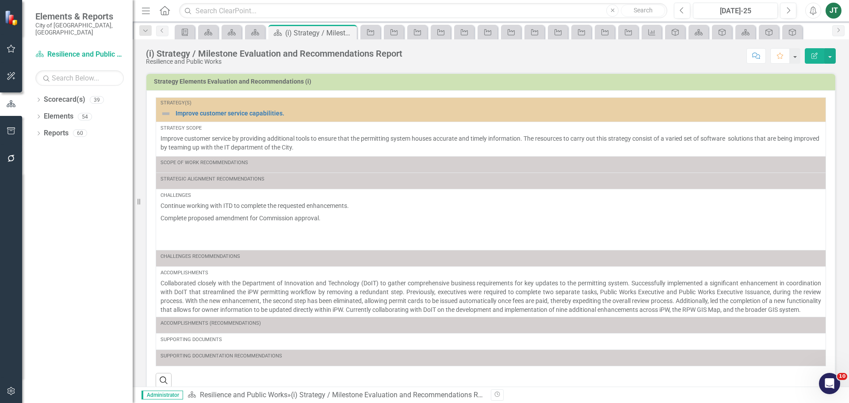
click at [415, 153] on span "Improve customer service by providing additional tools to ensure that the permi…" at bounding box center [490, 143] width 660 height 19
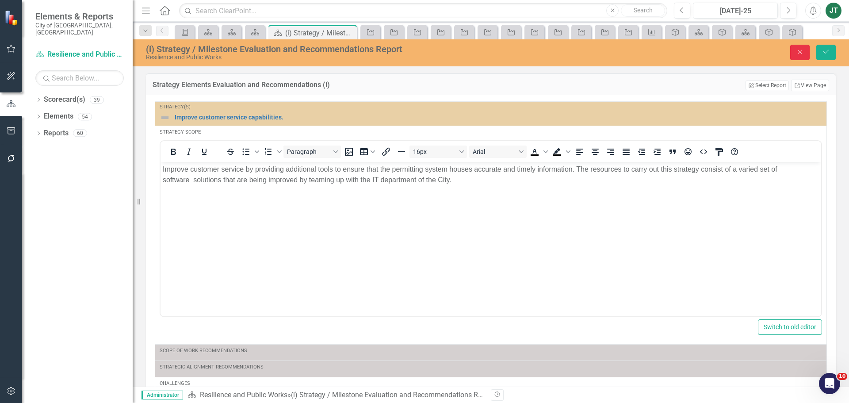
click at [801, 56] on button "Close" at bounding box center [799, 52] width 19 height 15
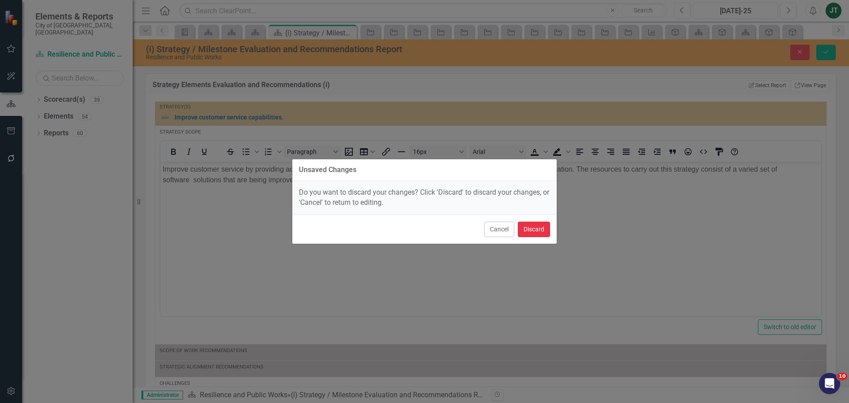
click at [531, 225] on button "Discard" at bounding box center [534, 228] width 32 height 15
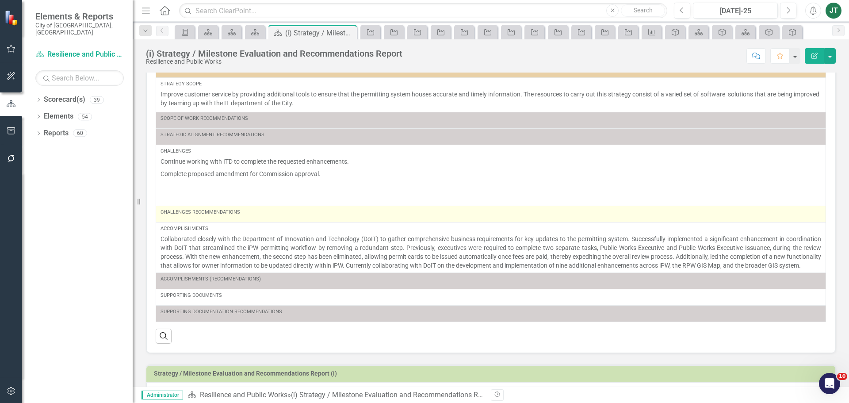
scroll to position [139, 0]
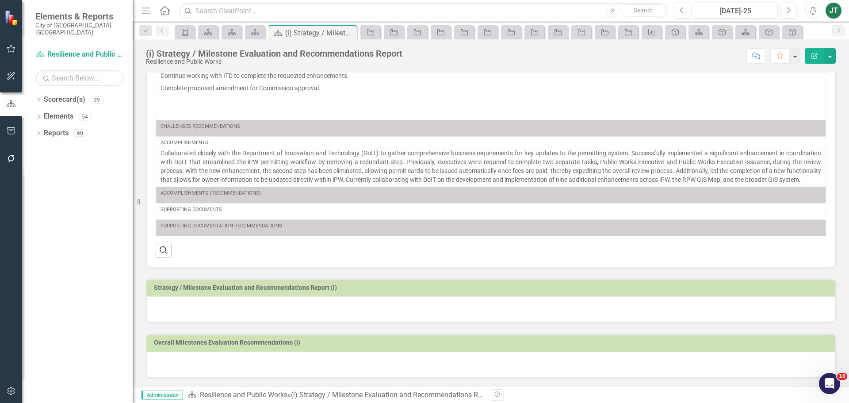
click at [378, 293] on td "Strategy / Milestone Evaluation and Recommendations Report (i)" at bounding box center [492, 288] width 677 height 13
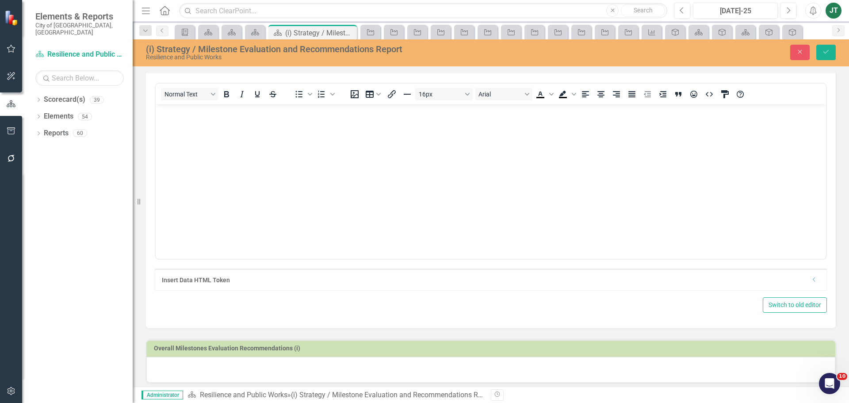
scroll to position [371, 0]
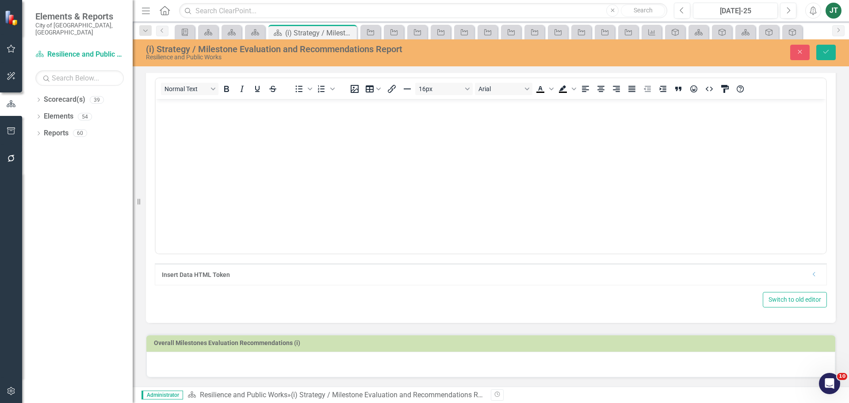
click at [802, 276] on div "Insert Data HTML Token" at bounding box center [486, 274] width 649 height 9
click at [811, 275] on icon "Dropdown" at bounding box center [814, 273] width 7 height 5
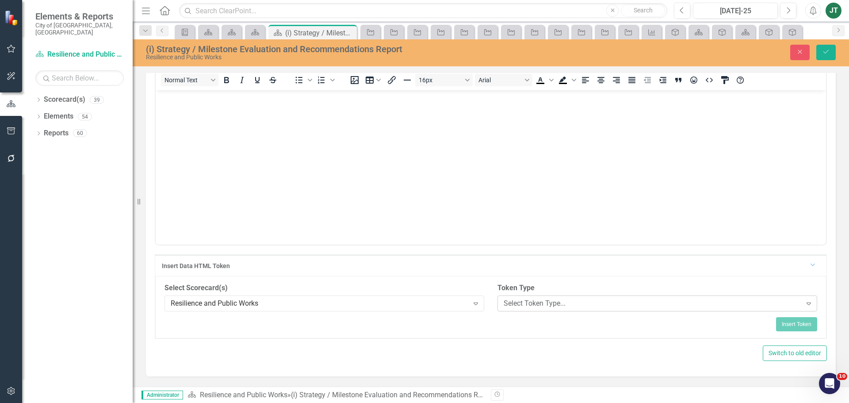
click at [584, 308] on div "Select Token Type..." at bounding box center [652, 303] width 298 height 10
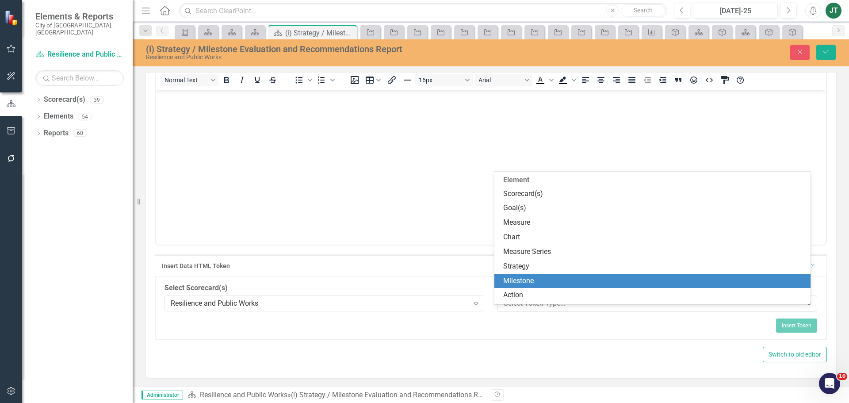
scroll to position [134, 0]
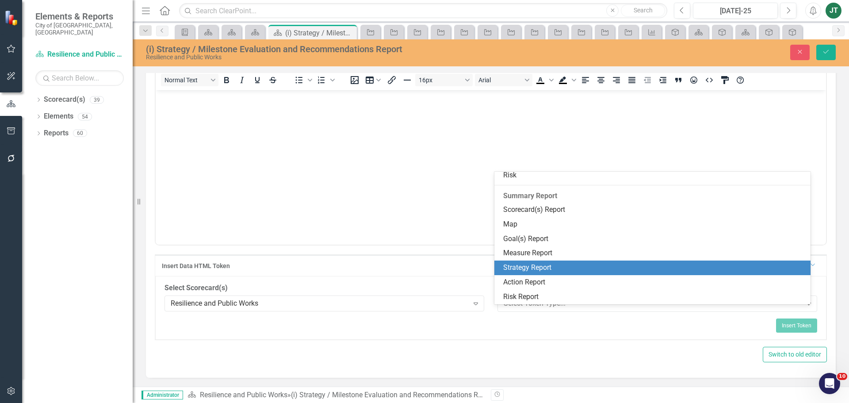
click at [523, 268] on div "Strategy Report" at bounding box center [654, 268] width 302 height 10
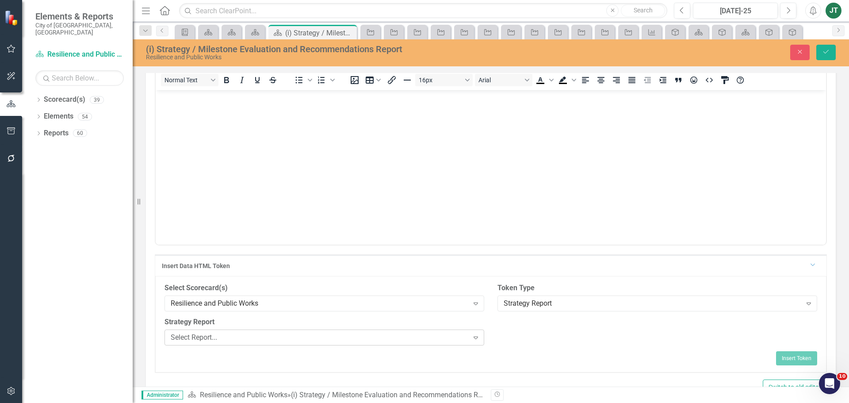
click at [292, 342] on div "Select Report..." at bounding box center [320, 337] width 298 height 10
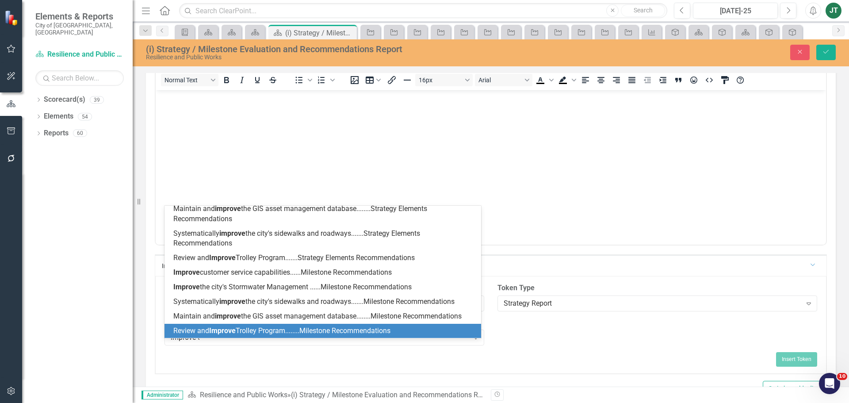
scroll to position [0, 0]
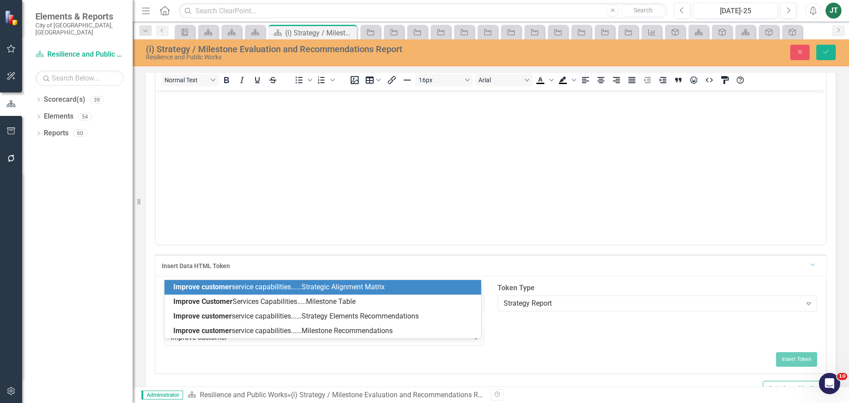
type input "improve customer"
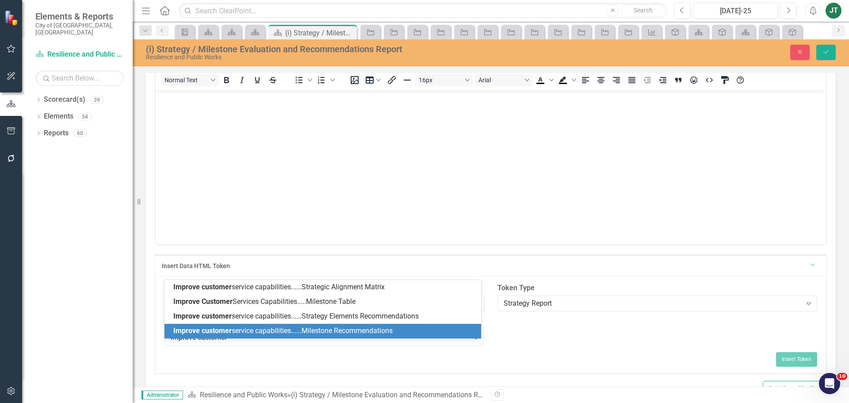
click at [283, 328] on span "Improve customer service capabilities......Milestone Recommendations" at bounding box center [282, 330] width 219 height 8
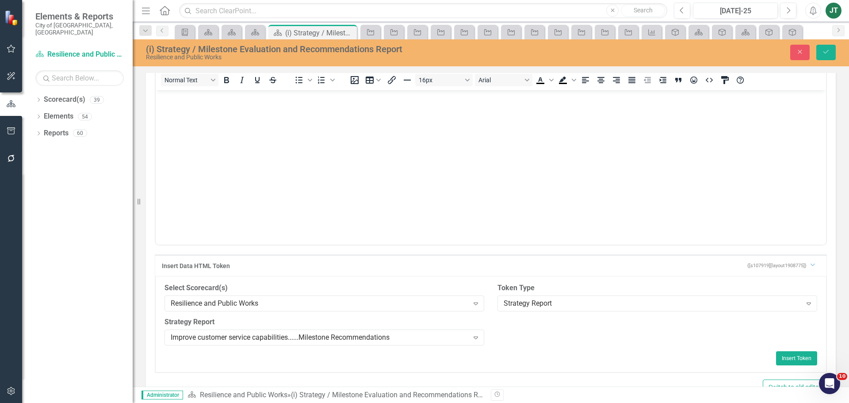
click at [312, 285] on div "Select Scorecard(s) Resilience and Public Works Expand Token Type Strategy Repo…" at bounding box center [490, 324] width 671 height 96
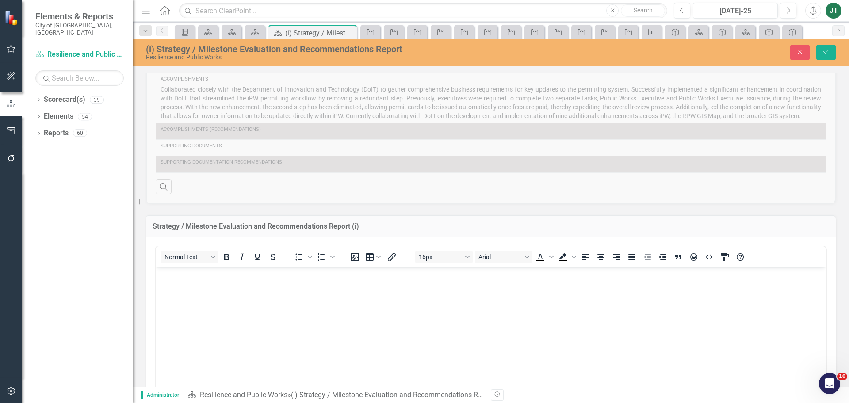
scroll to position [415, 0]
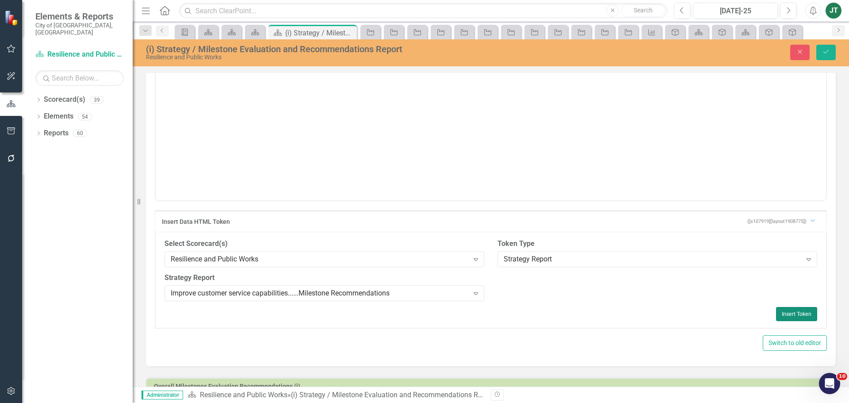
click at [796, 321] on button "Insert Token" at bounding box center [796, 314] width 41 height 14
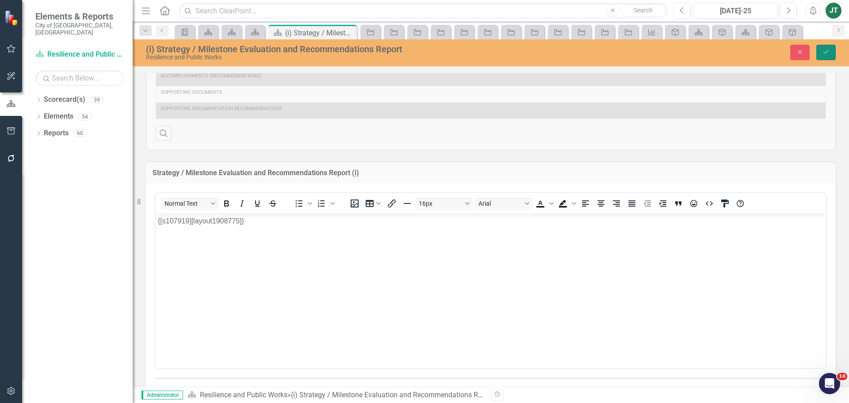
click at [822, 51] on icon "Save" at bounding box center [826, 52] width 8 height 6
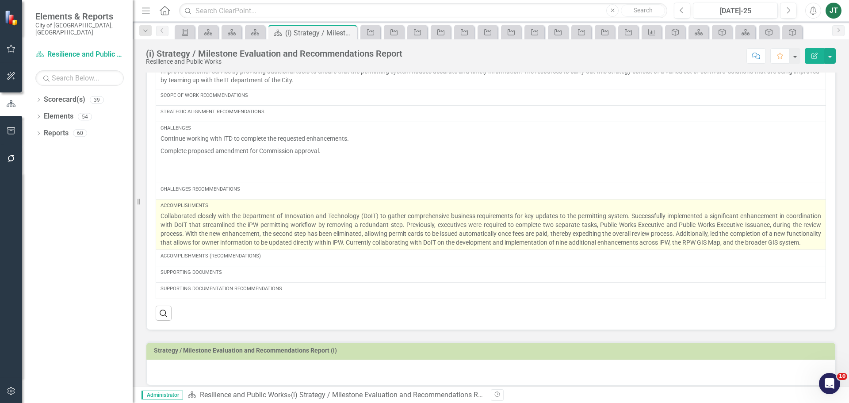
scroll to position [139, 0]
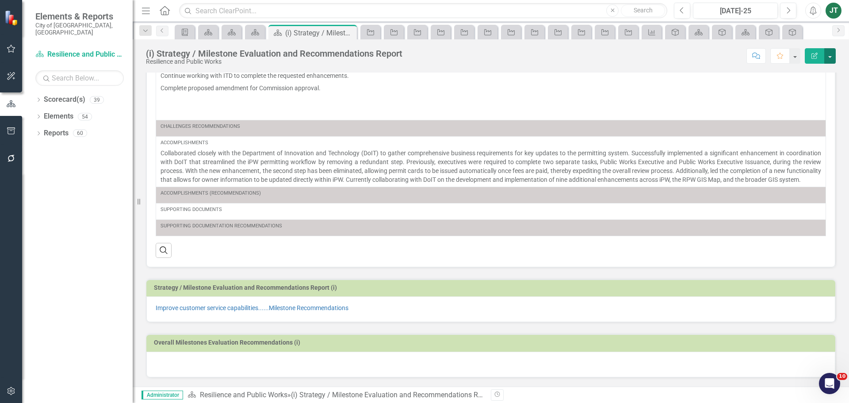
click at [827, 51] on button "button" at bounding box center [829, 55] width 11 height 15
click at [798, 87] on link "Edit Report Edit Layout" at bounding box center [797, 88] width 75 height 16
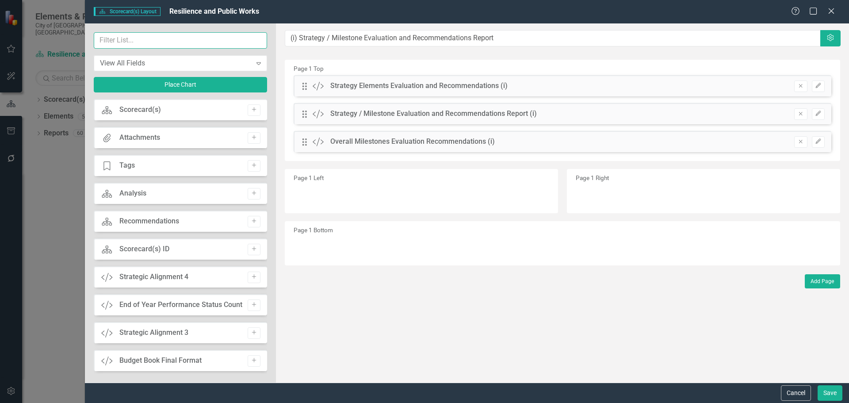
click at [175, 37] on input "text" at bounding box center [180, 40] width 173 height 16
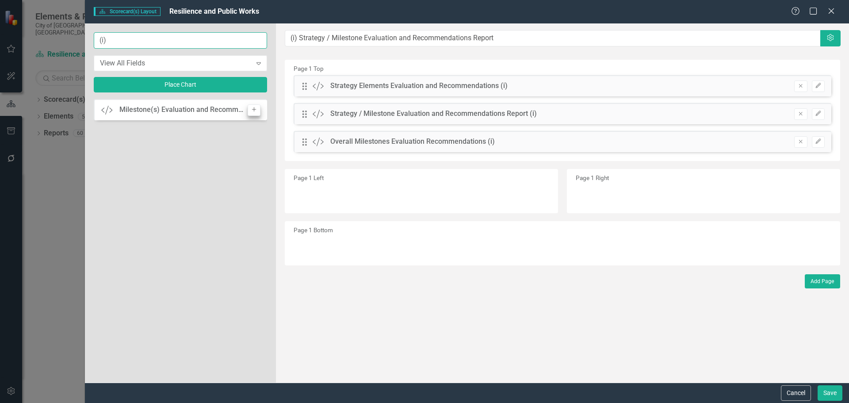
type input "(i)"
click at [252, 110] on icon "Add" at bounding box center [254, 109] width 7 height 5
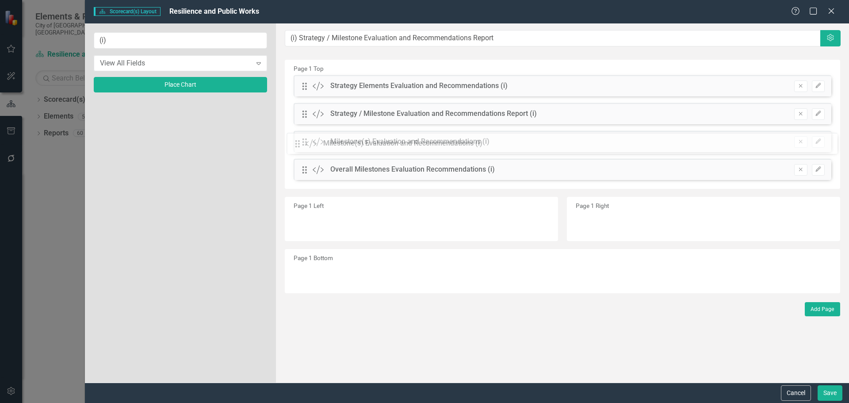
drag, startPoint x: 305, startPoint y: 88, endPoint x: 305, endPoint y: 145, distance: 57.5
click at [803, 115] on icon "Remove" at bounding box center [800, 113] width 7 height 5
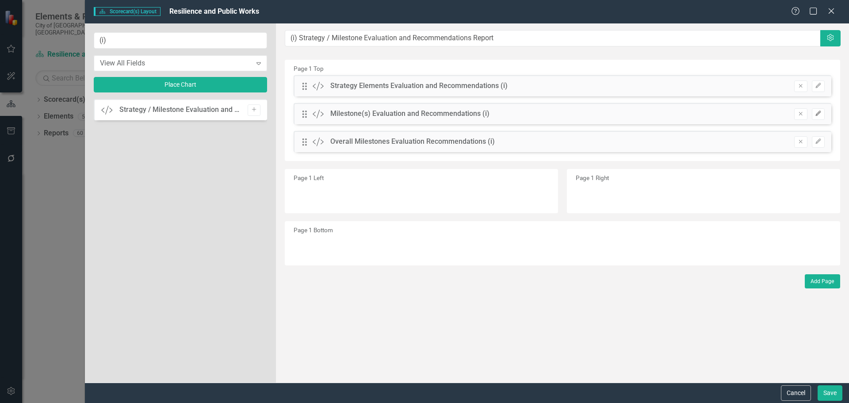
click at [820, 114] on icon "Edit" at bounding box center [818, 113] width 7 height 5
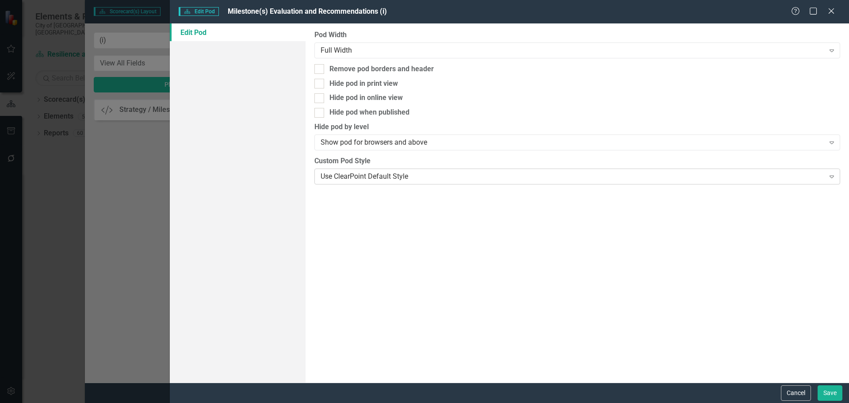
click at [378, 169] on div "Use ClearPoint Default Style Expand" at bounding box center [577, 176] width 526 height 16
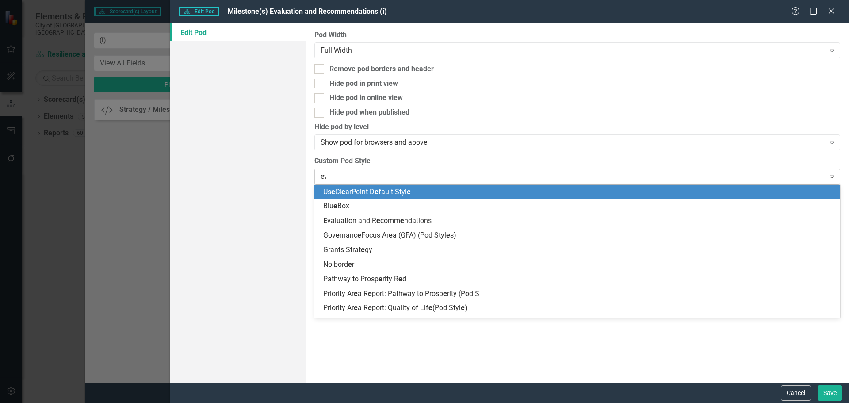
type input "eva"
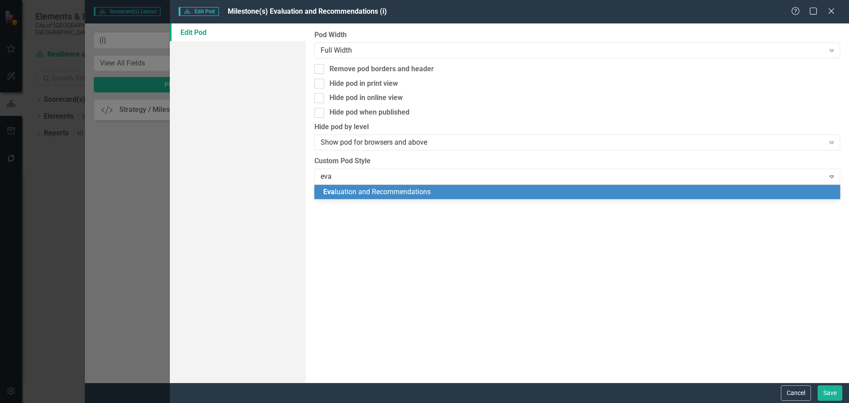
click at [373, 189] on span "Eva luation and Recommendations" at bounding box center [376, 191] width 107 height 8
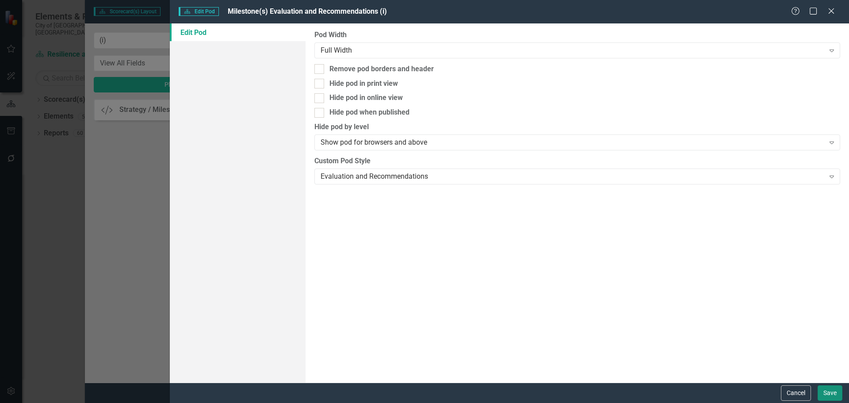
click at [834, 386] on button "Save" at bounding box center [829, 392] width 25 height 15
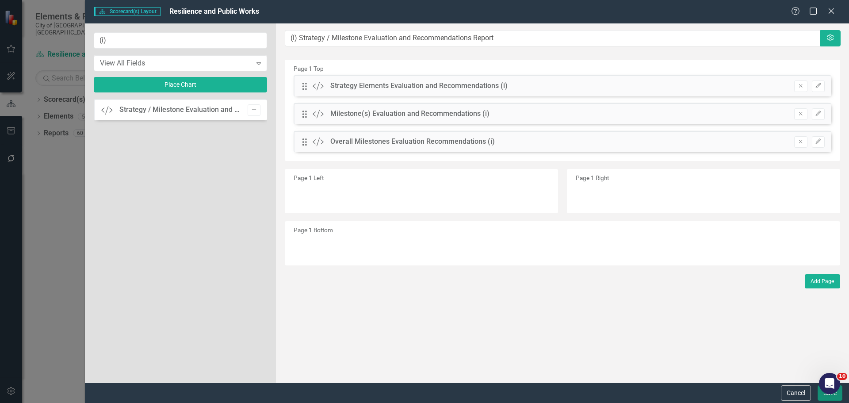
click at [820, 395] on button "Save" at bounding box center [829, 392] width 25 height 15
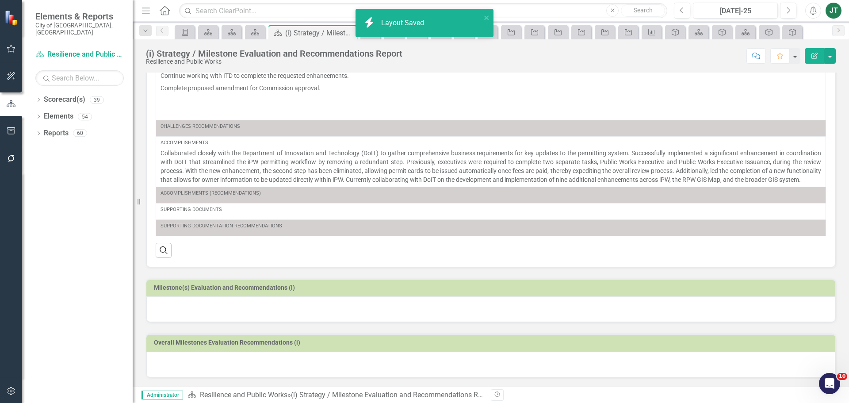
click at [416, 294] on td "Milestone(s) Evaluation and Recommendations (i)" at bounding box center [492, 288] width 677 height 13
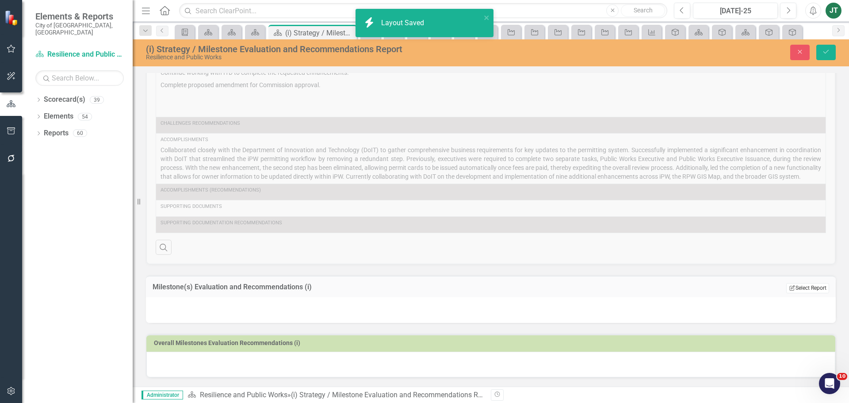
click at [810, 288] on button "Edit Report Select Report" at bounding box center [807, 288] width 43 height 10
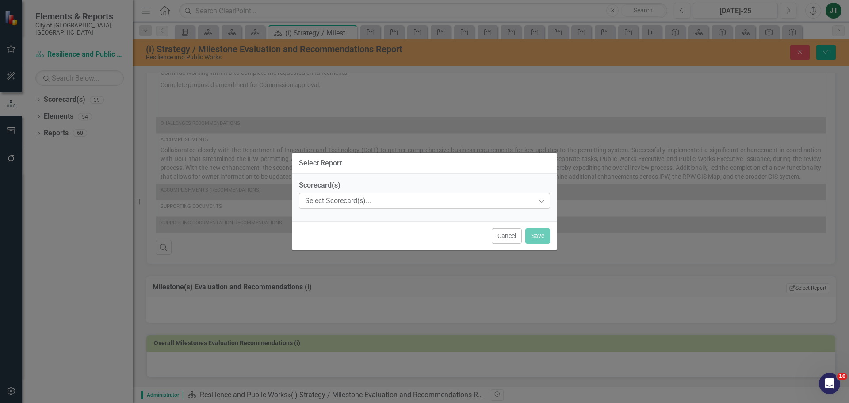
click at [380, 199] on div "Select Scorecard(s)..." at bounding box center [419, 201] width 229 height 10
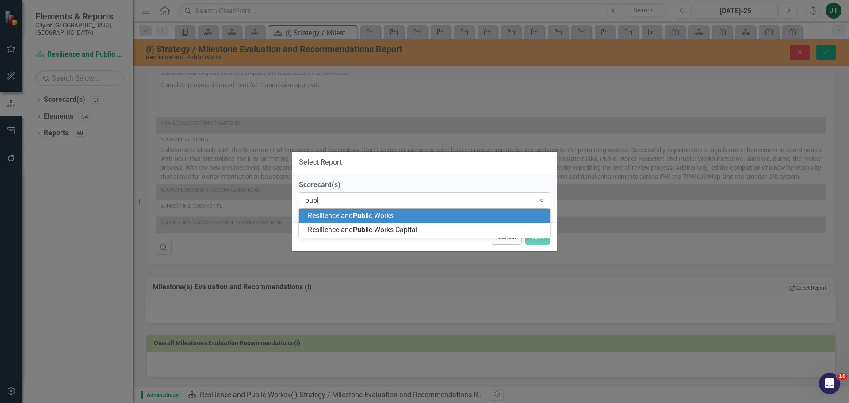
type input "publi"
click at [378, 217] on span "Resilience and Publi c Works" at bounding box center [351, 215] width 86 height 8
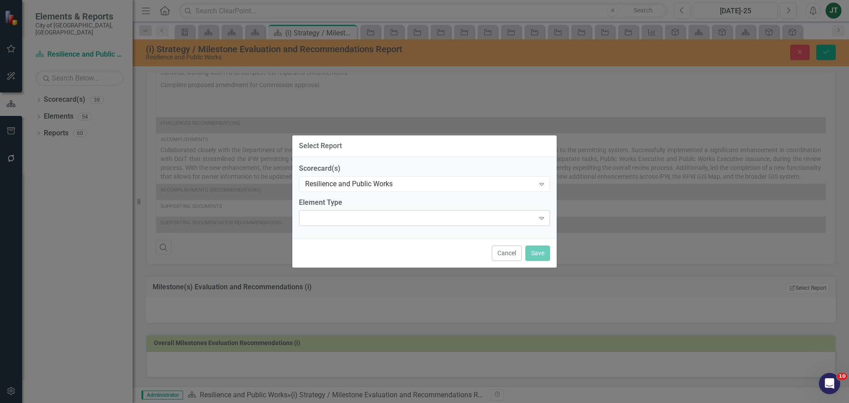
click at [378, 218] on div at bounding box center [417, 218] width 233 height 2
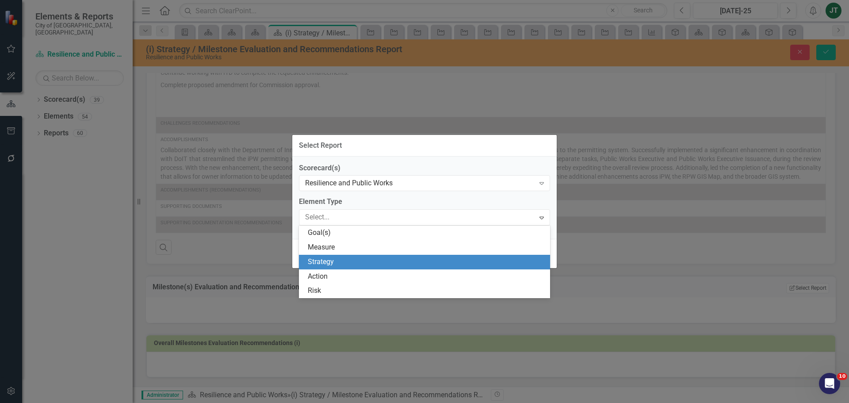
click at [360, 259] on div "Strategy" at bounding box center [426, 262] width 237 height 10
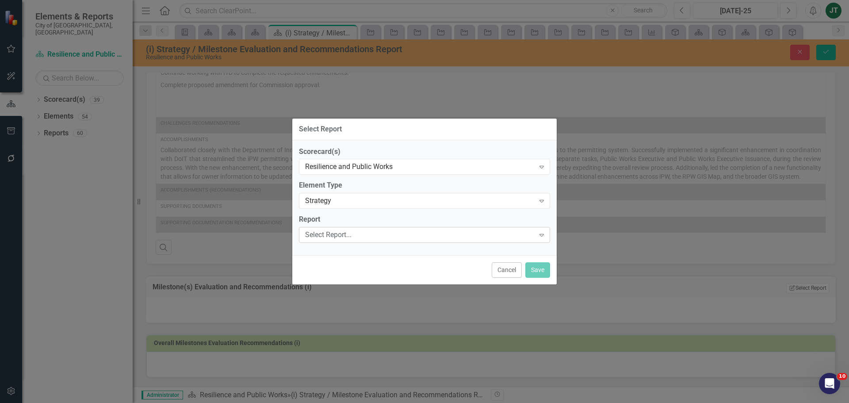
click at [348, 230] on div "Select Report..." at bounding box center [419, 235] width 229 height 10
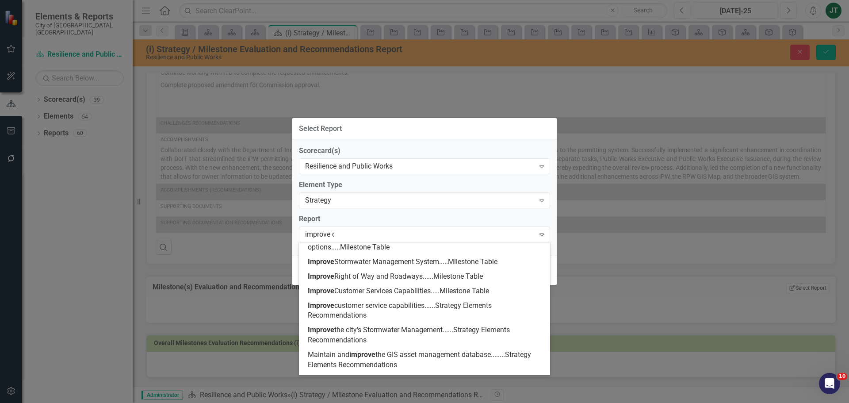
scroll to position [0, 0]
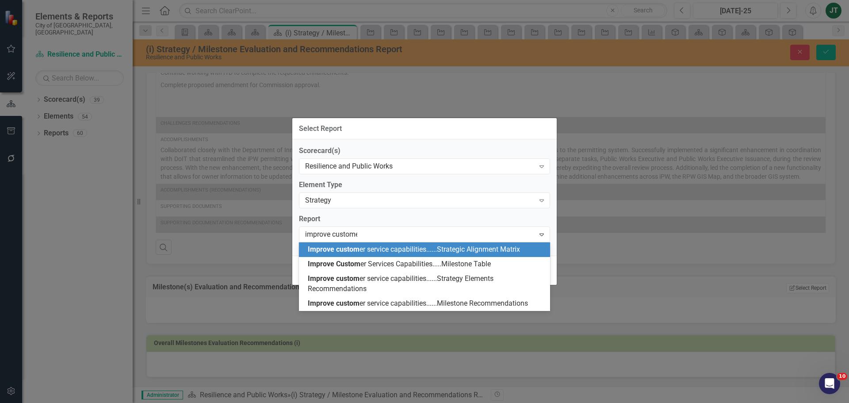
type input "improve customer"
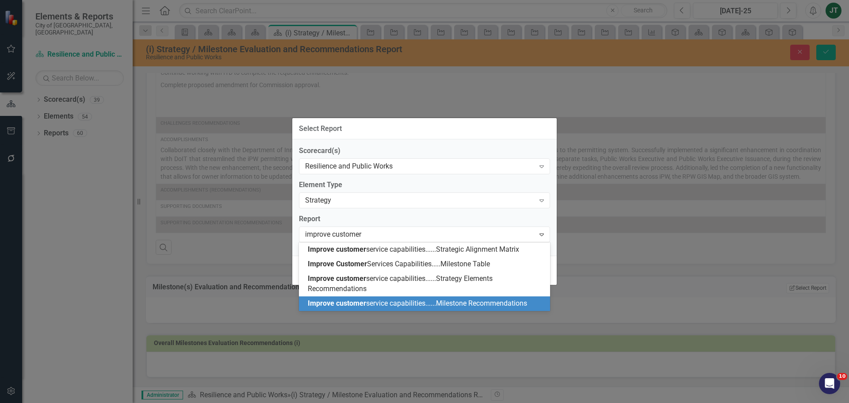
click at [468, 304] on span "Improve customer service capabilities......Milestone Recommendations" at bounding box center [417, 303] width 219 height 8
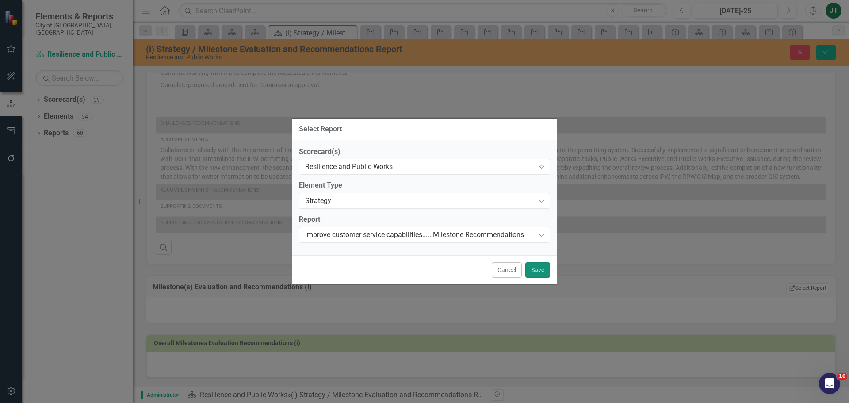
click at [533, 271] on button "Save" at bounding box center [537, 269] width 25 height 15
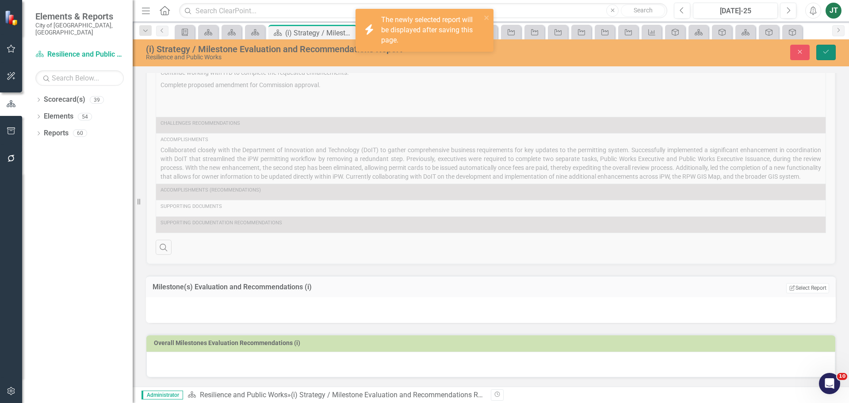
click at [827, 55] on button "Save" at bounding box center [825, 52] width 19 height 15
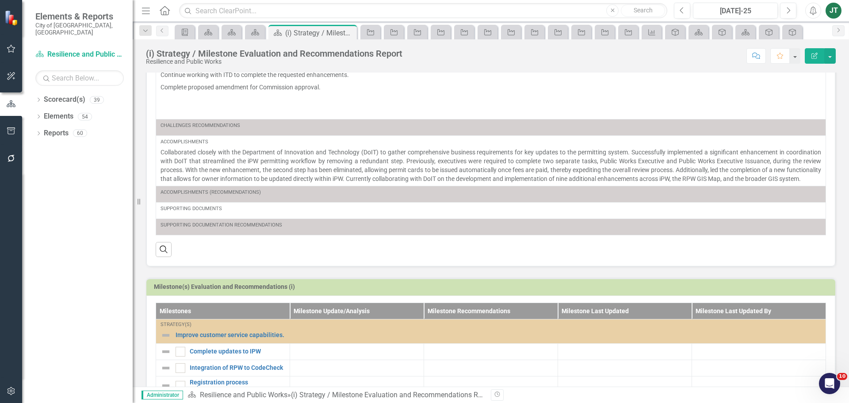
scroll to position [263, 0]
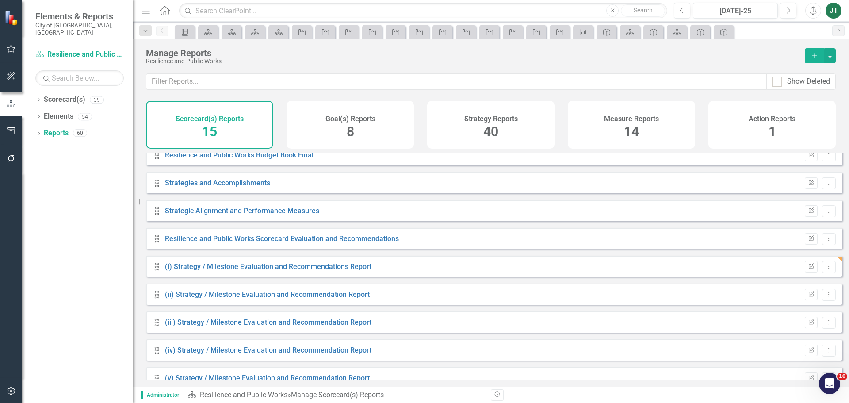
scroll to position [103, 0]
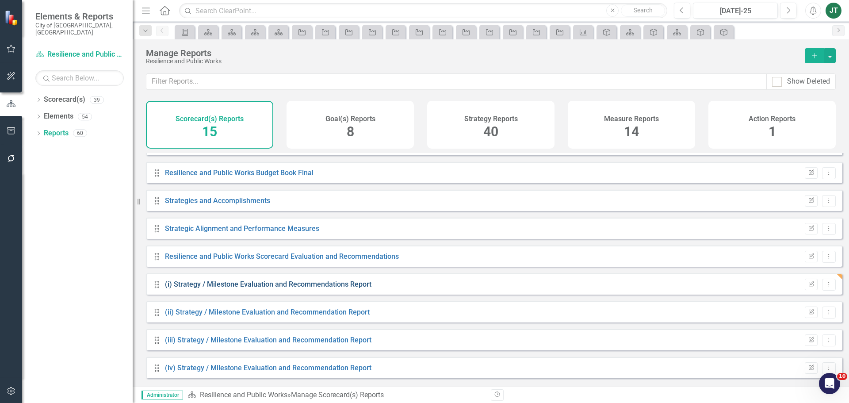
click at [350, 288] on link "(i) Strategy / Milestone Evaluation and Recommendations Report" at bounding box center [268, 284] width 206 height 8
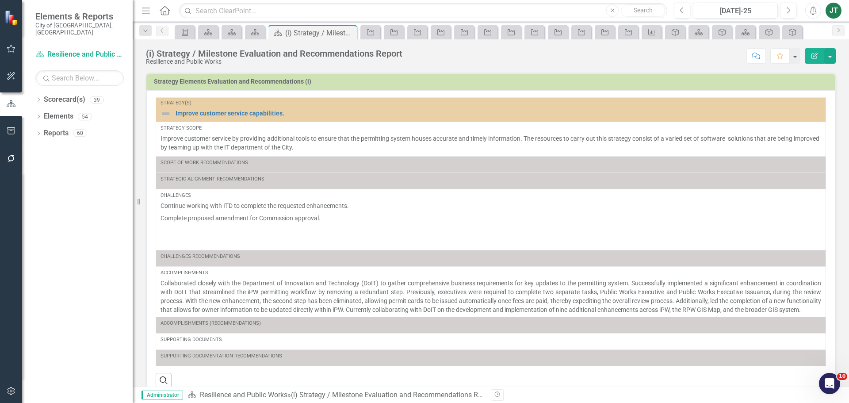
click at [820, 59] on button "Edit Report" at bounding box center [814, 55] width 19 height 15
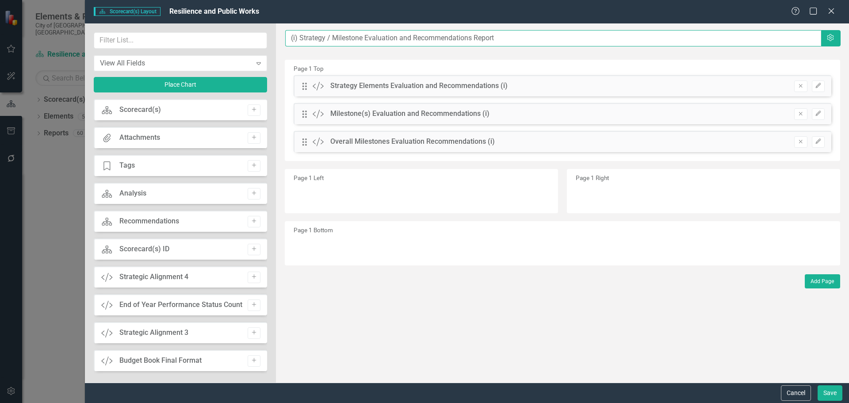
click at [290, 38] on input "(i) Strategy / Milestone Evaluation and Recommendations Report" at bounding box center [553, 38] width 536 height 16
paste input "Improve customer service capabilities."
type input "Improve customer service capabilities......(i) Strategy / Milestone Evaluation …"
click at [827, 392] on button "Save" at bounding box center [829, 392] width 25 height 15
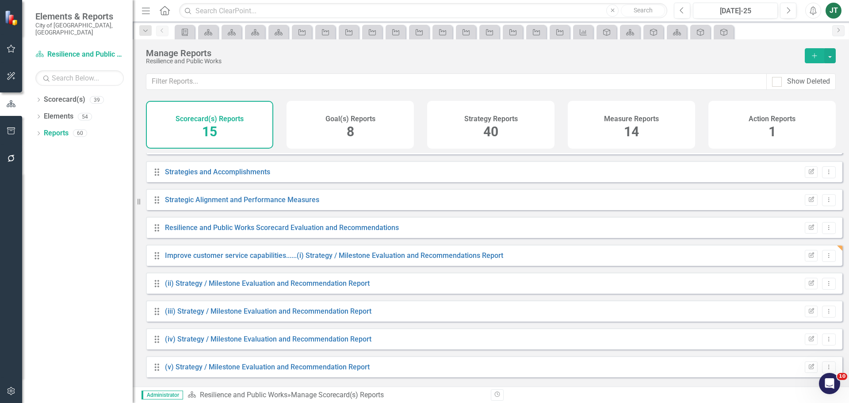
scroll to position [147, 0]
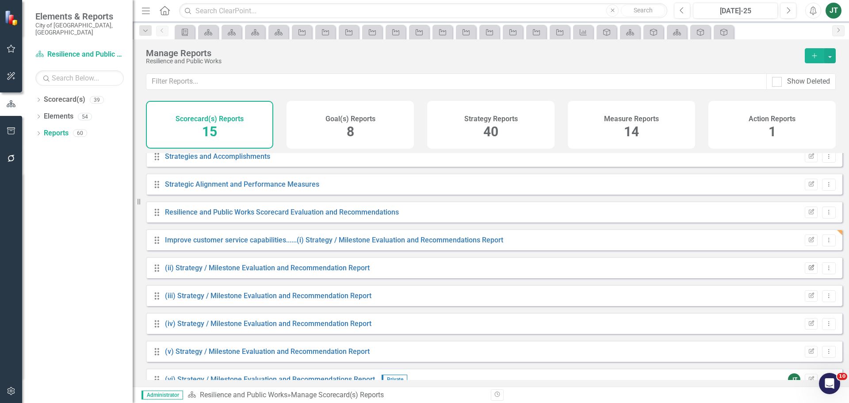
click at [808, 272] on button "Edit Report" at bounding box center [811, 267] width 13 height 11
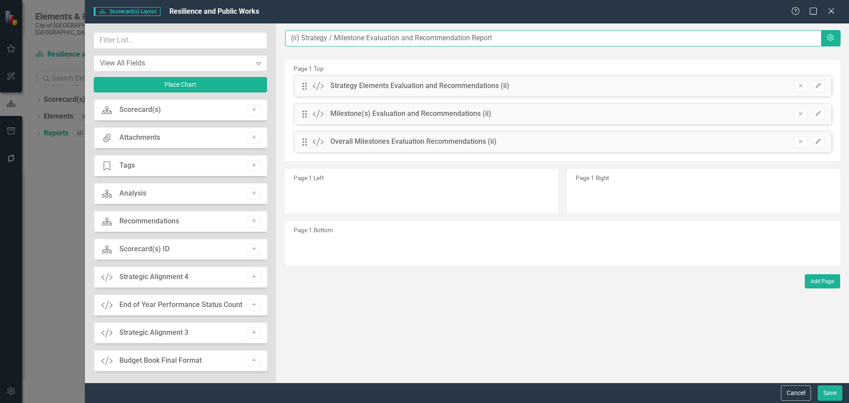
click at [287, 34] on input "(ii) Strategy / Milestone Evaluation and Recommendation Report" at bounding box center [553, 38] width 536 height 16
paste input "Improve the city's Stormwater Management"
type input "Improve the city's Stormwater Management....(ii) Strategy / Milestone Evaluatio…"
click at [829, 392] on button "Save" at bounding box center [829, 392] width 25 height 15
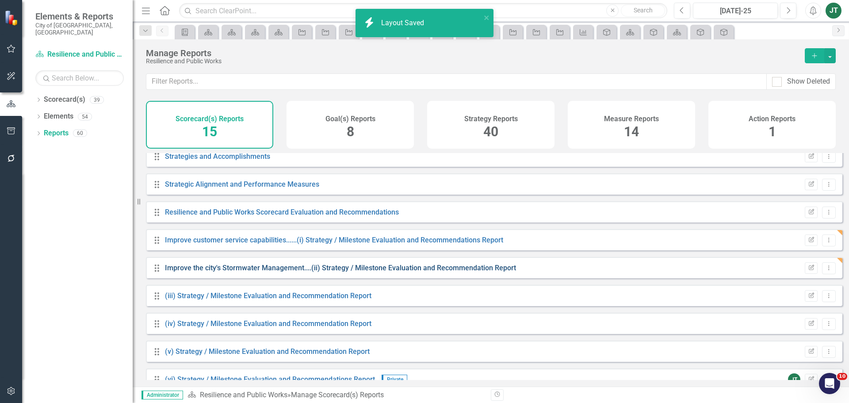
click at [225, 272] on link "Improve the city's Stormwater Management....(ii) Strategy / Milestone Evaluatio…" at bounding box center [340, 267] width 351 height 8
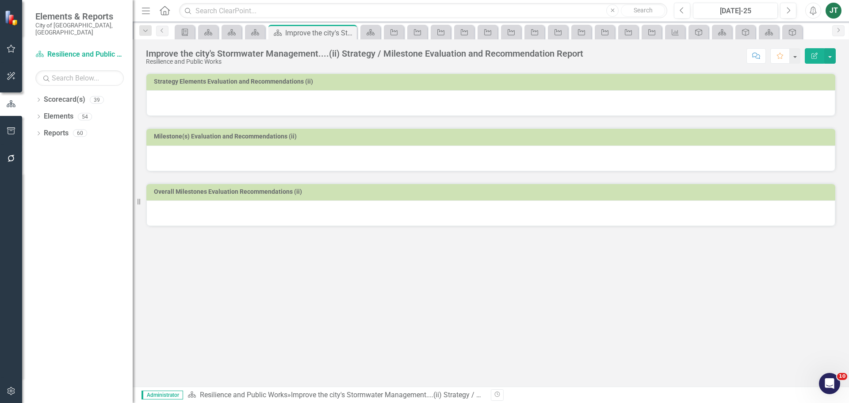
click at [373, 85] on h3 "Strategy Elements Evaluation and Recommendations (ii)" at bounding box center [492, 81] width 677 height 7
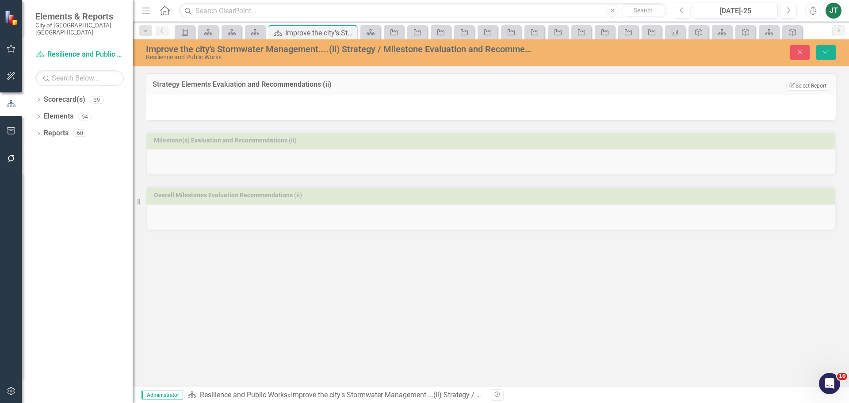
click at [817, 80] on td "Edit Report Select Report Link View Page" at bounding box center [763, 85] width 131 height 11
click at [810, 83] on button "Edit Report Select Report" at bounding box center [807, 86] width 43 height 10
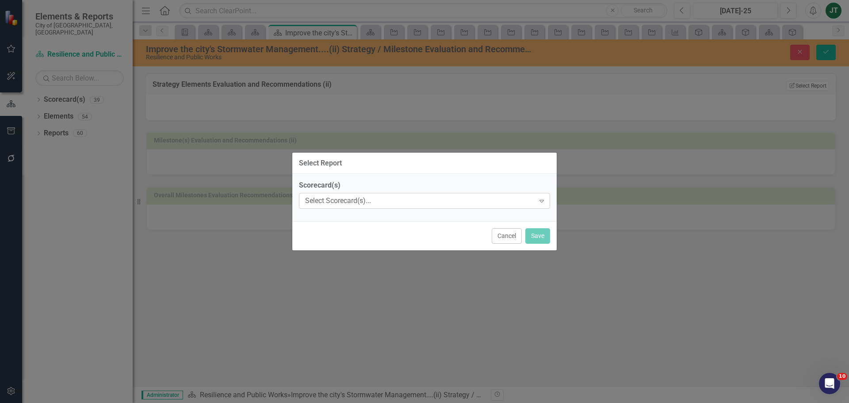
click at [340, 202] on div "Select Scorecard(s)..." at bounding box center [419, 201] width 229 height 10
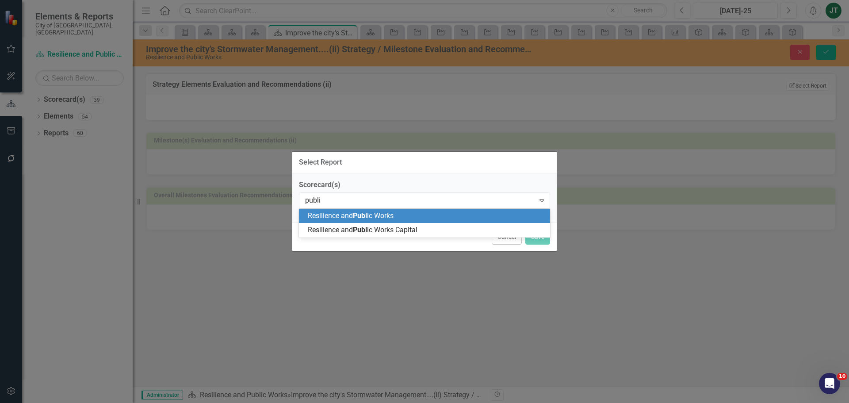
type input "public"
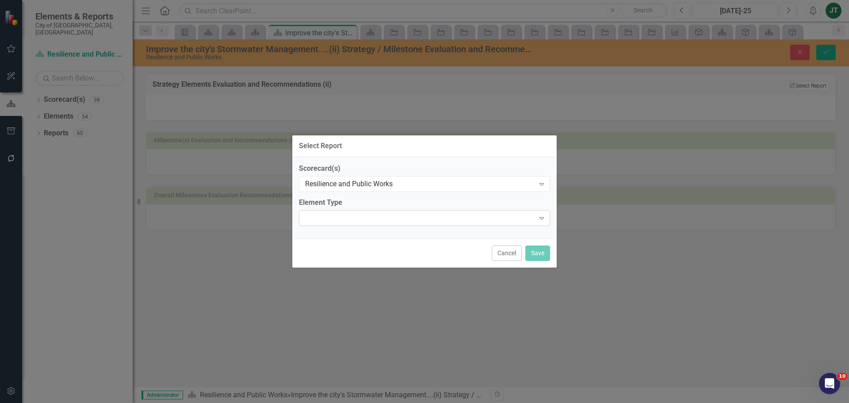
click at [341, 217] on div "Expand" at bounding box center [424, 218] width 251 height 16
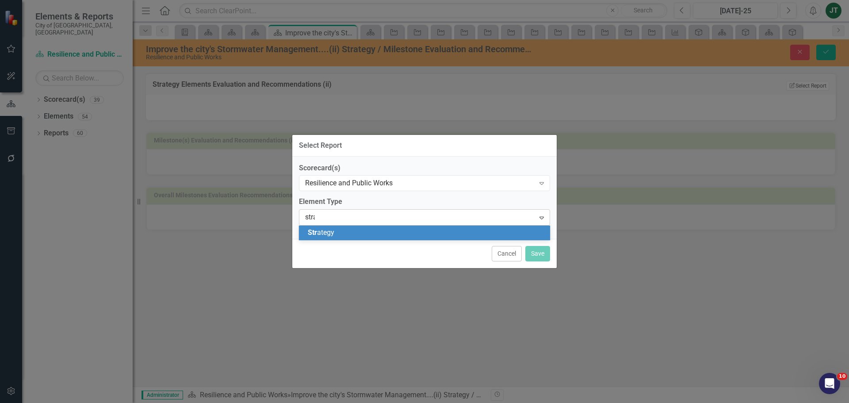
type input "strat"
click at [337, 234] on div "Strat egy" at bounding box center [426, 233] width 237 height 10
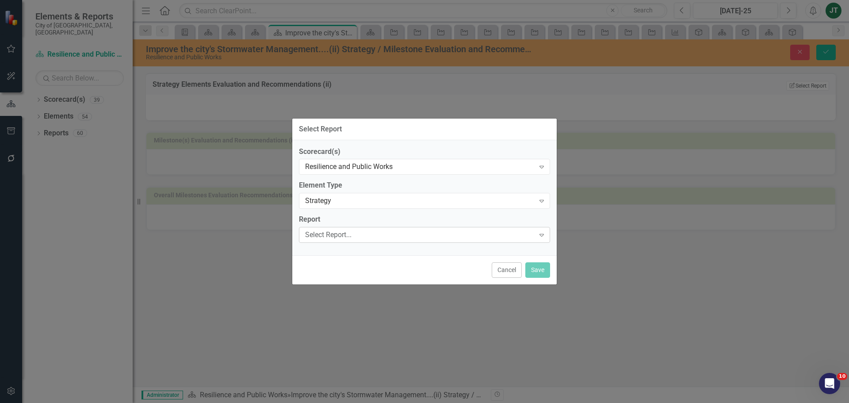
click at [364, 231] on div "Select Report..." at bounding box center [419, 235] width 229 height 10
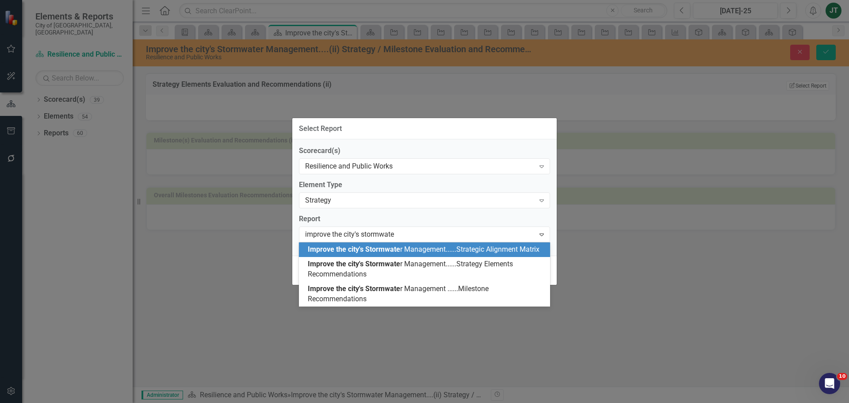
type input "improve the city's stormwater"
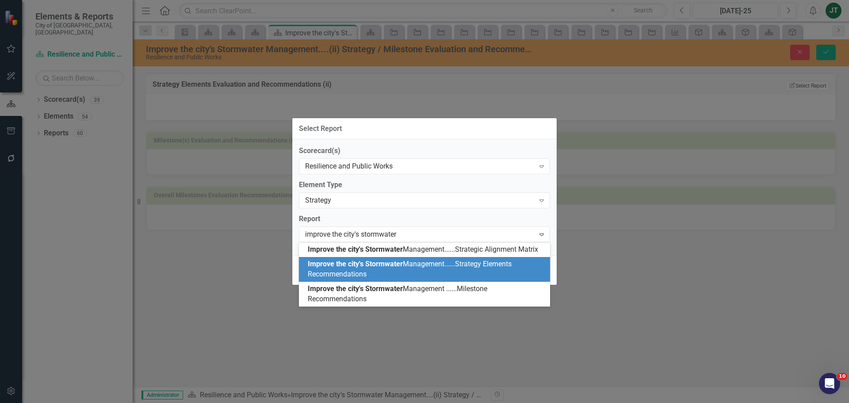
click at [439, 266] on span "Improve the city's Stormwater Management......Strategy Elements Recommendations" at bounding box center [410, 268] width 204 height 19
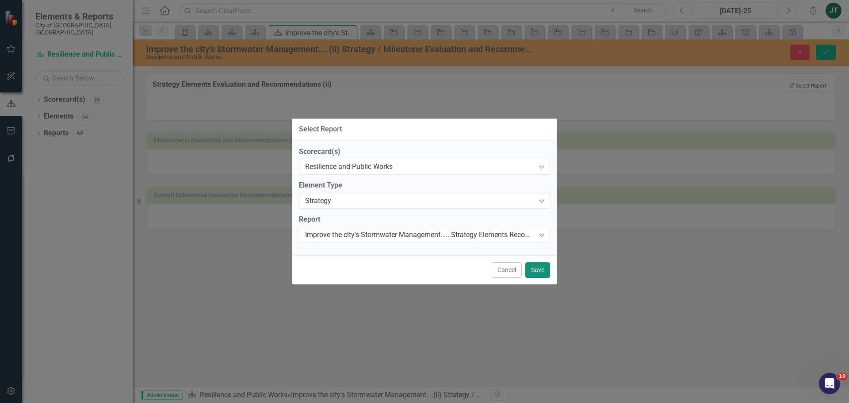
click at [537, 265] on button "Save" at bounding box center [537, 269] width 25 height 15
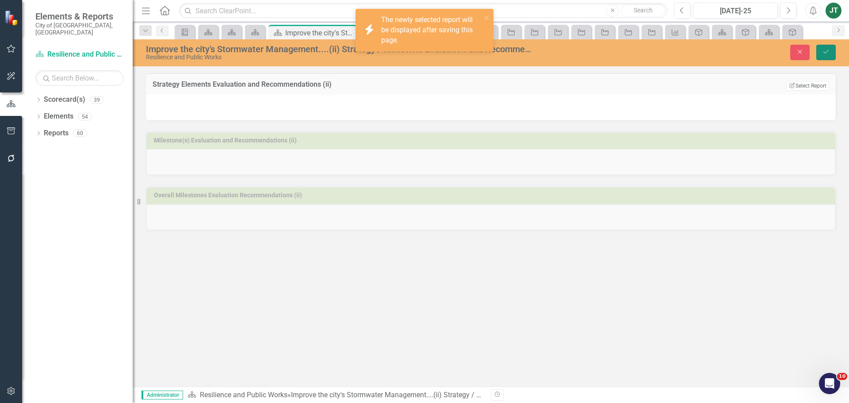
click at [831, 52] on button "Save" at bounding box center [825, 52] width 19 height 15
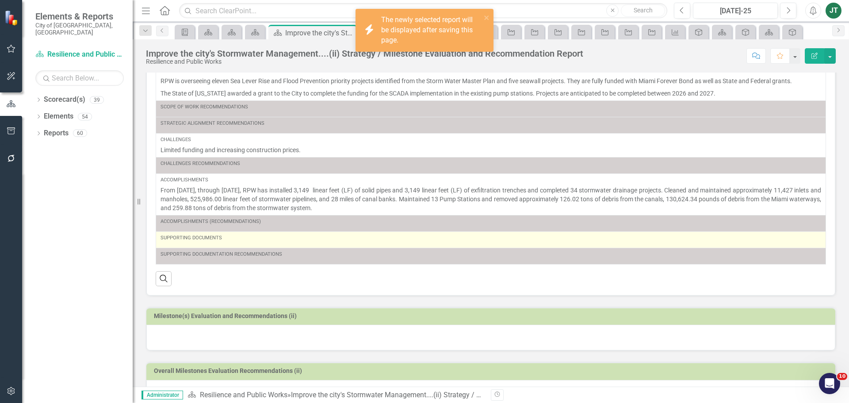
scroll to position [107, 0]
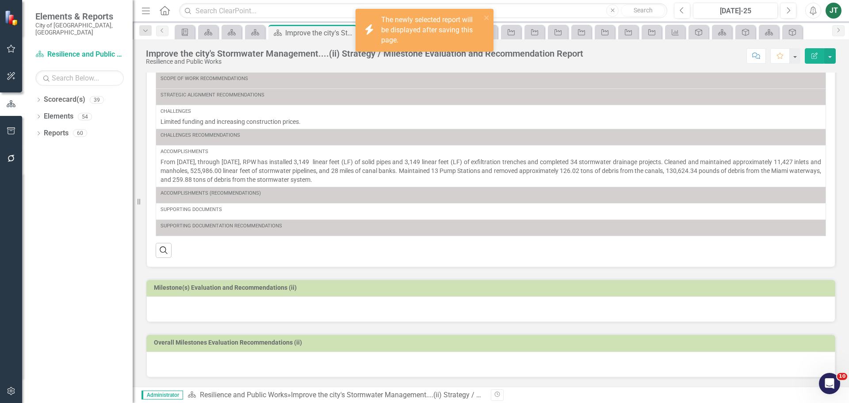
click at [338, 282] on td "Milestone(s) Evaluation and Recommendations (ii)" at bounding box center [492, 288] width 677 height 13
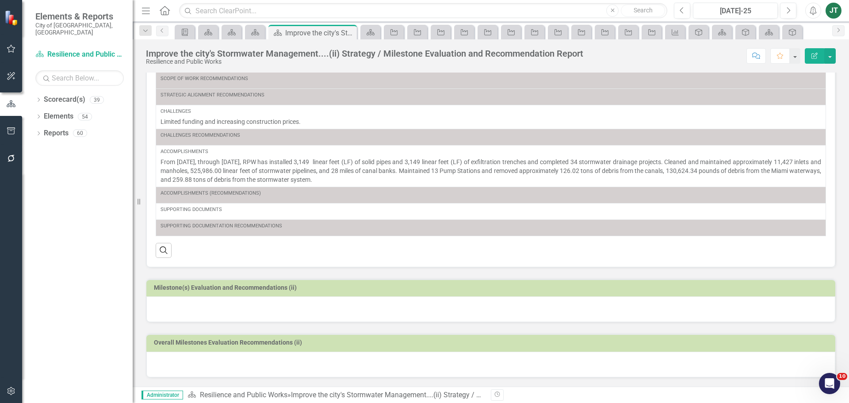
click at [338, 282] on td "Milestone(s) Evaluation and Recommendations (ii)" at bounding box center [492, 288] width 677 height 13
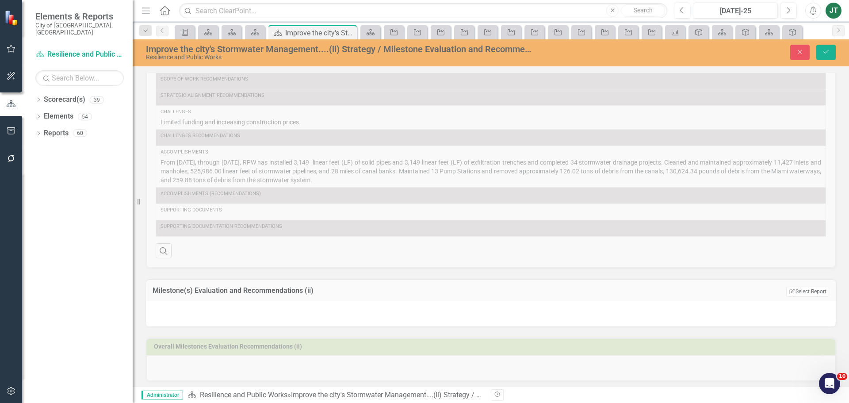
click at [807, 286] on td "Edit Report Select Report Link View Page" at bounding box center [757, 291] width 143 height 11
click at [807, 292] on button "Edit Report Select Report" at bounding box center [807, 291] width 43 height 10
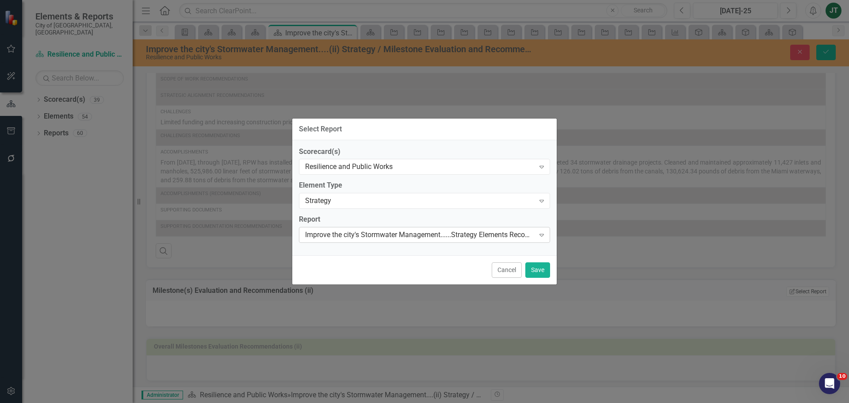
click at [436, 233] on div "Improve the city's Stormwater Management......Strategy Elements Recommendations" at bounding box center [419, 235] width 229 height 10
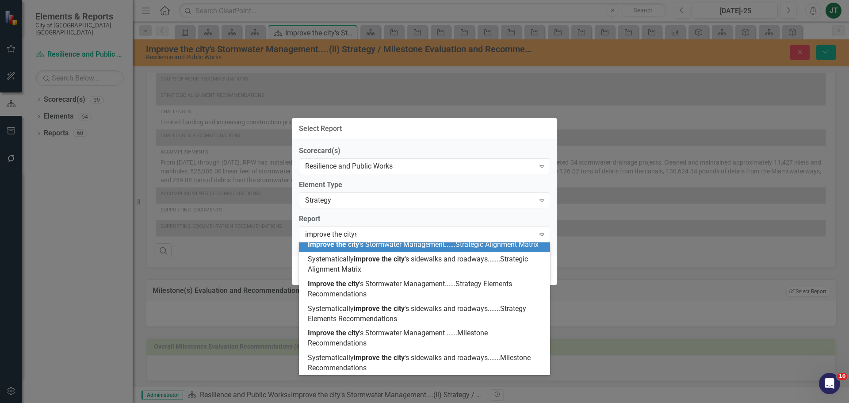
scroll to position [0, 0]
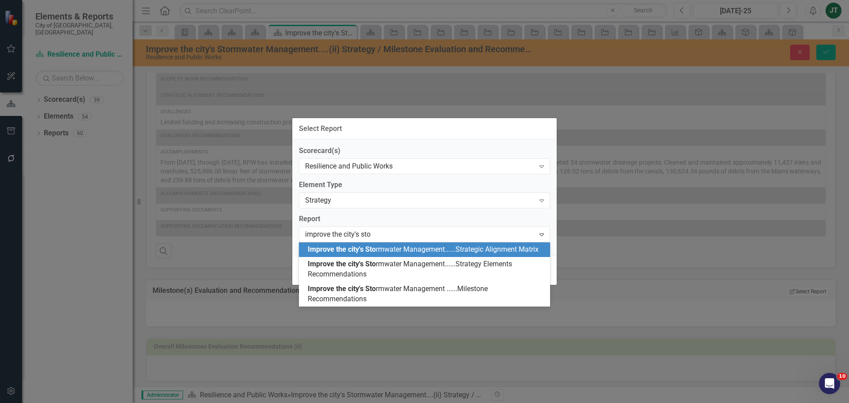
type input "improve the city's stor"
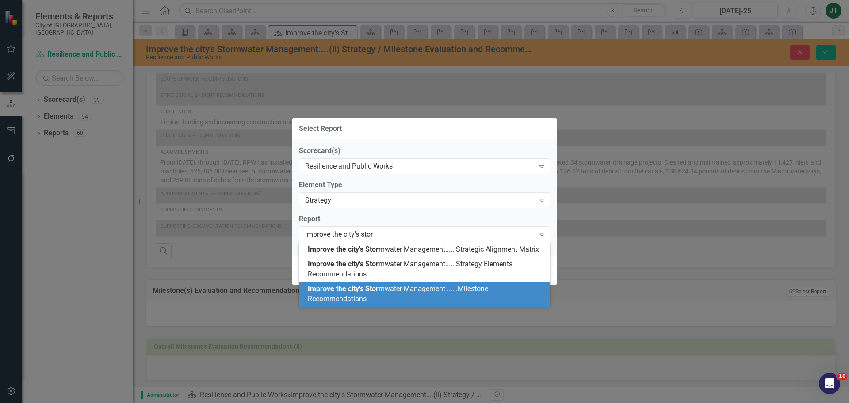
click at [424, 300] on div "Improve the city's Stor mwater Management ......Milestone Recommendations" at bounding box center [426, 294] width 237 height 20
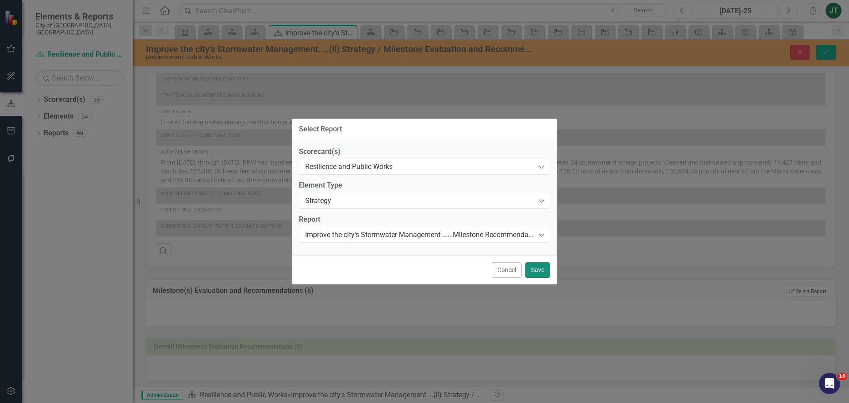
click at [531, 266] on button "Save" at bounding box center [537, 269] width 25 height 15
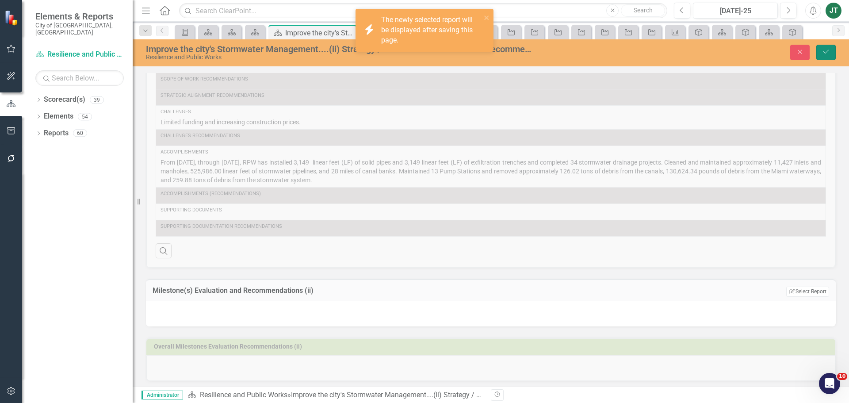
click at [823, 52] on icon "Save" at bounding box center [826, 52] width 8 height 6
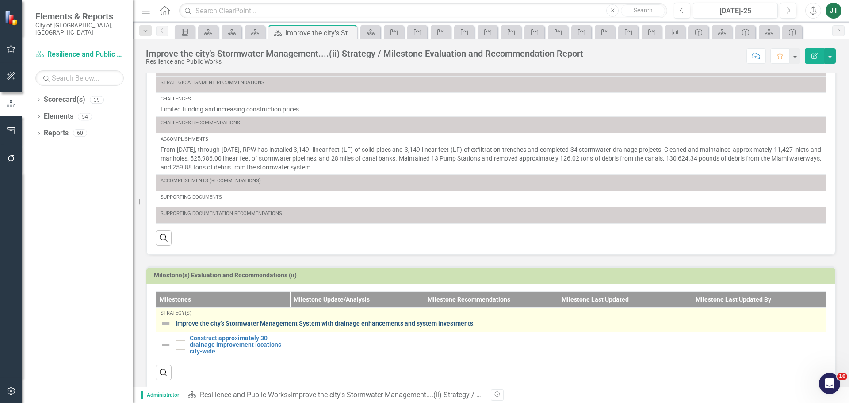
scroll to position [186, 0]
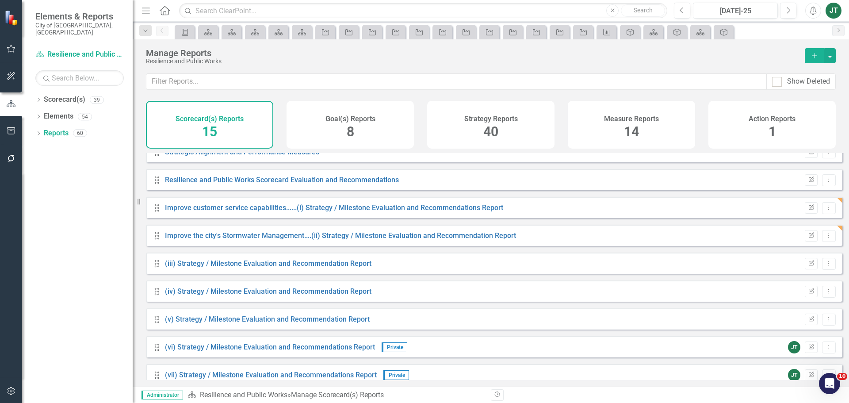
scroll to position [191, 0]
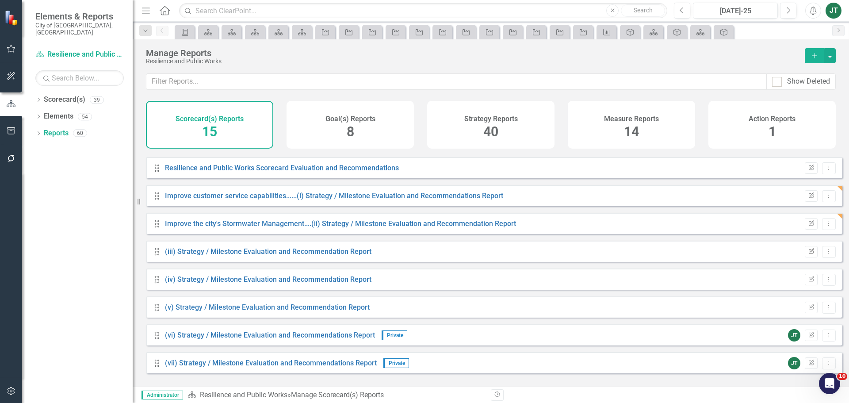
click at [809, 257] on button "Edit Report" at bounding box center [811, 251] width 13 height 11
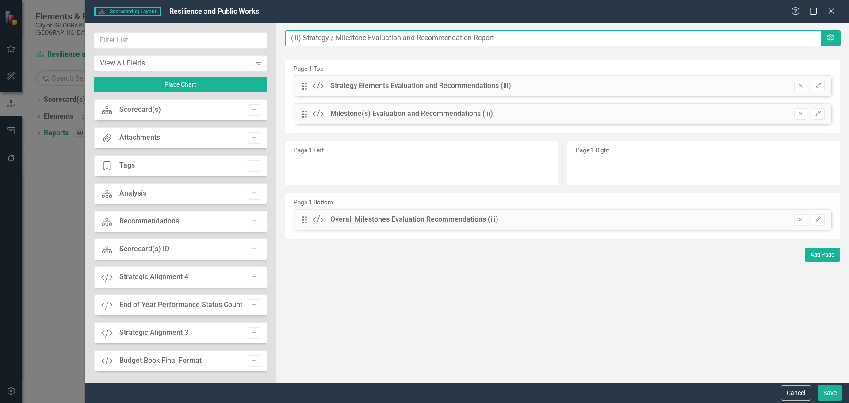
click at [286, 37] on input "(iii) Strategy / Milestone Evaluation and Recommendation Report" at bounding box center [553, 38] width 536 height 16
paste input "Systematically improve the city's sidewalks and roadways."
type input "Systematically improve the city's sidewalks and roadways.....(iii) Strategy / M…"
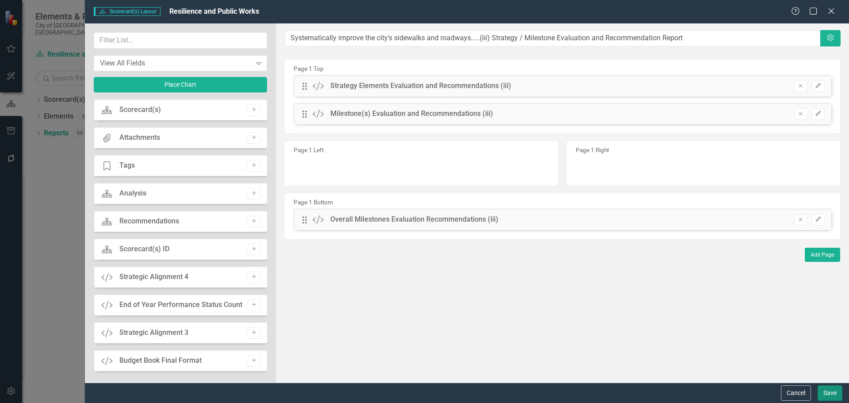
click at [829, 389] on button "Save" at bounding box center [829, 392] width 25 height 15
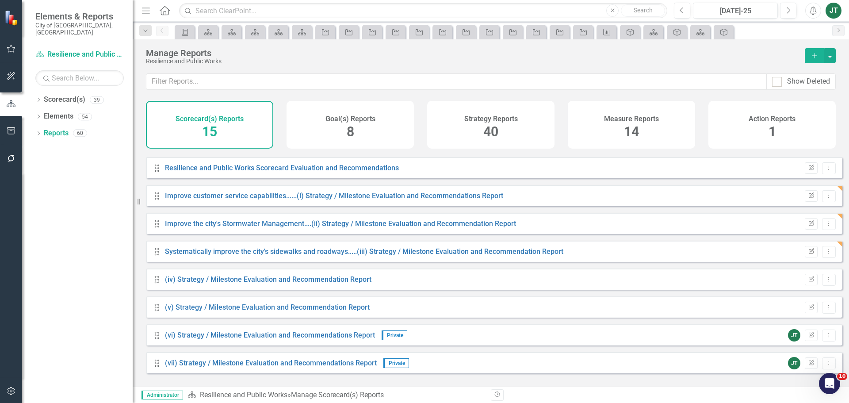
click at [808, 254] on icon "Edit Report" at bounding box center [811, 251] width 7 height 5
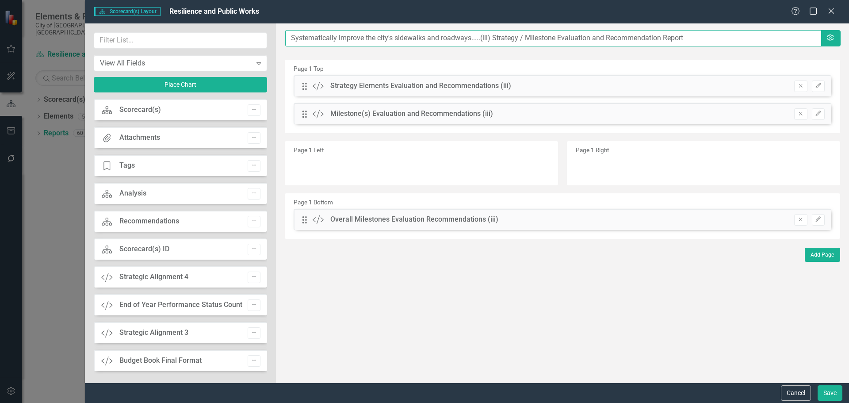
click at [289, 34] on input "Systematically improve the city's sidewalks and roadways.....(iii) Strategy / M…" at bounding box center [553, 38] width 536 height 16
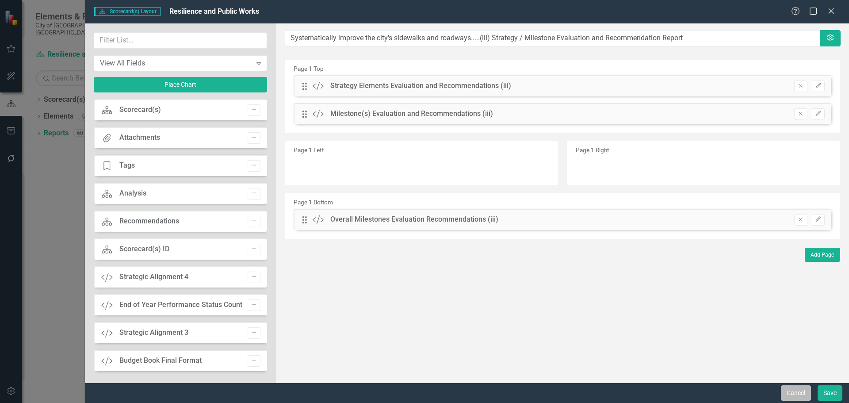
click at [782, 390] on button "Cancel" at bounding box center [796, 392] width 30 height 15
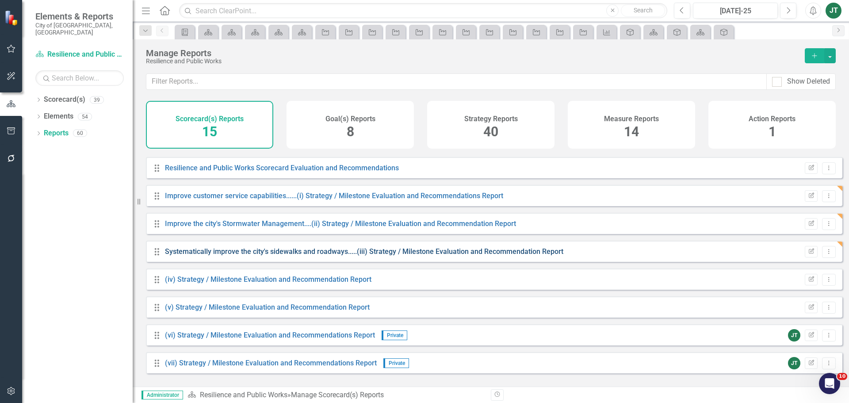
click at [233, 256] on link "Systematically improve the city's sidewalks and roadways.....(iii) Strategy / M…" at bounding box center [364, 251] width 398 height 8
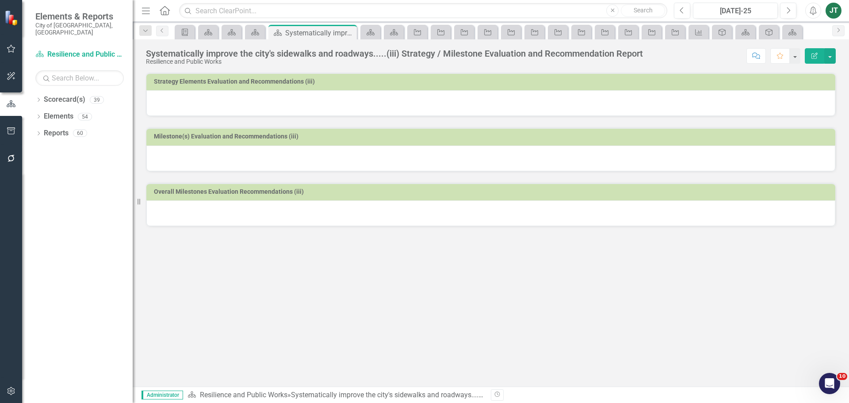
click at [374, 86] on td "Strategy Elements Evaluation and Recommendations (iii)" at bounding box center [492, 82] width 677 height 13
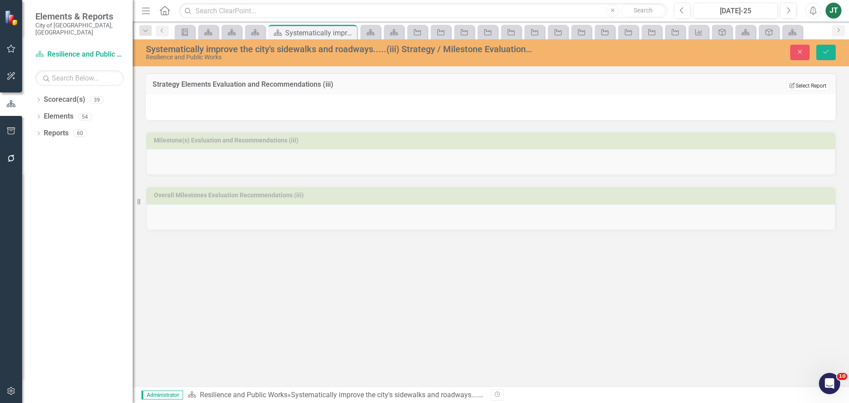
click at [821, 84] on button "Edit Report Select Report" at bounding box center [807, 86] width 43 height 10
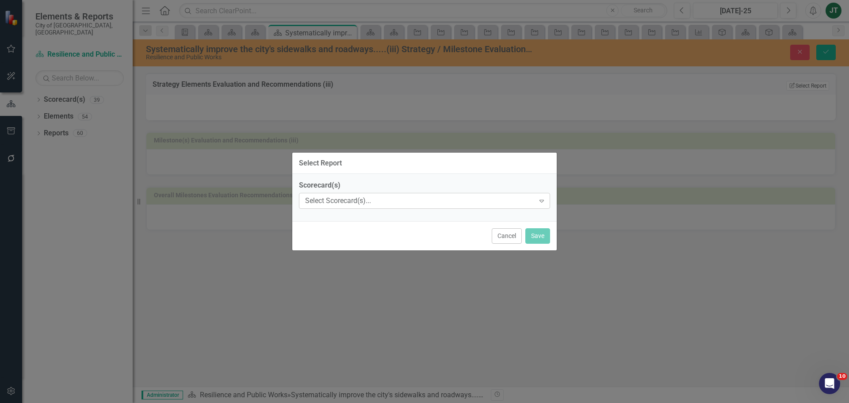
click at [349, 202] on div "Select Scorecard(s)..." at bounding box center [419, 201] width 229 height 10
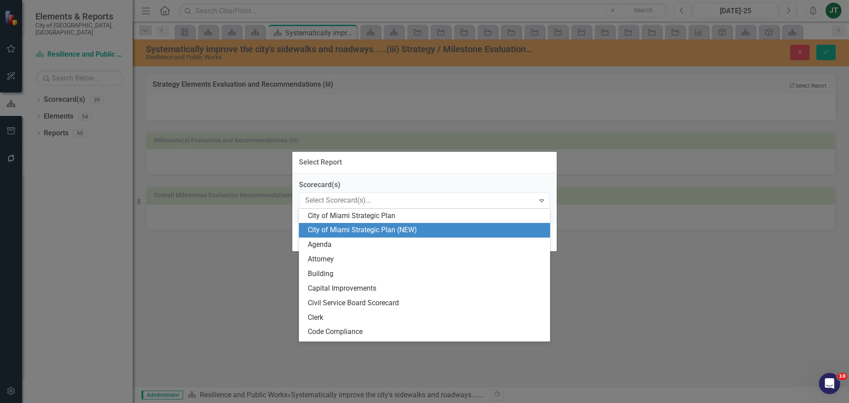
click at [360, 225] on div "City of Miami Strategic Plan (NEW)" at bounding box center [424, 230] width 251 height 15
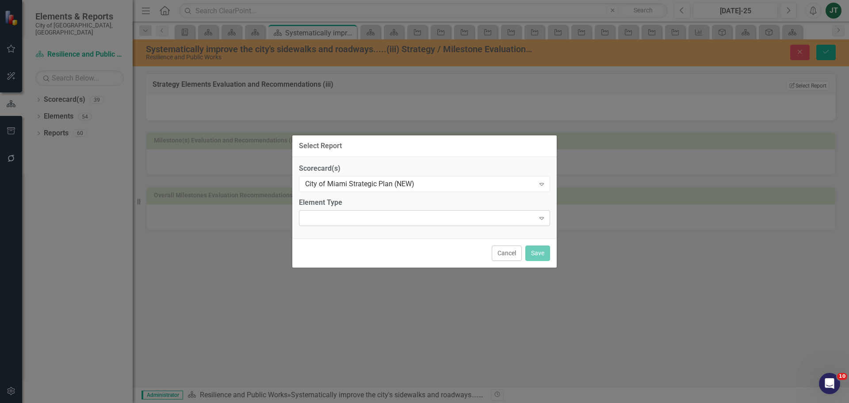
click at [370, 215] on div "Expand" at bounding box center [424, 218] width 251 height 16
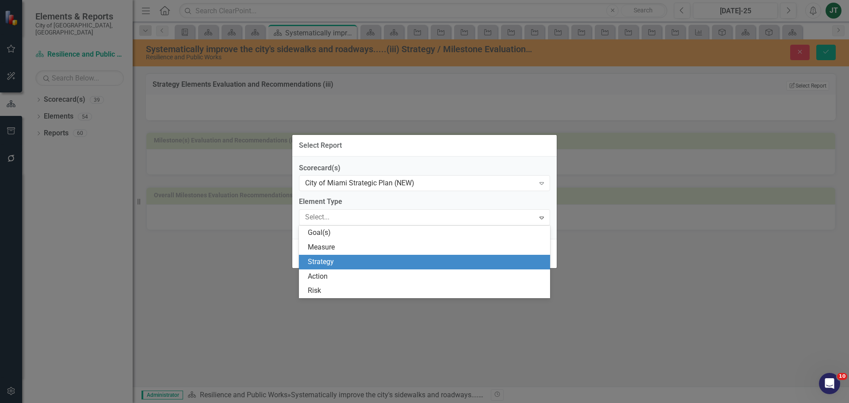
click at [339, 260] on div "Strategy" at bounding box center [426, 262] width 237 height 10
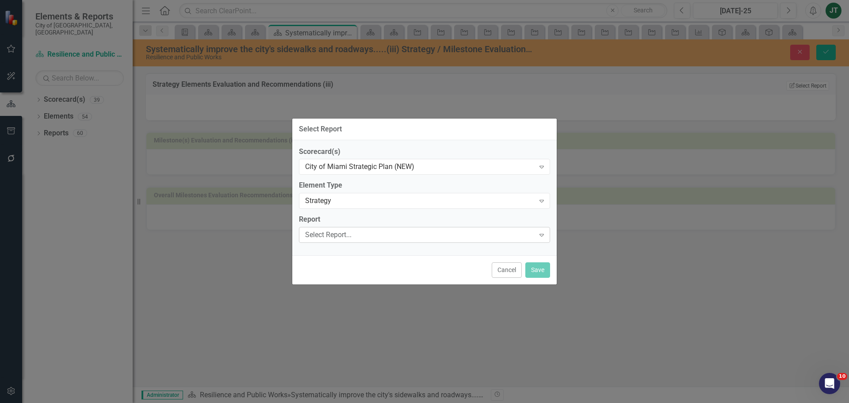
click at [348, 234] on div "Select Report..." at bounding box center [419, 235] width 229 height 10
click at [374, 168] on div "City of Miami Strategic Plan (NEW)" at bounding box center [419, 167] width 229 height 10
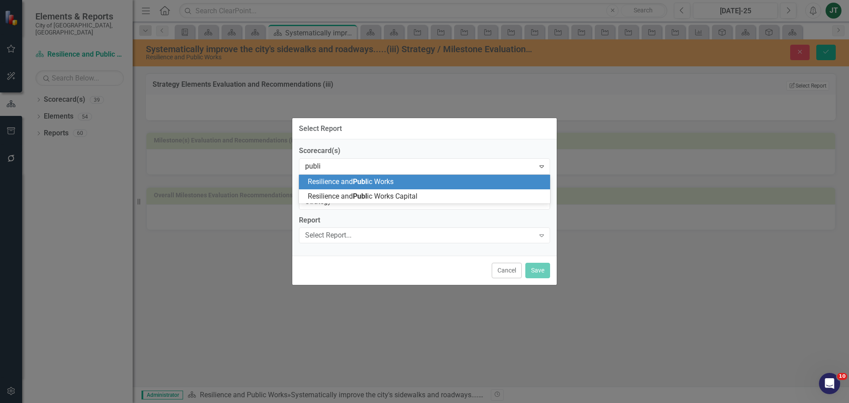
type input "public"
click at [358, 182] on span "Public" at bounding box center [362, 181] width 19 height 8
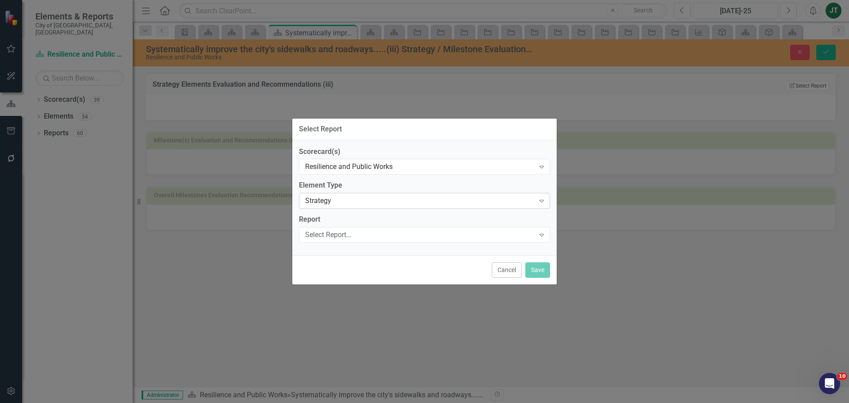
click at [352, 202] on div "Strategy" at bounding box center [419, 201] width 229 height 10
click at [343, 238] on div "Select Report..." at bounding box center [419, 235] width 229 height 10
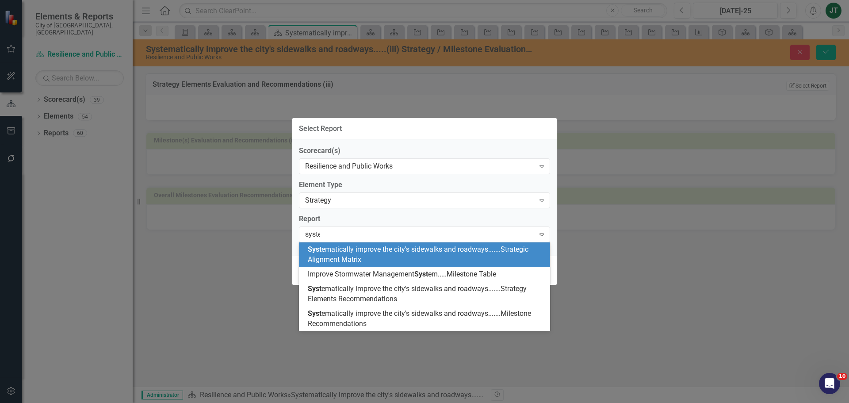
type input "system"
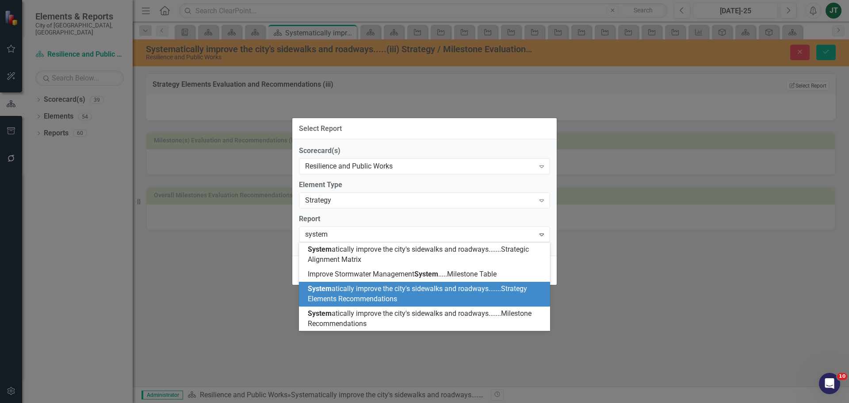
click at [401, 293] on div "System atically improve the city's sidewalks and roadways.......Strategy Elemen…" at bounding box center [426, 294] width 237 height 20
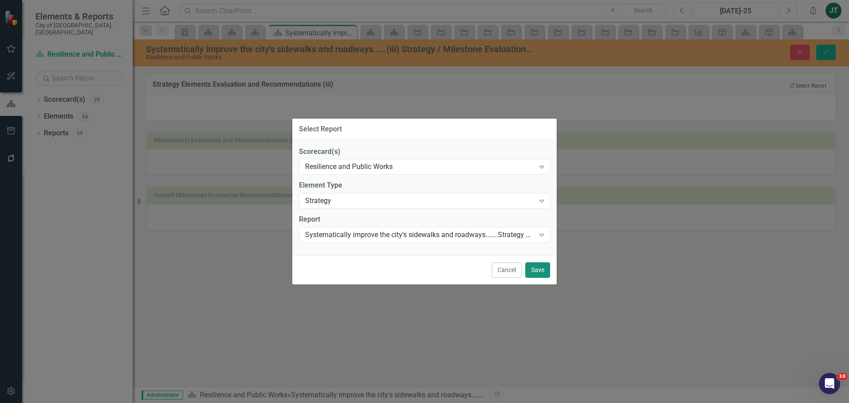
click at [542, 274] on button "Save" at bounding box center [537, 269] width 25 height 15
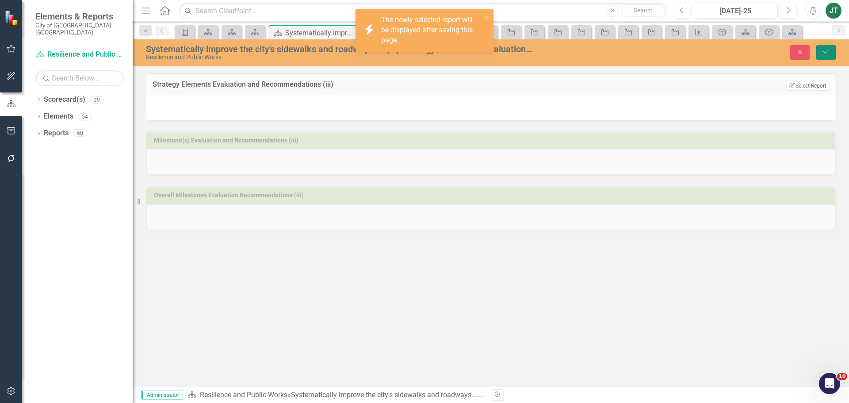
click at [823, 50] on icon "Save" at bounding box center [826, 52] width 8 height 6
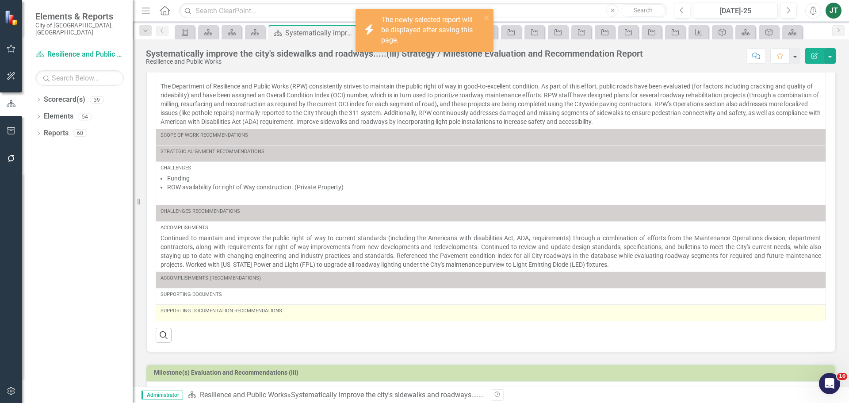
scroll to position [149, 0]
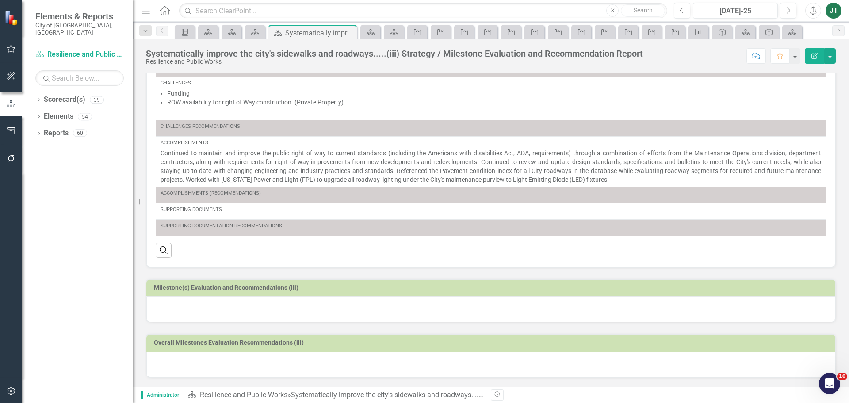
click at [309, 292] on td "Milestone(s) Evaluation and Recommendations (iii)" at bounding box center [492, 288] width 677 height 13
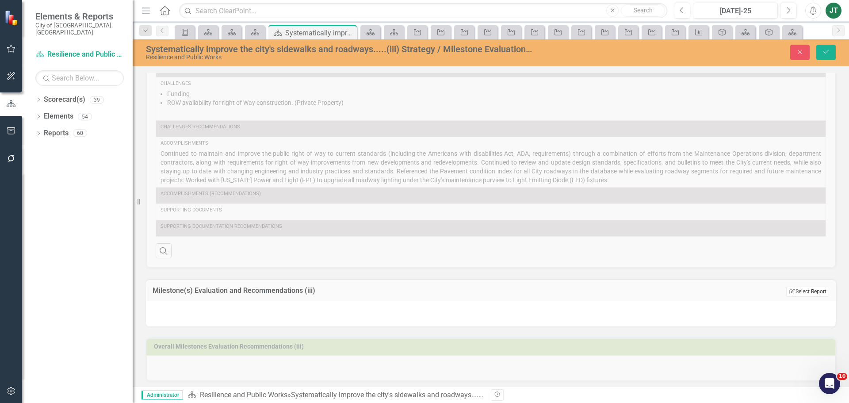
click at [810, 294] on button "Edit Report Select Report" at bounding box center [807, 291] width 43 height 10
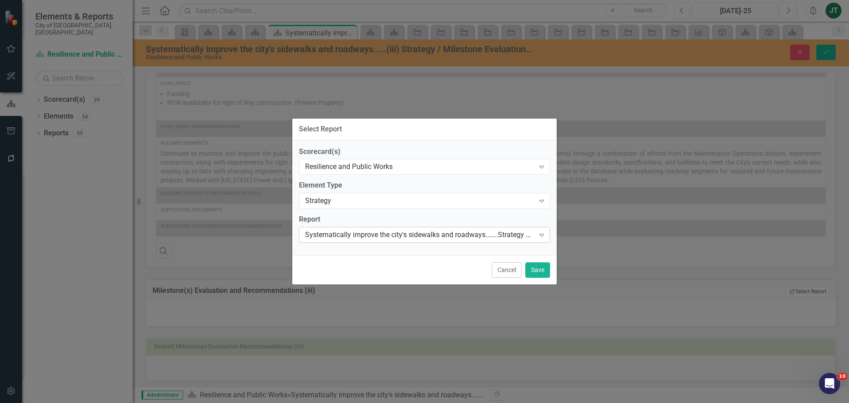
click at [395, 231] on div "Systematically improve the city's sidewalks and roadways.......Strategy Element…" at bounding box center [419, 235] width 229 height 10
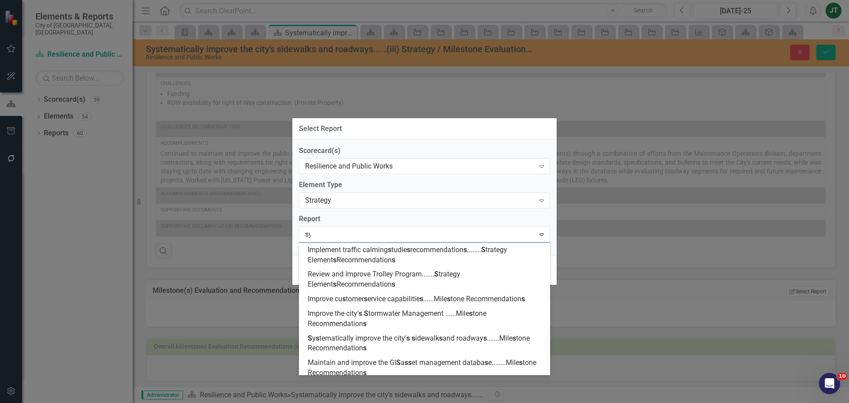
scroll to position [0, 0]
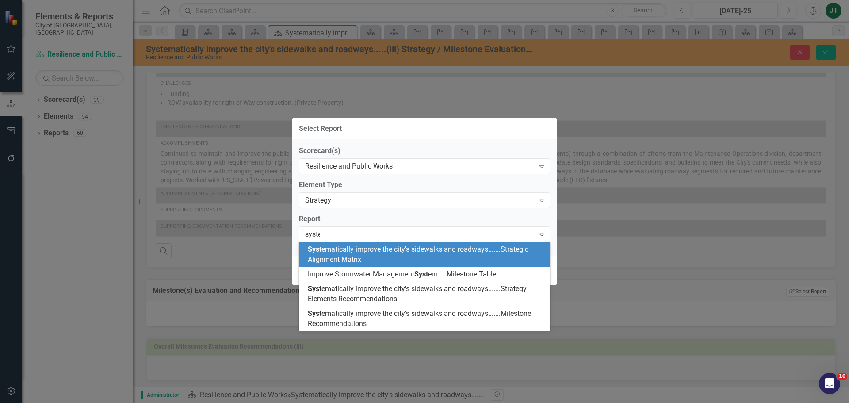
type input "system"
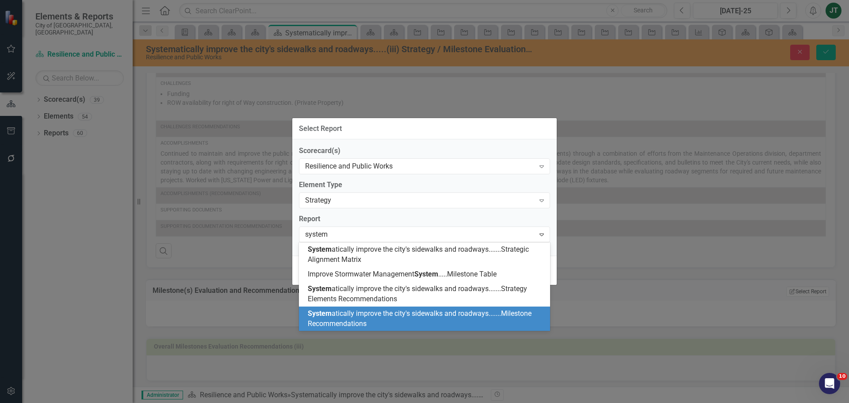
click at [390, 317] on span "System atically improve the city's sidewalks and roadways.......Milestone Recom…" at bounding box center [420, 318] width 224 height 19
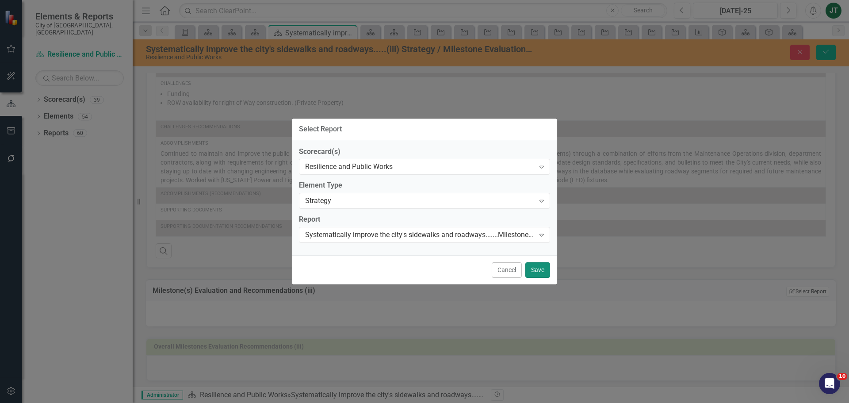
click at [531, 268] on button "Save" at bounding box center [537, 269] width 25 height 15
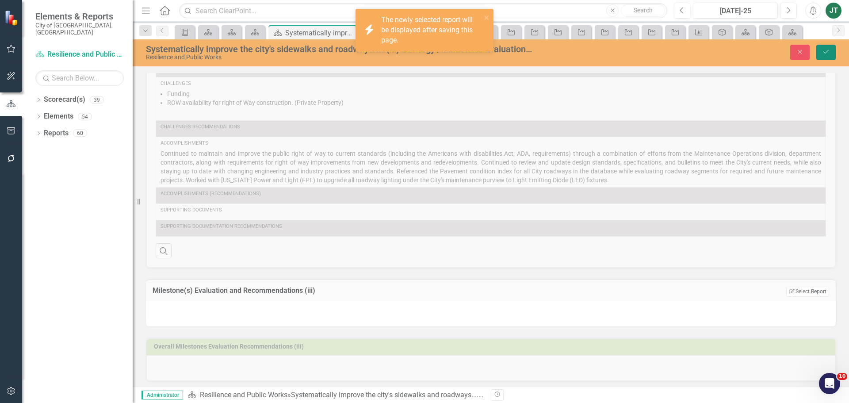
click at [823, 52] on icon "submit" at bounding box center [825, 52] width 5 height 4
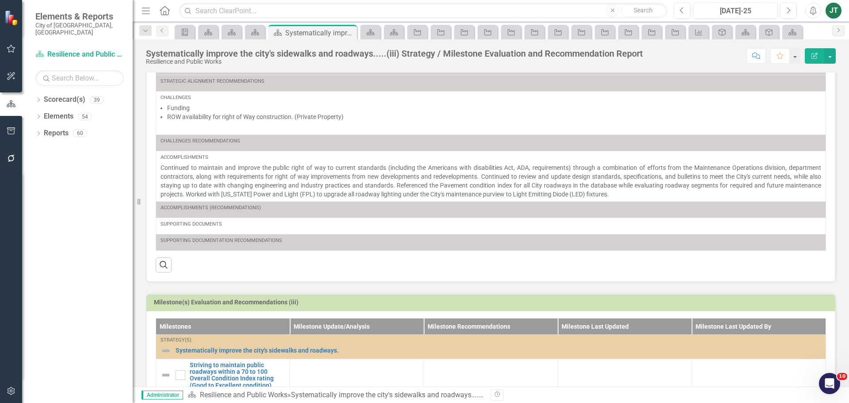
scroll to position [268, 0]
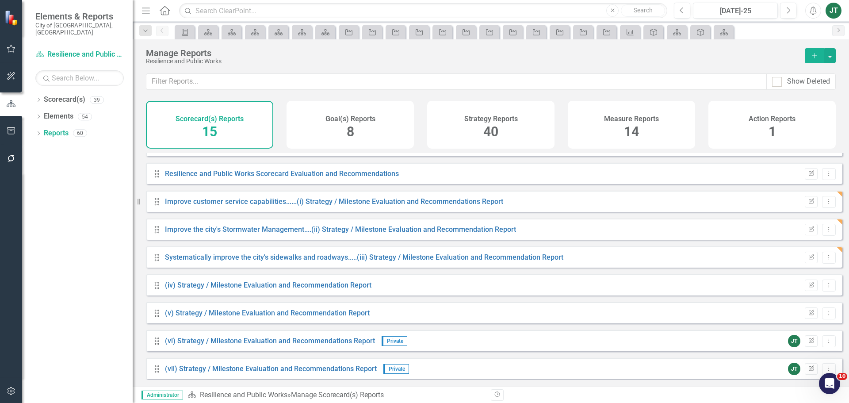
scroll to position [191, 0]
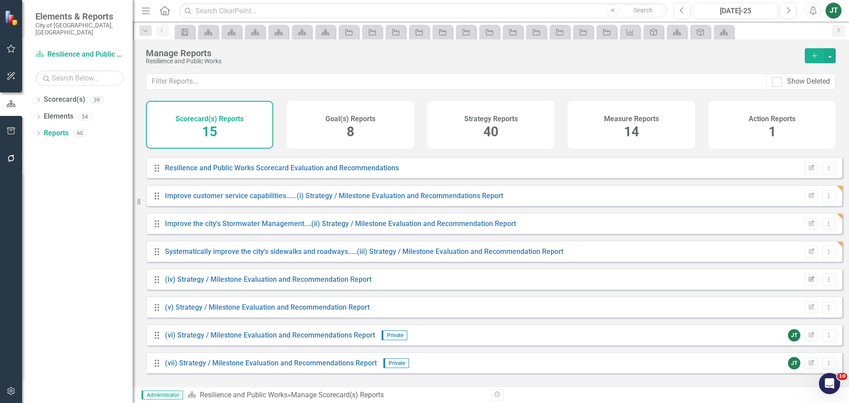
click at [805, 284] on button "Edit Report" at bounding box center [811, 279] width 13 height 11
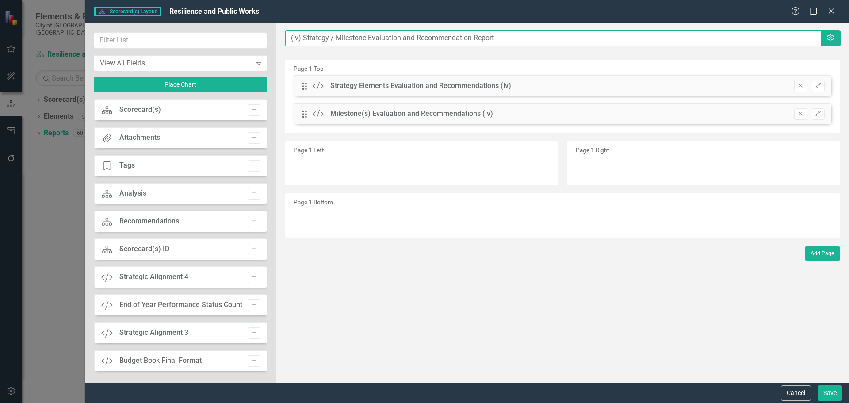
click at [288, 36] on input "(iv) Strategy / Milestone Evaluation and Recommendation Report" at bounding box center [553, 38] width 536 height 16
paste input "Maintain and improve the GIS asset management database."
type input "Maintain and improve the GIS asset management database......(iv) Strategy / Mil…"
click at [828, 391] on button "Save" at bounding box center [829, 392] width 25 height 15
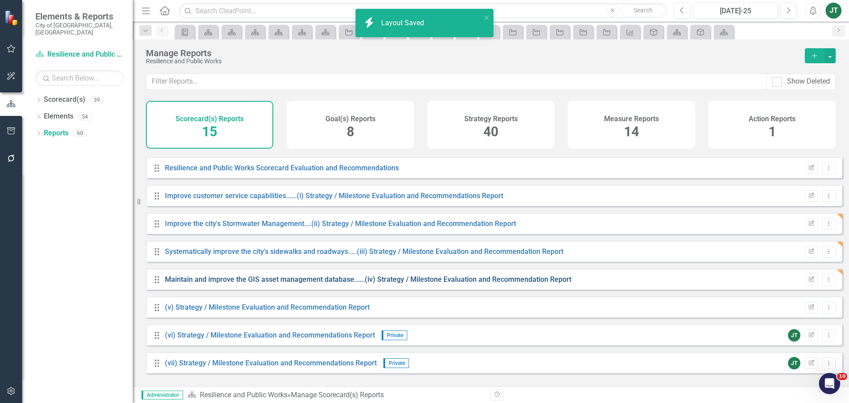
click at [278, 283] on link "Maintain and improve the GIS asset management database......(iv) Strategy / Mil…" at bounding box center [368, 279] width 406 height 8
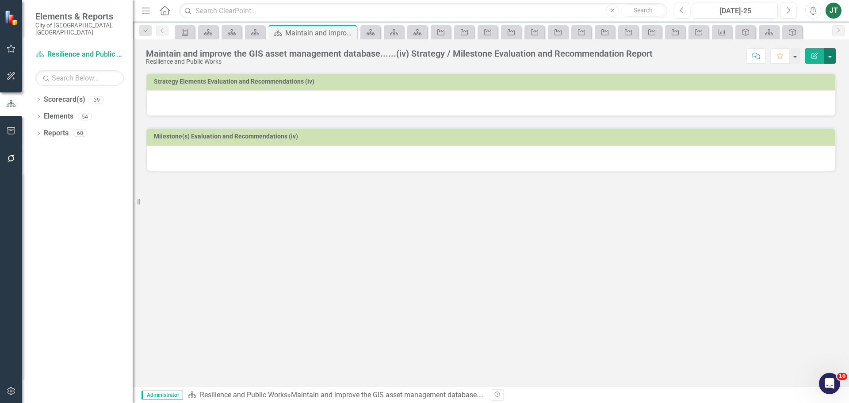
click at [832, 60] on button "button" at bounding box center [829, 55] width 11 height 15
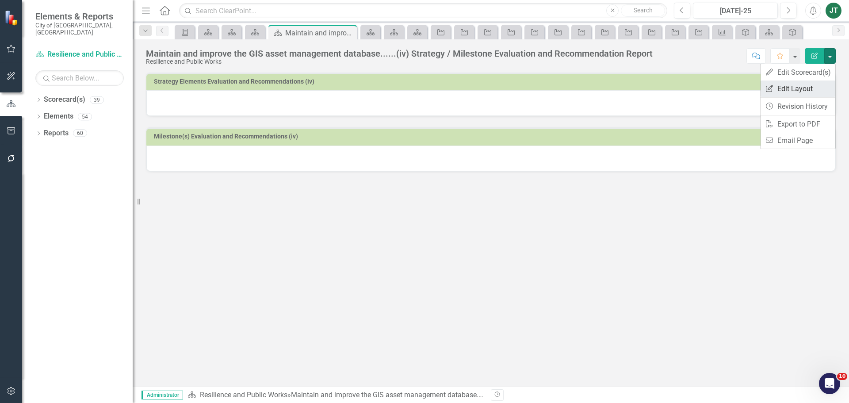
click at [795, 85] on link "Edit Report Edit Layout" at bounding box center [797, 88] width 75 height 16
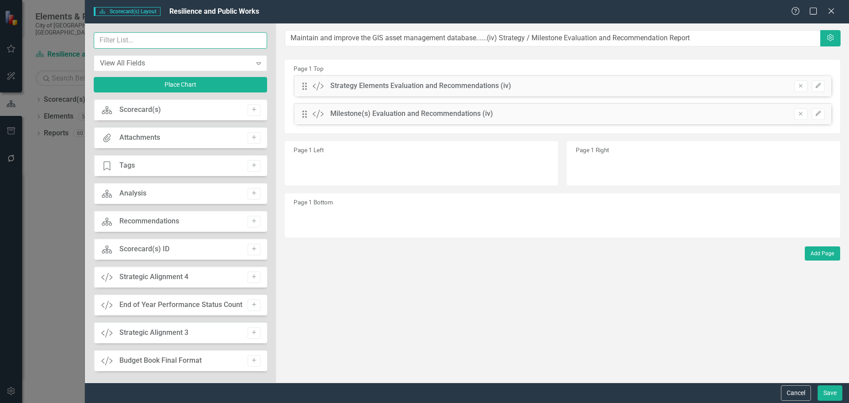
click at [152, 38] on input "text" at bounding box center [180, 40] width 173 height 16
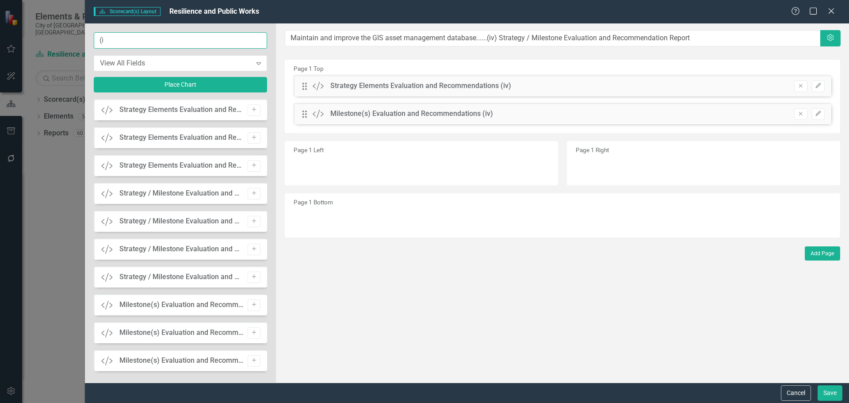
type input "(iv"
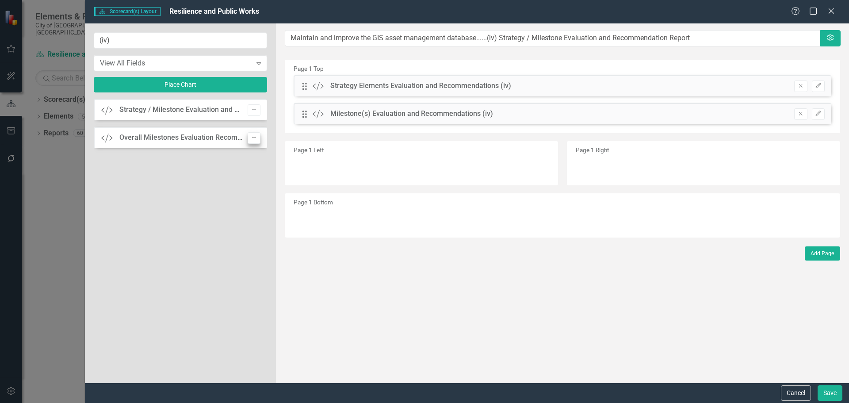
type input "(iv)"
click at [253, 137] on icon "Add" at bounding box center [254, 137] width 7 height 5
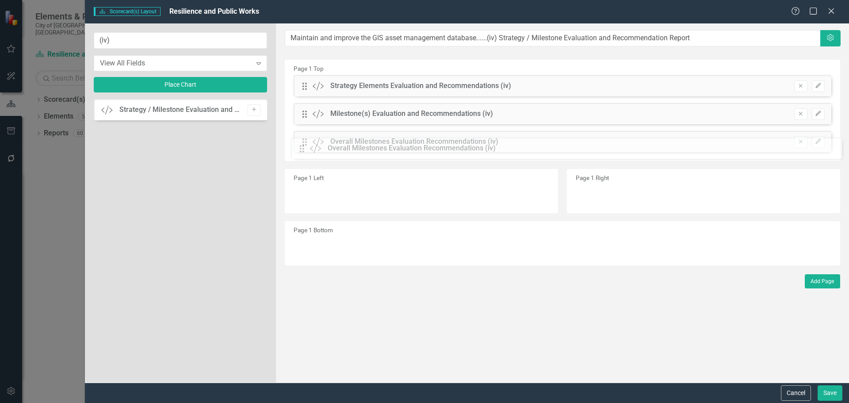
drag, startPoint x: 305, startPoint y: 84, endPoint x: 309, endPoint y: 145, distance: 60.7
click at [822, 138] on button "Edit" at bounding box center [818, 141] width 13 height 11
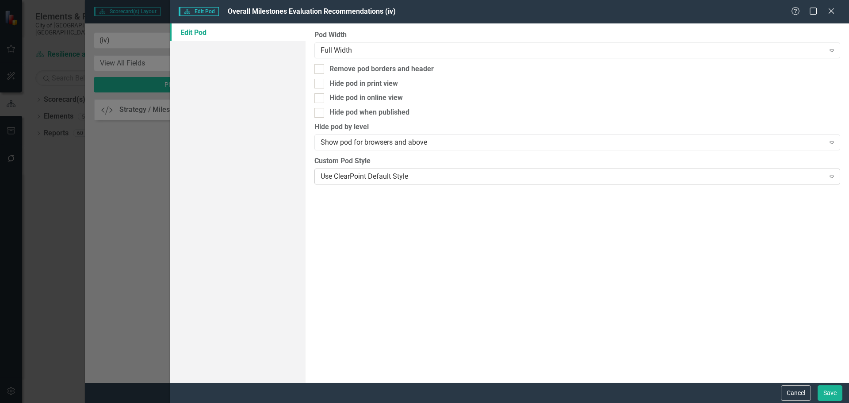
click at [462, 171] on div "Use ClearPoint Default Style" at bounding box center [571, 176] width 503 height 10
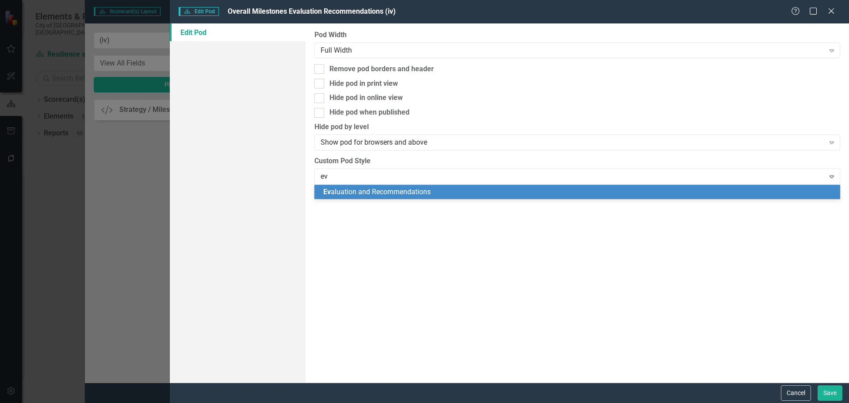
type input "eva"
click at [428, 190] on span "[PERSON_NAME] luation and Recommendations" at bounding box center [376, 191] width 107 height 8
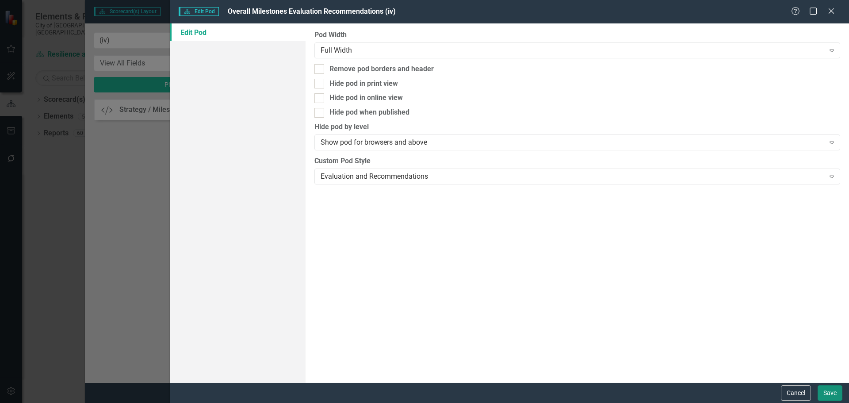
click at [822, 388] on button "Save" at bounding box center [829, 392] width 25 height 15
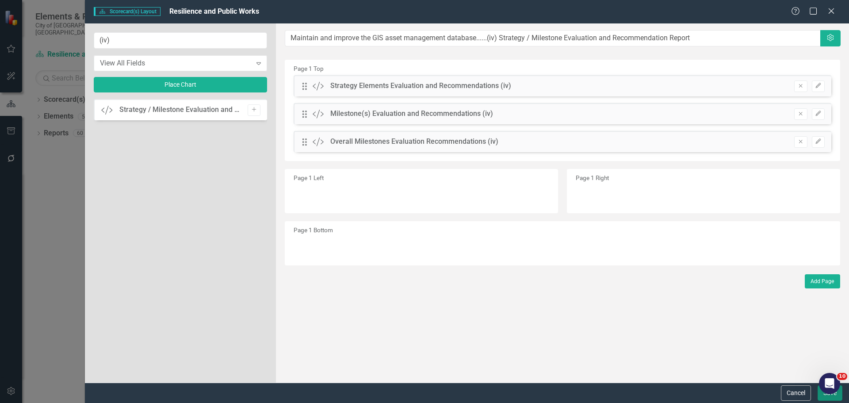
click at [823, 399] on button "Save" at bounding box center [829, 392] width 25 height 15
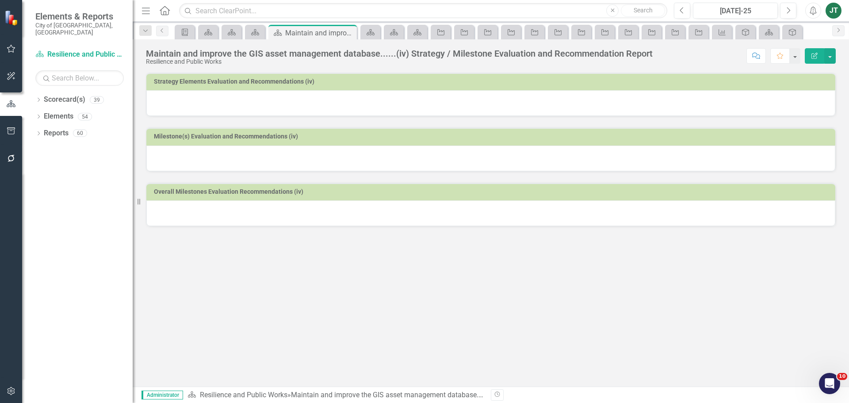
click at [358, 84] on h3 "Strategy Elements Evaluation and Recommendations (iv)" at bounding box center [492, 81] width 677 height 7
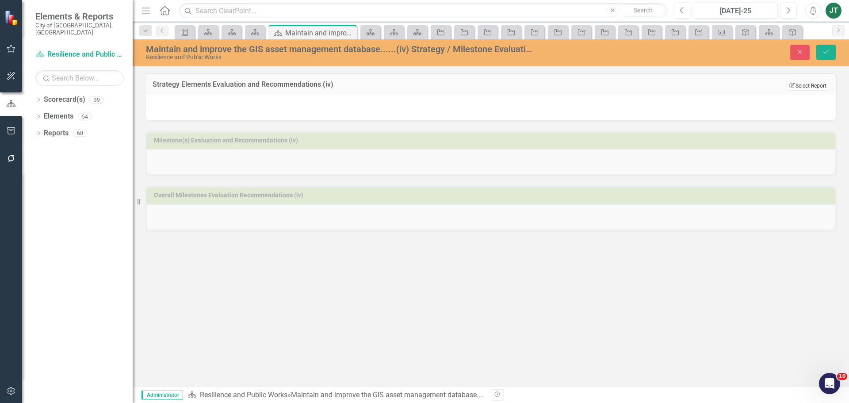
click at [803, 86] on button "Edit Report Select Report" at bounding box center [807, 86] width 43 height 10
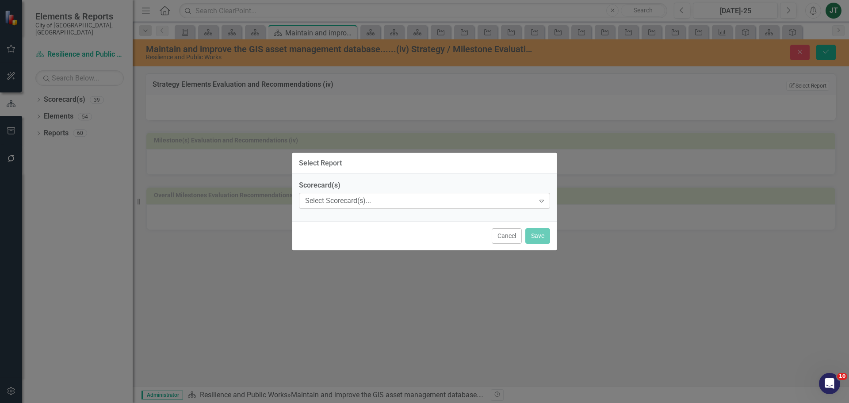
click at [419, 202] on div "Select Scorecard(s)..." at bounding box center [419, 201] width 229 height 10
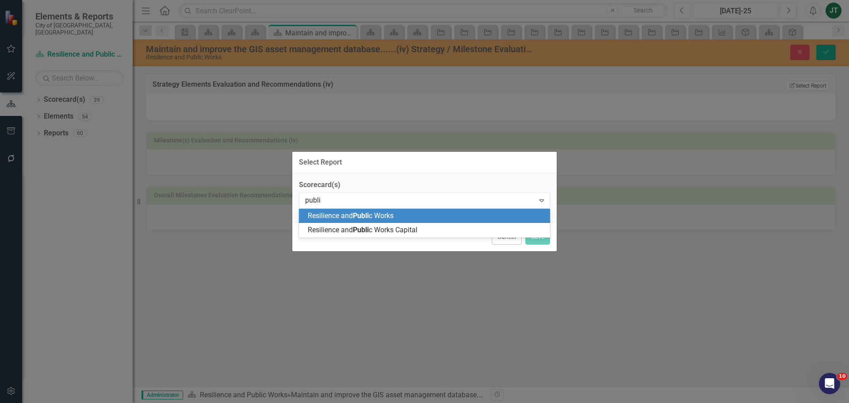
type input "public"
click at [365, 217] on span "Public" at bounding box center [362, 215] width 19 height 8
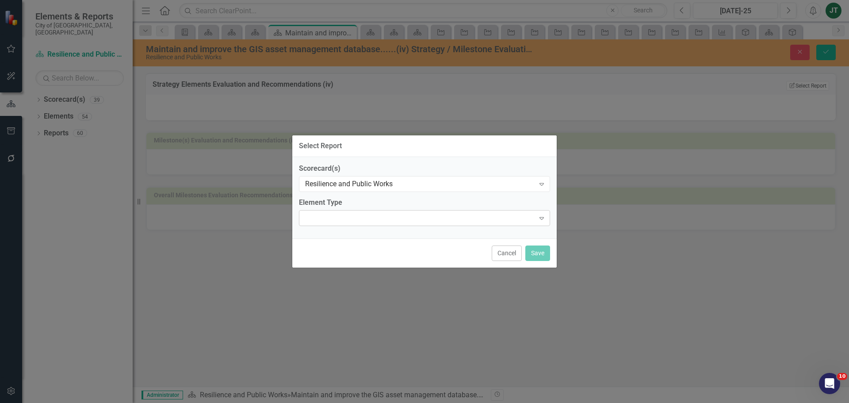
click at [368, 216] on div "Expand" at bounding box center [424, 218] width 251 height 16
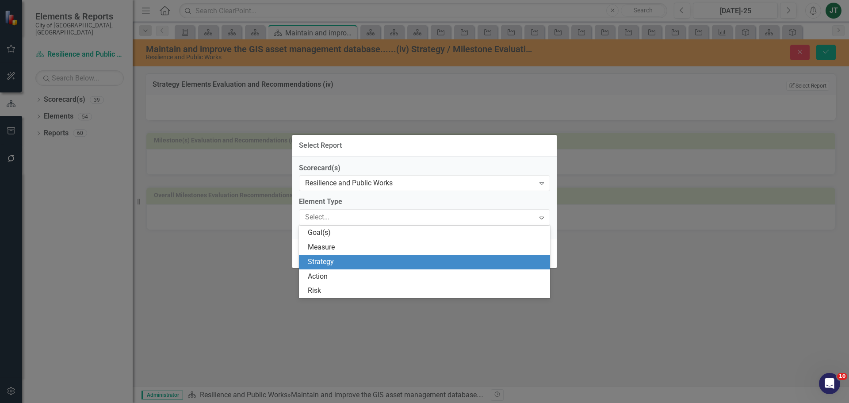
click at [325, 261] on div "Strategy" at bounding box center [426, 262] width 237 height 10
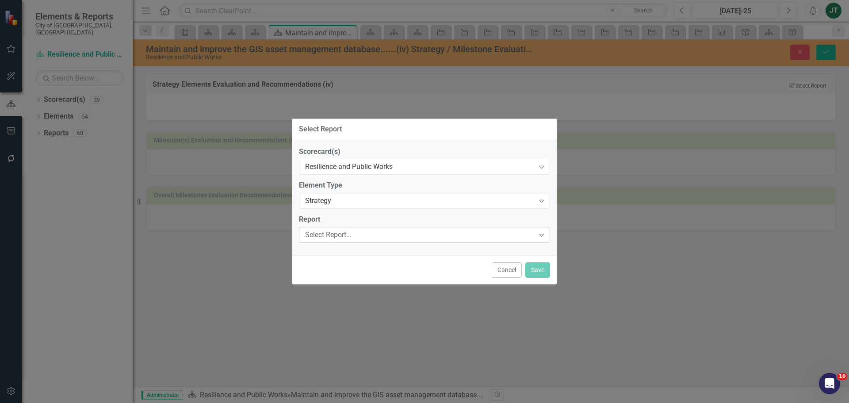
click at [329, 236] on div "Select Report..." at bounding box center [419, 235] width 229 height 10
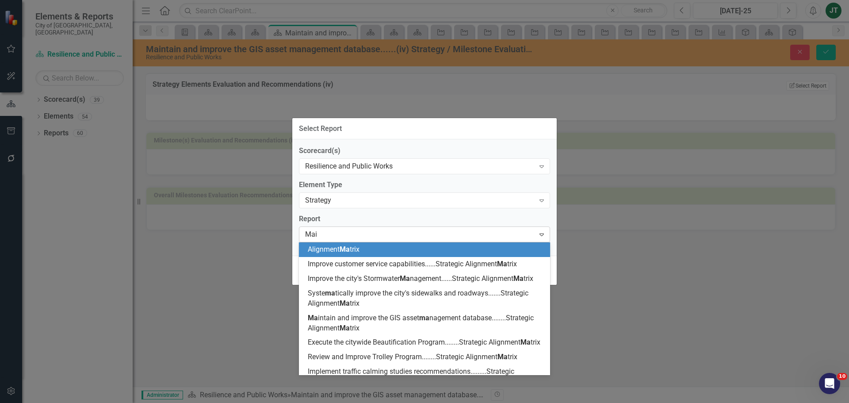
type input "Main"
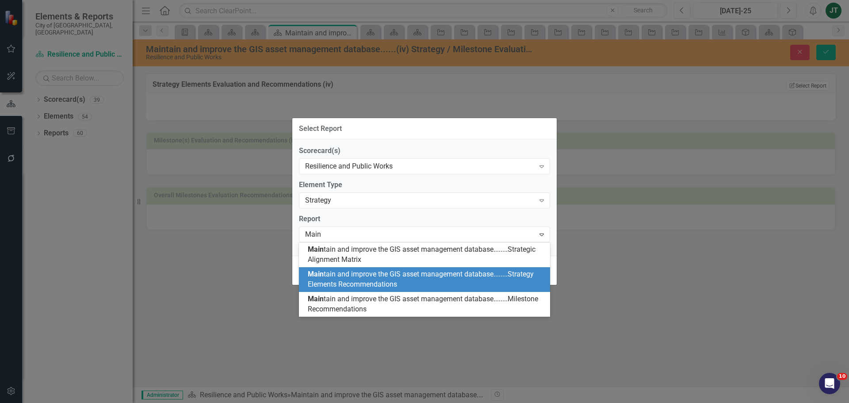
click at [380, 278] on span "Main tain and improve the GIS asset management database........Strategy Element…" at bounding box center [421, 279] width 226 height 19
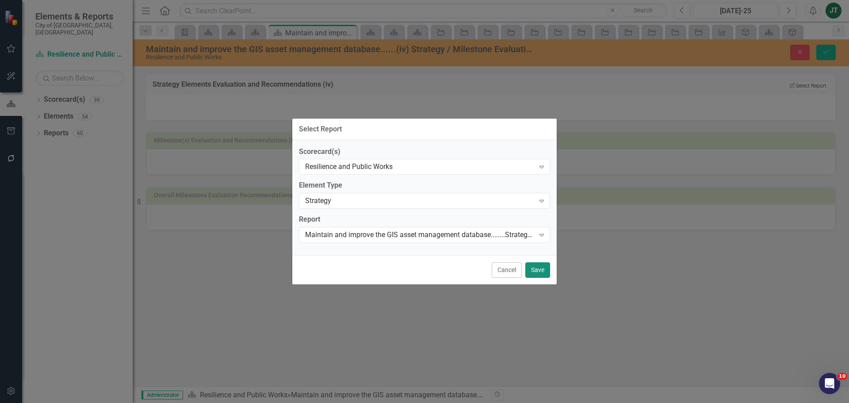
click at [541, 271] on button "Save" at bounding box center [537, 269] width 25 height 15
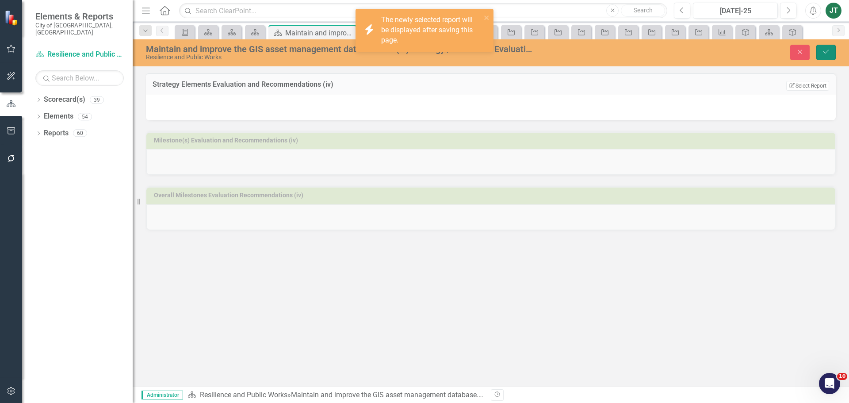
click at [828, 49] on icon "Save" at bounding box center [826, 52] width 8 height 6
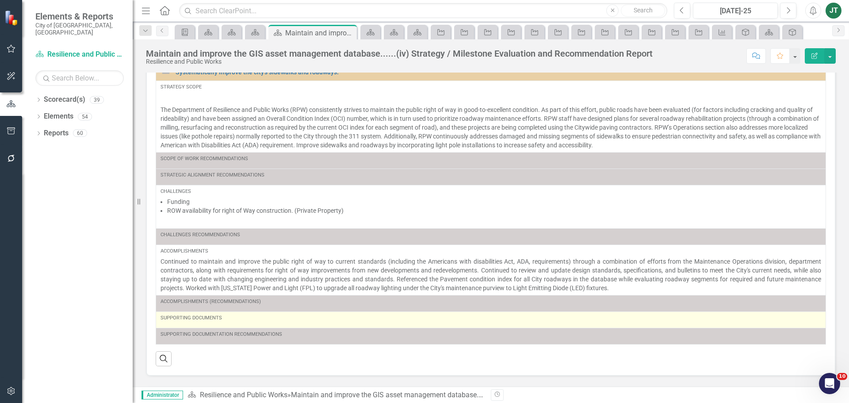
scroll to position [149, 0]
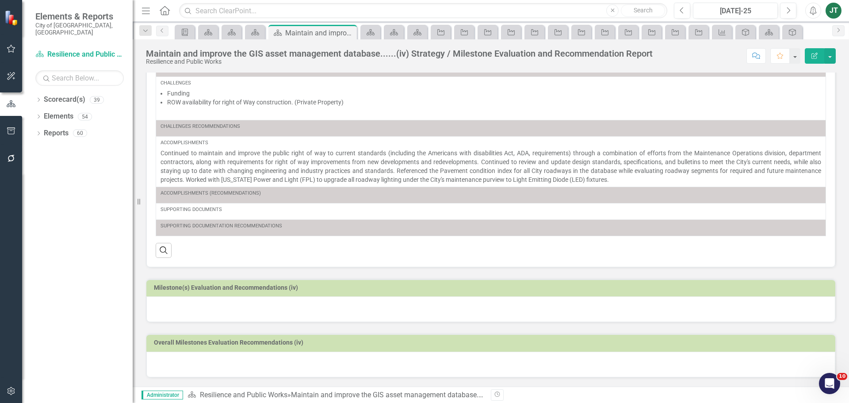
click at [297, 285] on h3 "Milestone(s) Evaluation and Recommendations (iv)" at bounding box center [492, 287] width 677 height 7
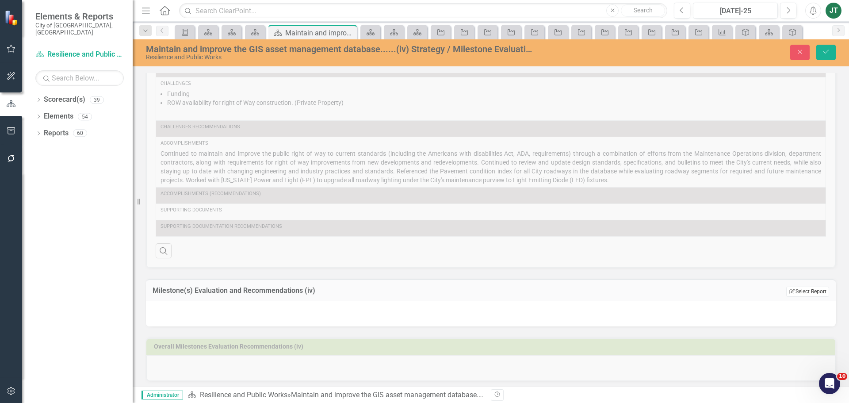
click at [816, 291] on button "Edit Report Select Report" at bounding box center [807, 291] width 43 height 10
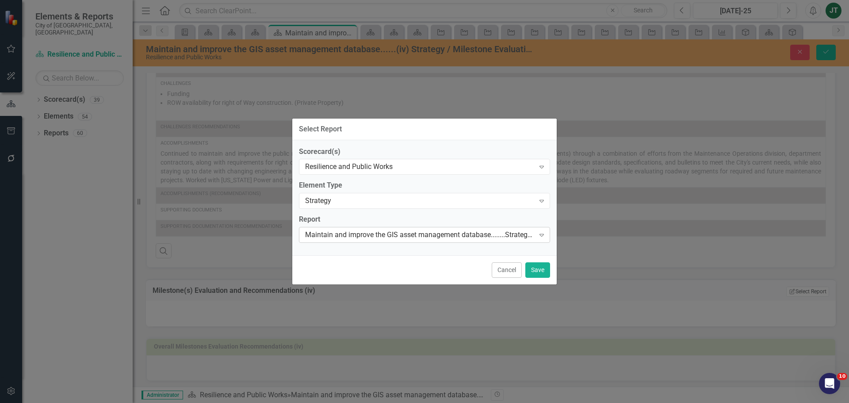
click at [350, 238] on div "Maintain and improve the GIS asset management database........Strategy Elements…" at bounding box center [419, 235] width 229 height 10
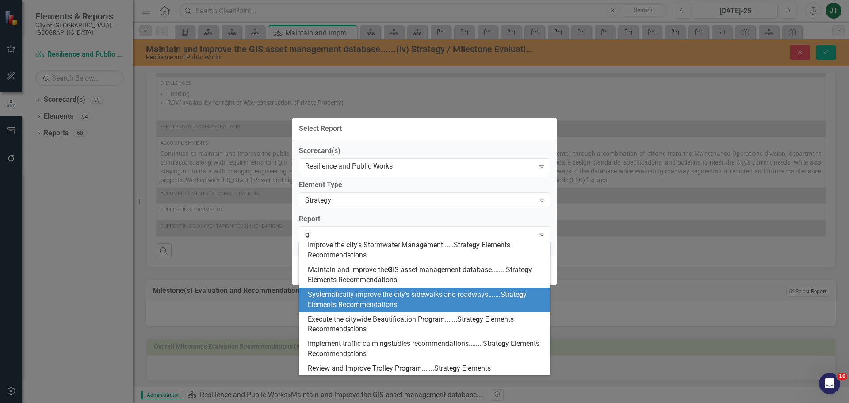
scroll to position [166, 0]
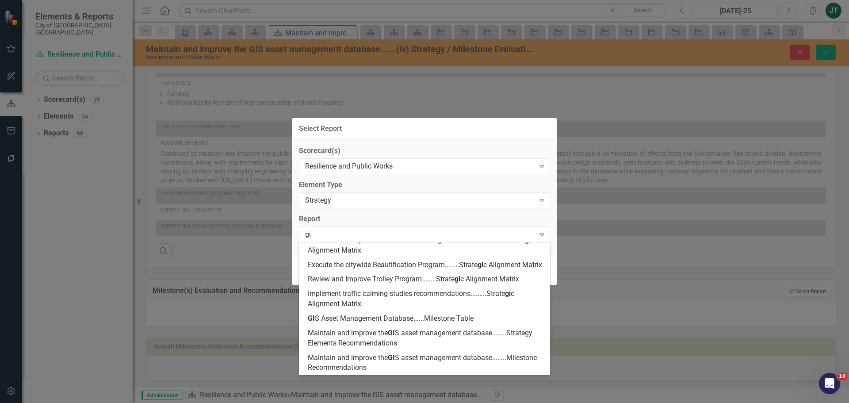
type input "gis"
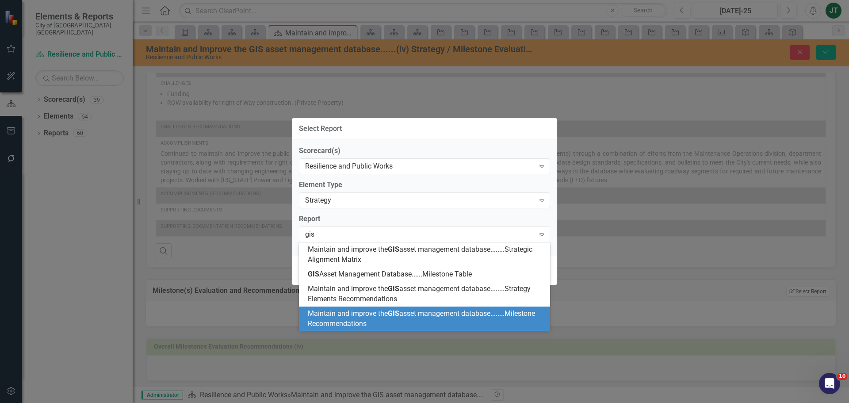
click at [435, 315] on span "Maintain and improve the GIS asset management database........Milestone Recomme…" at bounding box center [421, 318] width 227 height 19
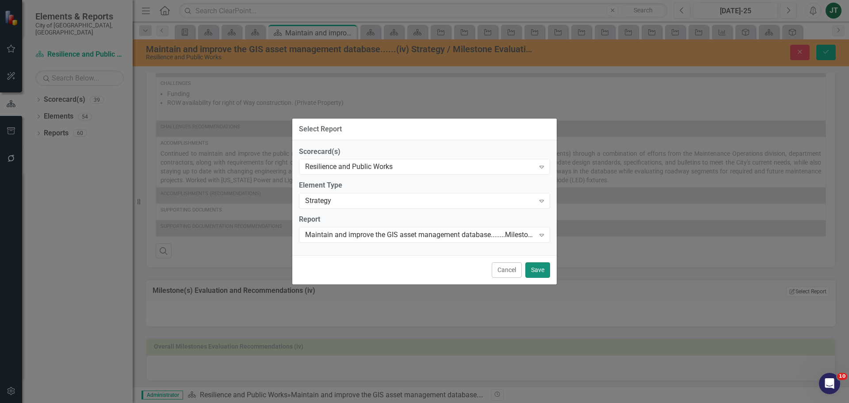
click at [544, 270] on button "Save" at bounding box center [537, 269] width 25 height 15
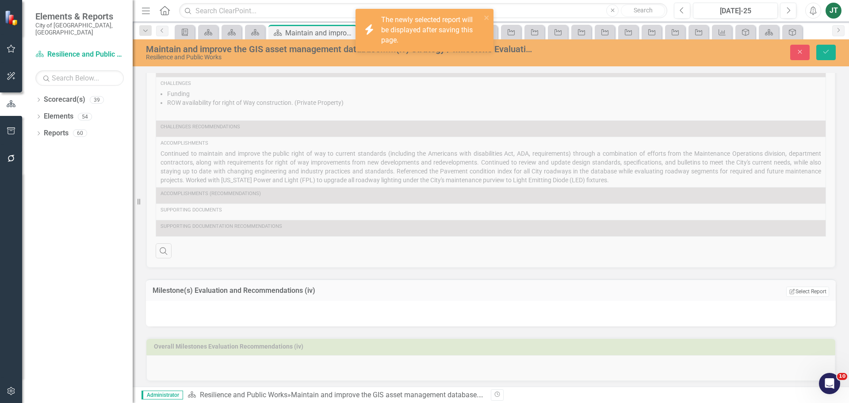
click at [827, 63] on div "Maintain and improve the GIS asset management database......(iv) Strategy / Mil…" at bounding box center [491, 52] width 716 height 27
click at [826, 53] on icon "Save" at bounding box center [826, 52] width 8 height 6
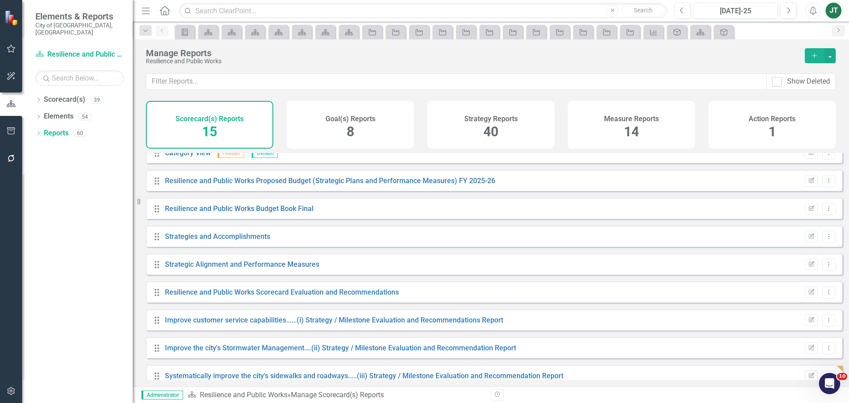
scroll to position [191, 0]
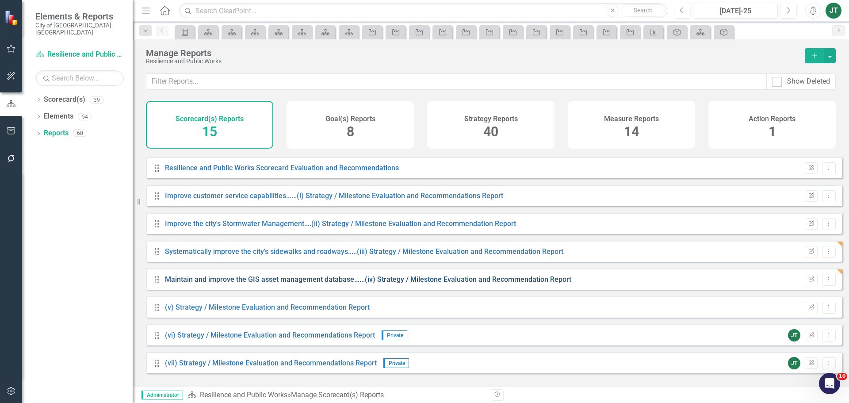
click at [249, 283] on link "Maintain and improve the GIS asset management database......(iv) Strategy / Mil…" at bounding box center [368, 279] width 406 height 8
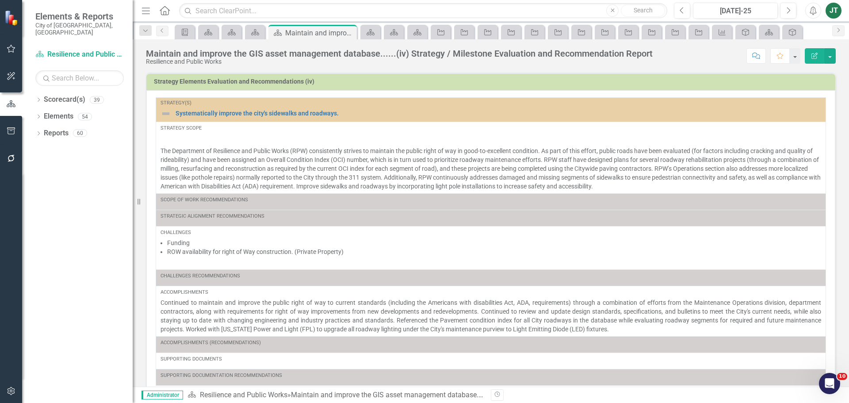
click at [519, 85] on td "Strategy Elements Evaluation and Recommendations (iv)" at bounding box center [492, 82] width 677 height 13
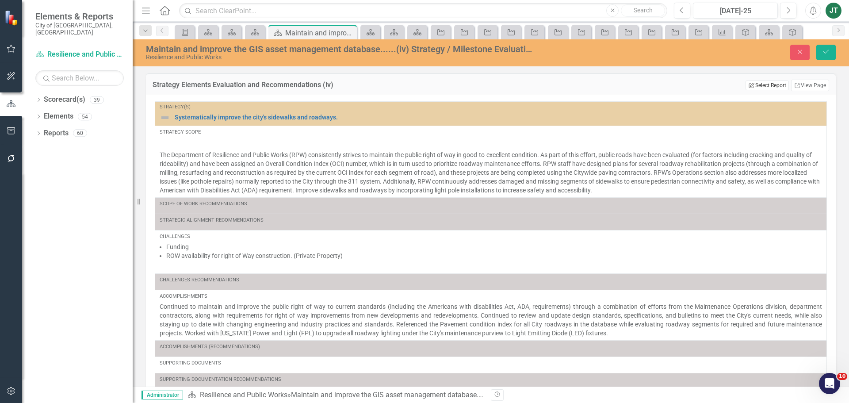
click at [751, 86] on button "Edit Report Select Report" at bounding box center [766, 85] width 43 height 10
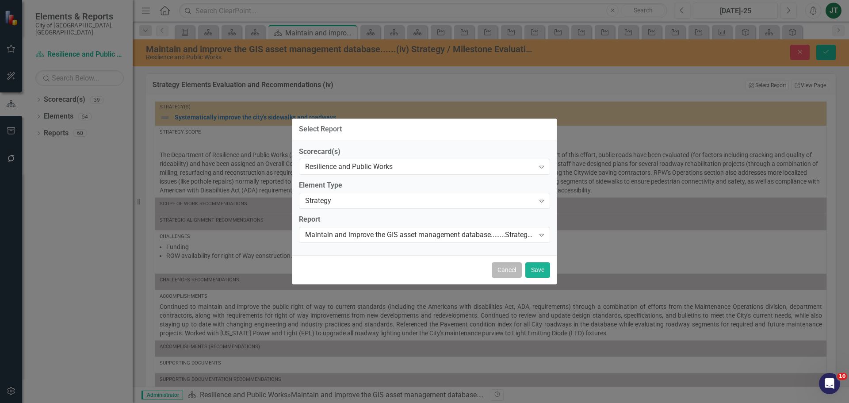
click at [514, 272] on button "Cancel" at bounding box center [507, 269] width 30 height 15
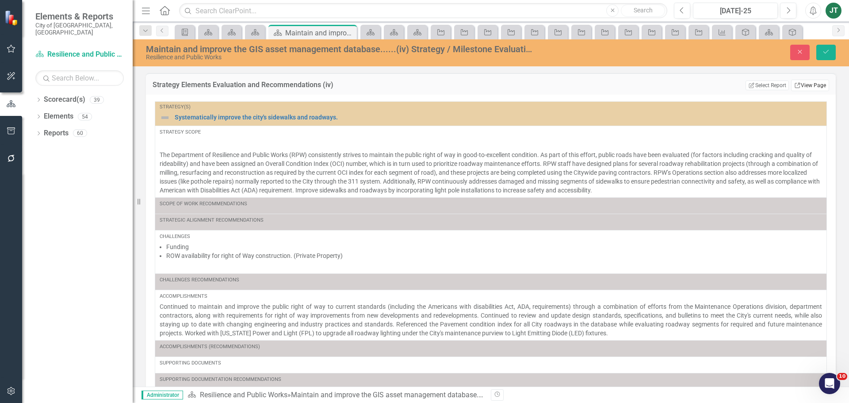
click at [797, 84] on link "Link View Page" at bounding box center [810, 85] width 38 height 11
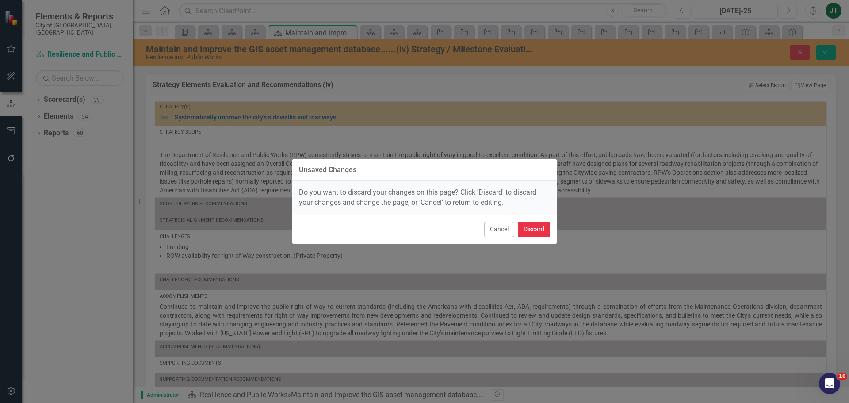
click at [527, 229] on button "Discard" at bounding box center [534, 228] width 32 height 15
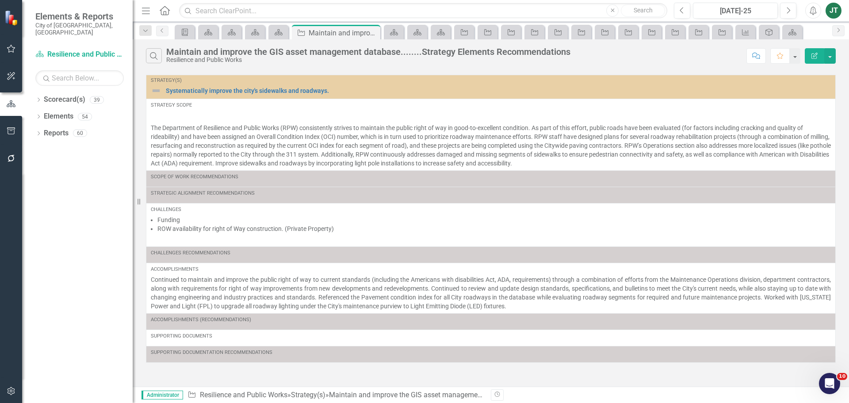
click at [817, 53] on icon "Edit Report" at bounding box center [814, 56] width 8 height 6
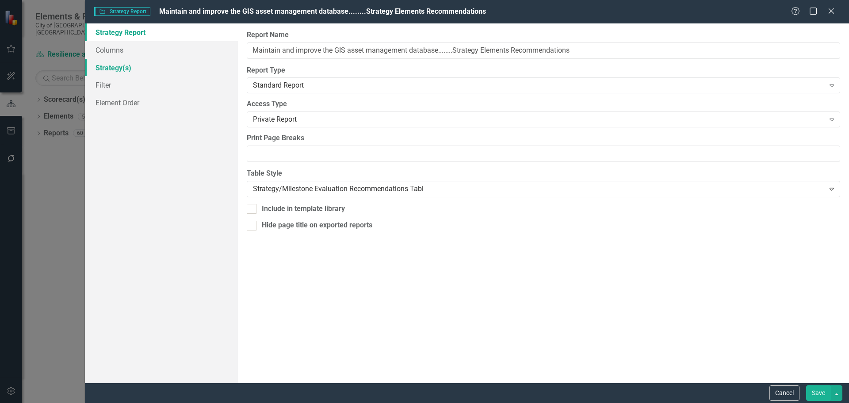
click at [130, 67] on link "Strategy(s)" at bounding box center [161, 68] width 153 height 18
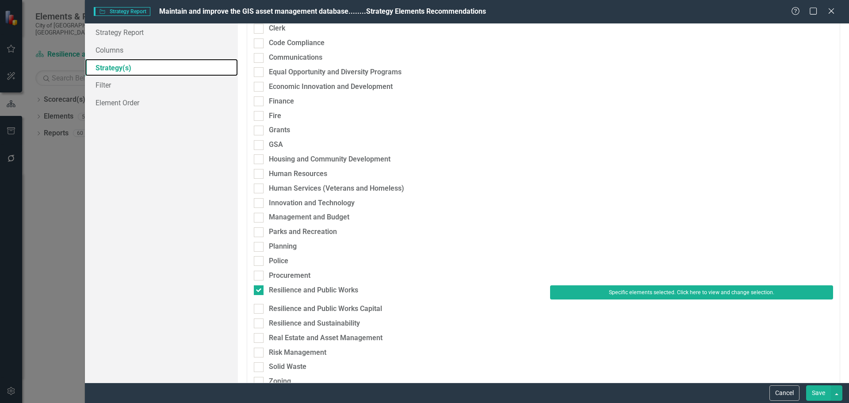
scroll to position [177, 0]
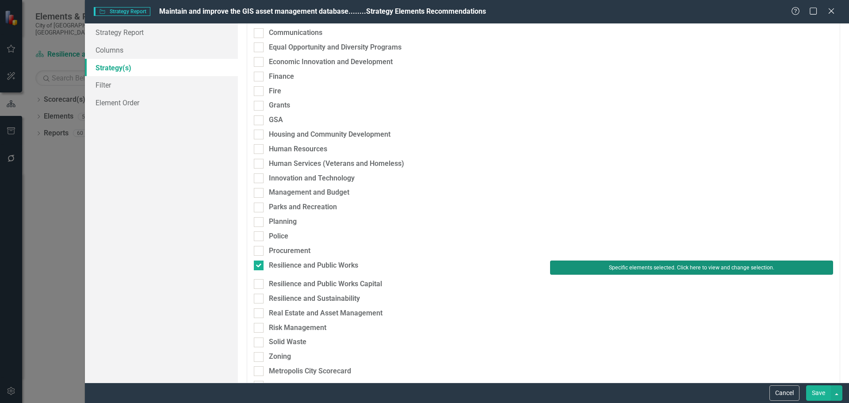
click at [570, 267] on button "Specific elements selected. Click here to view and change selection." at bounding box center [691, 267] width 283 height 14
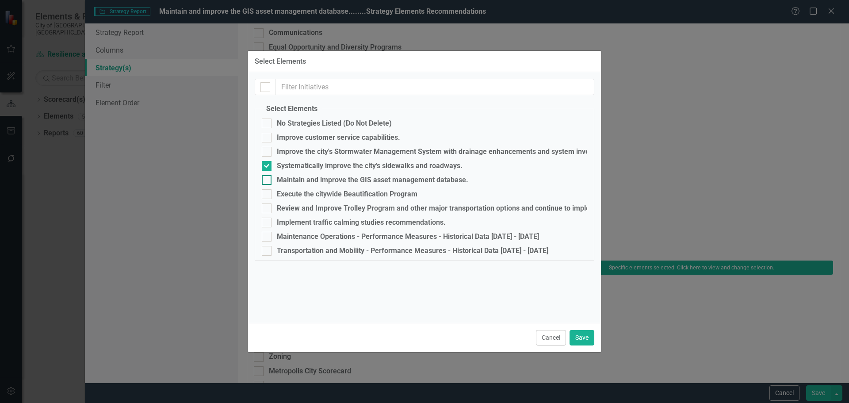
click at [286, 179] on div "Maintain and improve the GIS asset management database." at bounding box center [372, 180] width 191 height 8
click at [267, 179] on input "Maintain and improve the GIS asset management database." at bounding box center [265, 178] width 6 height 6
checkbox input "true"
click at [293, 164] on div "Systematically improve the city's sidewalks and roadways." at bounding box center [370, 166] width 186 height 8
click at [267, 164] on input "Systematically improve the city's sidewalks and roadways." at bounding box center [265, 164] width 6 height 6
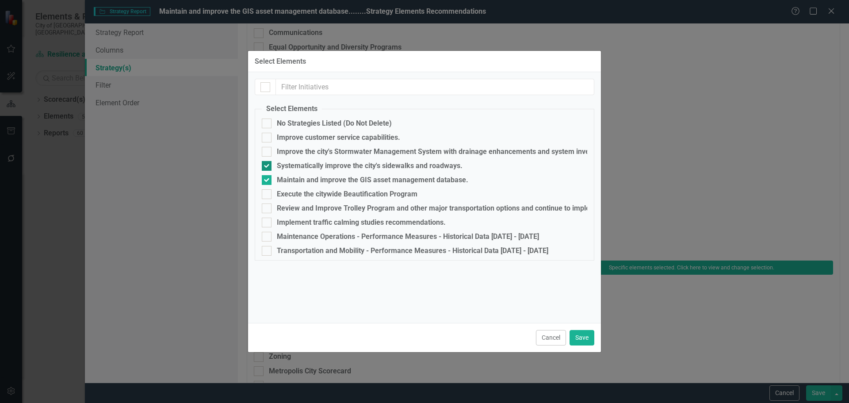
checkbox input "false"
click at [573, 336] on button "Save" at bounding box center [581, 337] width 25 height 15
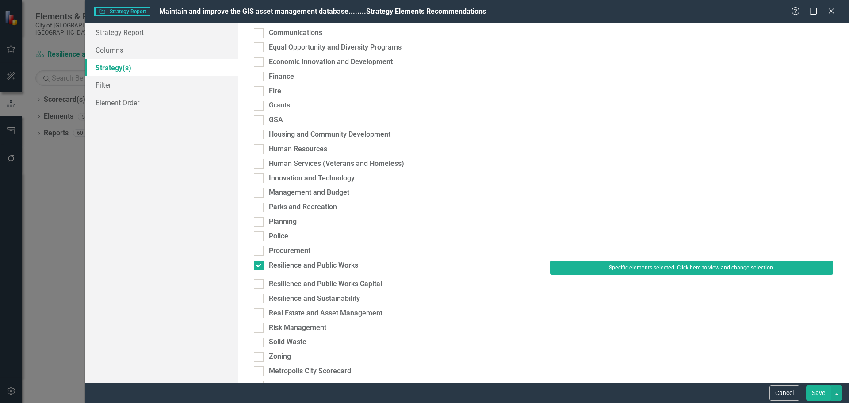
click at [814, 389] on button "Save" at bounding box center [818, 392] width 25 height 15
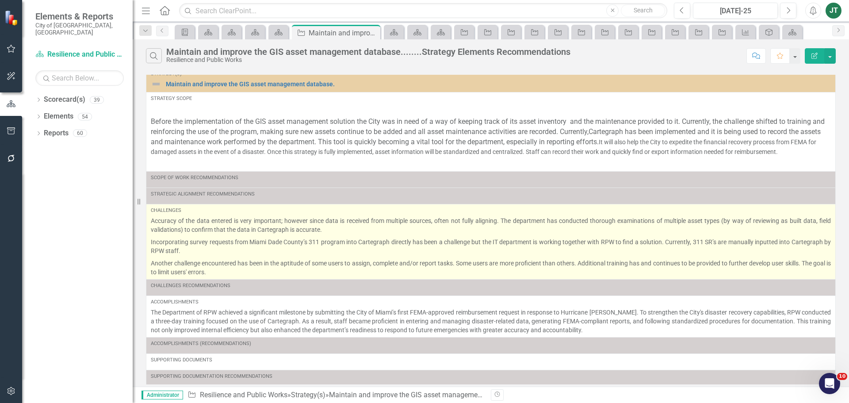
scroll to position [18, 0]
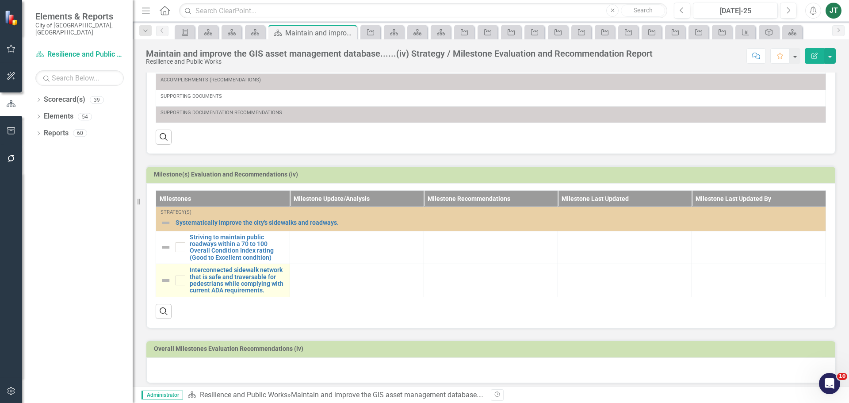
scroll to position [282, 0]
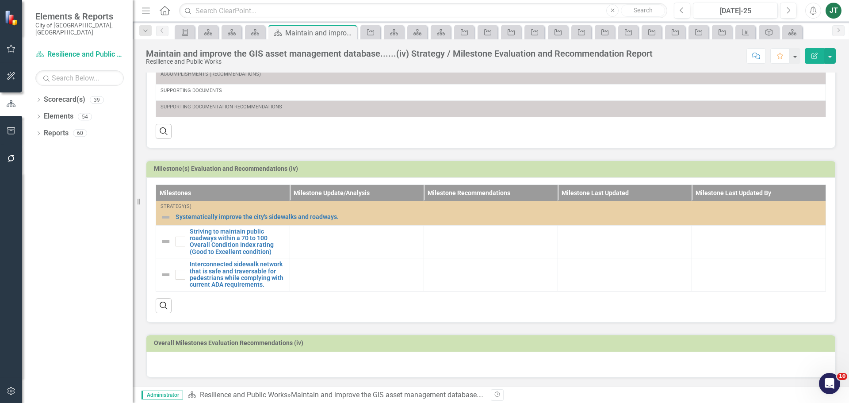
click at [301, 169] on h3 "Milestone(s) Evaluation and Recommendations (iv)" at bounding box center [492, 168] width 677 height 7
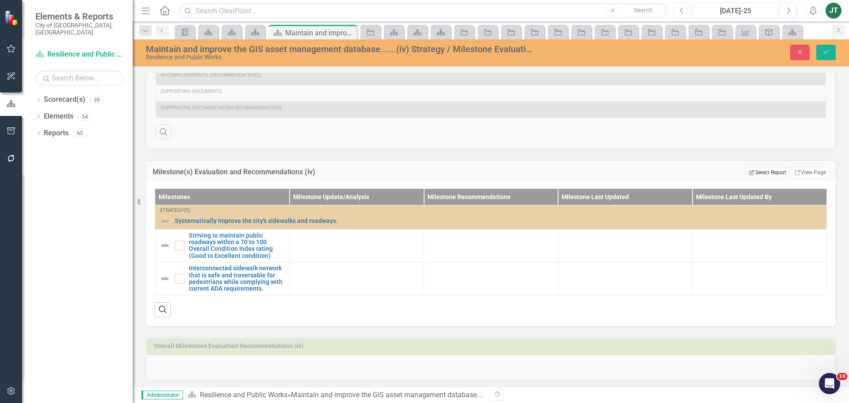
click at [770, 172] on button "Edit Report Select Report" at bounding box center [766, 173] width 43 height 10
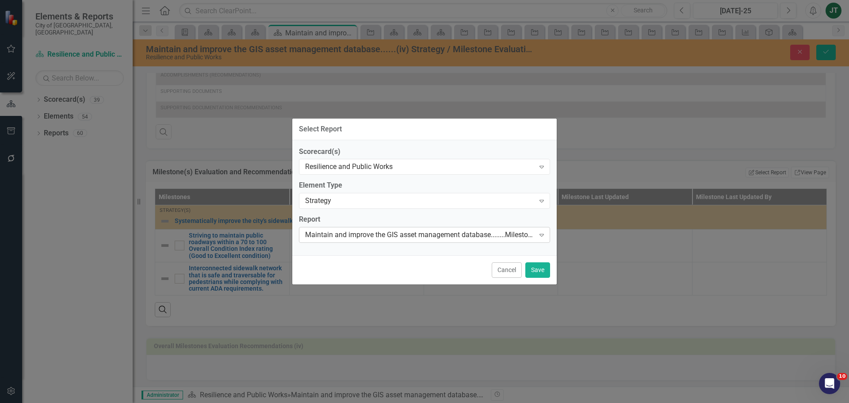
click at [376, 233] on div "Maintain and improve the GIS asset management database........Milestone Recomme…" at bounding box center [419, 235] width 229 height 10
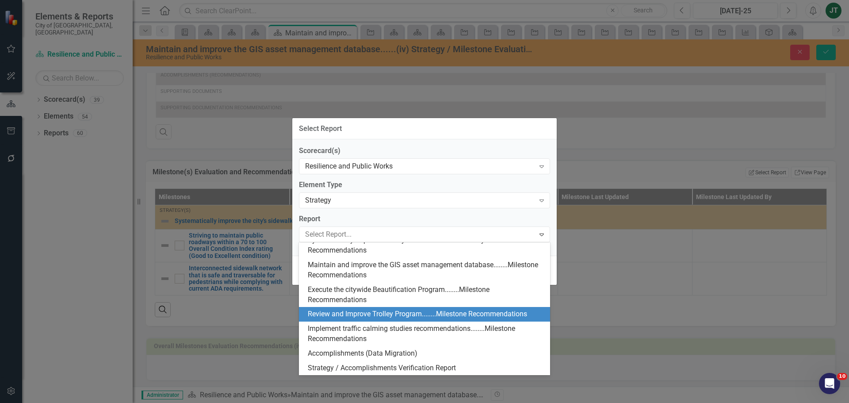
scroll to position [596, 0]
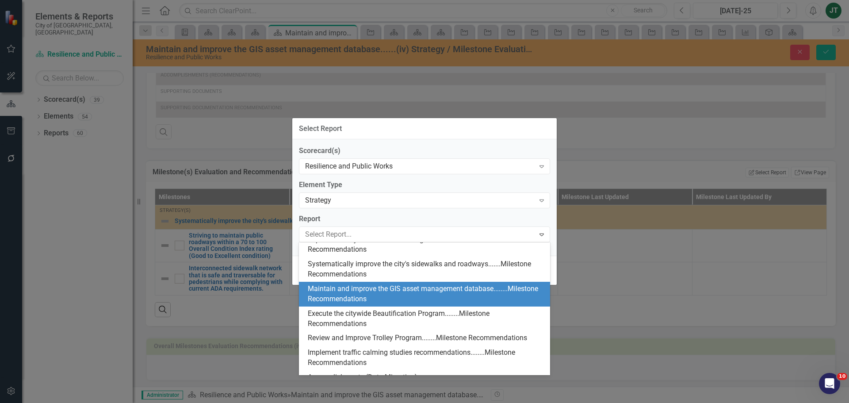
click at [361, 304] on div "Maintain and improve the GIS asset management database........Milestone Recomme…" at bounding box center [426, 294] width 237 height 20
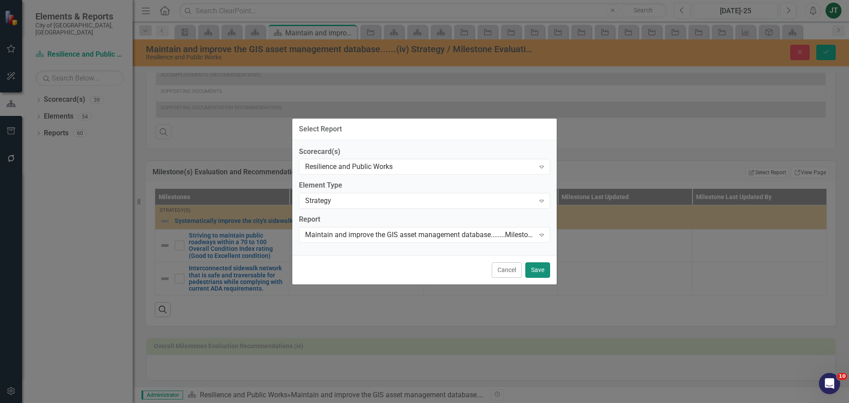
click at [542, 268] on button "Save" at bounding box center [537, 269] width 25 height 15
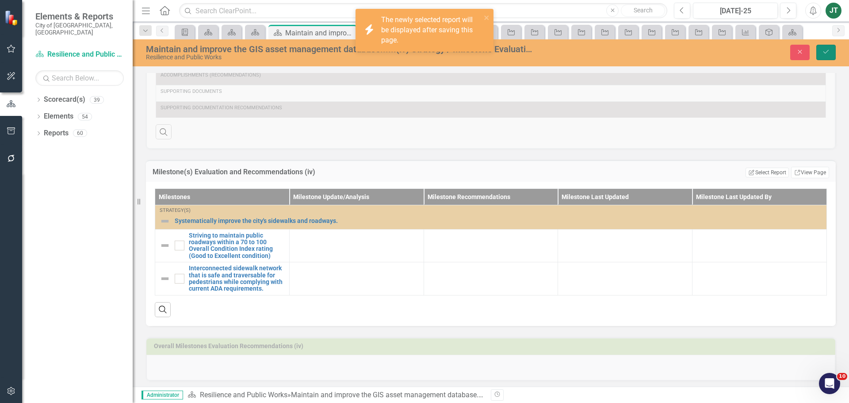
click at [827, 50] on icon "Save" at bounding box center [826, 52] width 8 height 6
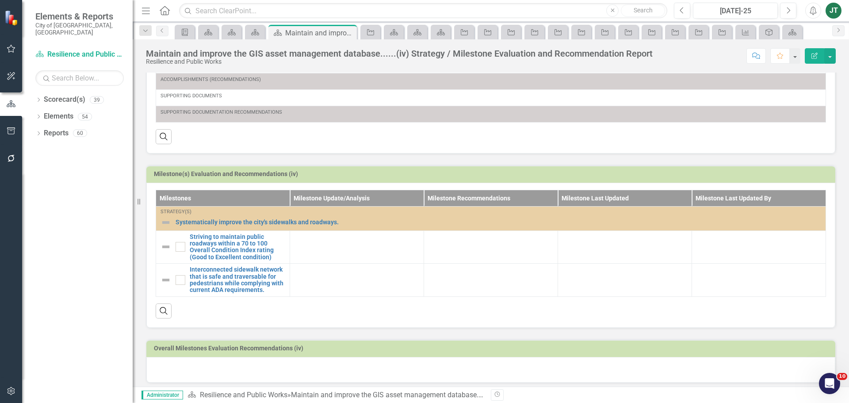
scroll to position [282, 0]
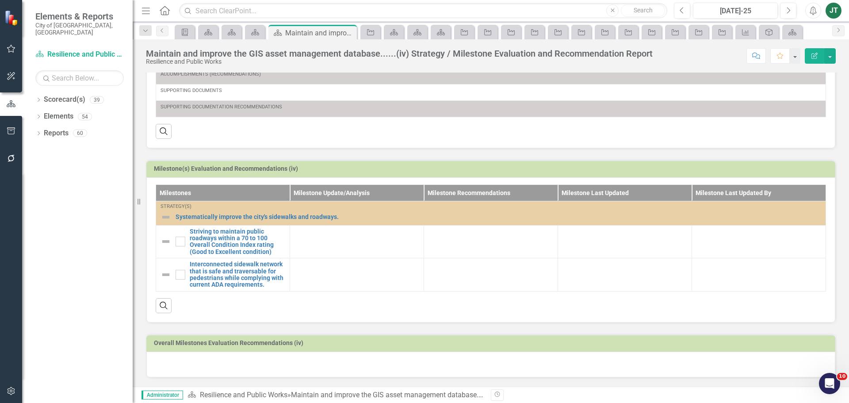
click at [413, 169] on h3 "Milestone(s) Evaluation and Recommendations (iv)" at bounding box center [492, 168] width 677 height 7
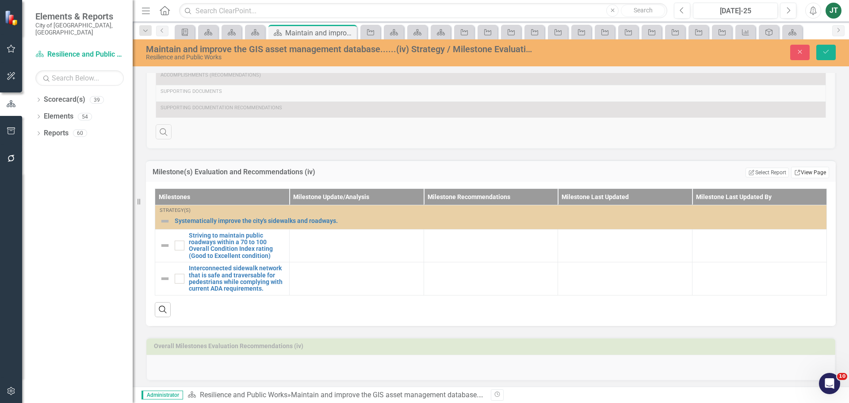
click at [814, 175] on link "Link View Page" at bounding box center [810, 172] width 38 height 11
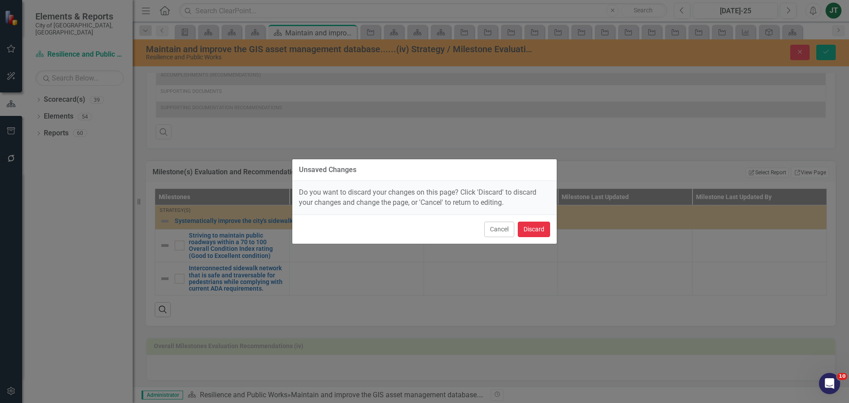
click at [539, 229] on button "Discard" at bounding box center [534, 228] width 32 height 15
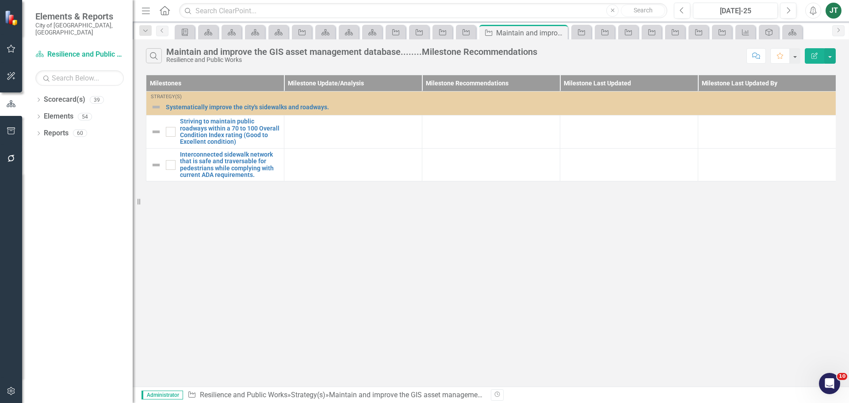
click at [808, 54] on button "Edit Report" at bounding box center [814, 55] width 19 height 15
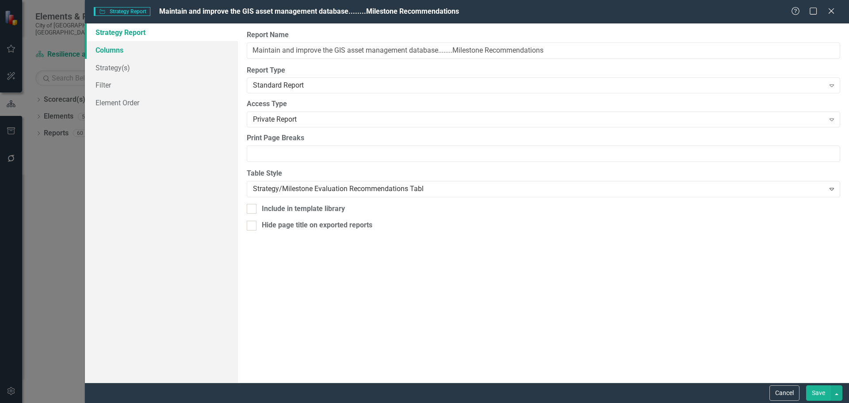
click at [117, 54] on link "Columns" at bounding box center [161, 50] width 153 height 18
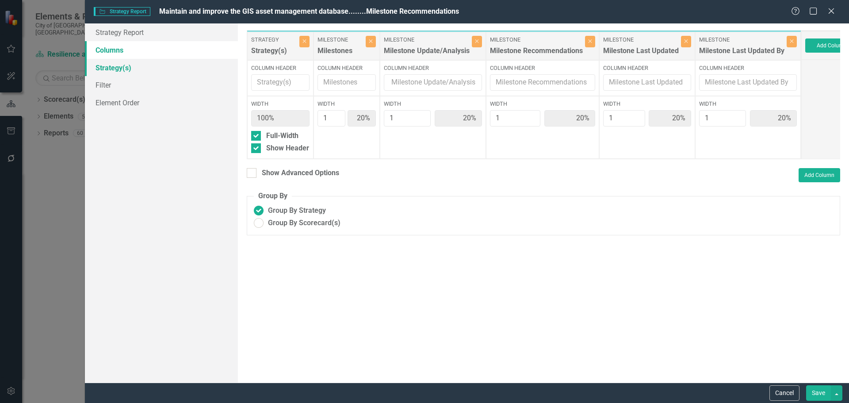
click at [116, 62] on link "Strategy(s)" at bounding box center [161, 68] width 153 height 18
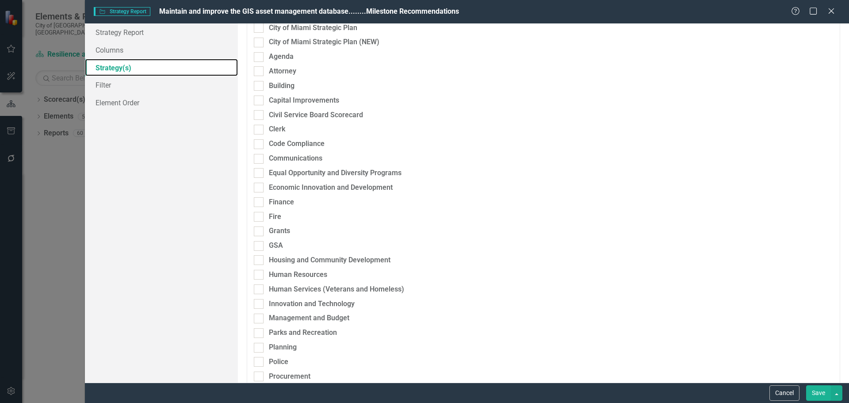
scroll to position [177, 0]
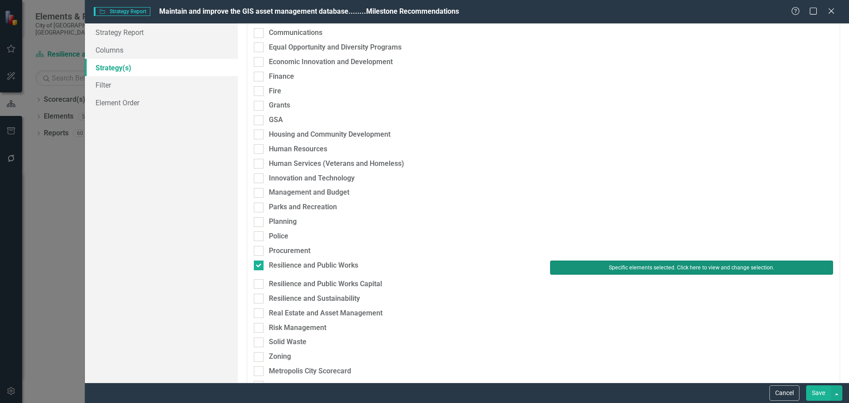
click at [566, 263] on button "Specific elements selected. Click here to view and change selection." at bounding box center [691, 267] width 283 height 14
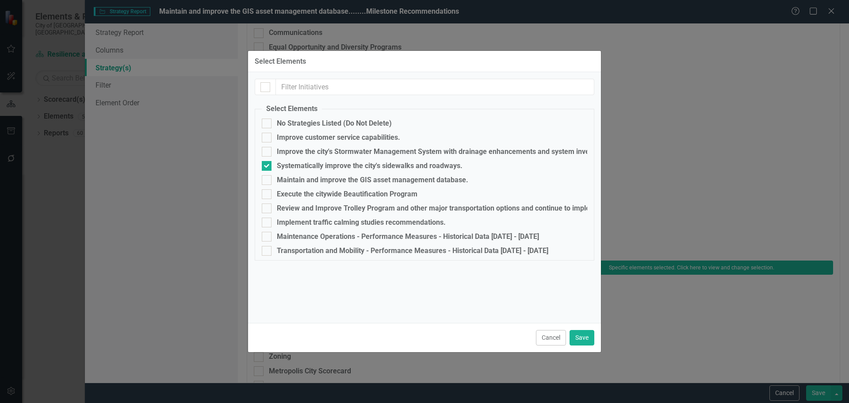
click at [278, 175] on fieldset "Select Elements No Strategies Listed (Do Not Delete) Improve customer service c…" at bounding box center [424, 182] width 339 height 156
click at [282, 180] on div "Maintain and improve the GIS asset management database." at bounding box center [372, 180] width 191 height 8
click at [267, 180] on input "Maintain and improve the GIS asset management database." at bounding box center [265, 178] width 6 height 6
checkbox input "true"
click at [289, 168] on div "Systematically improve the city's sidewalks and roadways." at bounding box center [370, 166] width 186 height 8
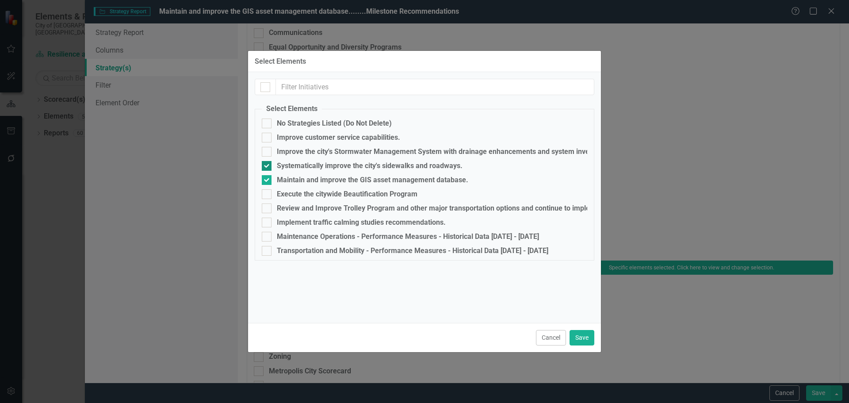
click at [267, 167] on input "Systematically improve the city's sidewalks and roadways." at bounding box center [265, 164] width 6 height 6
checkbox input "false"
click at [586, 337] on button "Save" at bounding box center [581, 337] width 25 height 15
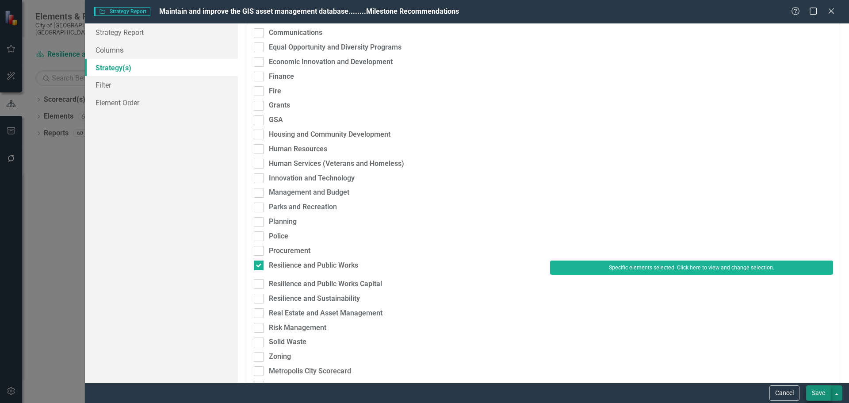
drag, startPoint x: 833, startPoint y: 394, endPoint x: 814, endPoint y: 393, distance: 19.0
click at [829, 394] on div "Save" at bounding box center [823, 392] width 38 height 15
click at [814, 393] on button "Save" at bounding box center [818, 392] width 25 height 15
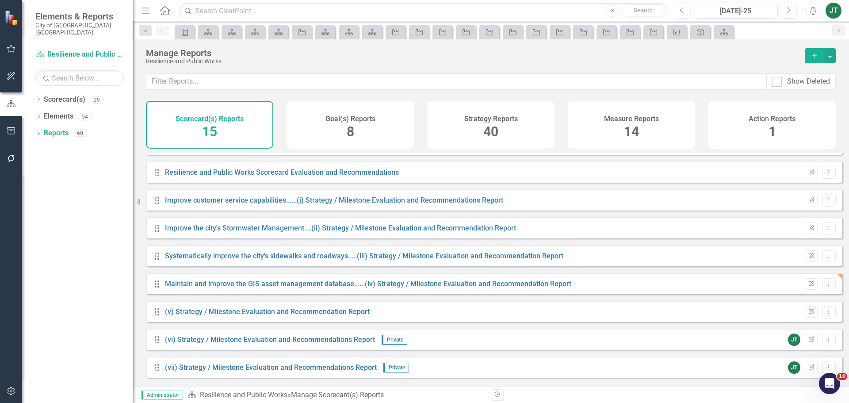
scroll to position [191, 0]
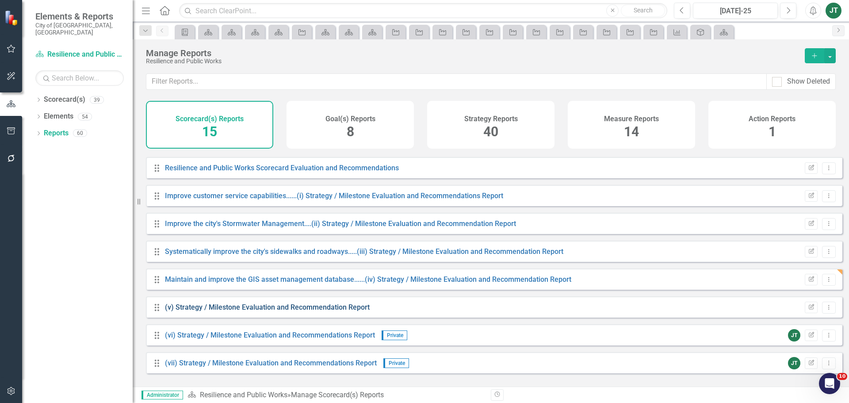
click at [191, 311] on link "(v) Strategy / Milestone Evaluation and Recommendation Report" at bounding box center [267, 307] width 205 height 8
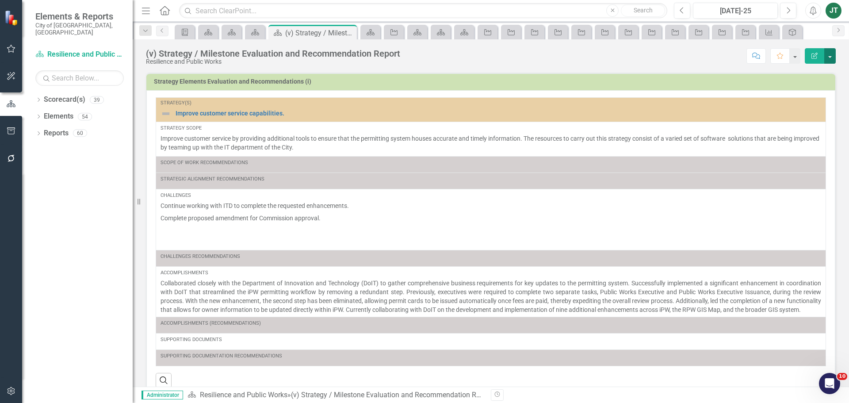
click at [828, 56] on button "button" at bounding box center [829, 55] width 11 height 15
click at [808, 92] on link "Edit Report Edit Layout" at bounding box center [797, 88] width 75 height 16
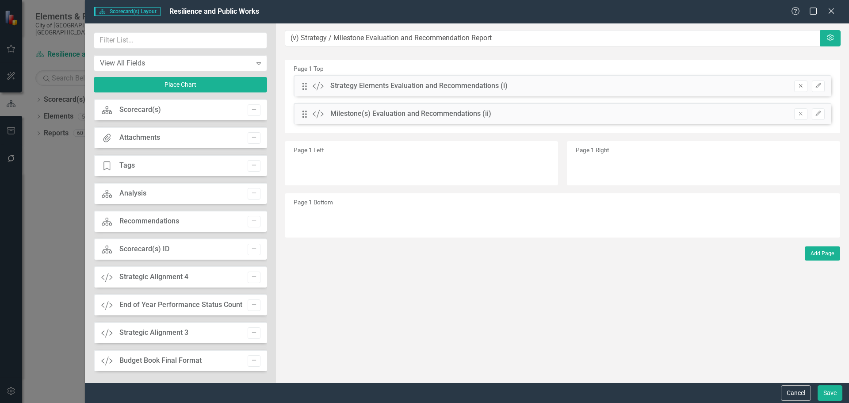
click at [802, 88] on icon "Remove" at bounding box center [800, 85] width 7 height 5
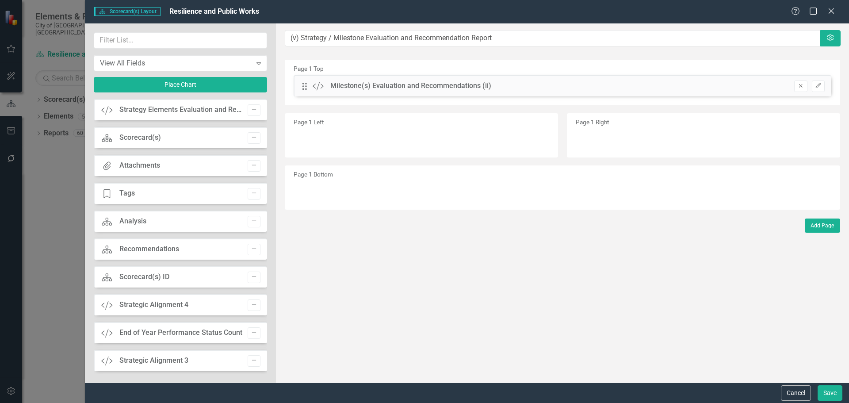
click at [802, 87] on icon "Remove" at bounding box center [800, 85] width 7 height 5
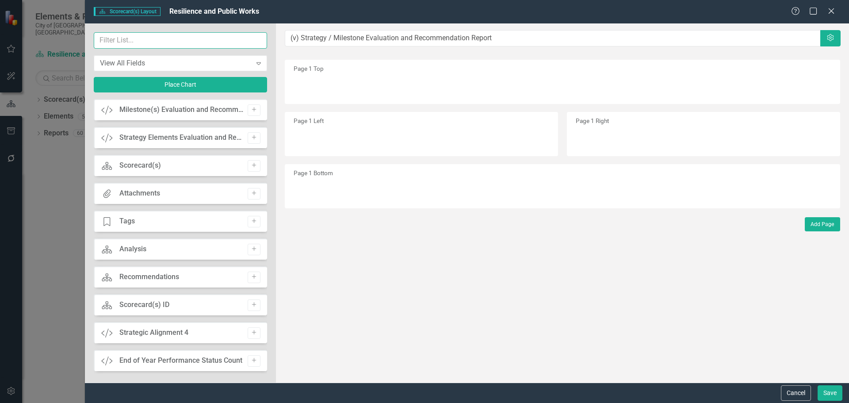
click at [221, 46] on input "text" at bounding box center [180, 40] width 173 height 16
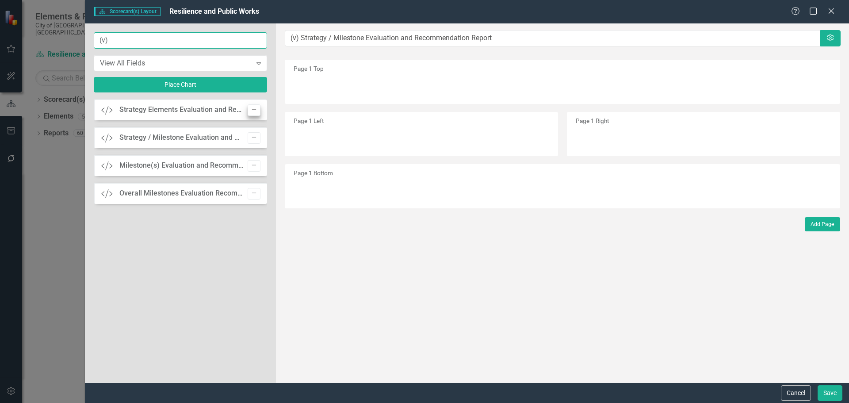
type input "(v)"
click at [256, 108] on icon "Add" at bounding box center [254, 109] width 7 height 5
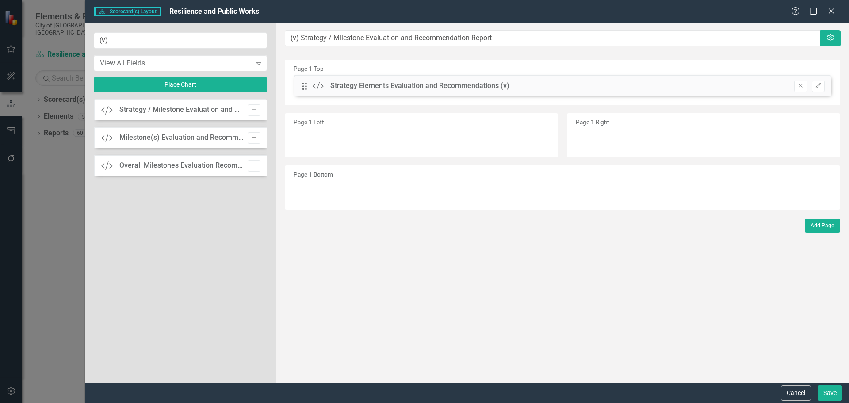
click at [249, 138] on button "Add" at bounding box center [254, 137] width 13 height 11
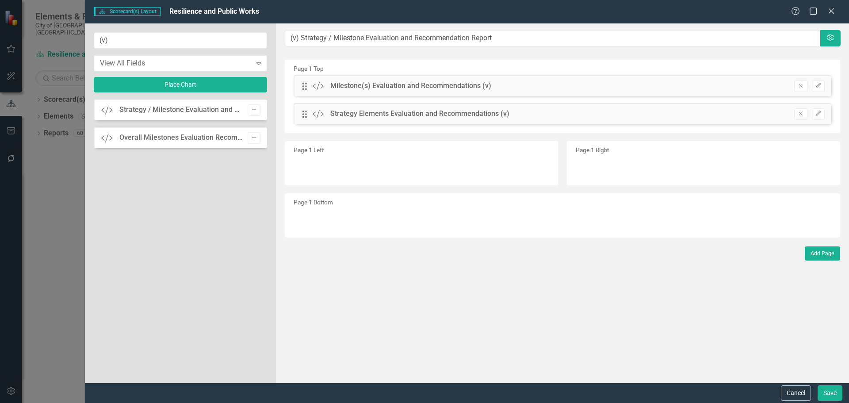
click at [254, 137] on icon "Add" at bounding box center [254, 137] width 7 height 5
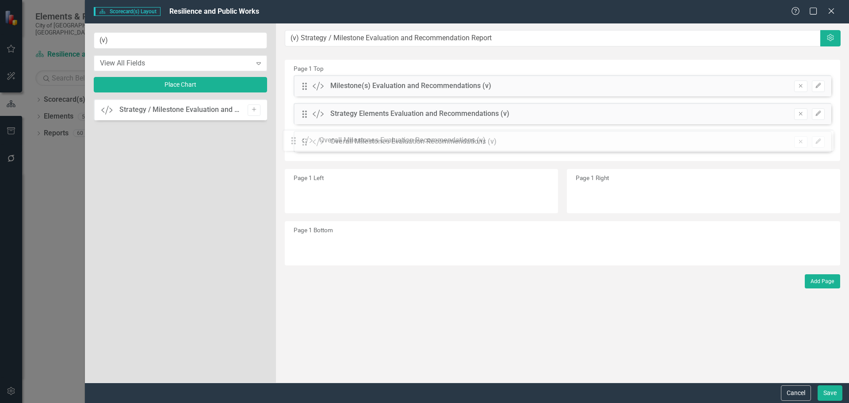
drag, startPoint x: 308, startPoint y: 86, endPoint x: 304, endPoint y: 140, distance: 54.6
drag, startPoint x: 305, startPoint y: 115, endPoint x: 308, endPoint y: 89, distance: 26.2
click at [308, 89] on div "The fields (or pods) that are available for you to include on the detail page a…" at bounding box center [562, 202] width 573 height 359
click at [819, 84] on icon "Edit" at bounding box center [818, 85] width 7 height 5
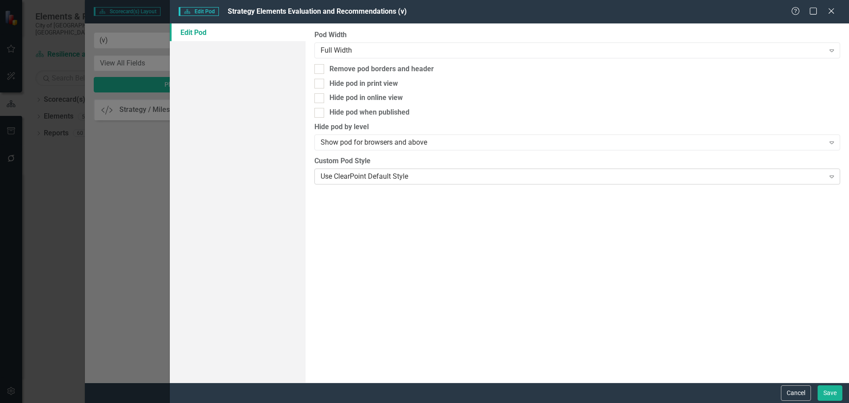
click at [545, 171] on div "Use ClearPoint Default Style" at bounding box center [571, 176] width 503 height 10
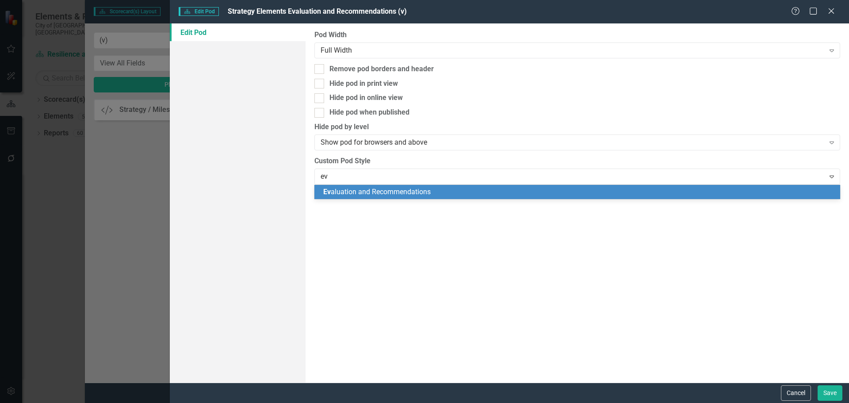
type input "eva"
click at [503, 193] on div "[PERSON_NAME] luation and Recommendations" at bounding box center [578, 192] width 511 height 10
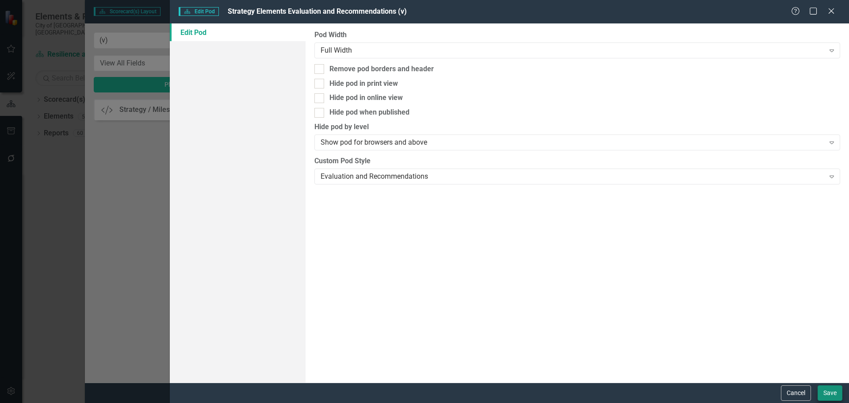
click at [821, 395] on div "Cancel Save" at bounding box center [810, 392] width 64 height 15
click at [823, 395] on button "Save" at bounding box center [829, 392] width 25 height 15
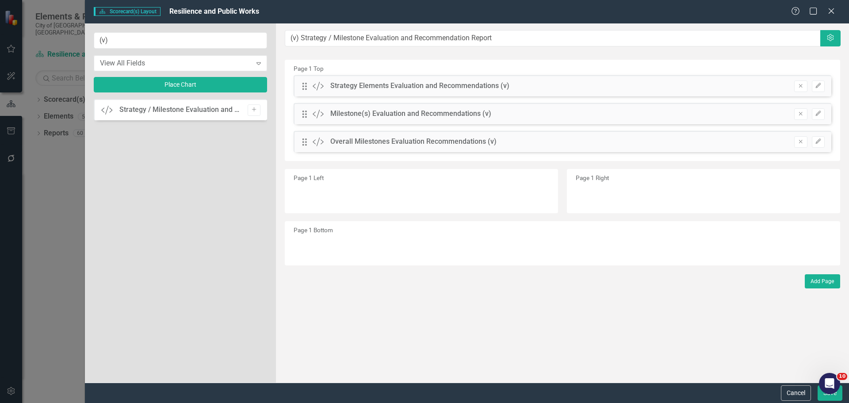
click at [825, 114] on div "Drag Custom Milestone(s) Evaluation and Recommendations (v) Remove Edit" at bounding box center [563, 113] width 538 height 21
click at [820, 115] on icon "Edit" at bounding box center [818, 113] width 7 height 5
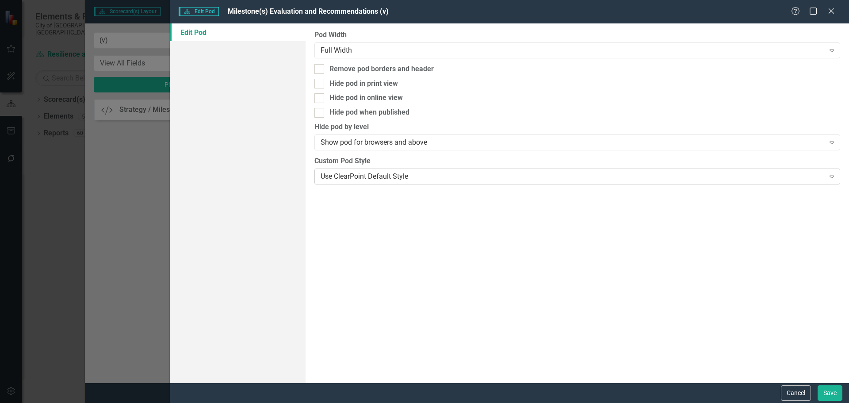
click at [385, 172] on div "Use ClearPoint Default Style" at bounding box center [571, 176] width 503 height 10
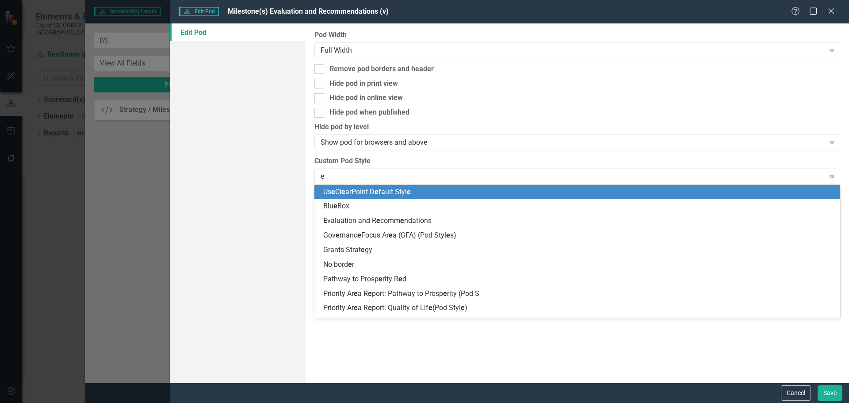
type input "ev"
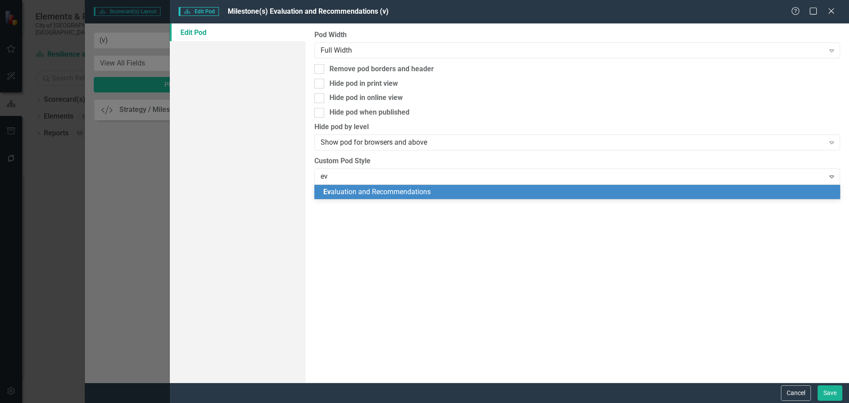
click at [366, 196] on div "Ev aluation and Recommendations" at bounding box center [578, 192] width 511 height 10
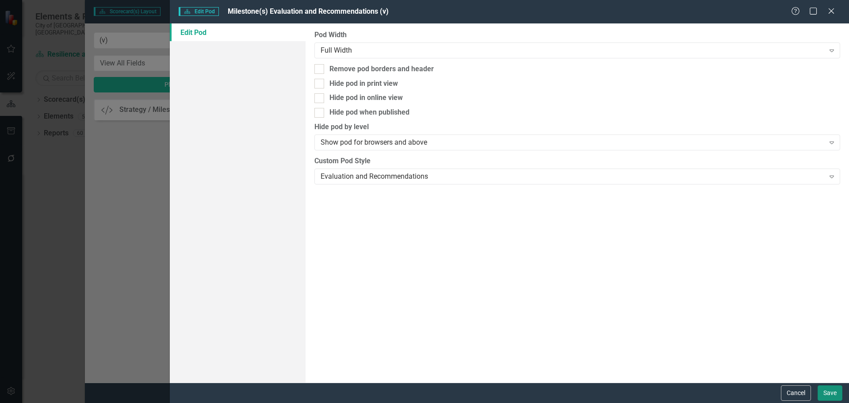
click at [828, 391] on button "Save" at bounding box center [829, 392] width 25 height 15
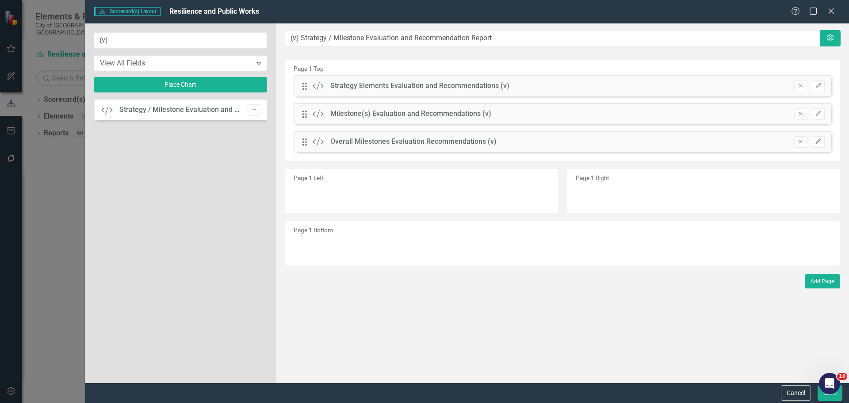
click at [819, 137] on button "Edit" at bounding box center [818, 141] width 13 height 11
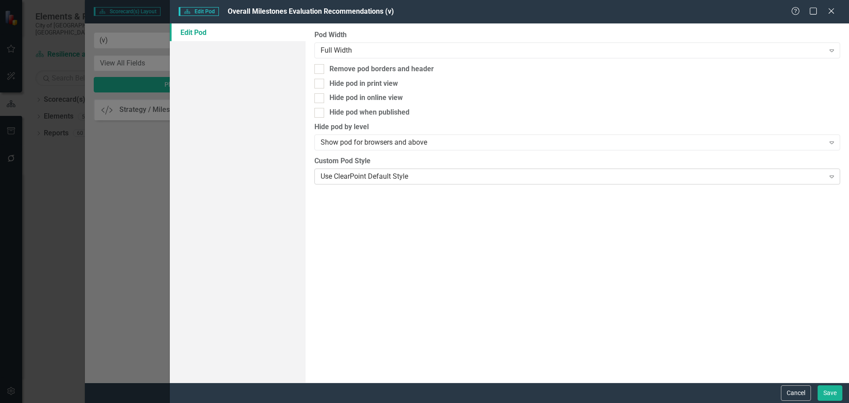
click at [420, 178] on div "Use ClearPoint Default Style" at bounding box center [571, 176] width 503 height 10
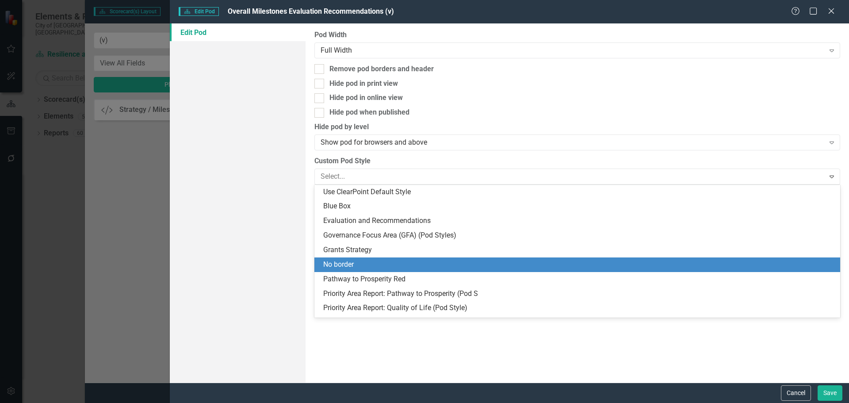
scroll to position [44, 0]
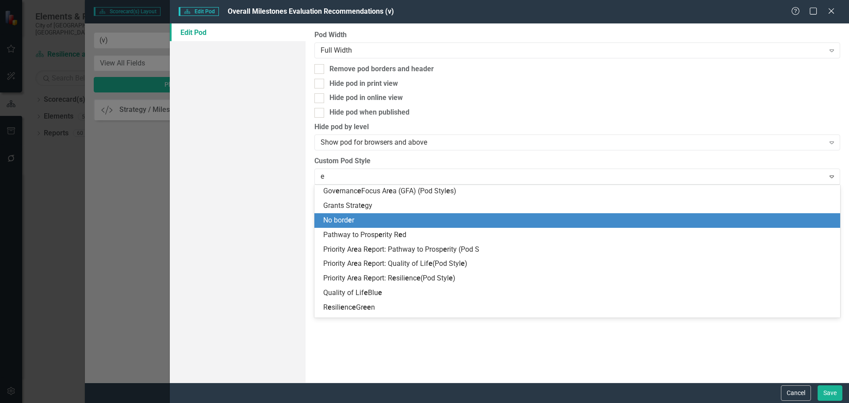
type input "ev"
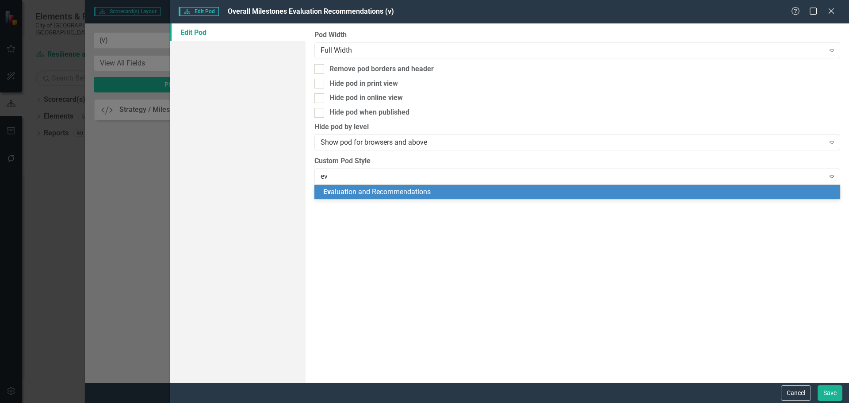
click at [407, 191] on span "Ev aluation and Recommendations" at bounding box center [376, 191] width 107 height 8
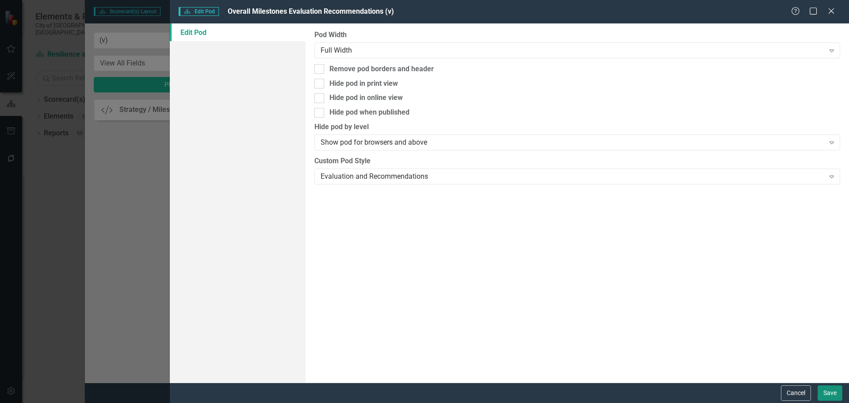
click at [827, 390] on button "Save" at bounding box center [829, 392] width 25 height 15
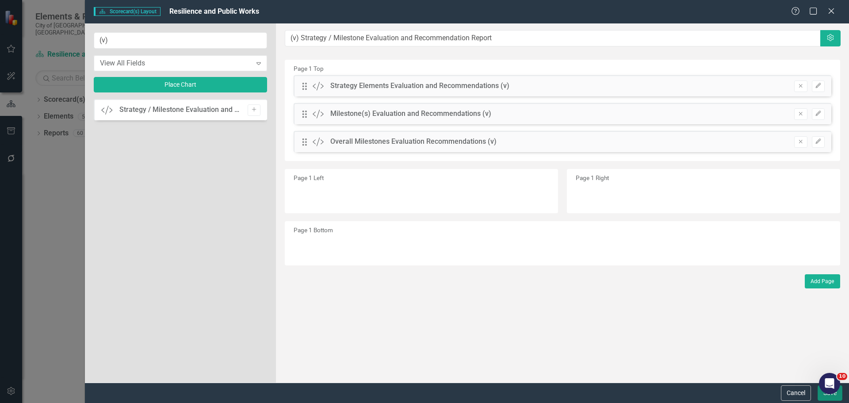
click at [825, 397] on button "Save" at bounding box center [829, 392] width 25 height 15
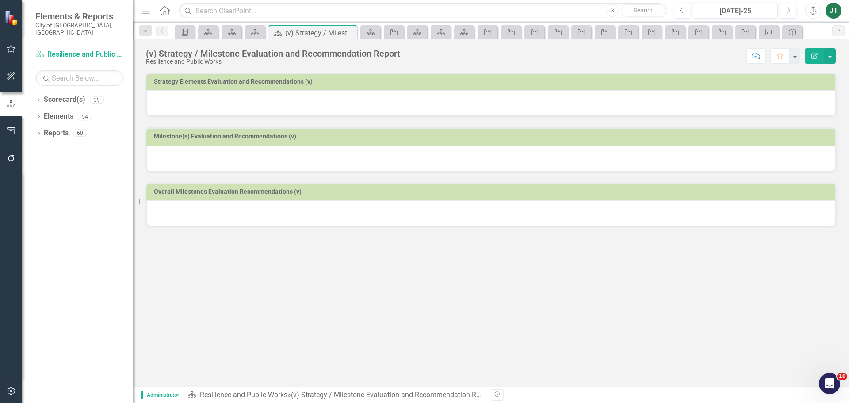
click at [334, 101] on div at bounding box center [490, 103] width 689 height 26
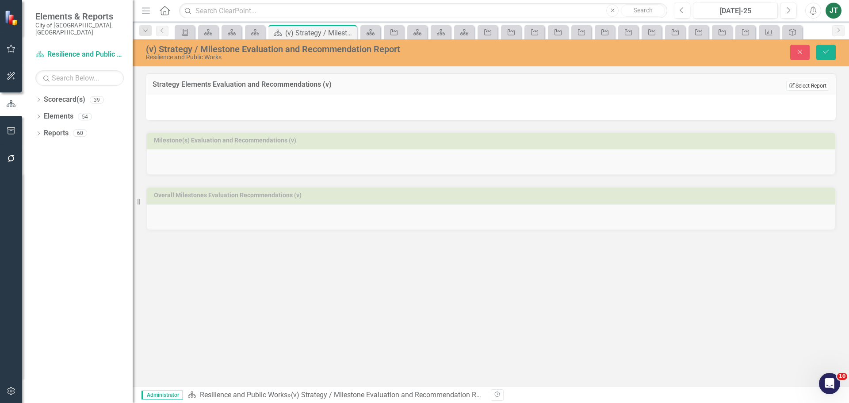
click at [812, 84] on button "Edit Report Select Report" at bounding box center [807, 86] width 43 height 10
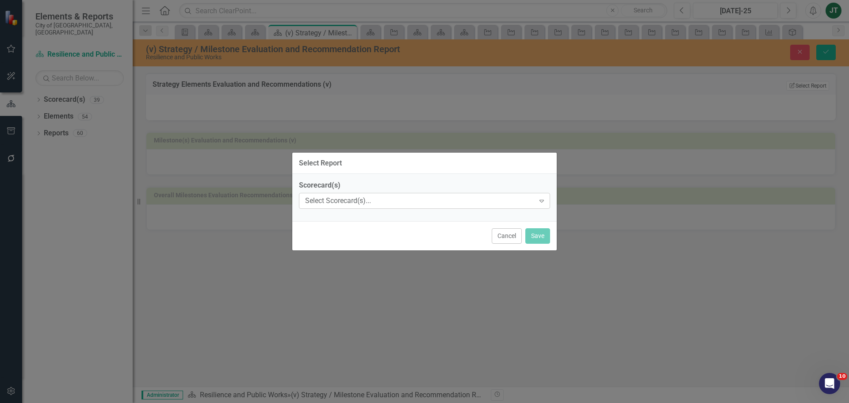
click at [343, 201] on div "Select Scorecard(s)..." at bounding box center [419, 201] width 229 height 10
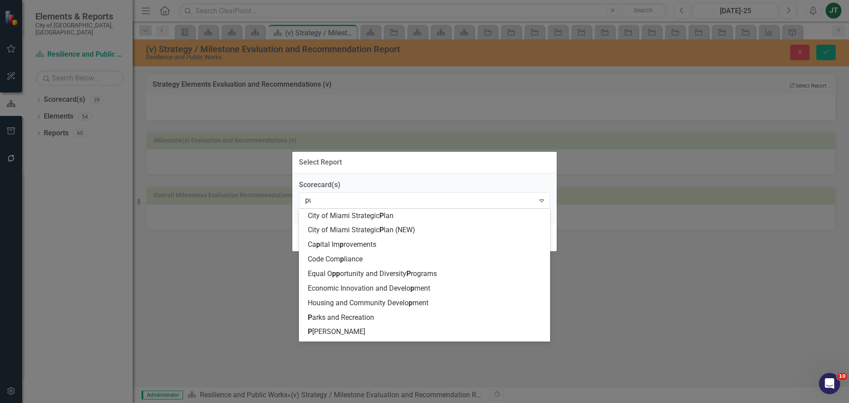
type input "pub"
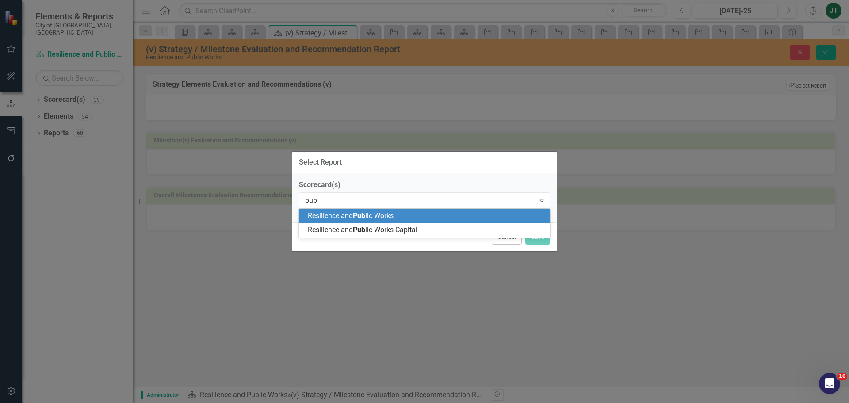
click at [371, 210] on div "Resilience and Pub lic Works" at bounding box center [424, 216] width 251 height 15
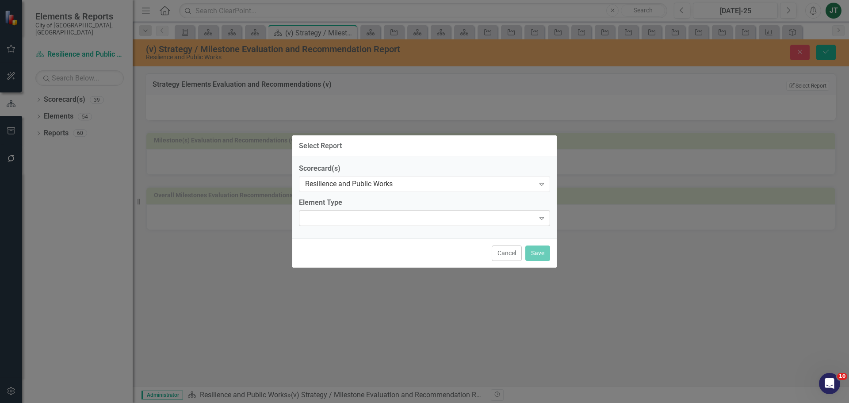
click at [358, 218] on div at bounding box center [417, 218] width 233 height 2
type input "e"
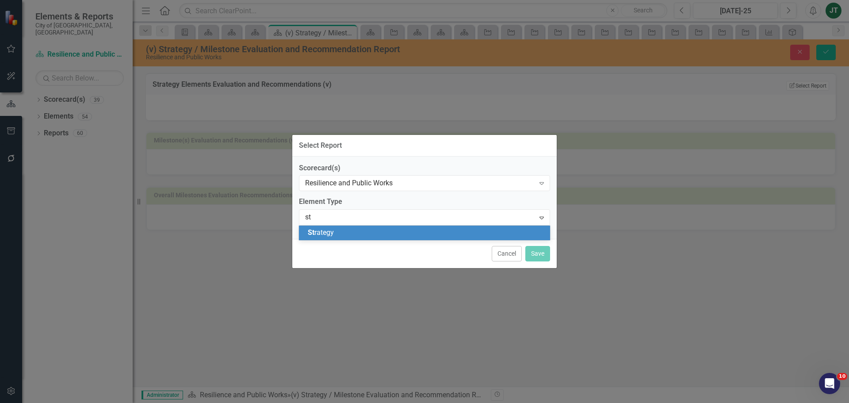
type input "str"
click at [357, 237] on div "Str ategy" at bounding box center [426, 233] width 237 height 10
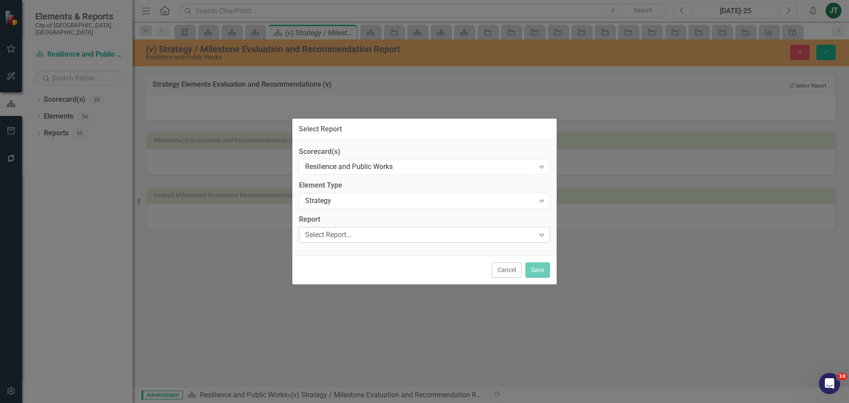
click at [358, 232] on div "Select Report..." at bounding box center [419, 235] width 229 height 10
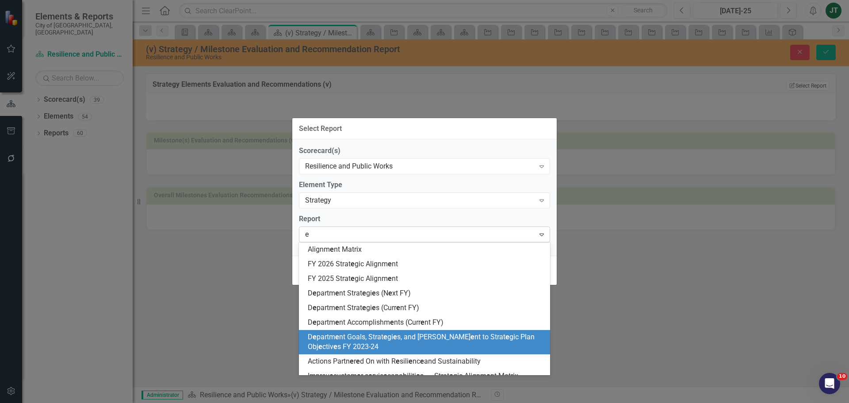
type input "ex"
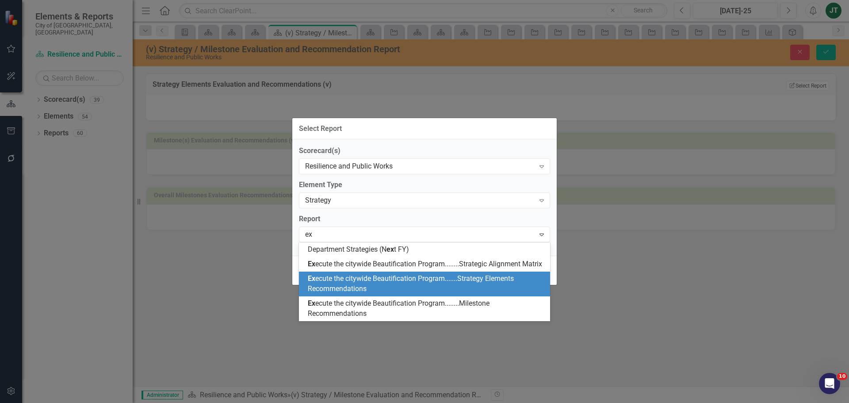
click at [448, 276] on span "Ex ecute the citywide Beautification Program.......Strategy Elements Recommenda…" at bounding box center [411, 283] width 206 height 19
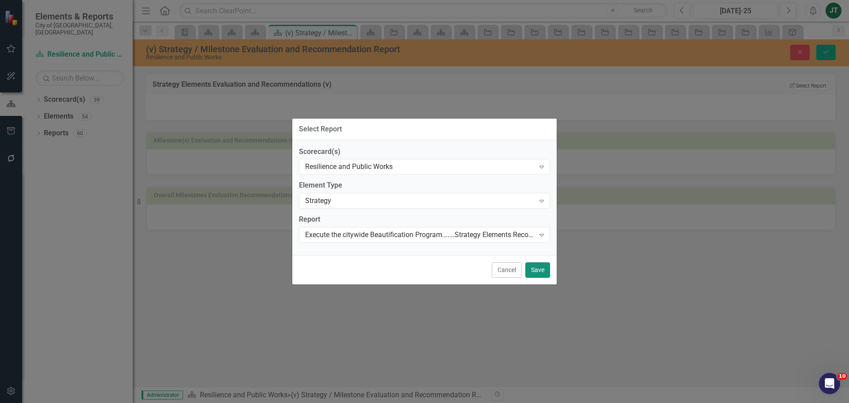
click at [538, 272] on button "Save" at bounding box center [537, 269] width 25 height 15
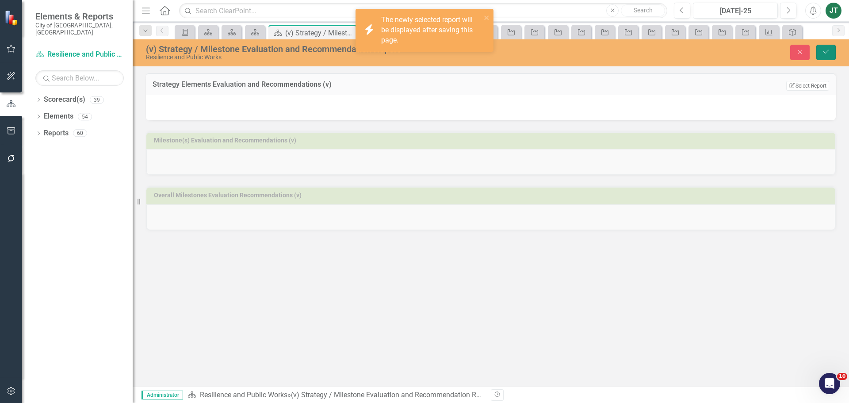
click at [817, 51] on button "Save" at bounding box center [825, 52] width 19 height 15
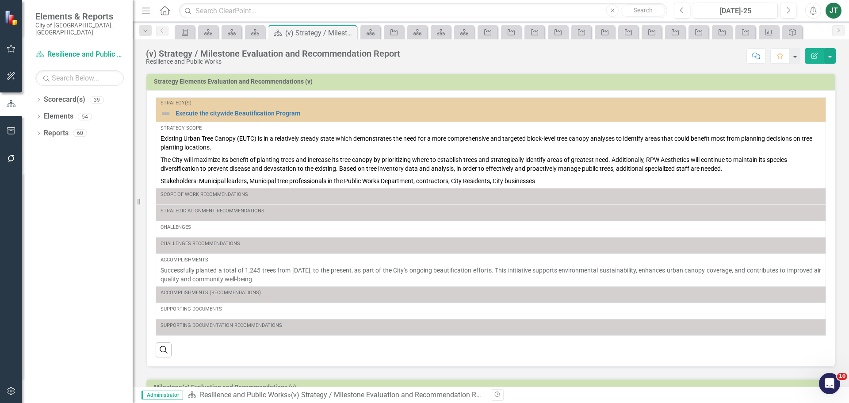
click at [815, 55] on icon "Edit Report" at bounding box center [814, 56] width 8 height 6
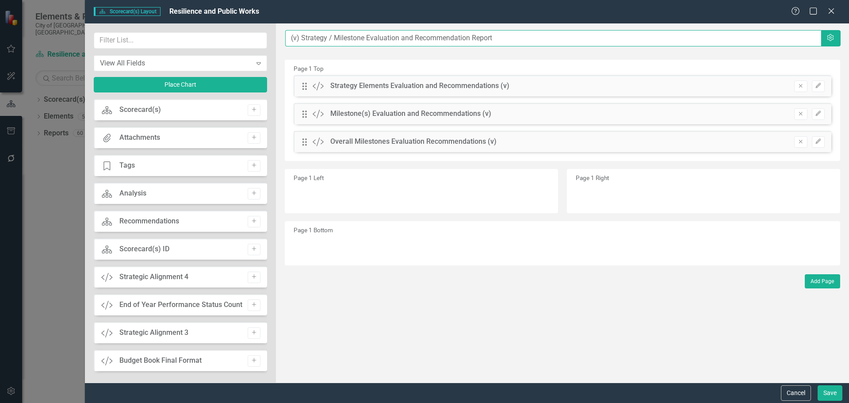
click at [289, 35] on input "(v) Strategy / Milestone Evaluation and Recommendation Report" at bounding box center [553, 38] width 536 height 16
paste input "Execute the citywide Beautification Program"
type input "Execute the citywide Beautification Program.....(v) Strategy / Milestone Evalua…"
click at [824, 392] on button "Save" at bounding box center [829, 392] width 25 height 15
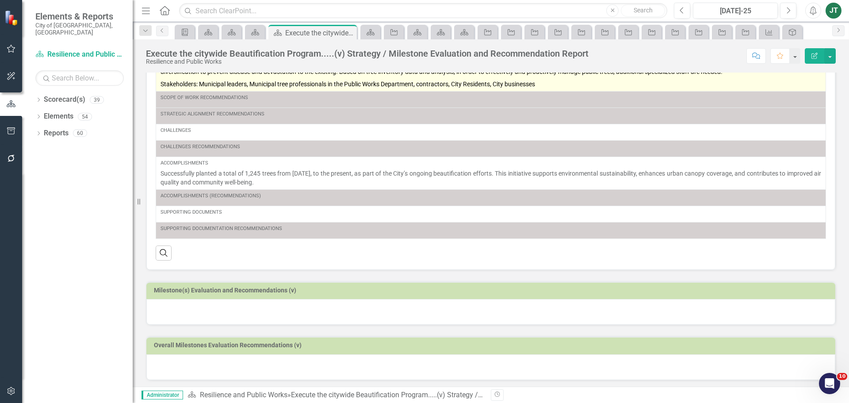
scroll to position [99, 0]
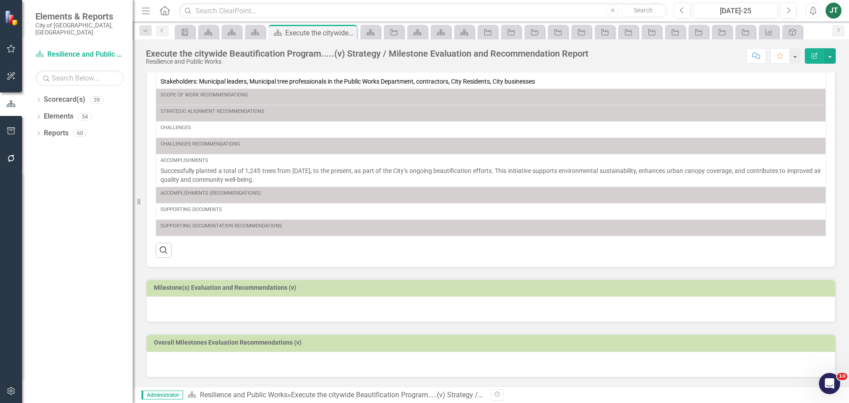
click at [339, 290] on h3 "Milestone(s) Evaluation and Recommendations (v)" at bounding box center [492, 287] width 677 height 7
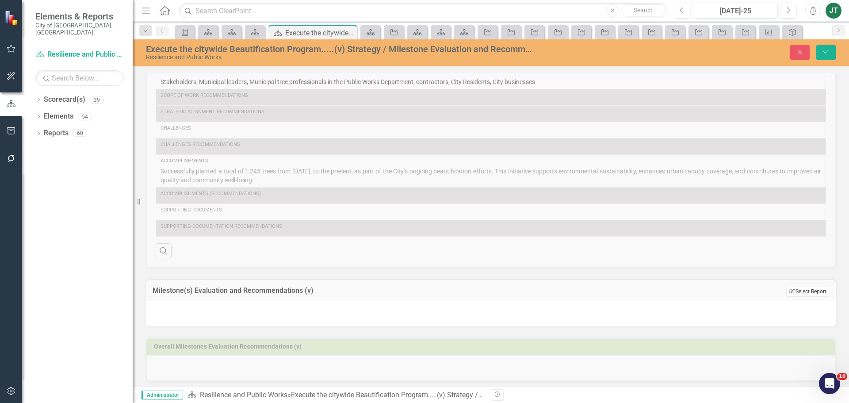
click at [805, 294] on button "Edit Report Select Report" at bounding box center [807, 291] width 43 height 10
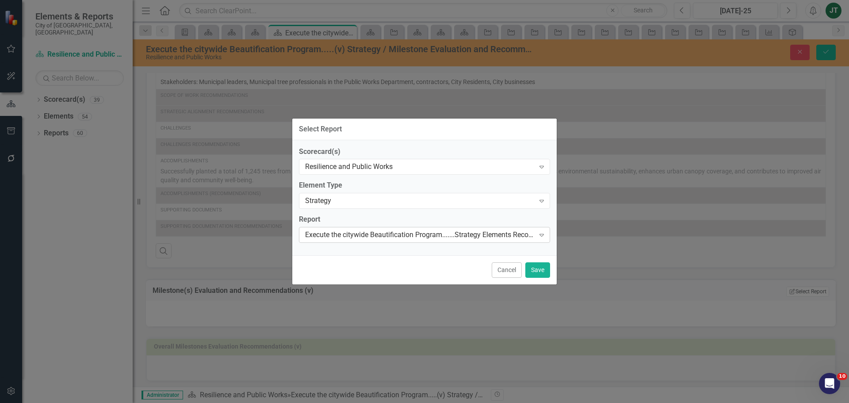
click at [342, 237] on div "Execute the citywide Beautification Program.......Strategy Elements Recommendat…" at bounding box center [419, 235] width 229 height 10
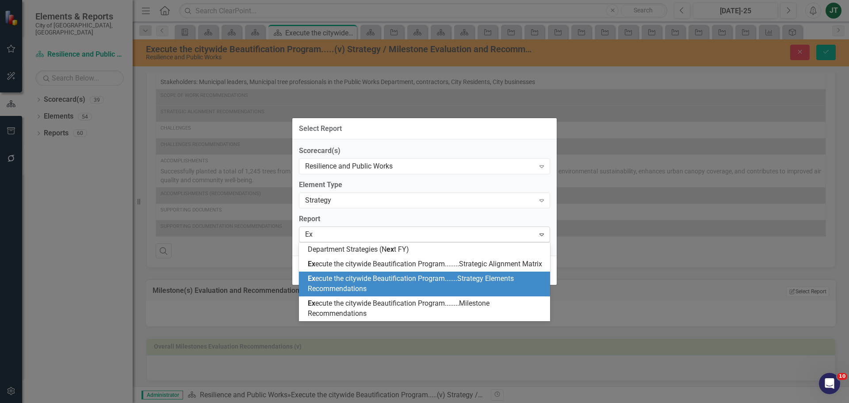
scroll to position [0, 0]
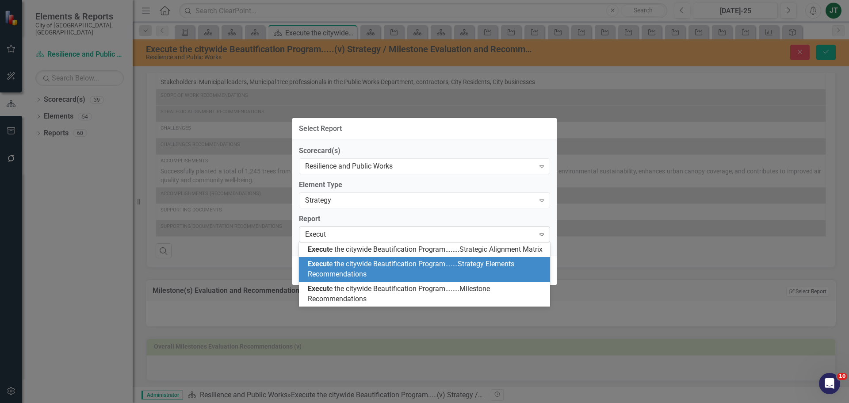
type input "Execute"
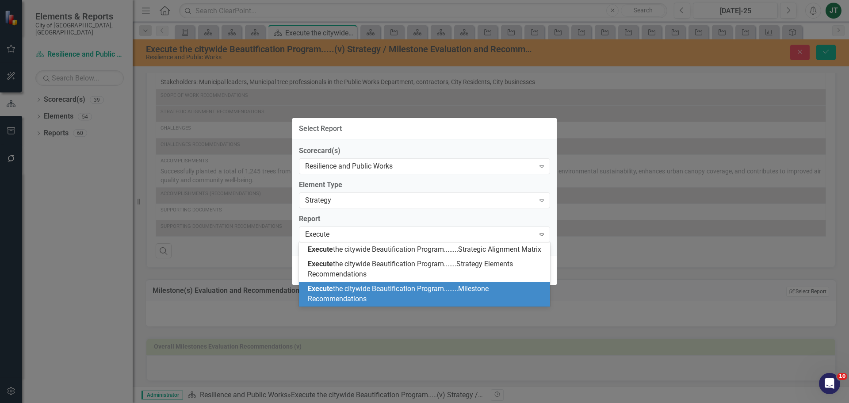
click at [389, 300] on span "Execute the citywide Beautification Program........Milestone Recommendations" at bounding box center [398, 293] width 181 height 19
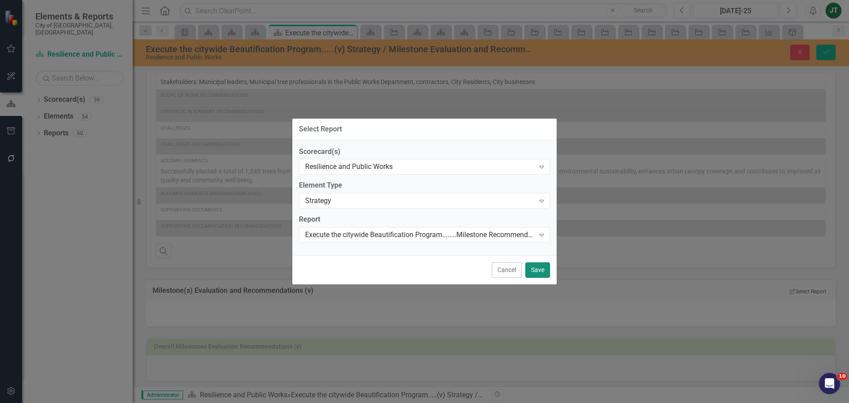
click at [543, 264] on button "Save" at bounding box center [537, 269] width 25 height 15
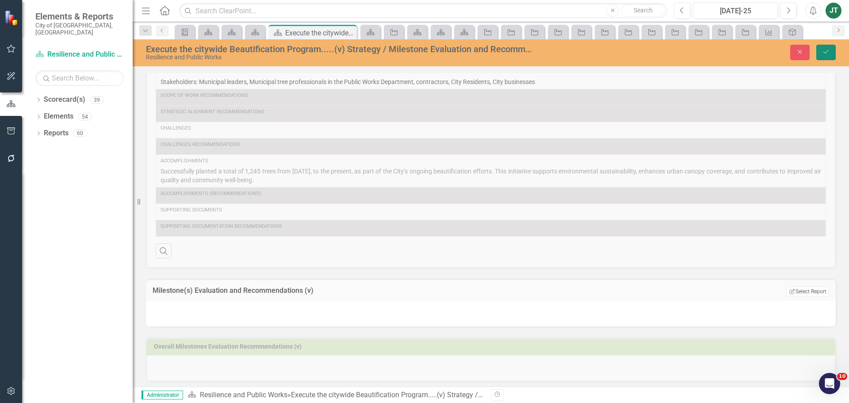
click at [826, 51] on icon "Save" at bounding box center [826, 52] width 8 height 6
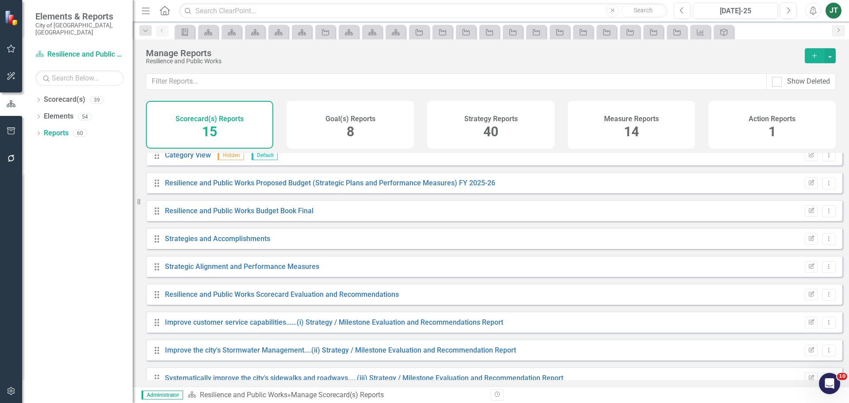
scroll to position [191, 0]
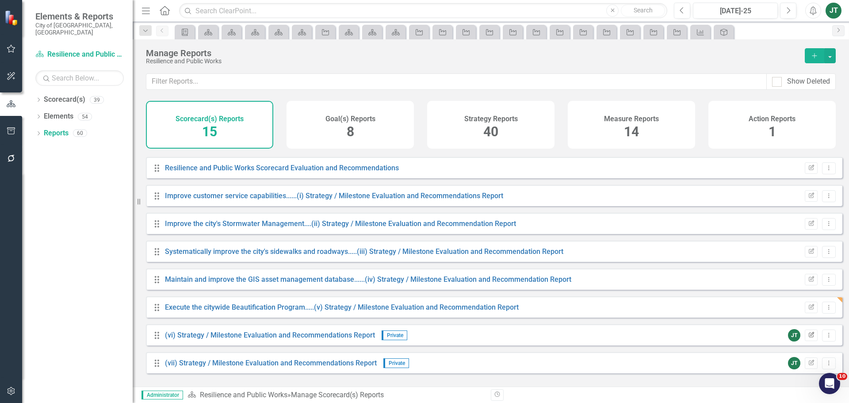
click at [808, 338] on icon "Edit Report" at bounding box center [811, 334] width 7 height 5
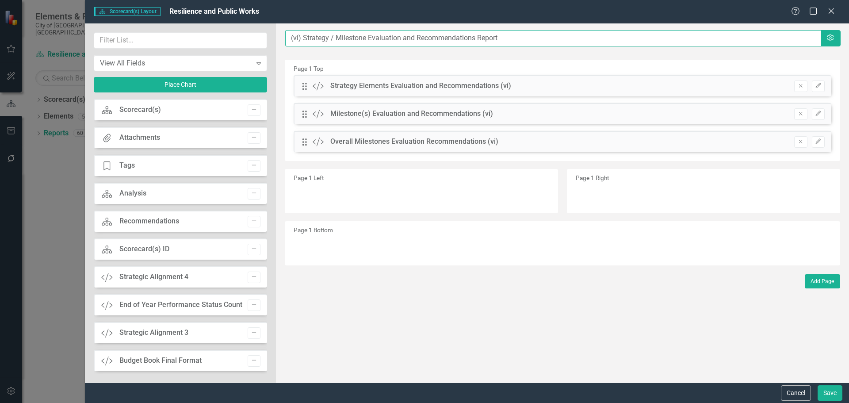
click at [290, 35] on input "(vi) Strategy / Milestone Evaluation and Recommendations Report" at bounding box center [553, 38] width 536 height 16
paste input "Review and Improve Trolley Program"
type input "Review and Improve Trolley Program.....(vi) Strategy / Milestone Evaluation and…"
click at [826, 390] on button "Save" at bounding box center [829, 392] width 25 height 15
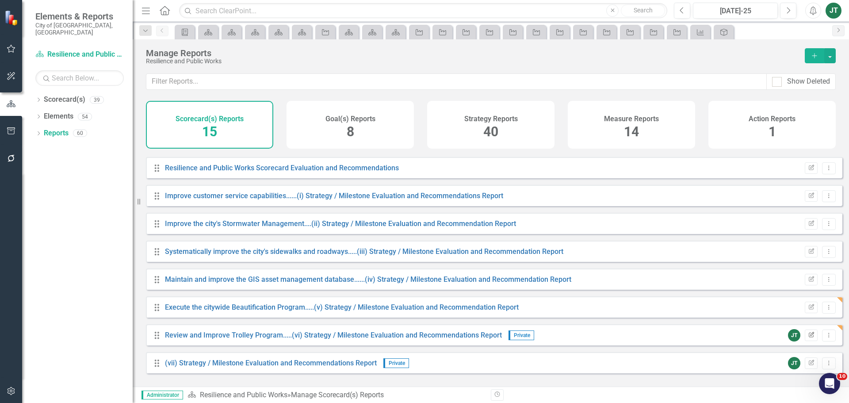
click at [808, 338] on icon "Edit Report" at bounding box center [811, 334] width 7 height 5
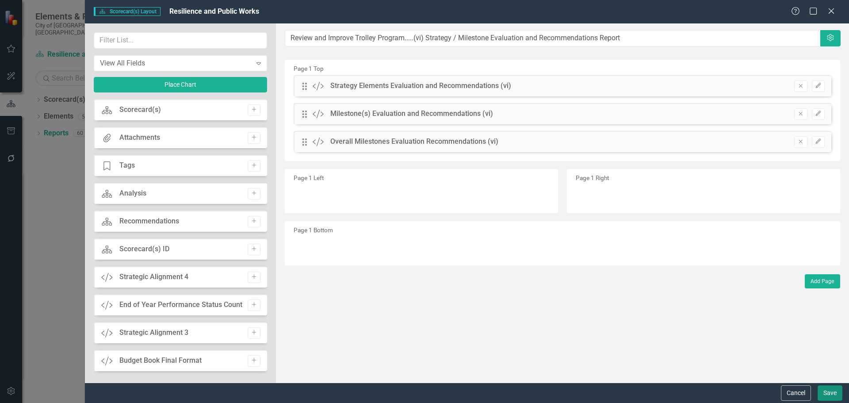
click at [831, 392] on button "Save" at bounding box center [829, 392] width 25 height 15
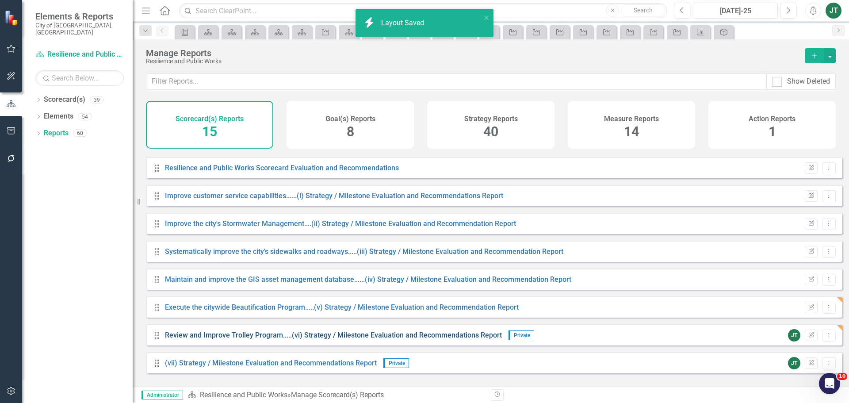
click at [230, 339] on link "Review and Improve Trolley Program.....(vi) Strategy / Milestone Evaluation and…" at bounding box center [333, 335] width 337 height 8
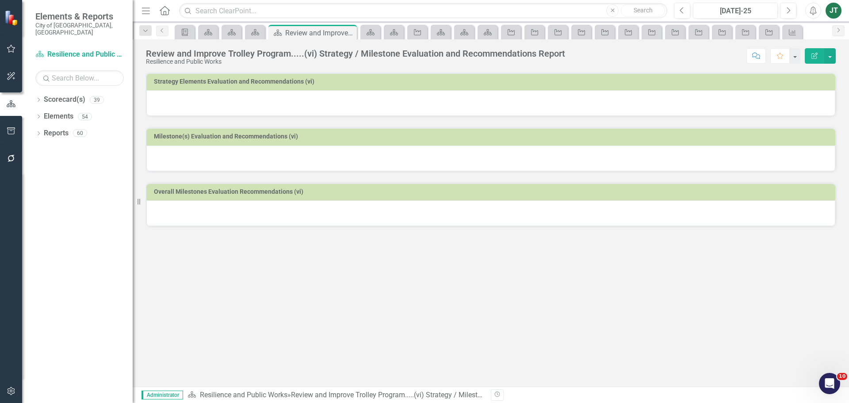
click at [329, 99] on div at bounding box center [490, 103] width 689 height 26
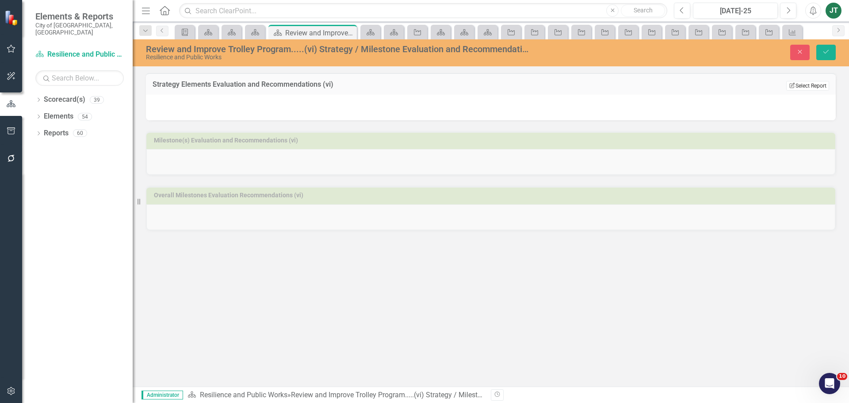
click at [800, 83] on button "Edit Report Select Report" at bounding box center [807, 86] width 43 height 10
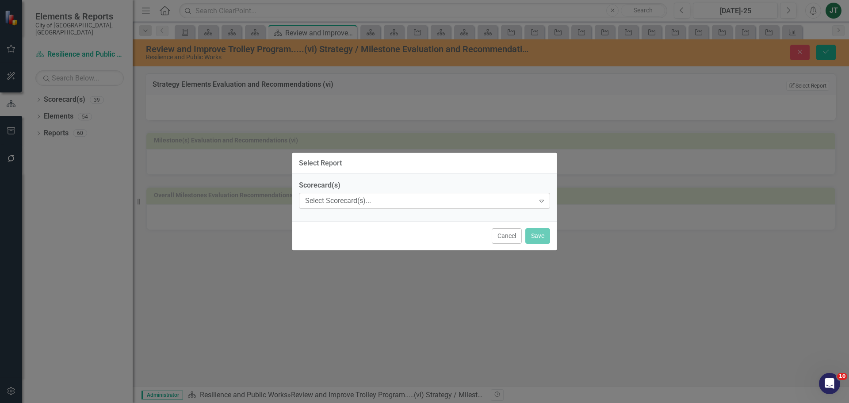
click at [346, 199] on div "Select Scorecard(s)..." at bounding box center [419, 201] width 229 height 10
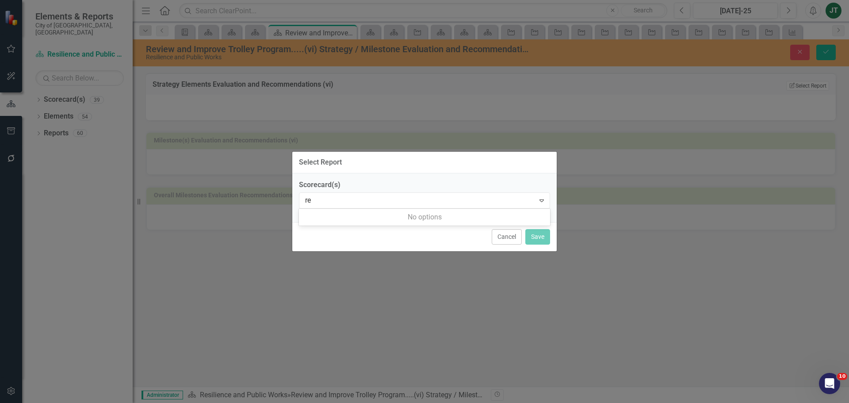
type input "r"
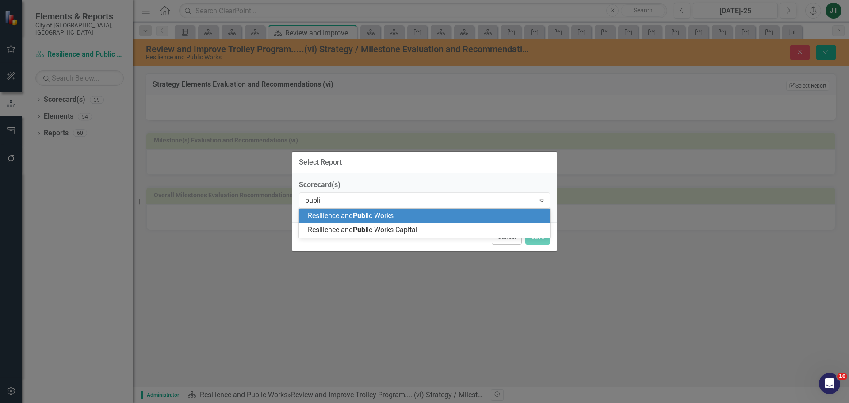
type input "public"
click at [400, 214] on div "Resilience and Public Works" at bounding box center [426, 216] width 237 height 10
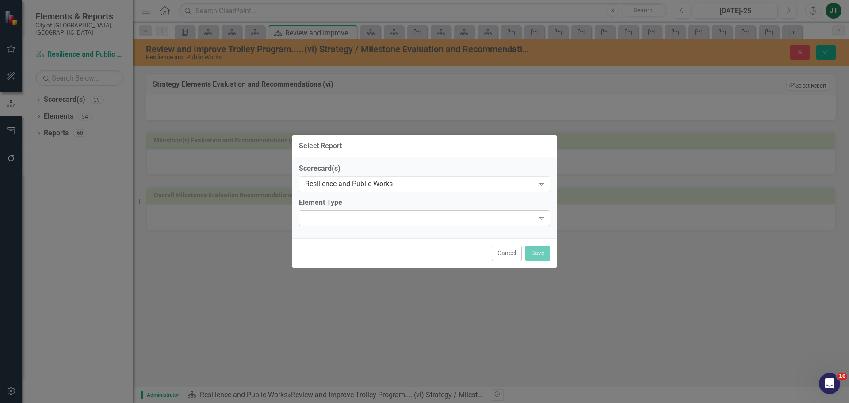
click at [357, 219] on div "Expand" at bounding box center [424, 218] width 251 height 16
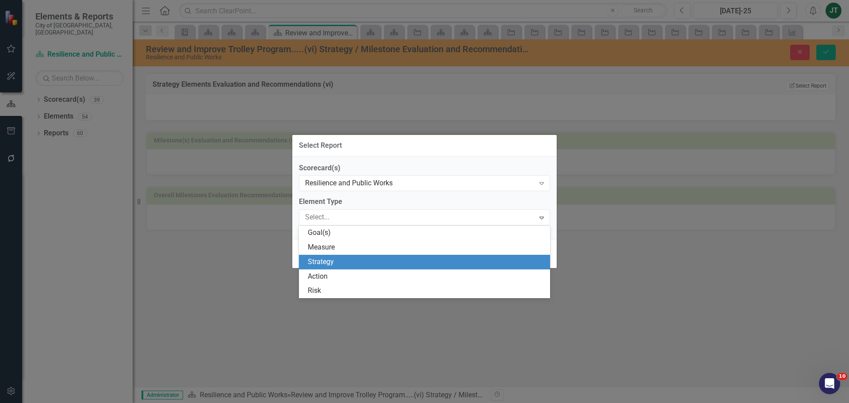
click at [333, 262] on div "Strategy" at bounding box center [426, 262] width 237 height 10
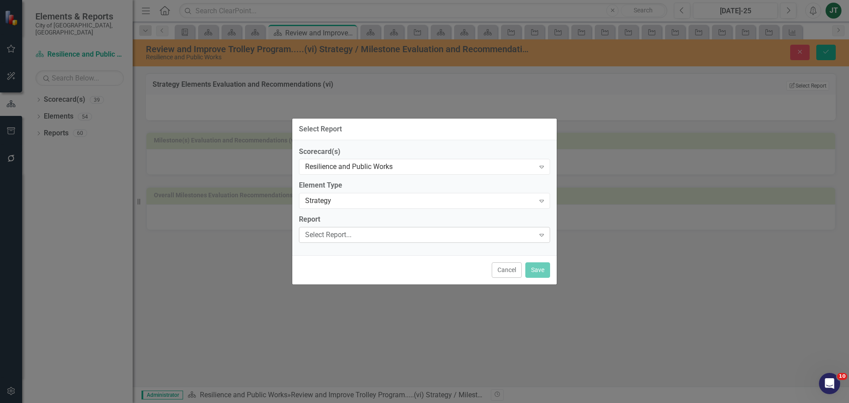
click at [343, 233] on div "Select Report..." at bounding box center [419, 235] width 229 height 10
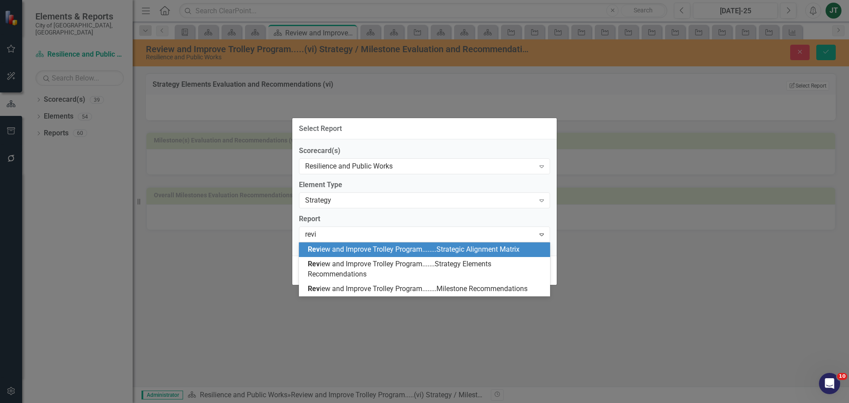
type input "review"
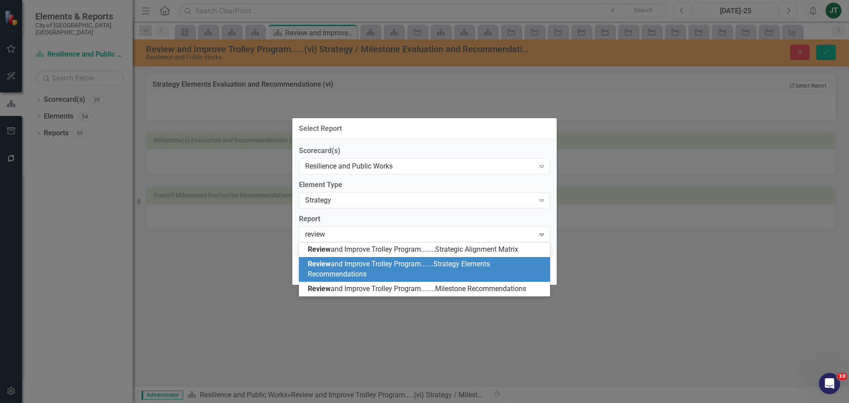
click at [400, 269] on div "Review and Improve Trolley Program.......Strategy Elements Recommendations" at bounding box center [426, 269] width 237 height 20
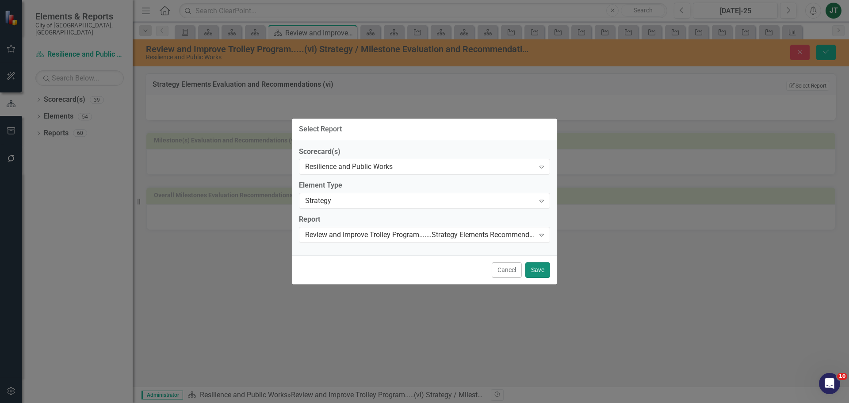
click at [534, 270] on button "Save" at bounding box center [537, 269] width 25 height 15
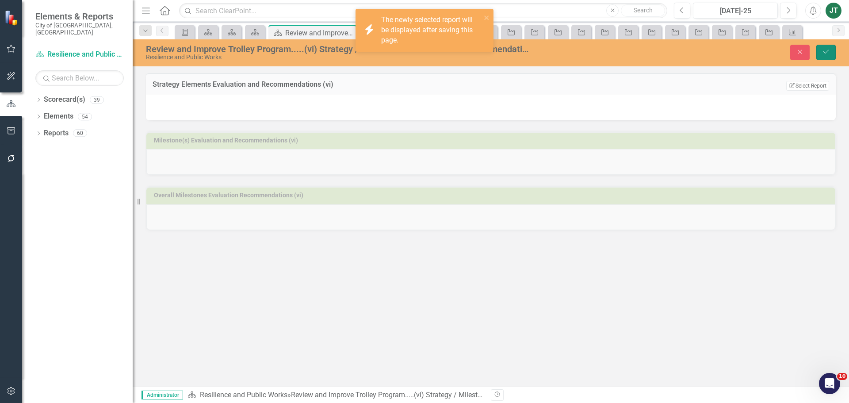
click at [825, 49] on icon "Save" at bounding box center [826, 52] width 8 height 6
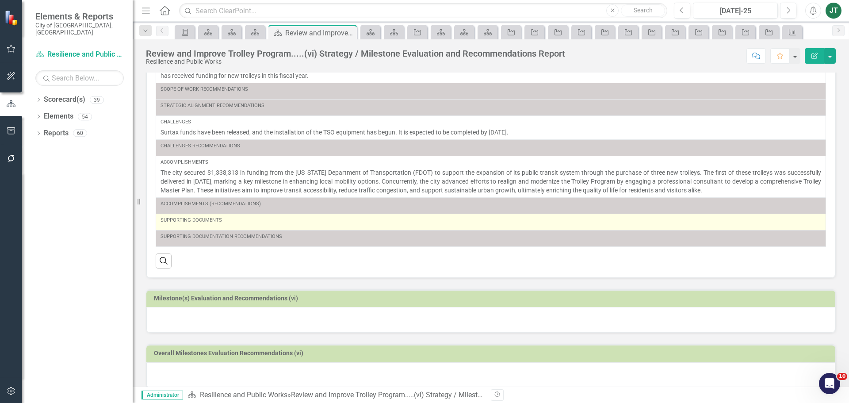
scroll to position [103, 0]
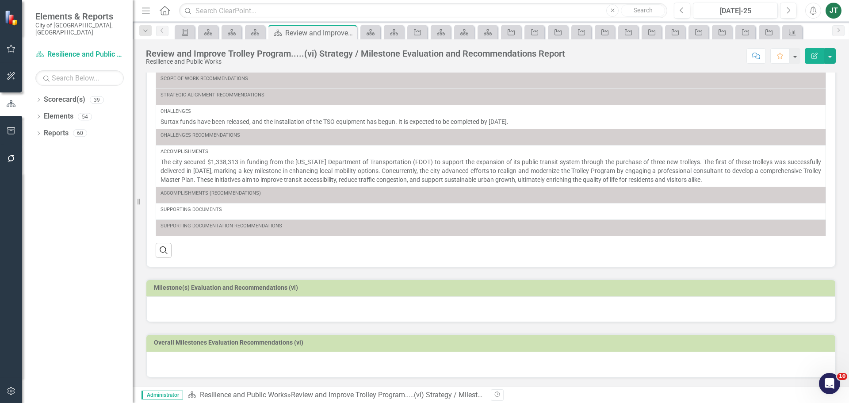
click at [734, 294] on td "Milestone(s) Evaluation and Recommendations (vi)" at bounding box center [492, 288] width 677 height 13
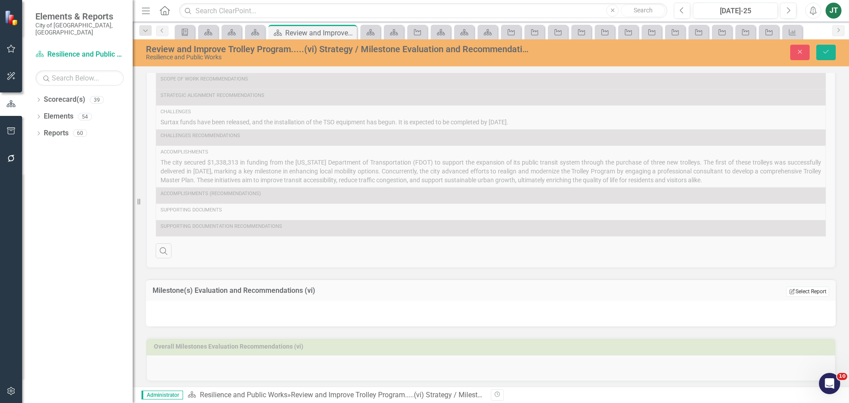
click at [804, 290] on button "Edit Report Select Report" at bounding box center [807, 291] width 43 height 10
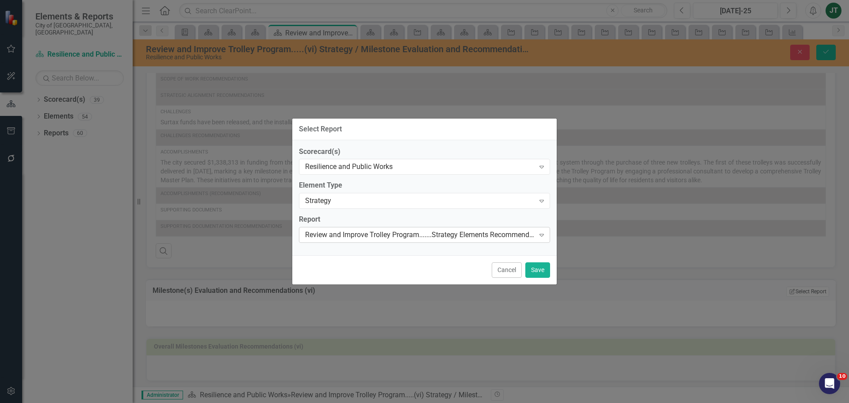
click at [427, 236] on div "Review and Improve Trolley Program.......Strategy Elements Recommendations" at bounding box center [419, 235] width 229 height 10
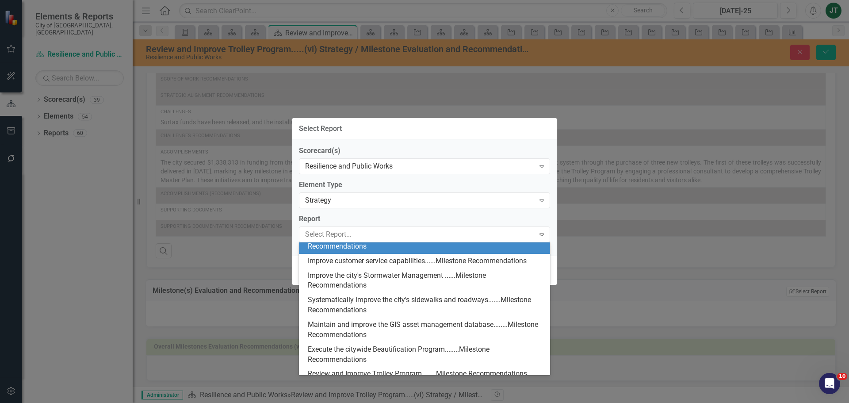
scroll to position [567, 0]
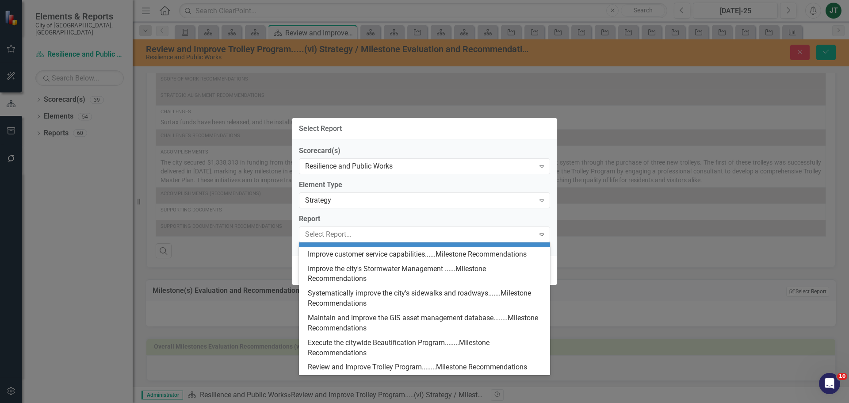
type input "t"
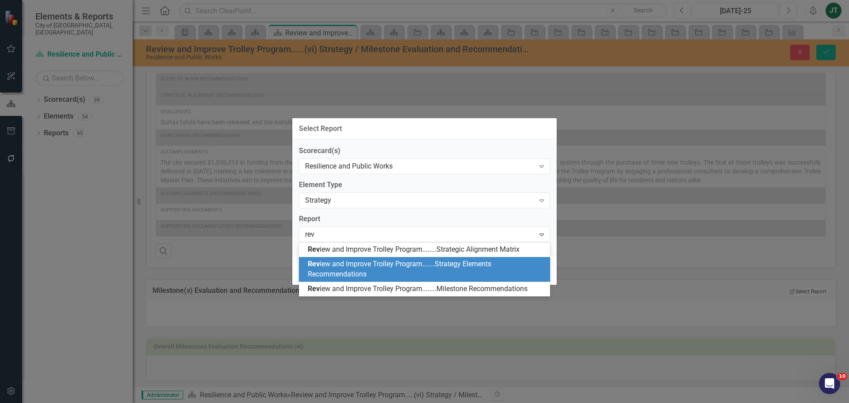
scroll to position [0, 0]
type input "review"
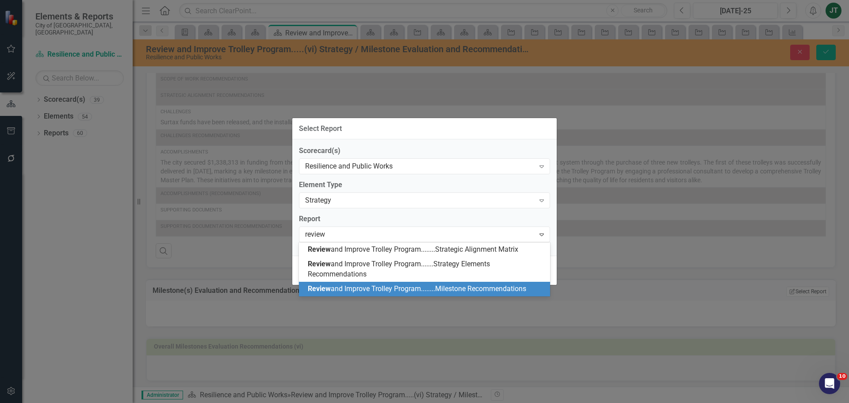
click at [447, 287] on span "Review and Improve Trolley Program........Milestone Recommendations" at bounding box center [417, 288] width 218 height 8
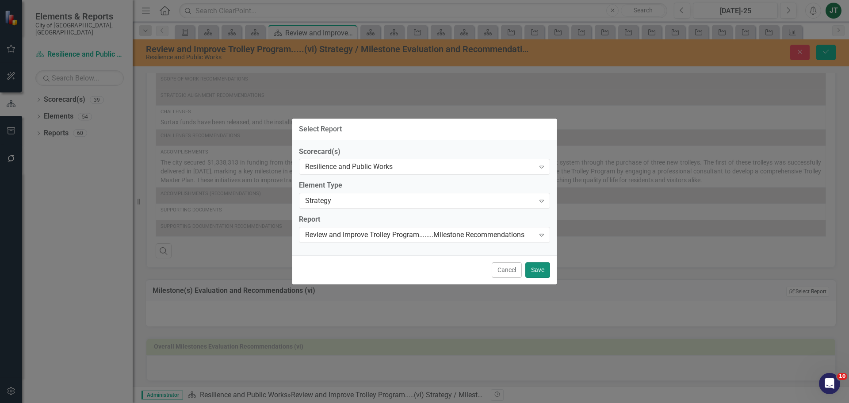
click at [536, 273] on button "Save" at bounding box center [537, 269] width 25 height 15
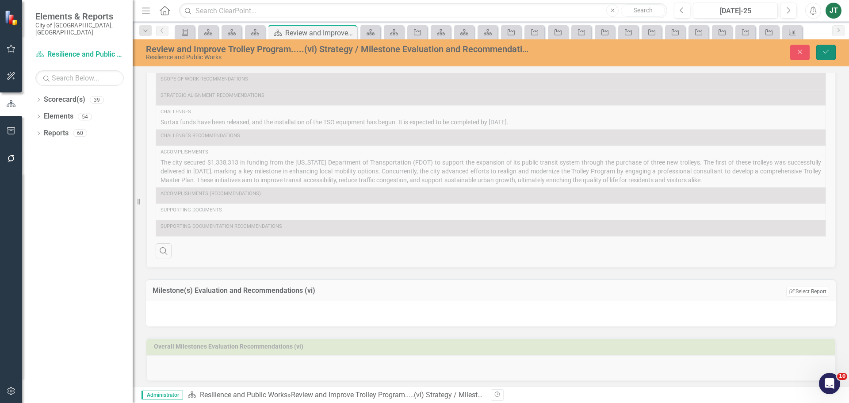
click at [823, 48] on button "Save" at bounding box center [825, 52] width 19 height 15
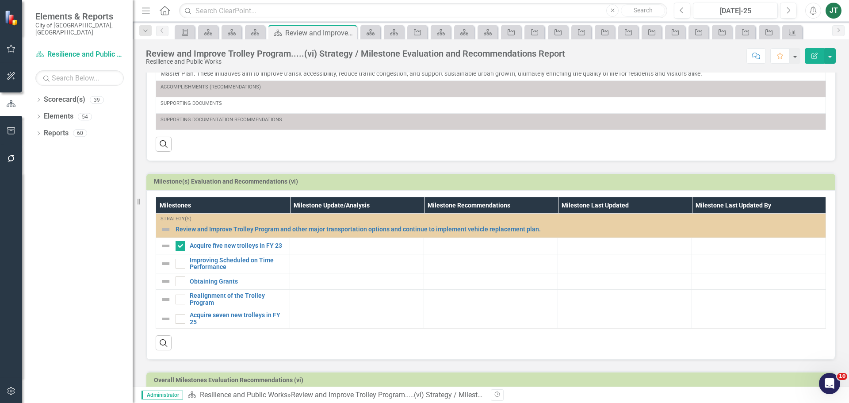
scroll to position [247, 0]
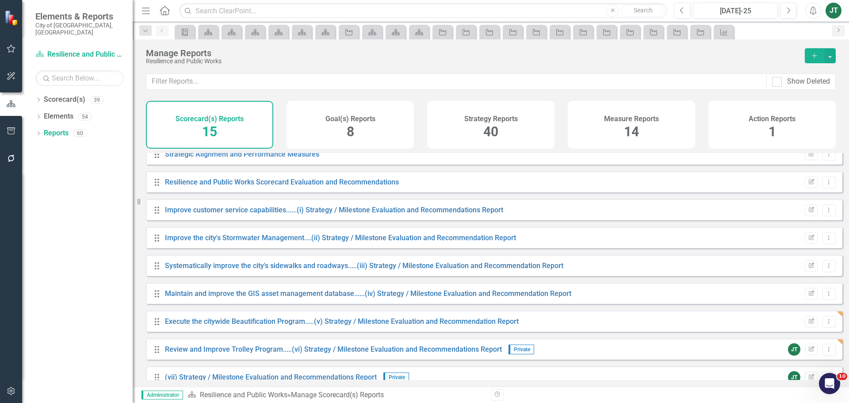
scroll to position [191, 0]
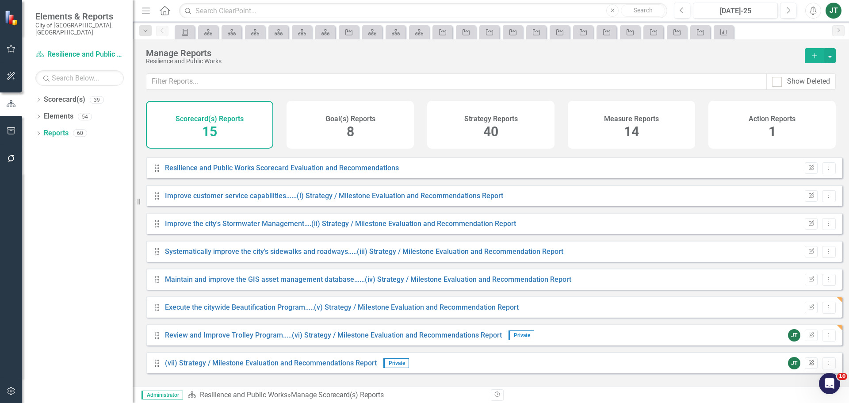
click at [808, 365] on icon "button" at bounding box center [810, 361] width 5 height 5
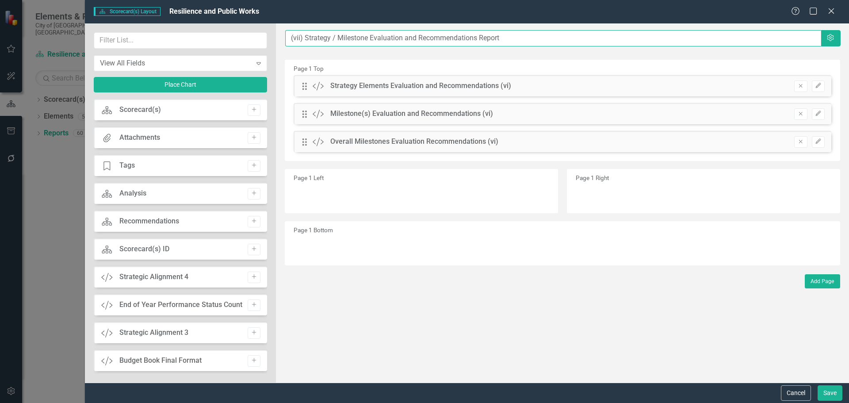
click at [290, 39] on input "(vii) Strategy / Milestone Evaluation and Recommendations Report" at bounding box center [553, 38] width 536 height 16
paste input "Implement traffic calming studies recommendations."
type input "Implement traffic calming studies recommendations......(vii) Strategy / Milesto…"
click at [830, 392] on button "Save" at bounding box center [829, 392] width 25 height 15
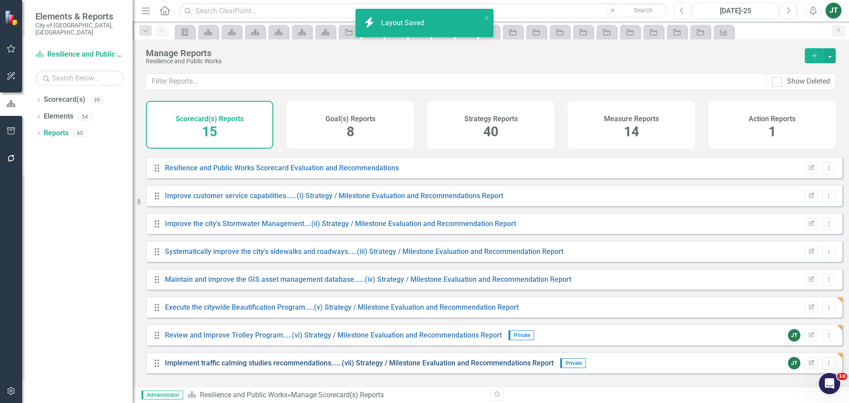
click at [423, 367] on link "Implement traffic calming studies recommendations......(vii) Strategy / Milesto…" at bounding box center [359, 362] width 389 height 8
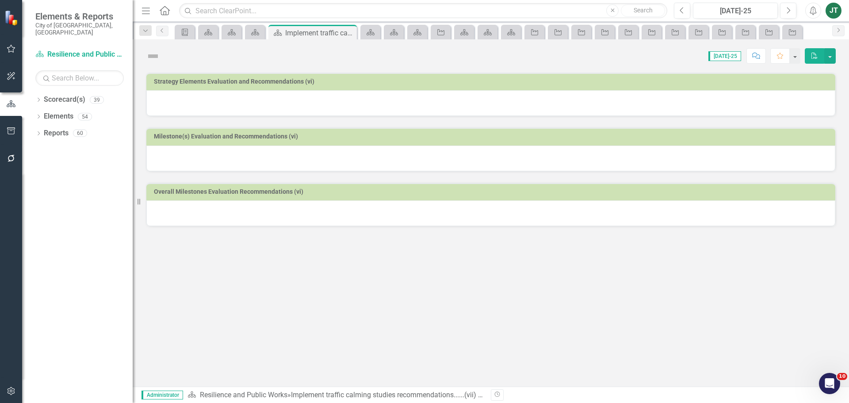
click at [372, 81] on h3 "Strategy Elements Evaluation and Recommendations (vi)" at bounding box center [492, 81] width 677 height 7
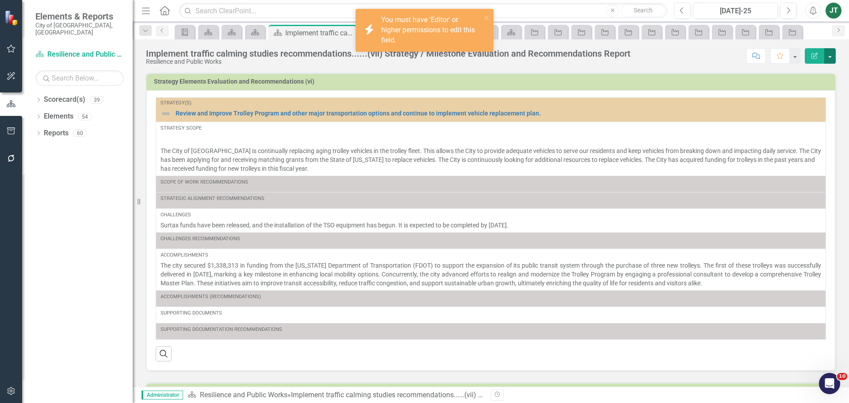
click at [831, 56] on button "button" at bounding box center [829, 55] width 11 height 15
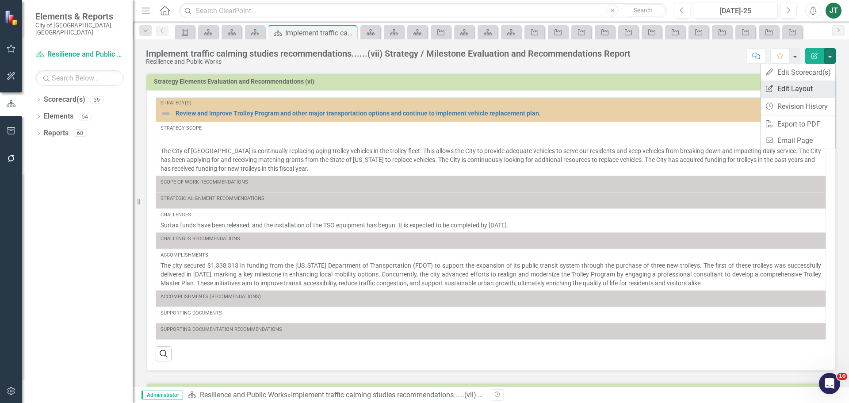
click at [792, 87] on link "Edit Report Edit Layout" at bounding box center [797, 88] width 75 height 16
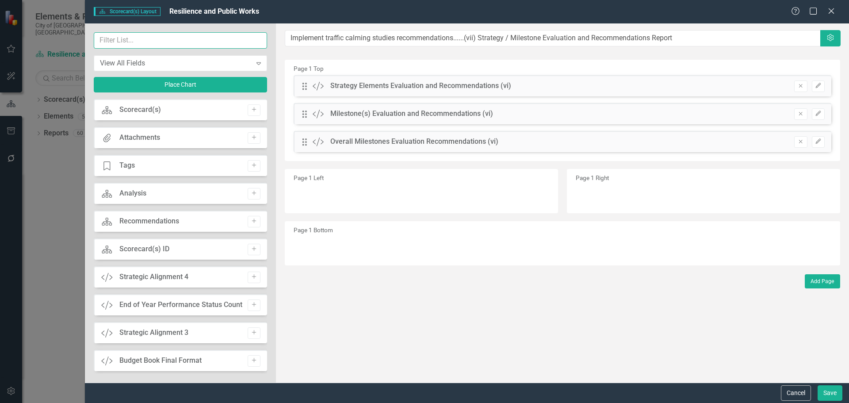
click at [202, 35] on input "text" at bounding box center [180, 40] width 173 height 16
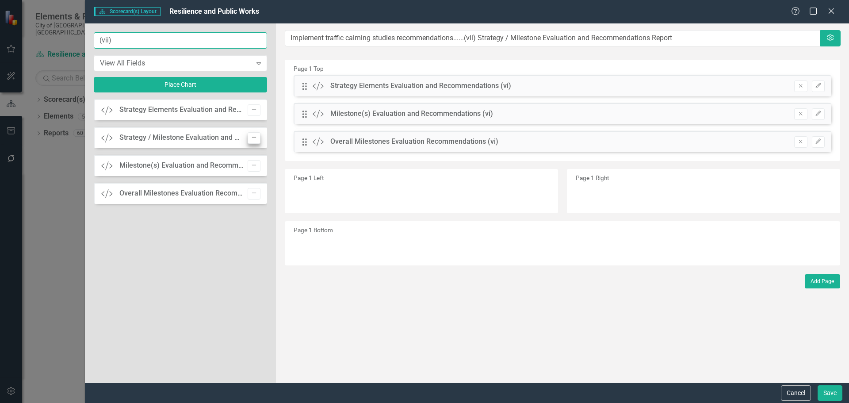
type input "(vii)"
click at [251, 141] on button "Add" at bounding box center [254, 137] width 13 height 11
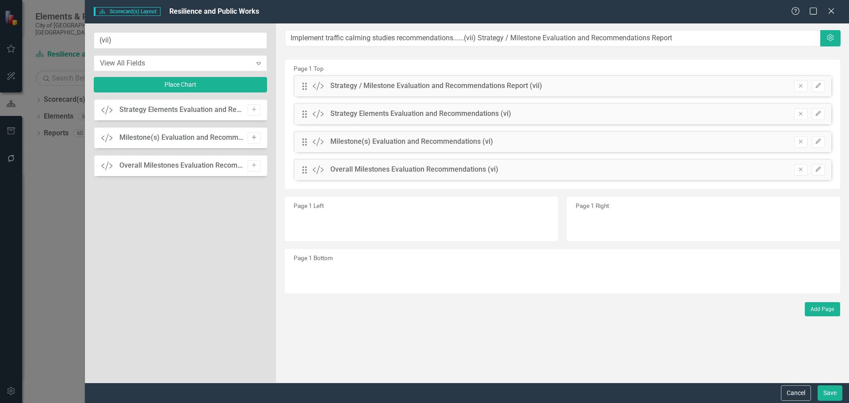
click at [252, 141] on button "Add" at bounding box center [254, 137] width 13 height 11
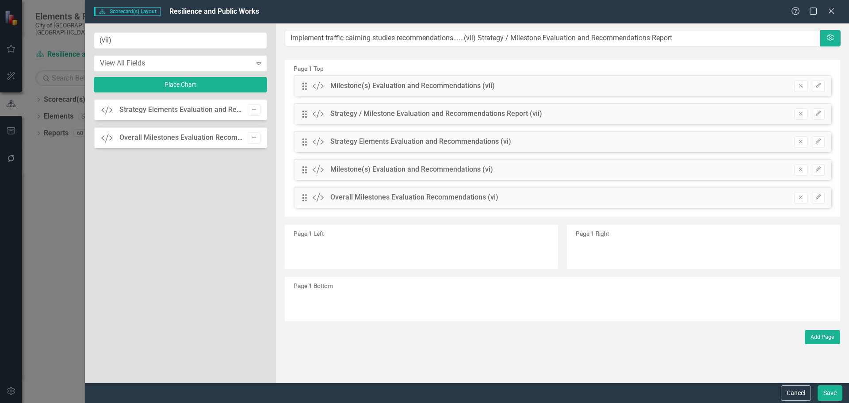
click at [252, 139] on icon "Add" at bounding box center [254, 137] width 7 height 5
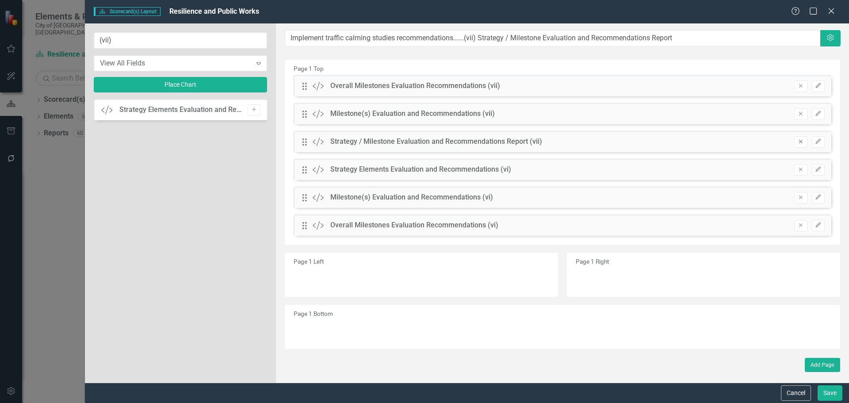
click at [798, 144] on icon "Remove" at bounding box center [800, 141] width 7 height 5
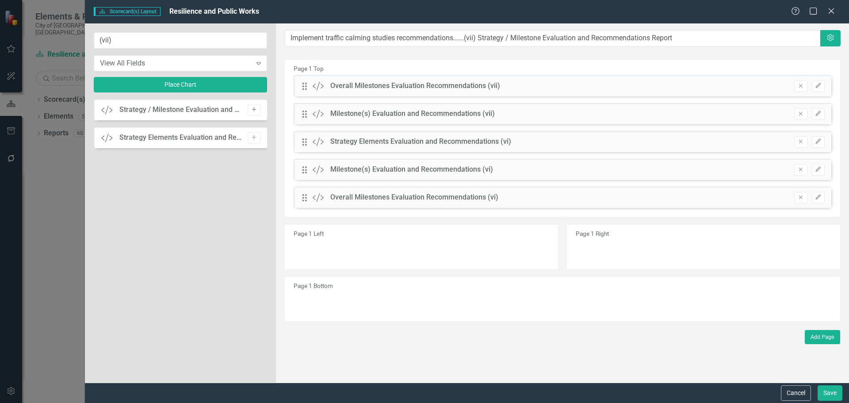
click at [257, 111] on button "Add" at bounding box center [254, 109] width 13 height 11
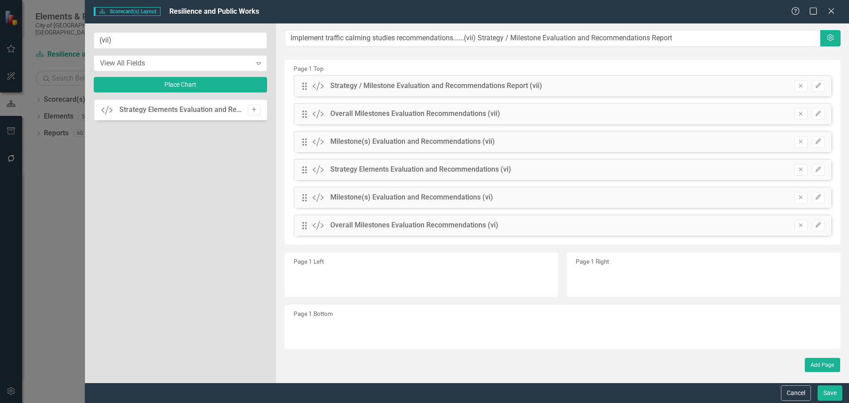
click at [251, 112] on icon "Add" at bounding box center [254, 109] width 7 height 5
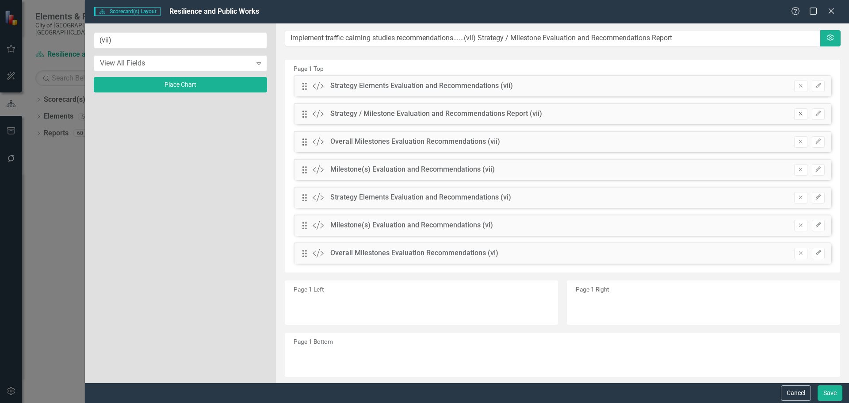
click at [800, 115] on button "Remove" at bounding box center [800, 113] width 13 height 11
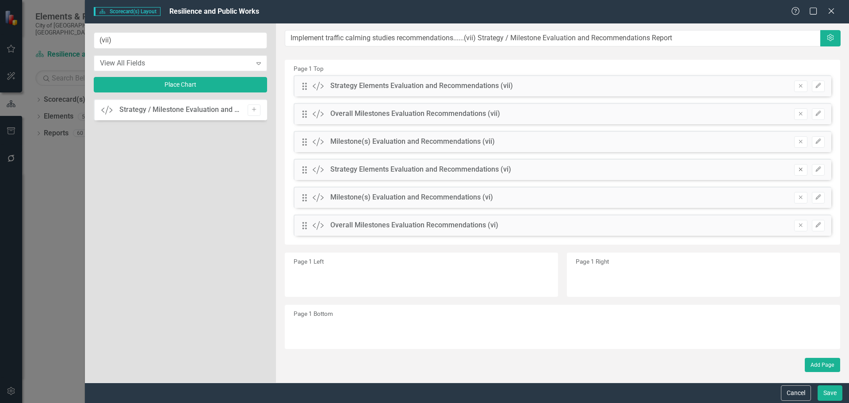
click at [806, 169] on button "Remove" at bounding box center [800, 169] width 13 height 11
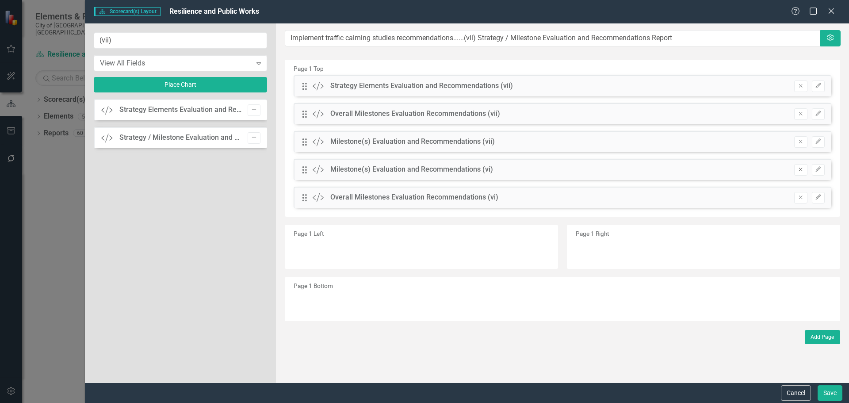
click at [804, 170] on button "Remove" at bounding box center [800, 169] width 13 height 11
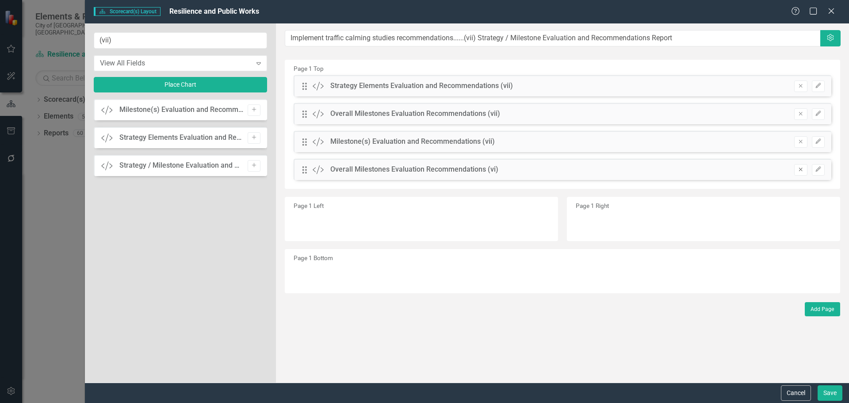
click at [800, 171] on icon "Remove" at bounding box center [800, 169] width 7 height 5
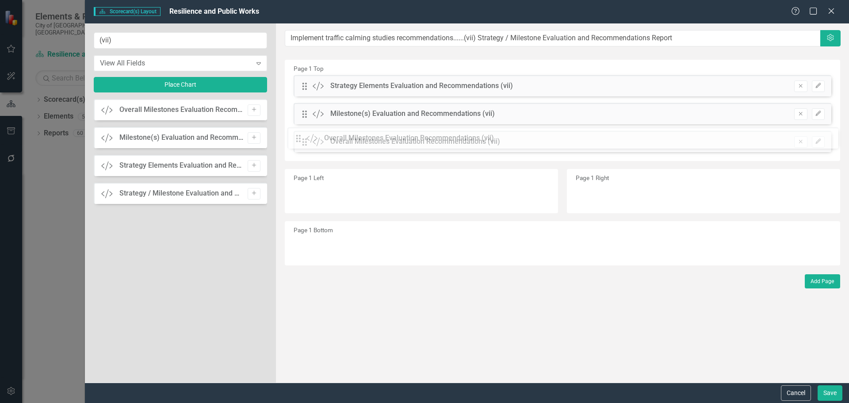
drag, startPoint x: 301, startPoint y: 114, endPoint x: 302, endPoint y: 141, distance: 26.5
click at [817, 85] on icon "Edit" at bounding box center [818, 85] width 7 height 5
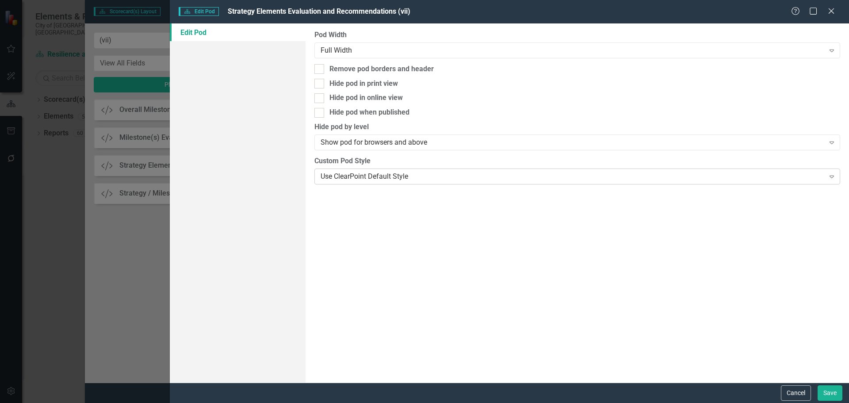
click at [465, 172] on div "Use ClearPoint Default Style" at bounding box center [571, 176] width 503 height 10
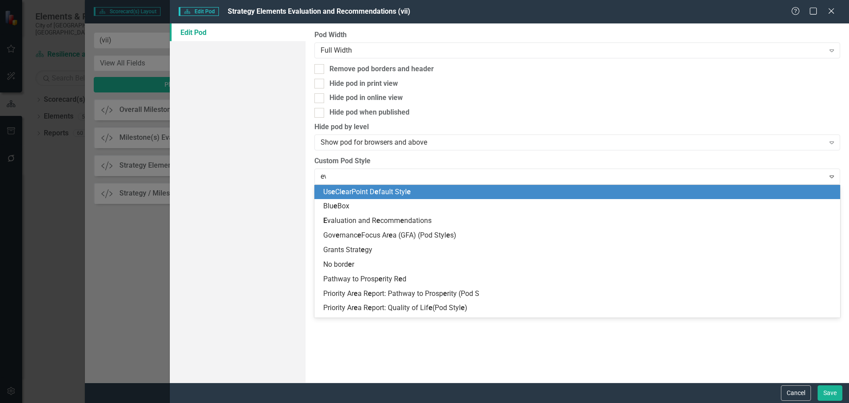
type input "eva"
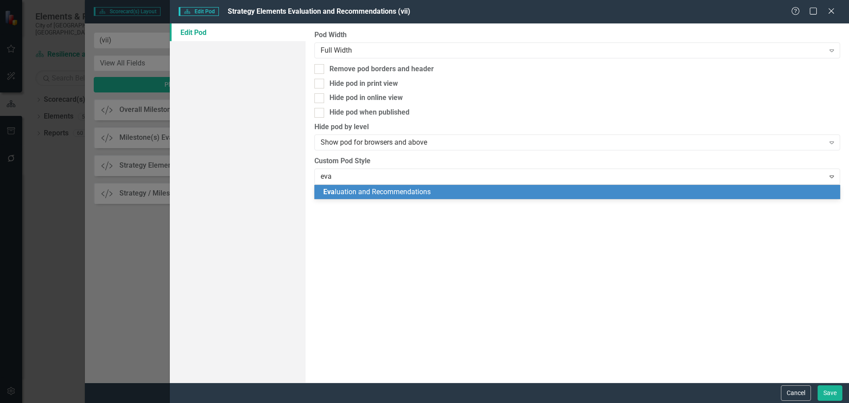
click at [425, 196] on div "Eva luation and Recommendations" at bounding box center [578, 192] width 511 height 10
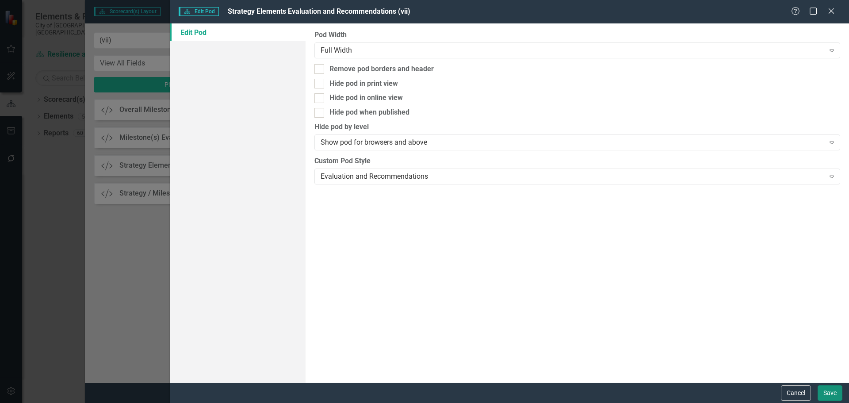
click at [821, 390] on button "Save" at bounding box center [829, 392] width 25 height 15
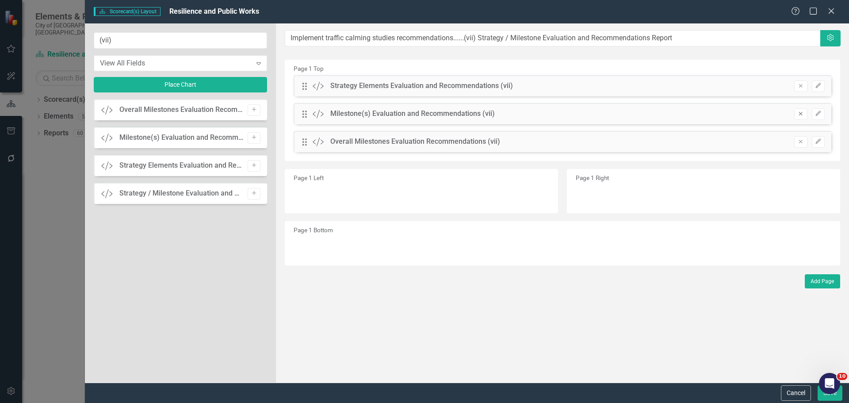
click at [801, 114] on icon "Remove" at bounding box center [800, 113] width 7 height 5
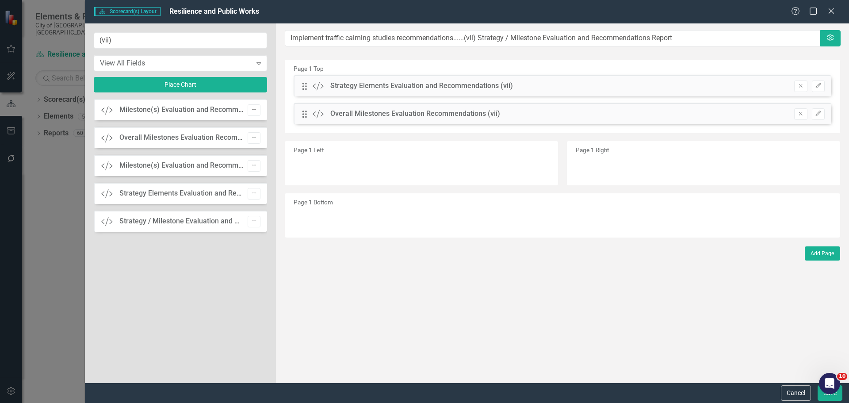
click at [256, 110] on icon "Add" at bounding box center [254, 109] width 7 height 5
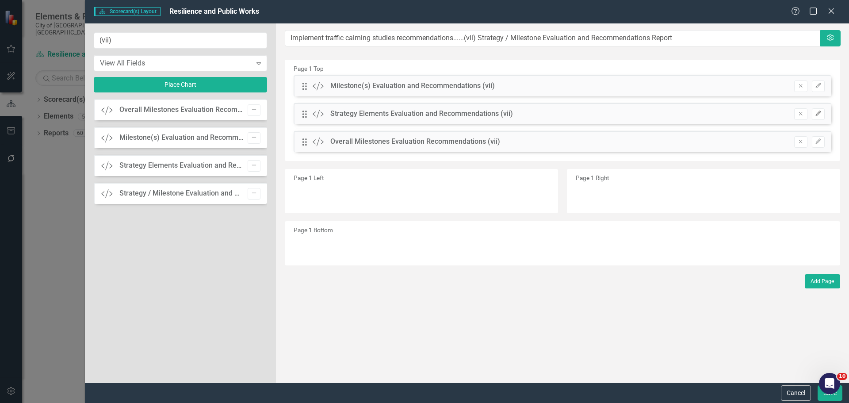
click at [820, 113] on icon "button" at bounding box center [817, 113] width 5 height 5
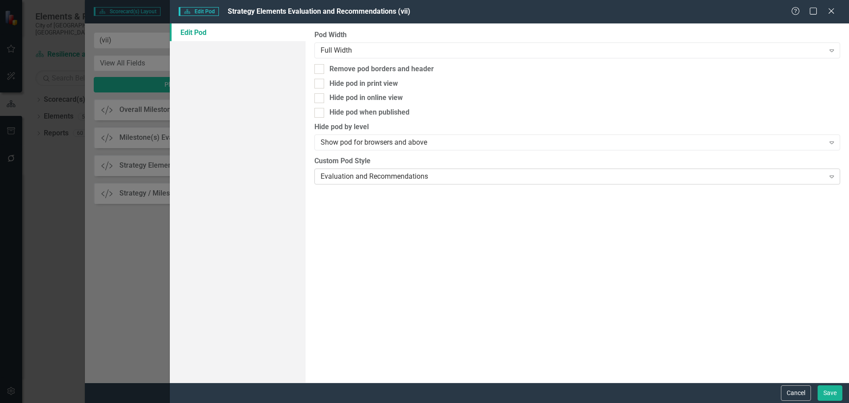
click at [389, 178] on div "Evaluation and Recommendations" at bounding box center [571, 176] width 503 height 10
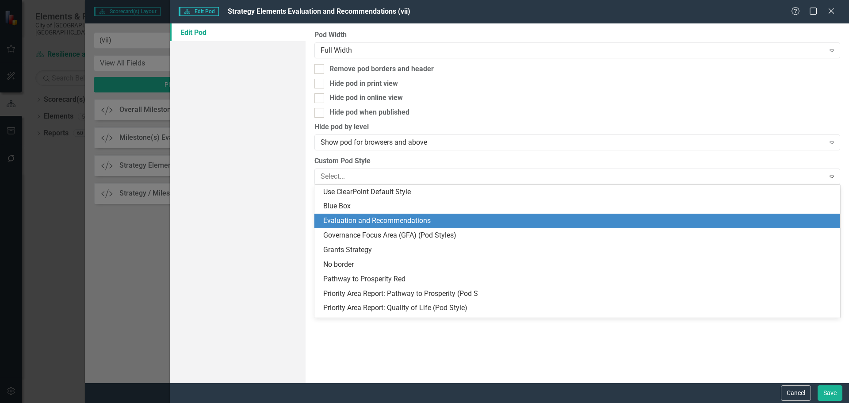
scroll to position [29, 0]
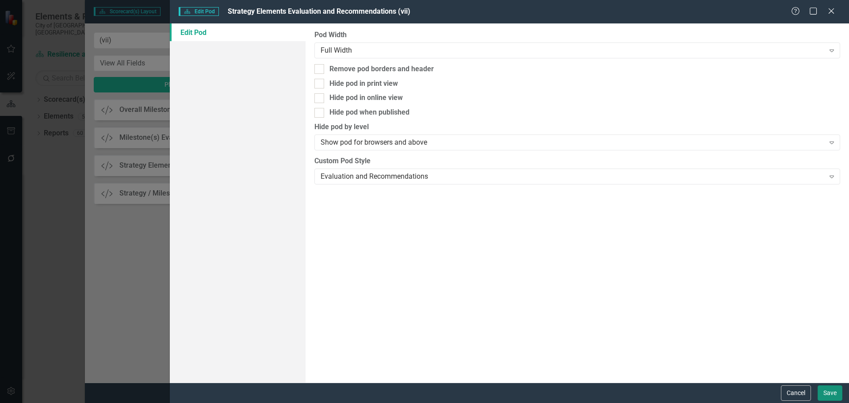
click at [835, 389] on button "Save" at bounding box center [829, 392] width 25 height 15
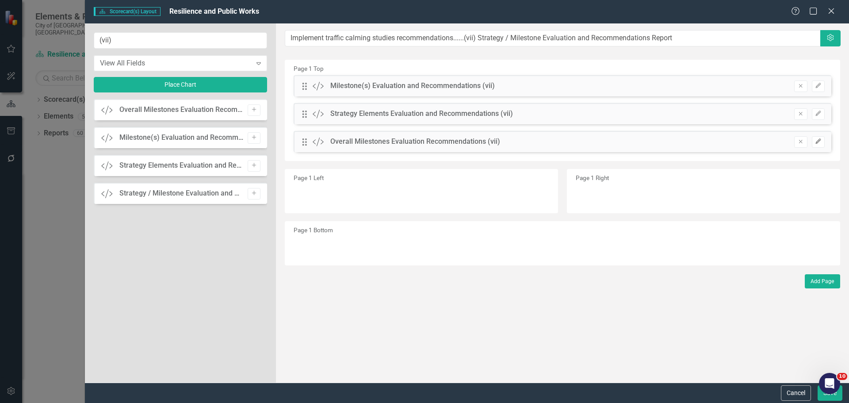
click at [816, 141] on icon "button" at bounding box center [817, 140] width 5 height 5
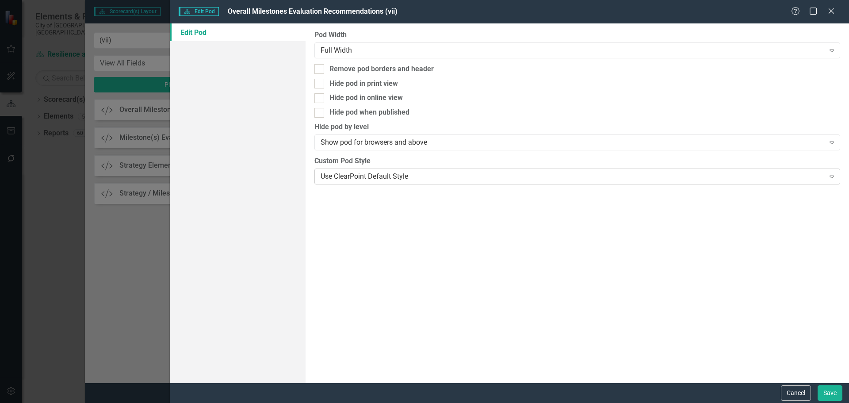
click at [508, 175] on div "Use ClearPoint Default Style" at bounding box center [571, 176] width 503 height 10
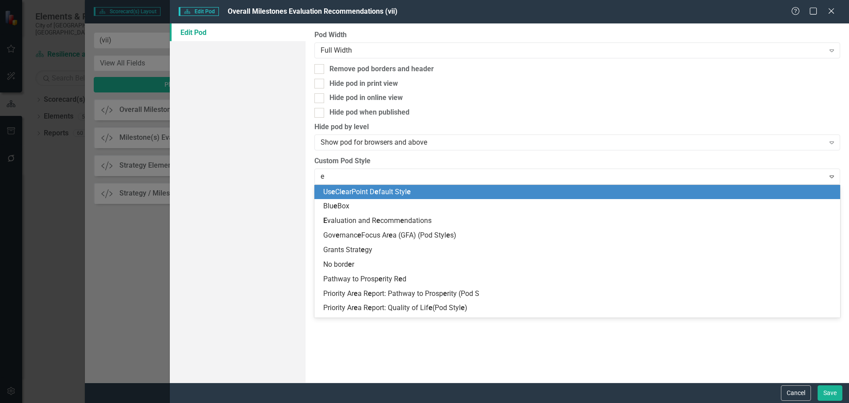
type input "ev"
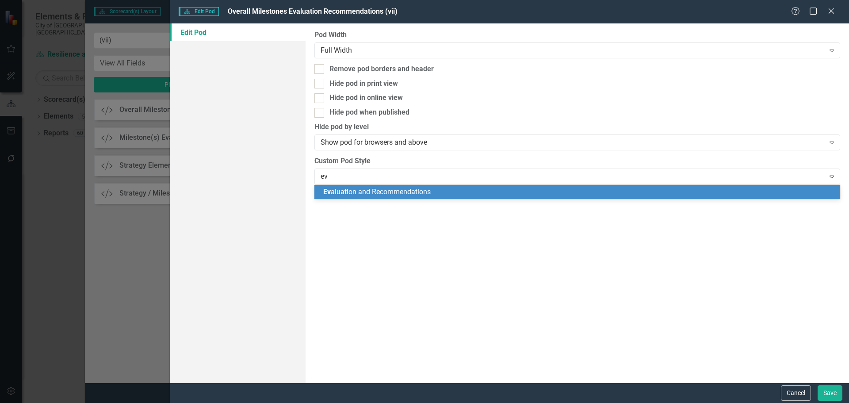
click at [405, 189] on span "Ev aluation and Recommendations" at bounding box center [376, 191] width 107 height 8
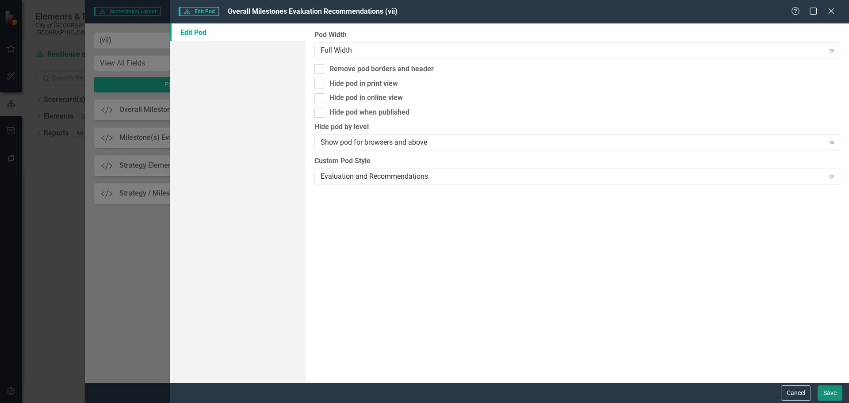
click at [829, 393] on button "Save" at bounding box center [829, 392] width 25 height 15
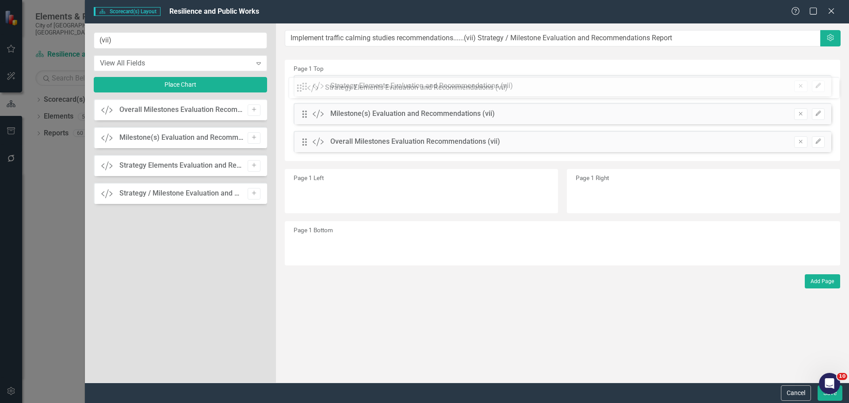
drag, startPoint x: 305, startPoint y: 118, endPoint x: 307, endPoint y: 89, distance: 28.4
click at [307, 89] on div "The fields (or pods) that are available for you to include on the detail page a…" at bounding box center [562, 202] width 573 height 359
click at [820, 86] on icon "Edit" at bounding box center [818, 85] width 7 height 5
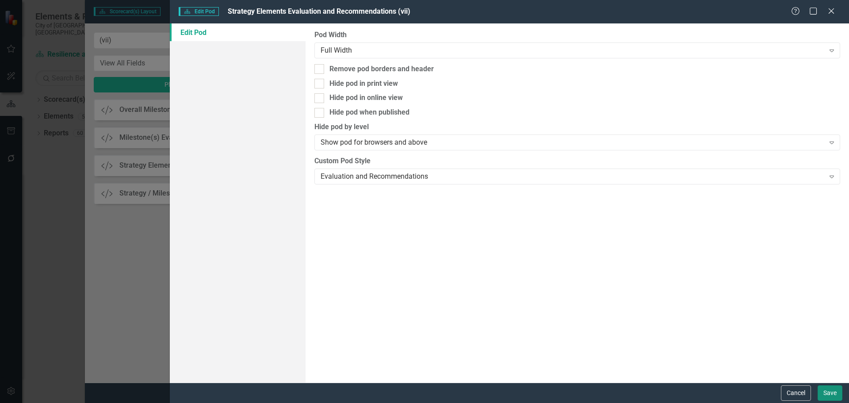
click at [828, 395] on button "Save" at bounding box center [829, 392] width 25 height 15
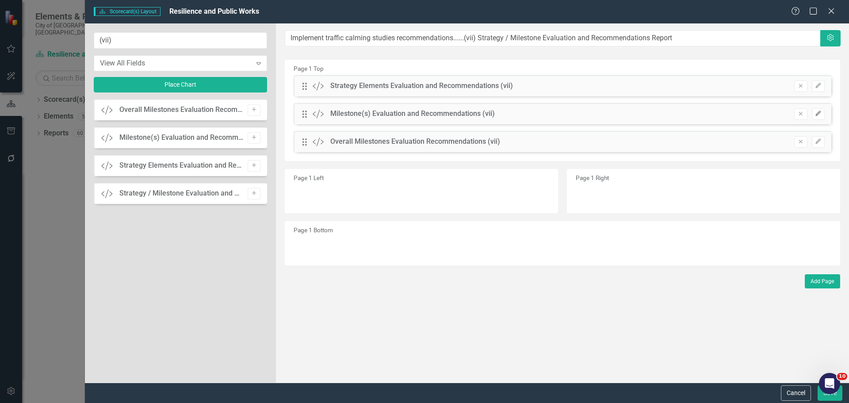
click at [822, 115] on button "Edit" at bounding box center [818, 113] width 13 height 11
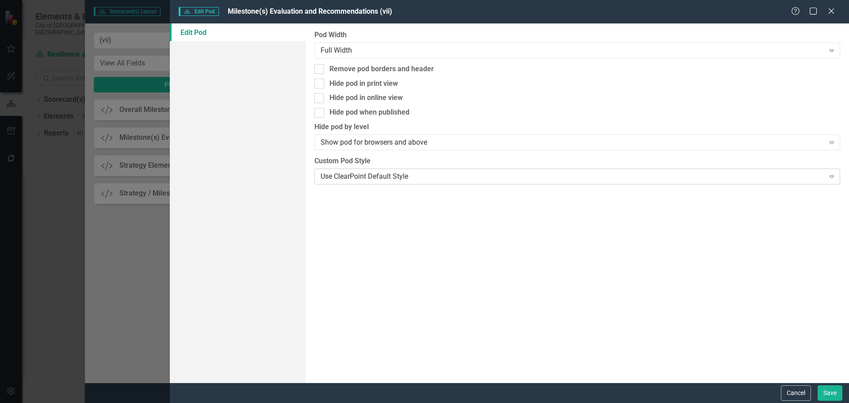
click at [480, 172] on div "Use ClearPoint Default Style" at bounding box center [571, 176] width 503 height 10
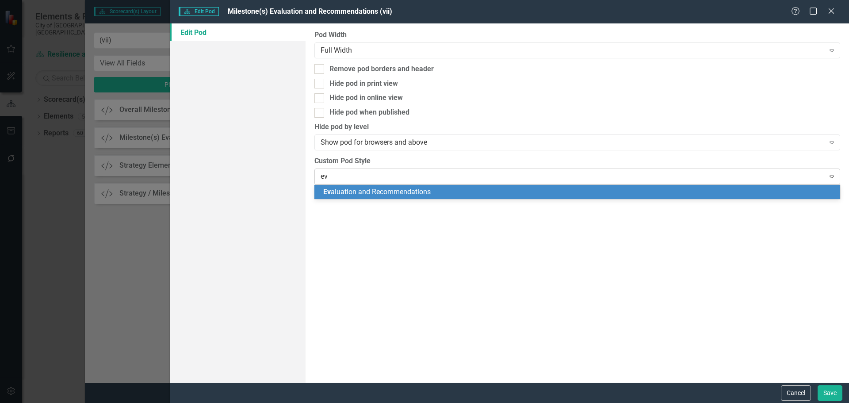
type input "eva"
click at [441, 195] on div "Eva luation and Recommendations" at bounding box center [578, 192] width 511 height 10
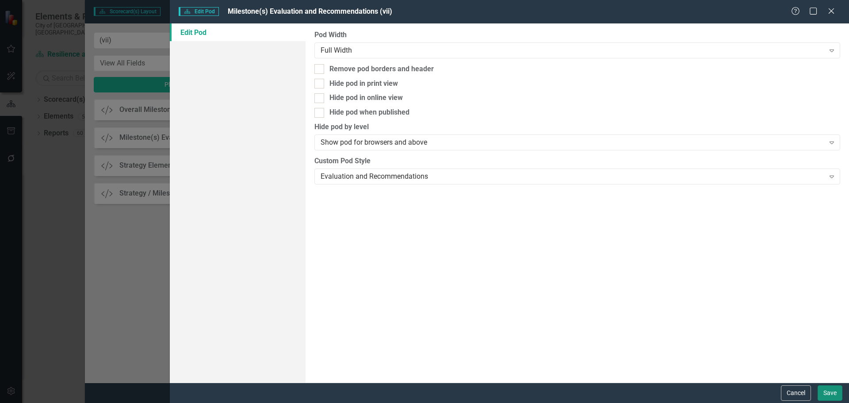
click at [821, 391] on button "Save" at bounding box center [829, 392] width 25 height 15
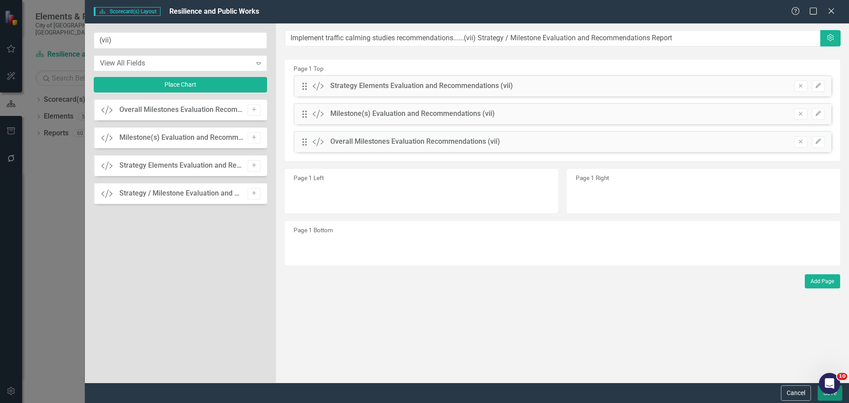
click at [825, 398] on button "Save" at bounding box center [829, 392] width 25 height 15
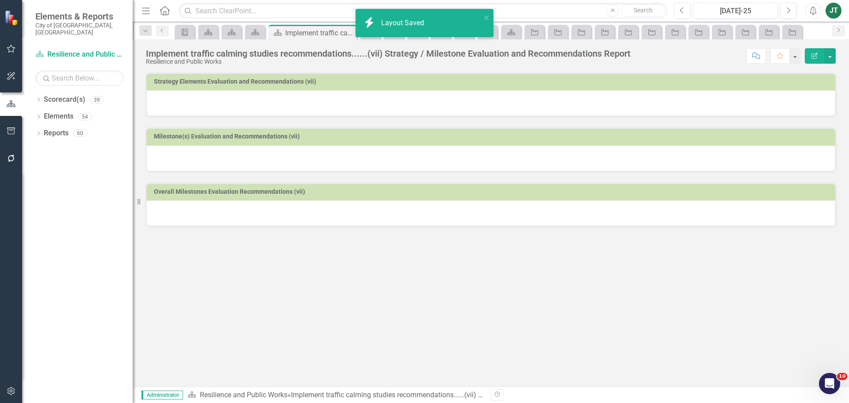
click at [334, 110] on div at bounding box center [490, 103] width 689 height 26
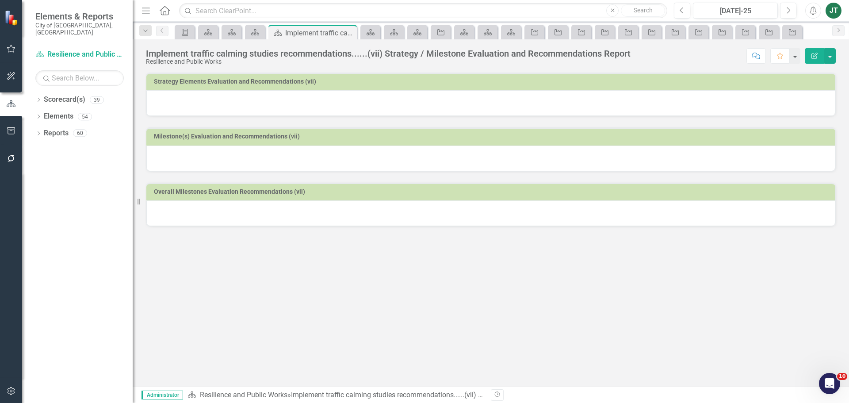
click at [334, 110] on div at bounding box center [490, 103] width 689 height 26
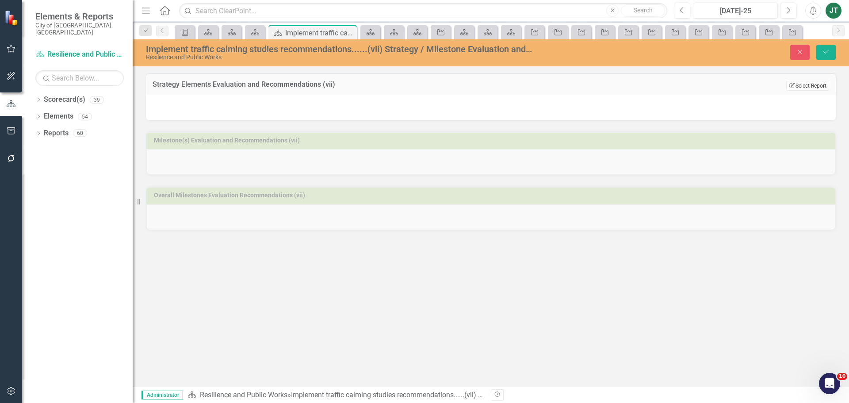
click at [824, 84] on button "Edit Report Select Report" at bounding box center [807, 86] width 43 height 10
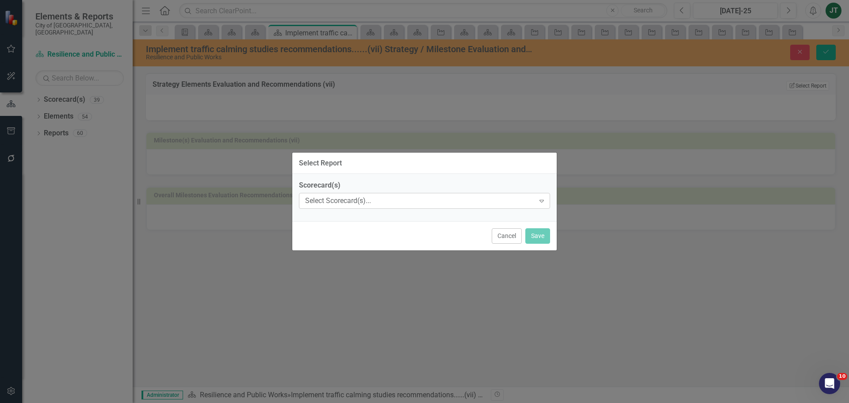
click at [354, 199] on div "Select Scorecard(s)..." at bounding box center [419, 201] width 229 height 10
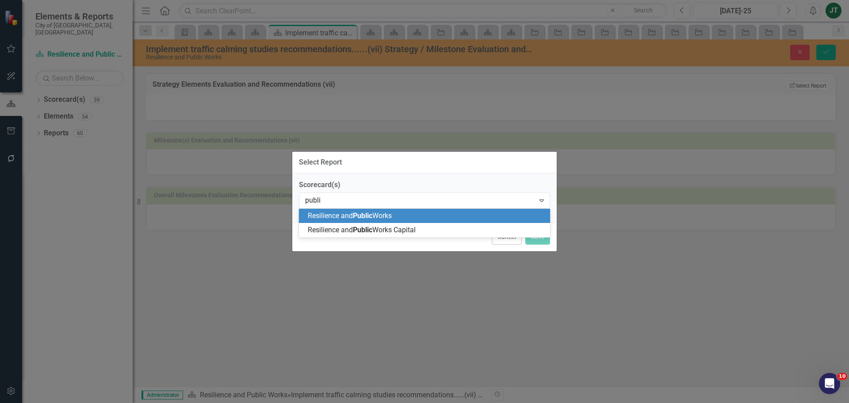
type input "public"
click at [362, 218] on span "Public" at bounding box center [362, 215] width 19 height 8
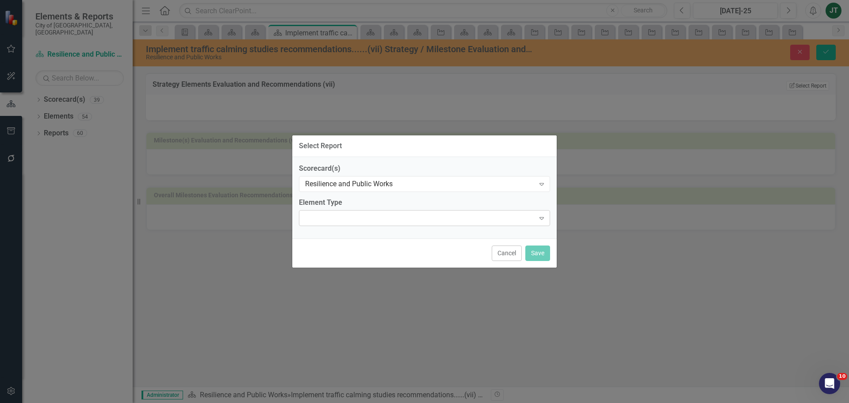
click at [380, 212] on div "Expand" at bounding box center [424, 218] width 251 height 16
type input "i"
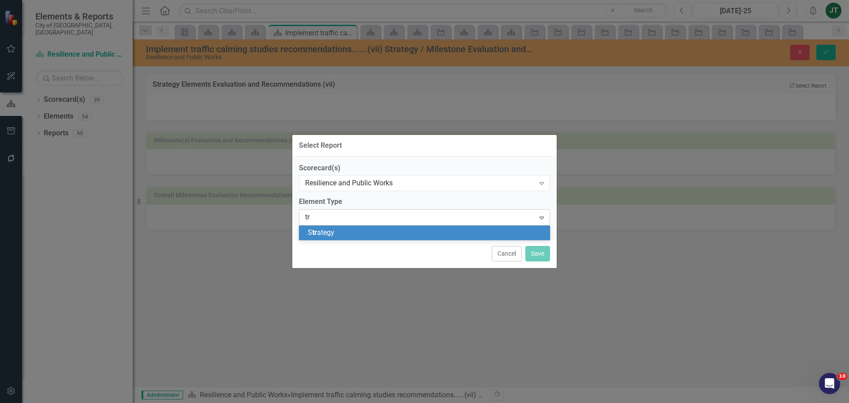
type input "t"
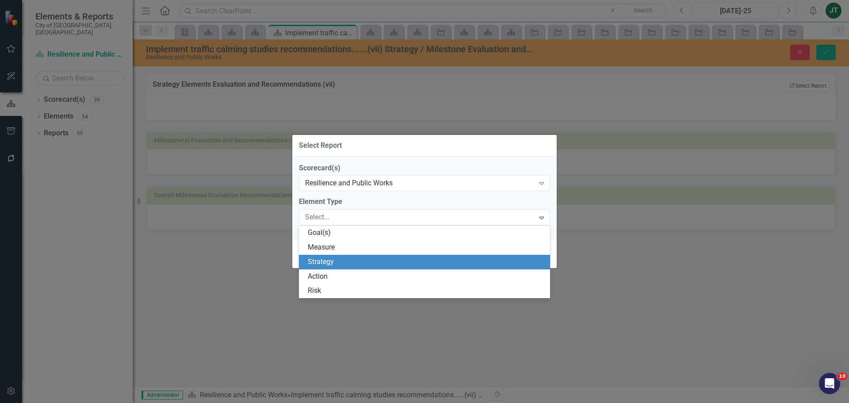
click at [362, 263] on div "Strategy" at bounding box center [426, 262] width 237 height 10
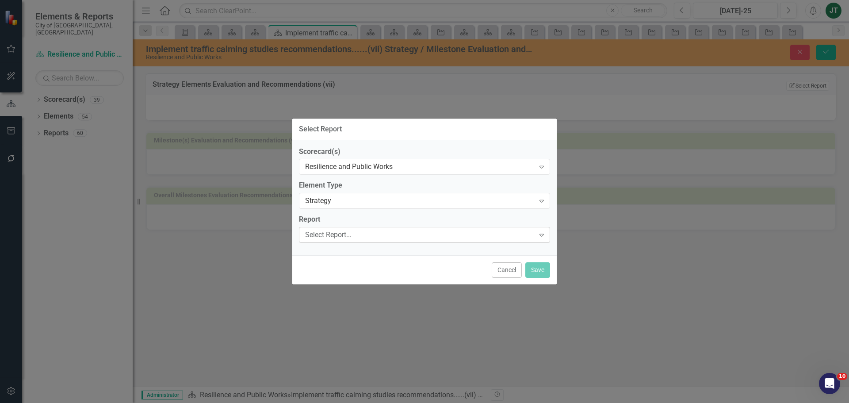
click at [357, 235] on div "Select Report..." at bounding box center [419, 235] width 229 height 10
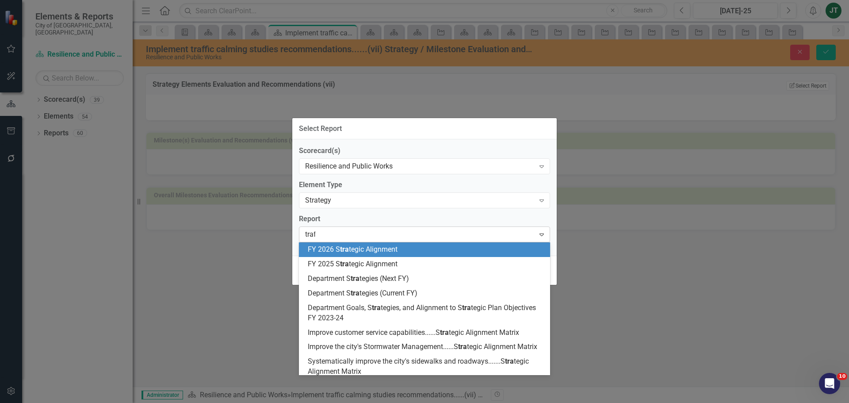
type input "traff"
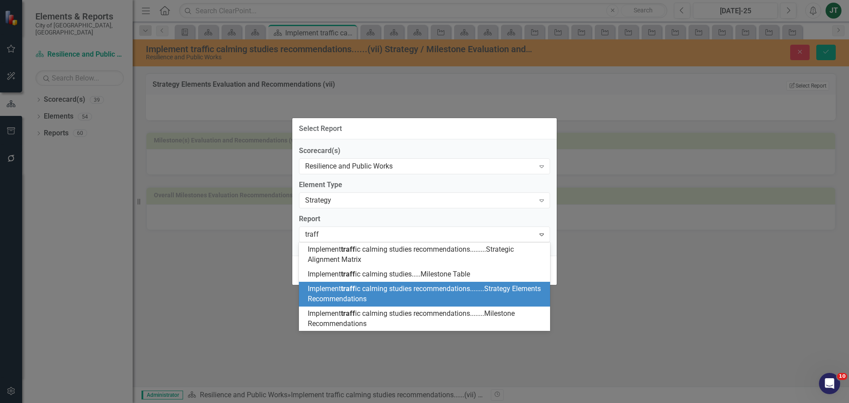
click at [449, 296] on div "Implement traff ic calming studies recommendations........Strategy Elements Rec…" at bounding box center [426, 294] width 237 height 20
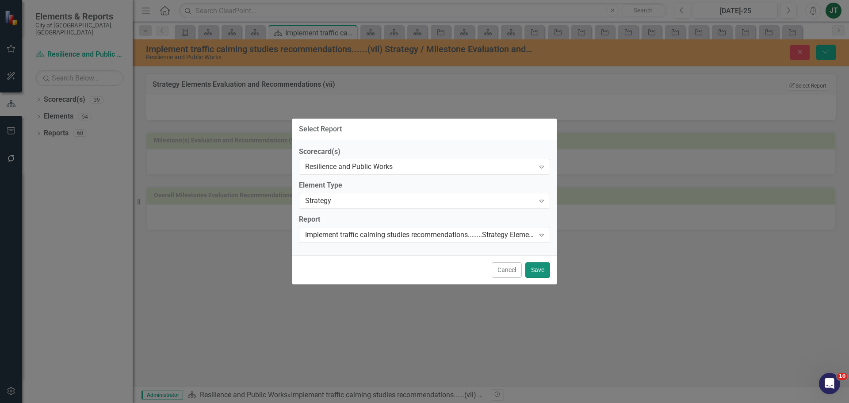
click at [536, 271] on button "Save" at bounding box center [537, 269] width 25 height 15
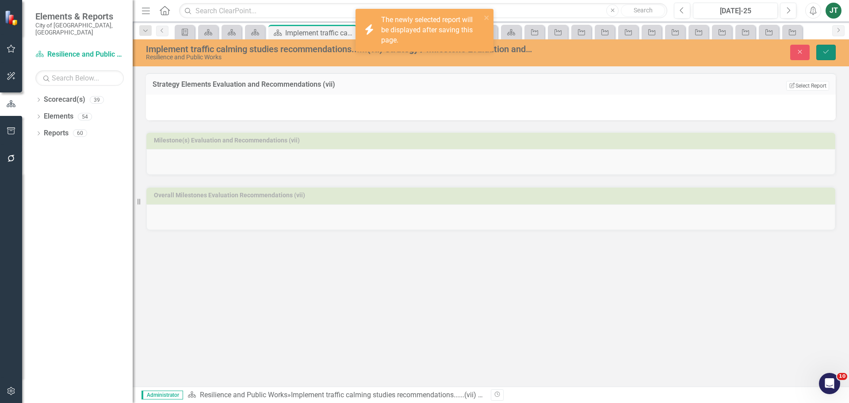
click at [826, 52] on icon "Save" at bounding box center [826, 52] width 8 height 6
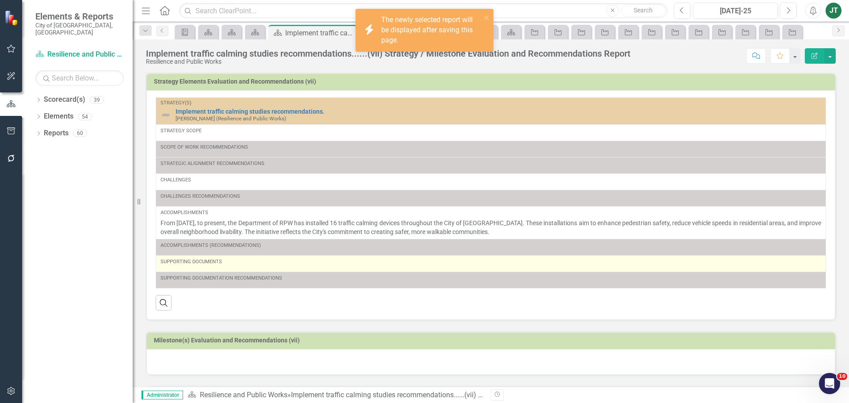
scroll to position [53, 0]
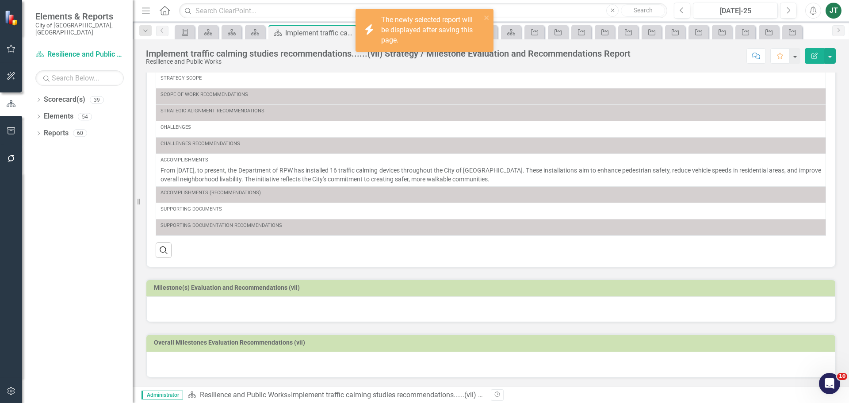
click at [437, 285] on h3 "Milestone(s) Evaluation and Recommendations (vii)" at bounding box center [492, 287] width 677 height 7
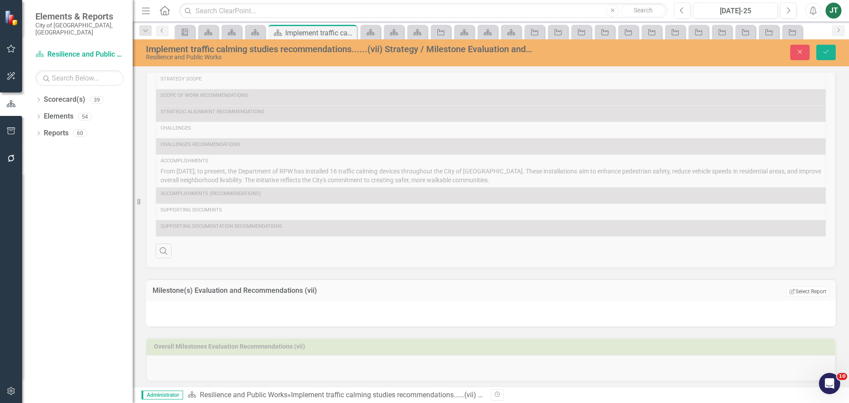
click at [803, 286] on div "Edit Report Select Report Link View Page" at bounding box center [807, 291] width 43 height 10
click at [802, 293] on button "Edit Report Select Report" at bounding box center [807, 291] width 43 height 10
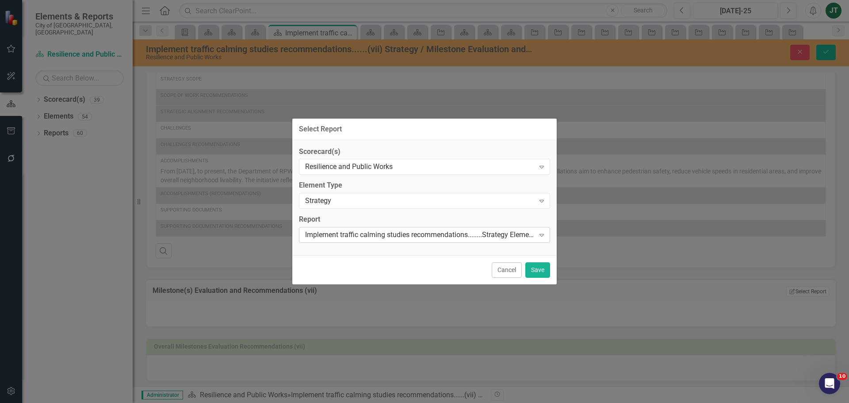
click at [349, 232] on div "Implement traffic calming studies recommendations........Strategy Elements Reco…" at bounding box center [419, 235] width 229 height 10
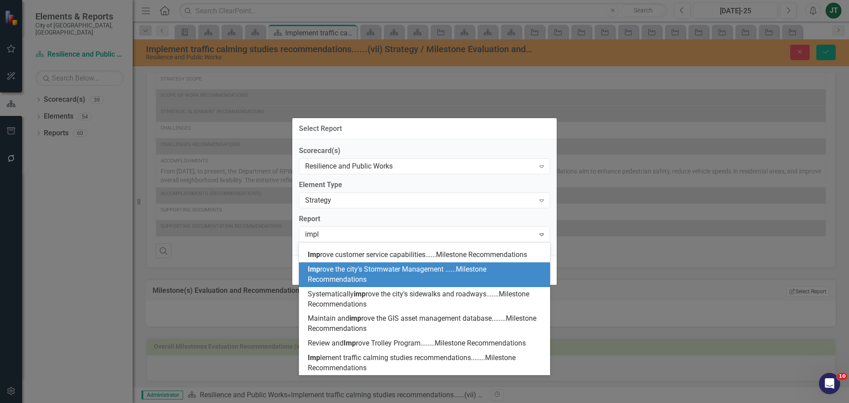
scroll to position [0, 0]
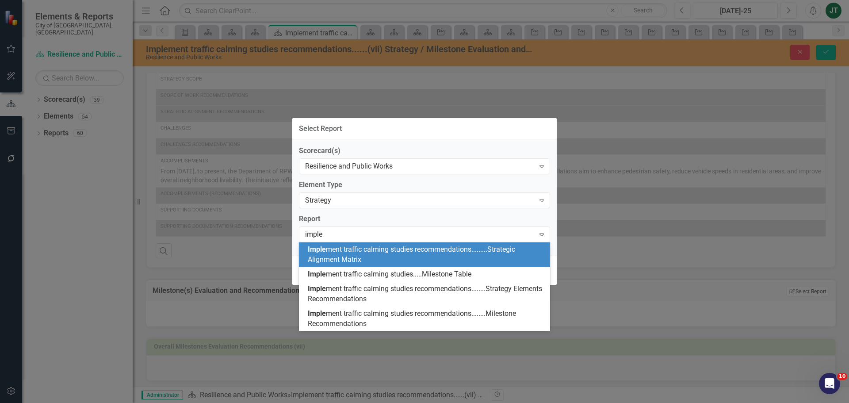
type input "implem"
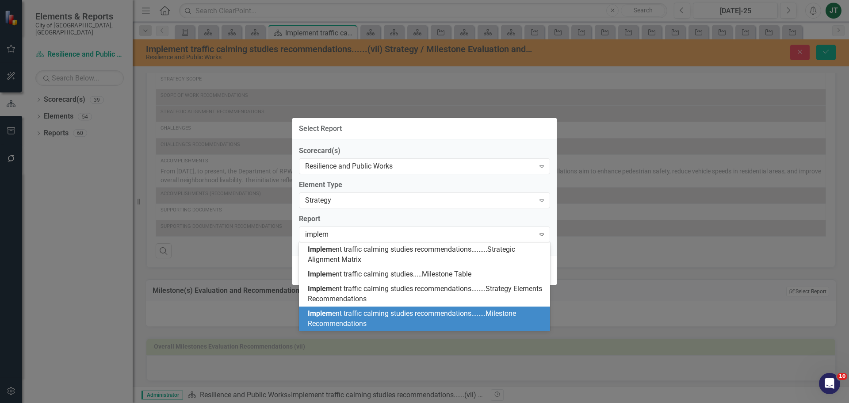
click at [380, 317] on div "Implem ent traffic calming studies recommendations........Milestone Recommendat…" at bounding box center [426, 319] width 237 height 20
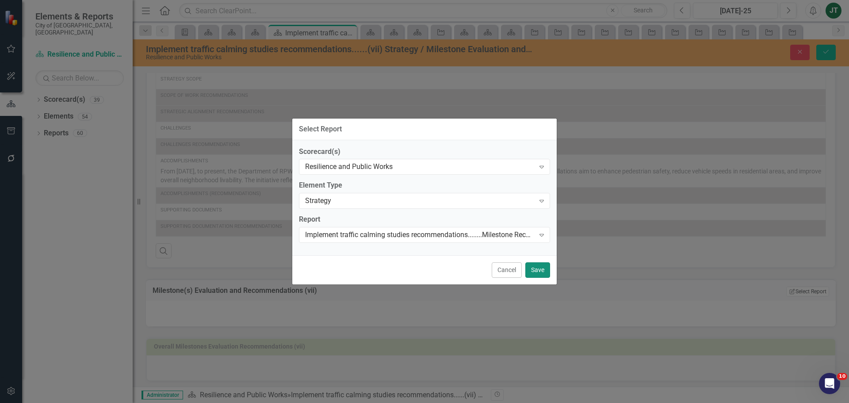
click at [542, 272] on button "Save" at bounding box center [537, 269] width 25 height 15
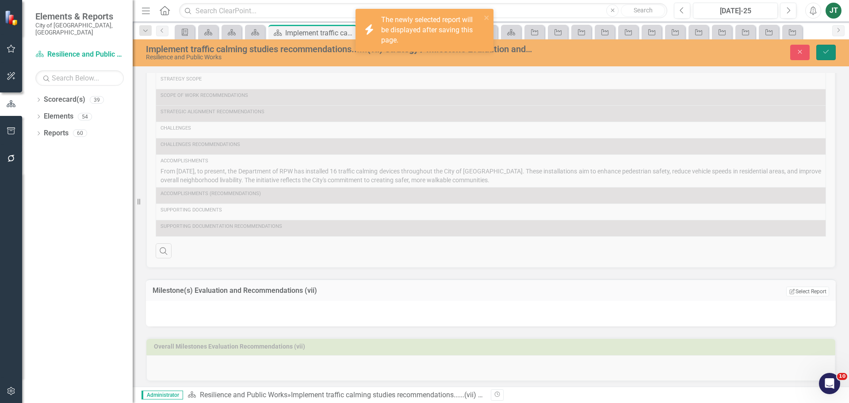
click at [828, 56] on button "Save" at bounding box center [825, 52] width 19 height 15
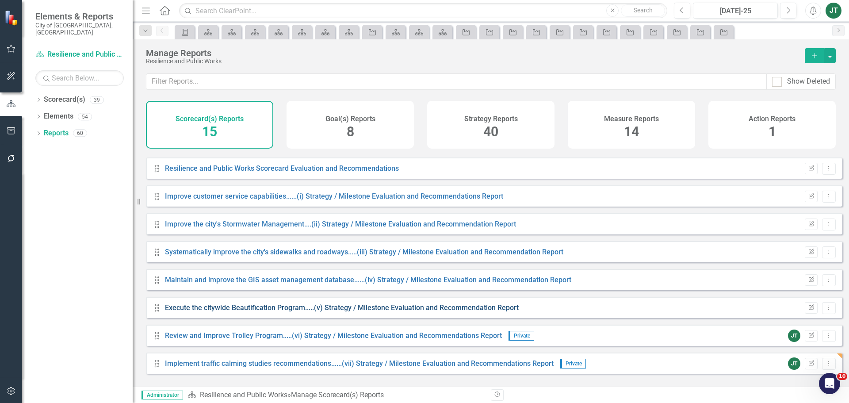
scroll to position [191, 0]
click at [267, 172] on link "Resilience and Public Works Scorecard Evaluation and Recommendations" at bounding box center [282, 168] width 234 height 8
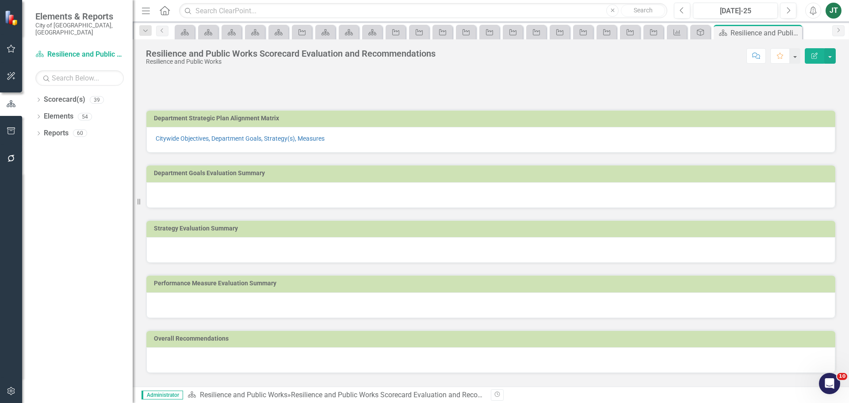
click at [261, 282] on h3 "Performance Measure Evaluation Summary" at bounding box center [492, 283] width 677 height 7
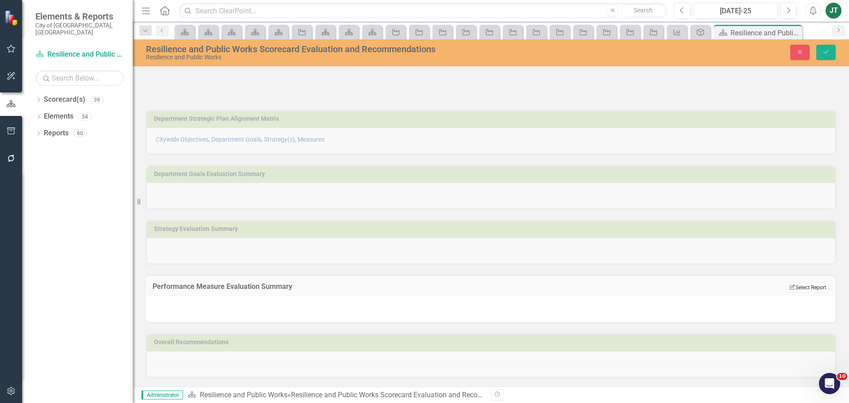
click at [801, 288] on button "Edit Report Select Report" at bounding box center [807, 287] width 43 height 10
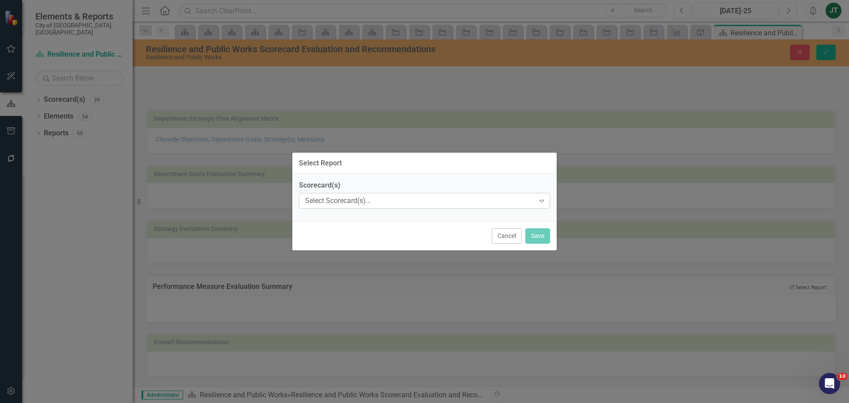
click at [461, 207] on div "Select Scorecard(s)... Expand" at bounding box center [424, 201] width 251 height 16
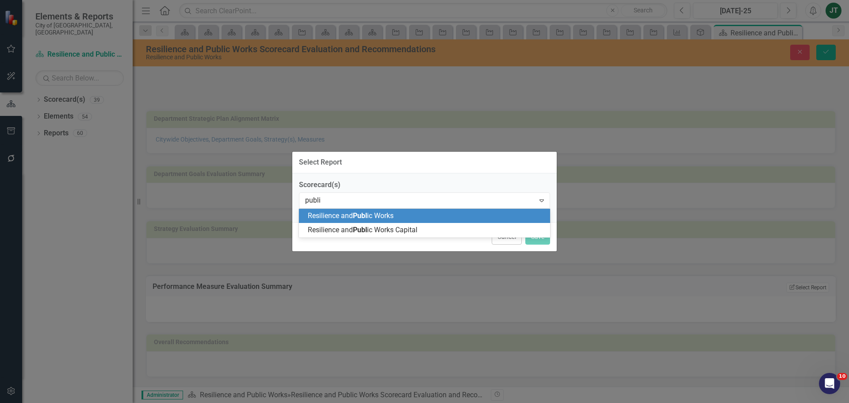
type input "public"
click at [453, 216] on div "Resilience and Public Works" at bounding box center [426, 216] width 237 height 10
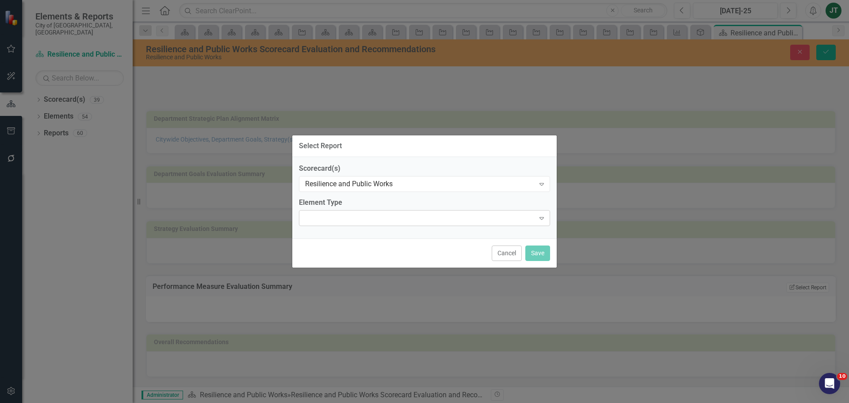
click at [393, 222] on div "Expand" at bounding box center [424, 218] width 251 height 16
type input "measure"
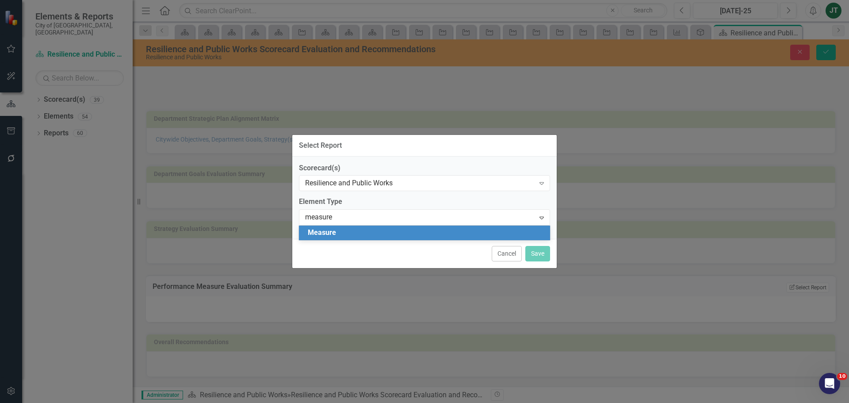
click at [389, 232] on div "Measure" at bounding box center [426, 233] width 237 height 10
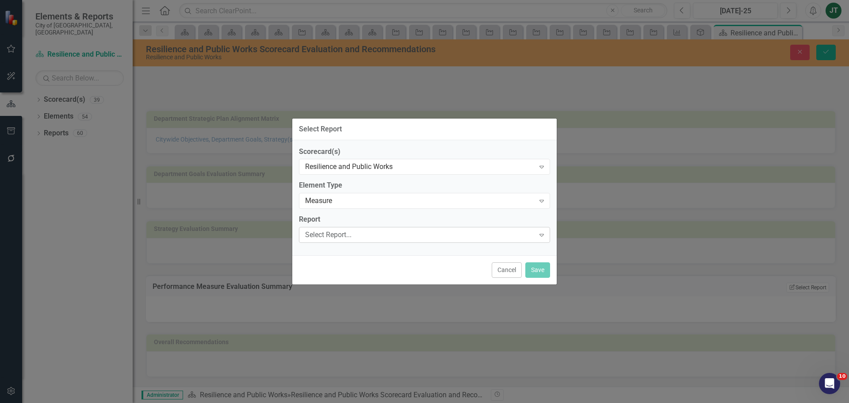
click at [388, 235] on div "Select Report..." at bounding box center [419, 235] width 229 height 10
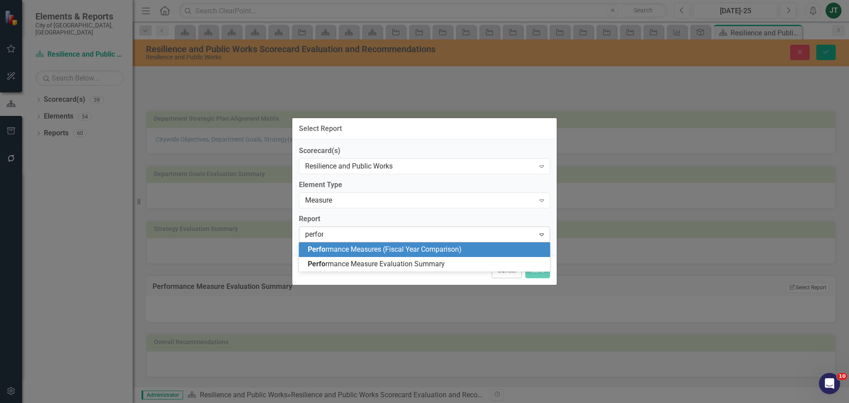
type input "perform"
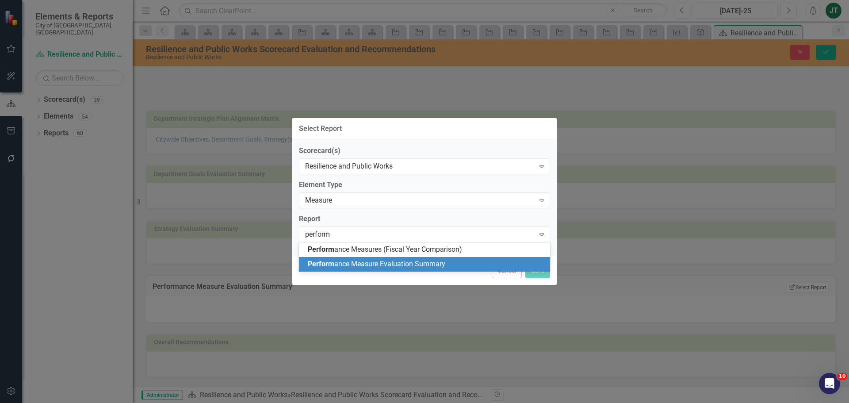
click at [392, 258] on div "Perform ance Measure Evaluation Summary" at bounding box center [424, 264] width 251 height 15
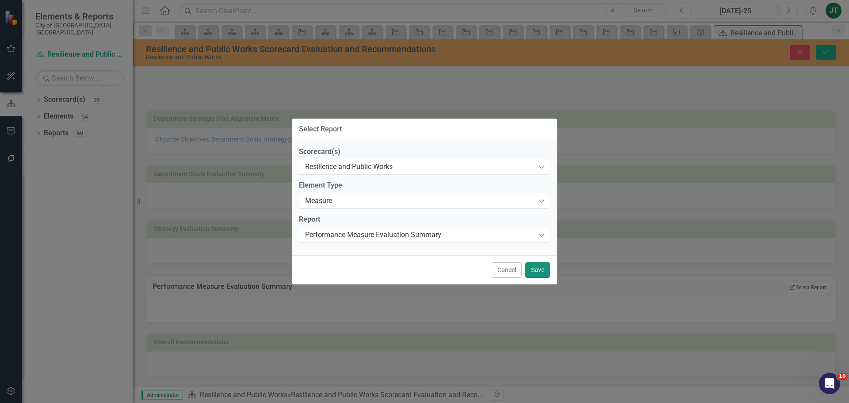
click at [547, 272] on button "Save" at bounding box center [537, 269] width 25 height 15
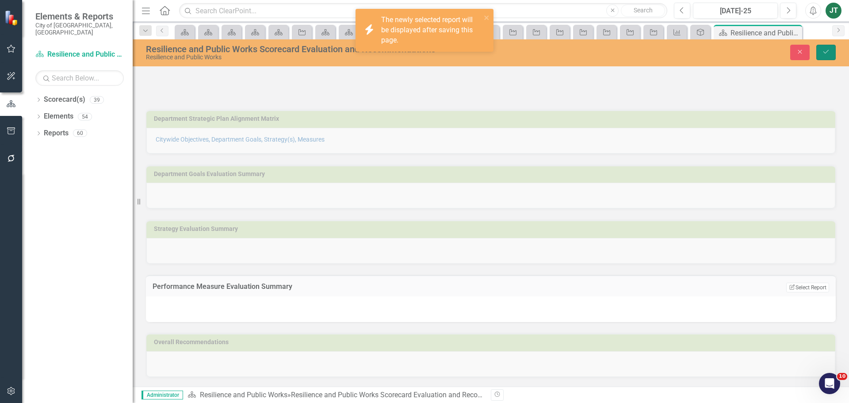
click at [834, 50] on button "Save" at bounding box center [825, 52] width 19 height 15
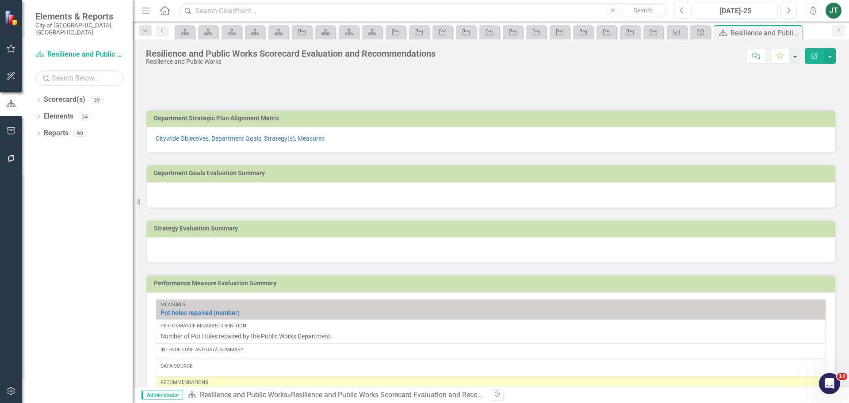
click at [458, 176] on h3 "Department Goals Evaluation Summary" at bounding box center [492, 173] width 677 height 7
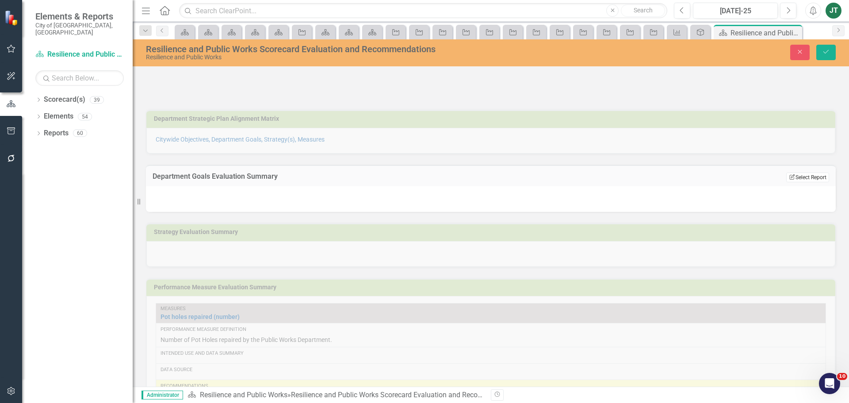
click at [809, 172] on button "Edit Report Select Report" at bounding box center [807, 177] width 43 height 10
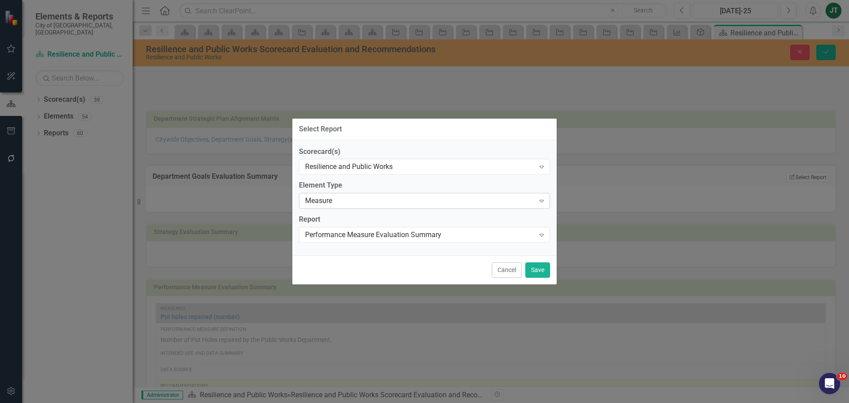
click at [385, 205] on div "Measure" at bounding box center [419, 201] width 229 height 10
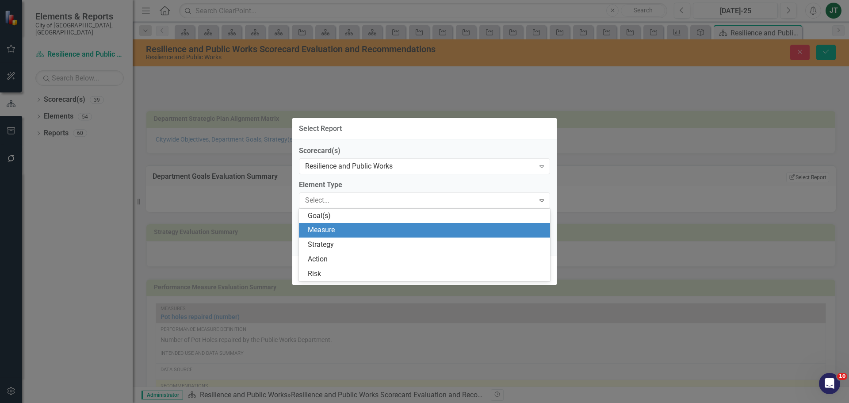
type input "g"
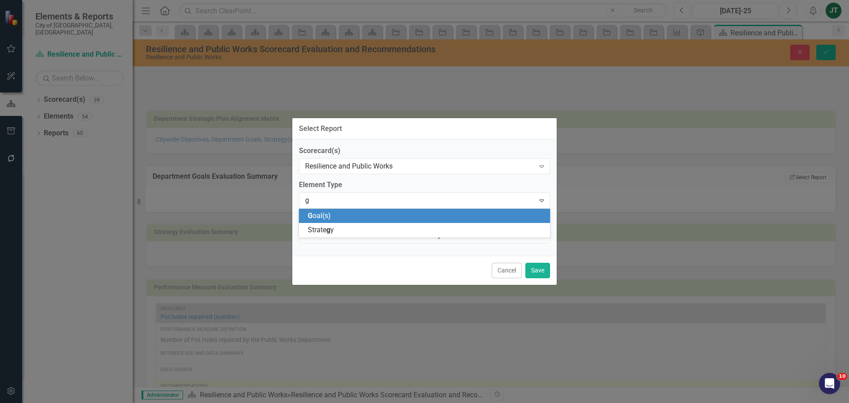
click at [377, 217] on div "G oal(s)" at bounding box center [426, 216] width 237 height 10
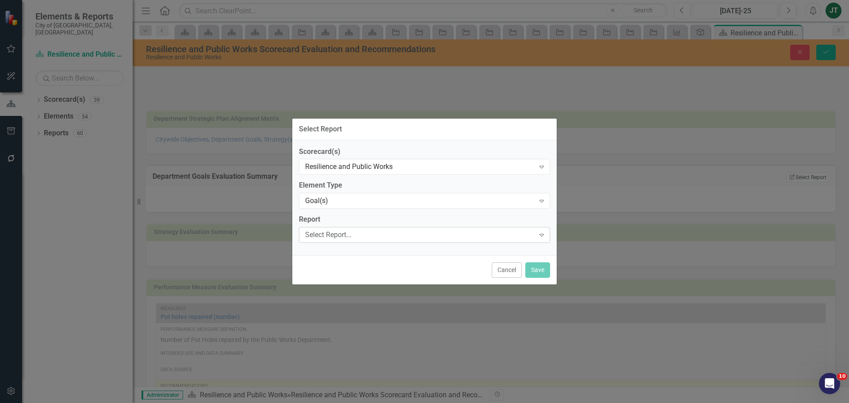
click at [366, 235] on div "Select Report..." at bounding box center [419, 235] width 229 height 10
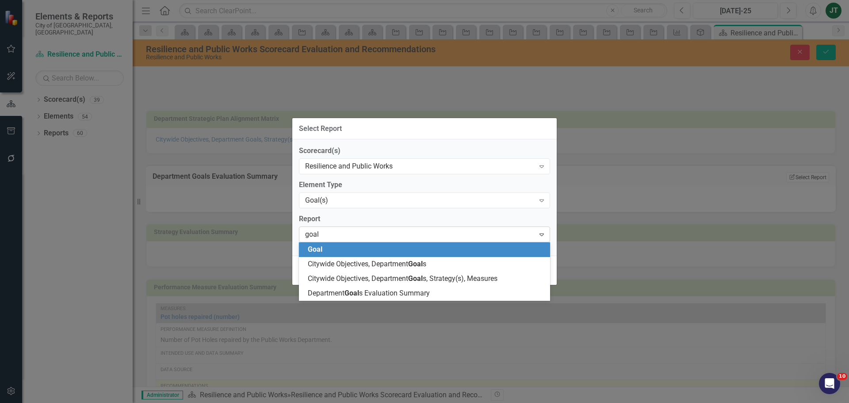
type input "goals"
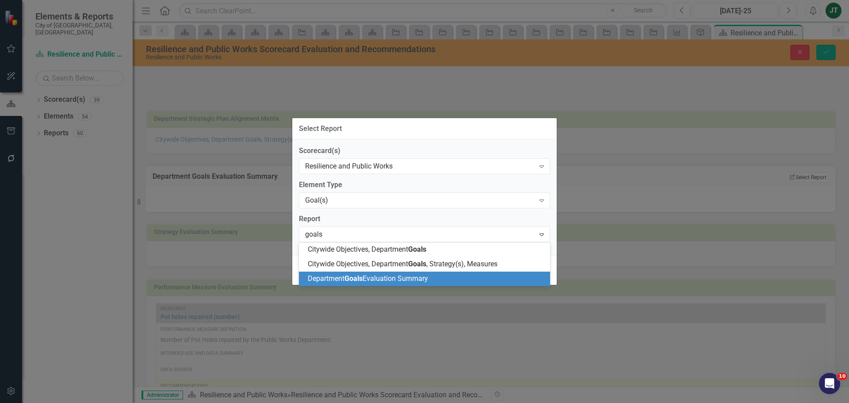
click at [380, 280] on span "Department Goals Evaluation Summary" at bounding box center [368, 278] width 120 height 8
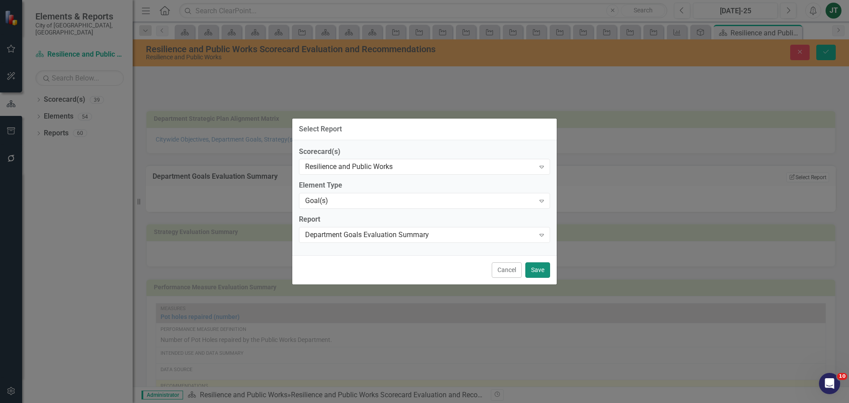
click at [543, 270] on button "Save" at bounding box center [537, 269] width 25 height 15
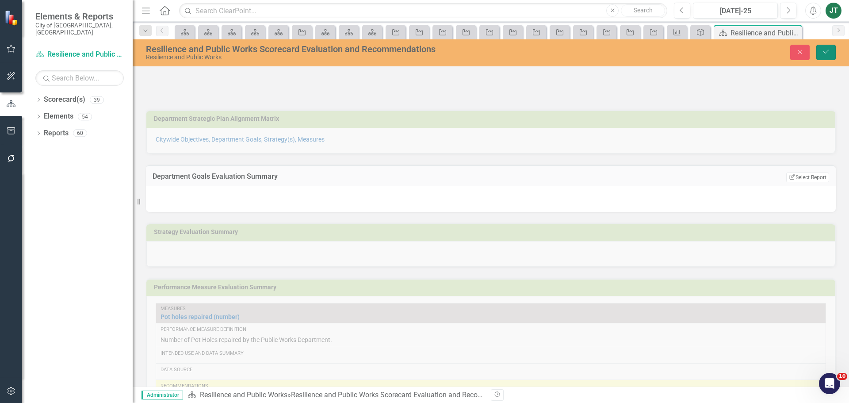
click at [830, 53] on button "Save" at bounding box center [825, 52] width 19 height 15
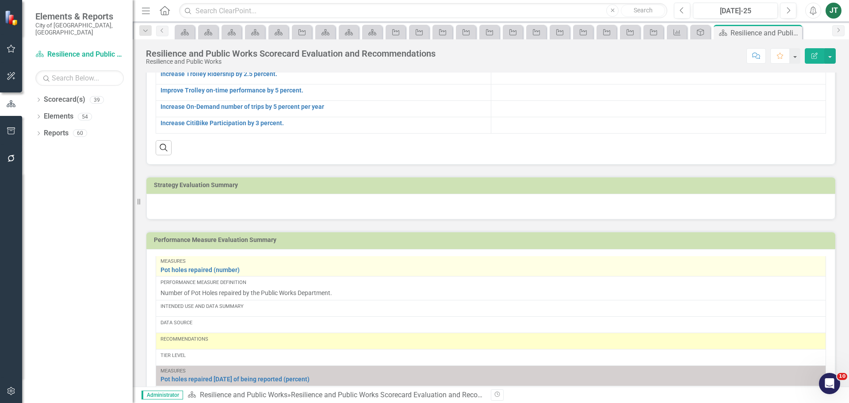
scroll to position [221, 0]
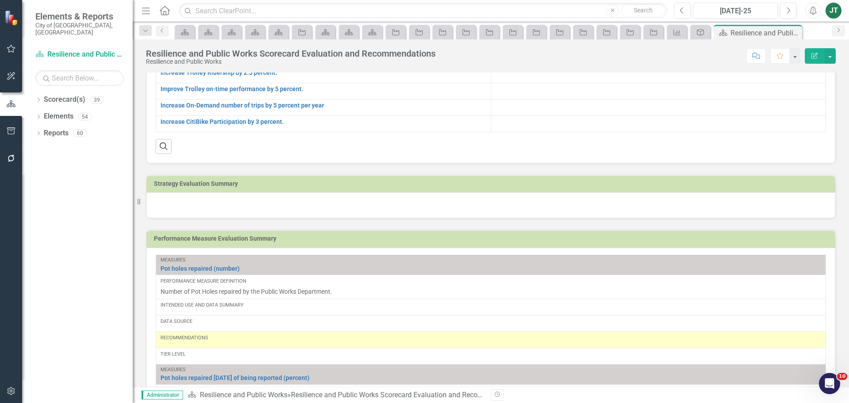
click at [324, 183] on h3 "Strategy Evaluation Summary" at bounding box center [492, 183] width 677 height 7
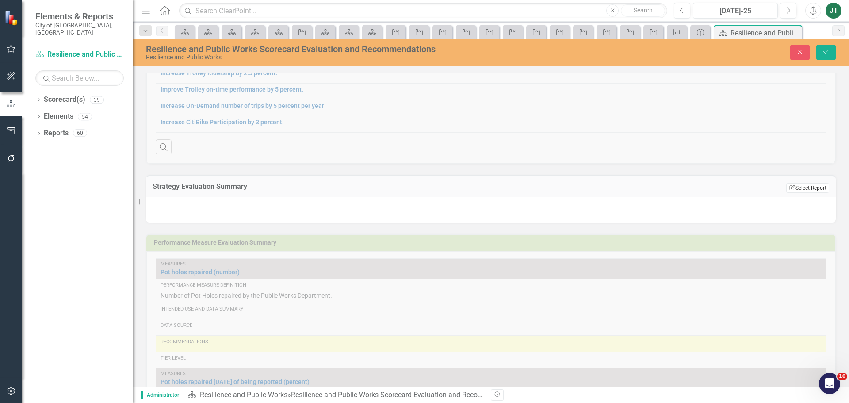
click at [789, 185] on icon "Edit Report" at bounding box center [792, 187] width 7 height 5
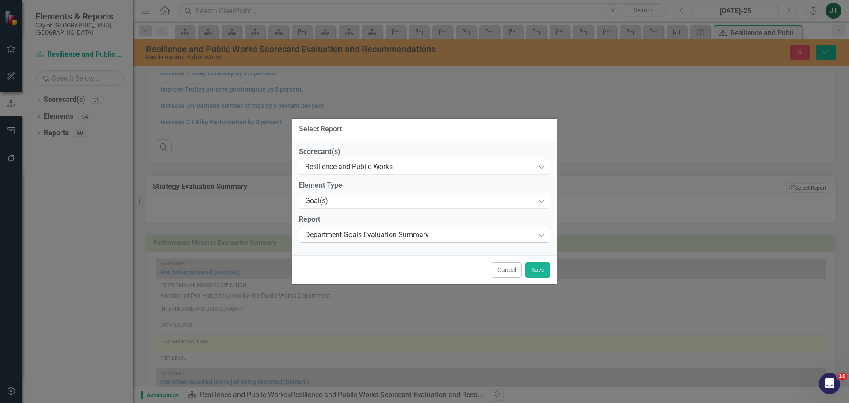
click at [363, 236] on div "Department Goals Evaluation Summary" at bounding box center [419, 235] width 229 height 10
click at [346, 199] on div "Goal(s)" at bounding box center [419, 201] width 229 height 10
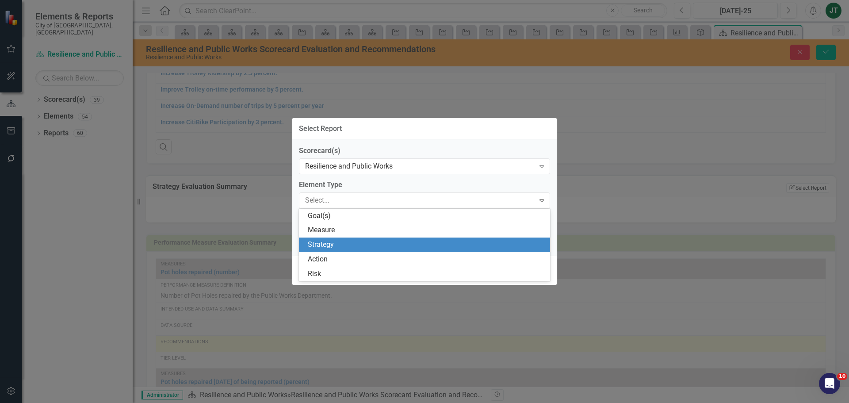
click at [328, 250] on div "Strategy" at bounding box center [426, 245] width 237 height 10
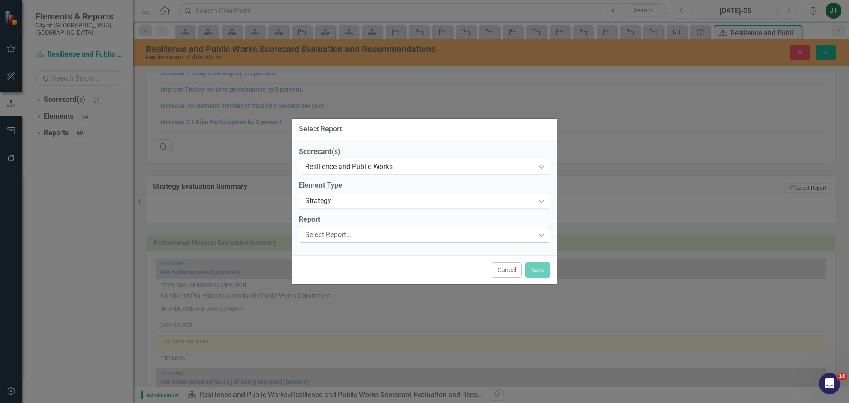
click at [329, 240] on div "Select Report... Expand" at bounding box center [424, 235] width 251 height 16
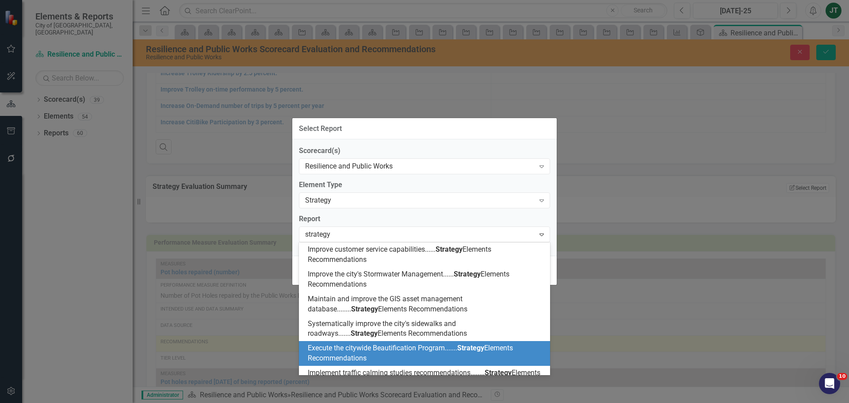
scroll to position [54, 0]
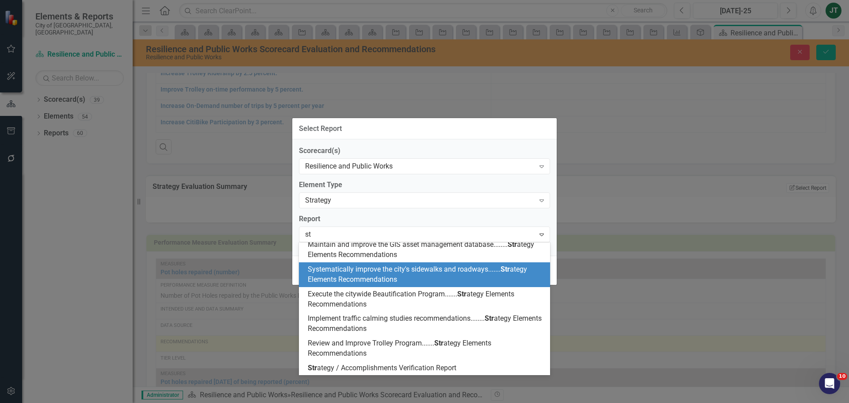
type input "s"
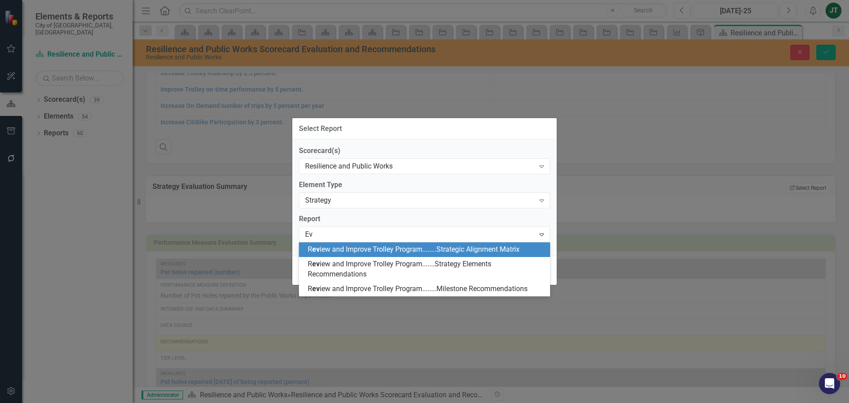
scroll to position [0, 0]
type input "E"
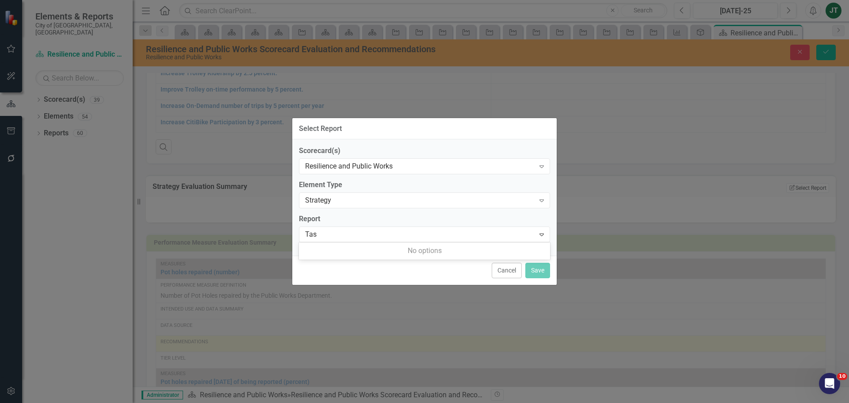
type input "Ta"
drag, startPoint x: 483, startPoint y: 186, endPoint x: 488, endPoint y: 196, distance: 11.9
click at [484, 186] on label "Element Type" at bounding box center [424, 185] width 251 height 10
click at [493, 274] on button "Cancel" at bounding box center [507, 269] width 30 height 15
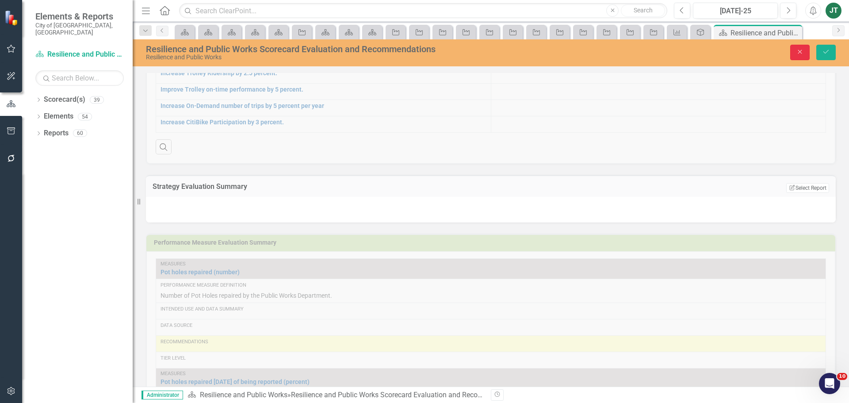
click at [795, 54] on button "Close" at bounding box center [799, 52] width 19 height 15
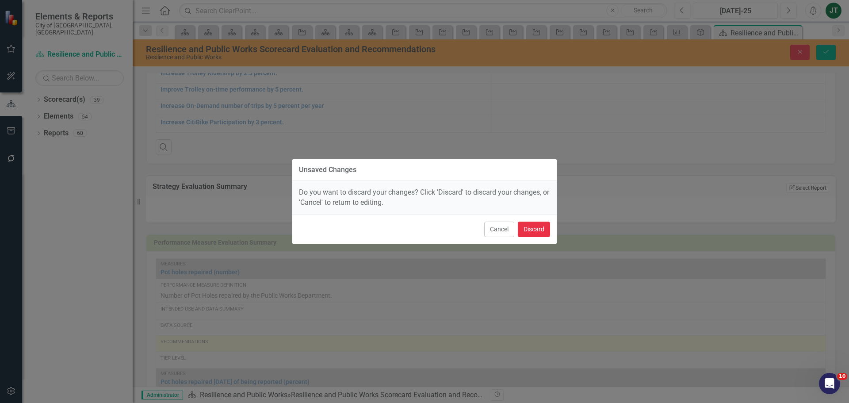
click at [530, 232] on button "Discard" at bounding box center [534, 228] width 32 height 15
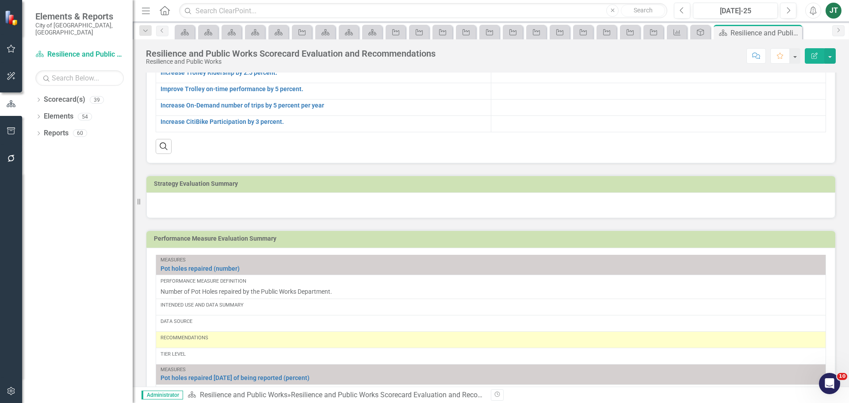
click at [667, 184] on h3 "Strategy Evaluation Summary" at bounding box center [492, 183] width 677 height 7
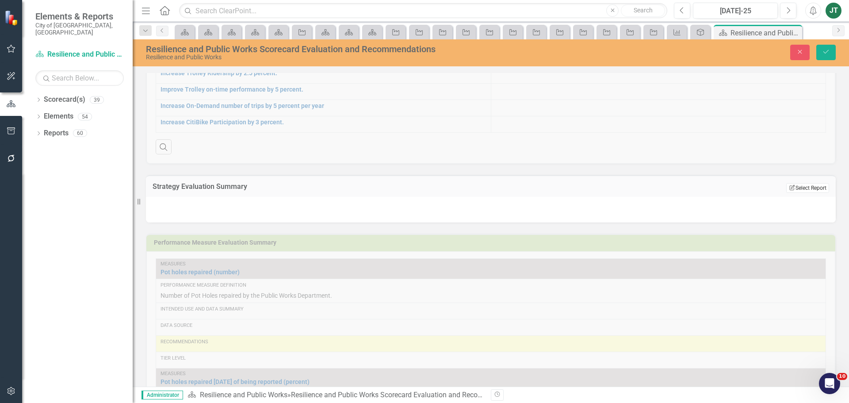
click at [805, 188] on button "Edit Report Select Report" at bounding box center [807, 188] width 43 height 10
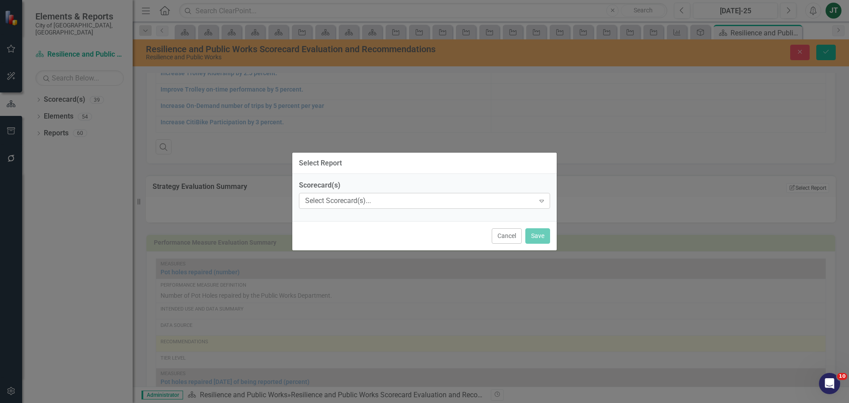
click at [370, 201] on div "Select Scorecard(s)..." at bounding box center [419, 201] width 229 height 10
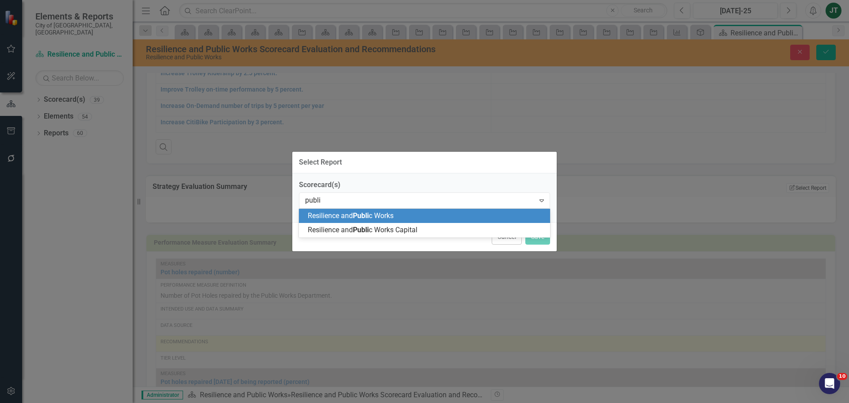
type input "public"
click at [391, 214] on span "Resilience and Public Works" at bounding box center [350, 215] width 84 height 8
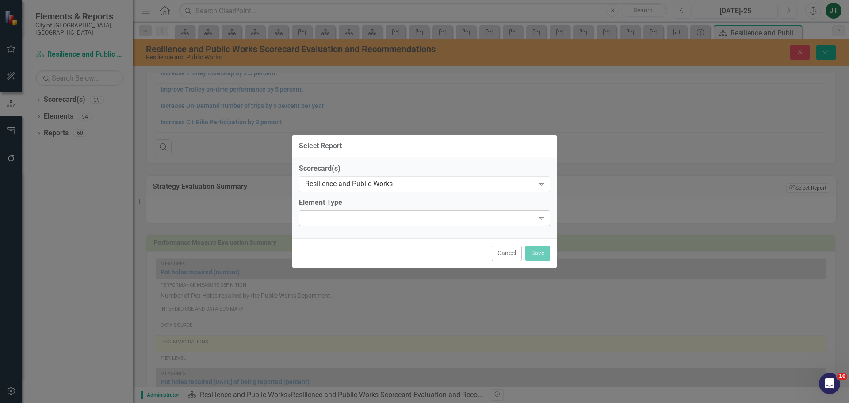
click at [354, 215] on div "Expand" at bounding box center [424, 218] width 251 height 16
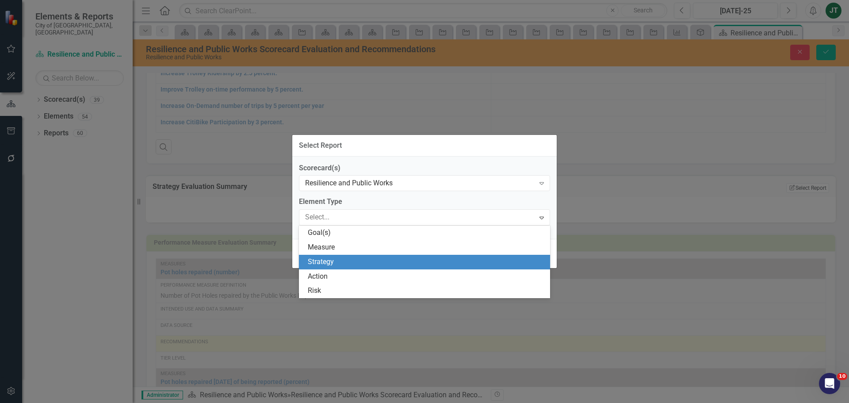
click at [333, 259] on div "Strategy" at bounding box center [426, 262] width 237 height 10
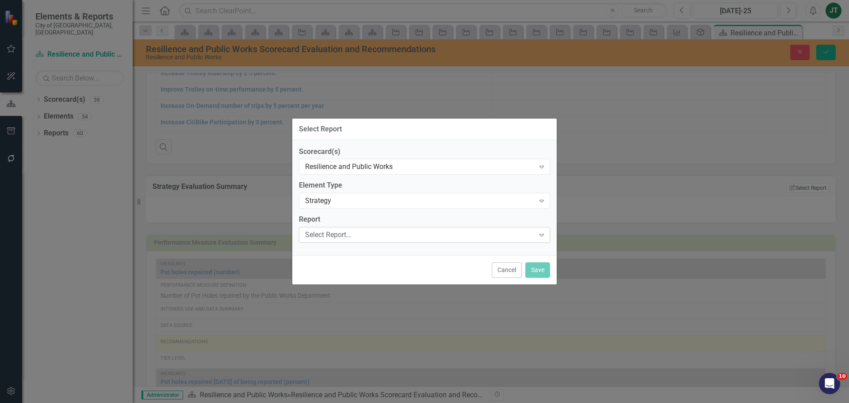
click at [367, 236] on div "Select Report..." at bounding box center [419, 235] width 229 height 10
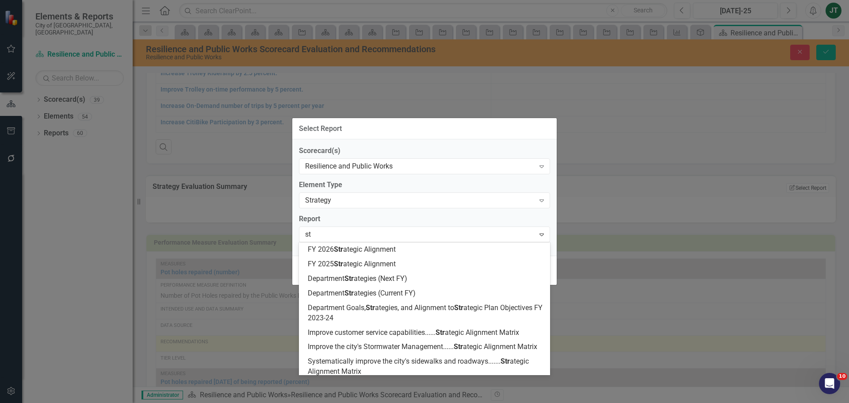
type input "s"
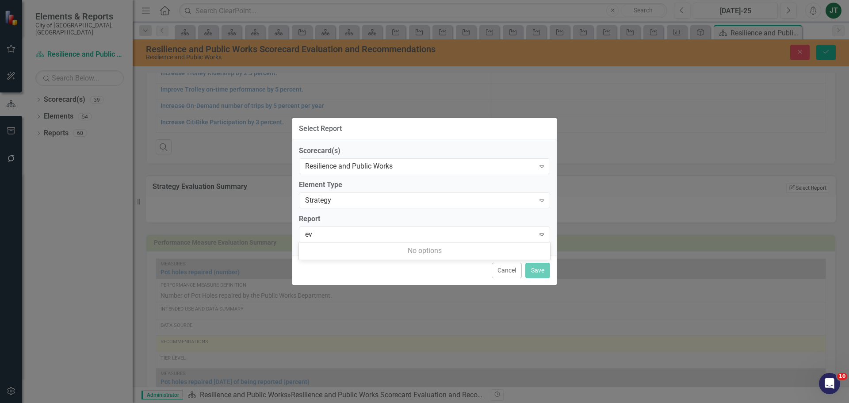
type input "e"
click at [754, 98] on div "Select Report Scorecard(s) Resilience and Public Works Expand Element Type Stra…" at bounding box center [424, 201] width 849 height 403
click at [797, 57] on div "Select Report Scorecard(s) Resilience and Public Works Expand Element Type Stra…" at bounding box center [424, 201] width 849 height 403
click at [506, 274] on button "Cancel" at bounding box center [507, 269] width 30 height 15
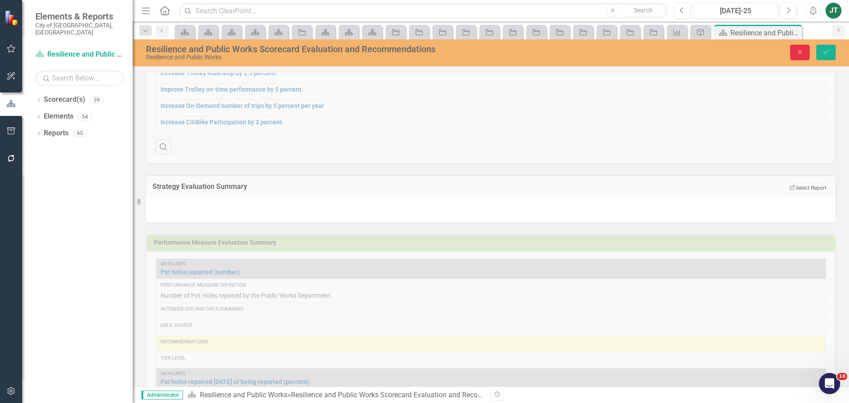
click at [801, 49] on icon "Close" at bounding box center [800, 52] width 8 height 6
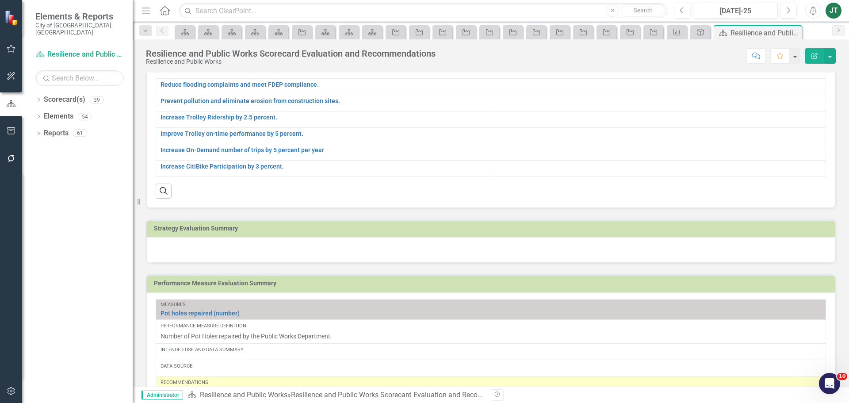
scroll to position [184, 0]
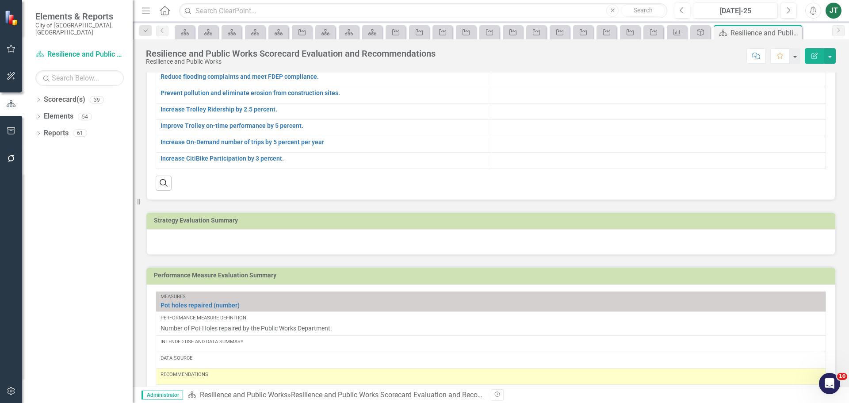
click at [560, 224] on h3 "Strategy Evaluation Summary" at bounding box center [492, 220] width 677 height 7
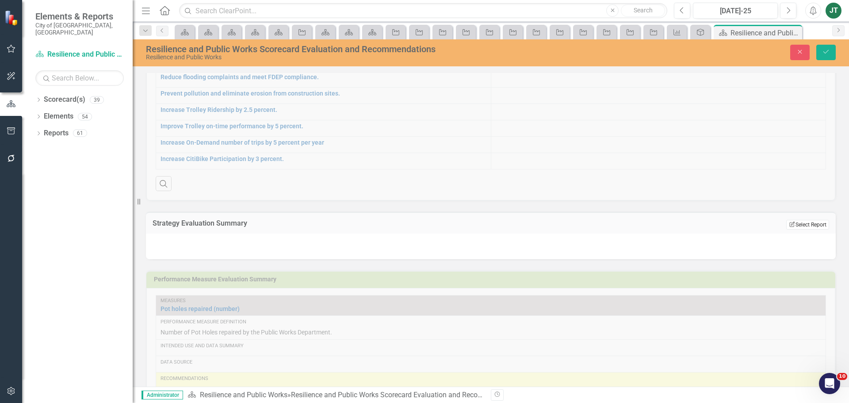
click at [790, 222] on button "Edit Report Select Report" at bounding box center [807, 225] width 43 height 10
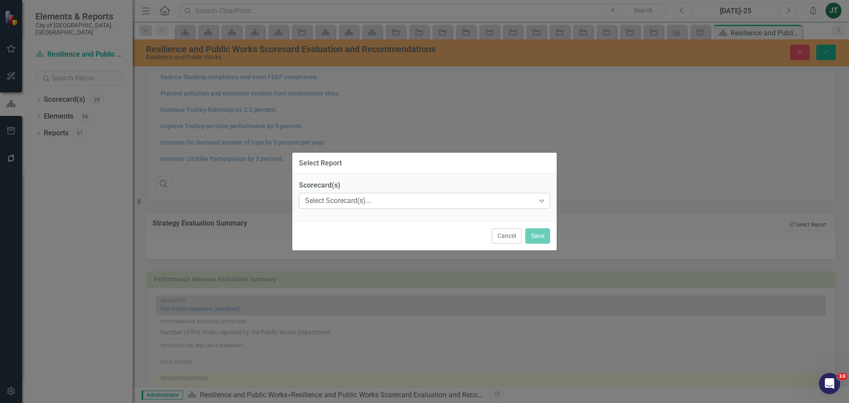
click at [406, 198] on div "Select Scorecard(s)..." at bounding box center [419, 201] width 229 height 10
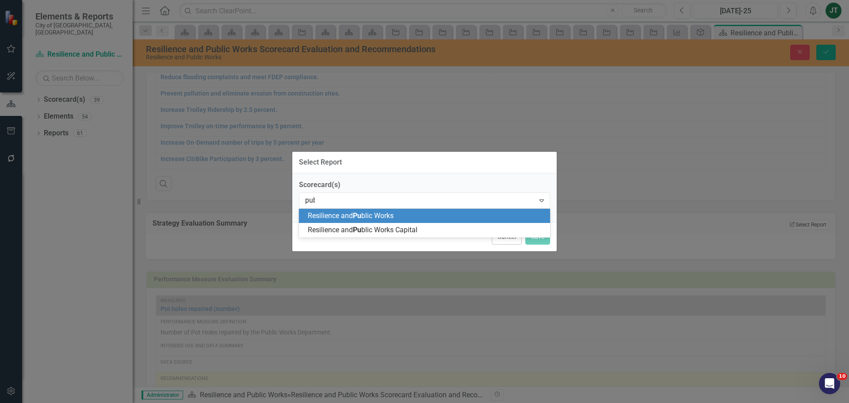
type input "publ"
click at [393, 217] on span "Resilience and Publ ic Works" at bounding box center [351, 215] width 86 height 8
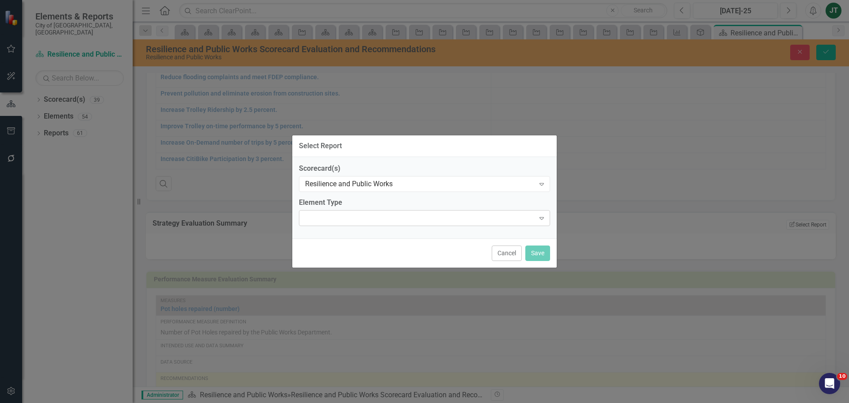
click at [371, 219] on div "Expand" at bounding box center [424, 218] width 251 height 16
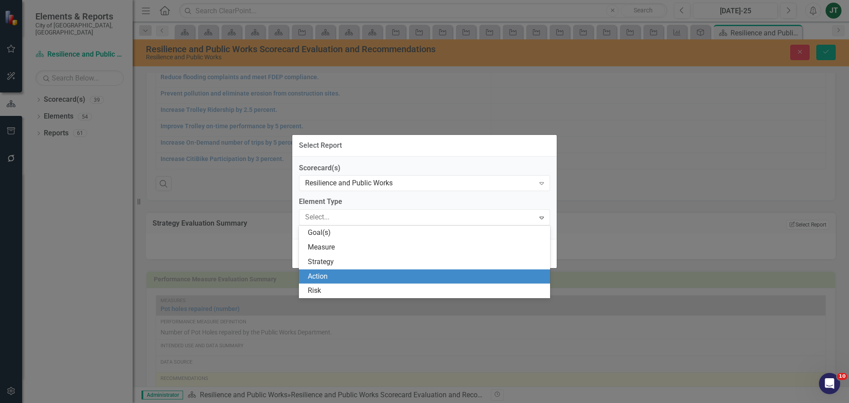
click at [335, 269] on div "Action" at bounding box center [424, 276] width 251 height 15
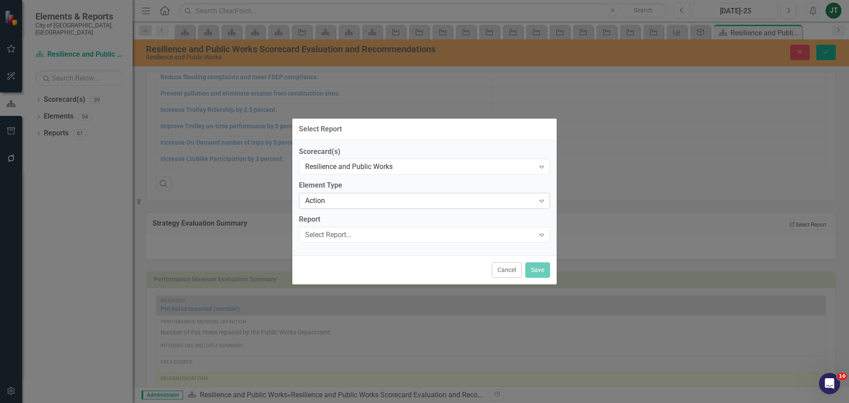
click at [341, 203] on div "Action" at bounding box center [419, 201] width 229 height 10
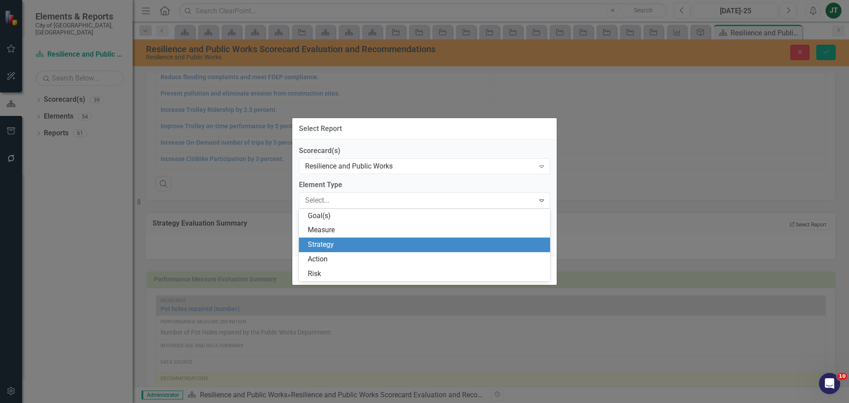
click at [331, 242] on div "Strategy" at bounding box center [426, 245] width 237 height 10
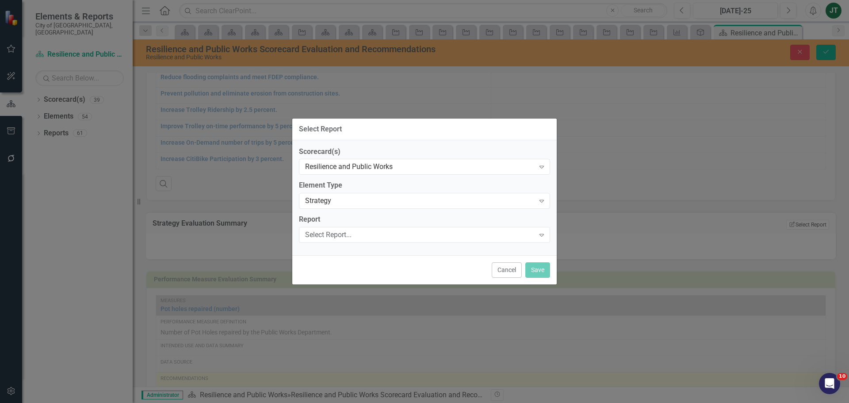
click at [329, 219] on label "Report" at bounding box center [424, 219] width 251 height 10
click at [328, 234] on div "Select Report..." at bounding box center [419, 235] width 229 height 10
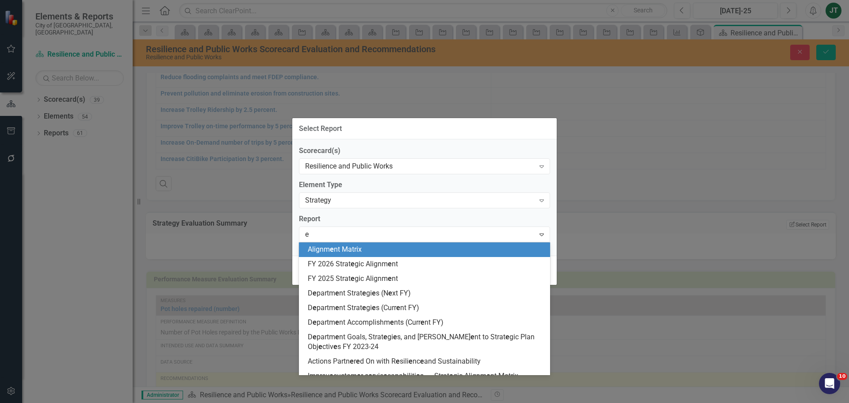
type input "ev"
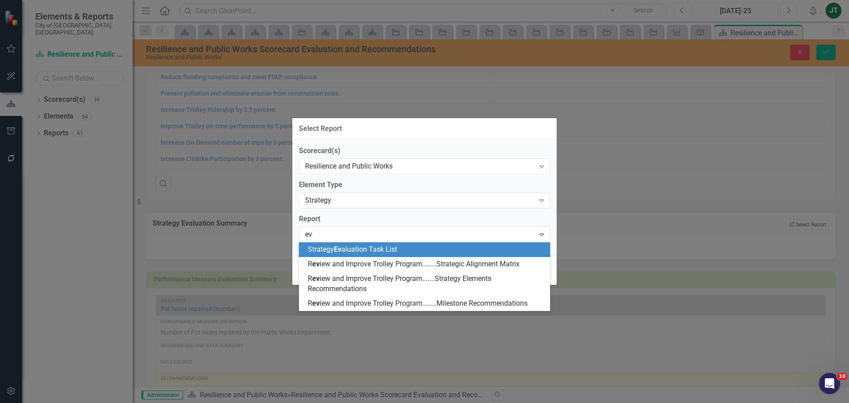
click at [349, 247] on span "Strategy Ev aluation Task List" at bounding box center [352, 249] width 89 height 8
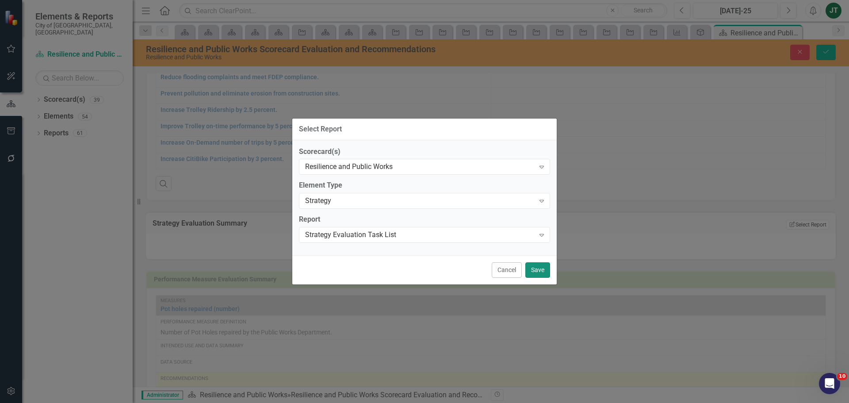
click at [534, 266] on button "Save" at bounding box center [537, 269] width 25 height 15
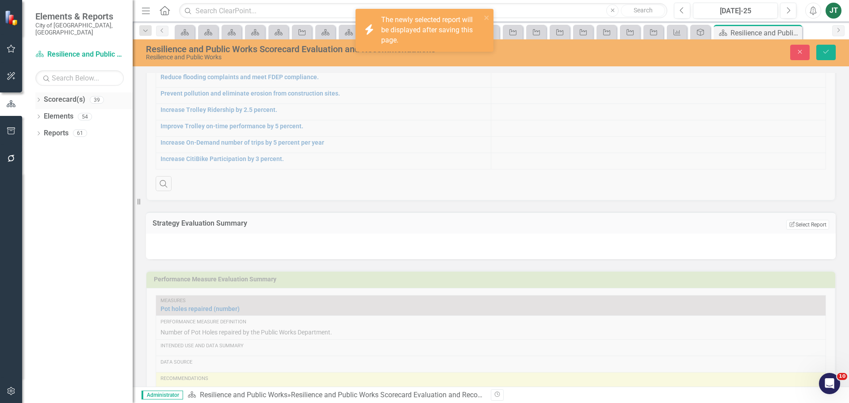
click at [40, 97] on div "Dropdown" at bounding box center [38, 101] width 6 height 8
click at [43, 130] on icon "Dropdown" at bounding box center [43, 132] width 7 height 5
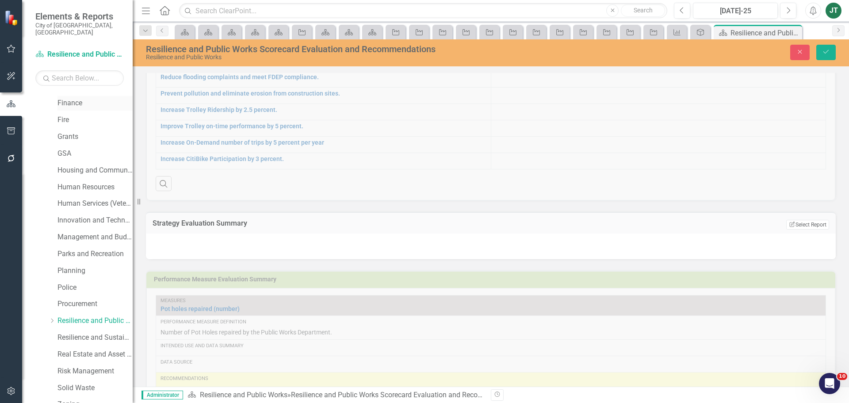
scroll to position [265, 0]
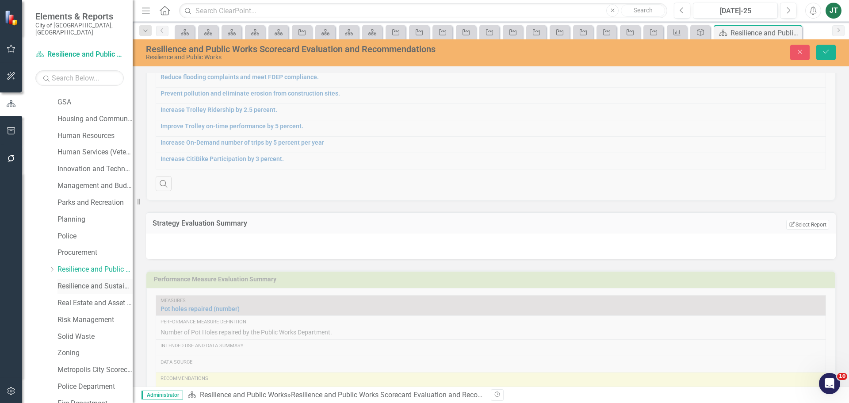
click at [76, 281] on link "Resilience and Sustainability" at bounding box center [94, 286] width 75 height 10
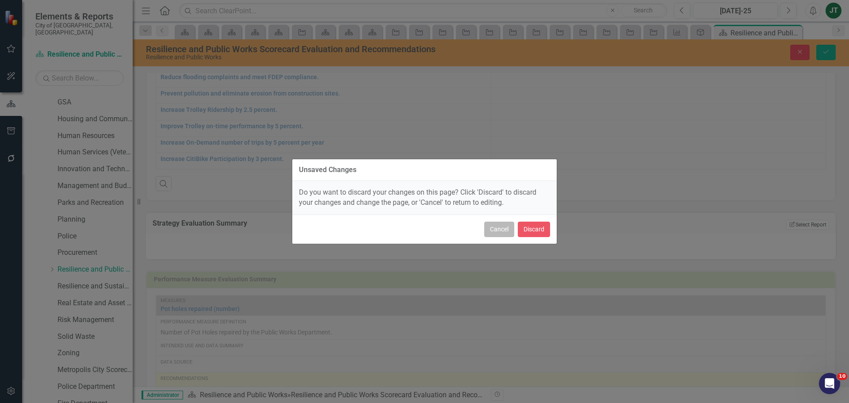
click at [497, 229] on button "Cancel" at bounding box center [499, 228] width 30 height 15
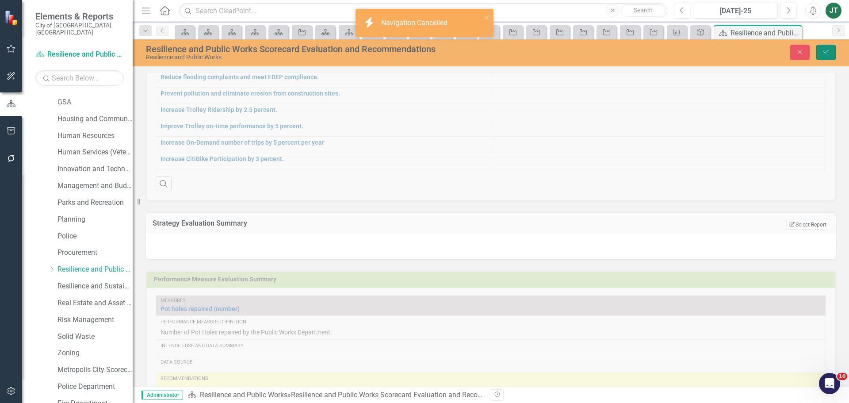
click at [826, 54] on icon "Save" at bounding box center [826, 52] width 8 height 6
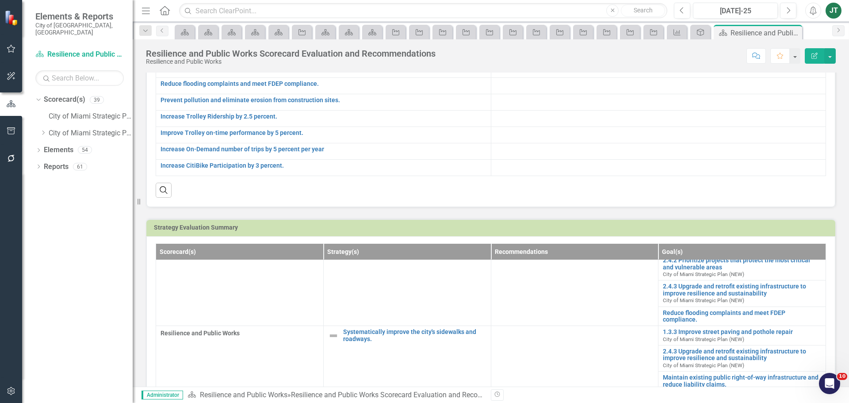
scroll to position [164, 0]
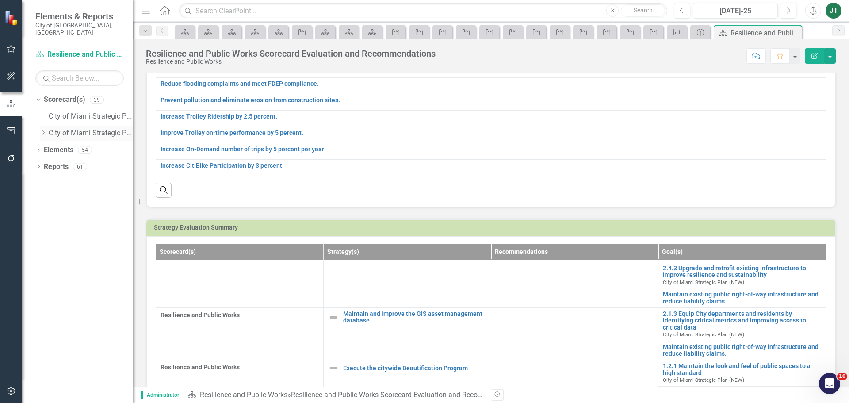
click at [42, 130] on div "Dropdown" at bounding box center [43, 134] width 7 height 8
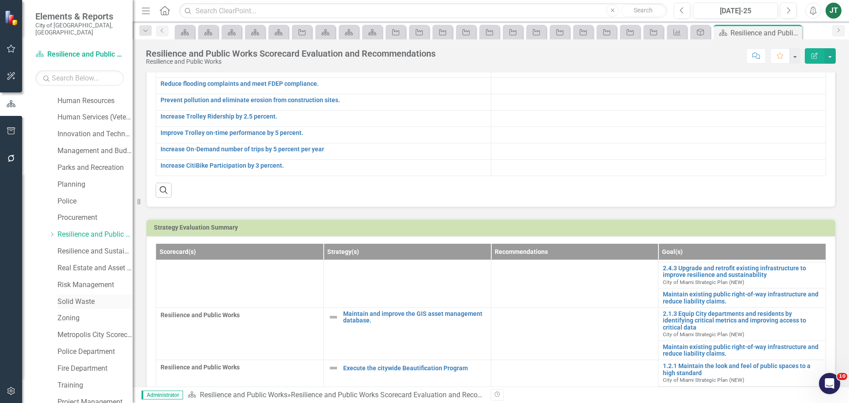
scroll to position [309, 0]
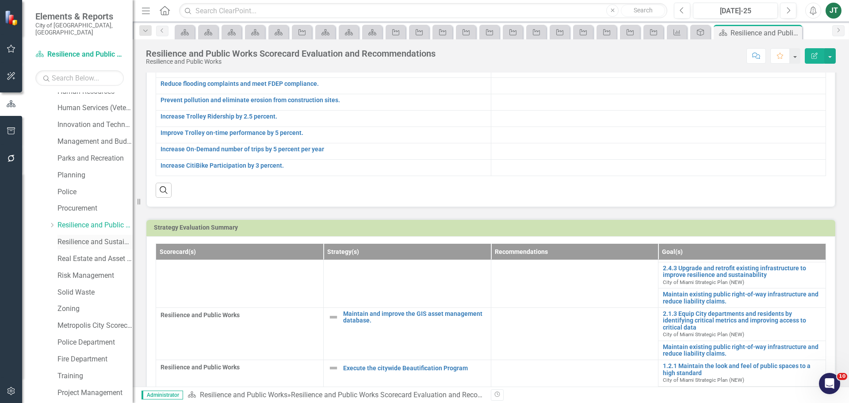
click at [88, 237] on link "Resilience and Sustainability" at bounding box center [94, 242] width 75 height 10
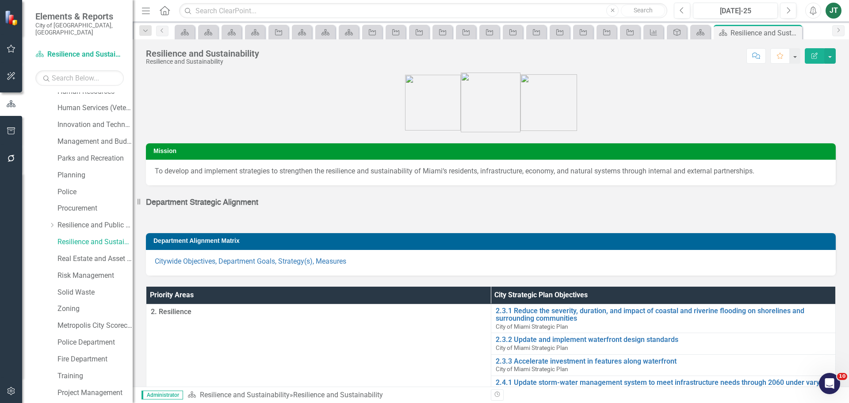
click at [221, 205] on span "Department Strategic Alignment" at bounding box center [202, 202] width 112 height 8
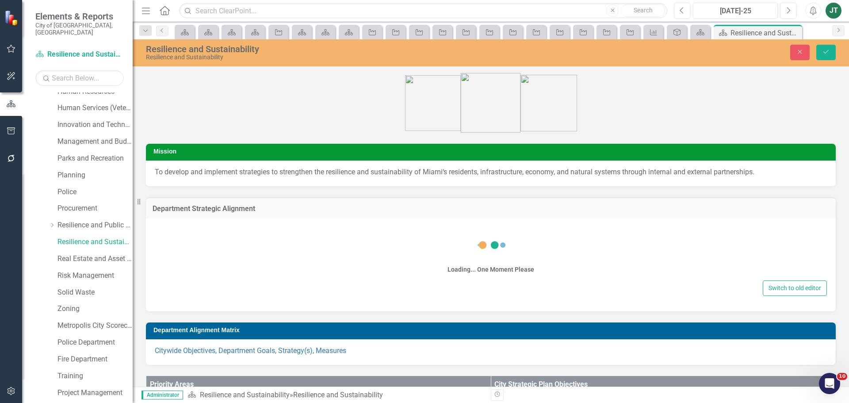
click at [244, 213] on td "Department Strategic Alignment" at bounding box center [491, 209] width 676 height 11
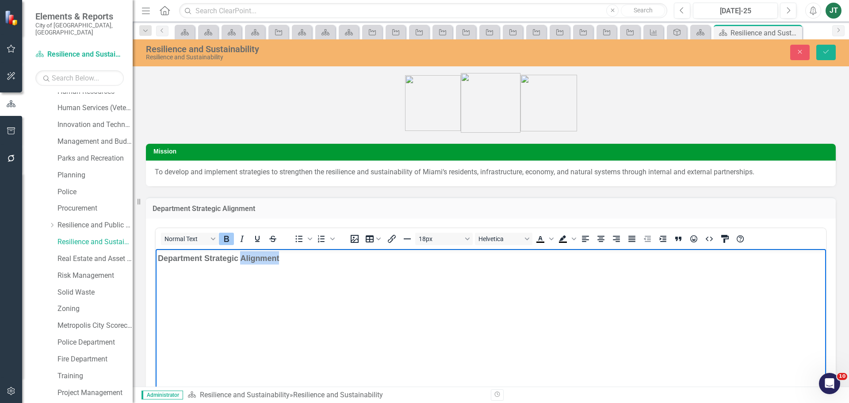
click at [294, 254] on p "Department Strategic Alignment" at bounding box center [491, 257] width 666 height 13
drag, startPoint x: 301, startPoint y: 260, endPoint x: 96, endPoint y: 258, distance: 205.6
click at [156, 258] on html "Department Strategic Alignment" at bounding box center [491, 315] width 670 height 133
drag, startPoint x: 288, startPoint y: 277, endPoint x: 306, endPoint y: 271, distance: 19.3
click at [288, 277] on body "DEPARTMENT STRATEGIC ALIGNMENT﻿" at bounding box center [491, 315] width 670 height 133
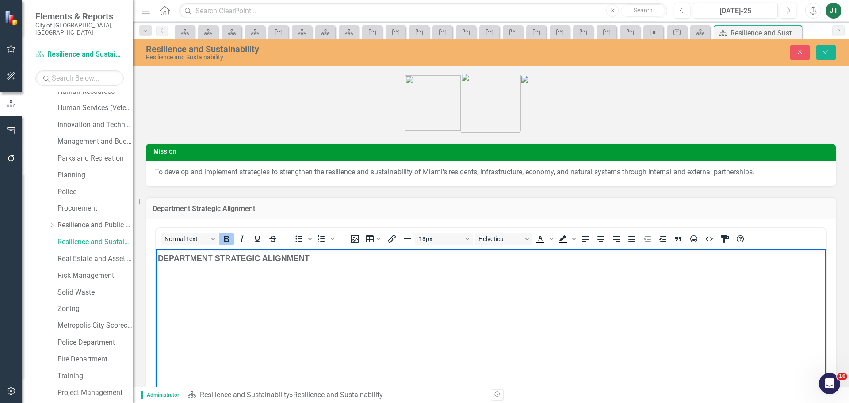
drag, startPoint x: 345, startPoint y: 261, endPoint x: 286, endPoint y: 509, distance: 255.4
click at [156, 259] on html "DEPARTMENT STRATEGIC ALIGNMENT﻿" at bounding box center [491, 315] width 670 height 133
click at [544, 241] on icon "Text color Black" at bounding box center [540, 238] width 11 height 11
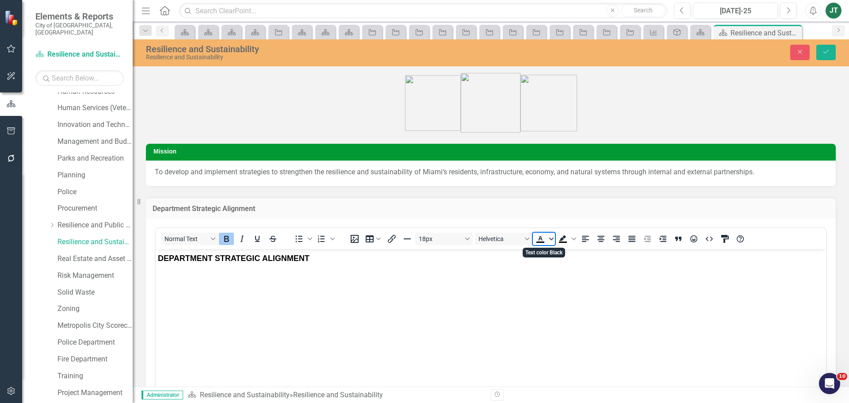
click at [549, 238] on span "Text color Black" at bounding box center [551, 239] width 7 height 12
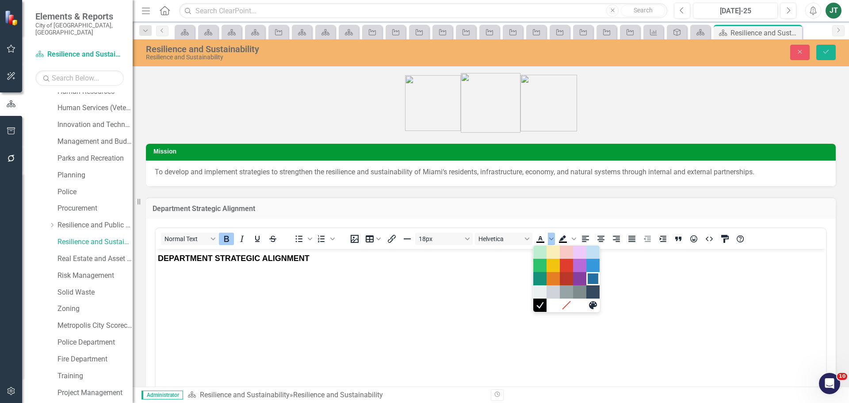
click at [590, 277] on div "Dark Blue" at bounding box center [592, 278] width 11 height 11
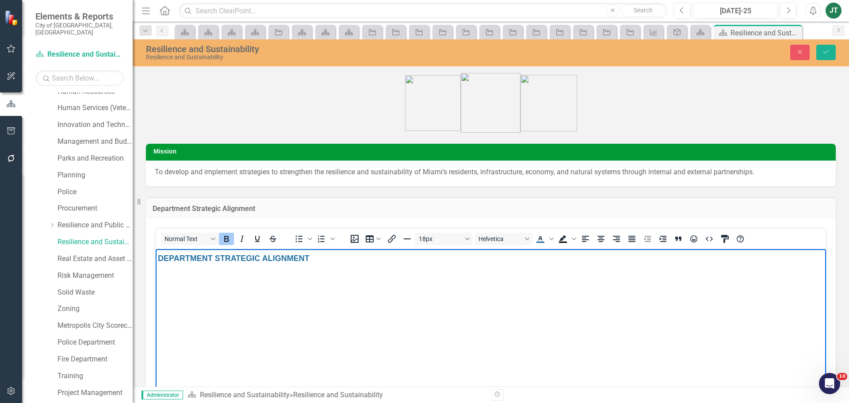
click at [454, 288] on body "DEPARTMENT STRATEGIC ALIGNMENT﻿" at bounding box center [491, 315] width 670 height 133
click at [286, 283] on body "DEPARTMENT STRATEGIC ALIGNMENT﻿" at bounding box center [491, 315] width 670 height 133
click at [826, 52] on icon "Save" at bounding box center [826, 52] width 8 height 6
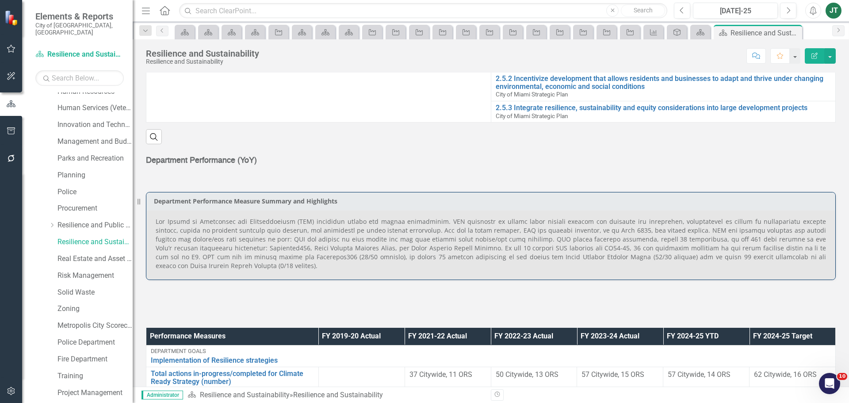
scroll to position [398, 0]
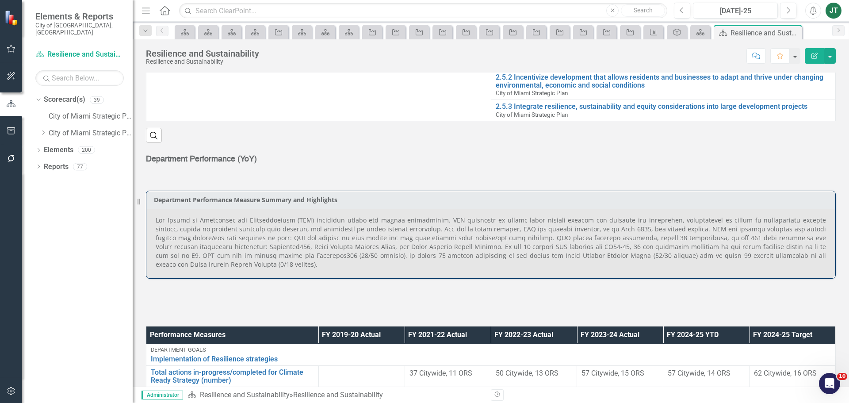
click at [253, 162] on span "Department Performance (YoY)" at bounding box center [201, 159] width 111 height 8
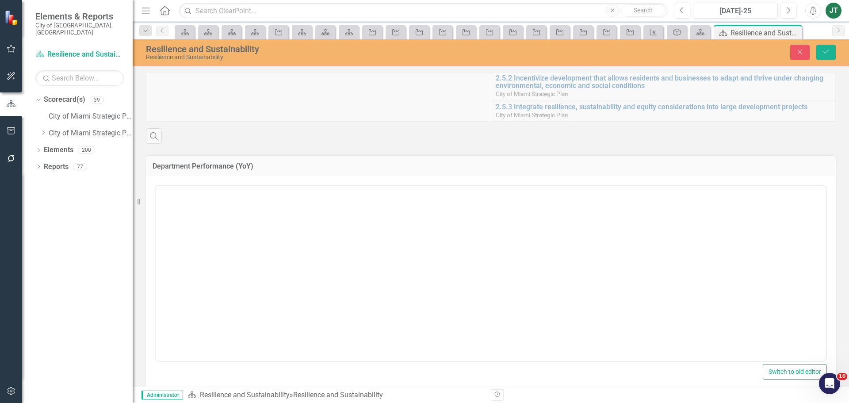
scroll to position [0, 0]
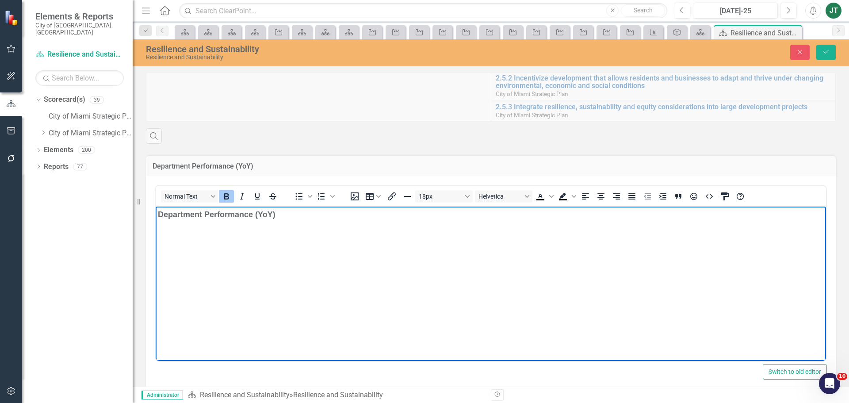
click at [264, 213] on span "Department Performance (YoY)" at bounding box center [217, 214] width 118 height 9
drag, startPoint x: 381, startPoint y: 214, endPoint x: 397, endPoint y: 212, distance: 16.1
click at [381, 214] on p "DEPARTMENT PERFORMANCE (MONTHLY & YEARLY)" at bounding box center [491, 215] width 666 height 12
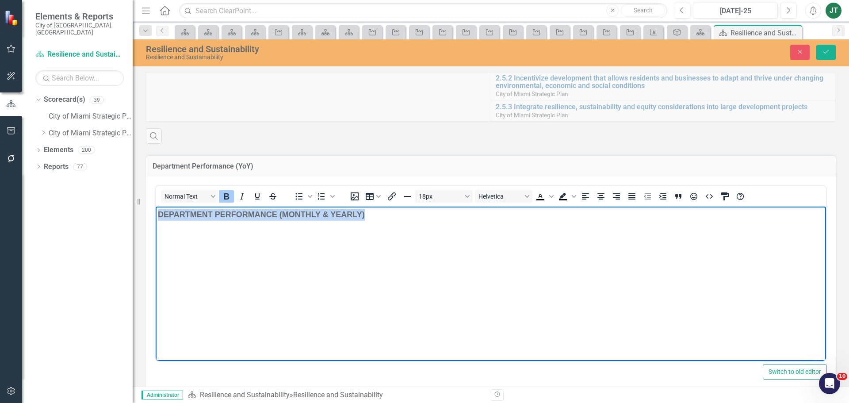
drag, startPoint x: 397, startPoint y: 215, endPoint x: 86, endPoint y: 197, distance: 311.7
click at [156, 206] on html "DEPARTMENT PERFORMANCE (MONTHLY & YEARLY)" at bounding box center [491, 272] width 670 height 133
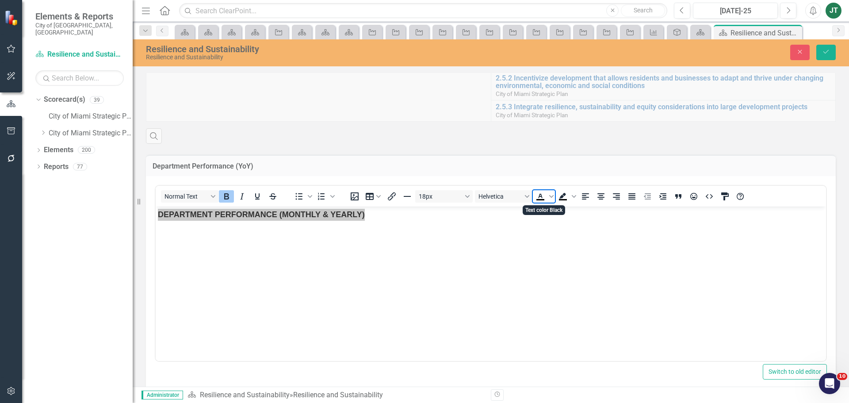
click at [542, 197] on icon "Text color Black" at bounding box center [540, 196] width 4 height 4
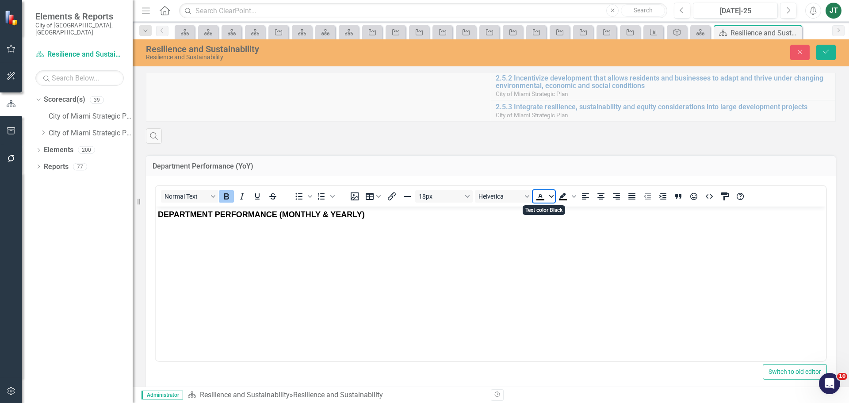
click at [549, 194] on icon "Text color Black" at bounding box center [551, 196] width 4 height 4
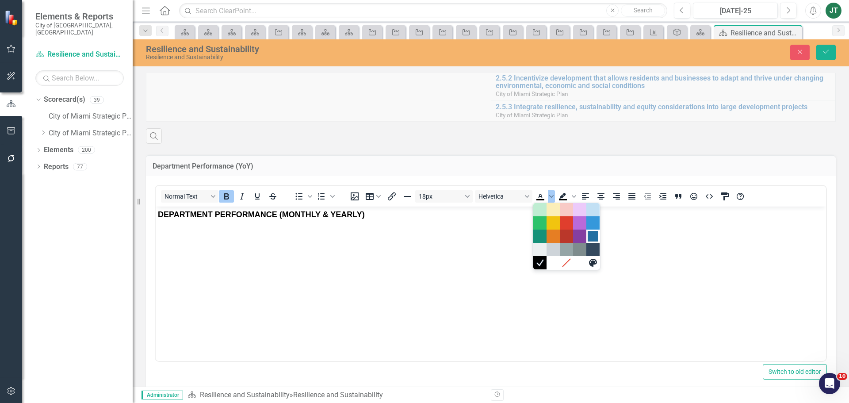
click at [595, 233] on div "Dark Blue" at bounding box center [592, 236] width 11 height 11
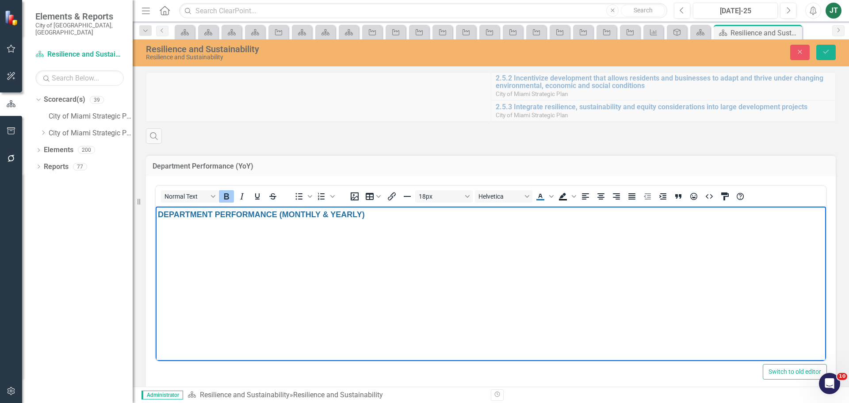
click at [507, 260] on body "DEPARTMENT PERFORMANCE (MONTHLY & YEARLY)" at bounding box center [491, 272] width 670 height 133
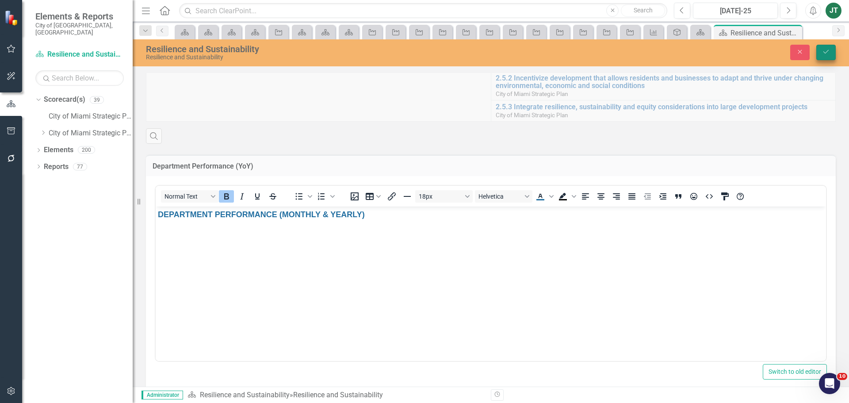
click at [832, 50] on button "Save" at bounding box center [825, 52] width 19 height 15
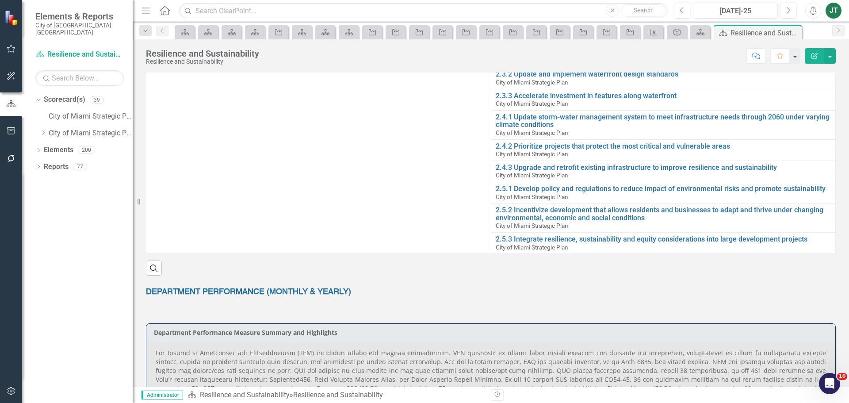
scroll to position [177, 0]
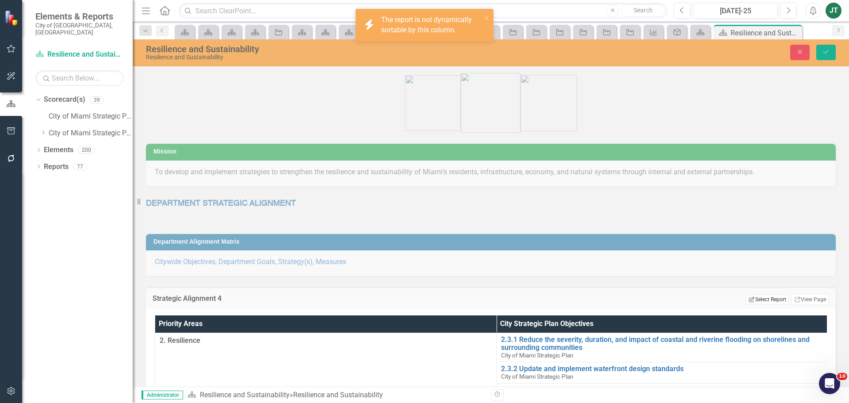
scroll to position [177, 0]
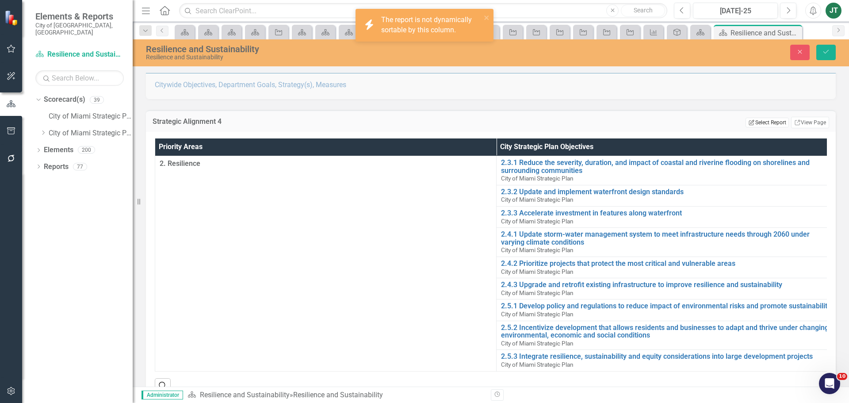
click at [769, 123] on button "Edit Report Select Report" at bounding box center [766, 123] width 43 height 10
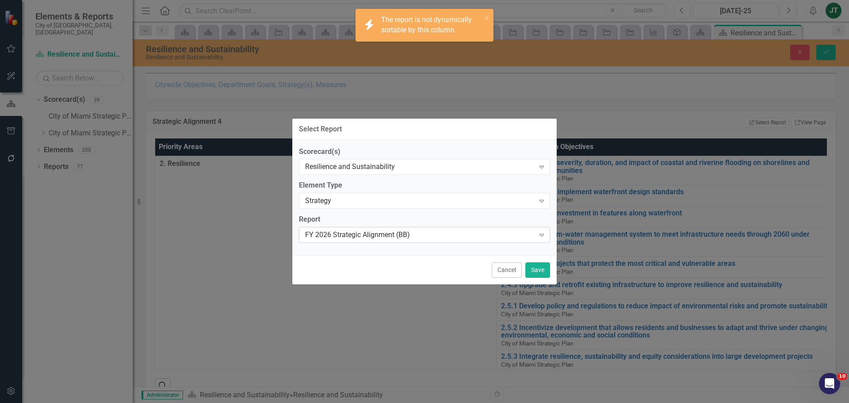
click at [401, 236] on div "FY 2026 Strategic Alignment (BB)" at bounding box center [419, 235] width 229 height 10
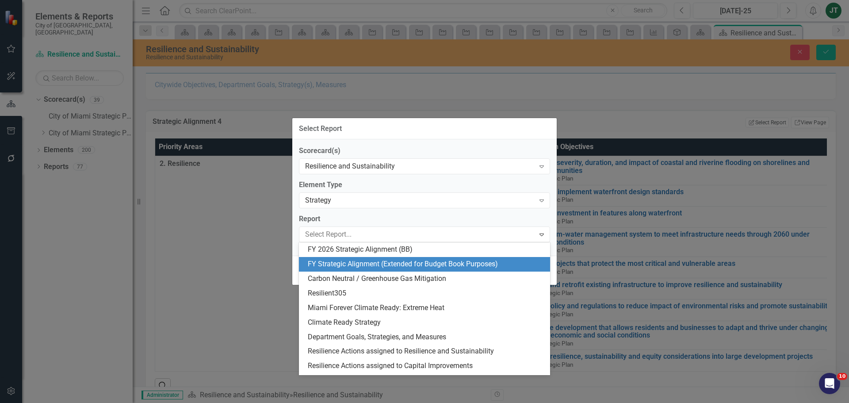
scroll to position [145, 0]
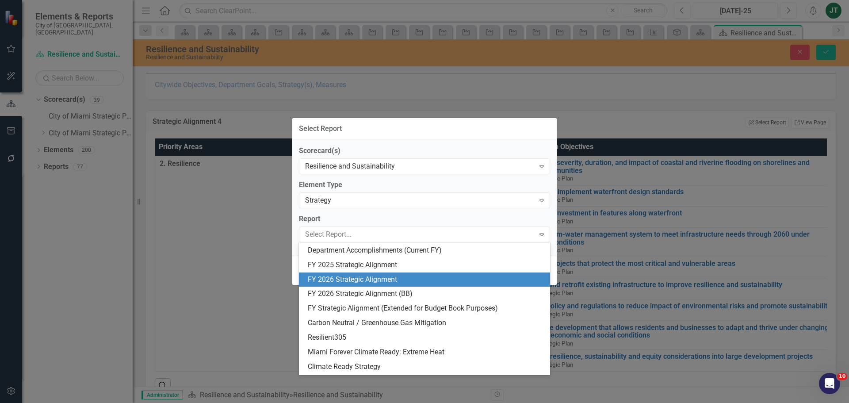
click at [397, 276] on div "FY 2026 Strategic Alignment" at bounding box center [426, 280] width 237 height 10
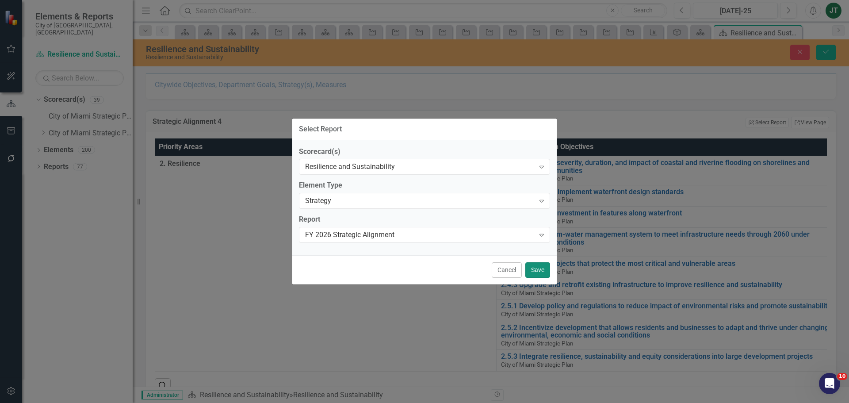
click at [545, 272] on button "Save" at bounding box center [537, 269] width 25 height 15
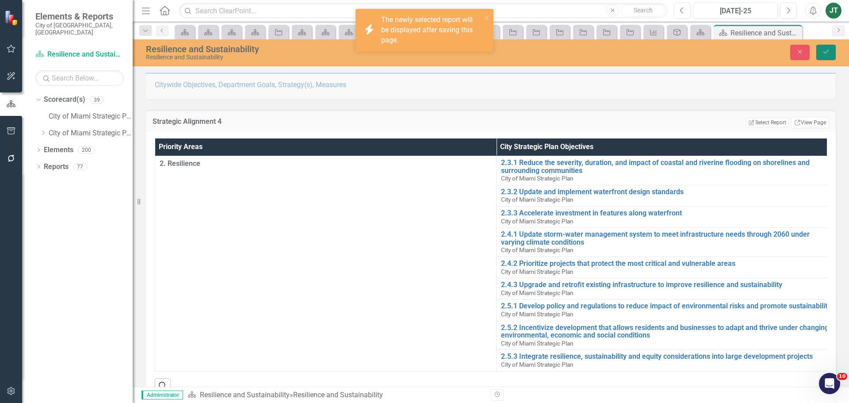
click at [824, 53] on icon "Save" at bounding box center [826, 52] width 8 height 6
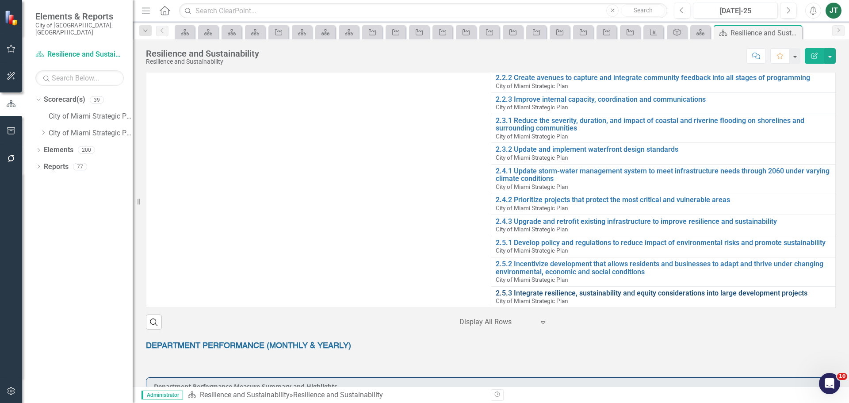
scroll to position [265, 0]
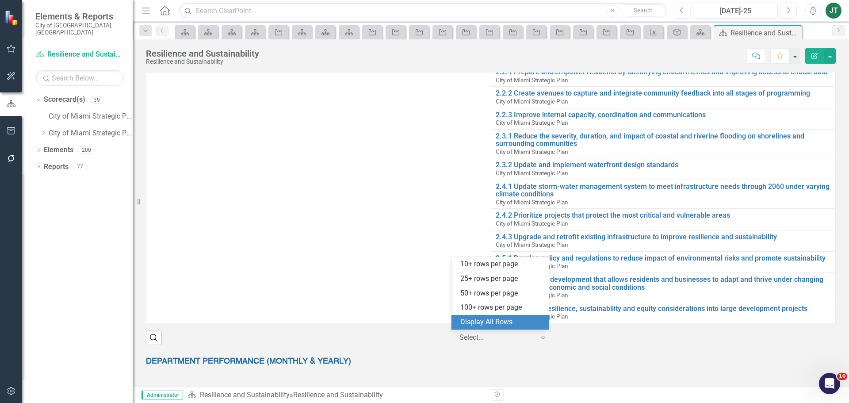
click at [538, 339] on icon "Expand" at bounding box center [542, 337] width 9 height 7
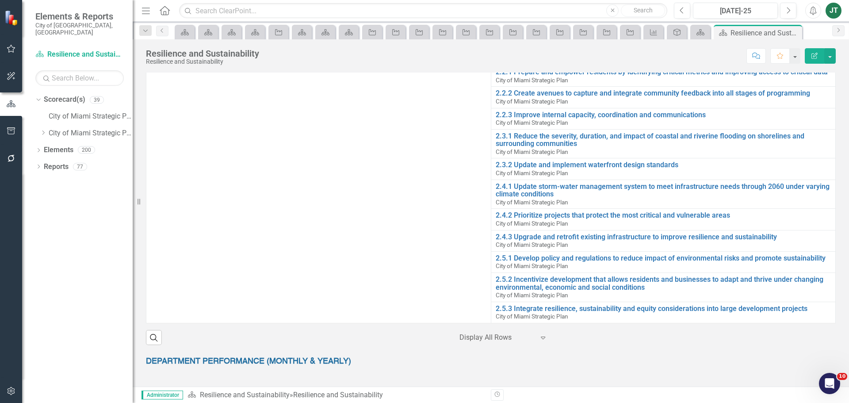
click at [636, 343] on div "Search ‹ Previous 1 (current) › Next Display All Rows Expand" at bounding box center [491, 334] width 690 height 22
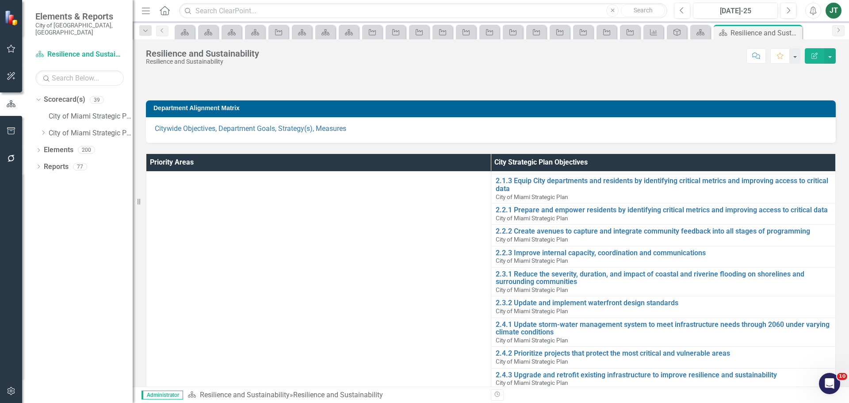
scroll to position [88, 0]
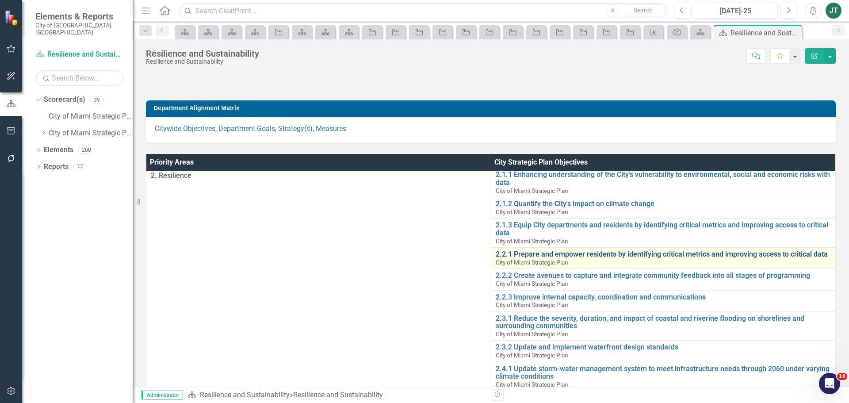
click at [559, 255] on link "2.2.1 Prepare and empower residents by identifying critical metrics and improvi…" at bounding box center [664, 254] width 336 height 8
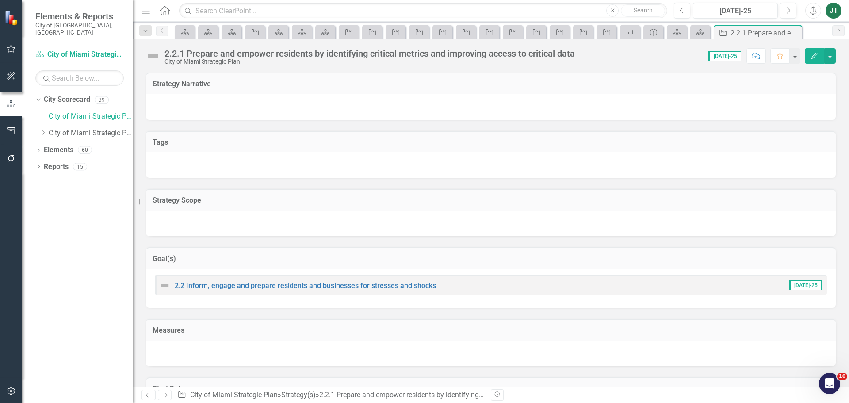
click at [393, 55] on div "2.2.1 Prepare and empower residents by identifying critical metrics and improvi…" at bounding box center [369, 54] width 410 height 10
click at [358, 44] on div "2.2.1 Prepare and empower residents by identifying critical metrics and improvi…" at bounding box center [491, 52] width 716 height 27
click at [358, 53] on div "2.2.1 Prepare and empower residents by identifying critical metrics and improvi…" at bounding box center [369, 54] width 410 height 10
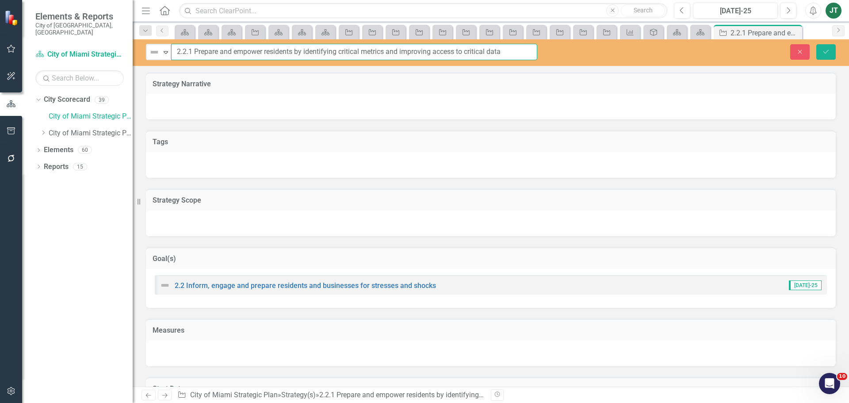
click at [485, 50] on input "2.2.1 Prepare and empower residents by identifying critical metrics and improvi…" at bounding box center [354, 52] width 366 height 16
drag, startPoint x: 519, startPoint y: 52, endPoint x: 195, endPoint y: 51, distance: 323.1
click at [195, 51] on input "2.2.1 Prepare and empower residents by identifying critical metrics and improvi…" at bounding box center [354, 52] width 366 height 16
paste input "and businesses to anticipate and respond to environmental, social and economic …"
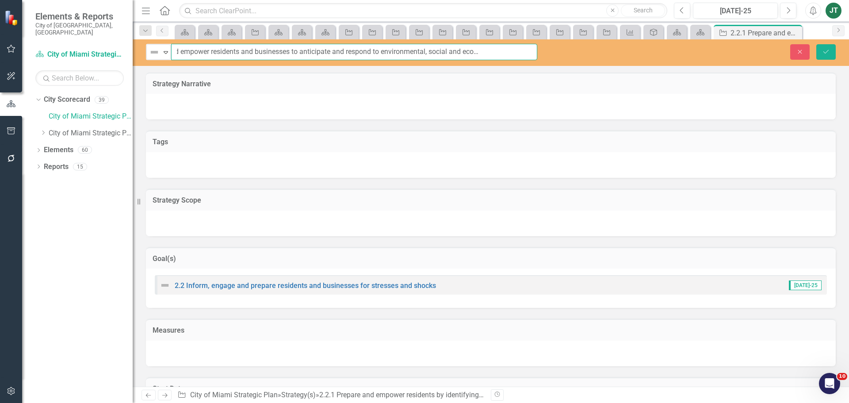
click at [500, 57] on input "2.2.1 Prepare and empower residents and businesses to anticipate and respond to…" at bounding box center [354, 52] width 366 height 16
drag, startPoint x: 524, startPoint y: 53, endPoint x: 263, endPoint y: 55, distance: 260.8
click at [148, 53] on div "Not Defined Expand 2.2.1 Prepare and empower residents and businesses to antici…" at bounding box center [341, 52] width 391 height 16
type input "2.2.1 Prepare and empower residents and businesses to anticipate and respond to…"
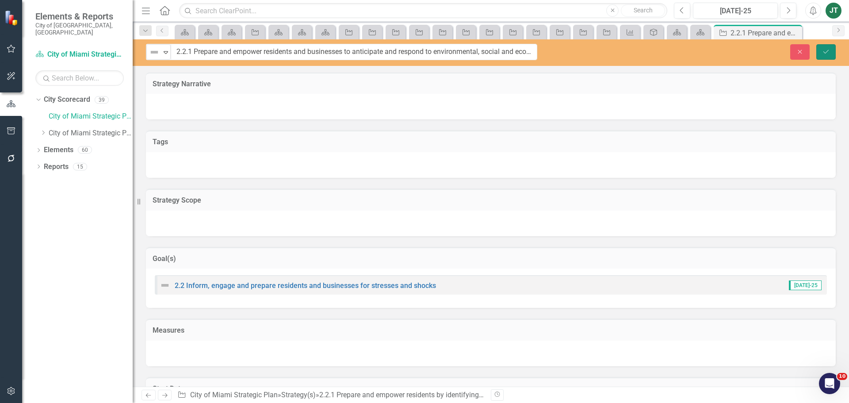
click at [828, 54] on icon "Save" at bounding box center [826, 52] width 8 height 6
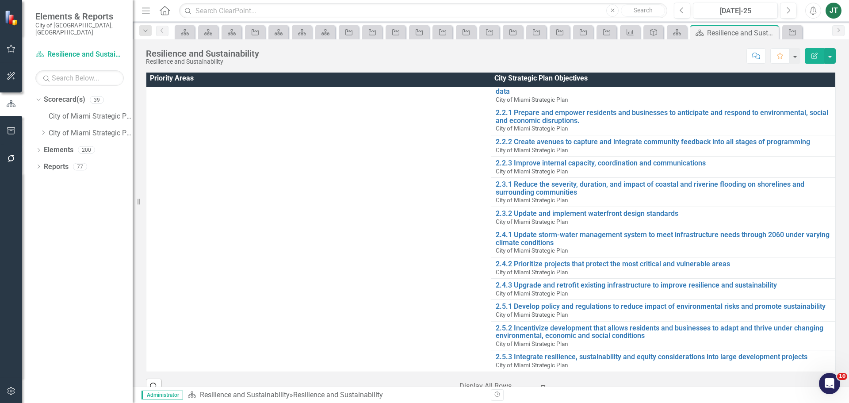
scroll to position [165, 0]
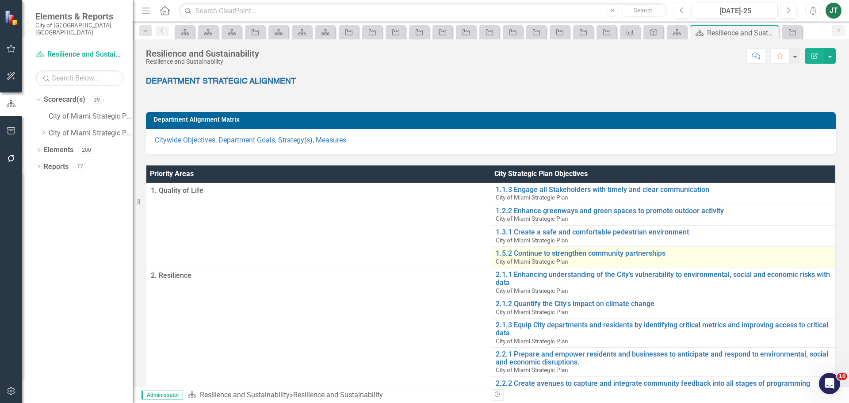
scroll to position [77, 0]
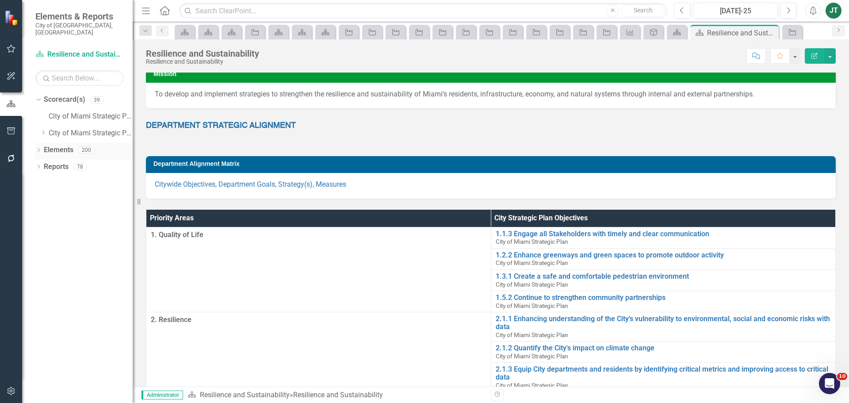
click at [60, 145] on link "Elements" at bounding box center [59, 150] width 30 height 10
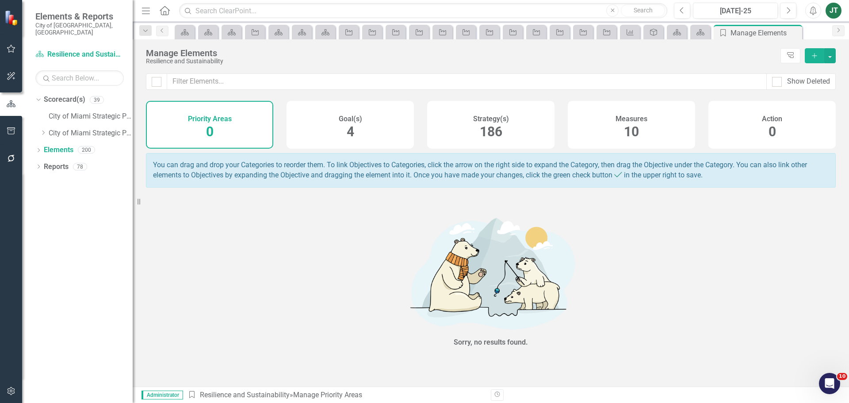
click at [517, 130] on div "Strategy(s) 186" at bounding box center [490, 125] width 127 height 48
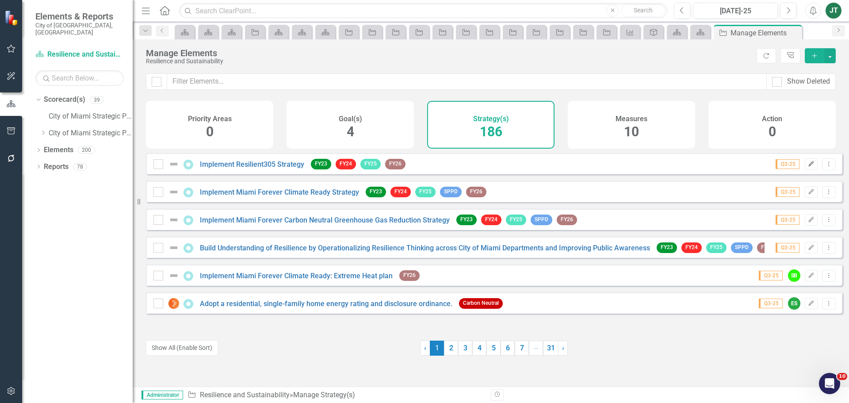
click at [809, 169] on button "Edit" at bounding box center [811, 163] width 13 height 11
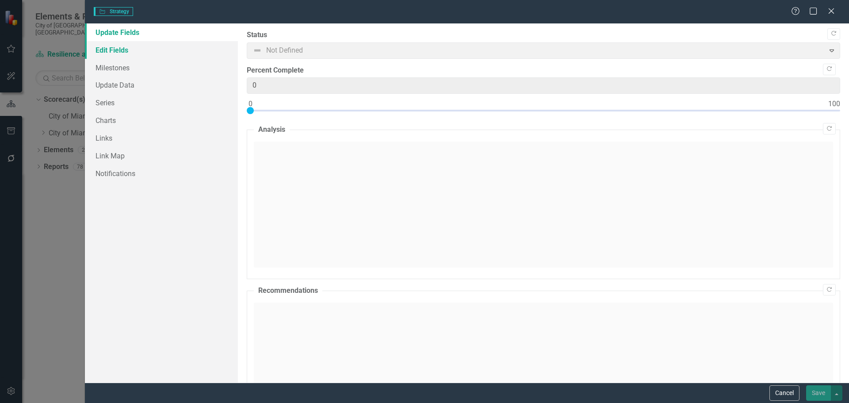
click at [120, 50] on link "Edit Fields" at bounding box center [161, 50] width 153 height 18
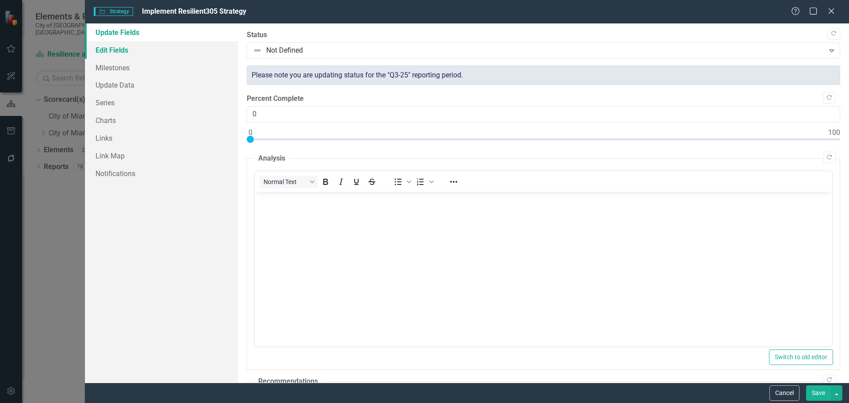
click at [133, 52] on link "Edit Fields" at bounding box center [161, 50] width 153 height 18
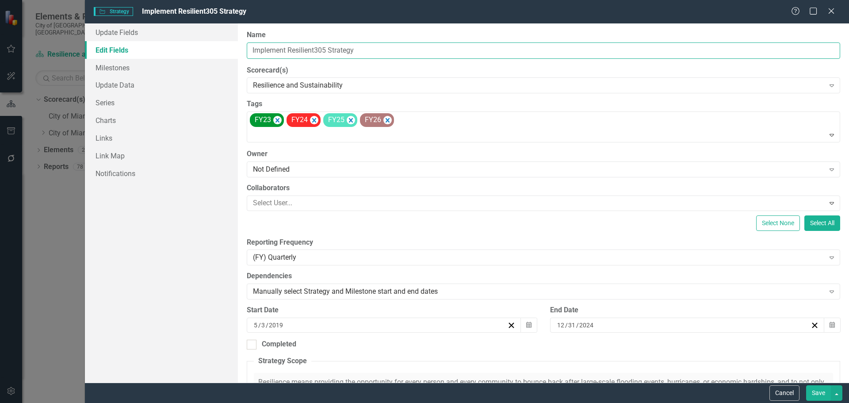
drag, startPoint x: 355, startPoint y: 54, endPoint x: 261, endPoint y: 52, distance: 94.6
click at [259, 52] on input "Implement Resilient305 Strategy" at bounding box center [543, 50] width 593 height 16
click at [326, 50] on input "Implement Resilient305 Strategy" at bounding box center [543, 50] width 593 height 16
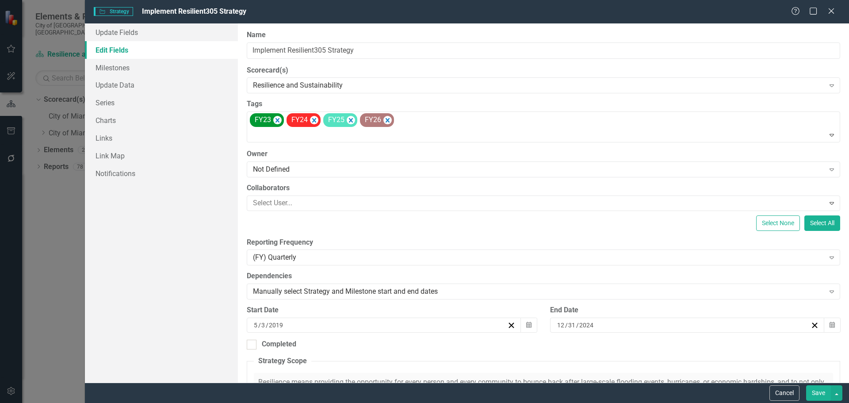
click at [825, 393] on button "Save" at bounding box center [818, 392] width 25 height 15
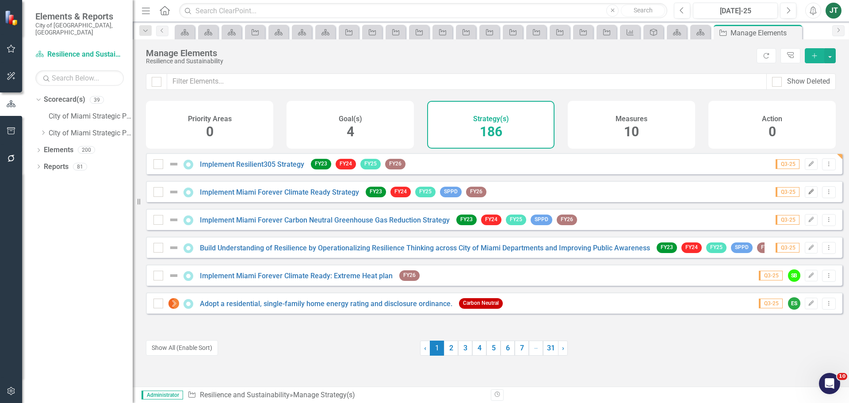
click at [808, 194] on icon "Edit" at bounding box center [811, 191] width 7 height 5
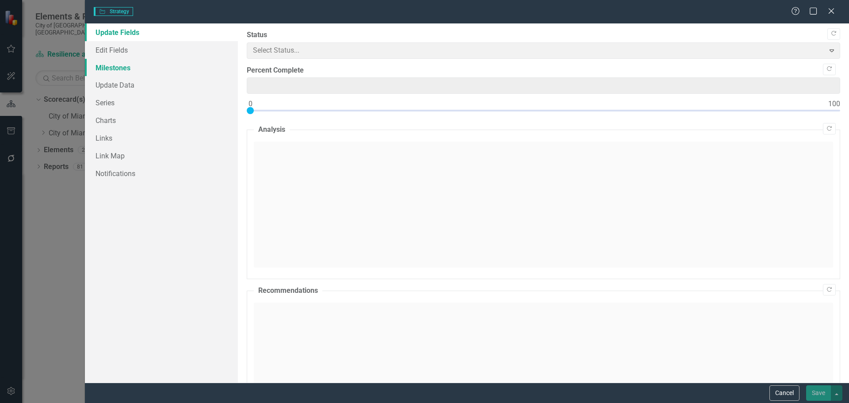
type input "0"
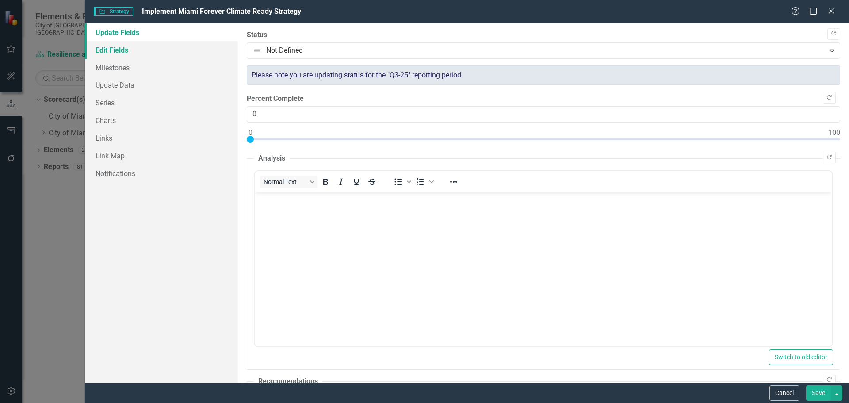
click at [134, 53] on link "Edit Fields" at bounding box center [161, 50] width 153 height 18
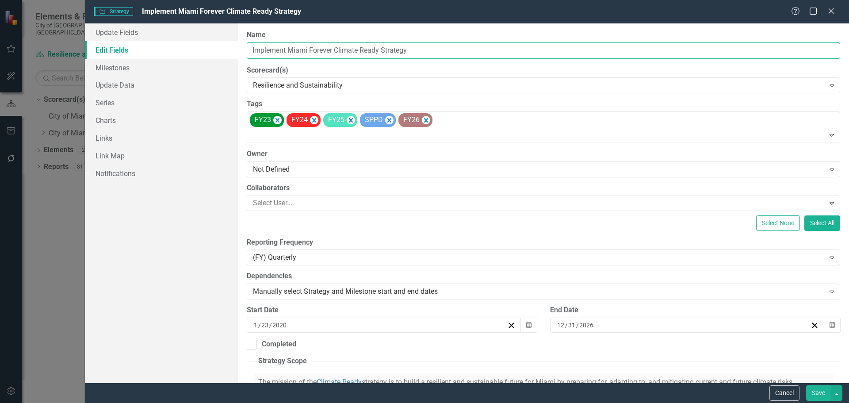
drag, startPoint x: 415, startPoint y: 51, endPoint x: 222, endPoint y: 50, distance: 193.2
click at [222, 50] on div "Update Fields Edit Fields Milestones Update Data Series Charts Links Link Map N…" at bounding box center [467, 202] width 764 height 359
click at [774, 393] on button "Cancel" at bounding box center [784, 392] width 30 height 15
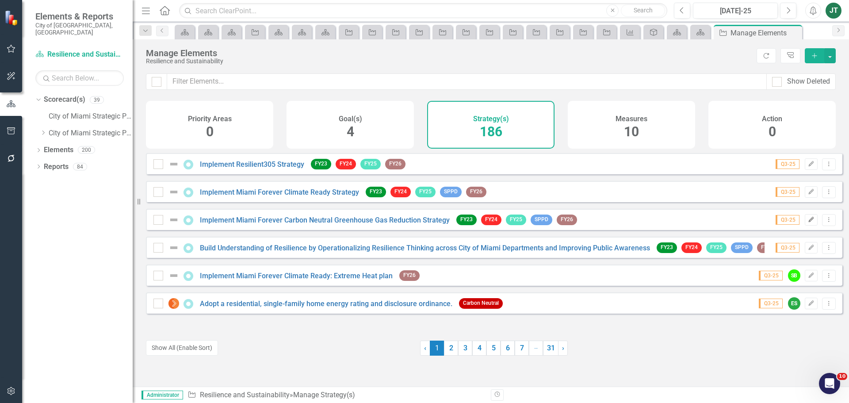
click at [808, 222] on icon "Edit" at bounding box center [811, 219] width 7 height 5
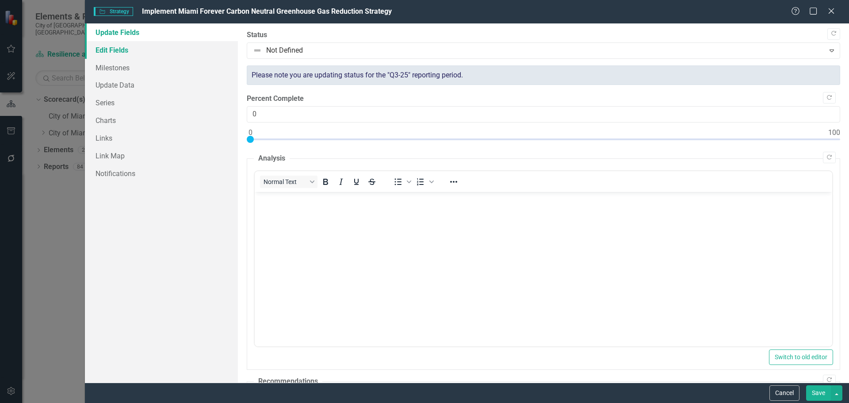
click at [145, 49] on link "Edit Fields" at bounding box center [161, 50] width 153 height 18
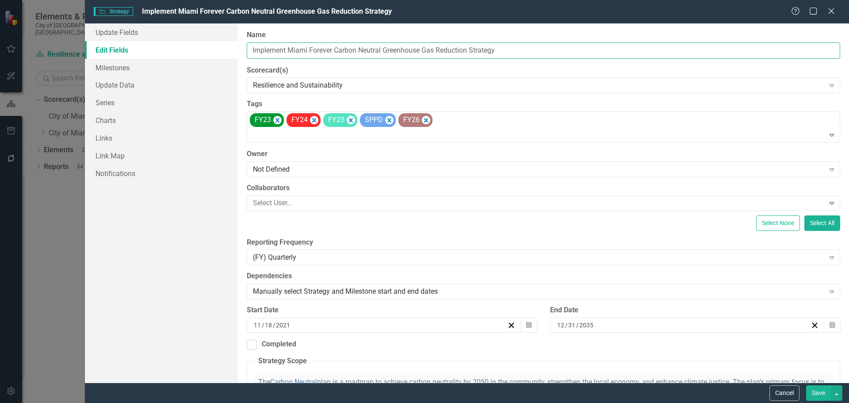
click at [363, 50] on input "Implement Miami Forever Carbon Neutral Greenhouse Gas Reduction Strategy" at bounding box center [543, 50] width 593 height 16
drag, startPoint x: 381, startPoint y: 49, endPoint x: 200, endPoint y: 42, distance: 180.9
click at [200, 42] on div "Update Fields Edit Fields Milestones Update Data Series Charts Links Link Map N…" at bounding box center [467, 202] width 764 height 359
click at [777, 393] on button "Cancel" at bounding box center [784, 392] width 30 height 15
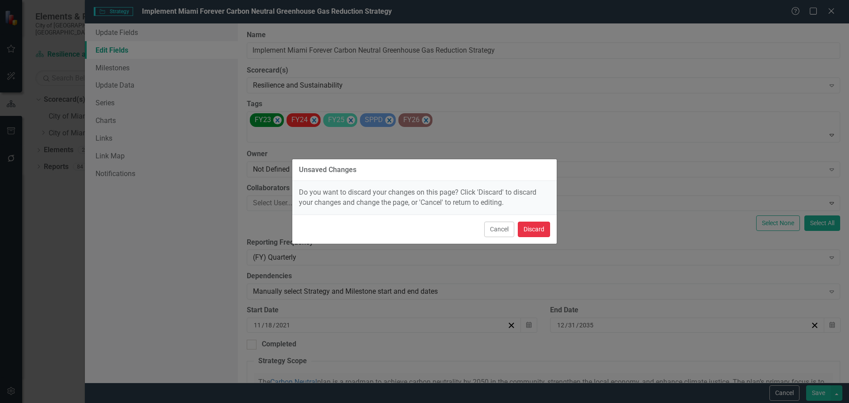
click at [536, 226] on button "Discard" at bounding box center [534, 228] width 32 height 15
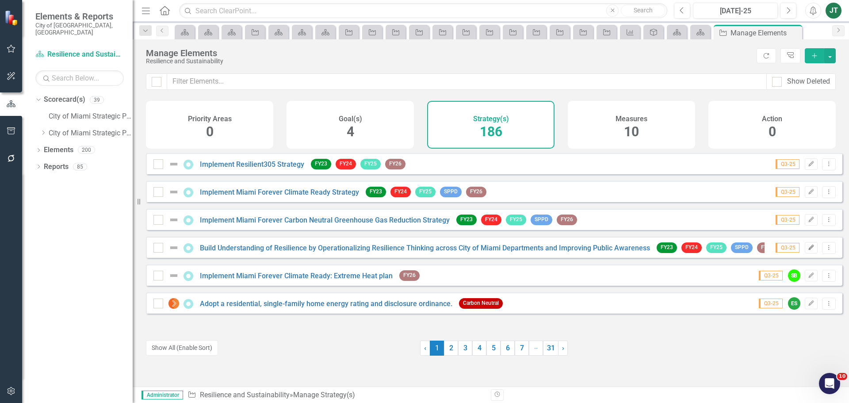
click at [805, 251] on button "Edit" at bounding box center [811, 247] width 13 height 11
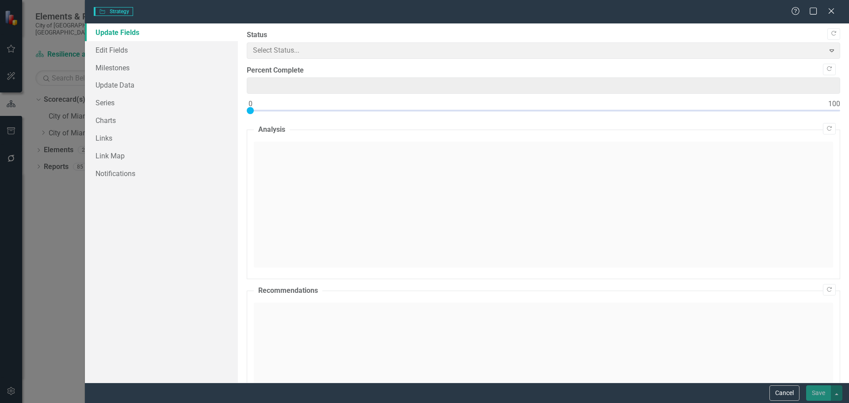
type input "0"
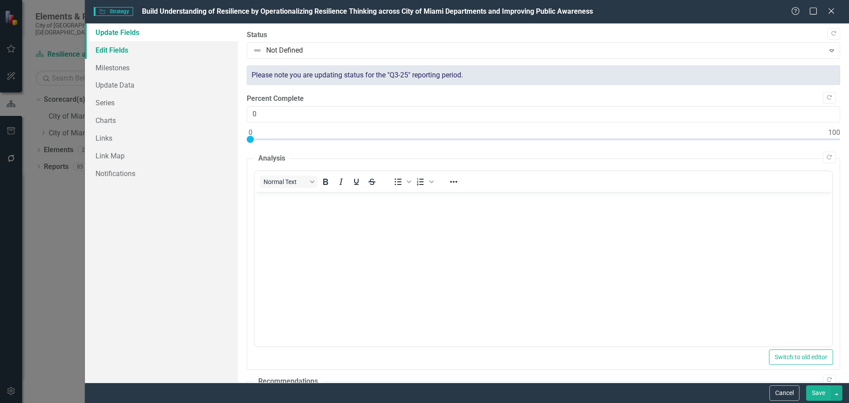
click at [120, 49] on link "Edit Fields" at bounding box center [161, 50] width 153 height 18
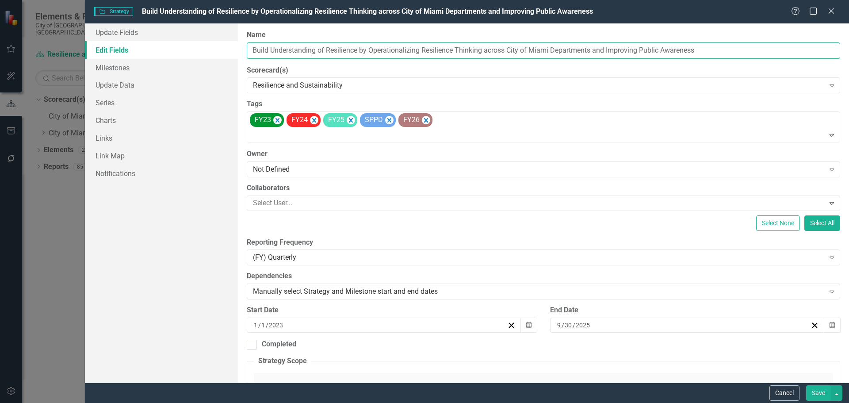
click at [399, 55] on input "Build Understanding of Resilience by Operationalizing Resilience Thinking acros…" at bounding box center [543, 50] width 593 height 16
drag, startPoint x: 452, startPoint y: 50, endPoint x: 305, endPoint y: 50, distance: 146.3
click at [233, 48] on div "Update Fields Edit Fields Milestones Update Data Series Charts Links Link Map N…" at bounding box center [467, 202] width 764 height 359
click at [404, 49] on input "Build Understanding of Resilience by Operationalizing Resilience Thinking acros…" at bounding box center [543, 50] width 593 height 16
drag, startPoint x: 420, startPoint y: 50, endPoint x: 211, endPoint y: 54, distance: 209.1
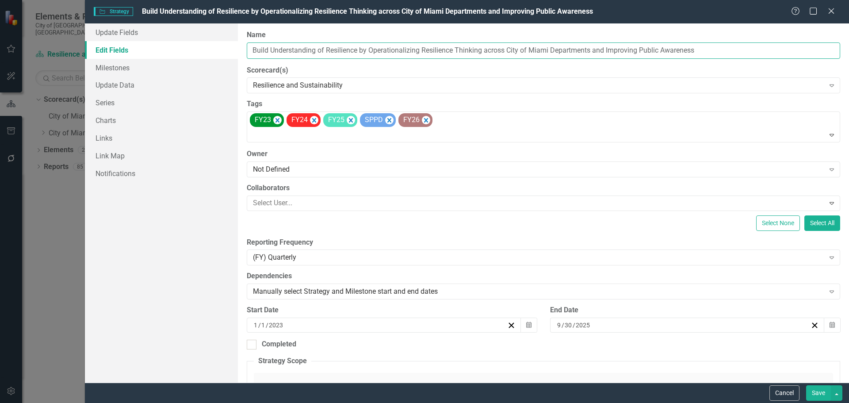
click at [194, 52] on div "Update Fields Edit Fields Milestones Update Data Series Charts Links Link Map N…" at bounding box center [467, 202] width 764 height 359
click at [779, 388] on button "Cancel" at bounding box center [784, 392] width 30 height 15
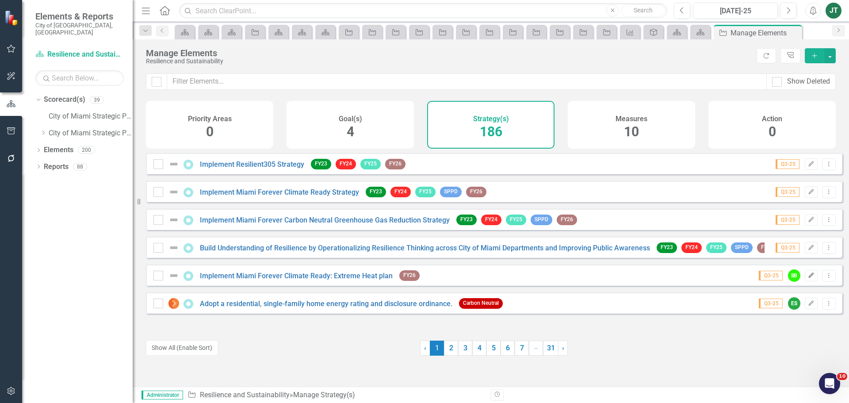
click at [808, 278] on icon "Edit" at bounding box center [811, 275] width 7 height 5
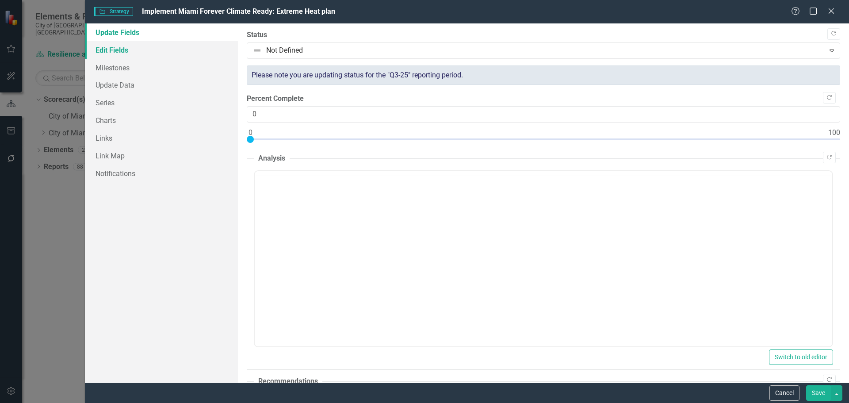
click at [115, 47] on link "Edit Fields" at bounding box center [161, 50] width 153 height 18
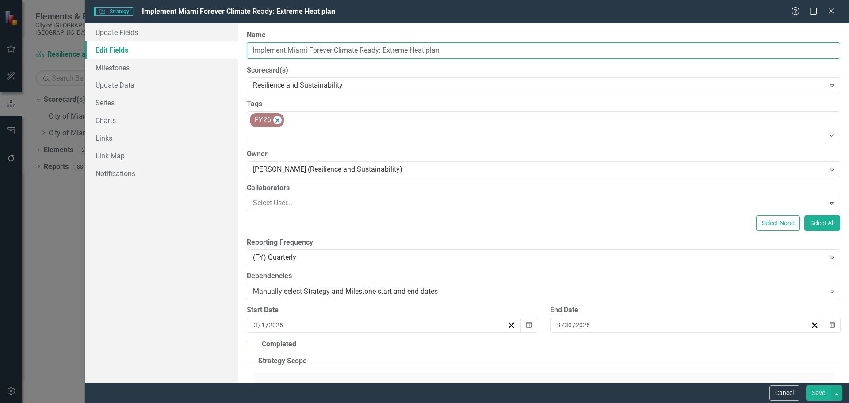
click at [328, 53] on input "Implement Miami Forever Climate Ready: Extreme Heat plan" at bounding box center [543, 50] width 593 height 16
drag, startPoint x: 382, startPoint y: 50, endPoint x: 217, endPoint y: 48, distance: 165.3
click at [216, 48] on div "Update Fields Edit Fields Milestones Update Data Series Charts Links Link Map N…" at bounding box center [467, 202] width 764 height 359
click at [480, 49] on input "Implement Miami Forever Climate Ready: Extreme Heat plan" at bounding box center [543, 50] width 593 height 16
drag, startPoint x: 508, startPoint y: 49, endPoint x: 401, endPoint y: 65, distance: 107.8
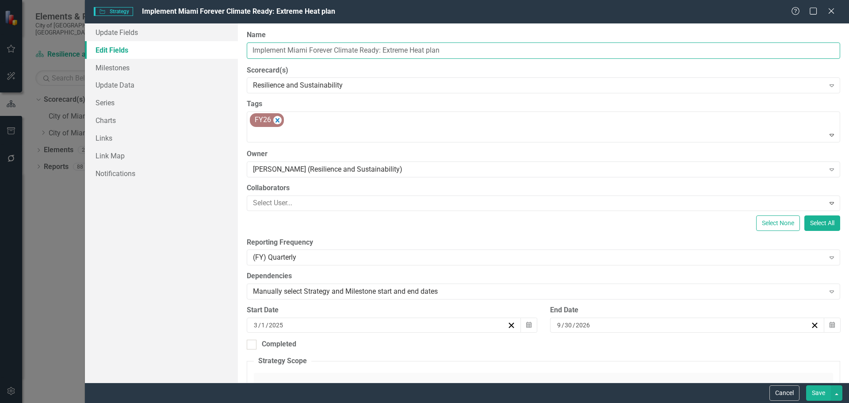
click at [225, 64] on div "Update Fields Edit Fields Milestones Update Data Series Charts Links Link Map N…" at bounding box center [467, 202] width 764 height 359
click at [789, 389] on button "Cancel" at bounding box center [784, 392] width 30 height 15
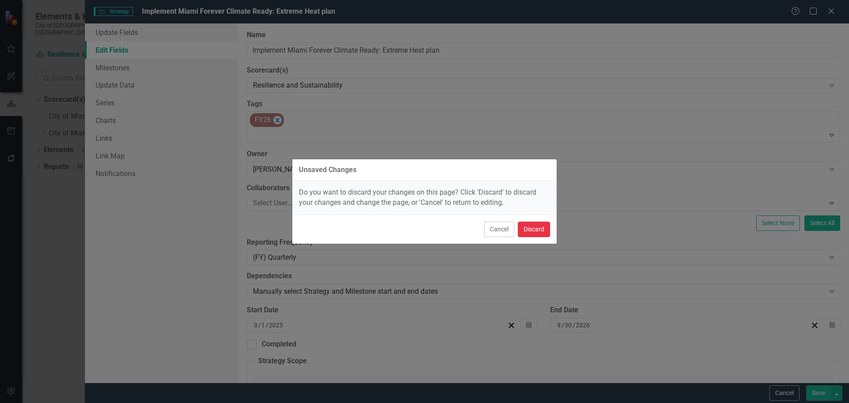
click at [535, 229] on button "Discard" at bounding box center [534, 228] width 32 height 15
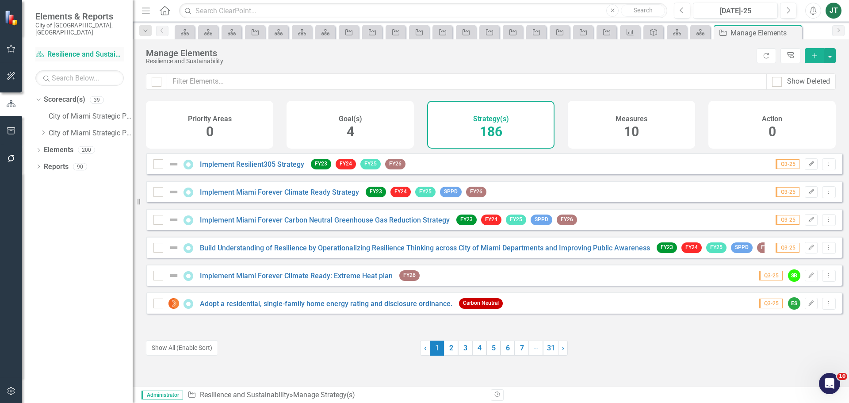
click at [76, 50] on link "Scorecard(s) Resilience and Sustainability" at bounding box center [79, 55] width 88 height 10
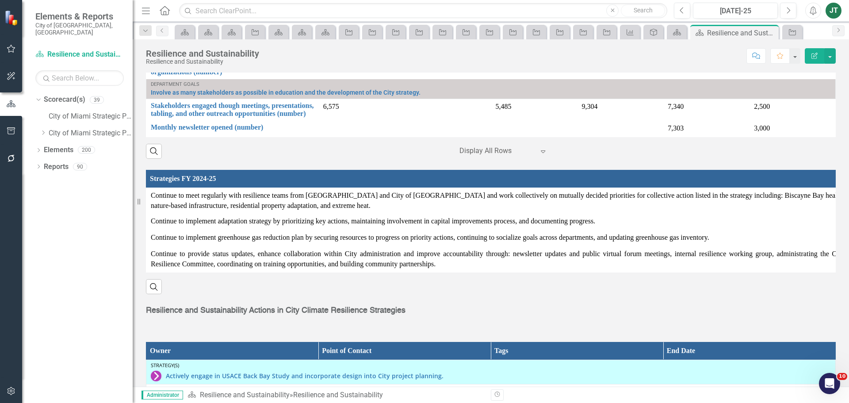
scroll to position [1049, 0]
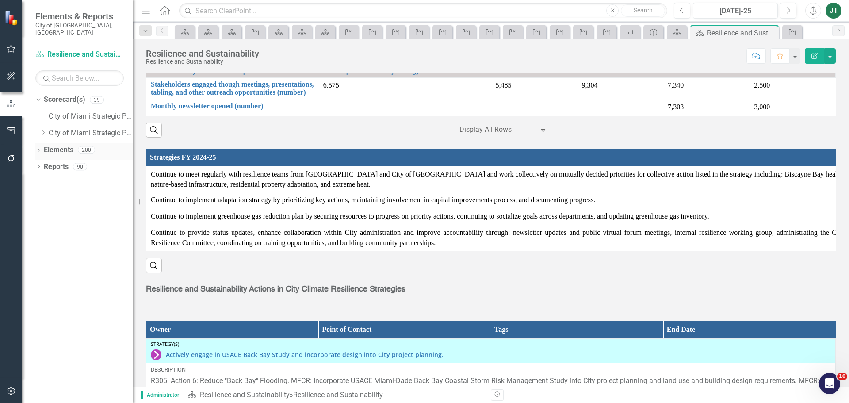
click at [53, 145] on link "Elements" at bounding box center [59, 150] width 30 height 10
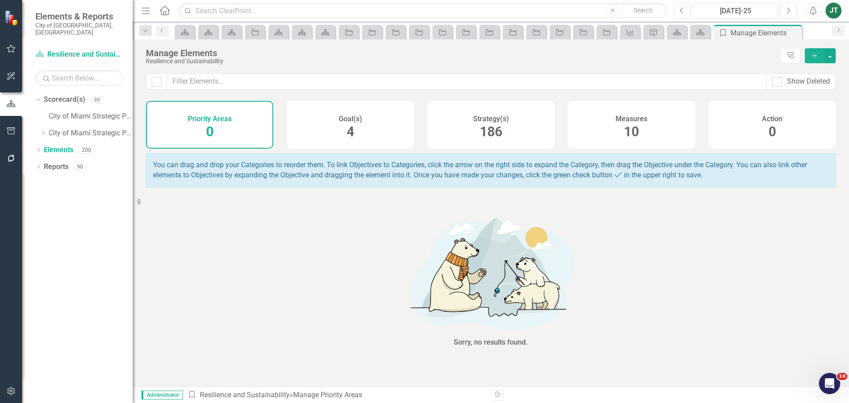
click at [494, 126] on span "186" at bounding box center [491, 131] width 23 height 15
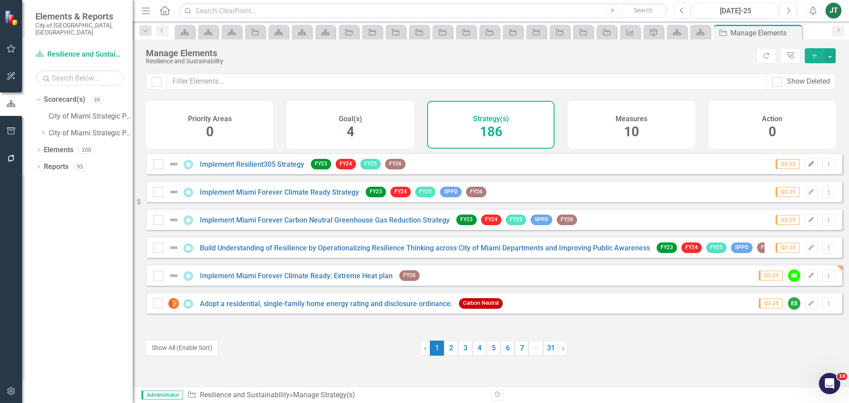
click at [808, 167] on icon "Edit" at bounding box center [811, 163] width 7 height 5
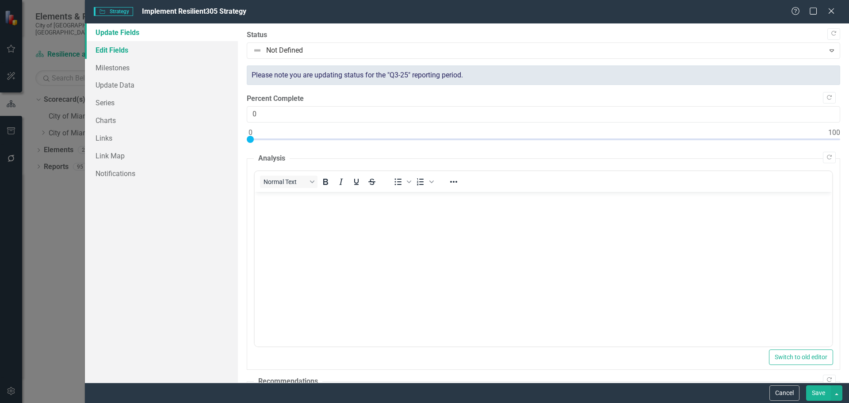
click at [129, 54] on link "Edit Fields" at bounding box center [161, 50] width 153 height 18
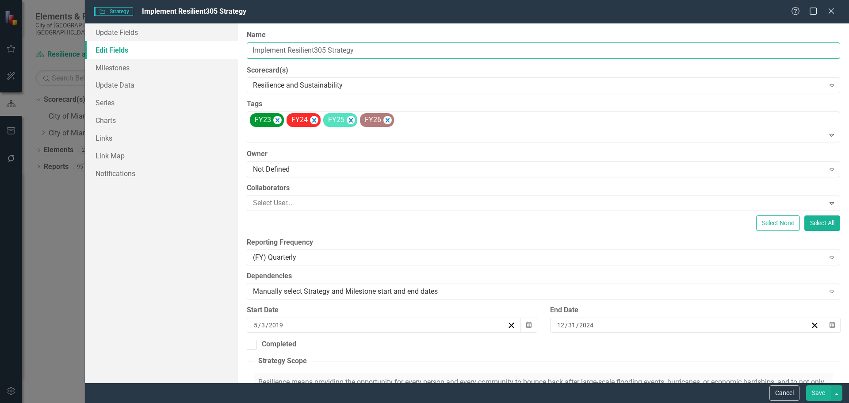
drag, startPoint x: 373, startPoint y: 49, endPoint x: 239, endPoint y: 46, distance: 134.0
click at [239, 46] on div "ClearPoint Can Do More! How ClearPoint Can Help Close Enterprise plans can auto…" at bounding box center [543, 202] width 611 height 359
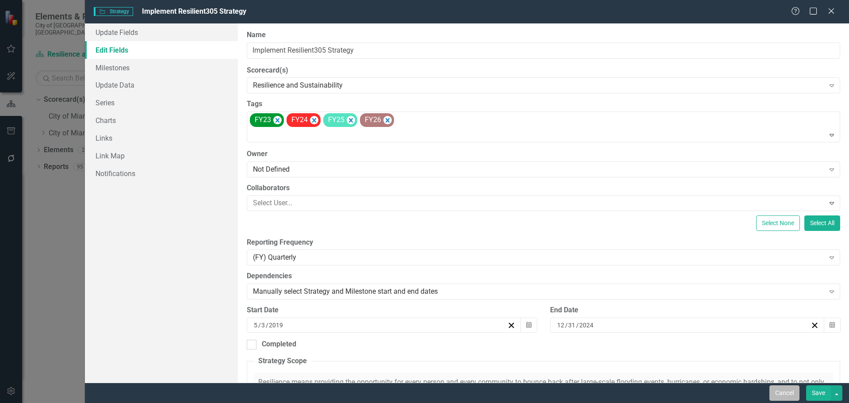
click at [774, 395] on button "Cancel" at bounding box center [784, 392] width 30 height 15
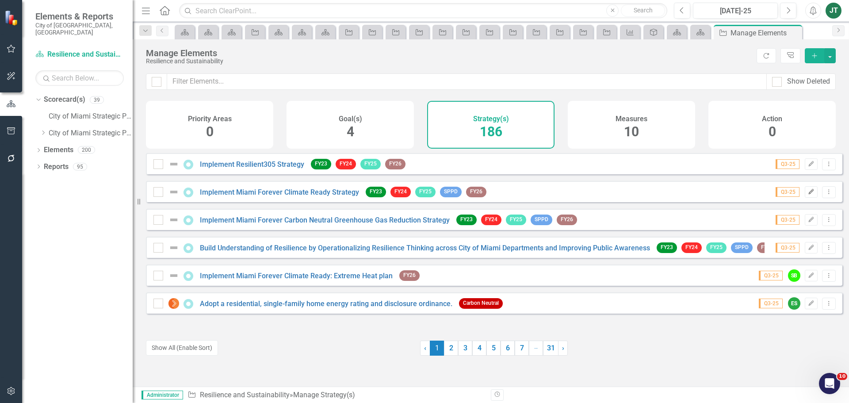
click at [808, 194] on icon "Edit" at bounding box center [811, 191] width 7 height 5
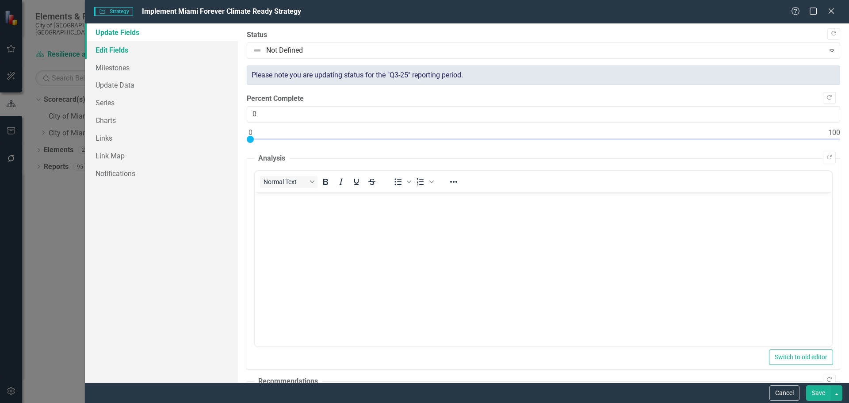
click at [150, 55] on link "Edit Fields" at bounding box center [161, 50] width 153 height 18
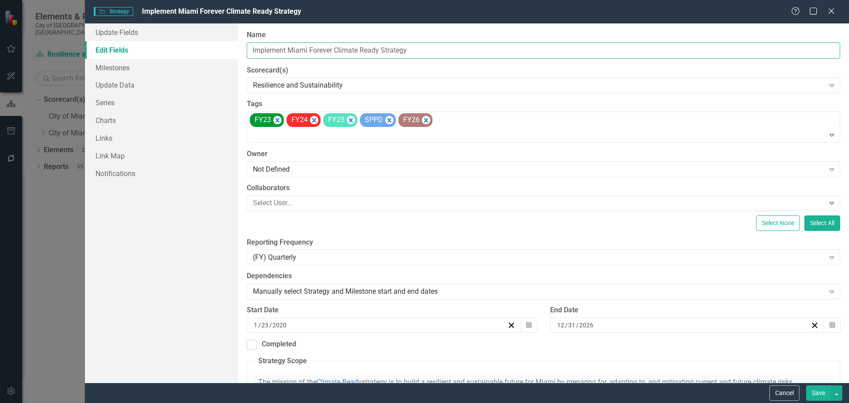
drag, startPoint x: 429, startPoint y: 50, endPoint x: 208, endPoint y: 49, distance: 221.0
click at [208, 49] on div "Update Fields Edit Fields Milestones Update Data Series Charts Links Link Map N…" at bounding box center [467, 202] width 764 height 359
click at [817, 391] on button "Save" at bounding box center [818, 392] width 25 height 15
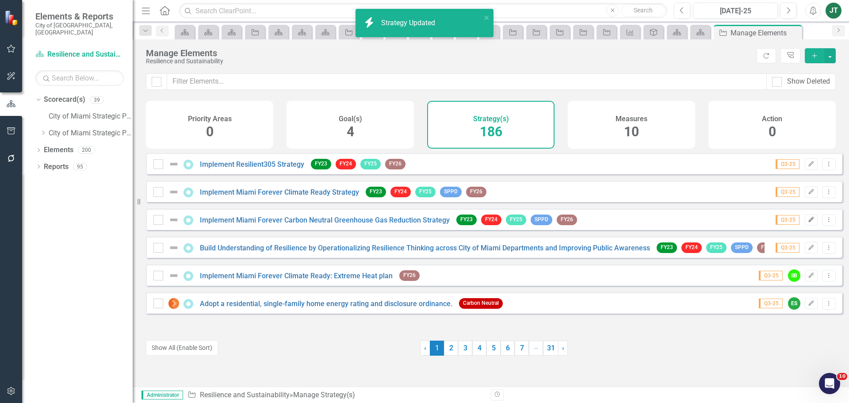
click at [808, 222] on icon "button" at bounding box center [810, 219] width 5 height 5
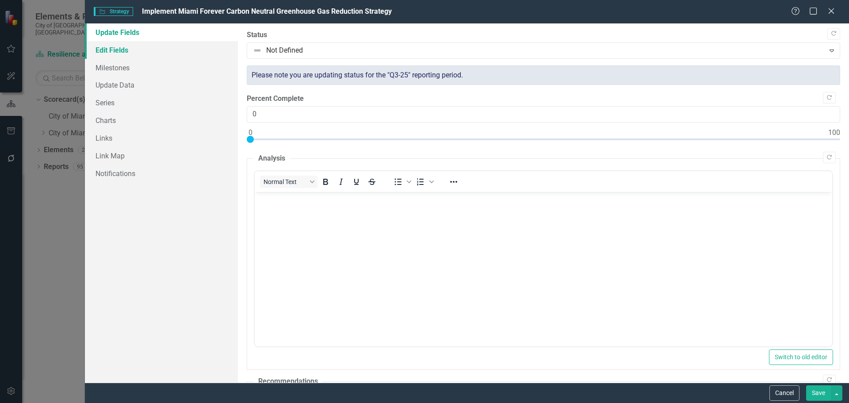
click at [121, 42] on link "Edit Fields" at bounding box center [161, 50] width 153 height 18
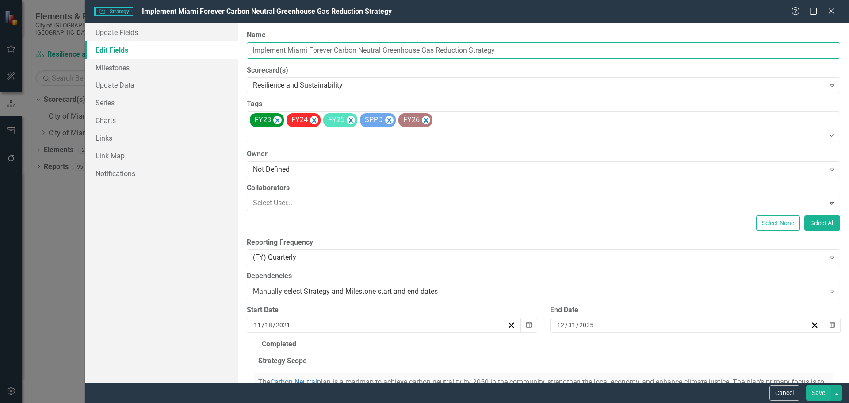
drag, startPoint x: 381, startPoint y: 50, endPoint x: 250, endPoint y: 48, distance: 131.3
click at [250, 48] on input "Implement Miami Forever Carbon Neutral Greenhouse Gas Reduction Strategy" at bounding box center [543, 50] width 593 height 16
click at [779, 395] on button "Cancel" at bounding box center [784, 392] width 30 height 15
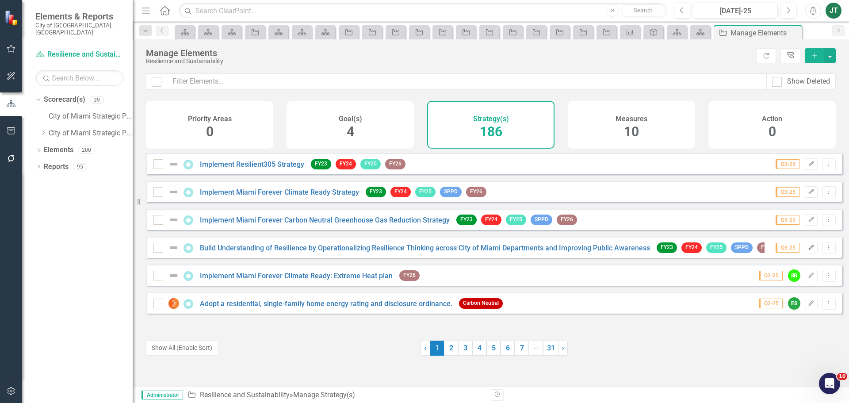
click at [805, 252] on button "Edit" at bounding box center [811, 247] width 13 height 11
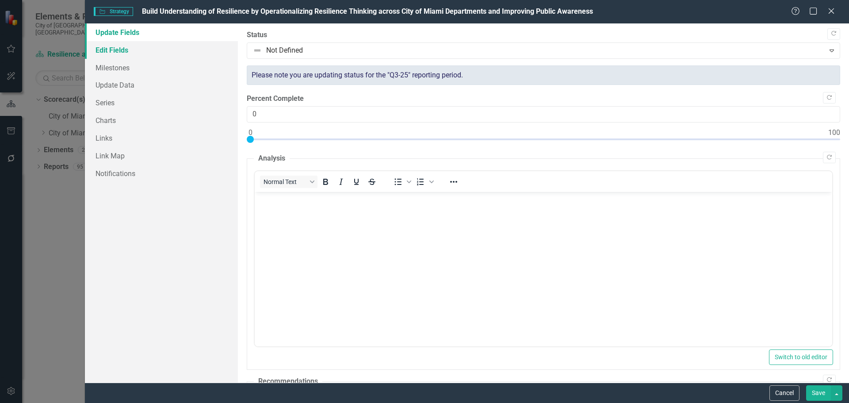
click at [142, 52] on link "Edit Fields" at bounding box center [161, 50] width 153 height 18
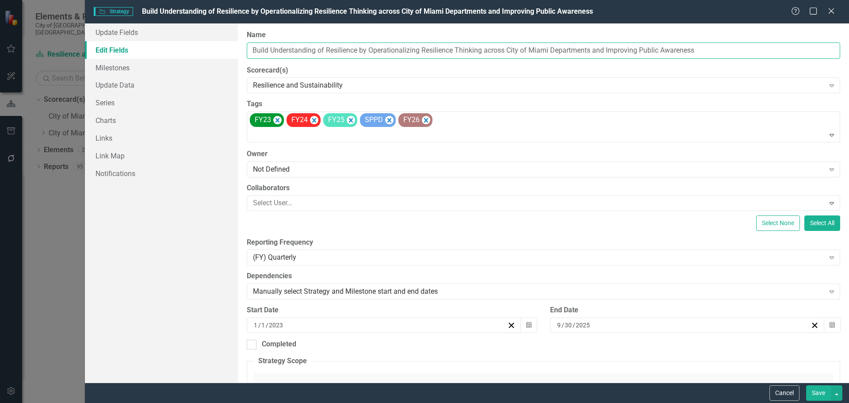
click at [314, 50] on input "Build Understanding of Resilience by Operationalizing Resilience Thinking acros…" at bounding box center [543, 50] width 593 height 16
drag, startPoint x: 419, startPoint y: 48, endPoint x: 268, endPoint y: 53, distance: 151.3
click at [236, 51] on div "Update Fields Edit Fields Milestones Update Data Series Charts Links Link Map N…" at bounding box center [467, 202] width 764 height 359
click at [820, 392] on button "Save" at bounding box center [818, 392] width 25 height 15
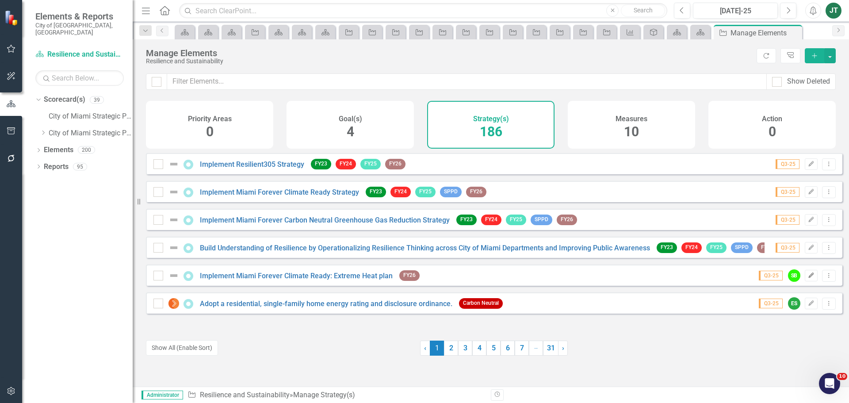
click at [808, 278] on icon "Edit" at bounding box center [811, 275] width 7 height 5
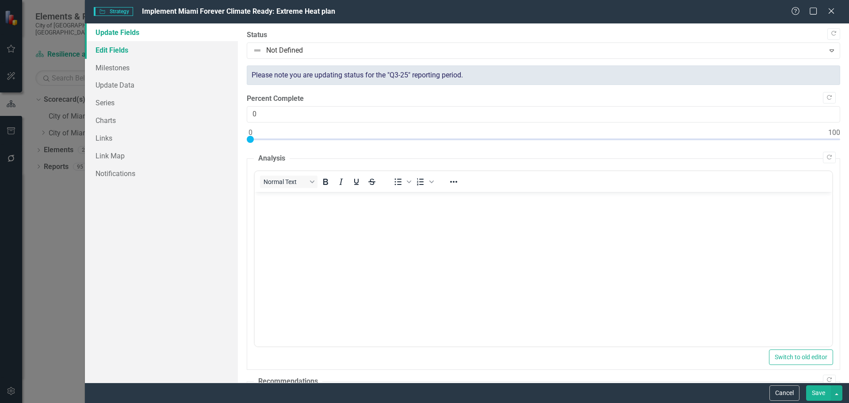
click at [131, 48] on link "Edit Fields" at bounding box center [161, 50] width 153 height 18
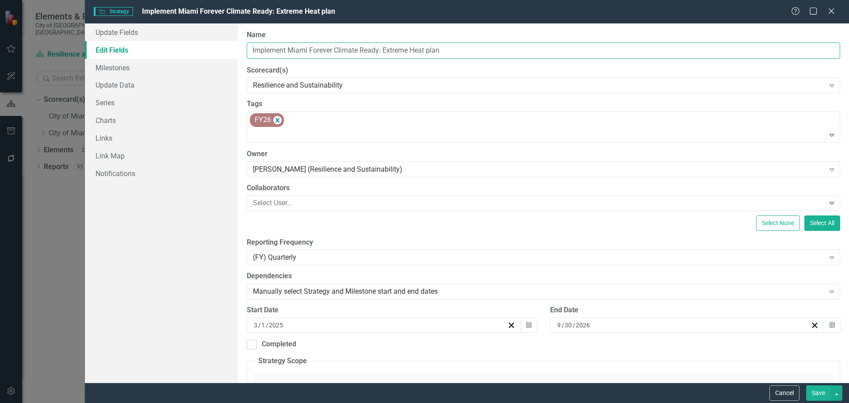
drag, startPoint x: 469, startPoint y: 50, endPoint x: 187, endPoint y: 45, distance: 282.1
click at [187, 45] on div "Update Fields Edit Fields Milestones Update Data Series Charts Links Link Map N…" at bounding box center [467, 202] width 764 height 359
click at [779, 393] on button "Cancel" at bounding box center [784, 392] width 30 height 15
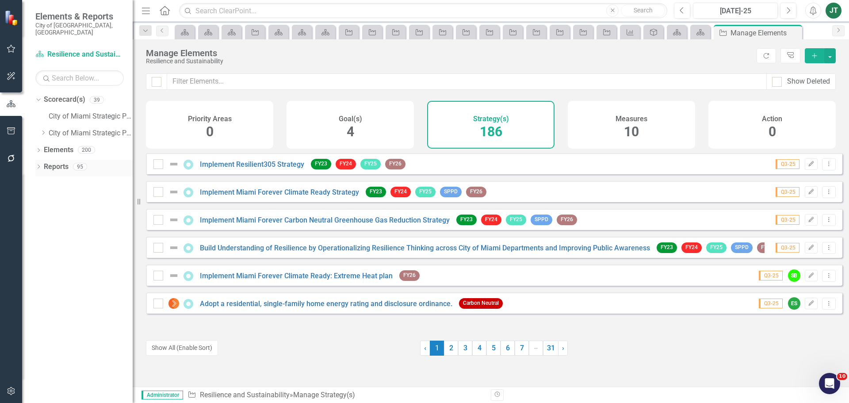
click at [51, 162] on link "Reports" at bounding box center [56, 167] width 25 height 10
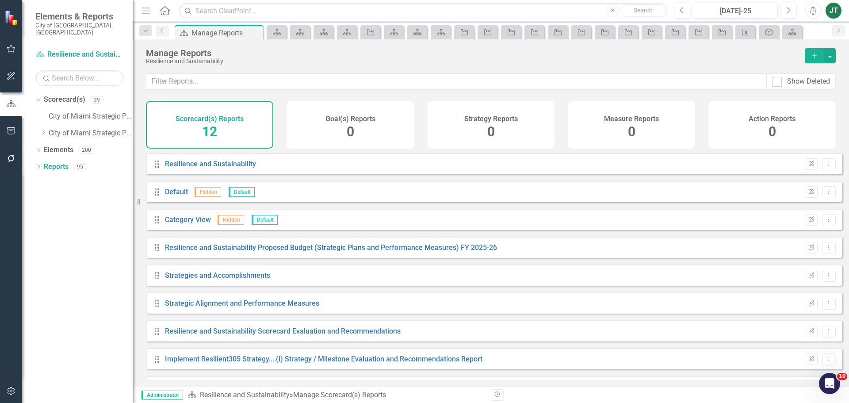
click at [469, 133] on div "Strategy Reports 0" at bounding box center [490, 125] width 127 height 48
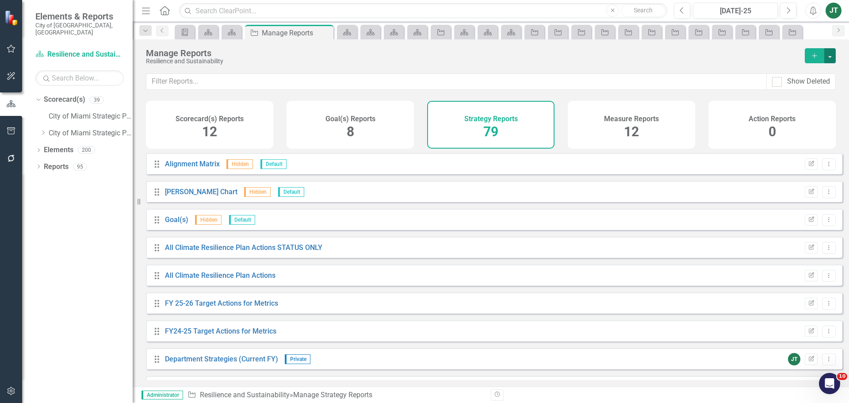
click at [828, 55] on button "button" at bounding box center [829, 55] width 11 height 15
click at [797, 89] on link "Copy Add From Template" at bounding box center [793, 88] width 83 height 16
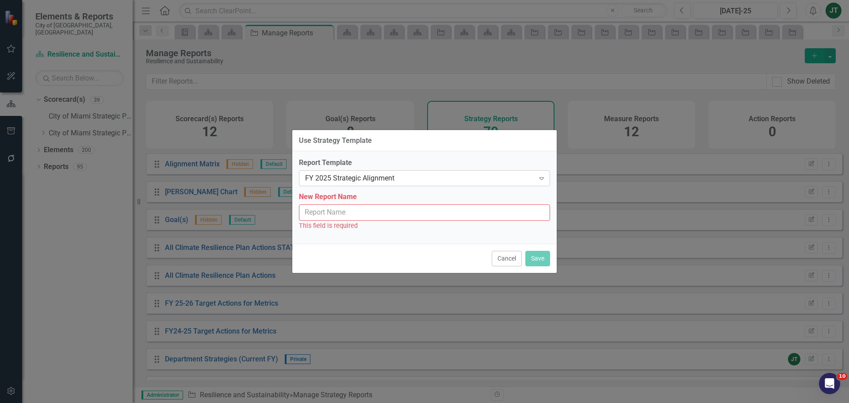
click at [359, 173] on div "FY 2025 Strategic Alignment" at bounding box center [419, 178] width 229 height 10
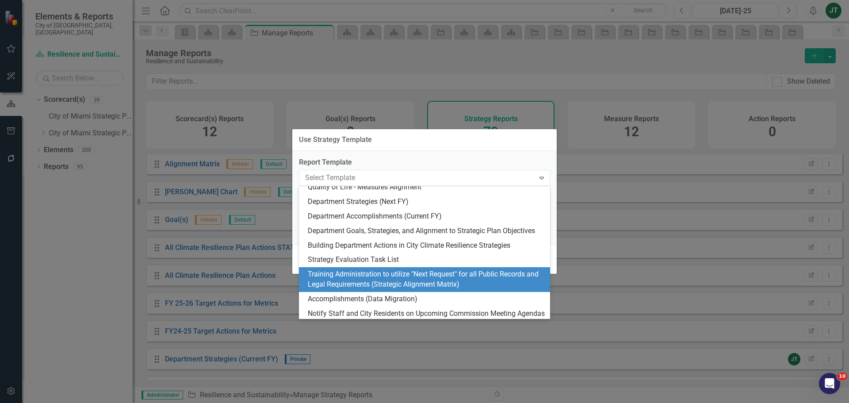
scroll to position [44, 0]
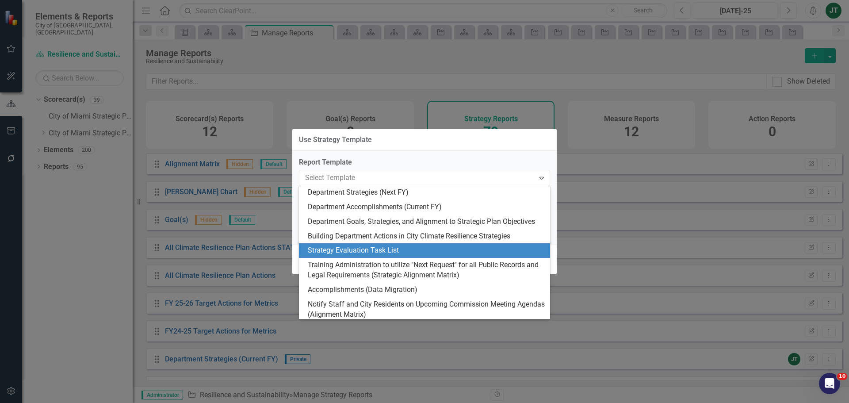
click at [376, 251] on div "Strategy Evaluation Task List" at bounding box center [426, 250] width 237 height 10
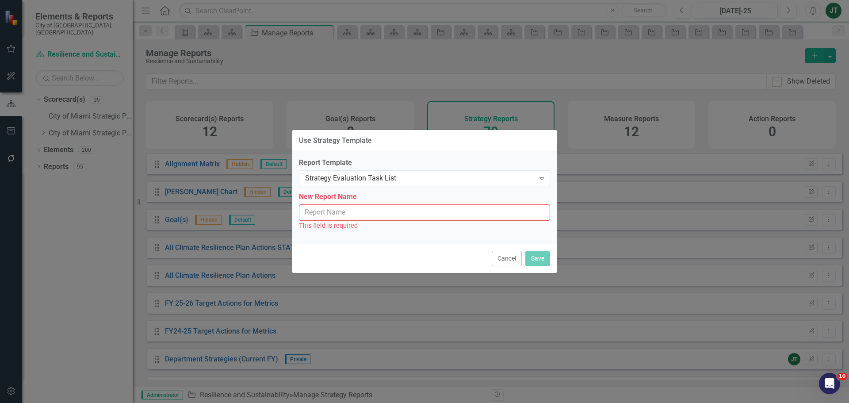
click at [397, 206] on input "New Report Name" at bounding box center [424, 212] width 251 height 16
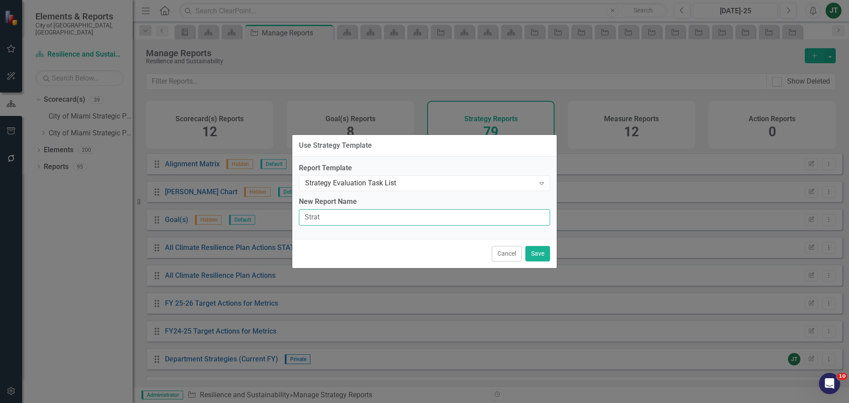
type input "Strategy Evaluation Task List"
click at [546, 256] on button "Save" at bounding box center [537, 253] width 25 height 15
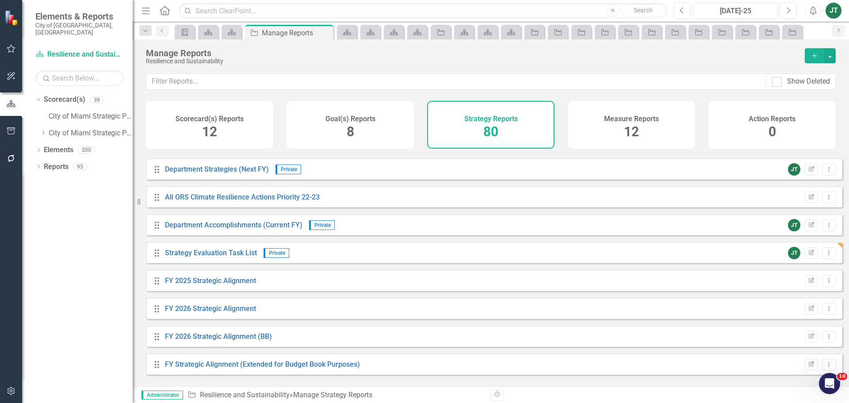
scroll to position [221, 0]
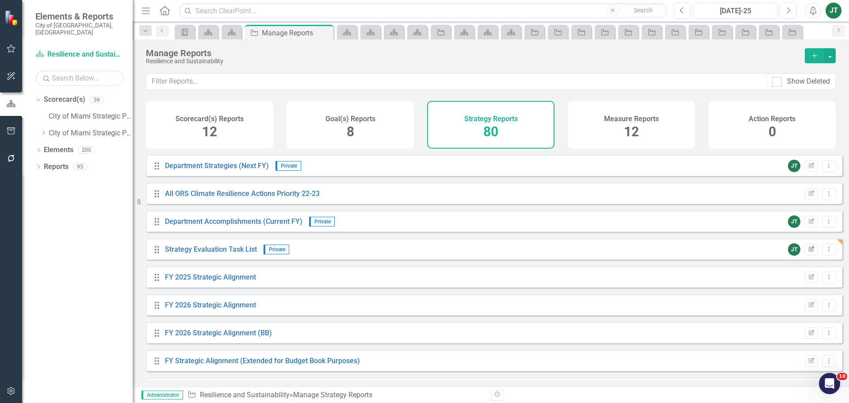
click at [808, 251] on icon "button" at bounding box center [810, 248] width 5 height 5
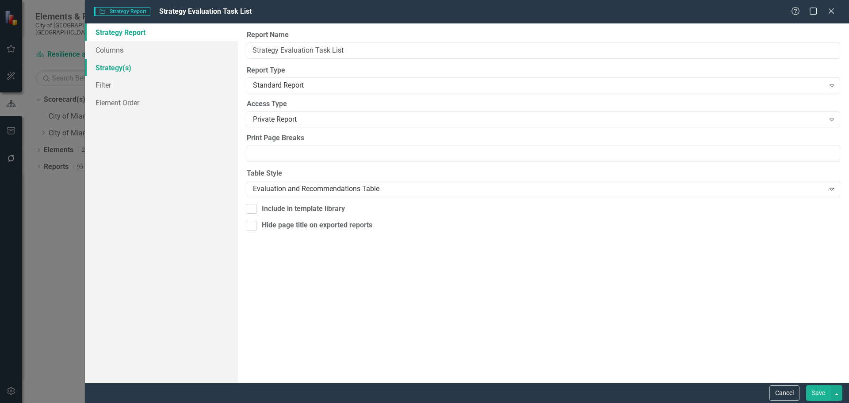
click at [120, 65] on link "Strategy(s)" at bounding box center [161, 68] width 153 height 18
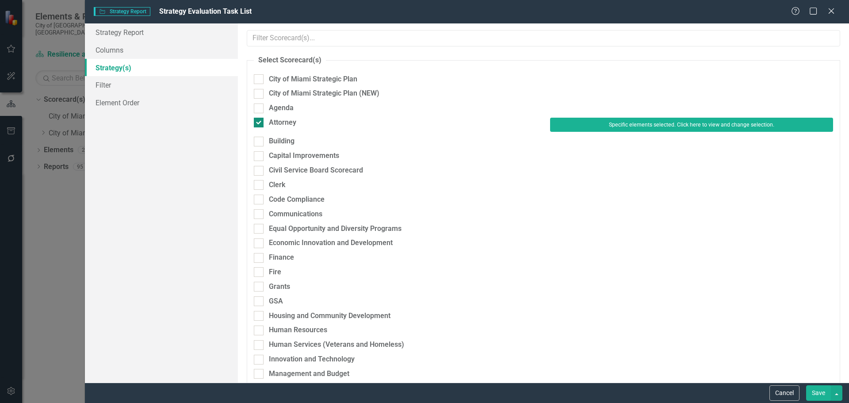
click at [271, 121] on div "Attorney" at bounding box center [282, 123] width 27 height 10
click at [259, 121] on input "Attorney" at bounding box center [257, 121] width 6 height 6
checkbox input "false"
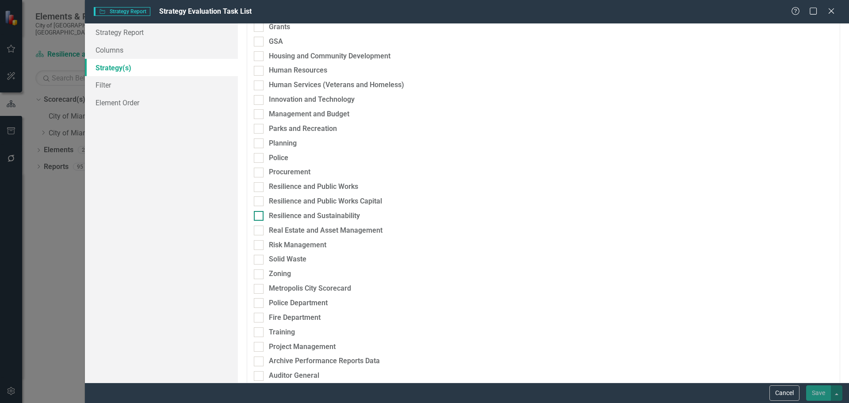
click at [334, 213] on div "Resilience and Sustainability" at bounding box center [314, 216] width 91 height 10
click at [259, 213] on input "Resilience and Sustainability" at bounding box center [257, 214] width 6 height 6
checkbox input "true"
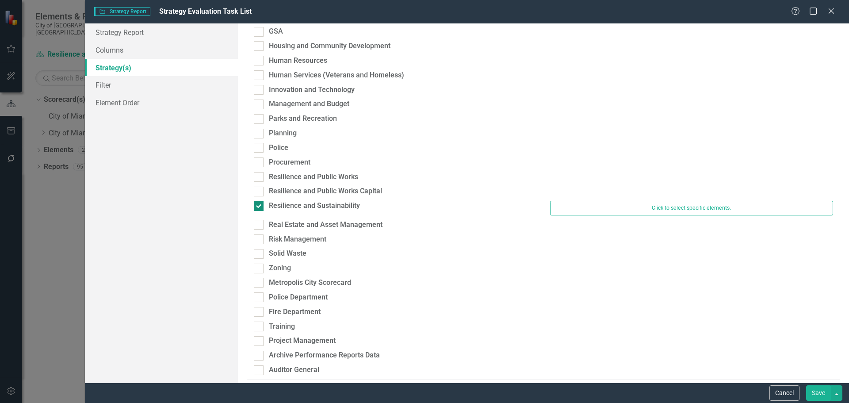
scroll to position [255, 0]
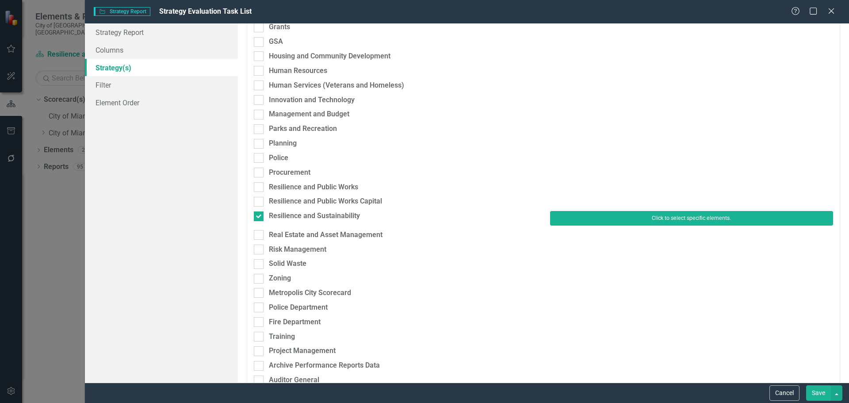
click at [625, 220] on button "Click to select specific elements." at bounding box center [691, 218] width 283 height 14
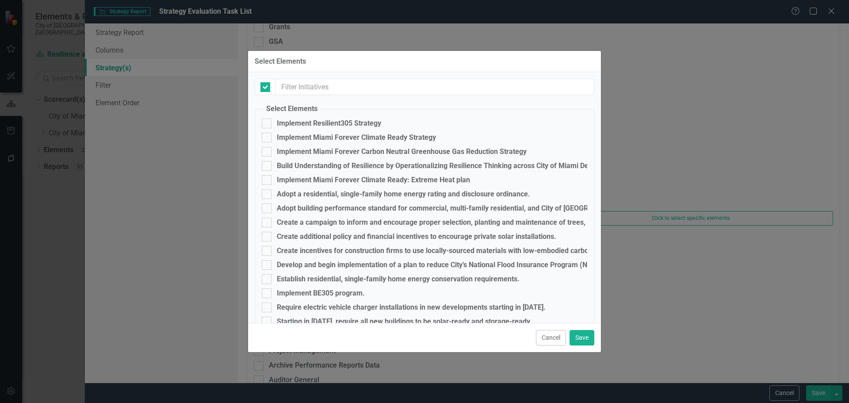
checkbox input "false"
click at [269, 123] on div at bounding box center [267, 123] width 10 height 10
click at [267, 123] on input "Implement Resilient305 Strategy" at bounding box center [265, 121] width 6 height 6
checkbox input "true"
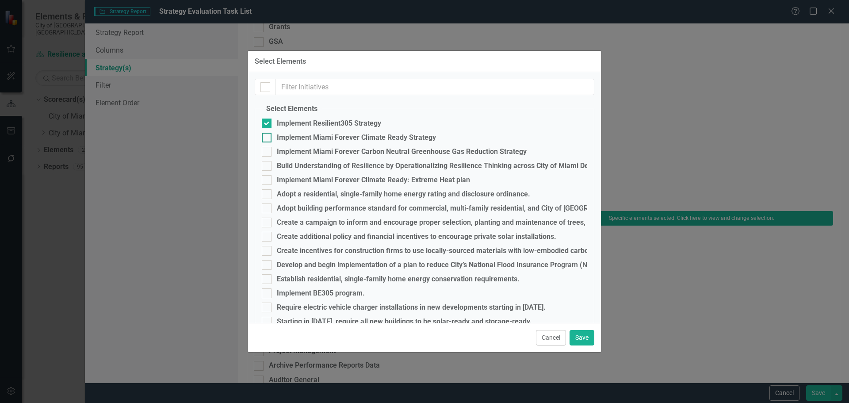
click at [266, 137] on input "Implement Miami Forever Climate Ready Strategy" at bounding box center [265, 136] width 6 height 6
checkbox input "true"
click at [267, 153] on input "Implement Miami Forever Carbon Neutral Greenhouse Gas Reduction Strategy" at bounding box center [265, 150] width 6 height 6
checkbox input "true"
click at [267, 163] on input "Build Understanding of Resilience by Operationalizing Resilience Thinking acros…" at bounding box center [265, 164] width 6 height 6
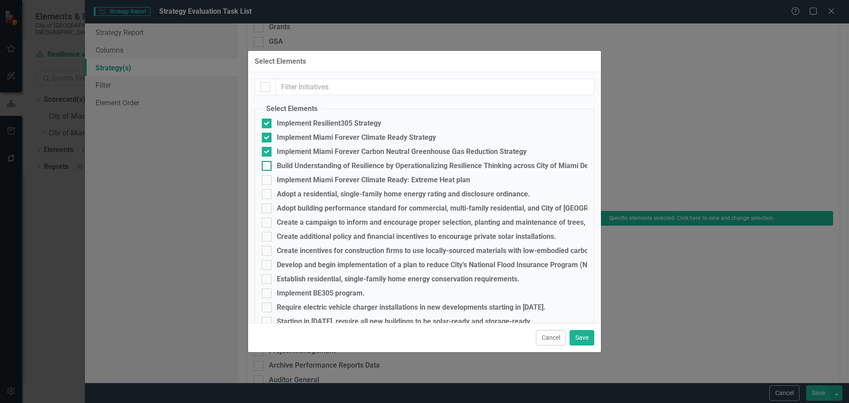
checkbox input "true"
click at [268, 179] on div at bounding box center [267, 180] width 10 height 10
click at [267, 179] on input "Implement Miami Forever Climate Ready: Extreme Heat plan" at bounding box center [265, 178] width 6 height 6
checkbox input "true"
click at [585, 338] on button "Save" at bounding box center [581, 337] width 25 height 15
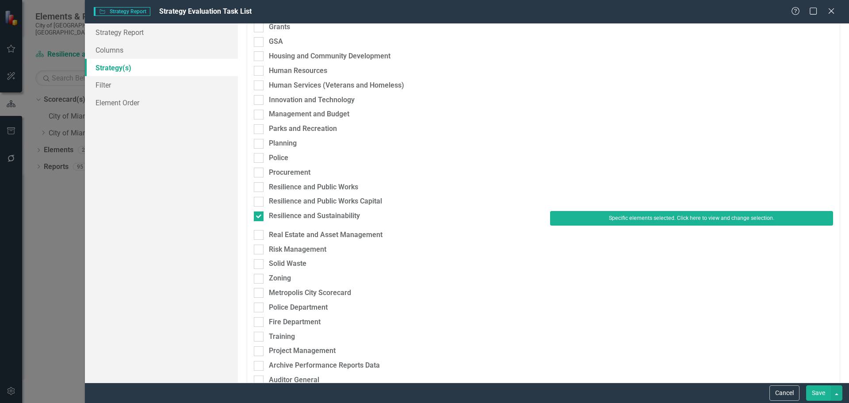
click at [823, 396] on button "Save" at bounding box center [818, 392] width 25 height 15
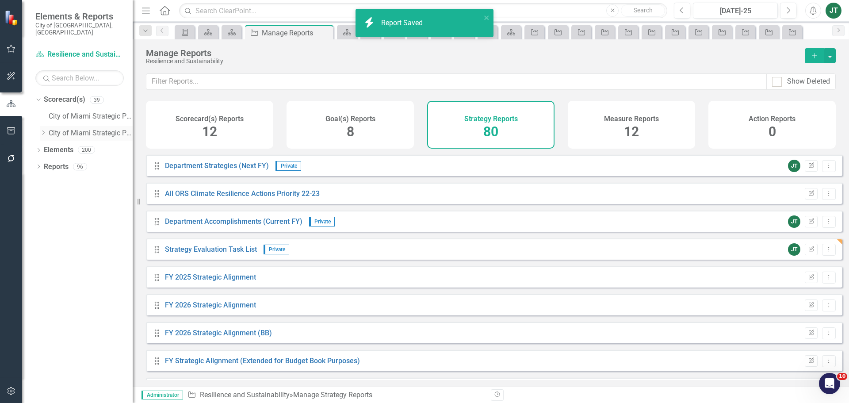
click at [42, 130] on icon "Dropdown" at bounding box center [43, 132] width 7 height 5
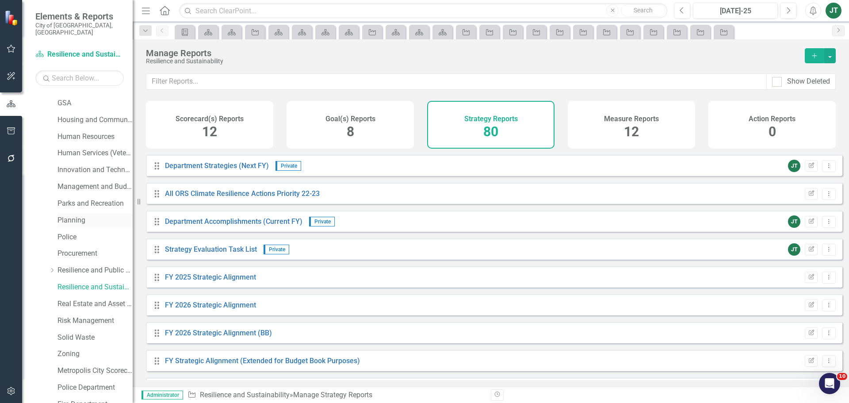
scroll to position [265, 0]
click at [84, 298] on link "Real Estate and Asset Management" at bounding box center [94, 303] width 75 height 10
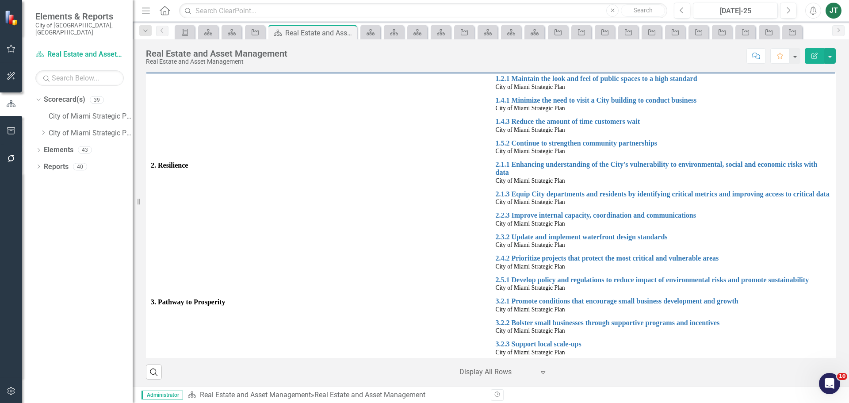
scroll to position [265, 0]
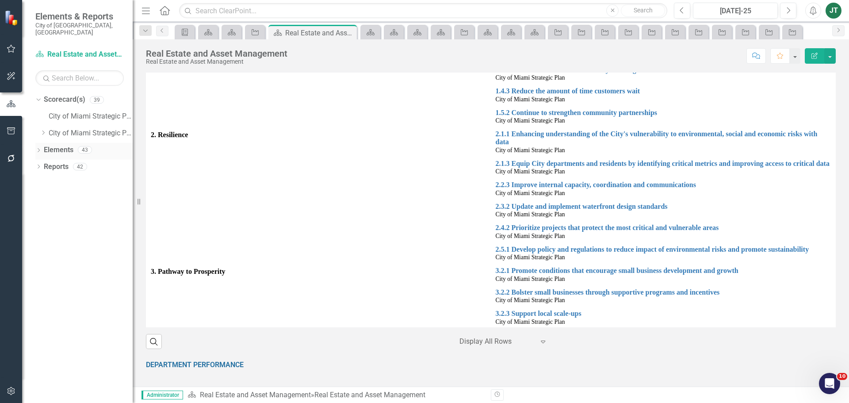
click at [53, 145] on link "Elements" at bounding box center [59, 150] width 30 height 10
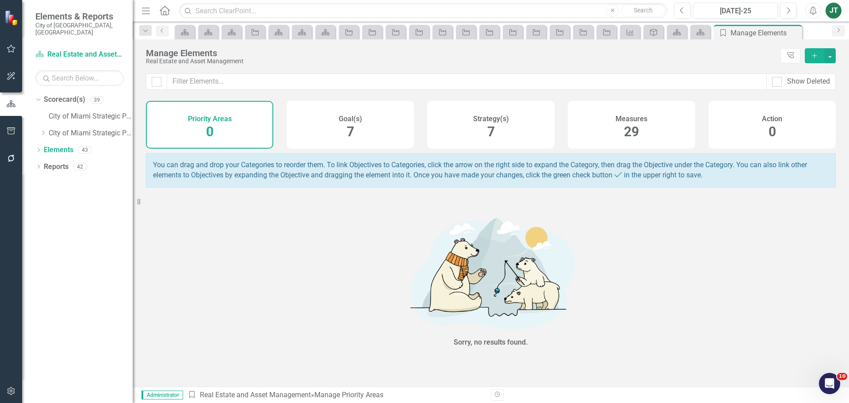
click at [506, 127] on div "Strategy(s) 7" at bounding box center [490, 125] width 127 height 48
